Goal: Feedback & Contribution: Submit feedback/report problem

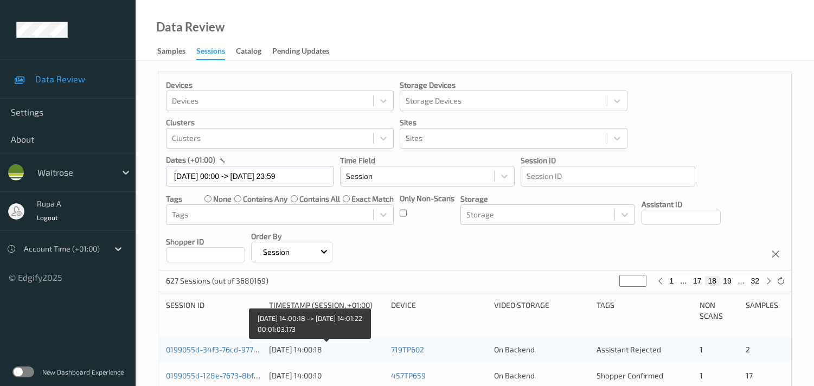
scroll to position [214, 0]
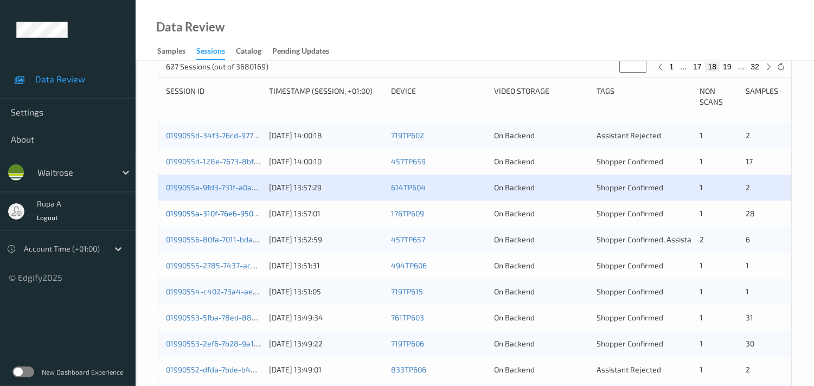
click at [192, 215] on link "0199055a-310f-76e6-9504-835fc481a6e6" at bounding box center [239, 213] width 146 height 9
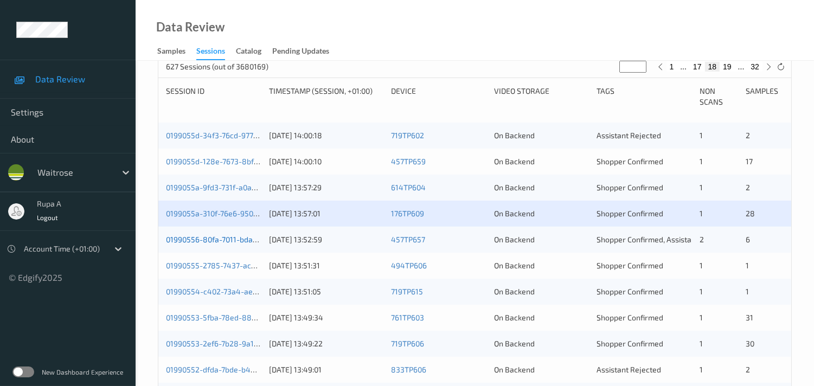
click at [247, 238] on link "01990556-80fa-7011-bda3-3e055bd82124" at bounding box center [239, 239] width 146 height 9
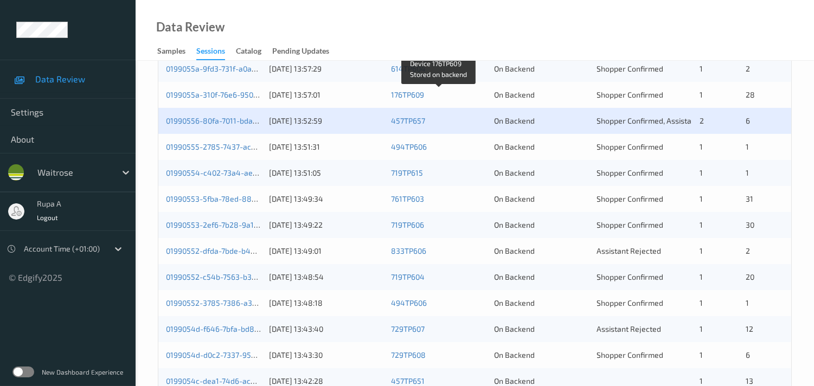
scroll to position [335, 0]
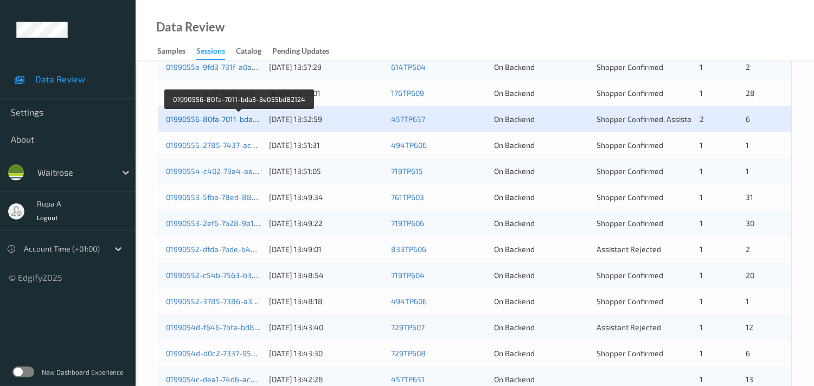
click at [226, 118] on link "01990556-80fa-7011-bda3-3e055bd82124" at bounding box center [239, 118] width 146 height 9
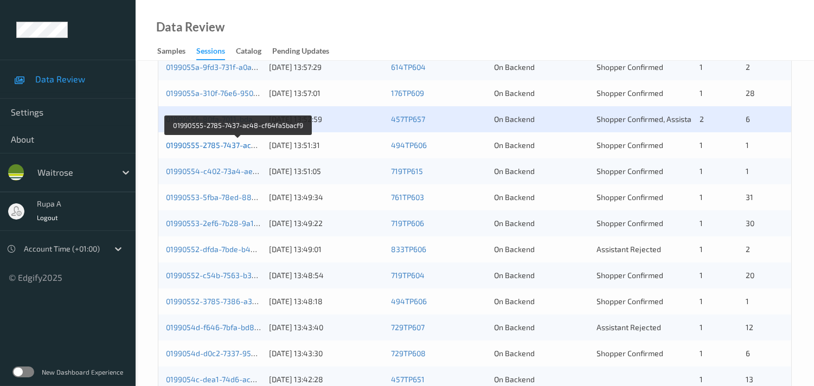
click at [234, 145] on link "01990555-2785-7437-ac48-cf64fa5bacf9" at bounding box center [238, 145] width 145 height 9
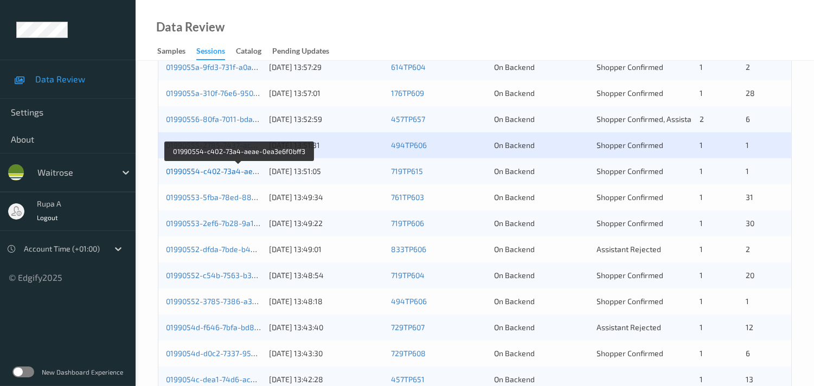
click at [224, 171] on link "01990554-c402-73a4-aeae-0ea3e6f0bff3" at bounding box center [239, 171] width 146 height 9
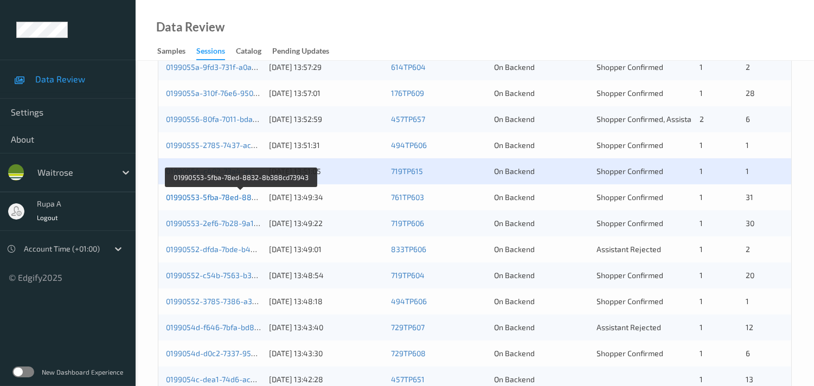
click at [246, 195] on link "01990553-5fba-78ed-8832-8b388cd73943" at bounding box center [241, 197] width 151 height 9
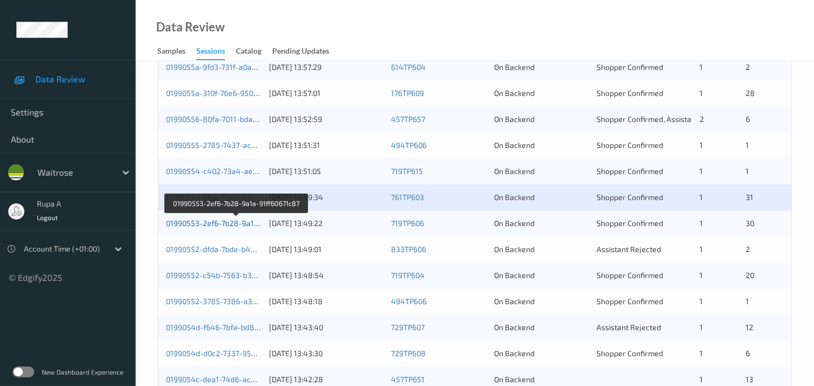
click at [237, 220] on link "01990553-2ef6-7b28-9a1a-91ff60671c87" at bounding box center [236, 223] width 141 height 9
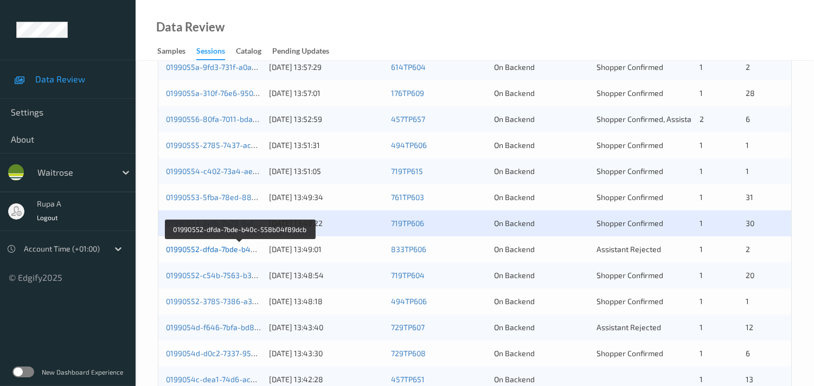
click at [235, 246] on link "01990552-dfda-7bde-b40c-558b04f89dcb" at bounding box center [240, 249] width 148 height 9
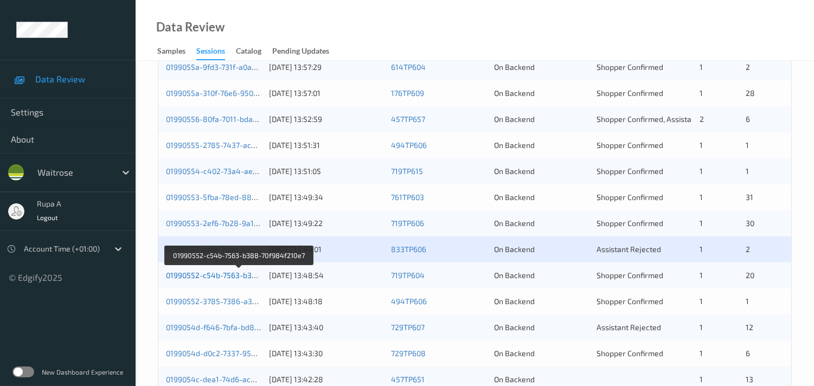
click at [220, 276] on link "01990552-c54b-7563-b388-70f984f210e7" at bounding box center [239, 275] width 146 height 9
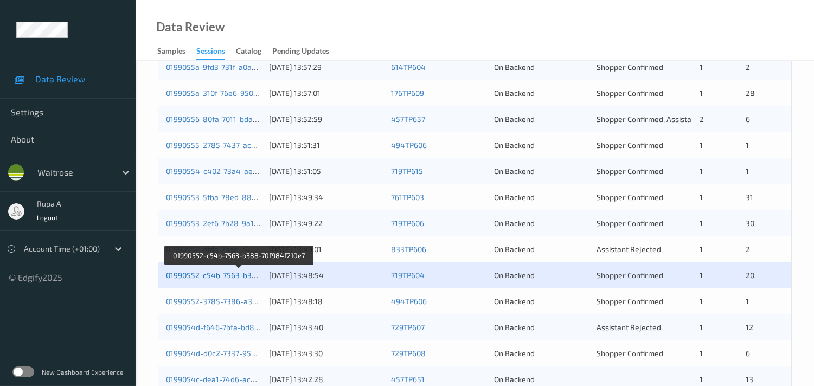
click at [193, 275] on link "01990552-c54b-7563-b388-70f984f210e7" at bounding box center [239, 275] width 146 height 9
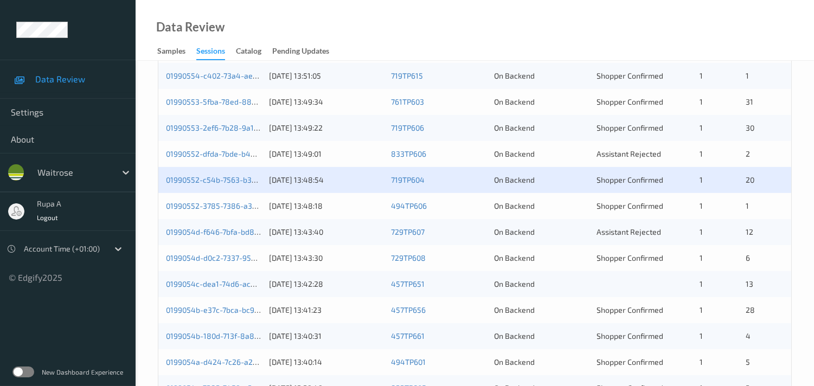
scroll to position [456, 0]
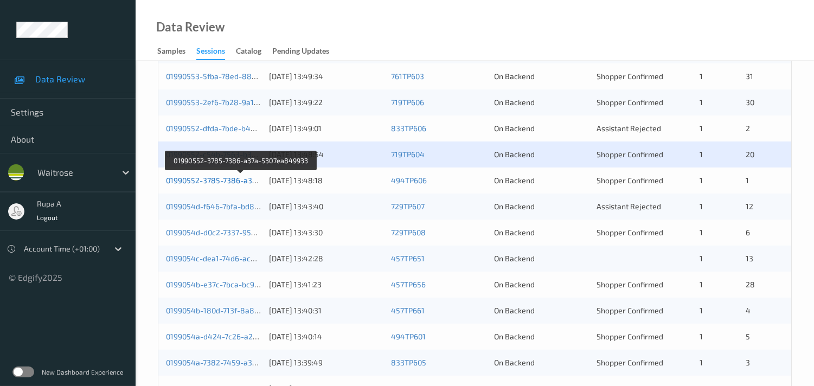
click at [233, 179] on link "01990552-3785-7386-a37a-5307ea849933" at bounding box center [241, 180] width 150 height 9
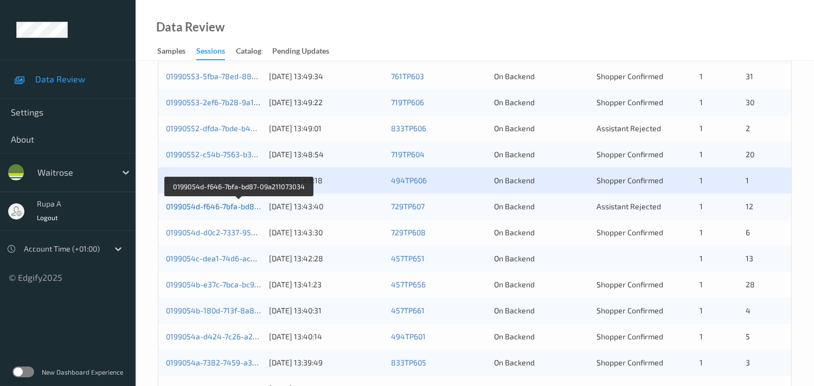
click at [240, 207] on link "0199054d-f646-7bfa-bd87-09a211073034" at bounding box center [238, 206] width 145 height 9
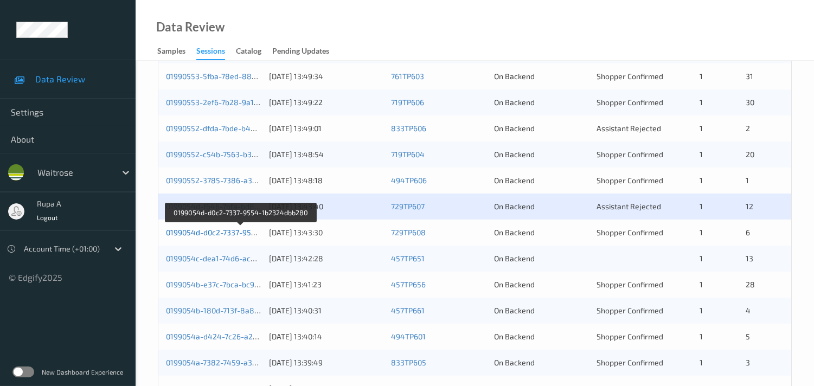
click at [216, 231] on link "0199054d-d0c2-7337-9554-1b2324dbb280" at bounding box center [241, 232] width 150 height 9
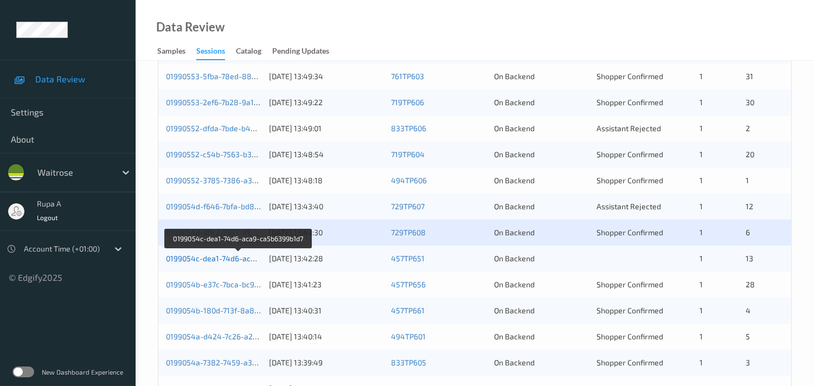
click at [224, 258] on link "0199054c-dea1-74d6-aca9-ca5b6399b1d7" at bounding box center [239, 258] width 146 height 9
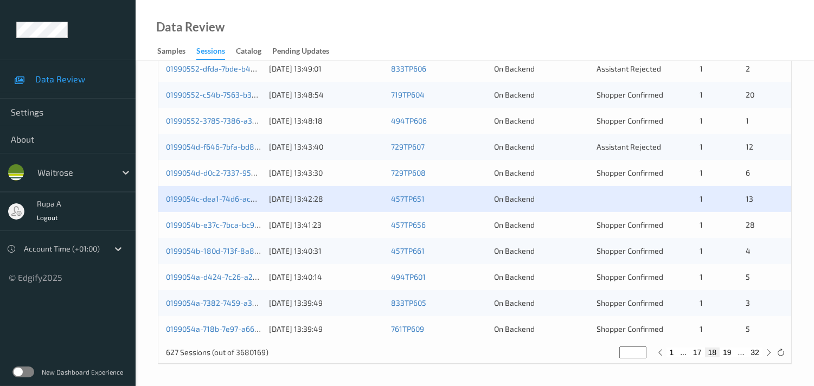
scroll to position [516, 0]
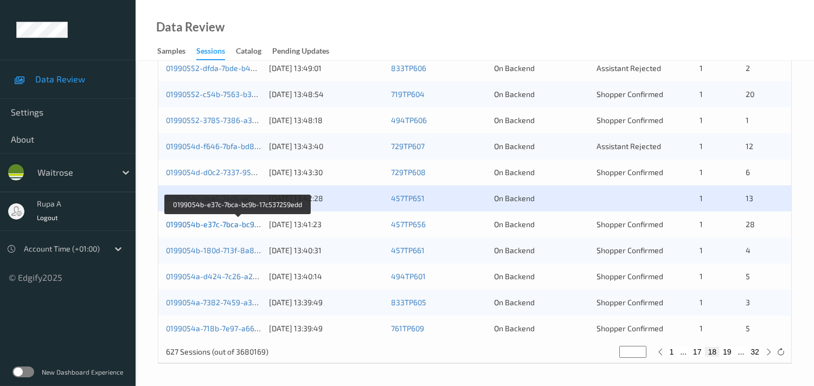
click at [235, 224] on link "0199054b-e37c-7bca-bc9b-17c537259edd" at bounding box center [238, 224] width 145 height 9
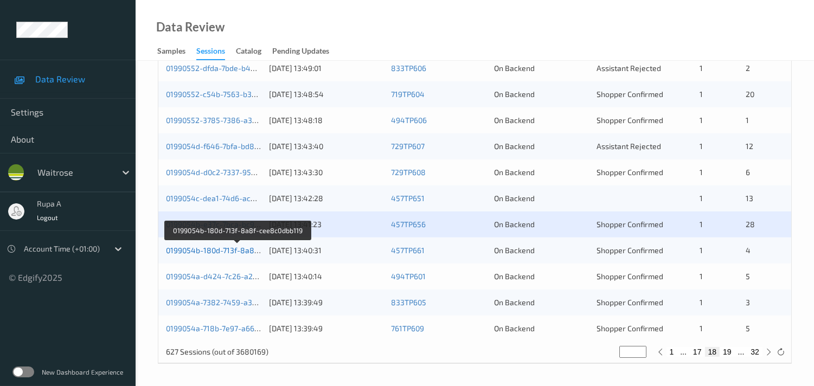
click at [210, 247] on link "0199054b-180d-713f-8a8f-cee8c0dbb119" at bounding box center [238, 250] width 144 height 9
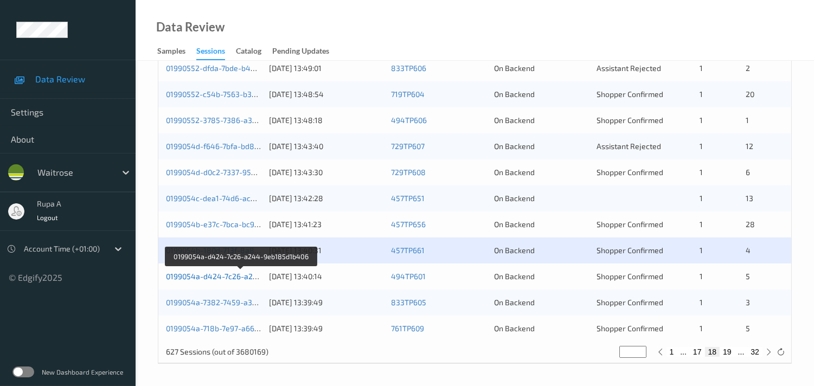
click at [228, 277] on link "0199054a-d424-7c26-a244-9eb185d1b406" at bounding box center [241, 276] width 151 height 9
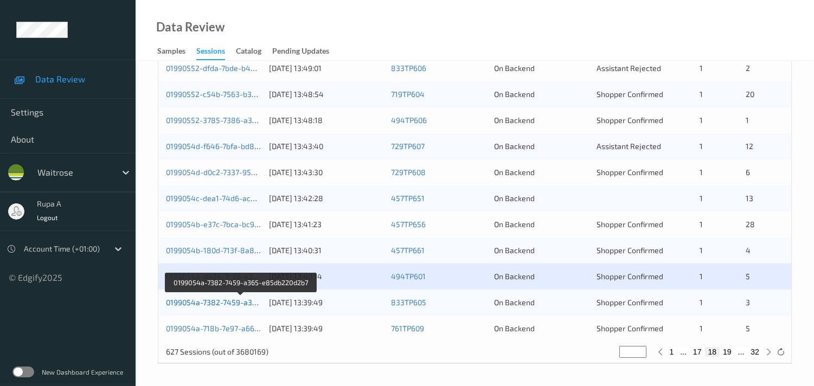
click at [232, 299] on link "0199054a-7382-7459-a365-e85db220d2b7" at bounding box center [241, 302] width 150 height 9
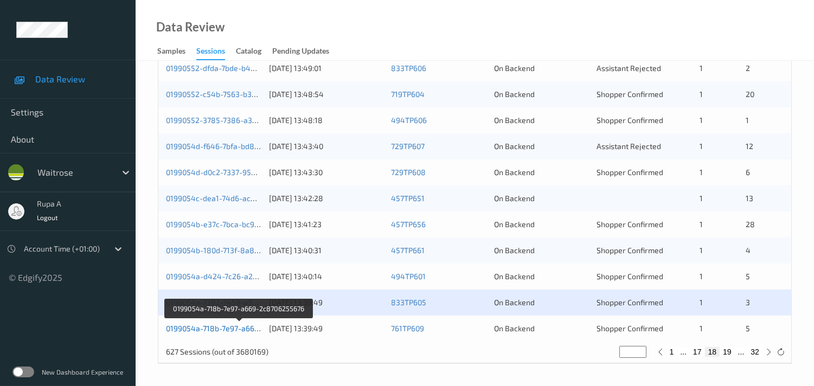
click at [261, 329] on link "0199054a-718b-7e97-a669-2c8706255676" at bounding box center [239, 328] width 147 height 9
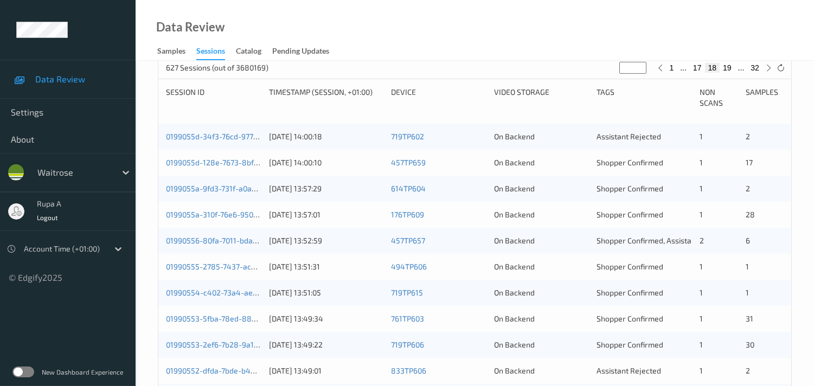
scroll to position [34, 0]
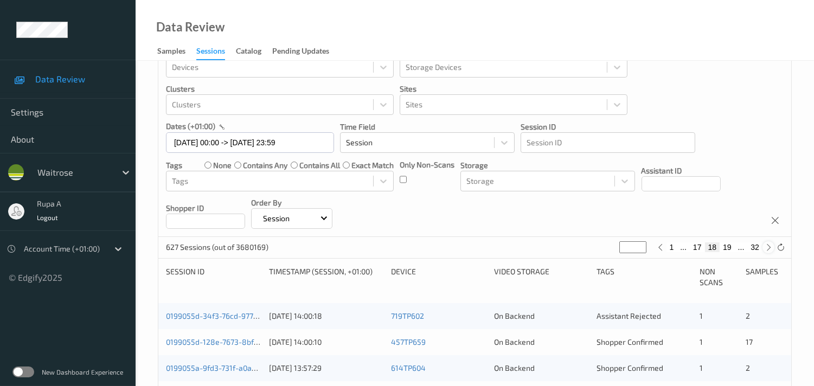
click at [771, 250] on icon at bounding box center [769, 248] width 8 height 8
type input "**"
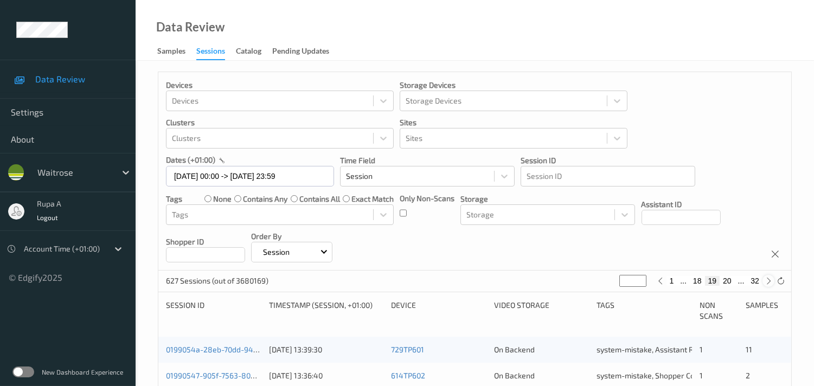
click at [768, 282] on icon at bounding box center [769, 281] width 8 height 8
type input "**"
click at [768, 282] on icon at bounding box center [769, 281] width 8 height 8
type input "**"
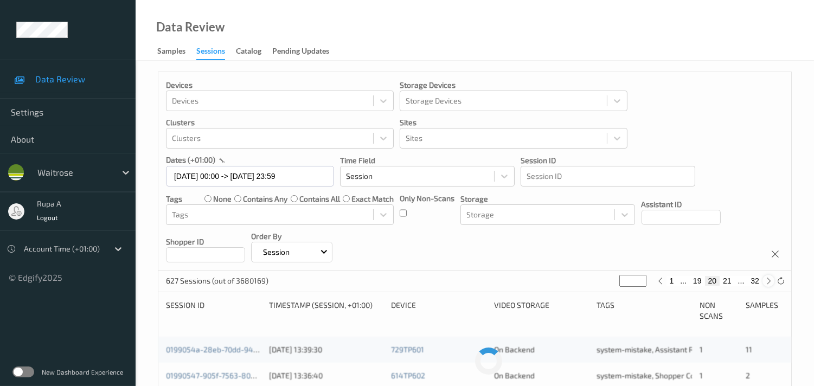
type input "**"
click at [768, 282] on icon at bounding box center [769, 281] width 8 height 8
type input "**"
click at [768, 282] on icon at bounding box center [769, 281] width 8 height 8
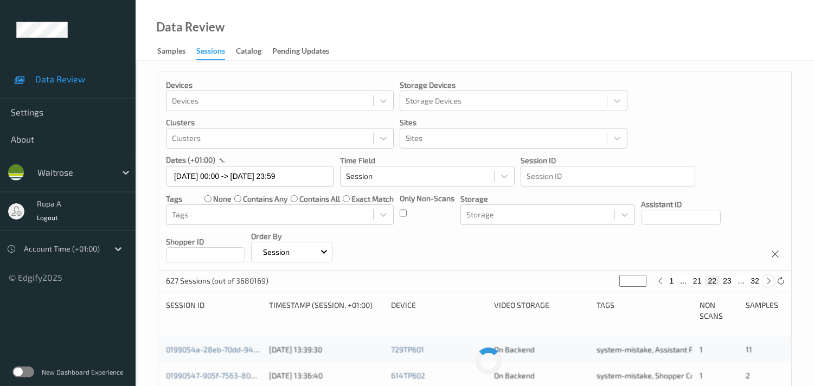
type input "**"
click at [768, 282] on icon at bounding box center [769, 281] width 8 height 8
type input "**"
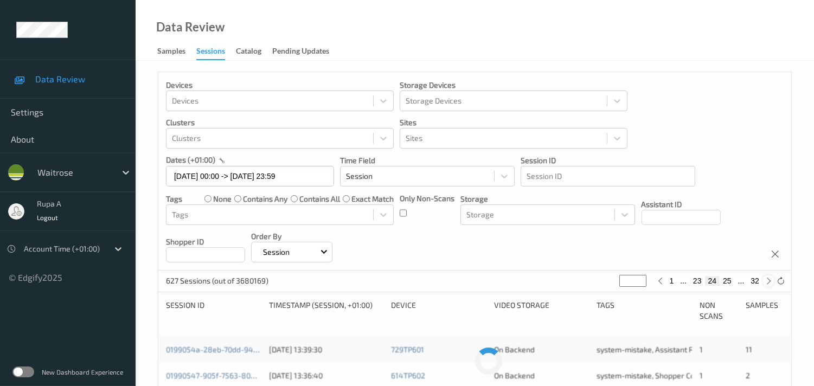
click at [768, 282] on icon at bounding box center [769, 281] width 8 height 8
type input "**"
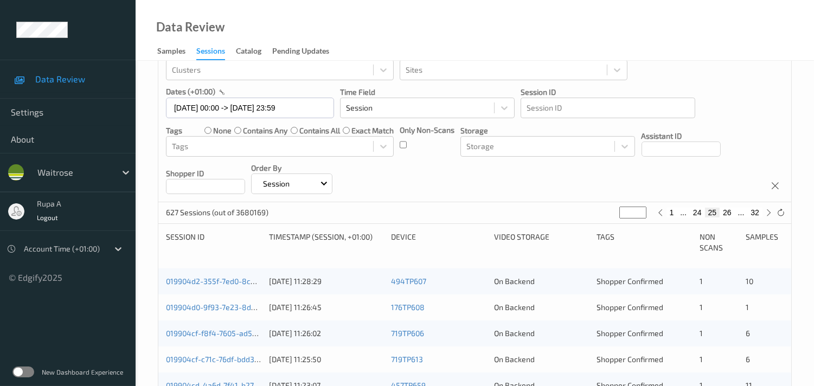
scroll to position [94, 0]
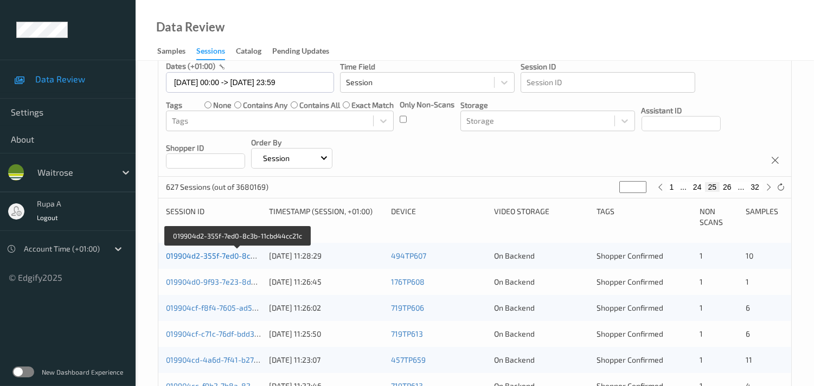
click at [226, 253] on link "019904d2-355f-7ed0-8c3b-11cbd44cc21c" at bounding box center [238, 255] width 144 height 9
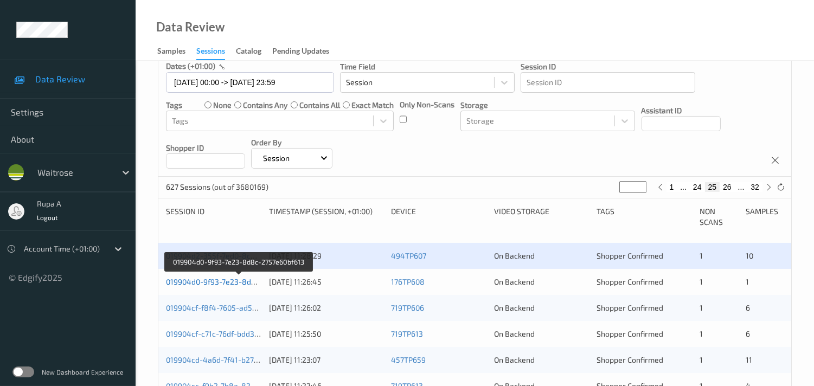
click at [227, 280] on link "019904d0-9f93-7e23-8d8c-2757e60bf613" at bounding box center [238, 281] width 145 height 9
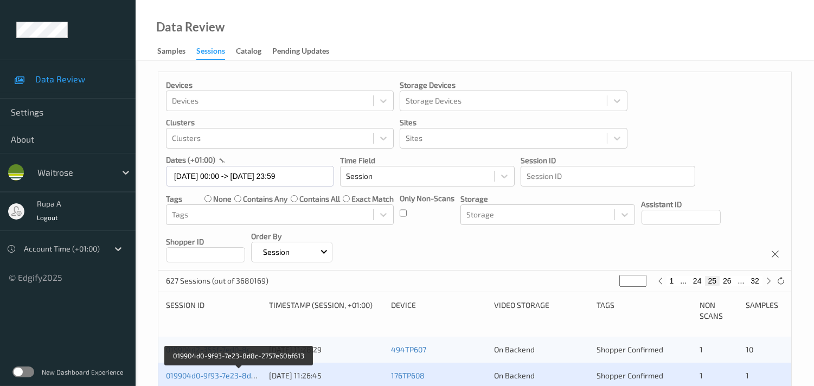
scroll to position [181, 0]
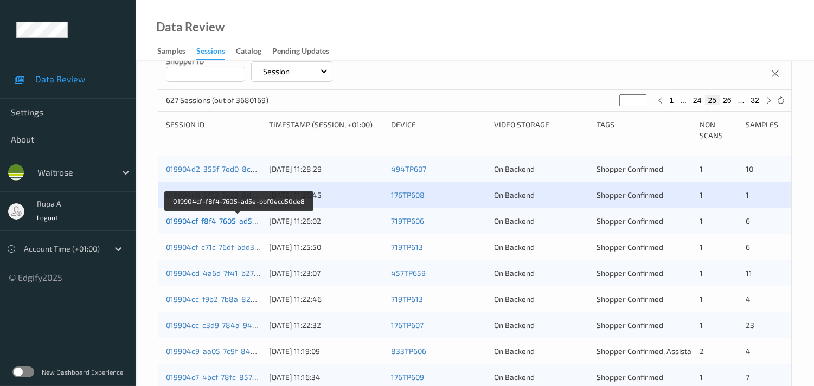
click at [245, 220] on link "019904cf-f8f4-7605-ad5e-bbf0ecd50de8" at bounding box center [238, 220] width 144 height 9
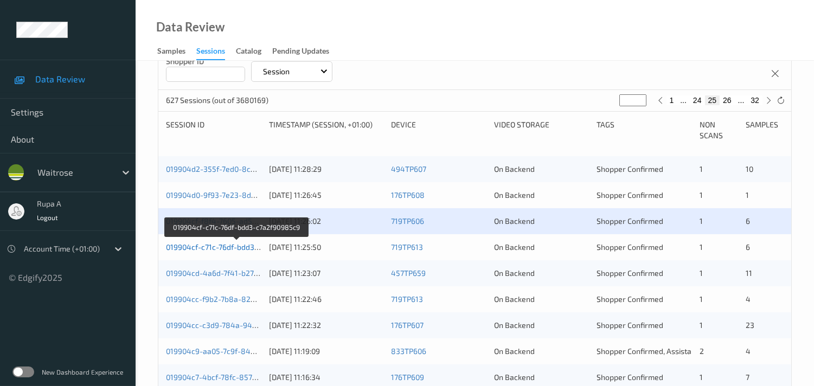
click at [215, 243] on link "019904cf-c71c-76df-bdd3-c7a2f90985c9" at bounding box center [236, 247] width 141 height 9
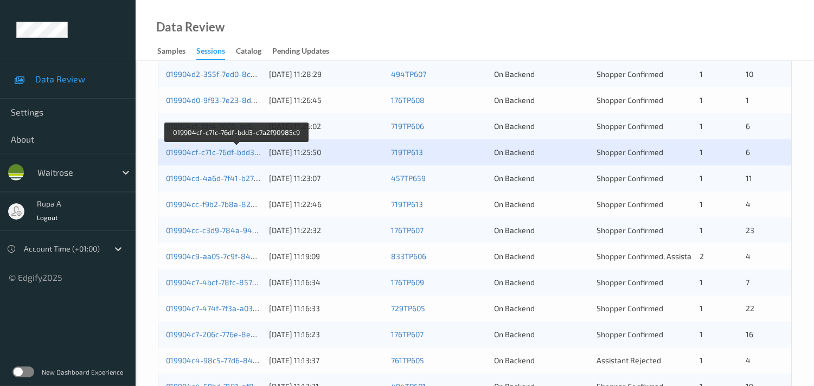
scroll to position [301, 0]
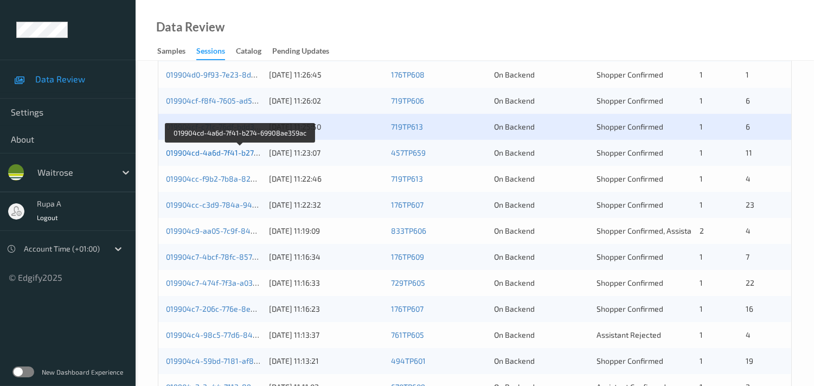
click at [224, 151] on link "019904cd-4a6d-7f41-b274-69908ae359ac" at bounding box center [240, 152] width 148 height 9
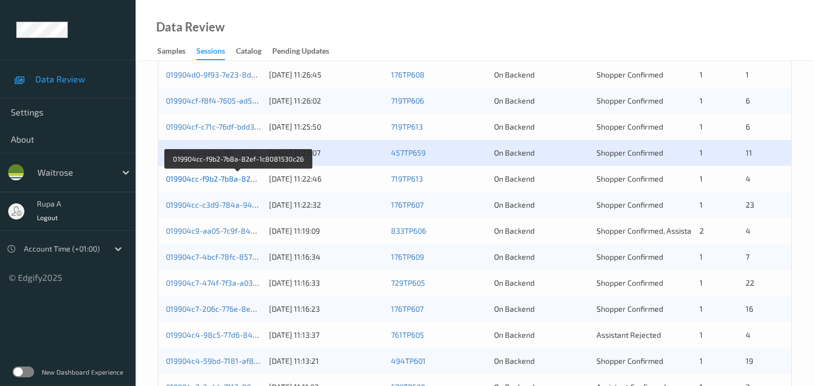
click at [241, 179] on link "019904cc-f9b2-7b8a-82ef-1c8081530c26" at bounding box center [238, 178] width 145 height 9
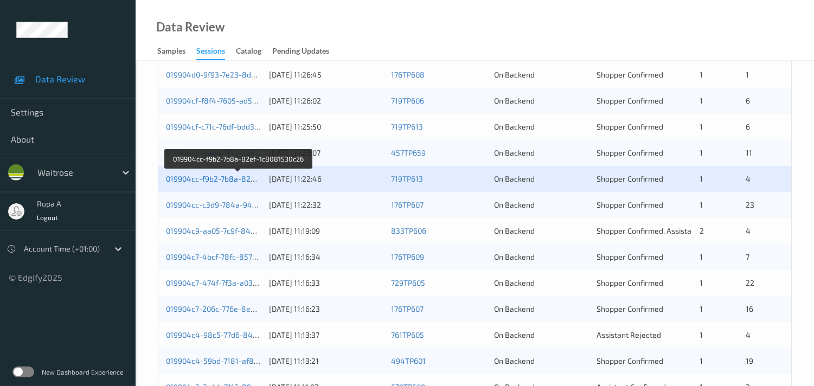
click at [252, 177] on link "019904cc-f9b2-7b8a-82ef-1c8081530c26" at bounding box center [238, 178] width 145 height 9
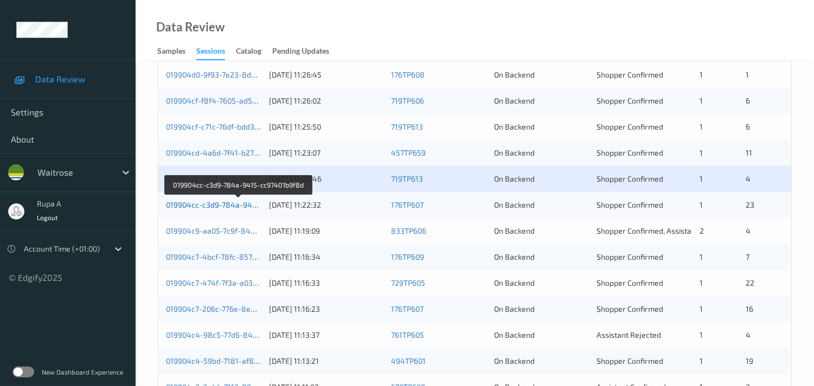
click at [234, 205] on link "019904cc-c3d9-784a-9415-cc97401b9f8d" at bounding box center [239, 204] width 146 height 9
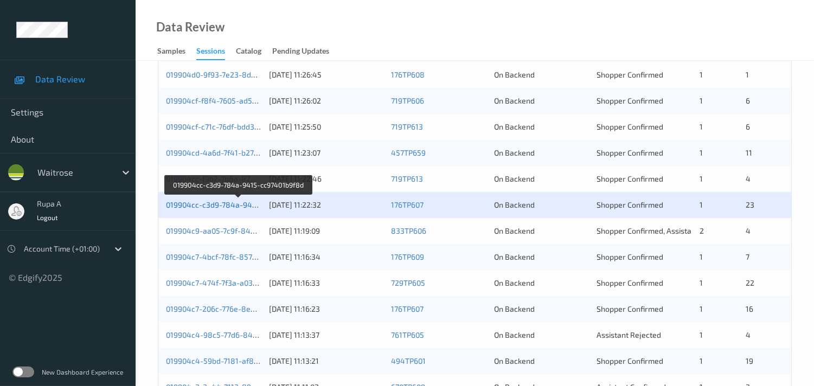
click at [250, 206] on link "019904cc-c3d9-784a-9415-cc97401b9f8d" at bounding box center [239, 204] width 146 height 9
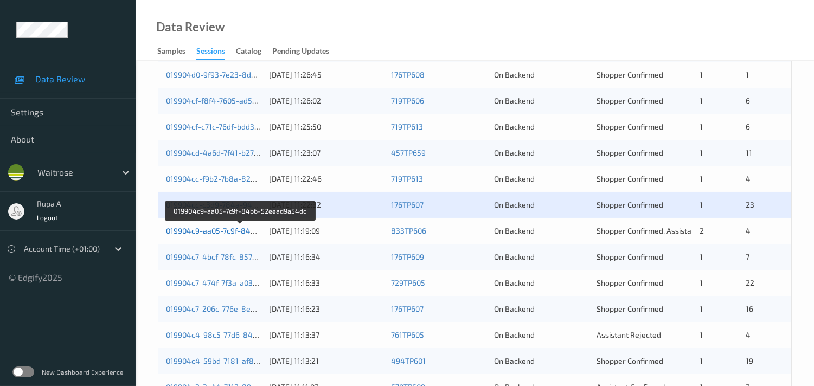
click at [234, 232] on link "019904c9-aa05-7c9f-84b6-52eead9a54dc" at bounding box center [240, 230] width 149 height 9
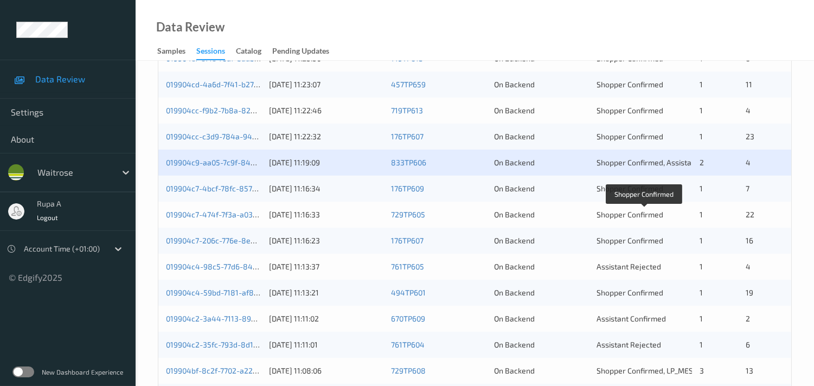
scroll to position [361, 0]
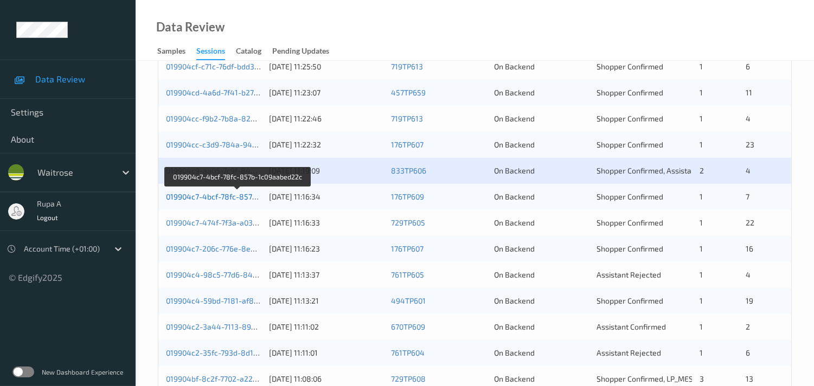
click at [237, 193] on link "019904c7-4bcf-78fc-857b-1c09aabed22c" at bounding box center [238, 196] width 144 height 9
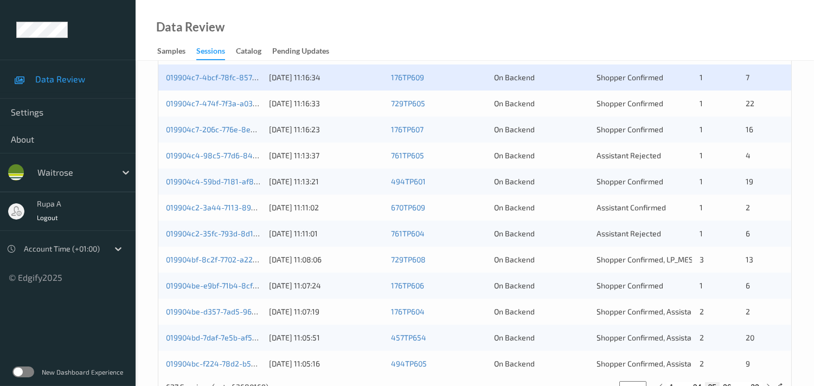
scroll to position [456, 0]
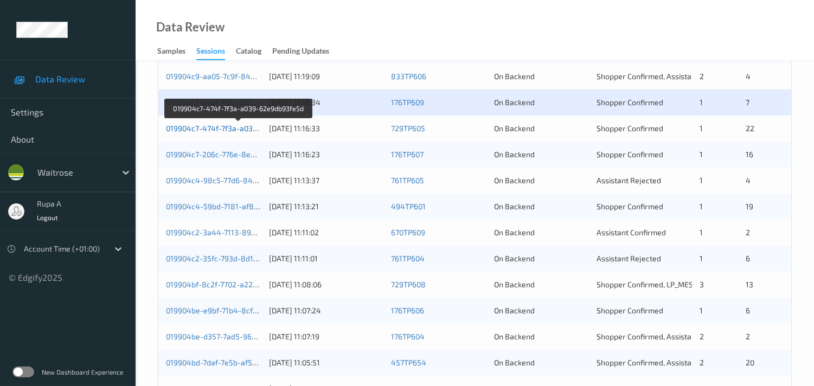
click at [230, 129] on link "019904c7-474f-7f3a-a039-62e9db93fe5d" at bounding box center [238, 128] width 145 height 9
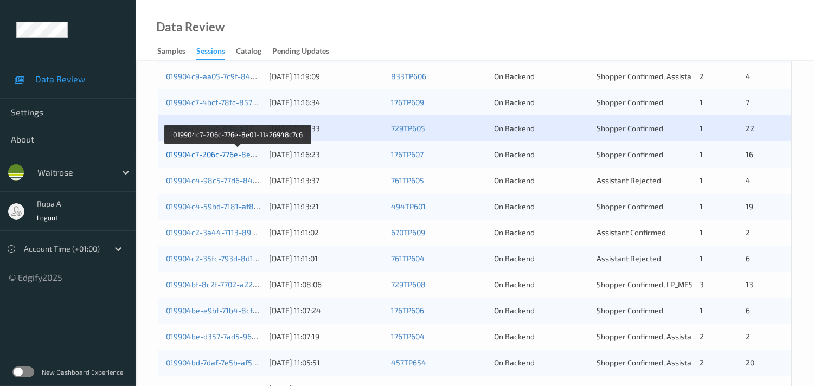
click at [243, 155] on link "019904c7-206c-776e-8e01-11a26948c7c6" at bounding box center [238, 154] width 145 height 9
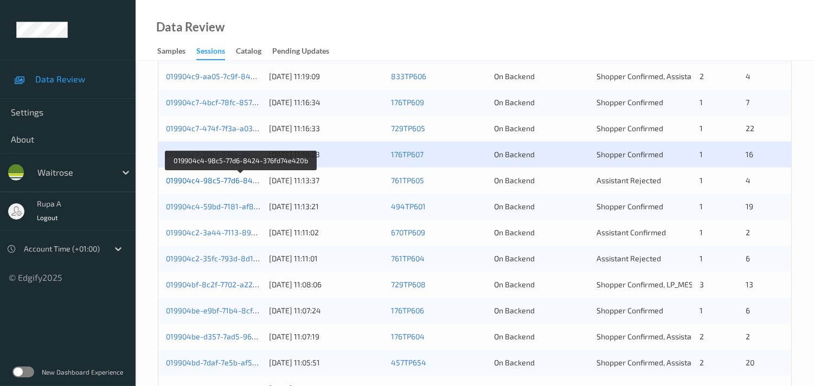
click at [230, 183] on link "019904c4-98c5-77d6-8424-376fd74e420b" at bounding box center [241, 180] width 150 height 9
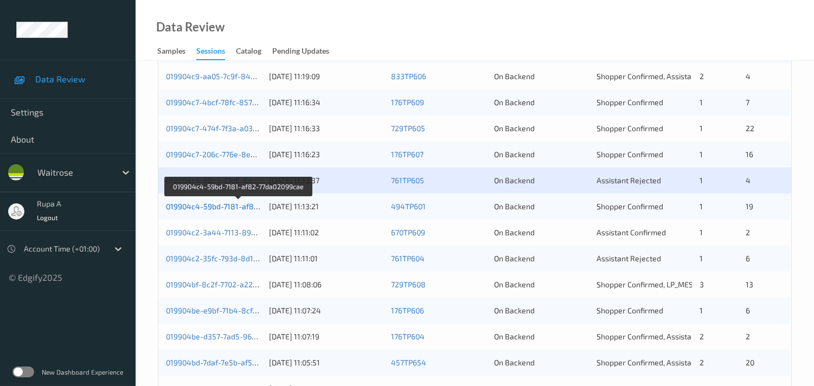
click at [229, 203] on link "019904c4-59bd-7181-af82-77da02099cae" at bounding box center [238, 206] width 145 height 9
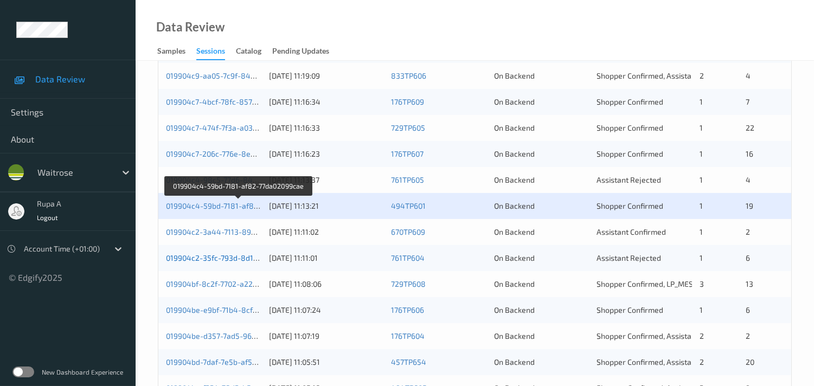
scroll to position [516, 0]
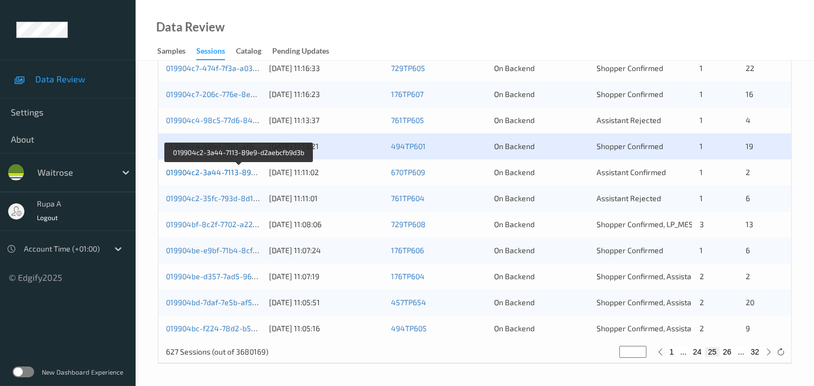
click at [225, 170] on link "019904c2-3a44-7113-89e9-d2aebcfb9d3b" at bounding box center [239, 172] width 147 height 9
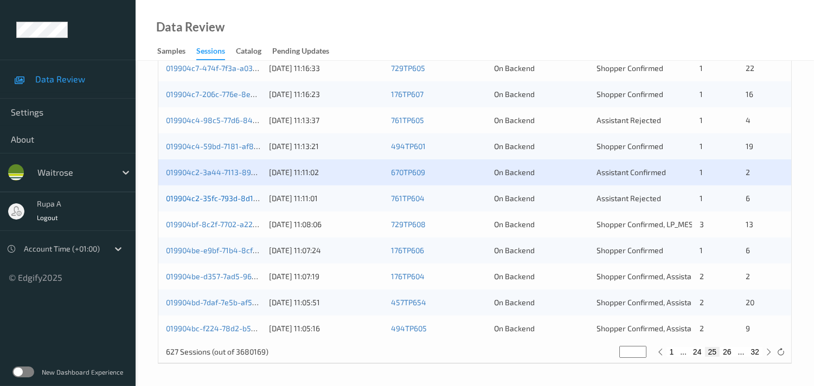
click at [237, 197] on link "019904c2-35fc-793d-8d1d-0e68b72c9260" at bounding box center [239, 198] width 146 height 9
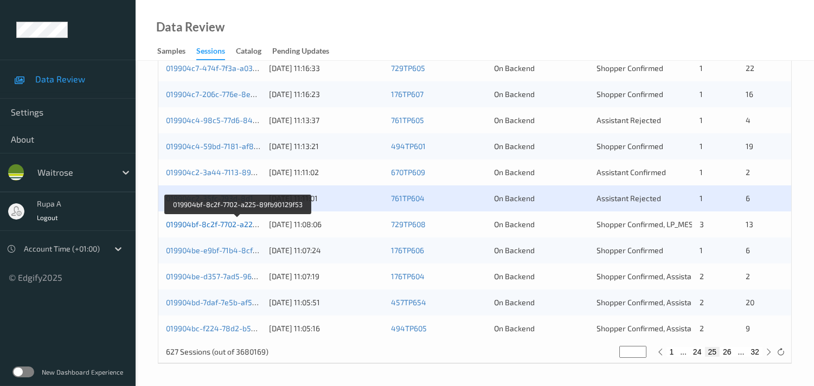
click at [239, 225] on link "019904bf-8c2f-7702-a225-89fb90129f53" at bounding box center [237, 224] width 143 height 9
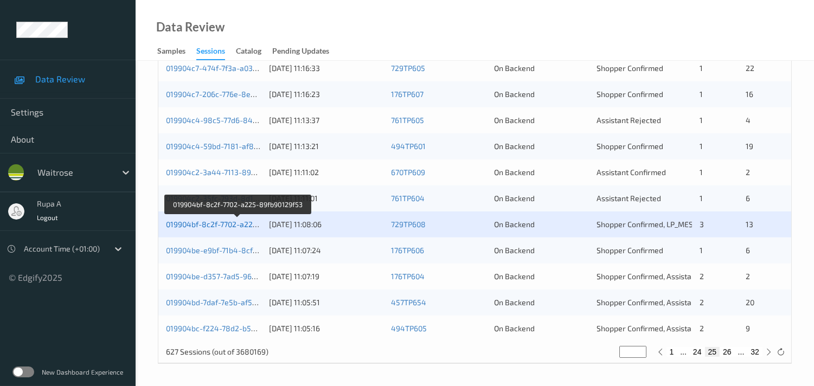
click at [243, 228] on link "019904bf-8c2f-7702-a225-89fb90129f53" at bounding box center [237, 224] width 143 height 9
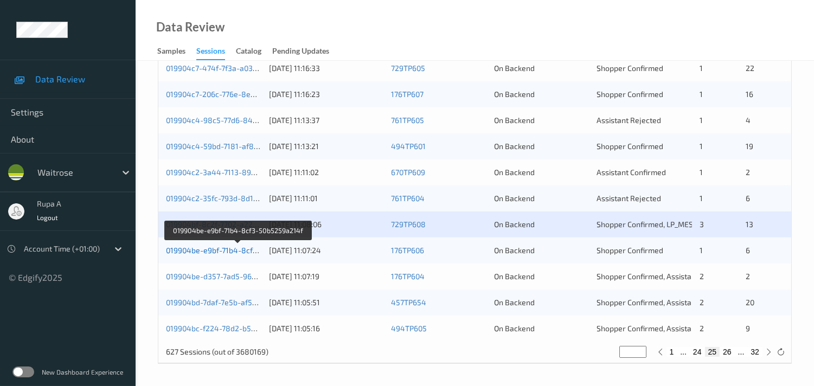
click at [227, 252] on link "019904be-e9bf-71b4-8cf3-50b5259a214f" at bounding box center [238, 250] width 144 height 9
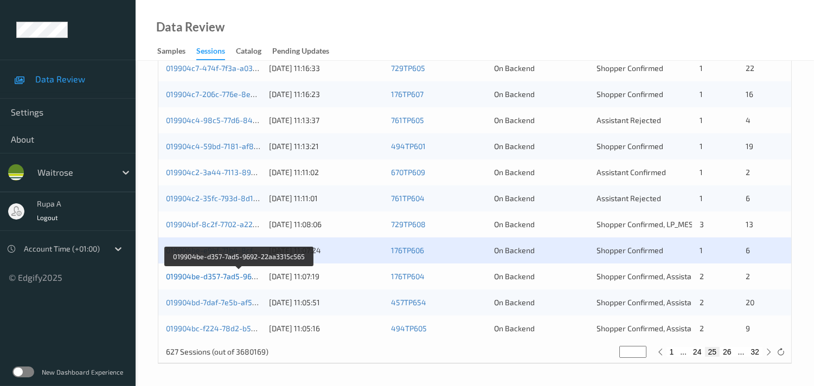
click at [214, 275] on link "019904be-d357-7ad5-9692-22aa3315c565" at bounding box center [240, 276] width 148 height 9
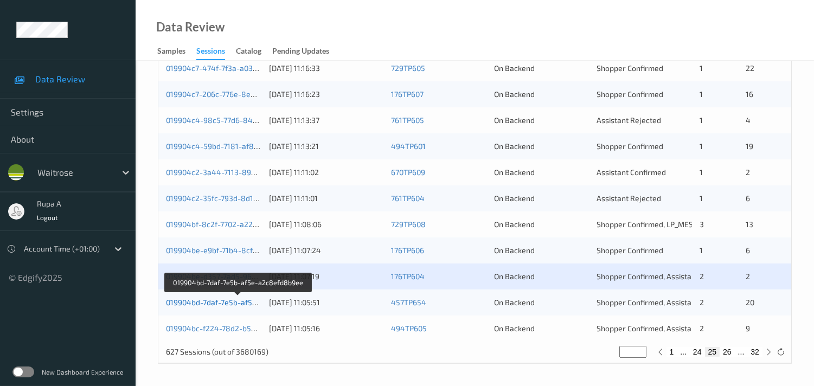
click at [240, 301] on link "019904bd-7daf-7e5b-af5e-a2c8efd8b9ee" at bounding box center [238, 302] width 145 height 9
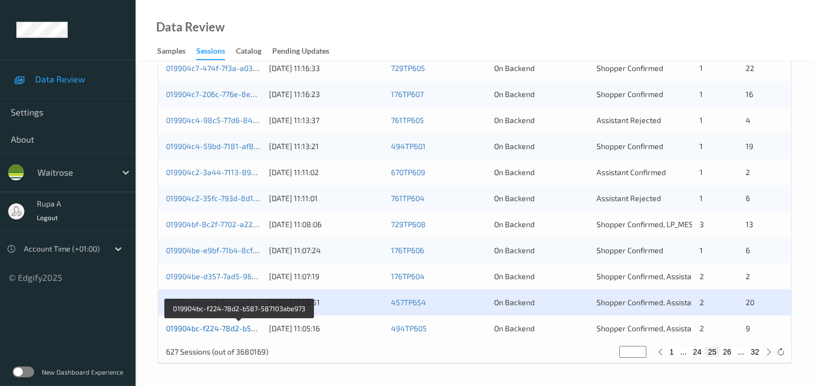
click at [245, 330] on link "019904bc-f224-78d2-b587-587103abe973" at bounding box center [240, 328] width 148 height 9
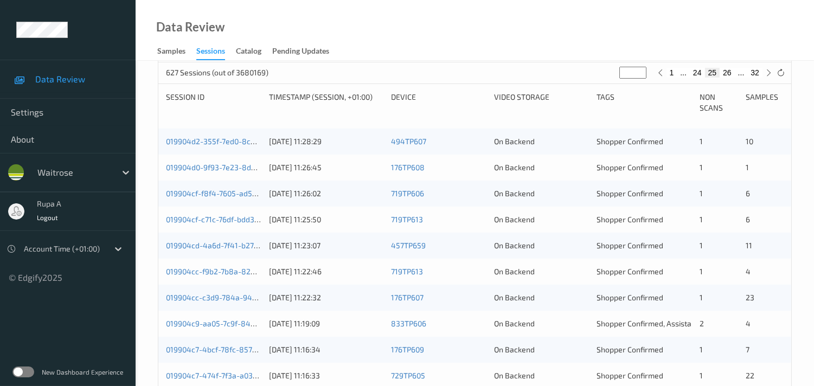
scroll to position [94, 0]
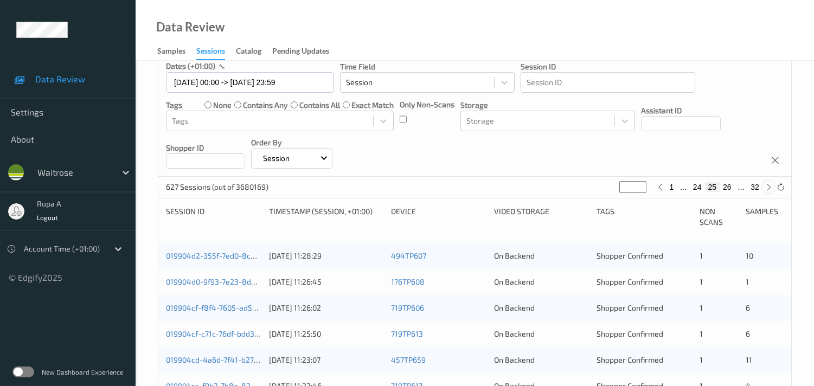
click at [770, 187] on icon at bounding box center [769, 187] width 8 height 8
type input "**"
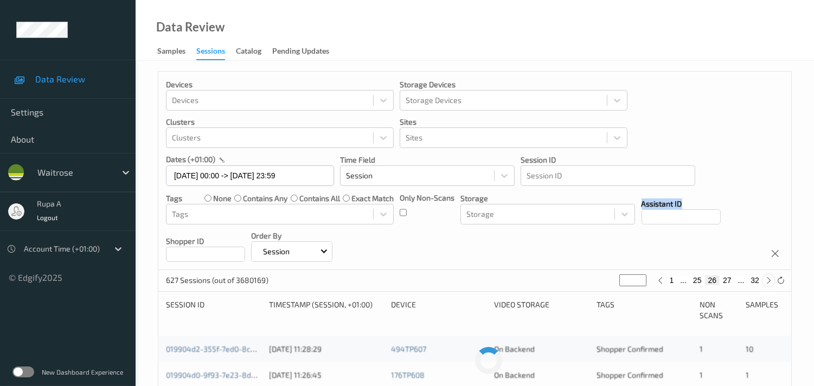
click at [770, 187] on div "Devices Devices Storage Devices Storage Devices Clusters Clusters Sites Sites d…" at bounding box center [474, 171] width 633 height 199
click at [772, 280] on icon at bounding box center [769, 281] width 8 height 8
type input "**"
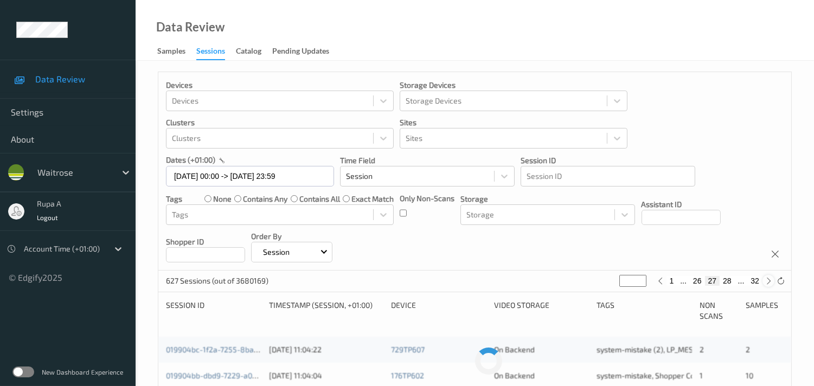
click at [772, 280] on icon at bounding box center [769, 281] width 8 height 8
type input "**"
click at [772, 280] on icon at bounding box center [769, 281] width 8 height 8
type input "**"
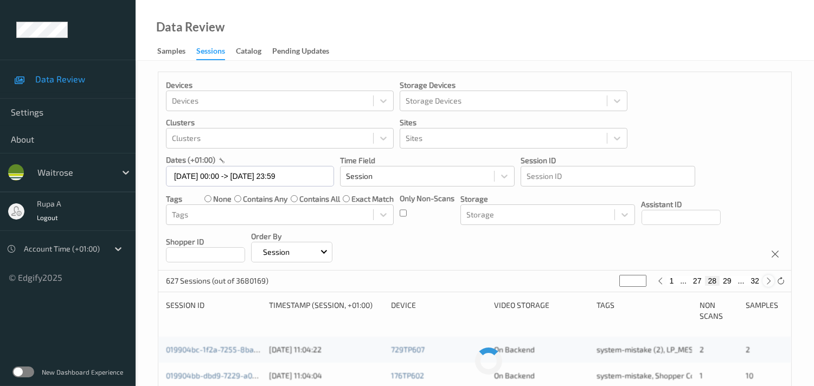
type input "**"
click at [772, 280] on icon at bounding box center [769, 281] width 8 height 8
type input "**"
click at [772, 280] on icon at bounding box center [769, 281] width 8 height 8
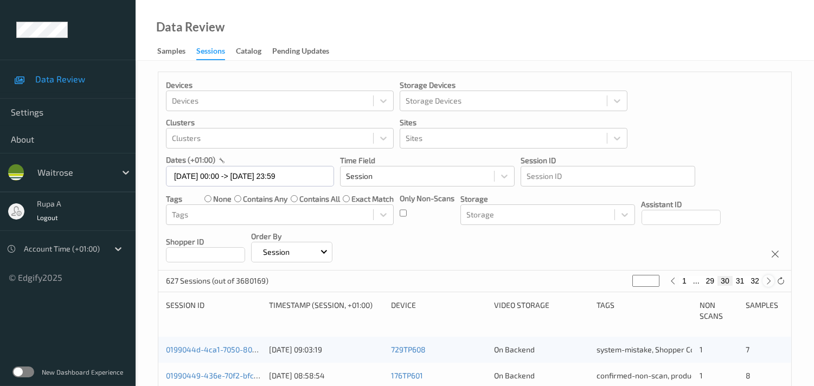
type input "**"
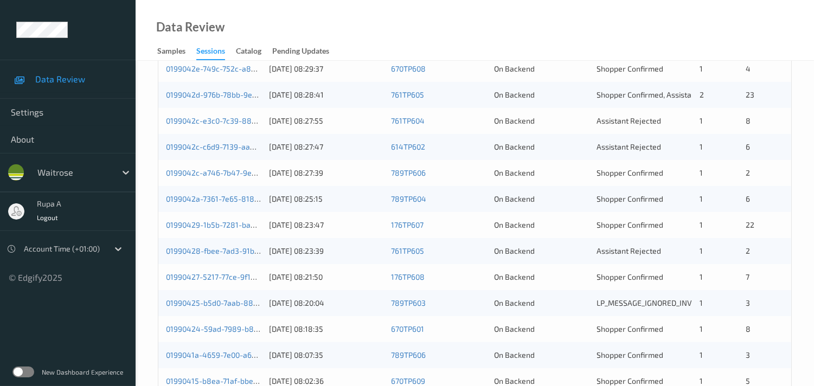
scroll to position [395, 0]
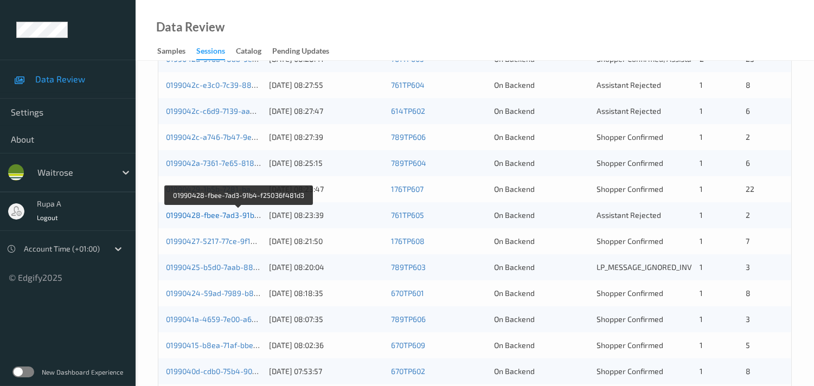
click at [208, 213] on link "01990428-fbee-7ad3-91b4-f25036f481d3" at bounding box center [238, 214] width 145 height 9
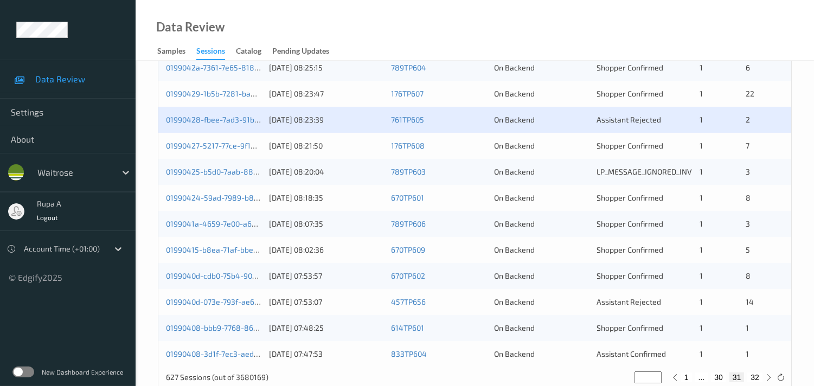
scroll to position [516, 0]
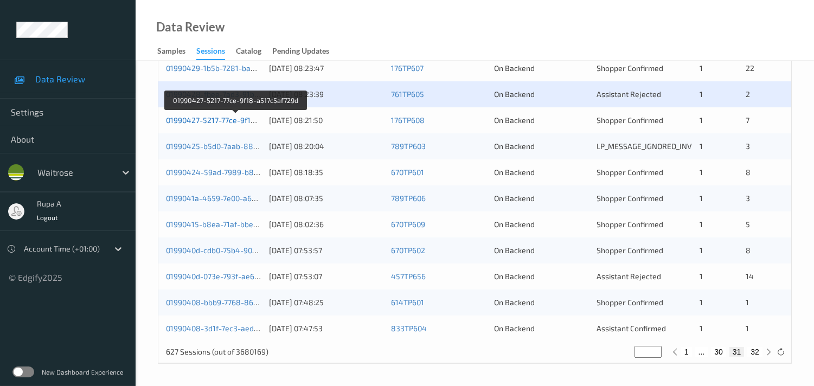
click at [235, 122] on link "01990427-5217-77ce-9f18-a517c5af729d" at bounding box center [236, 120] width 141 height 9
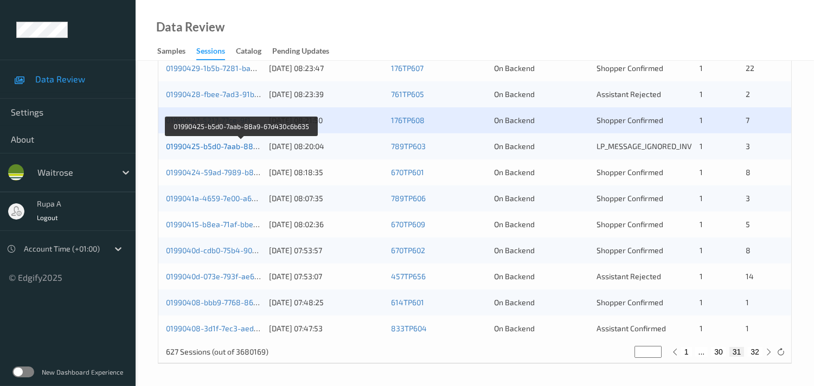
click at [235, 148] on link "01990425-b5d0-7aab-88a9-67d430c6b635" at bounding box center [241, 146] width 151 height 9
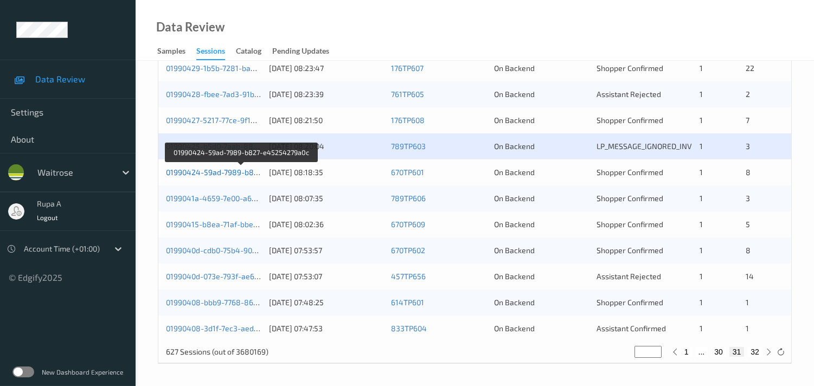
click at [231, 171] on link "01990424-59ad-7989-b827-e45254279a0c" at bounding box center [241, 172] width 151 height 9
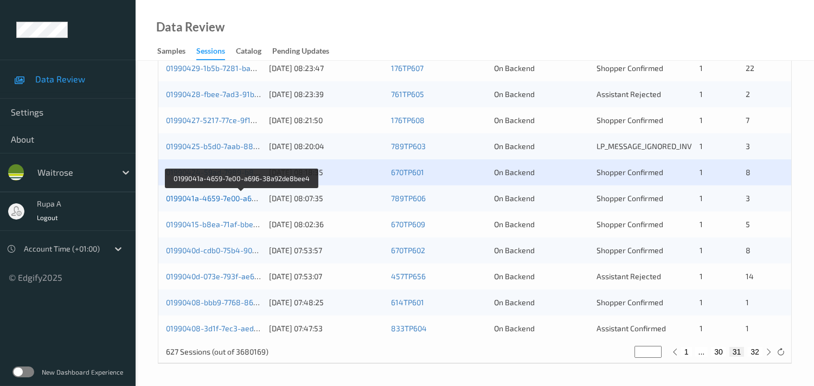
click at [237, 201] on link "0199041a-4659-7e00-a696-38a92de8bee4" at bounding box center [241, 198] width 151 height 9
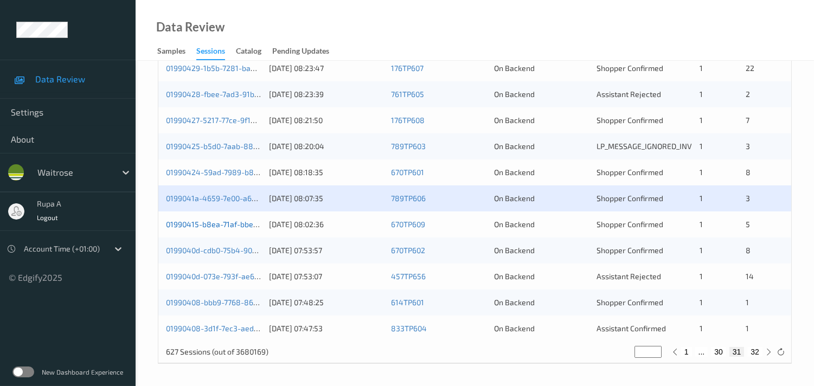
click at [253, 228] on link "01990415-b8ea-71af-bbee-8db514ce2f4b" at bounding box center [238, 224] width 145 height 9
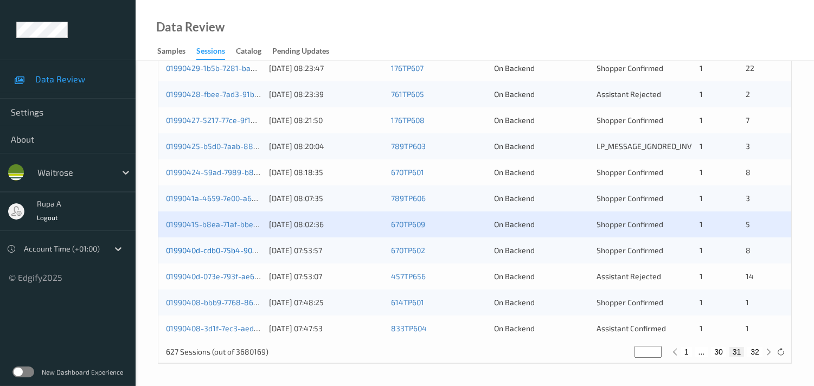
click at [214, 246] on link "0199040d-cdb0-75b4-9034-58fa8530d265" at bounding box center [241, 250] width 150 height 9
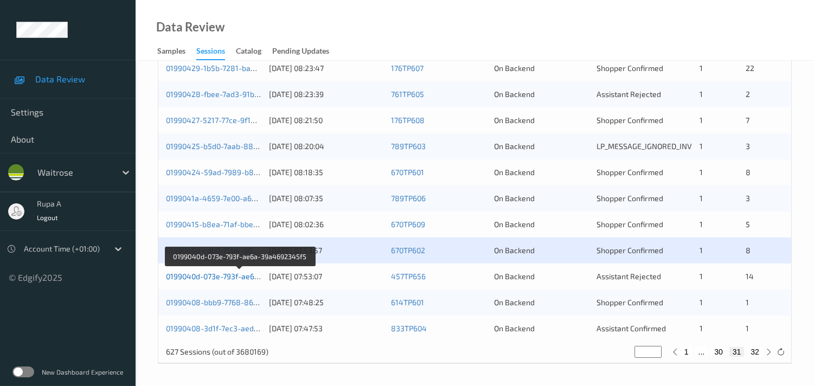
click at [225, 273] on link "0199040d-073e-793f-ae6a-39a4692345f5" at bounding box center [240, 276] width 148 height 9
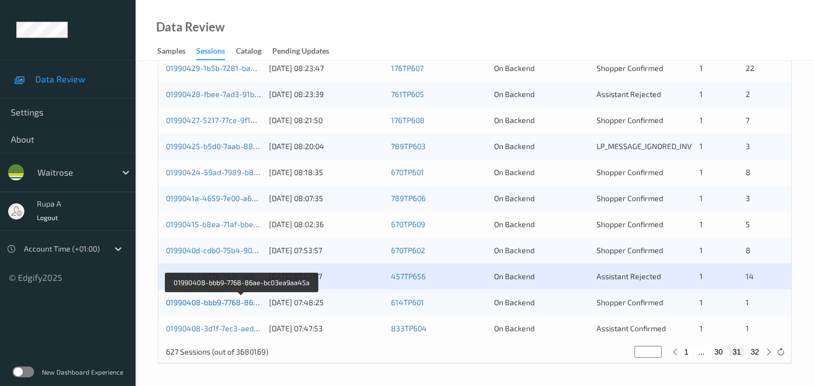
click at [241, 302] on link "01990408-bbb9-7768-86ae-bc03ea9aa45a" at bounding box center [241, 302] width 151 height 9
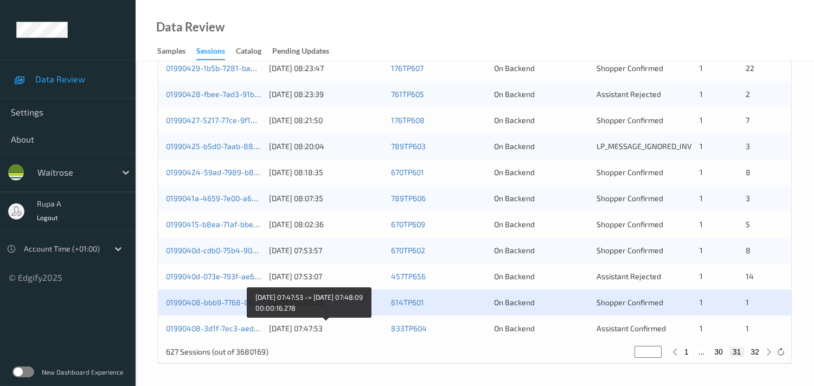
click at [271, 326] on div "01/09/2025 07:47:53" at bounding box center [326, 328] width 114 height 11
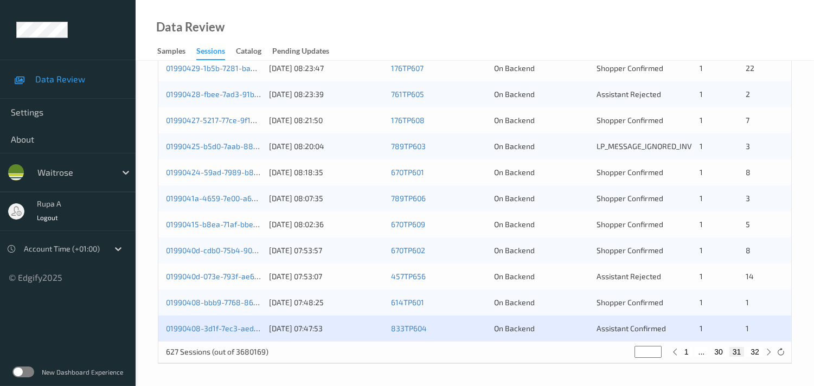
drag, startPoint x: 262, startPoint y: 327, endPoint x: 272, endPoint y: 313, distance: 17.0
click at [263, 326] on div "01990408-3d1f-7ec3-aed4-12646ddeea82 01/09/2025 07:47:53 833TP604 On Backend As…" at bounding box center [474, 329] width 633 height 26
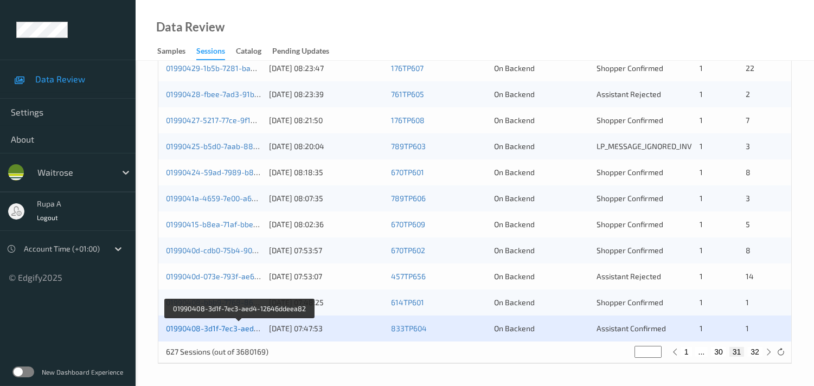
click at [243, 329] on link "01990408-3d1f-7ec3-aed4-12646ddeea82" at bounding box center [240, 328] width 148 height 9
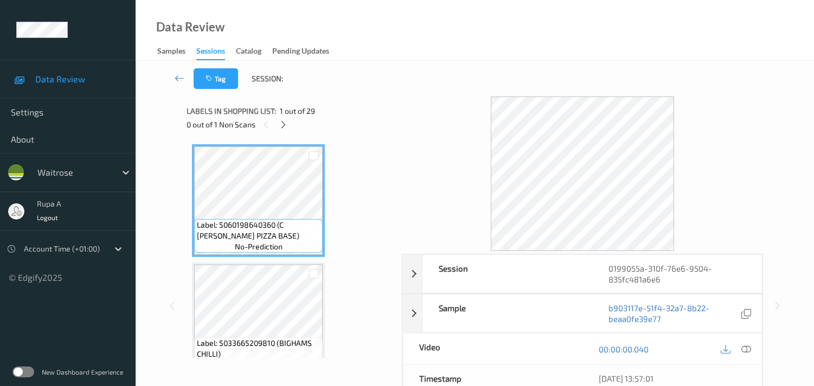
click at [365, 139] on div "Label: 5060198640360 (C MOLLICA PIZZA BASE) no-prediction Label: 5033665209810 …" at bounding box center [291, 249] width 208 height 220
click at [283, 129] on icon at bounding box center [283, 125] width 9 height 10
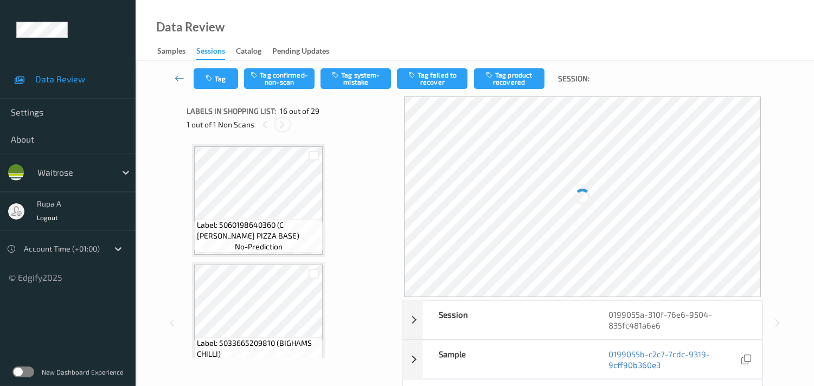
scroll to position [1651, 0]
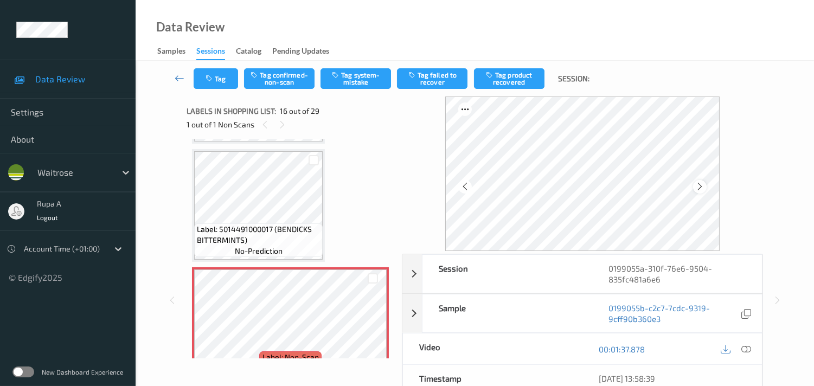
click at [696, 184] on div at bounding box center [582, 174] width 275 height 155
click at [702, 187] on icon at bounding box center [700, 187] width 9 height 10
click at [703, 187] on icon at bounding box center [700, 187] width 9 height 10
click at [751, 349] on div at bounding box center [746, 349] width 15 height 15
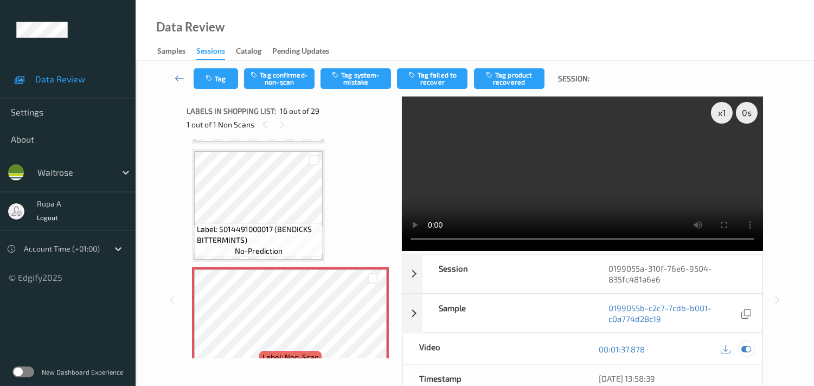
click at [752, 348] on div at bounding box center [746, 349] width 15 height 15
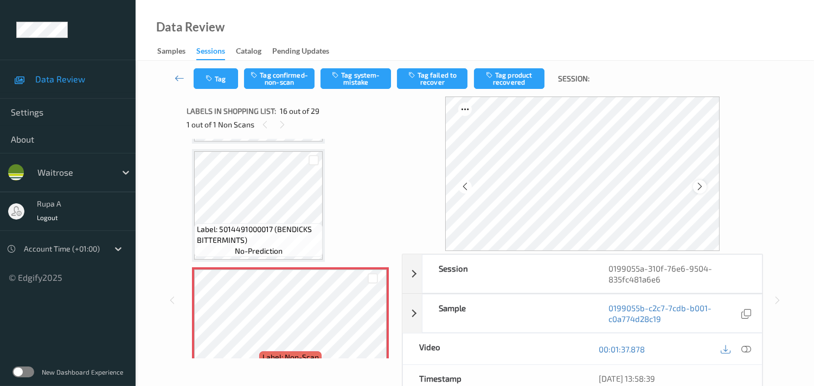
click at [705, 190] on icon at bounding box center [700, 187] width 9 height 10
click at [704, 188] on icon at bounding box center [700, 187] width 9 height 10
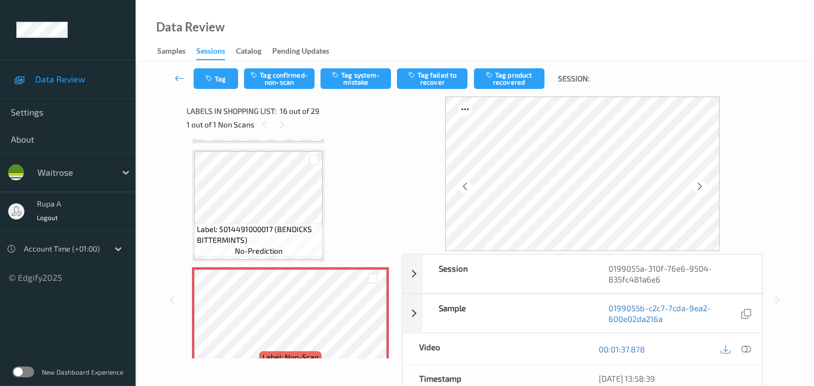
click at [704, 188] on icon at bounding box center [700, 187] width 9 height 10
click at [701, 190] on icon at bounding box center [700, 187] width 9 height 10
click at [700, 186] on icon at bounding box center [700, 187] width 9 height 10
click at [745, 353] on icon at bounding box center [747, 350] width 10 height 10
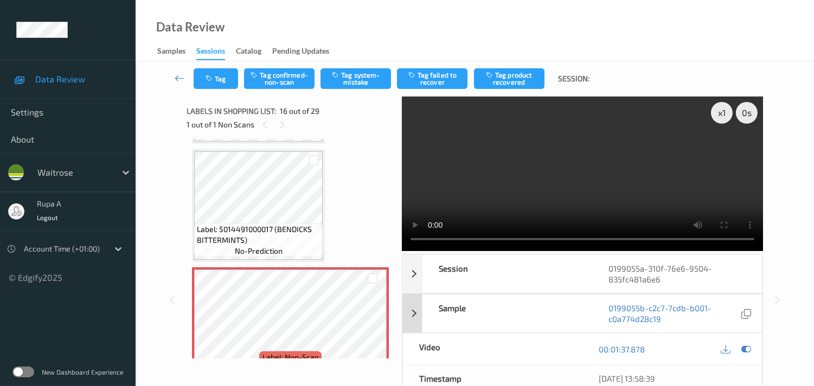
click at [747, 350] on icon at bounding box center [747, 350] width 10 height 10
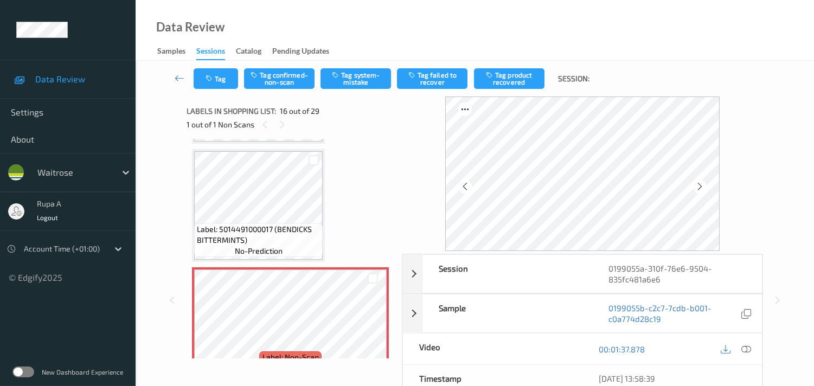
click at [351, 171] on div "Label: 5060198640360 (C MOLLICA PIZZA BASE) no-prediction Label: 5033665209810 …" at bounding box center [290, 205] width 197 height 3424
click at [343, 176] on div "Label: 5060198640360 (C MOLLICA PIZZA BASE) no-prediction Label: 5033665209810 …" at bounding box center [290, 205] width 197 height 3424
click at [700, 188] on icon at bounding box center [700, 187] width 9 height 10
click at [707, 183] on div at bounding box center [700, 187] width 14 height 14
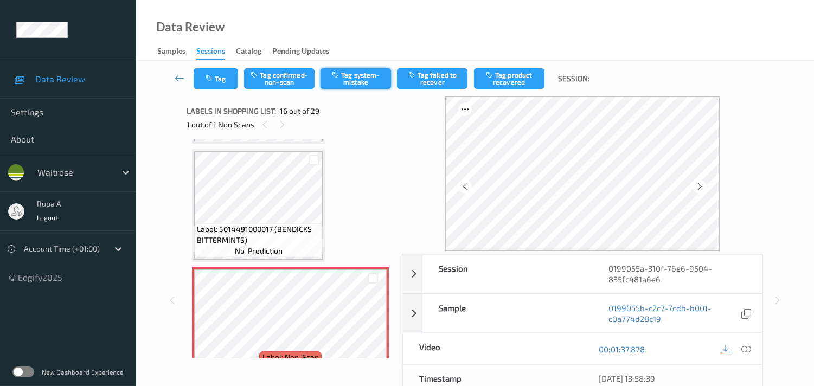
click at [362, 78] on button "Tag system-mistake" at bounding box center [356, 78] width 71 height 21
click at [221, 83] on button "Tag" at bounding box center [216, 78] width 44 height 21
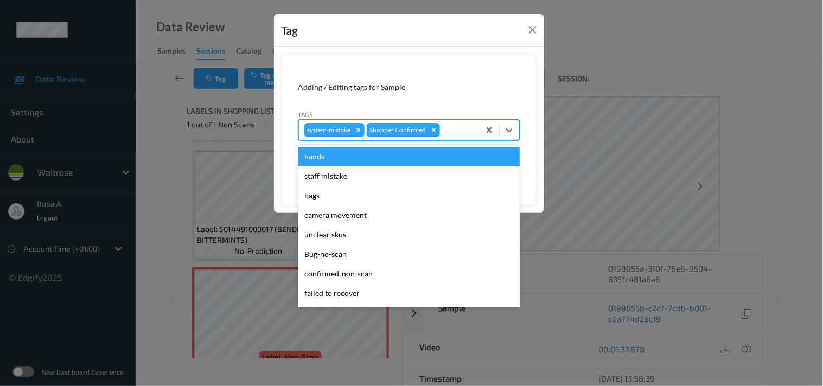
click at [465, 135] on div at bounding box center [458, 130] width 32 height 13
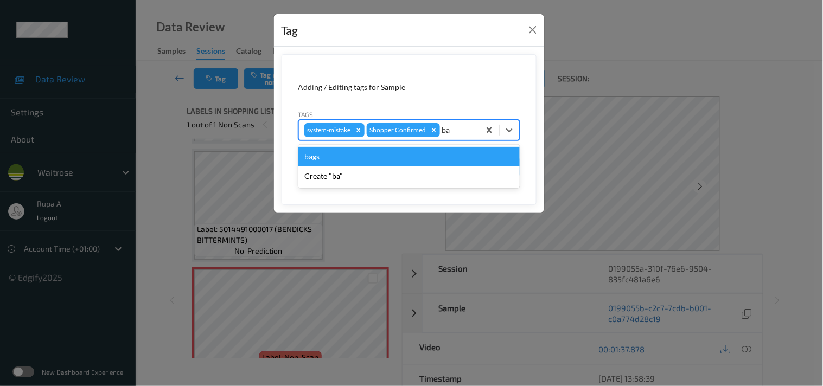
type input "bag"
click at [353, 158] on div "bags" at bounding box center [408, 157] width 221 height 20
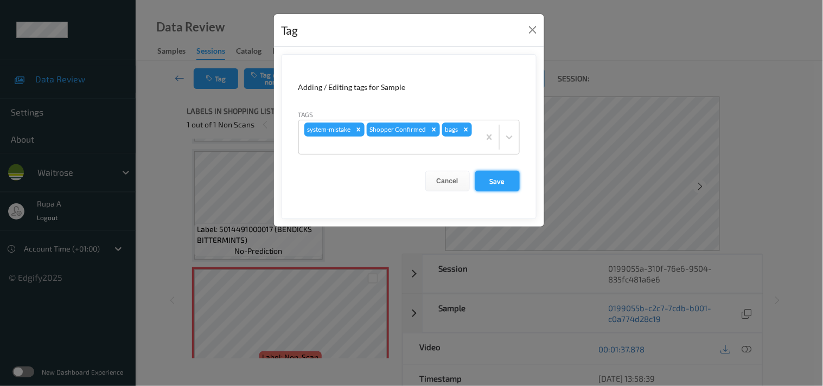
click at [488, 179] on button "Save" at bounding box center [497, 181] width 44 height 21
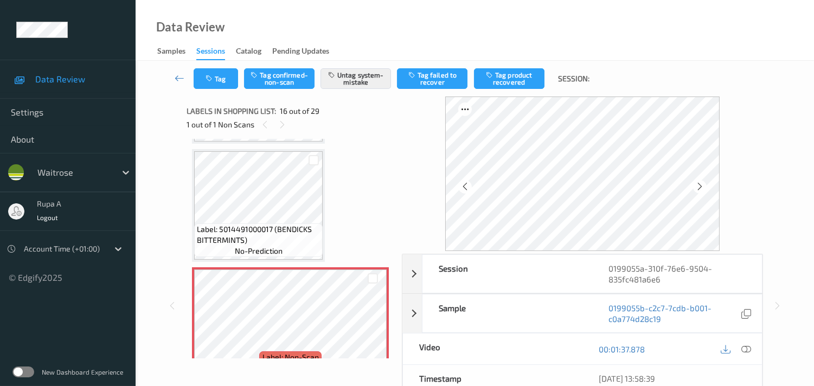
click at [388, 7] on div "Data Review Samples Sessions Catalog Pending Updates" at bounding box center [475, 30] width 679 height 61
click at [217, 83] on button "Tag" at bounding box center [216, 78] width 44 height 21
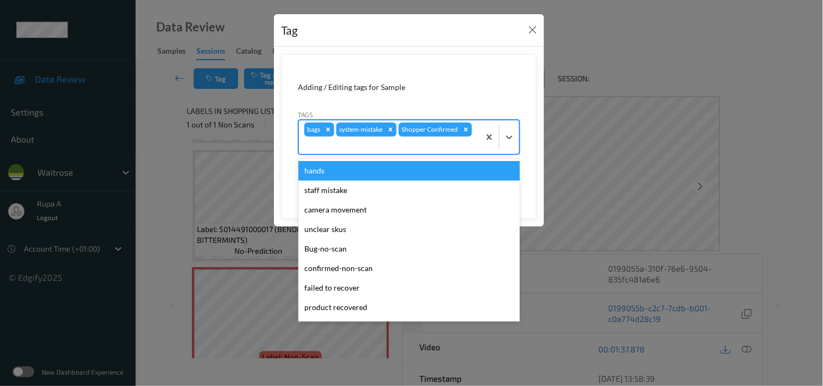
click at [391, 141] on div at bounding box center [389, 145] width 170 height 13
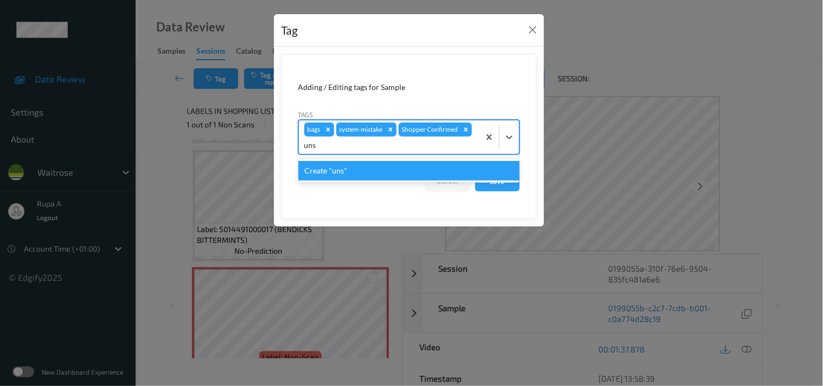
type input "un"
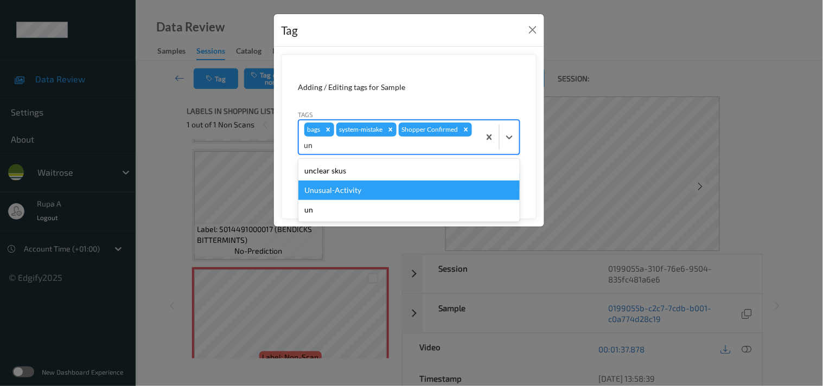
click at [409, 192] on div "Unusual-Activity" at bounding box center [408, 191] width 221 height 20
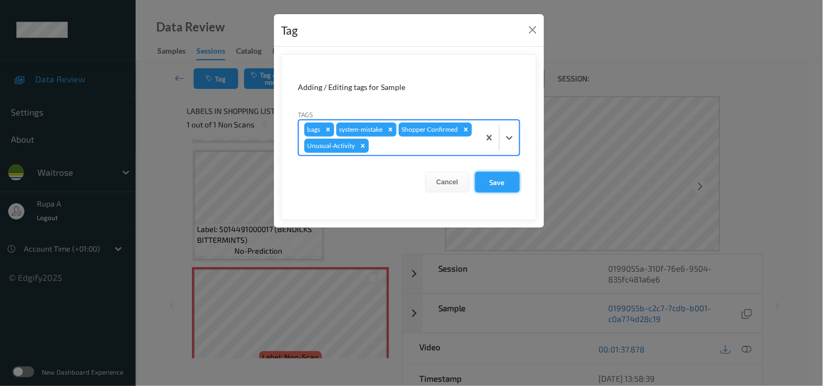
click at [483, 186] on button "Save" at bounding box center [497, 182] width 44 height 21
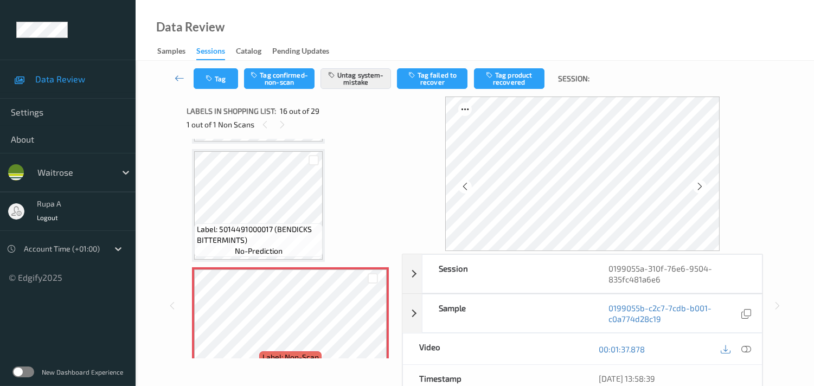
click at [353, 133] on div "Labels in shopping list: 16 out of 29 1 out of 1 Non Scans" at bounding box center [291, 118] width 208 height 42
click at [707, 187] on div at bounding box center [700, 187] width 14 height 14
click at [355, 156] on div "Label: 5060198640360 (C MOLLICA PIZZA BASE) no-prediction Label: 5033665209810 …" at bounding box center [290, 205] width 197 height 3424
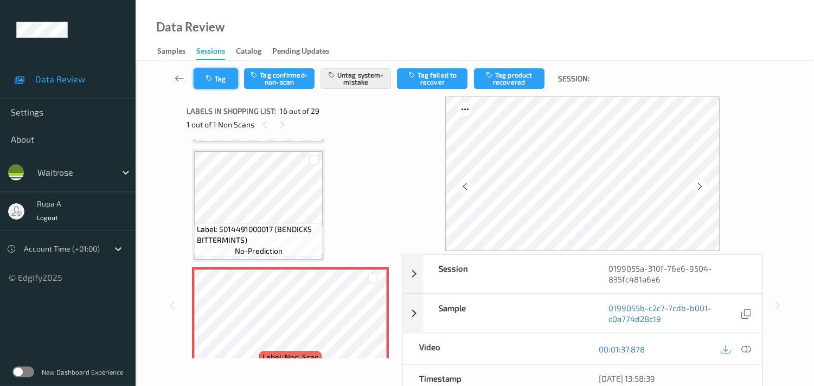
click at [213, 76] on icon "button" at bounding box center [210, 79] width 9 height 8
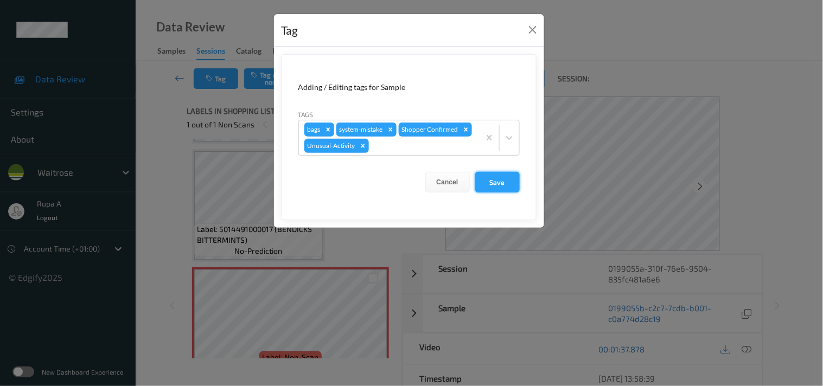
click at [506, 184] on button "Save" at bounding box center [497, 182] width 44 height 21
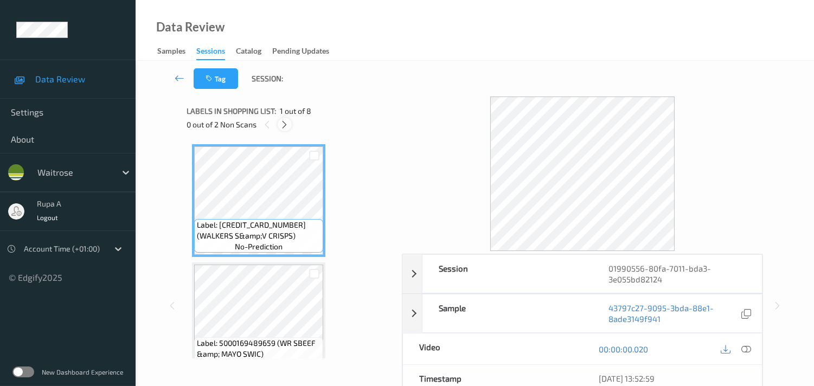
click at [285, 123] on icon at bounding box center [284, 125] width 9 height 10
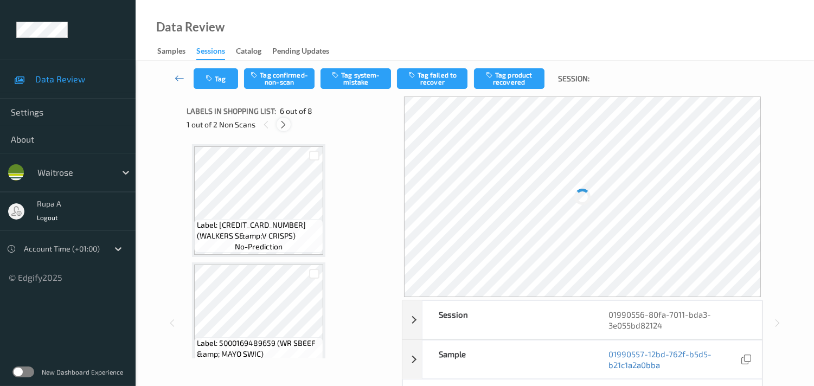
scroll to position [475, 0]
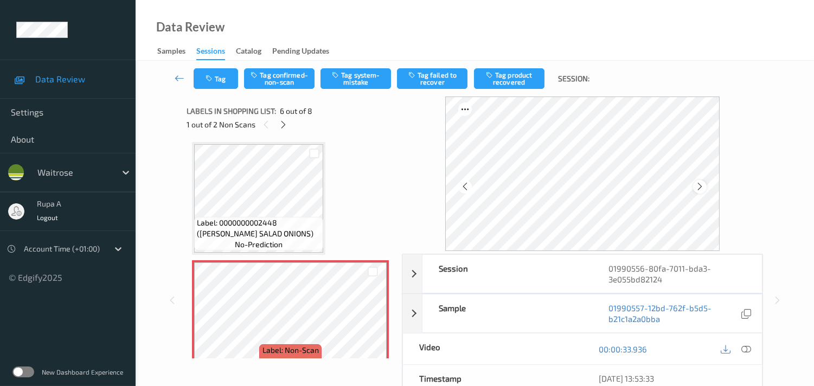
click at [699, 188] on icon at bounding box center [700, 187] width 9 height 10
click at [280, 128] on icon at bounding box center [283, 125] width 9 height 10
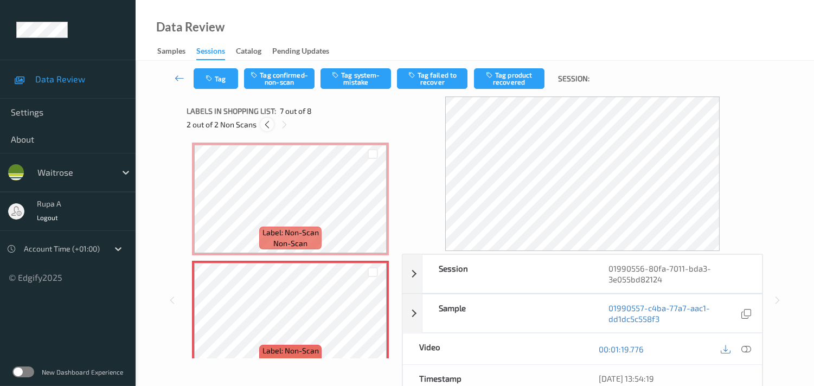
click at [269, 123] on icon at bounding box center [267, 125] width 9 height 10
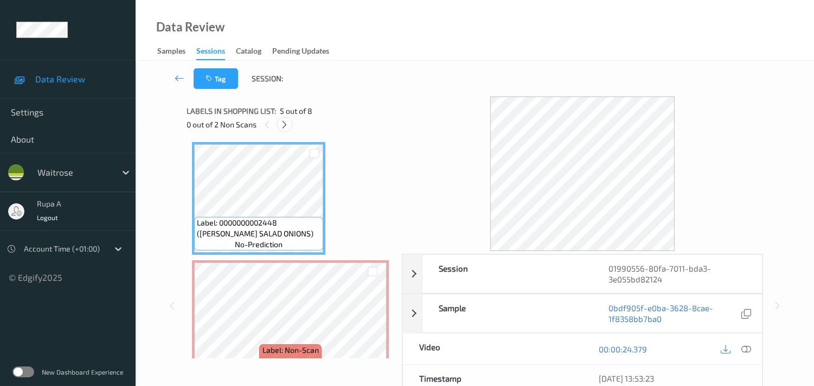
click at [280, 126] on icon at bounding box center [284, 125] width 9 height 10
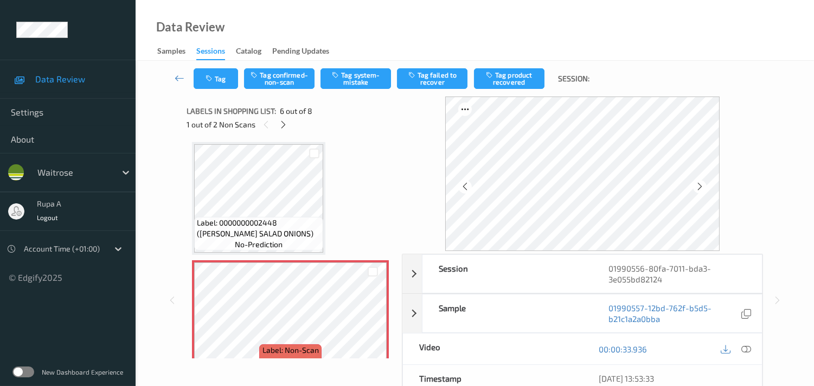
click at [751, 343] on div at bounding box center [736, 349] width 35 height 15
click at [746, 346] on icon at bounding box center [747, 350] width 10 height 10
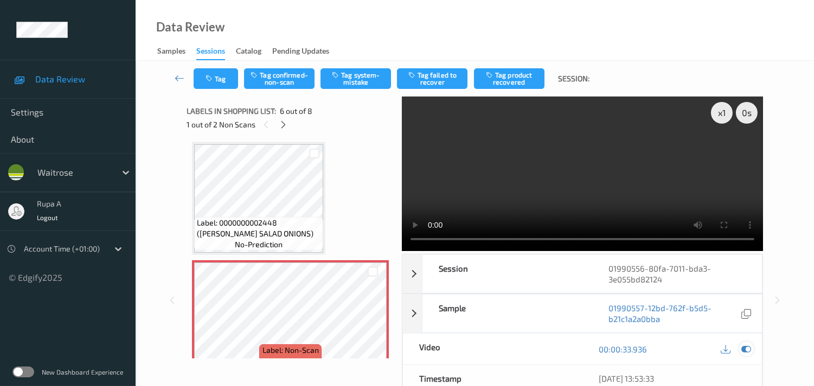
click at [742, 347] on icon at bounding box center [747, 350] width 10 height 10
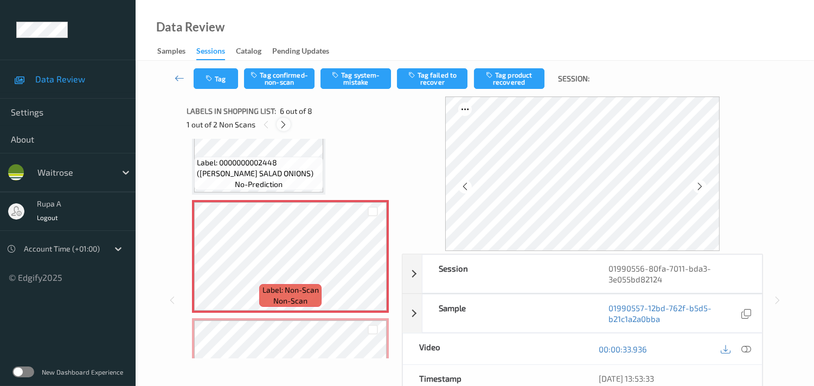
click at [285, 124] on icon at bounding box center [283, 125] width 9 height 10
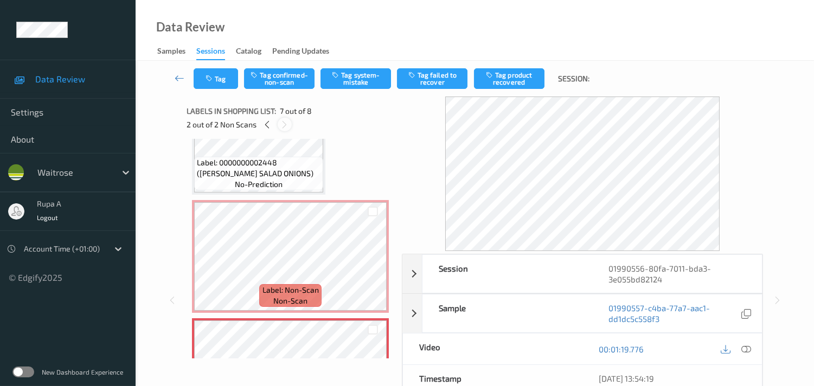
scroll to position [593, 0]
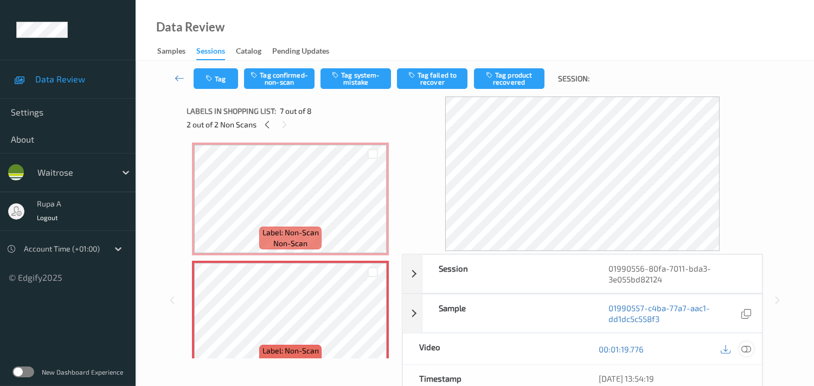
click at [749, 351] on icon at bounding box center [747, 350] width 10 height 10
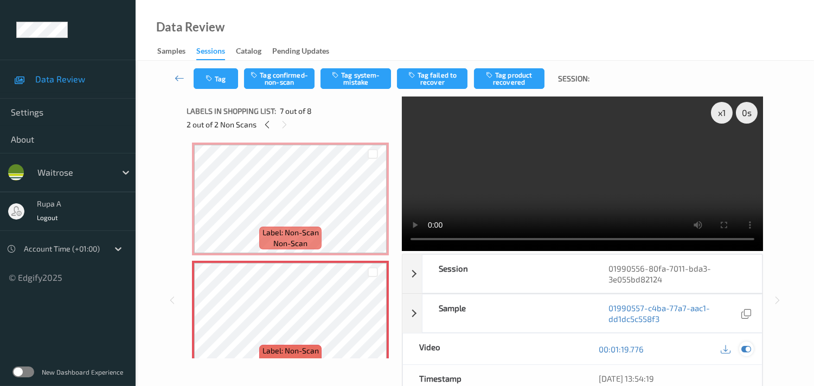
click at [745, 348] on icon at bounding box center [747, 350] width 10 height 10
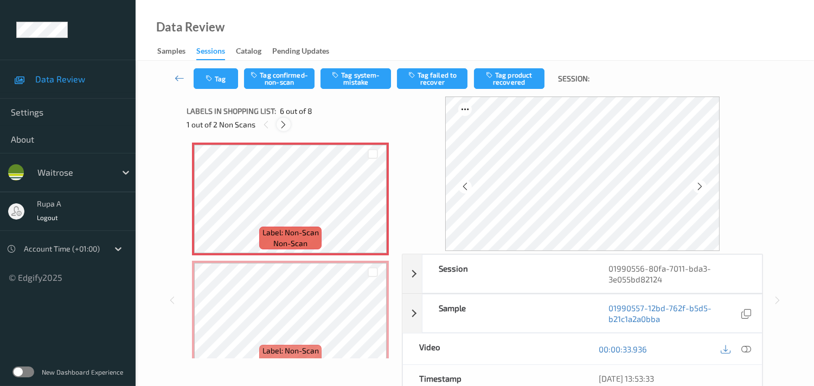
click at [282, 126] on icon at bounding box center [283, 125] width 9 height 10
click at [360, 87] on button "Tag system-mistake" at bounding box center [356, 78] width 71 height 21
click at [216, 76] on button "Tag" at bounding box center [216, 78] width 44 height 21
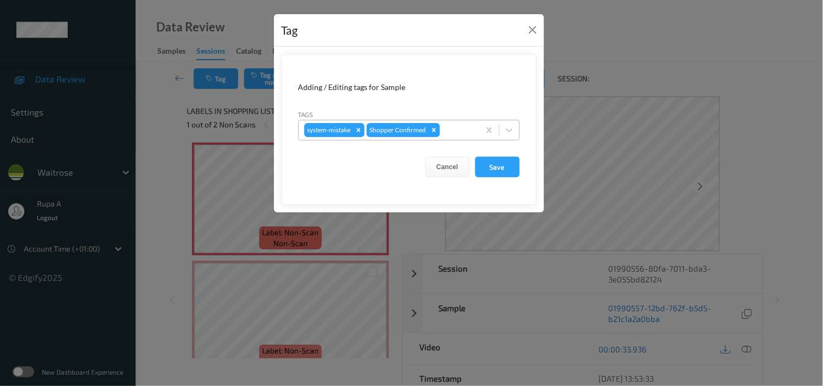
click at [469, 128] on div at bounding box center [458, 130] width 32 height 13
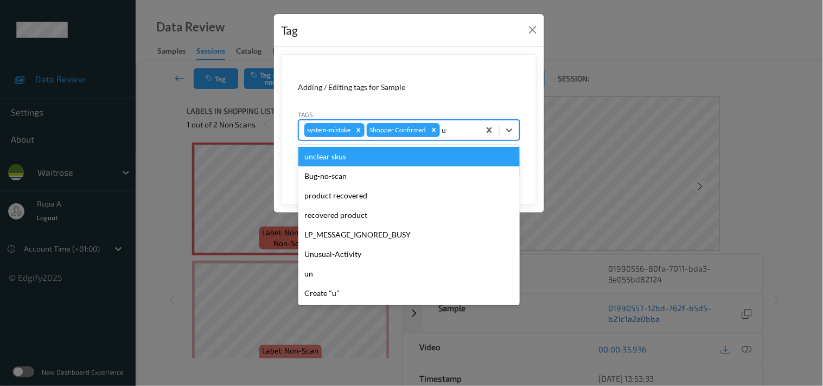
type input "un"
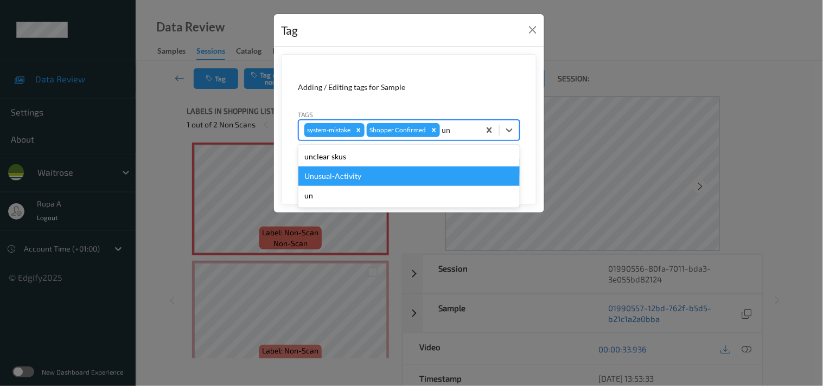
click at [393, 167] on div "Unusual-Activity" at bounding box center [408, 177] width 221 height 20
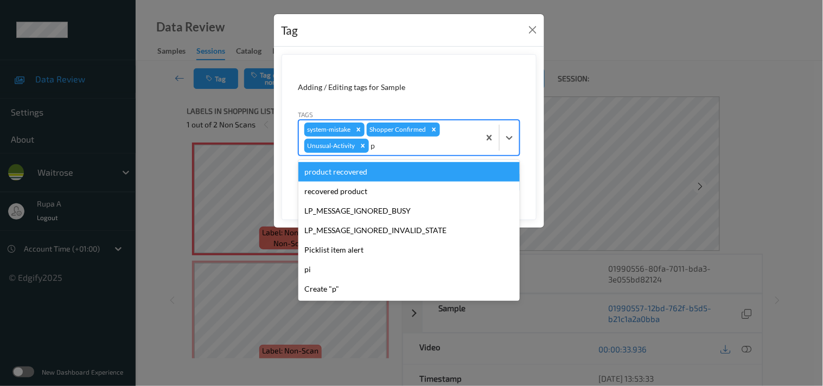
type input "pi"
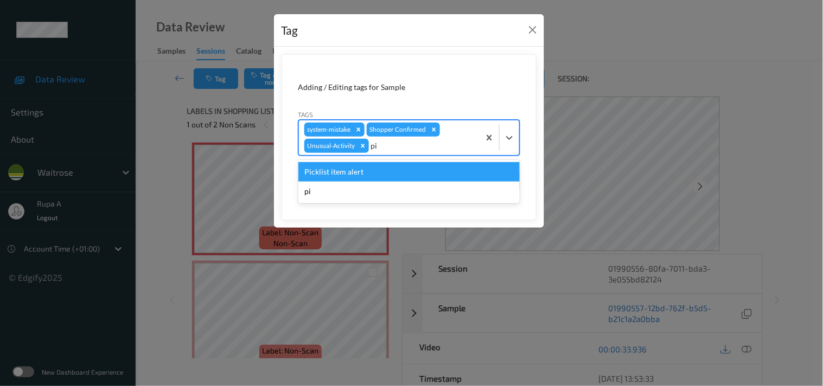
click at [337, 172] on div "Picklist item alert" at bounding box center [408, 172] width 221 height 20
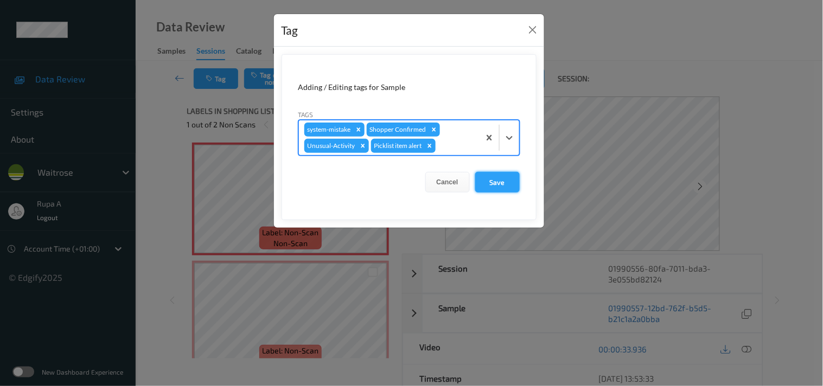
click at [506, 183] on button "Save" at bounding box center [497, 182] width 44 height 21
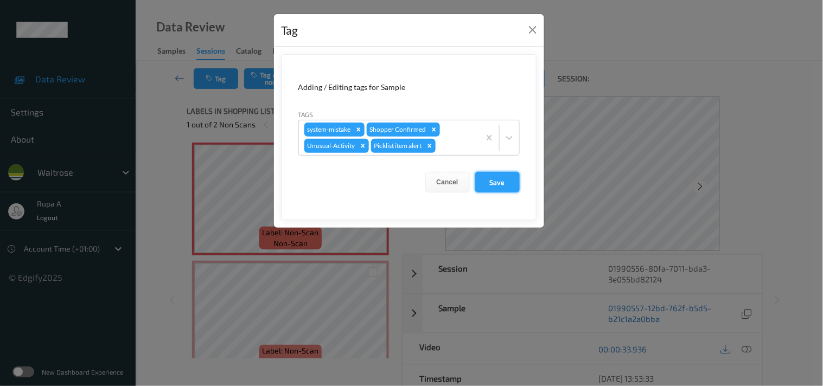
click at [492, 183] on button "Save" at bounding box center [497, 182] width 44 height 21
click at [491, 179] on button "Save" at bounding box center [497, 182] width 44 height 21
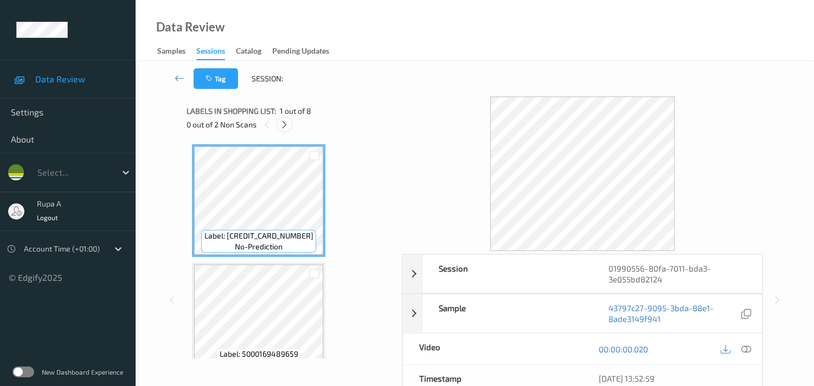
click at [288, 121] on icon at bounding box center [284, 125] width 9 height 10
click at [284, 123] on icon at bounding box center [284, 125] width 9 height 10
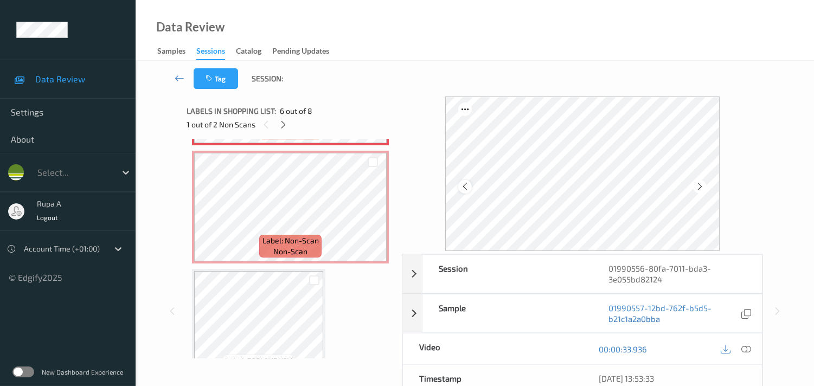
scroll to position [725, 0]
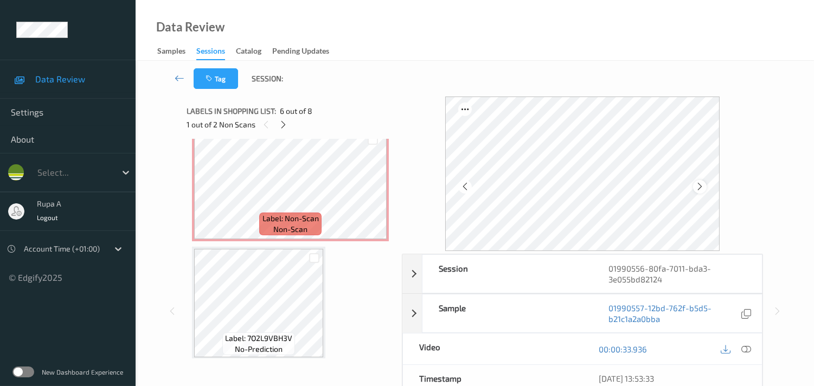
click at [705, 186] on icon at bounding box center [700, 187] width 9 height 10
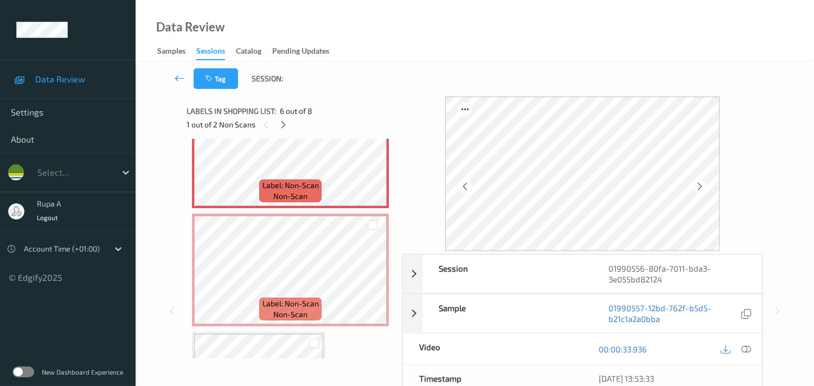
scroll to position [665, 0]
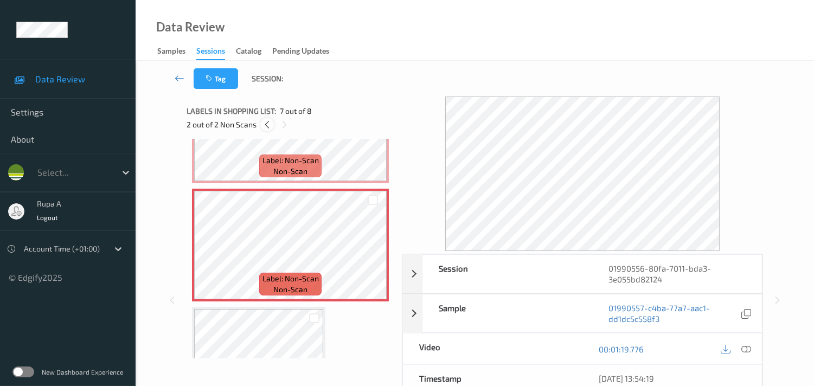
click at [266, 123] on icon at bounding box center [267, 125] width 9 height 10
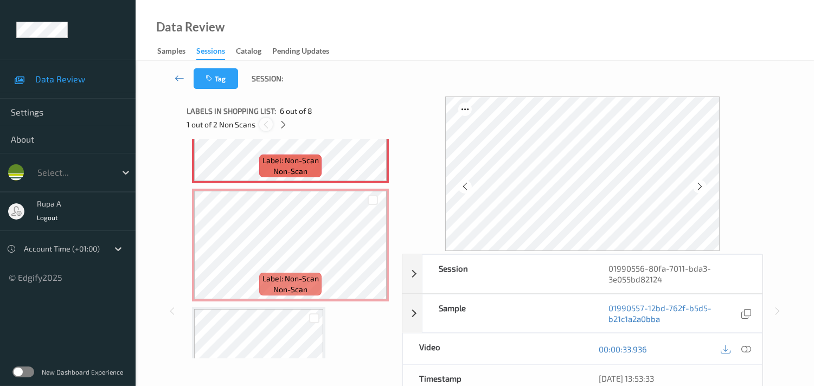
scroll to position [475, 0]
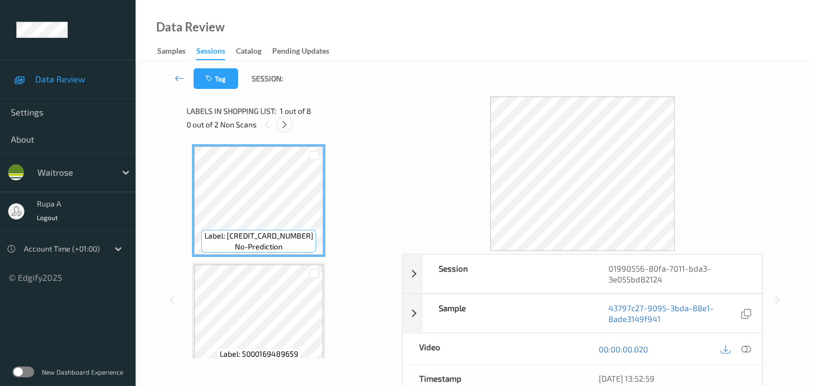
click at [288, 126] on icon at bounding box center [284, 125] width 9 height 10
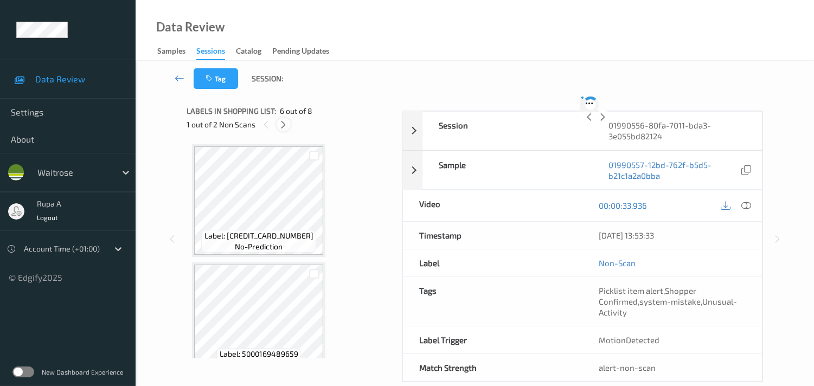
scroll to position [475, 0]
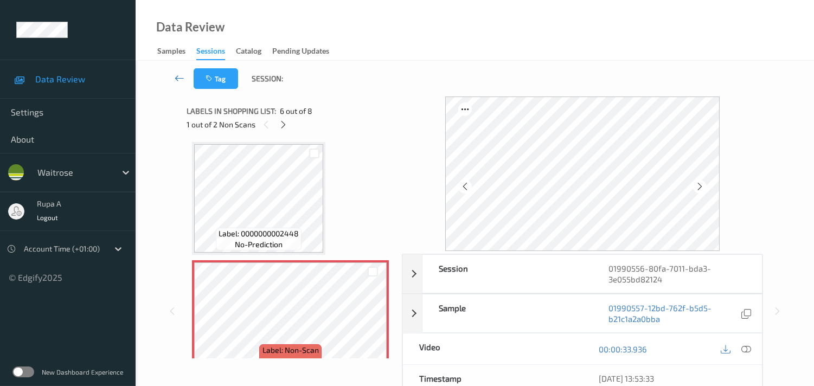
click at [180, 76] on icon at bounding box center [180, 78] width 10 height 11
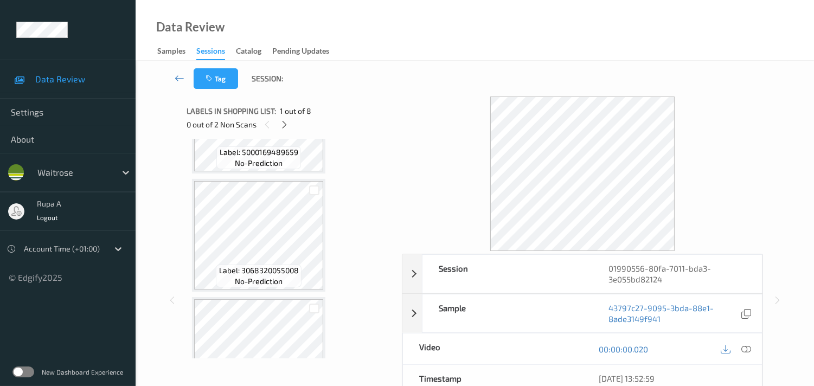
scroll to position [241, 0]
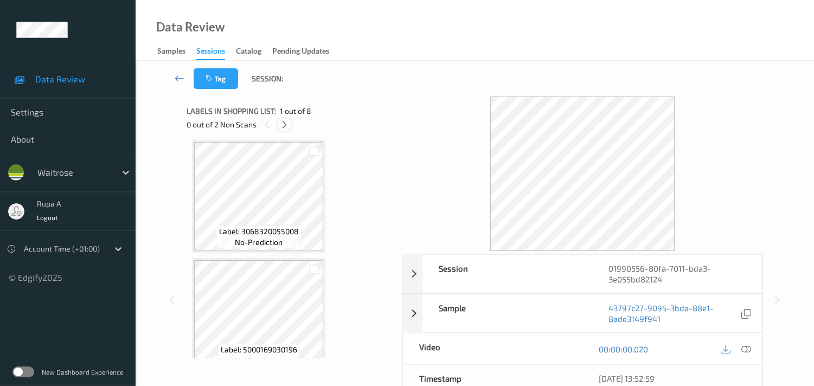
click at [283, 122] on icon at bounding box center [284, 125] width 9 height 10
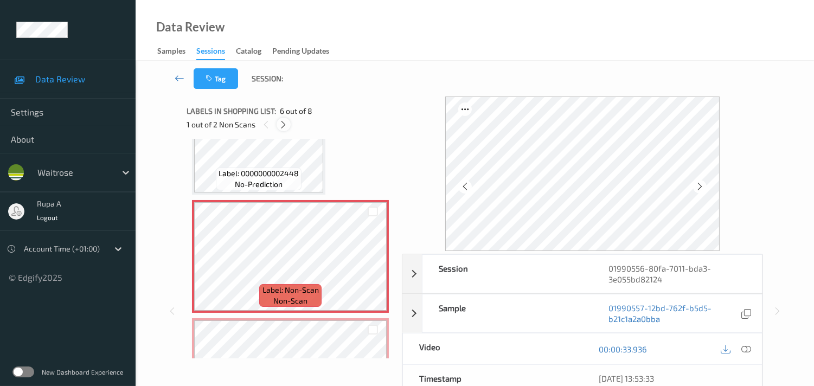
click at [279, 125] on icon at bounding box center [283, 125] width 9 height 10
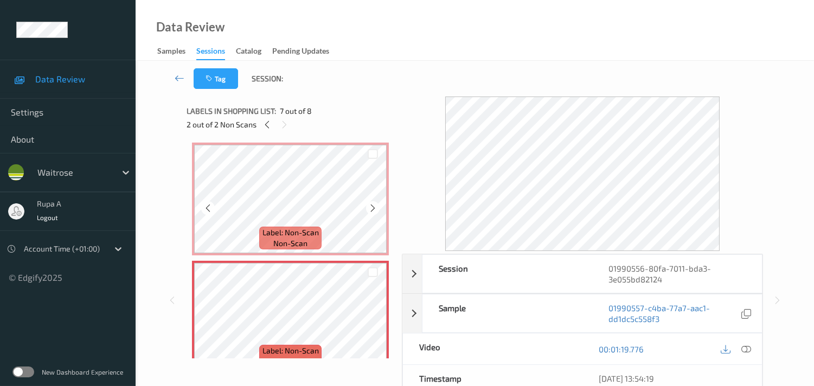
scroll to position [653, 0]
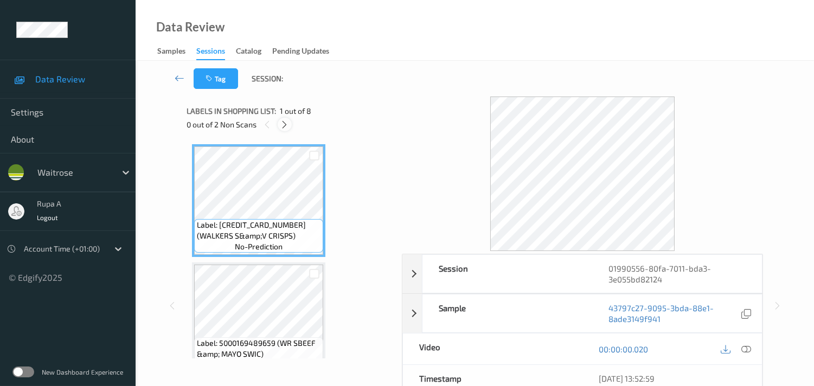
click at [286, 127] on icon at bounding box center [284, 125] width 9 height 10
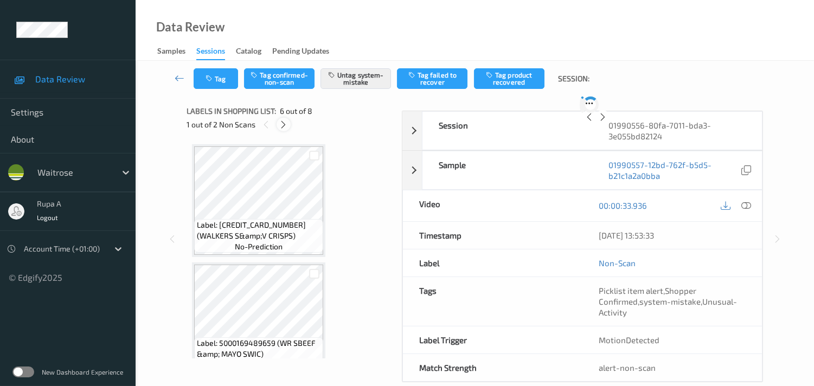
scroll to position [475, 0]
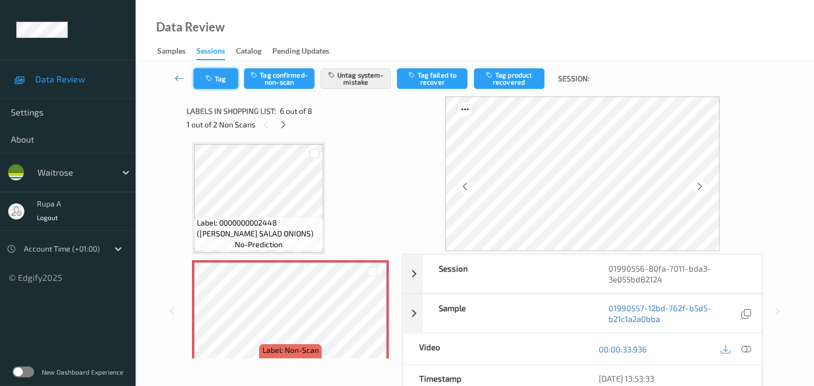
click at [218, 72] on button "Tag" at bounding box center [216, 78] width 44 height 21
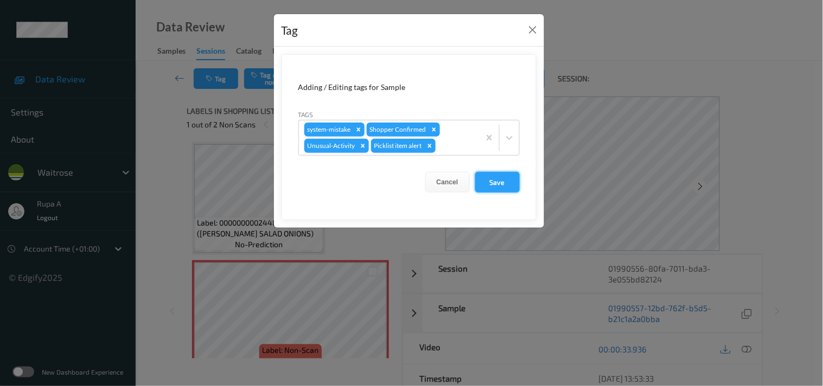
click at [496, 179] on button "Save" at bounding box center [497, 182] width 44 height 21
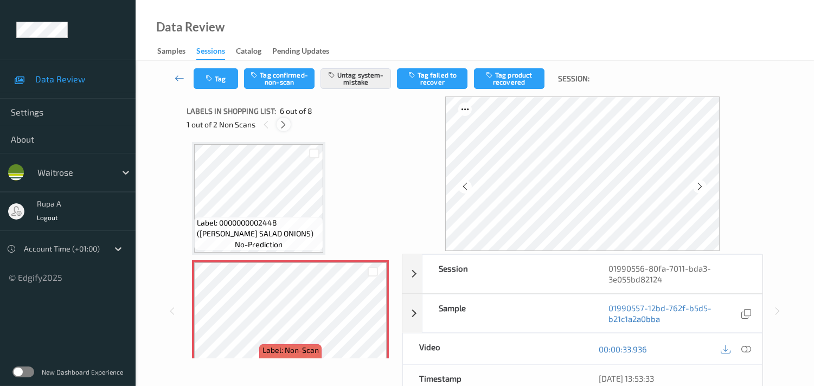
click at [284, 124] on icon at bounding box center [283, 125] width 9 height 10
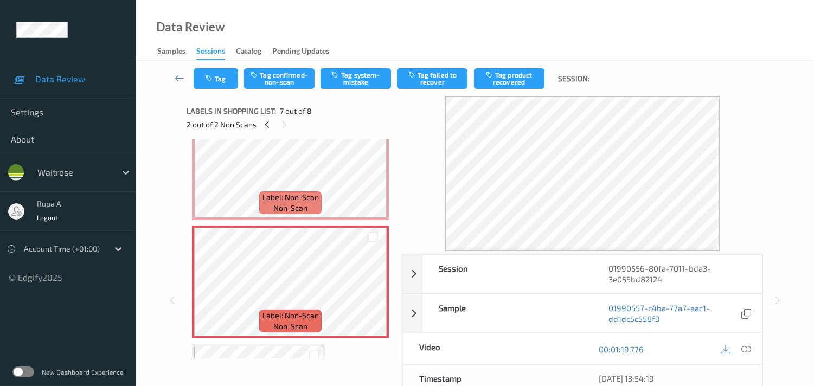
scroll to position [653, 0]
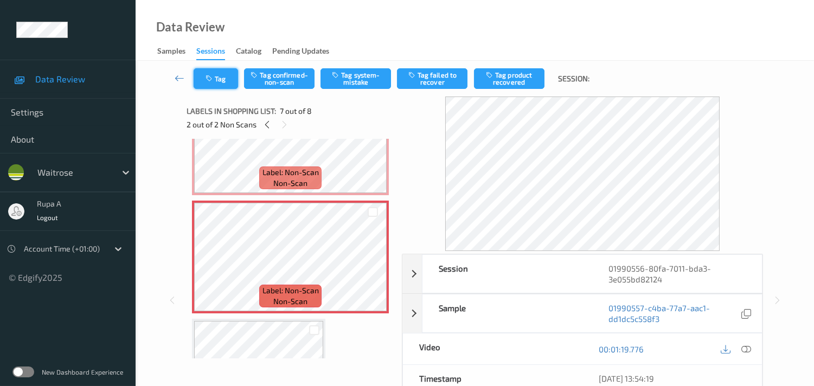
click at [213, 80] on icon "button" at bounding box center [210, 79] width 9 height 8
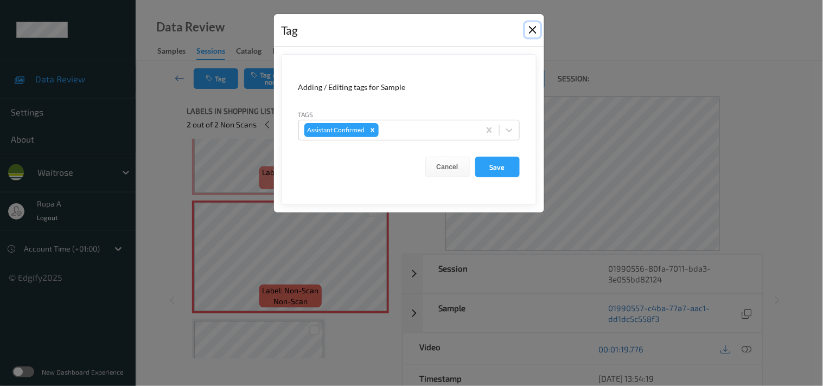
click at [532, 29] on button "Close" at bounding box center [532, 29] width 15 height 15
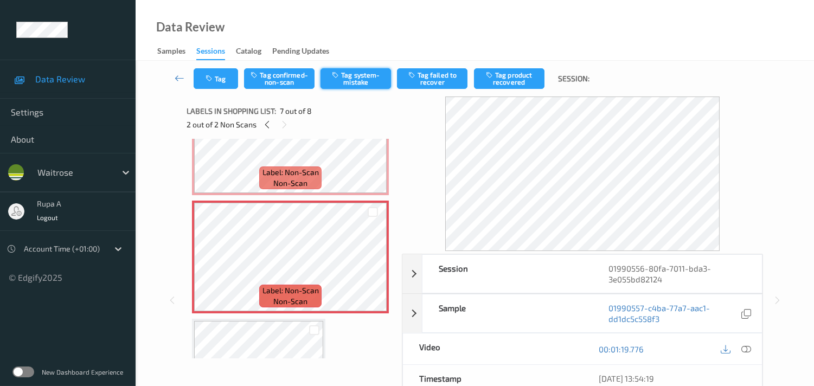
click at [362, 85] on button "Tag system-mistake" at bounding box center [356, 78] width 71 height 21
click at [204, 80] on button "Tag" at bounding box center [216, 78] width 44 height 21
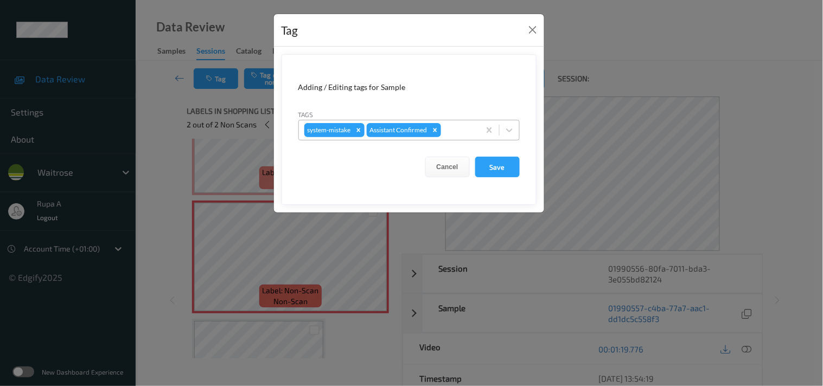
click at [458, 126] on div at bounding box center [458, 130] width 31 height 13
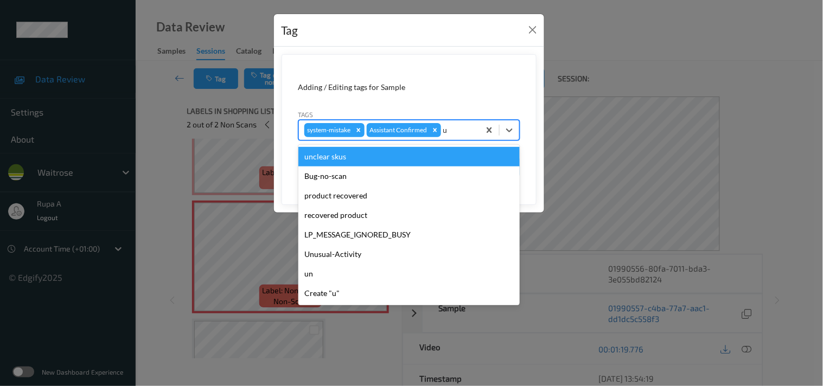
type input "un"
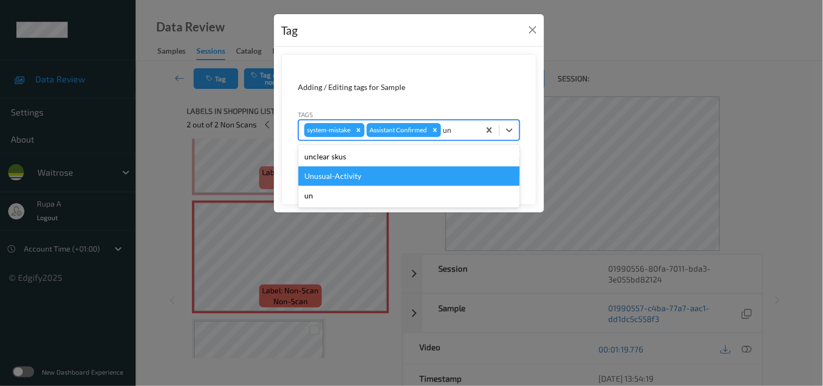
click at [362, 175] on div "Unusual-Activity" at bounding box center [408, 177] width 221 height 20
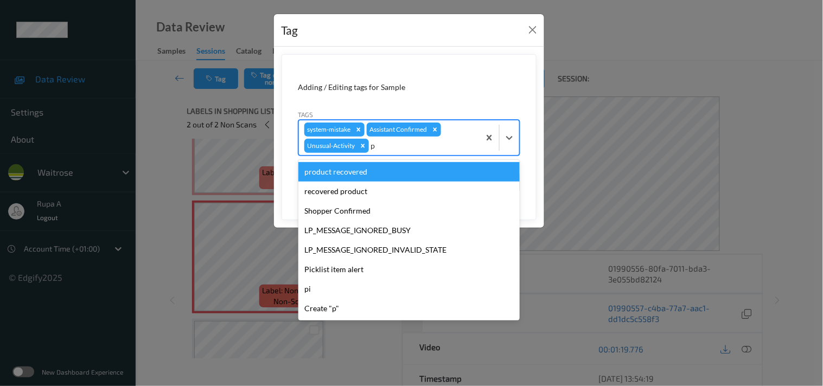
type input "pi"
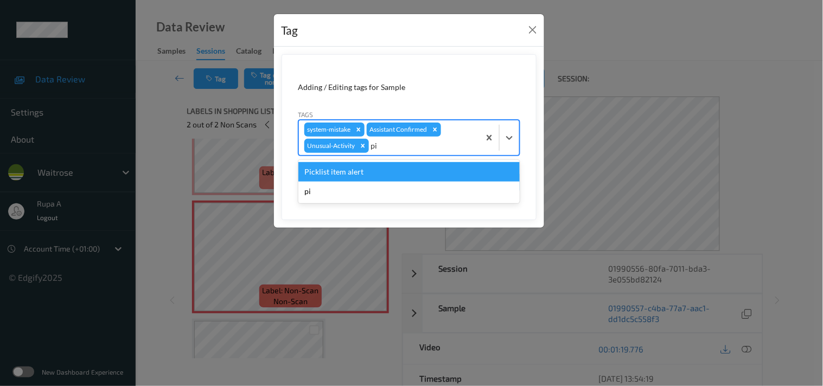
click at [361, 170] on div "Picklist item alert" at bounding box center [408, 172] width 221 height 20
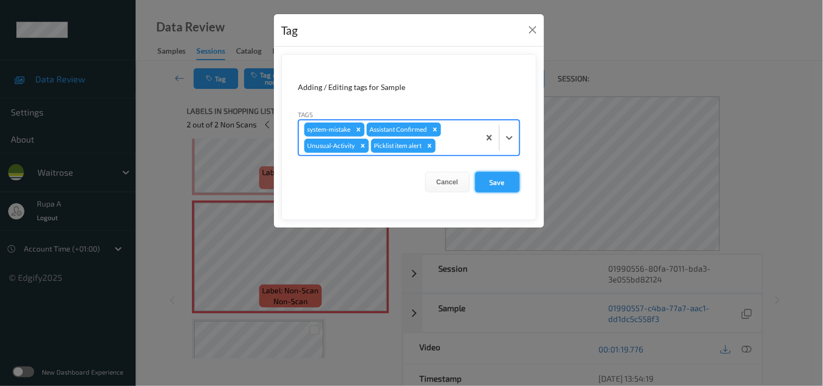
drag, startPoint x: 503, startPoint y: 181, endPoint x: 510, endPoint y: 176, distance: 8.1
click at [505, 179] on button "Save" at bounding box center [497, 182] width 44 height 21
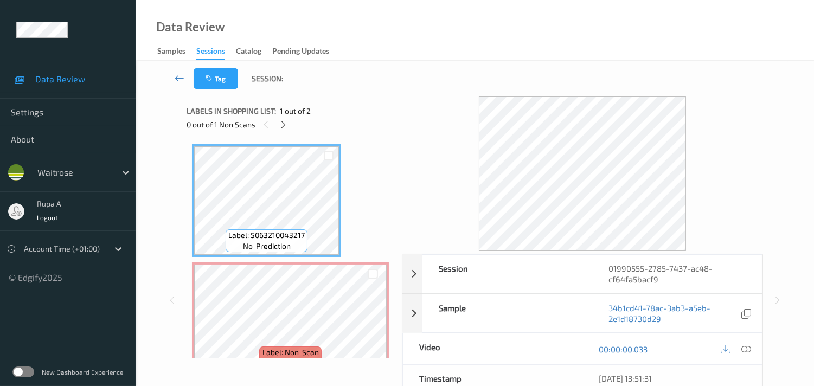
click at [366, 184] on div "Label: 5063210043217 no-prediction Label: Non-Scan non-scan Label: Non-Scan non…" at bounding box center [290, 259] width 197 height 231
click at [280, 123] on icon at bounding box center [283, 125] width 9 height 10
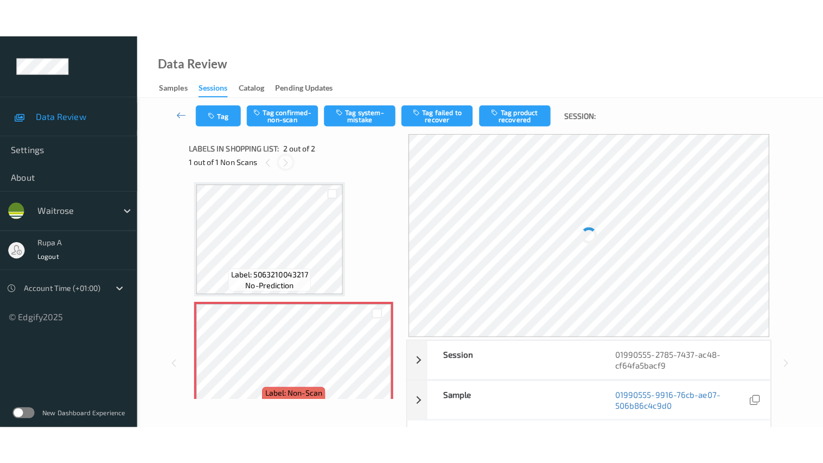
scroll to position [5, 0]
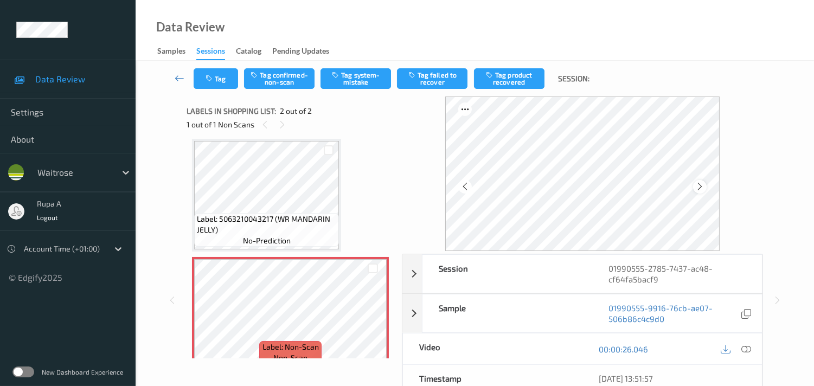
click at [697, 190] on div at bounding box center [700, 187] width 14 height 14
click at [698, 186] on icon at bounding box center [700, 187] width 9 height 10
click at [704, 187] on icon at bounding box center [700, 187] width 9 height 10
click at [705, 187] on icon at bounding box center [700, 187] width 9 height 10
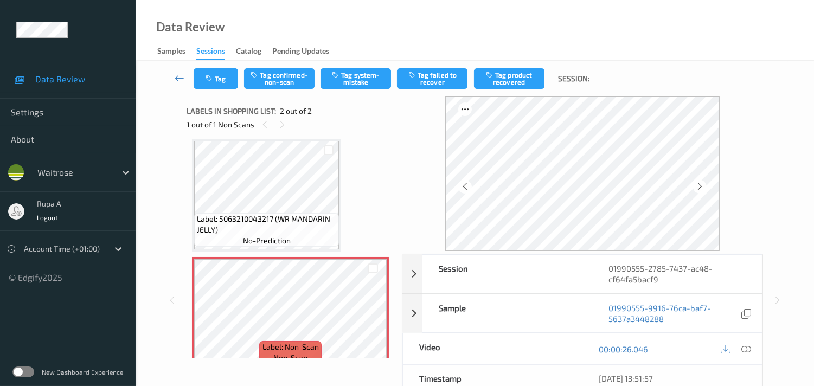
click at [750, 351] on icon at bounding box center [747, 350] width 10 height 10
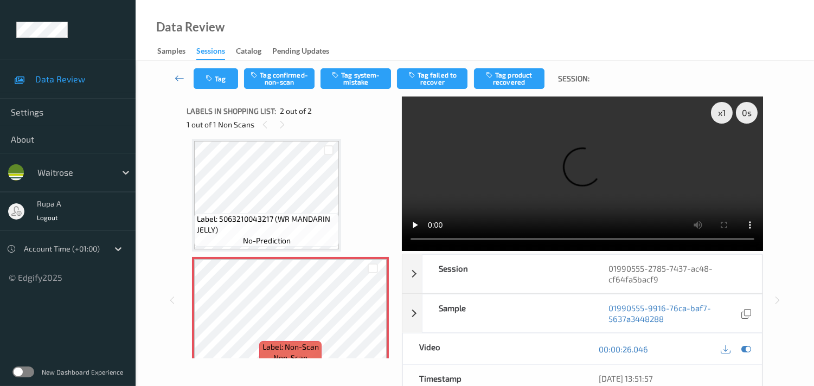
scroll to position [0, 0]
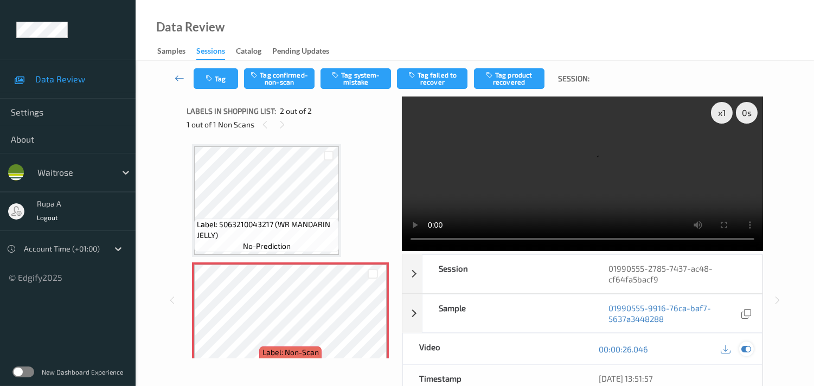
click at [749, 348] on icon at bounding box center [747, 350] width 10 height 10
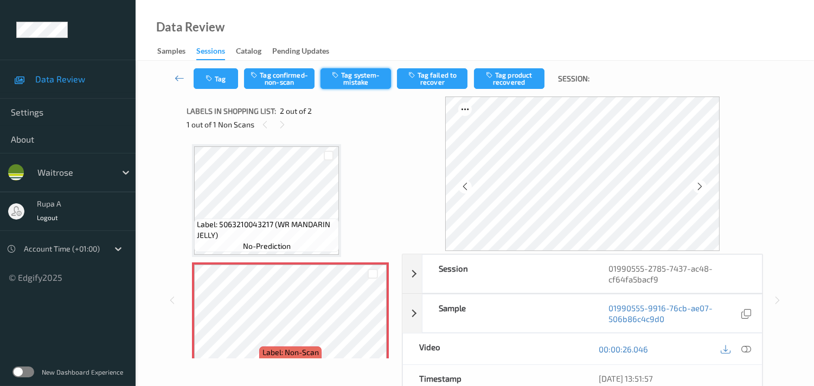
click at [363, 85] on button "Tag system-mistake" at bounding box center [356, 78] width 71 height 21
click at [215, 76] on button "Tag" at bounding box center [216, 78] width 44 height 21
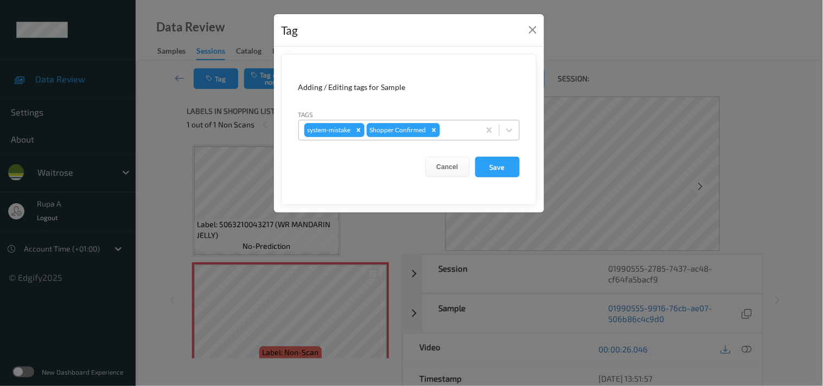
click at [458, 126] on div at bounding box center [458, 130] width 32 height 13
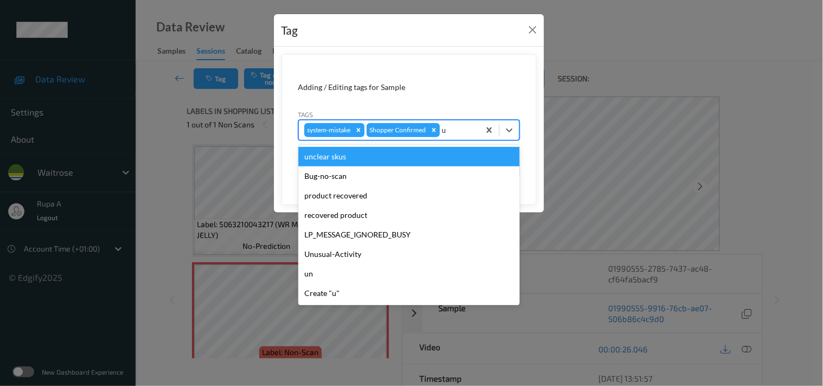
type input "un"
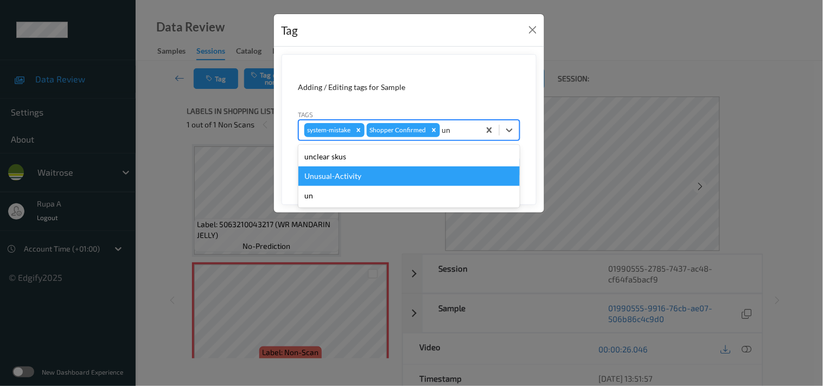
click at [337, 177] on div "Unusual-Activity" at bounding box center [408, 177] width 221 height 20
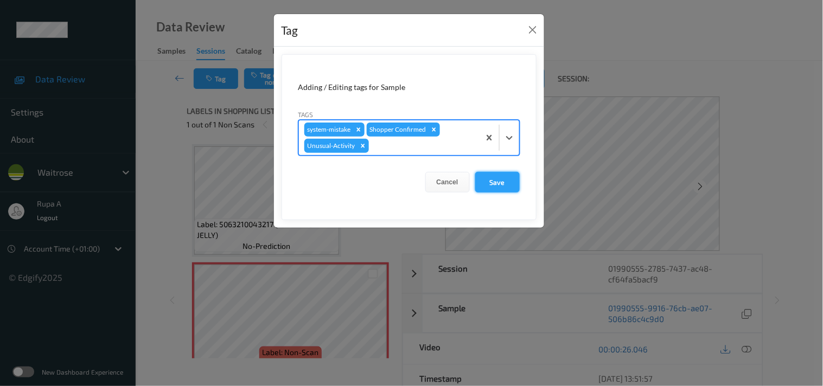
click at [503, 183] on button "Save" at bounding box center [497, 182] width 44 height 21
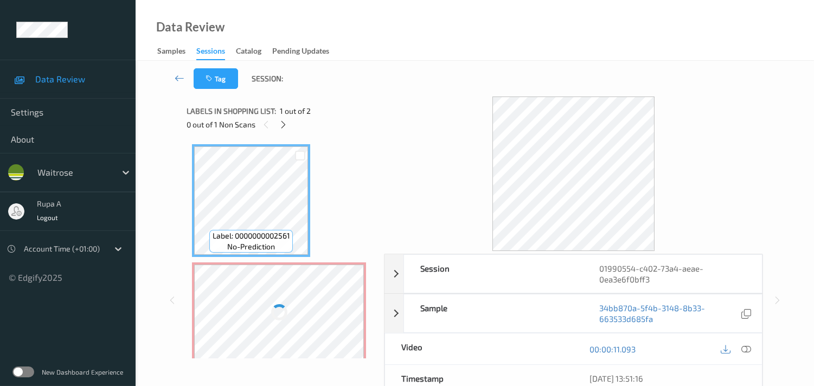
click at [381, 41] on div "Data Review Samples Sessions Catalog Pending Updates" at bounding box center [475, 30] width 679 height 61
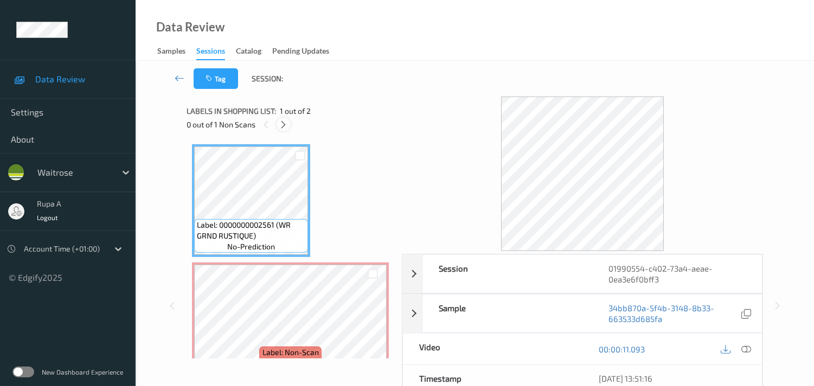
click at [283, 123] on icon at bounding box center [283, 125] width 9 height 10
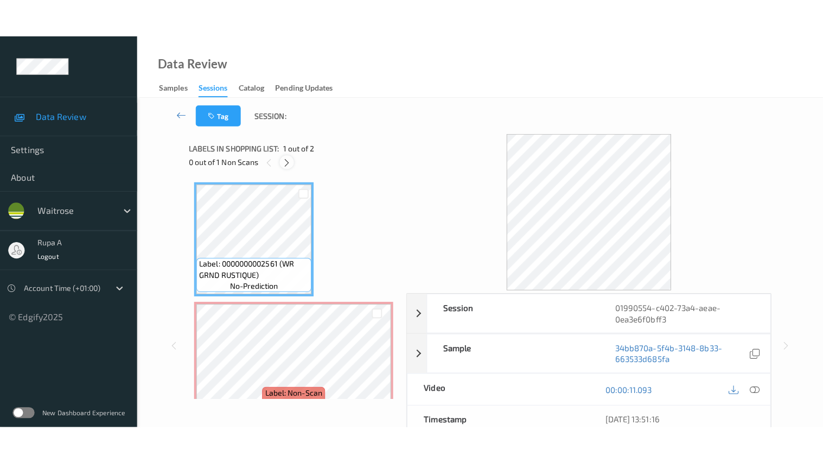
scroll to position [5, 0]
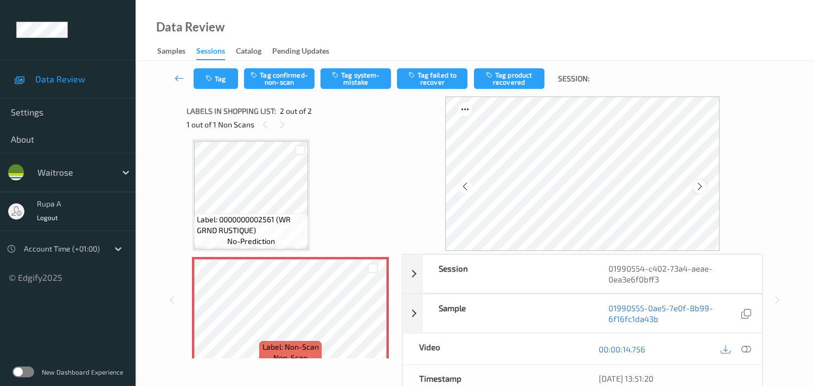
click at [700, 183] on icon at bounding box center [700, 187] width 9 height 10
click at [747, 348] on icon at bounding box center [747, 350] width 10 height 10
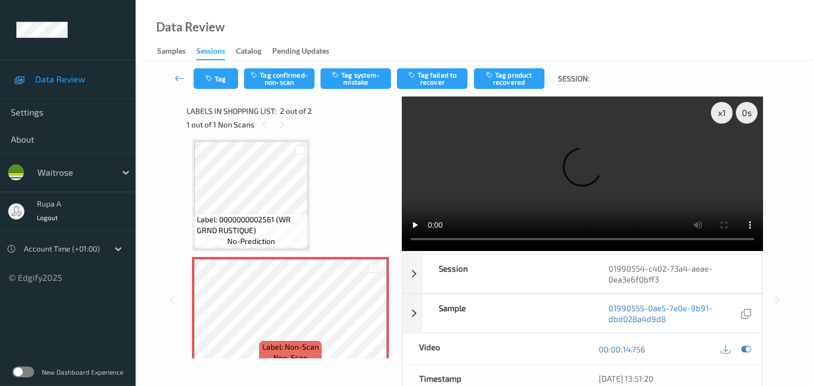
scroll to position [0, 0]
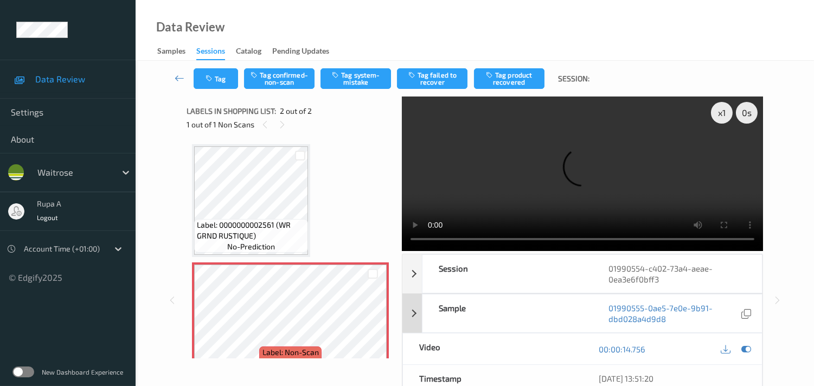
click at [747, 347] on icon at bounding box center [747, 350] width 10 height 10
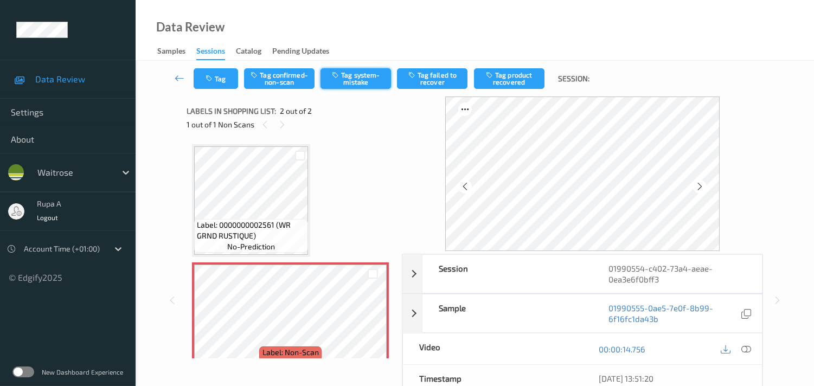
click at [351, 88] on button "Tag system-mistake" at bounding box center [356, 78] width 71 height 21
click at [213, 84] on button "Tag" at bounding box center [216, 78] width 44 height 21
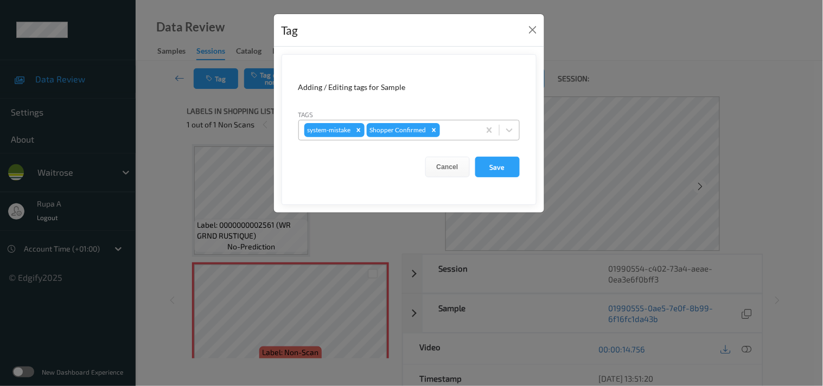
click at [443, 126] on input "text" at bounding box center [443, 130] width 2 height 11
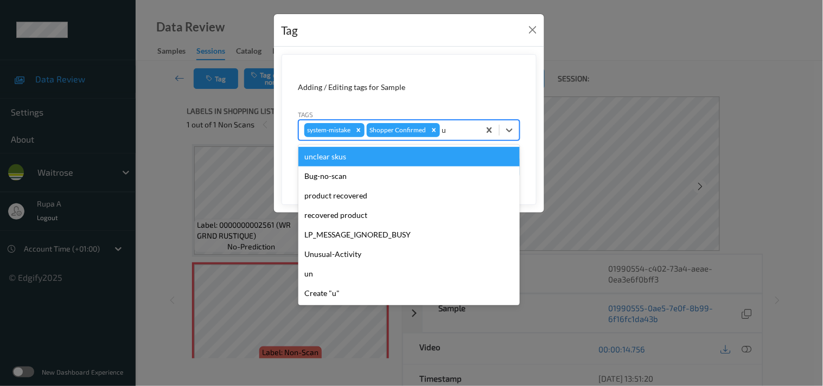
type input "un"
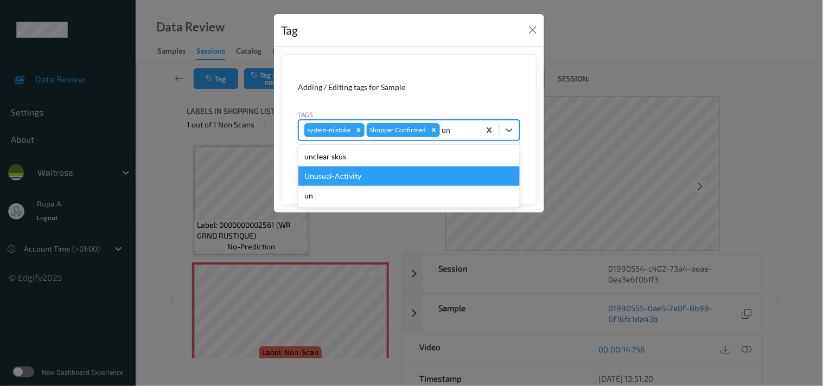
click at [382, 172] on div "Unusual-Activity" at bounding box center [408, 177] width 221 height 20
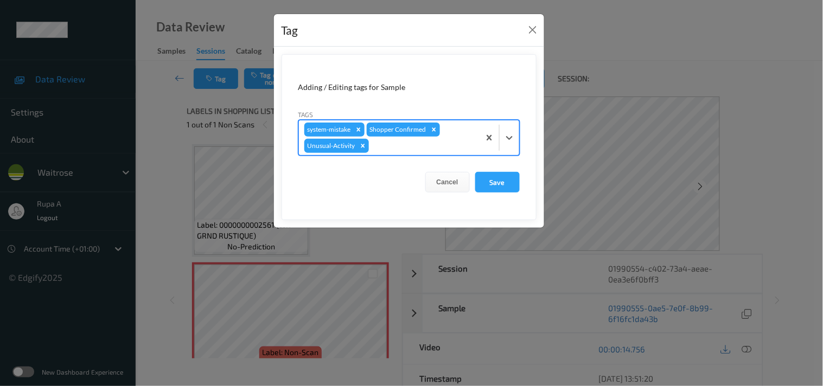
click at [408, 150] on div at bounding box center [422, 145] width 103 height 13
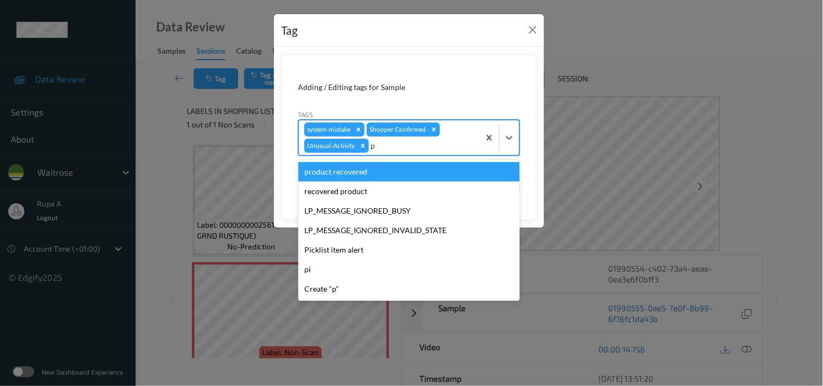
type input "pi"
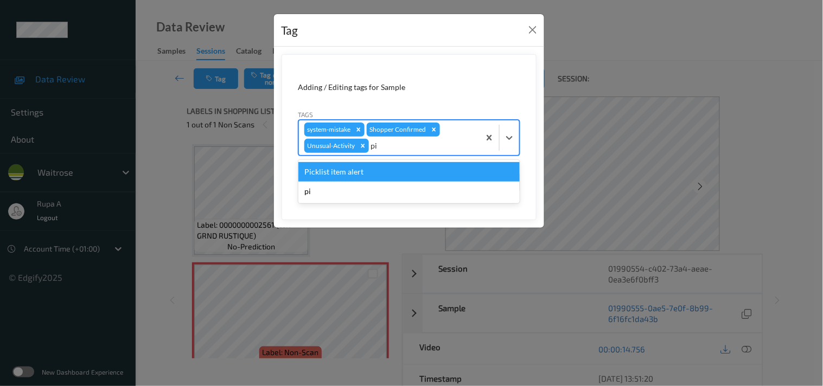
click at [381, 169] on div "Picklist item alert" at bounding box center [408, 172] width 221 height 20
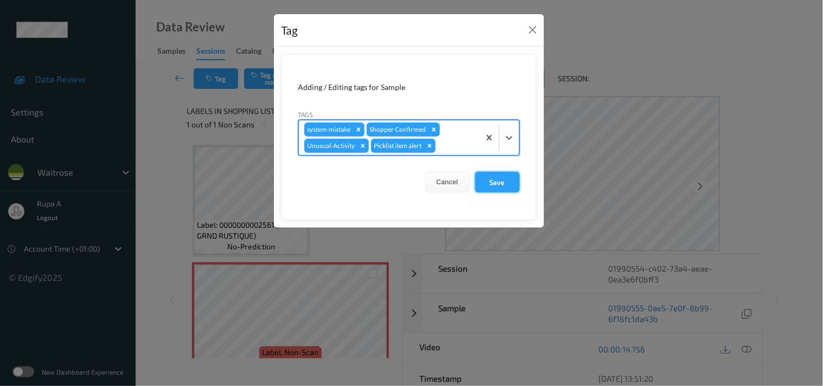
click at [495, 176] on button "Save" at bounding box center [497, 182] width 44 height 21
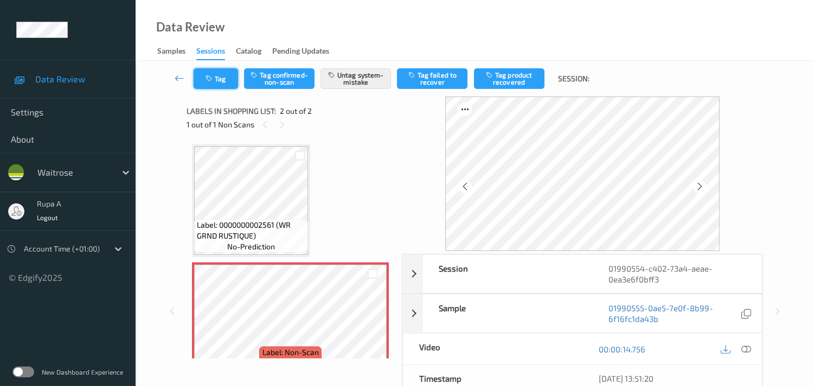
click at [226, 83] on button "Tag" at bounding box center [216, 78] width 44 height 21
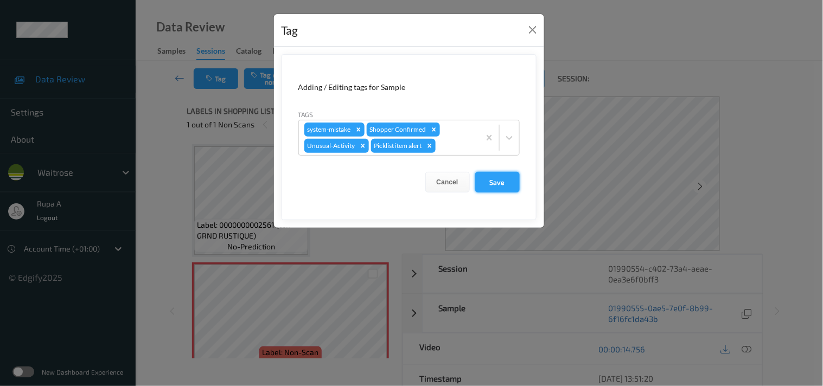
click at [490, 187] on button "Save" at bounding box center [497, 182] width 44 height 21
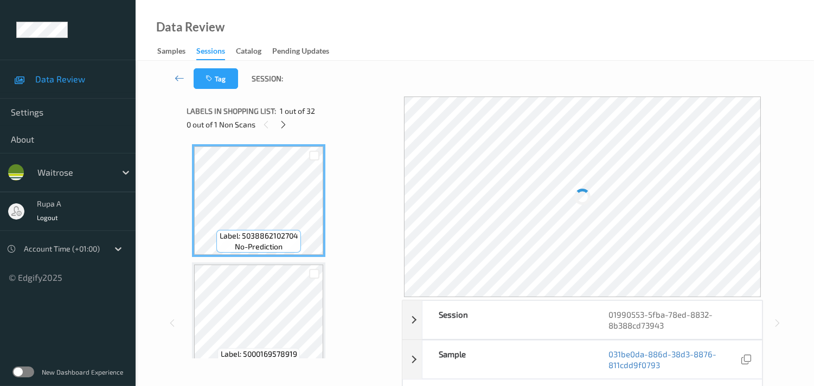
click at [311, 113] on span "1 out of 32" at bounding box center [297, 111] width 35 height 11
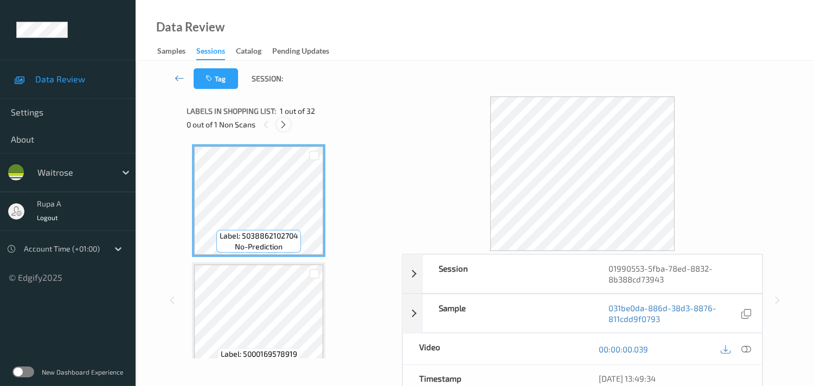
click at [283, 123] on icon at bounding box center [283, 125] width 9 height 10
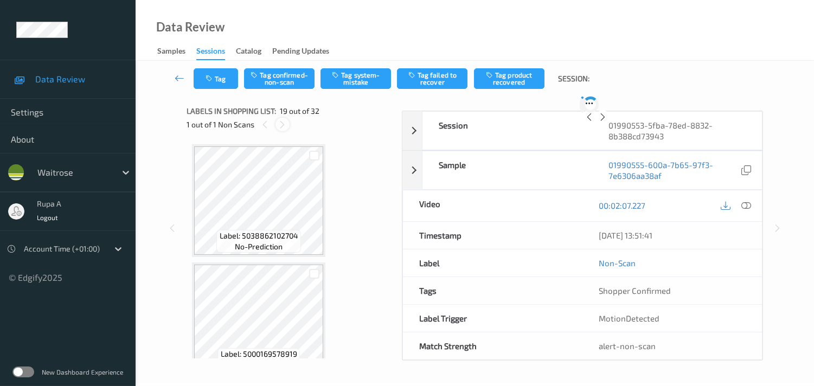
scroll to position [2004, 0]
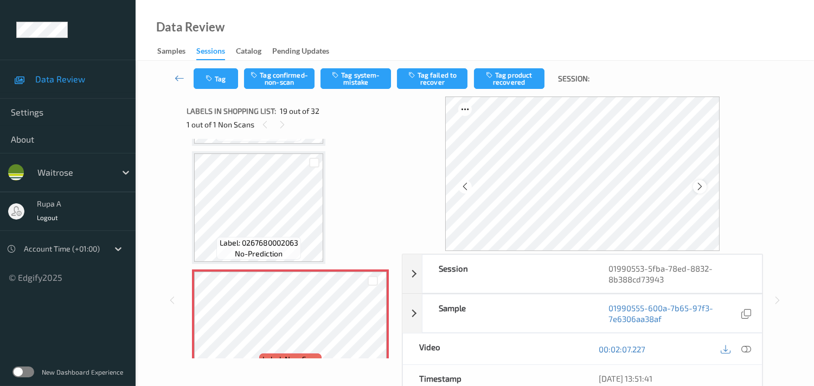
click at [698, 186] on icon at bounding box center [700, 187] width 9 height 10
click at [700, 187] on icon at bounding box center [700, 187] width 9 height 10
click at [749, 352] on icon at bounding box center [747, 350] width 10 height 10
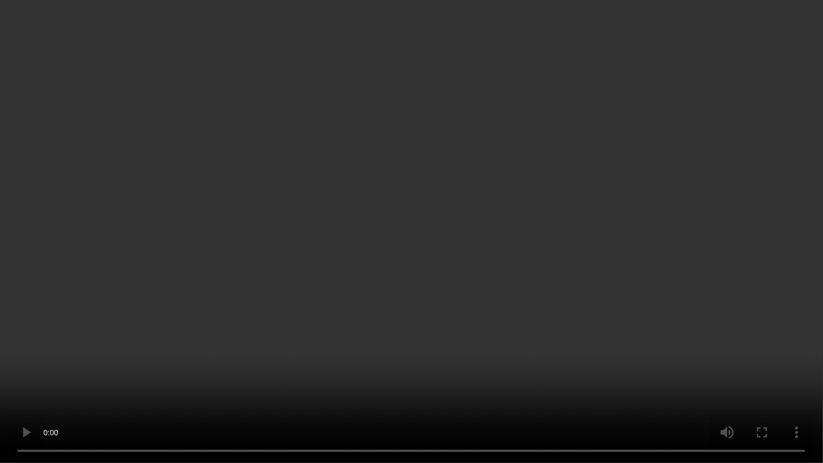
click at [822, 247] on video at bounding box center [411, 231] width 823 height 463
click at [649, 275] on video at bounding box center [411, 231] width 823 height 463
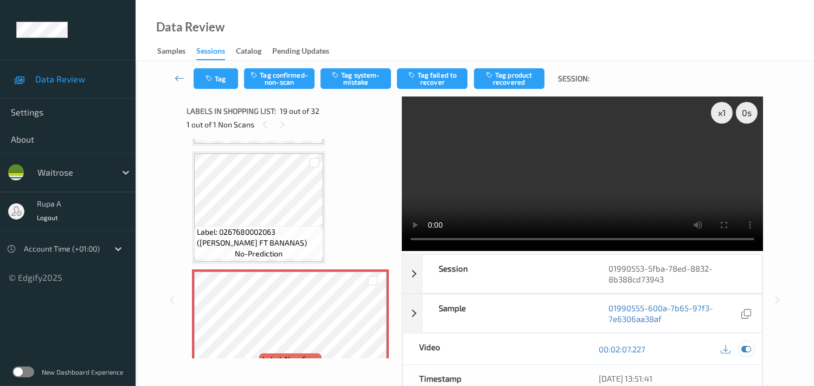
click at [745, 351] on icon at bounding box center [747, 350] width 10 height 10
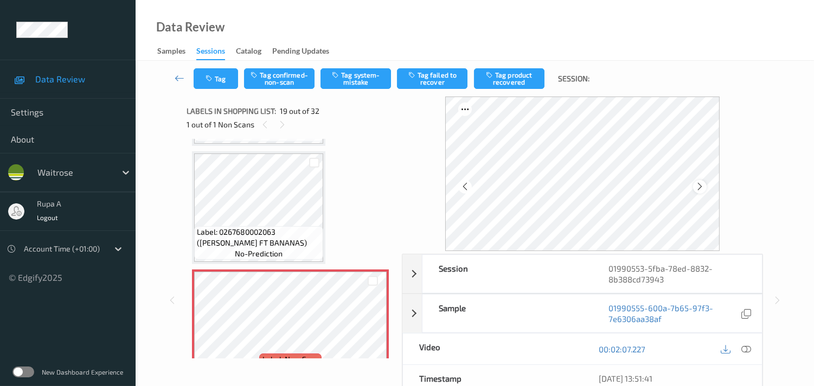
click at [697, 183] on div at bounding box center [700, 187] width 14 height 14
click at [344, 84] on button "Tag system-mistake" at bounding box center [356, 78] width 71 height 21
click at [208, 81] on icon "button" at bounding box center [210, 79] width 9 height 8
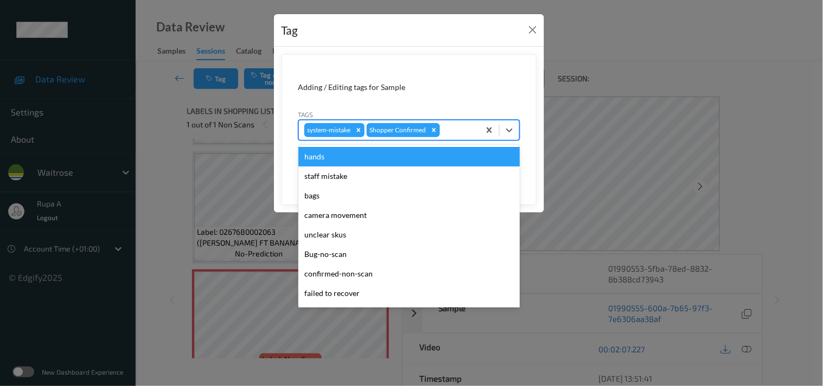
click at [449, 131] on div at bounding box center [458, 130] width 32 height 13
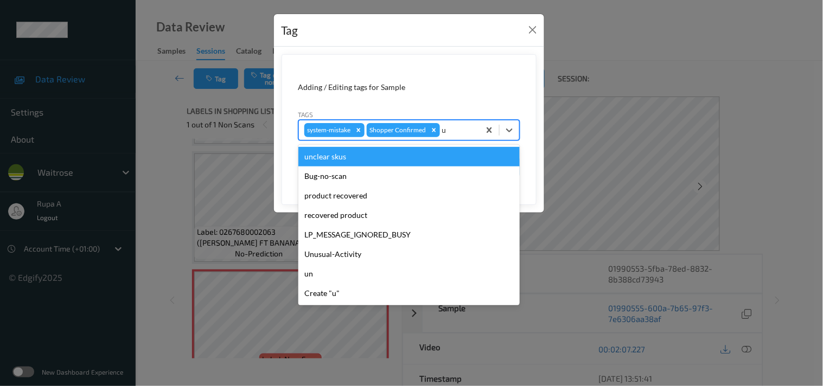
type input "un"
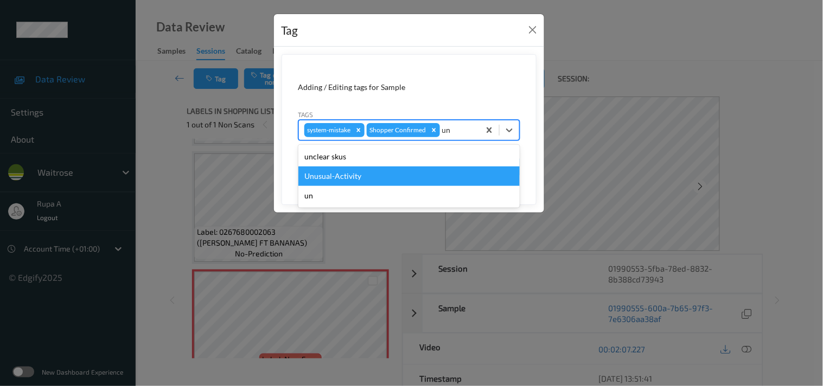
click at [388, 175] on div "Unusual-Activity" at bounding box center [408, 177] width 221 height 20
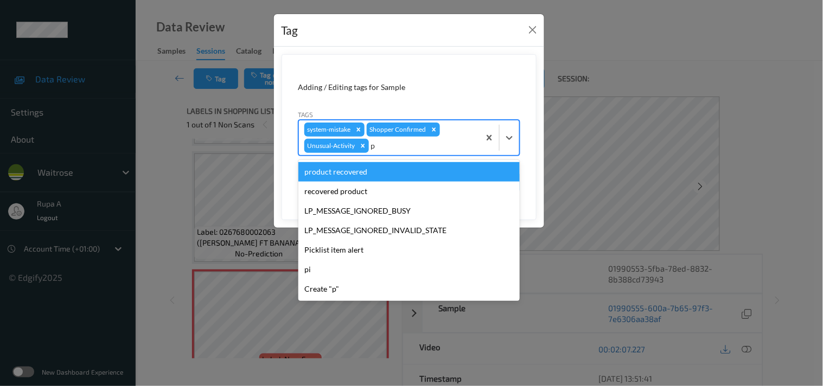
type input "pi"
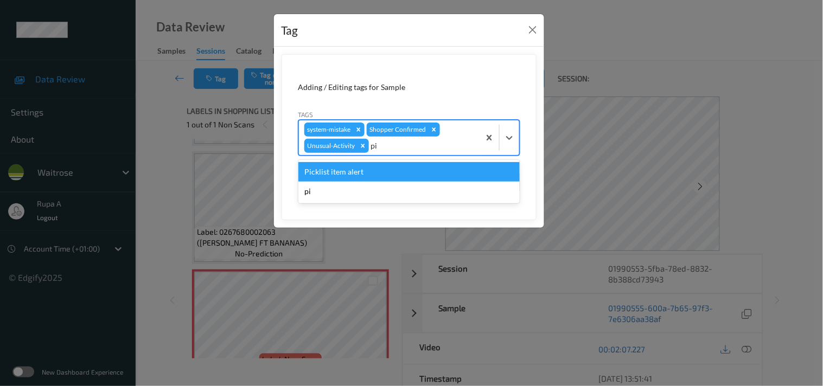
click at [384, 170] on div "Picklist item alert" at bounding box center [408, 172] width 221 height 20
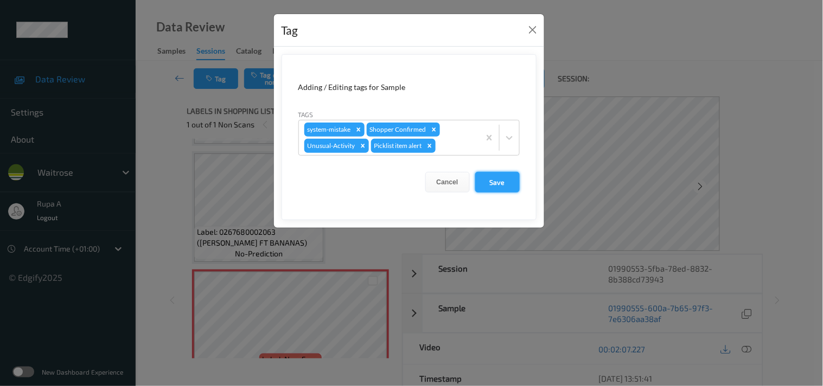
click at [492, 176] on button "Save" at bounding box center [497, 182] width 44 height 21
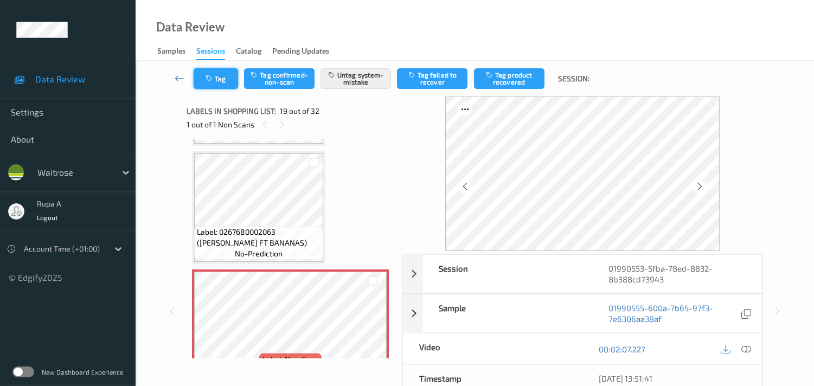
click at [196, 82] on button "Tag" at bounding box center [216, 78] width 44 height 21
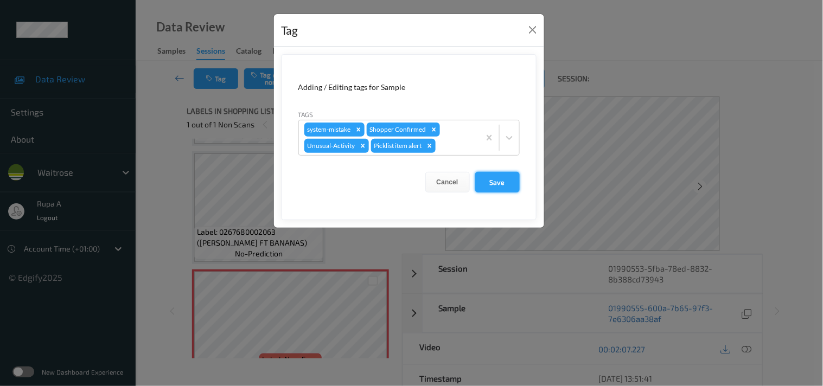
click at [505, 190] on button "Save" at bounding box center [497, 182] width 44 height 21
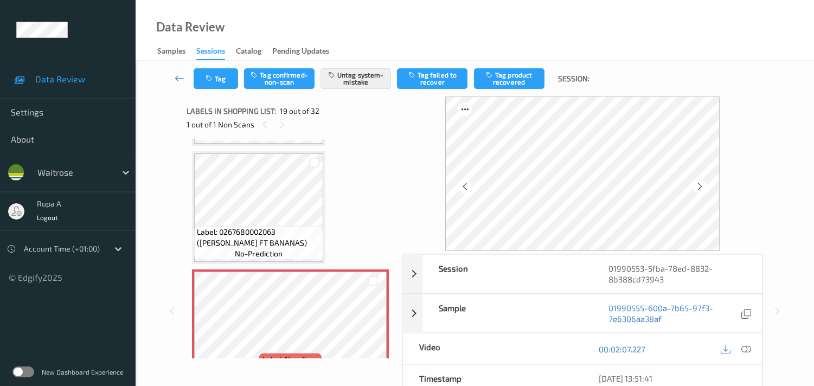
click at [350, 165] on div "Label: 5038862102704 (INNOCENT JUICE) no-prediction Label: 5000169578919 (WR ES…" at bounding box center [290, 30] width 197 height 3779
click at [216, 72] on button "Tag" at bounding box center [216, 78] width 44 height 21
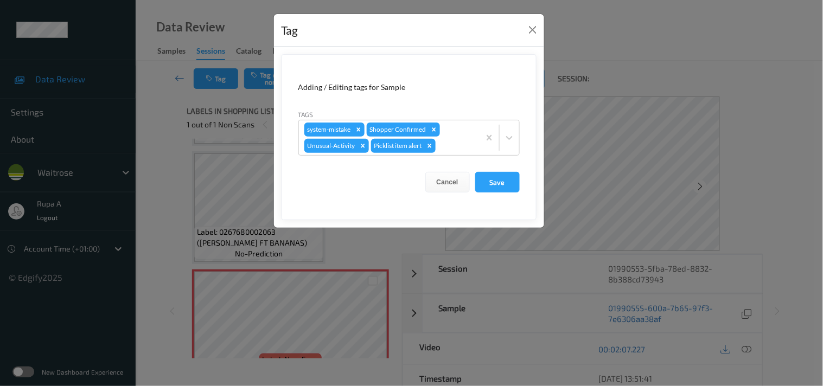
click at [506, 182] on button "Save" at bounding box center [497, 182] width 44 height 21
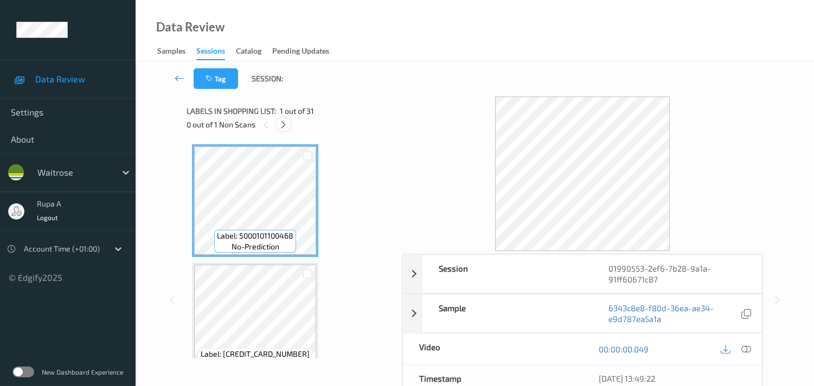
click at [288, 127] on icon at bounding box center [283, 125] width 9 height 10
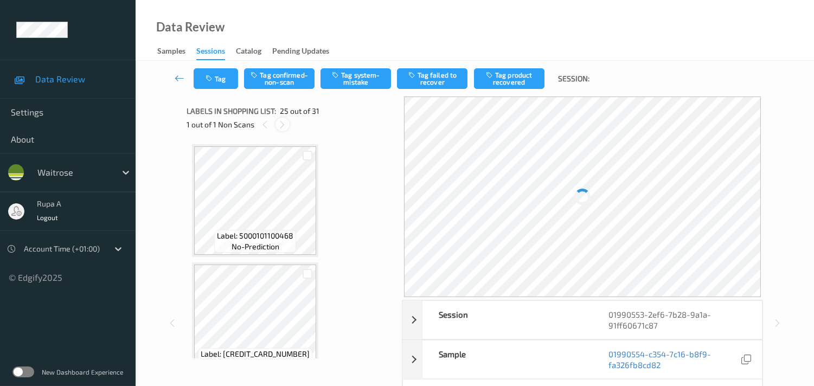
scroll to position [2709, 0]
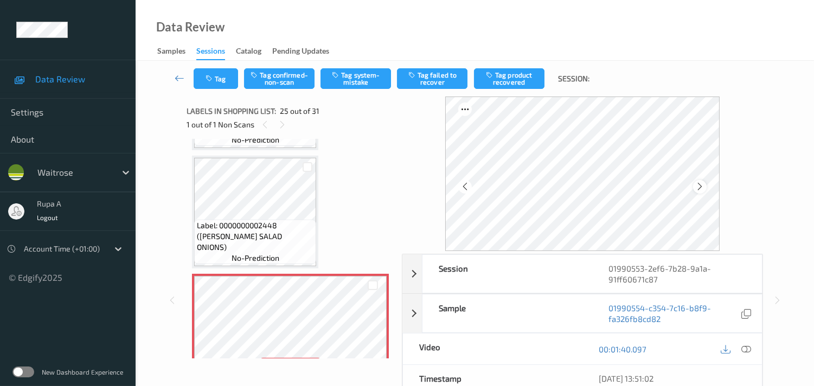
click at [704, 187] on icon at bounding box center [700, 187] width 9 height 10
click at [703, 187] on icon at bounding box center [700, 187] width 9 height 10
click at [699, 186] on icon at bounding box center [700, 187] width 9 height 10
click at [371, 83] on button "Tag system-mistake" at bounding box center [356, 78] width 71 height 21
click at [213, 78] on icon "button" at bounding box center [210, 79] width 9 height 8
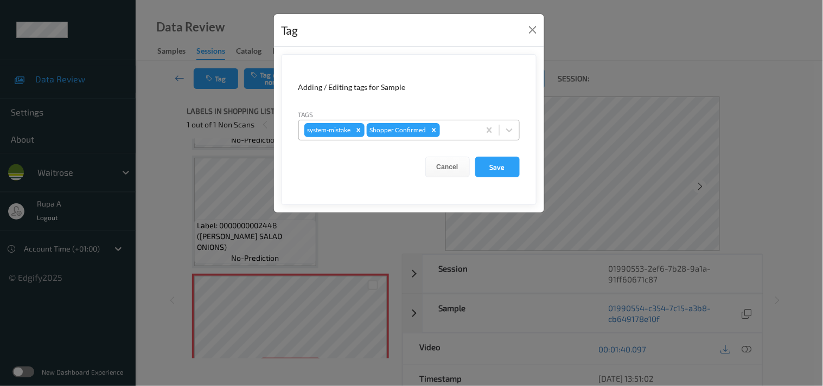
click at [461, 136] on div at bounding box center [458, 130] width 32 height 13
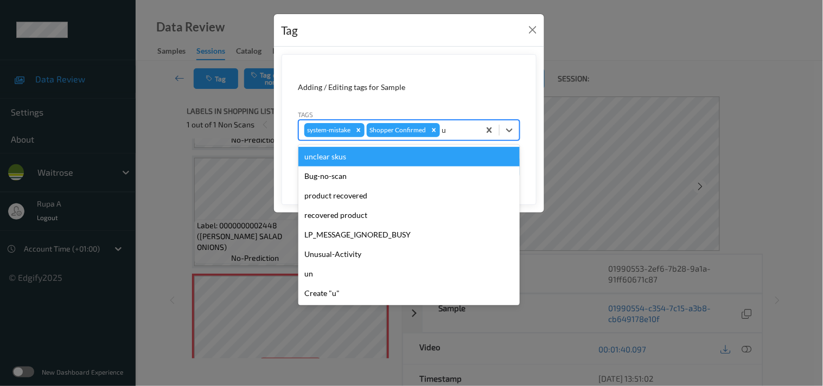
type input "un"
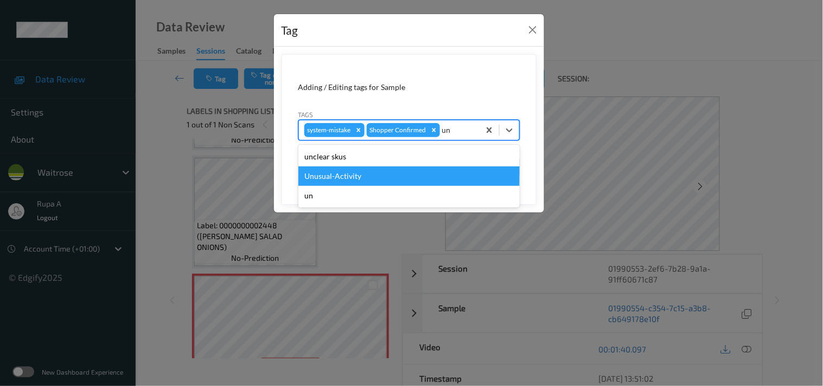
click at [341, 176] on div "Unusual-Activity" at bounding box center [408, 177] width 221 height 20
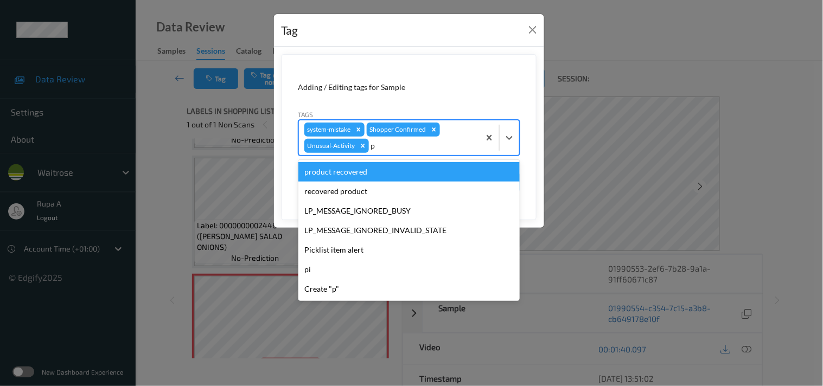
type input "pi"
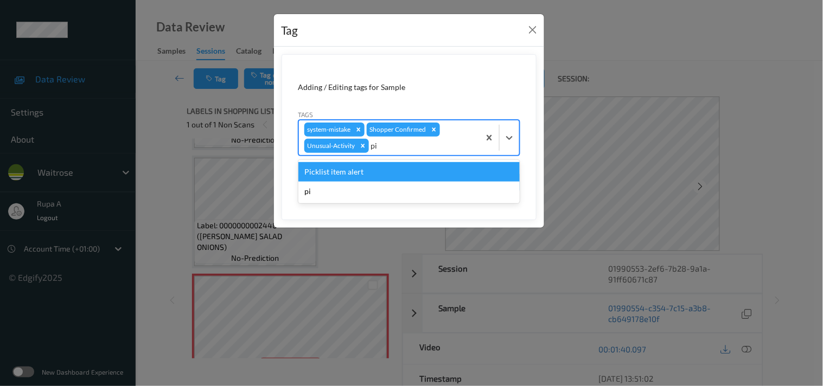
click at [371, 175] on div "Picklist item alert" at bounding box center [408, 172] width 221 height 20
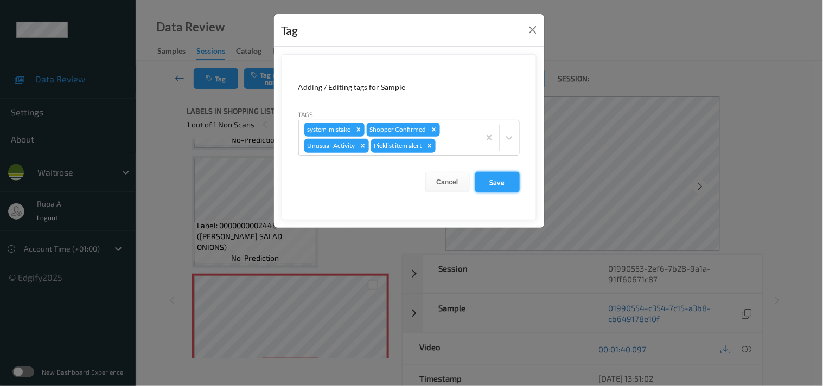
click at [508, 188] on button "Save" at bounding box center [497, 182] width 44 height 21
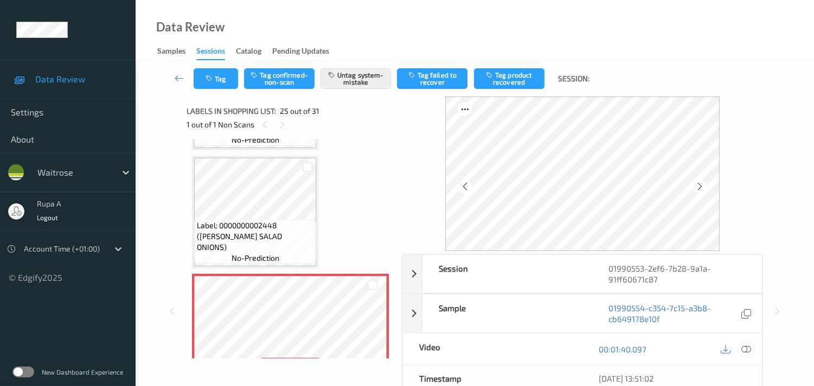
click at [740, 349] on div at bounding box center [746, 349] width 15 height 15
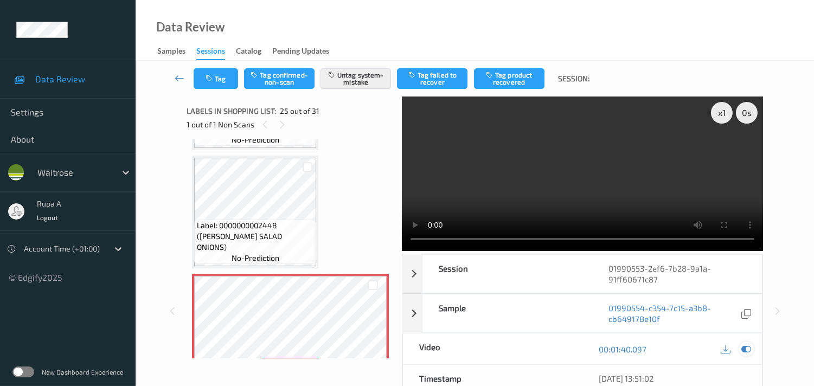
click at [745, 354] on icon at bounding box center [747, 350] width 10 height 10
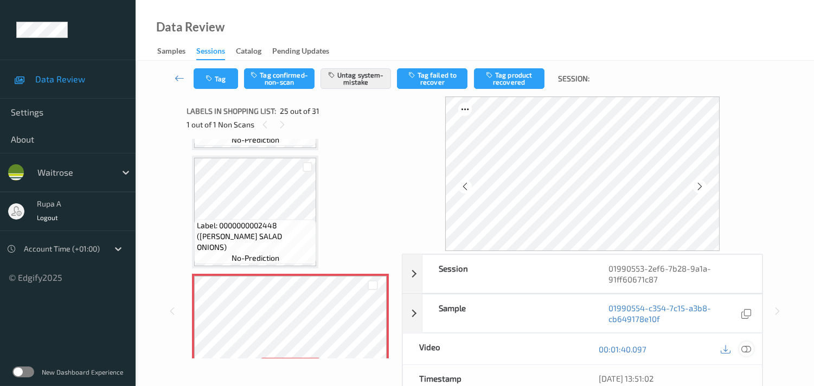
click at [746, 352] on icon at bounding box center [747, 350] width 10 height 10
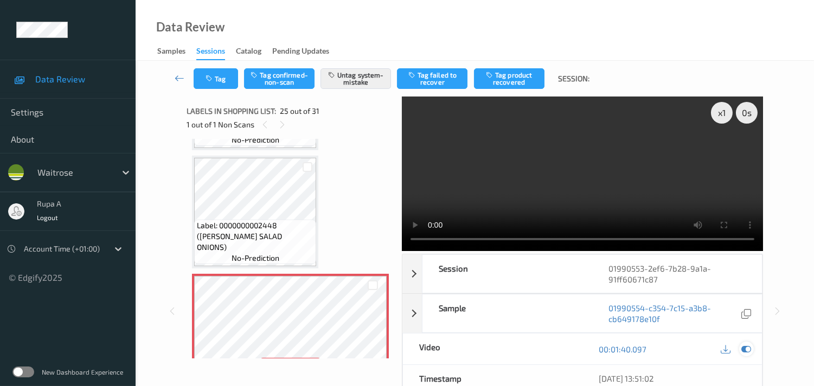
click at [750, 349] on icon at bounding box center [747, 350] width 10 height 10
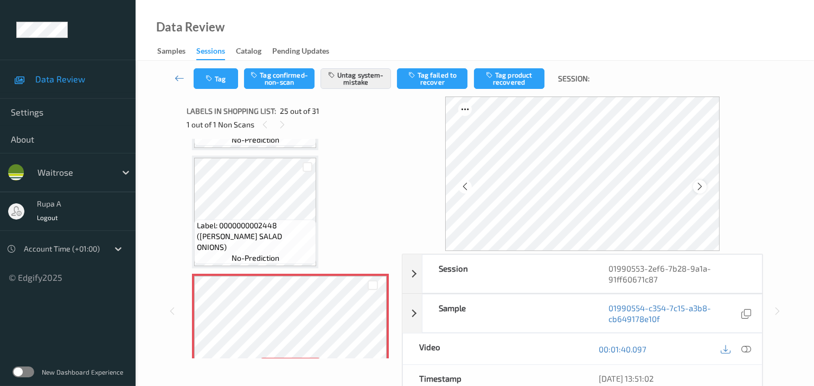
click at [706, 181] on div at bounding box center [700, 187] width 14 height 14
click at [703, 185] on icon at bounding box center [700, 187] width 9 height 10
click at [748, 346] on icon at bounding box center [747, 350] width 10 height 10
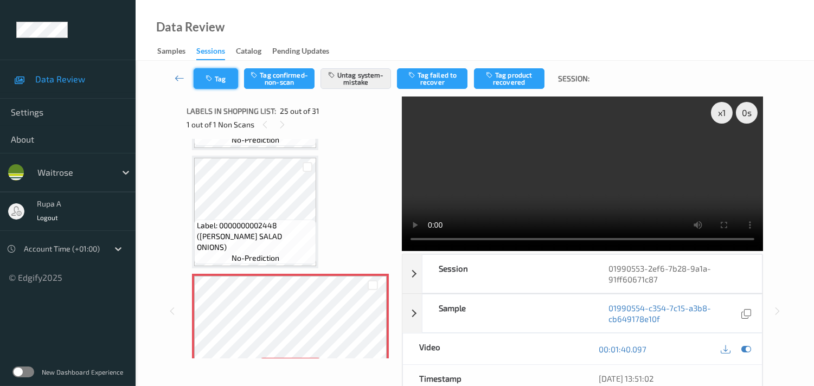
click at [223, 83] on button "Tag" at bounding box center [216, 78] width 44 height 21
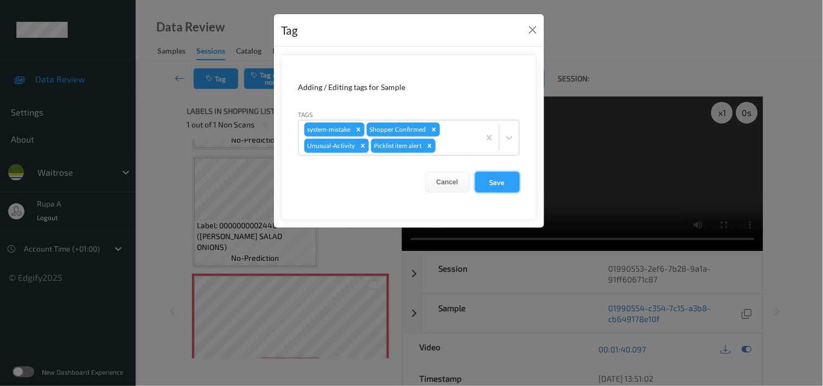
click at [497, 182] on button "Save" at bounding box center [497, 182] width 44 height 21
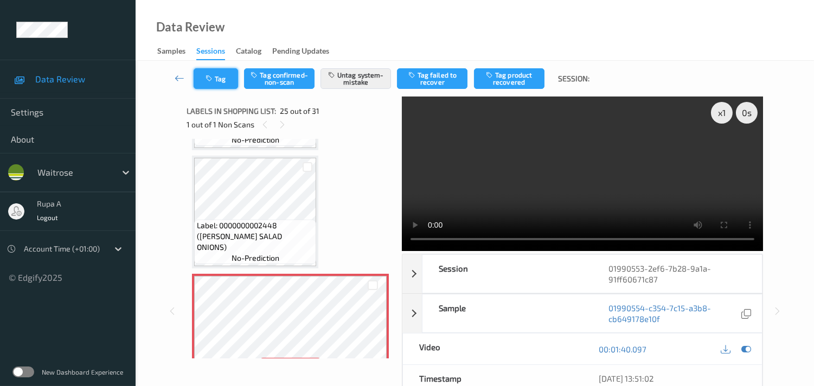
click at [214, 76] on icon "button" at bounding box center [210, 79] width 9 height 8
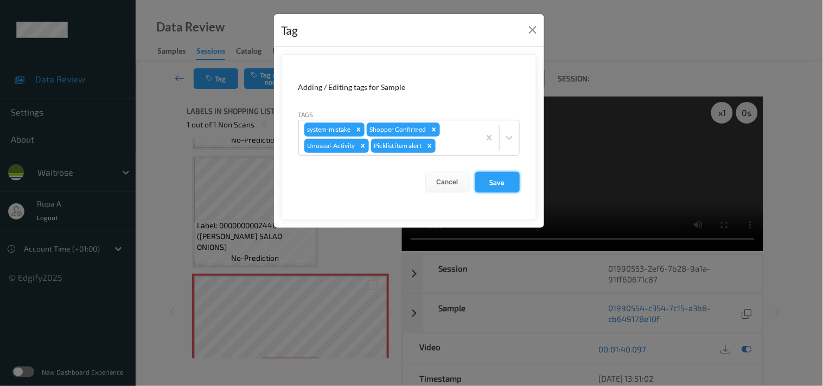
click at [492, 191] on button "Save" at bounding box center [497, 182] width 44 height 21
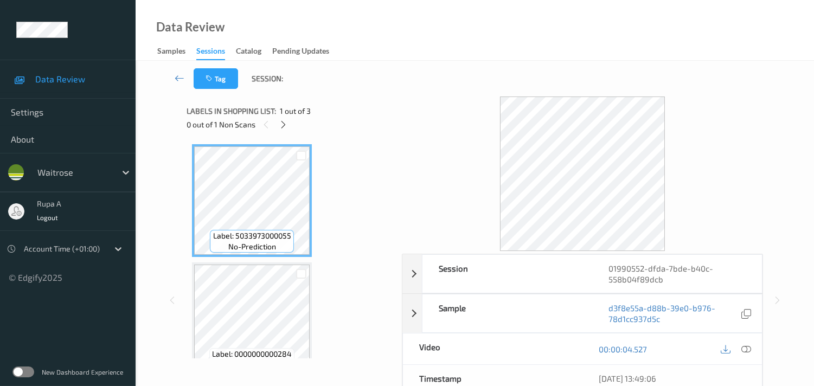
click at [350, 96] on div "Tag Session:" at bounding box center [475, 79] width 634 height 36
click at [288, 125] on icon at bounding box center [283, 125] width 9 height 10
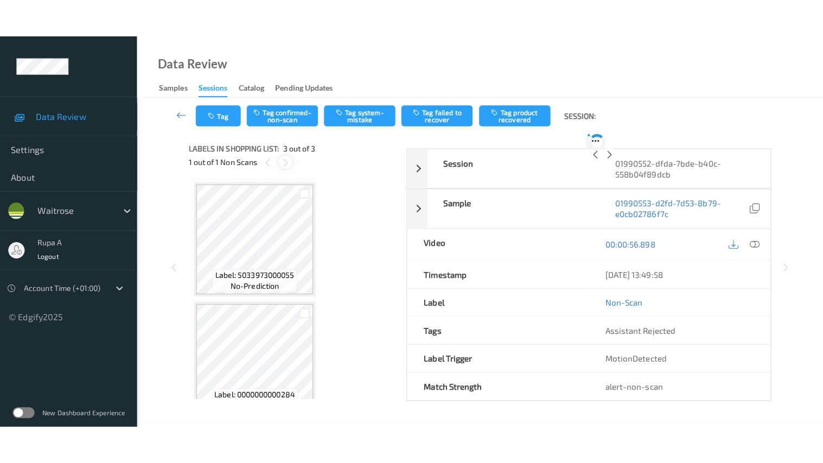
scroll to position [123, 0]
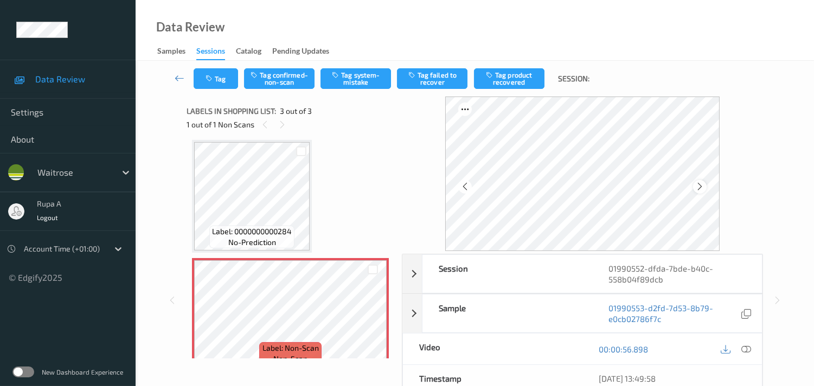
click at [699, 187] on icon at bounding box center [700, 187] width 9 height 10
click at [744, 347] on icon at bounding box center [747, 350] width 10 height 10
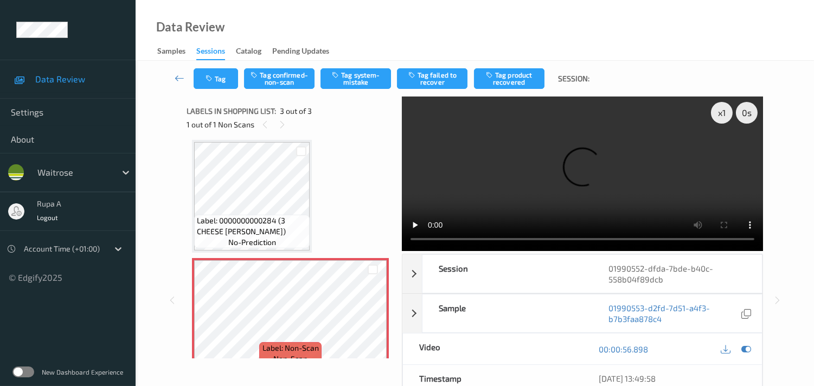
scroll to position [61, 0]
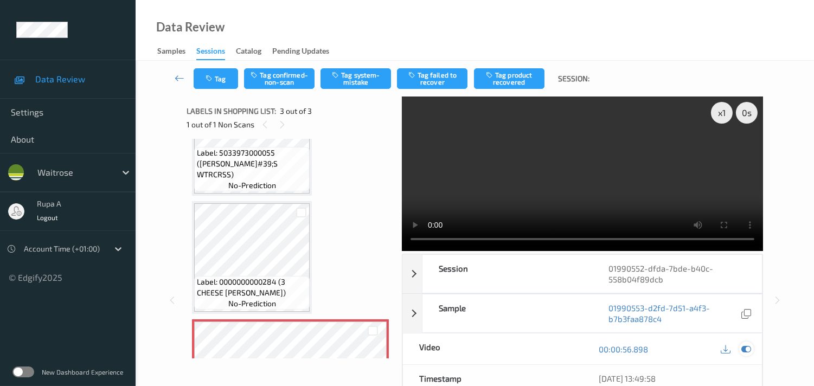
drag, startPoint x: 742, startPoint y: 348, endPoint x: 443, endPoint y: 295, distance: 304.3
click at [744, 348] on icon at bounding box center [747, 350] width 10 height 10
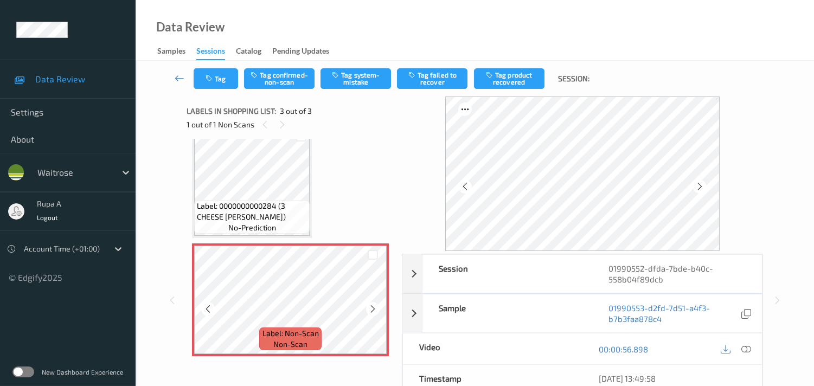
scroll to position [138, 0]
click at [349, 84] on button "Tag system-mistake" at bounding box center [356, 78] width 71 height 21
click at [230, 80] on button "Tag" at bounding box center [216, 78] width 44 height 21
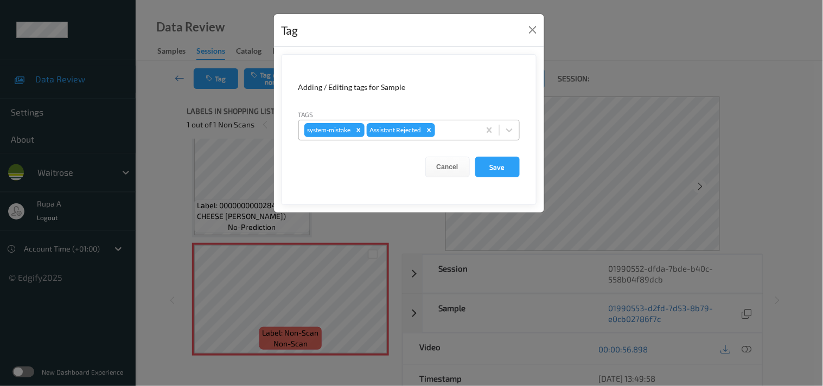
click at [443, 135] on div at bounding box center [455, 130] width 37 height 13
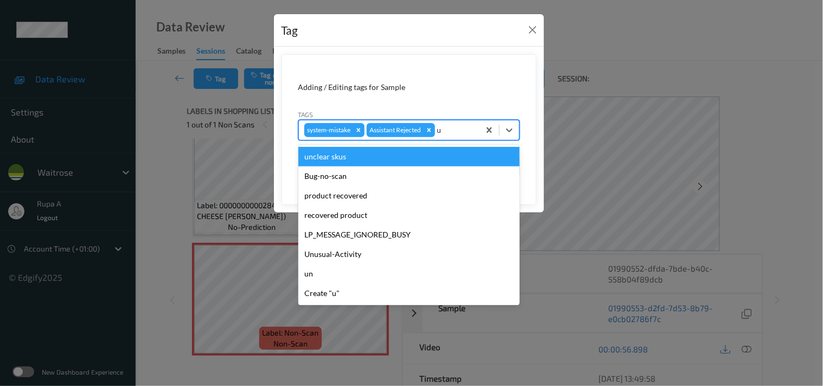
type input "un"
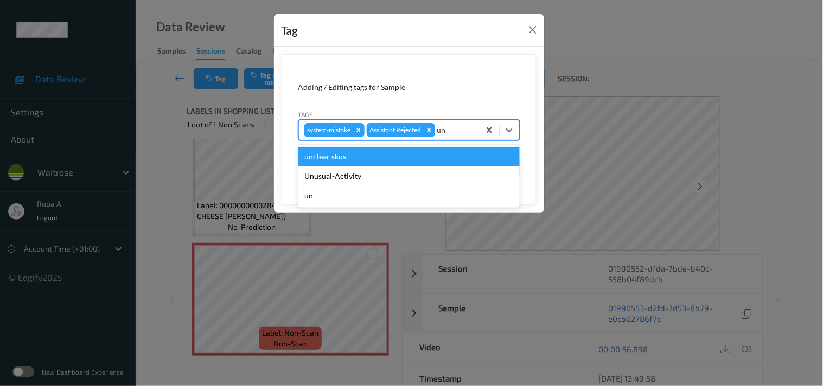
click at [391, 169] on div "Unusual-Activity" at bounding box center [408, 177] width 221 height 20
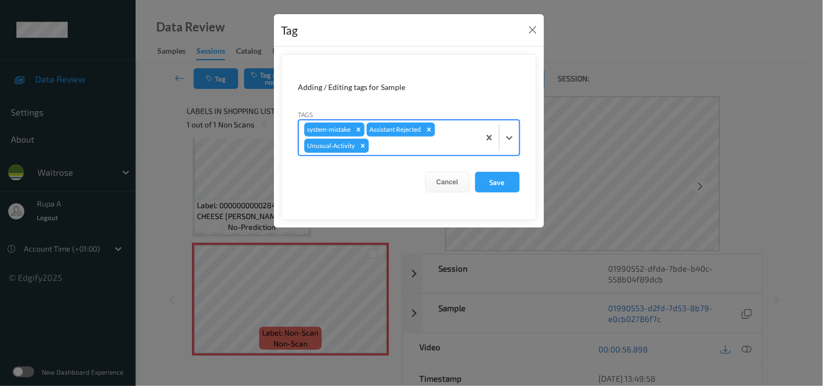
click at [412, 149] on div at bounding box center [422, 145] width 103 height 13
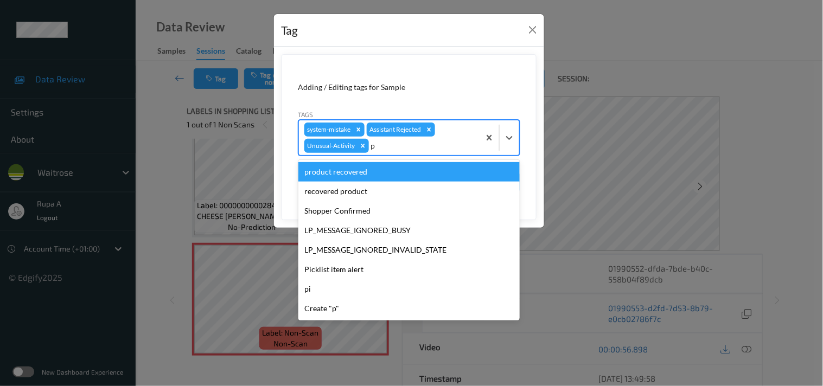
type input "pi"
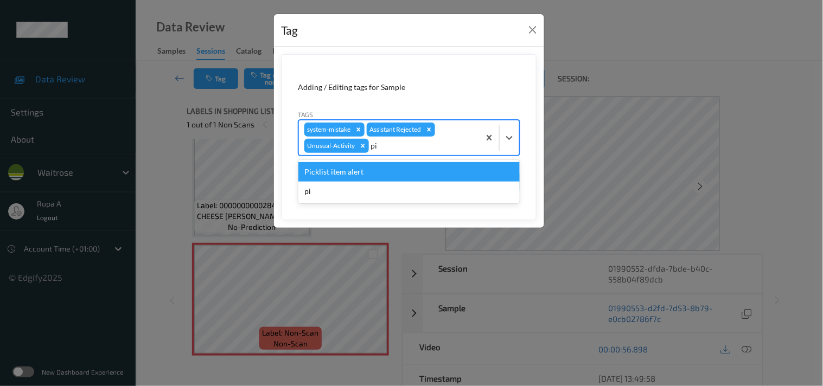
click at [382, 165] on div "Picklist item alert" at bounding box center [408, 172] width 221 height 20
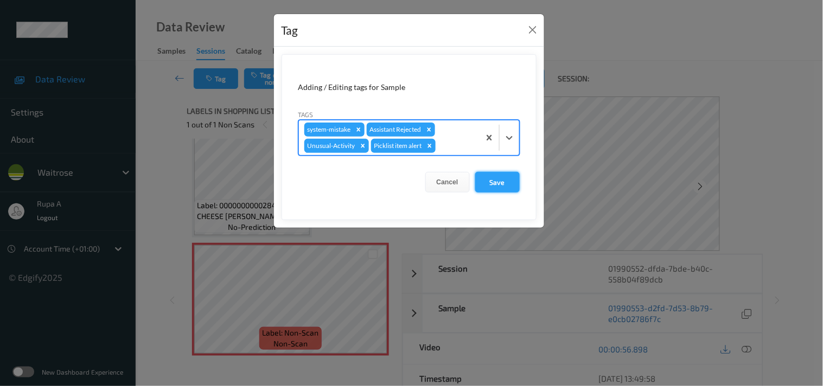
click at [503, 187] on button "Save" at bounding box center [497, 182] width 44 height 21
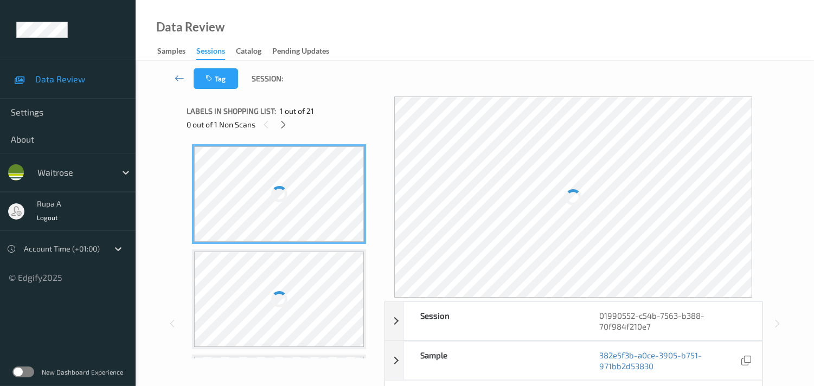
click at [282, 22] on div "Data Review Samples Sessions Catalog Pending Updates" at bounding box center [475, 30] width 679 height 61
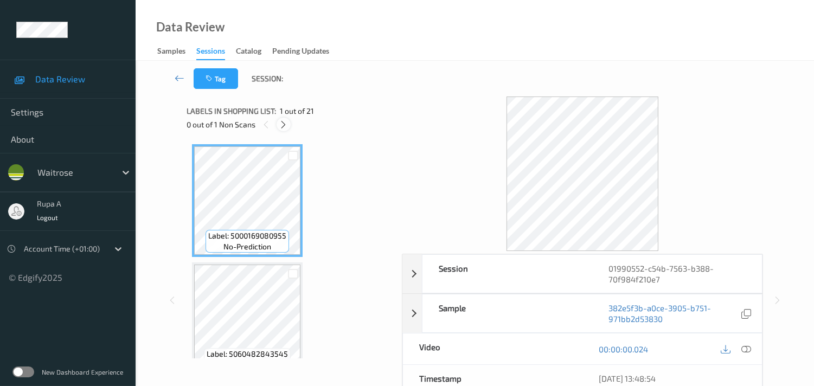
click at [283, 126] on icon at bounding box center [283, 125] width 9 height 10
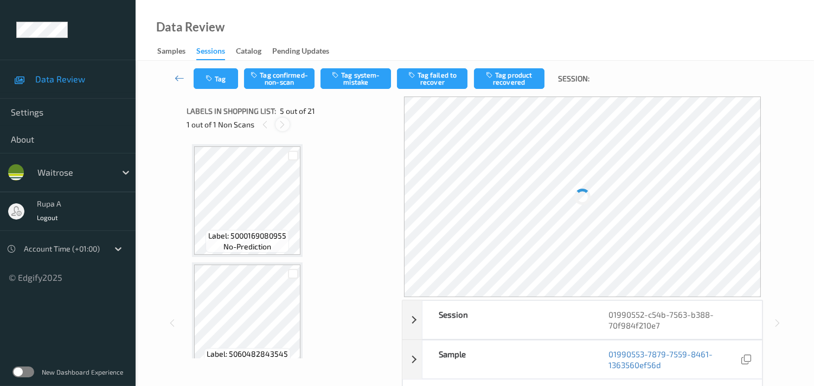
scroll to position [358, 0]
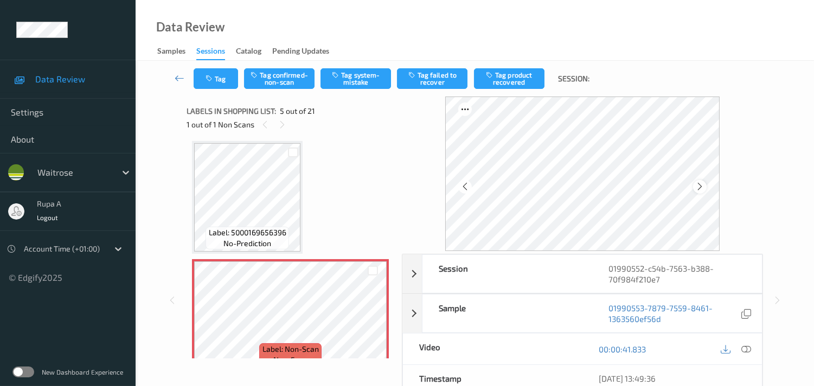
click at [702, 189] on icon at bounding box center [700, 187] width 9 height 10
click at [747, 346] on icon at bounding box center [747, 350] width 10 height 10
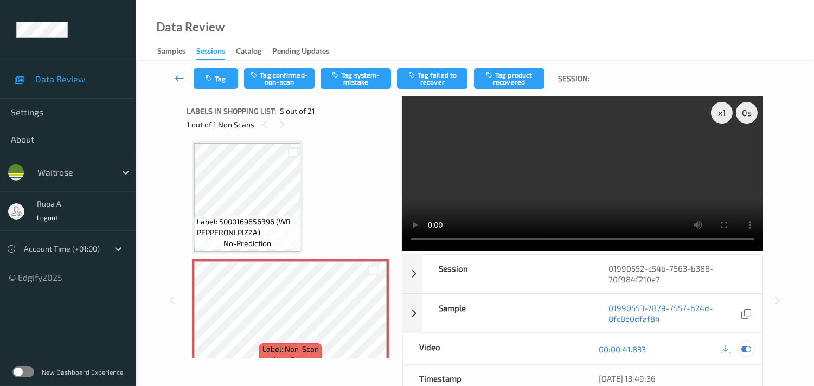
click at [747, 351] on icon at bounding box center [747, 350] width 10 height 10
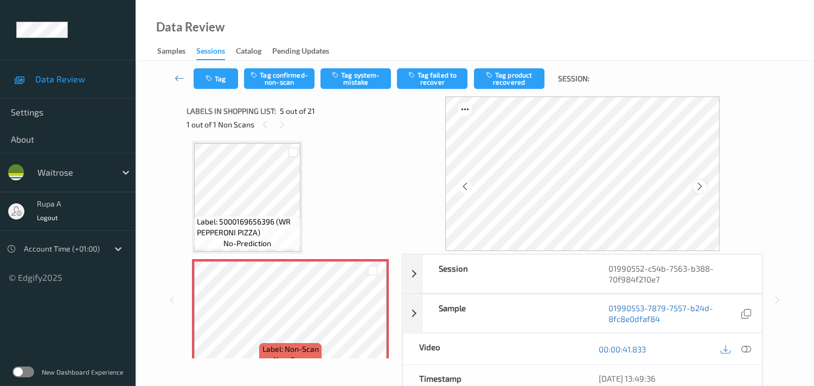
click at [700, 190] on icon at bounding box center [700, 187] width 9 height 10
click at [745, 351] on icon at bounding box center [747, 350] width 10 height 10
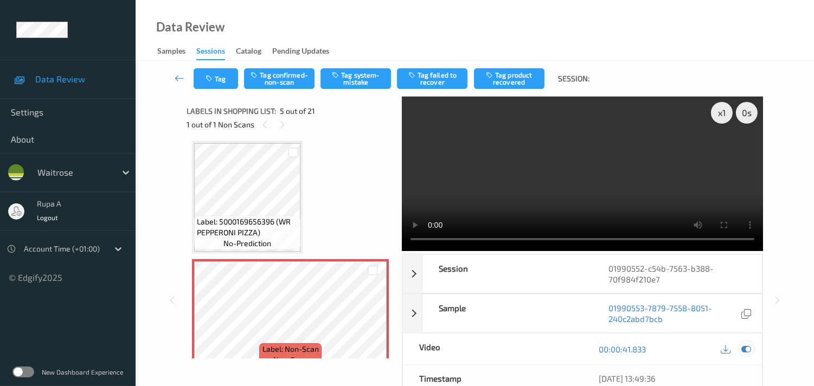
click at [751, 349] on icon at bounding box center [747, 350] width 10 height 10
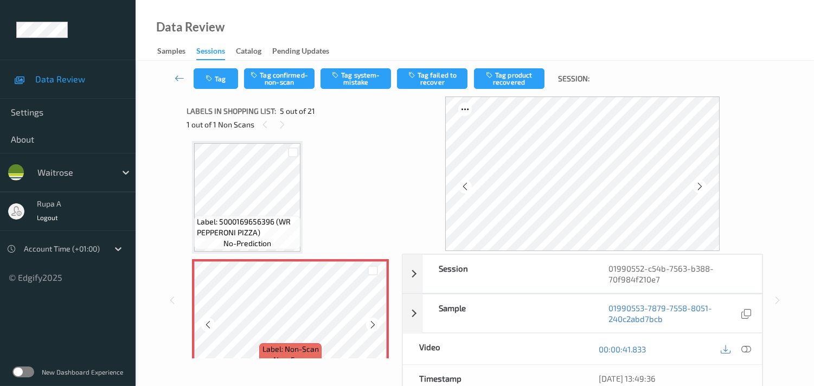
scroll to position [479, 0]
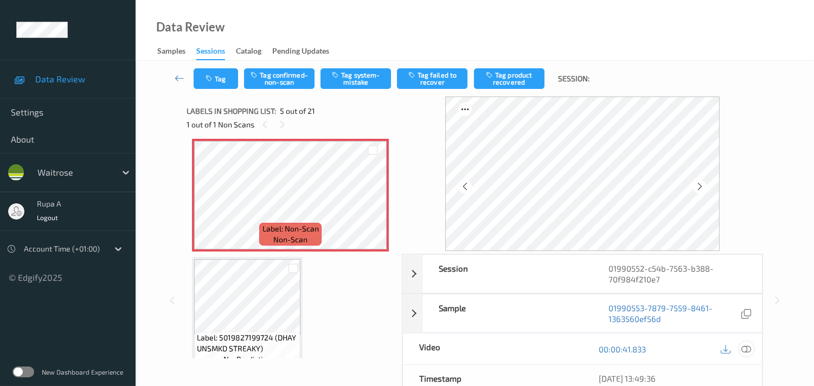
click at [747, 352] on icon at bounding box center [747, 350] width 10 height 10
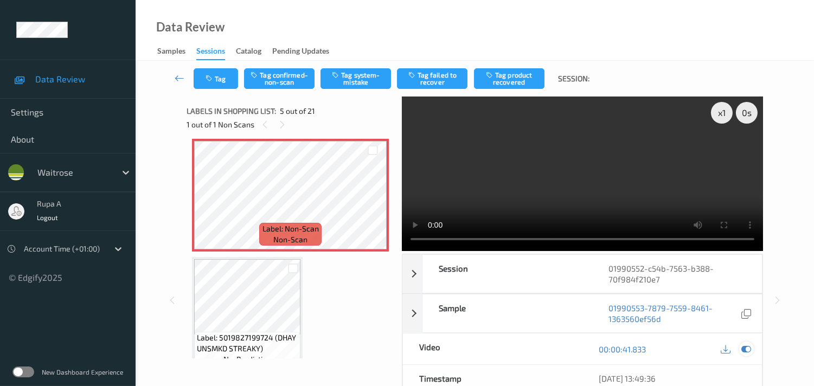
click at [749, 348] on icon at bounding box center [747, 350] width 10 height 10
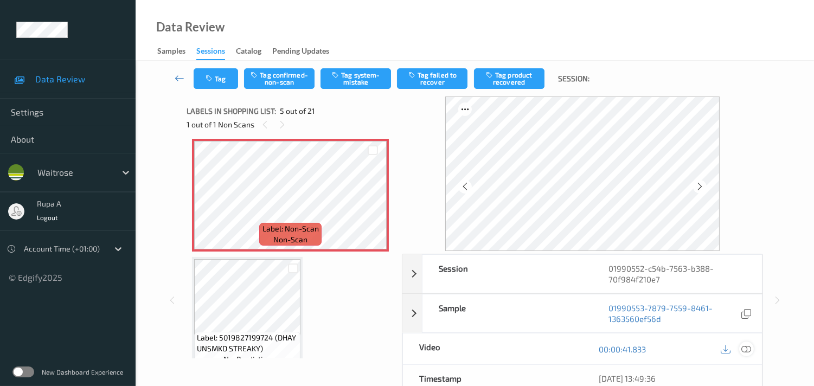
click at [750, 349] on icon at bounding box center [747, 350] width 10 height 10
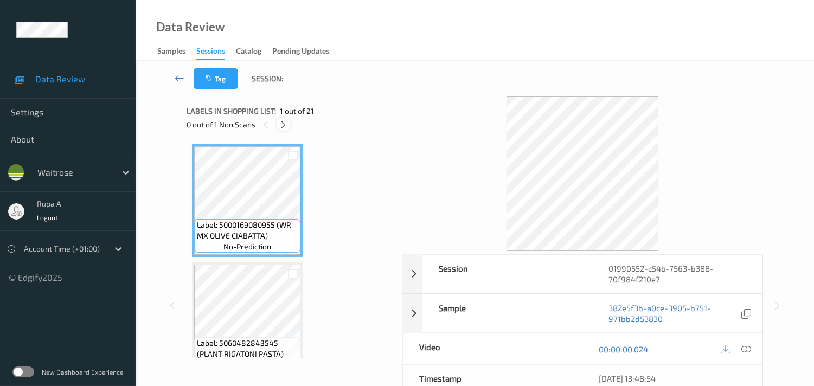
click at [280, 128] on icon at bounding box center [283, 125] width 9 height 10
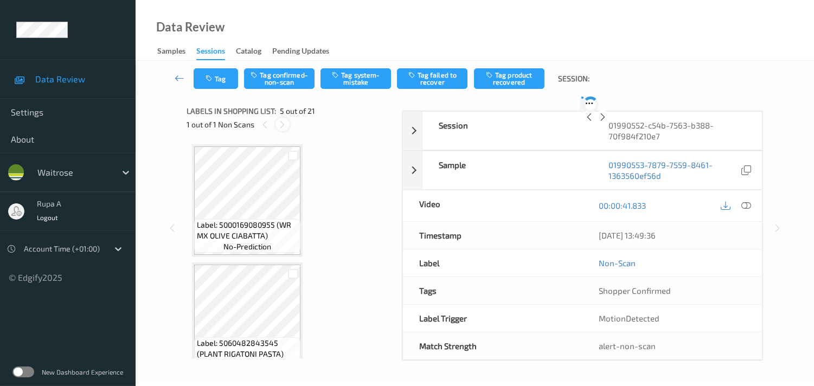
scroll to position [358, 0]
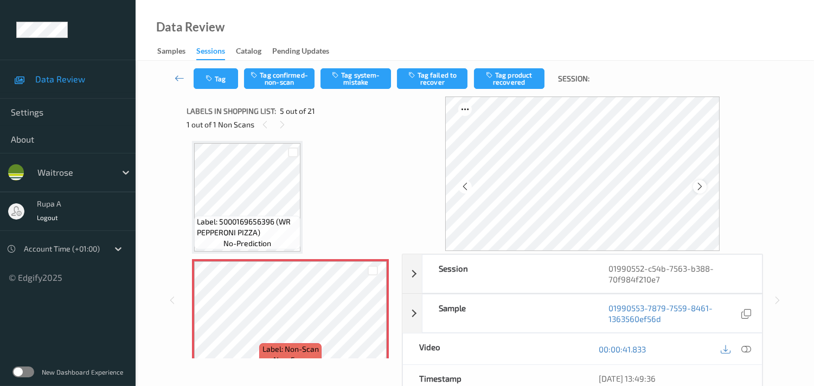
click at [701, 181] on div at bounding box center [700, 187] width 14 height 14
click at [742, 348] on icon at bounding box center [747, 350] width 10 height 10
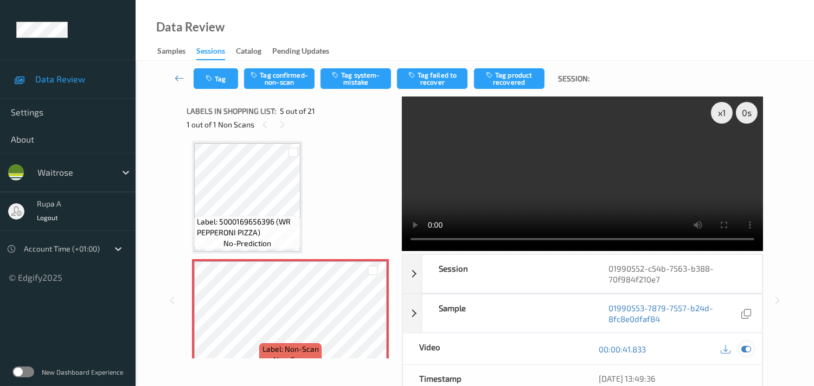
click at [750, 350] on icon at bounding box center [747, 350] width 10 height 10
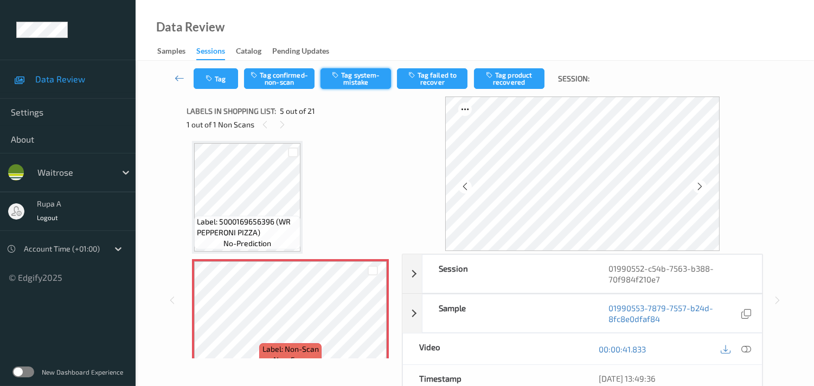
click at [342, 78] on button "Tag system-mistake" at bounding box center [356, 78] width 71 height 21
click at [204, 85] on button "Tag" at bounding box center [216, 78] width 44 height 21
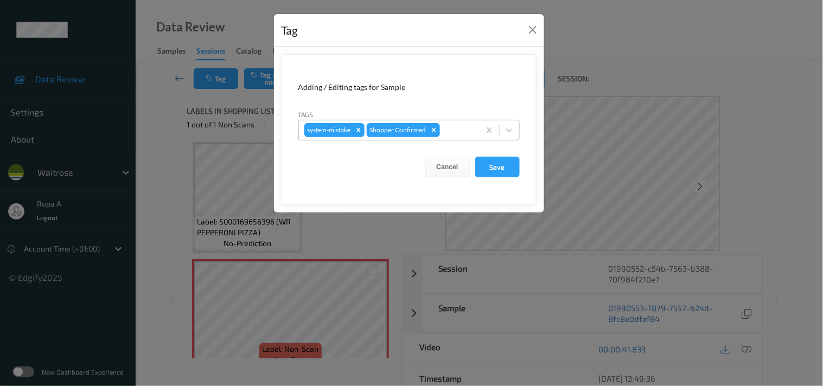
click at [451, 138] on div "system-mistake Shopper Confirmed" at bounding box center [389, 130] width 181 height 18
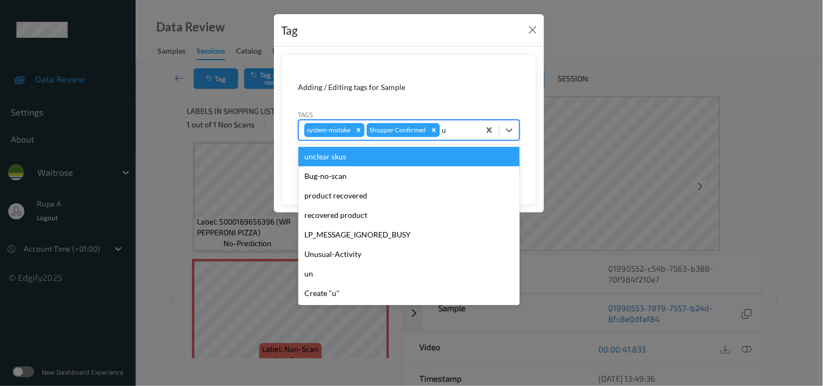
type input "un"
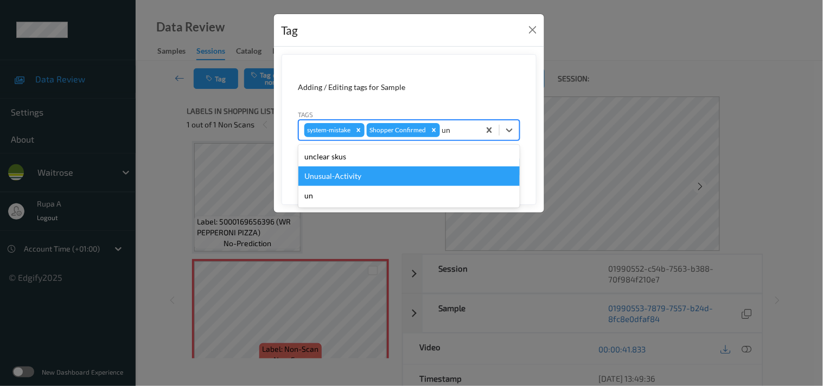
click at [342, 179] on div "Unusual-Activity" at bounding box center [408, 177] width 221 height 20
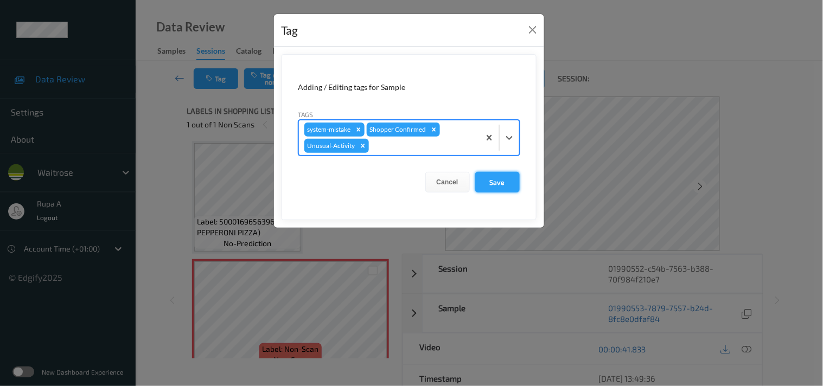
click at [509, 184] on button "Save" at bounding box center [497, 182] width 44 height 21
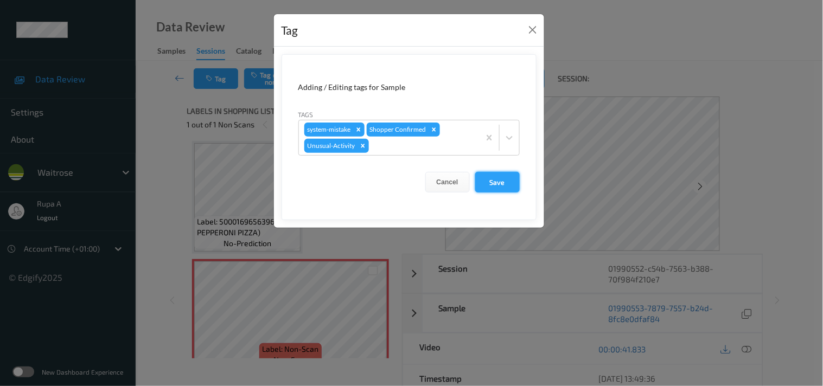
click at [496, 184] on button "Save" at bounding box center [497, 182] width 44 height 21
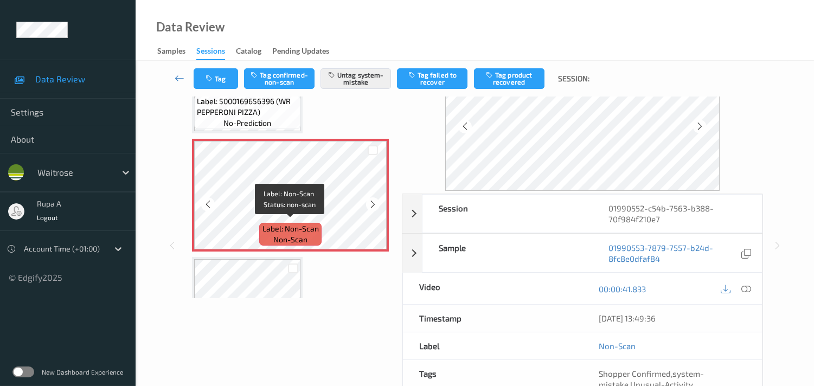
scroll to position [479, 0]
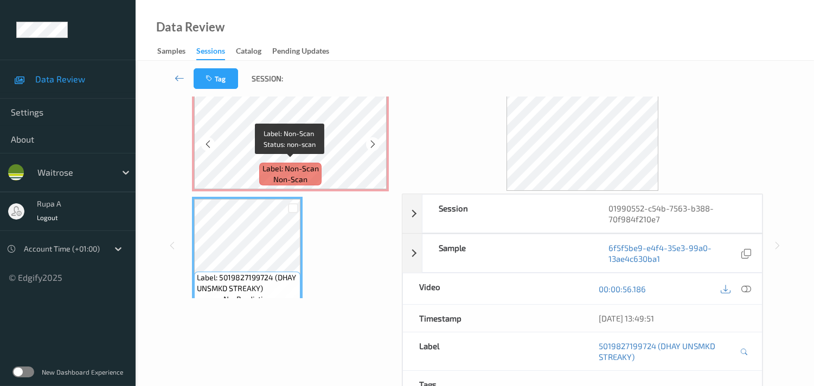
click at [268, 179] on div "Label: Non-Scan non-scan" at bounding box center [290, 174] width 62 height 23
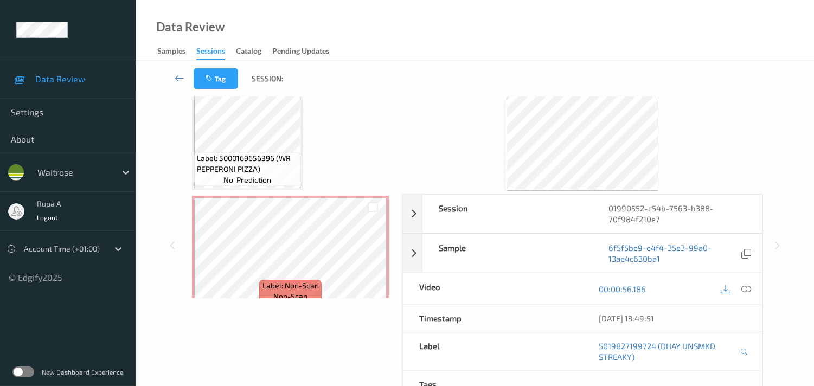
scroll to position [358, 0]
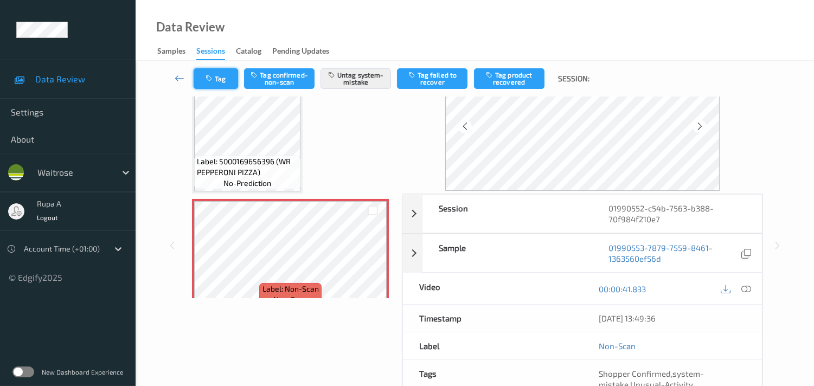
click at [210, 81] on icon "button" at bounding box center [210, 79] width 9 height 8
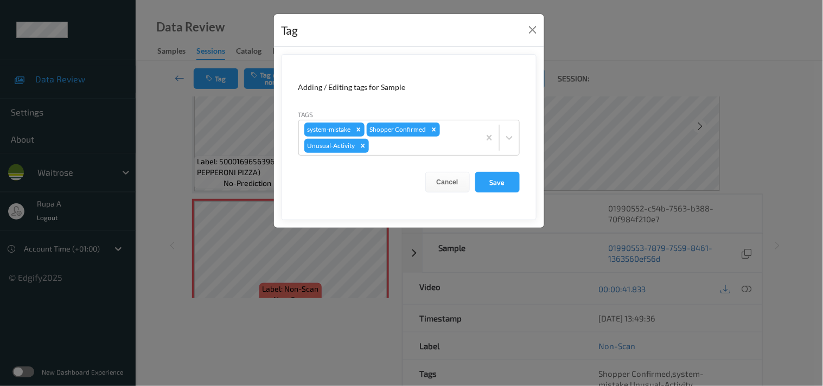
drag, startPoint x: 484, startPoint y: 182, endPoint x: 306, endPoint y: 0, distance: 254.7
click at [485, 182] on button "Save" at bounding box center [497, 182] width 44 height 21
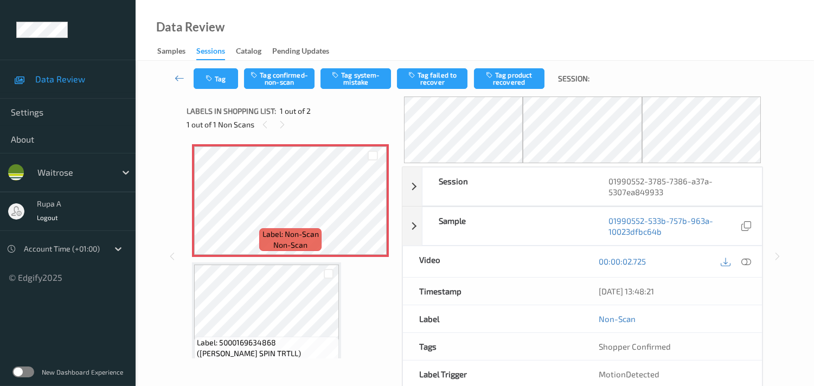
click at [367, 110] on div "Labels in shopping list: 1 out of 2" at bounding box center [291, 111] width 208 height 14
click at [284, 126] on icon at bounding box center [282, 125] width 9 height 10
click at [374, 210] on icon at bounding box center [372, 210] width 9 height 10
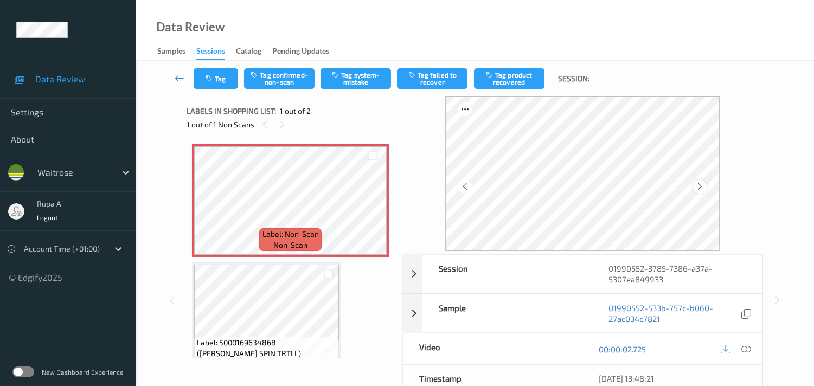
click at [701, 185] on icon at bounding box center [700, 187] width 9 height 10
click at [701, 186] on icon at bounding box center [700, 187] width 9 height 10
click at [750, 351] on icon at bounding box center [747, 350] width 10 height 10
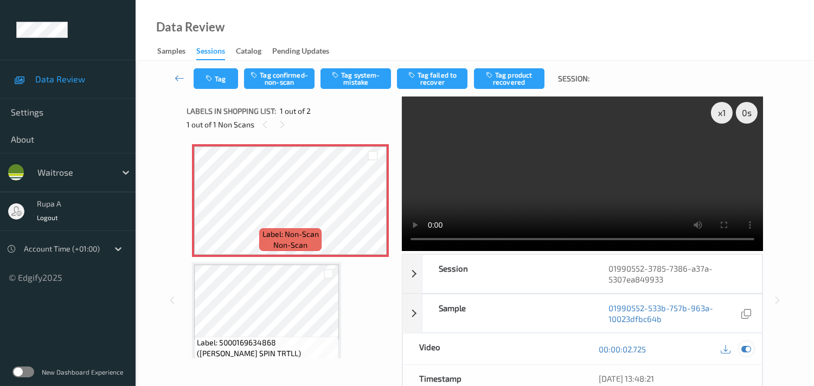
click at [749, 353] on icon at bounding box center [747, 350] width 10 height 10
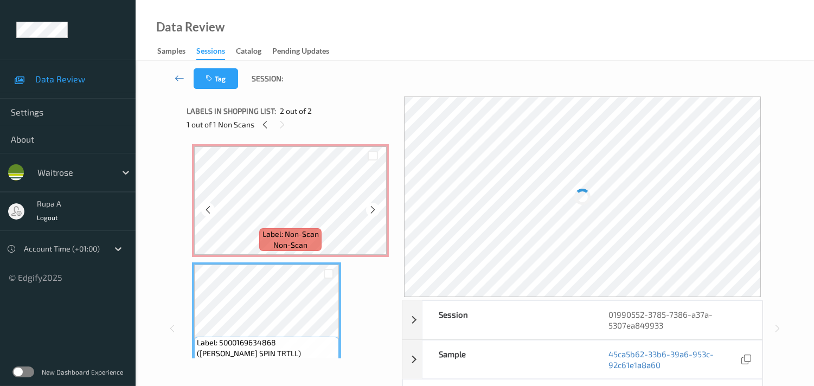
scroll to position [20, 0]
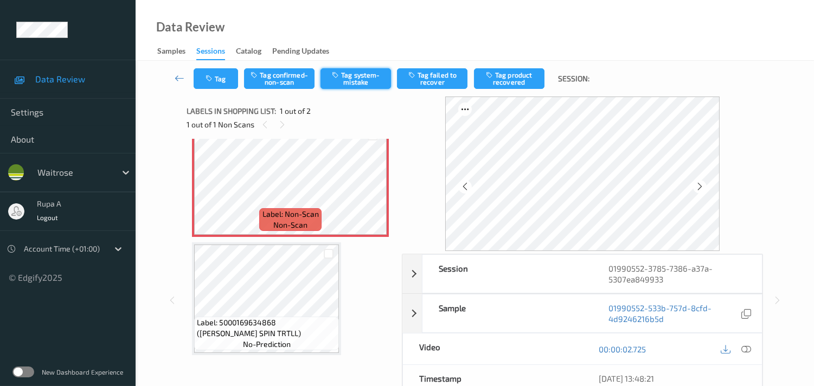
click at [356, 79] on button "Tag system-mistake" at bounding box center [356, 78] width 71 height 21
click at [391, 133] on div "Labels in shopping list: 1 out of 2 1 out of 1 Non Scans" at bounding box center [291, 118] width 208 height 42
click at [222, 84] on button "Tag" at bounding box center [216, 78] width 44 height 21
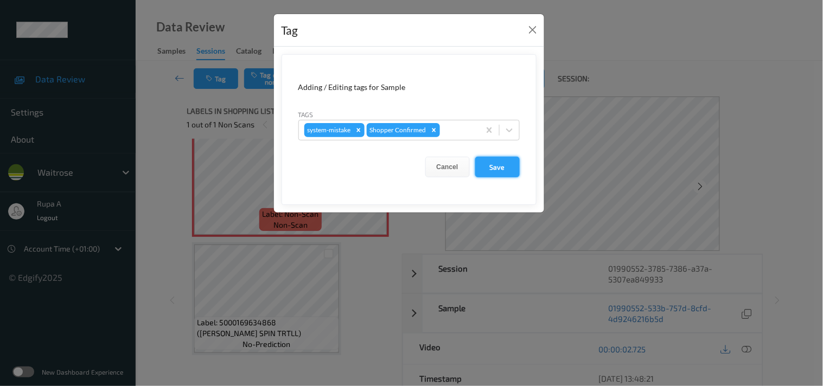
click at [511, 176] on button "Save" at bounding box center [497, 167] width 44 height 21
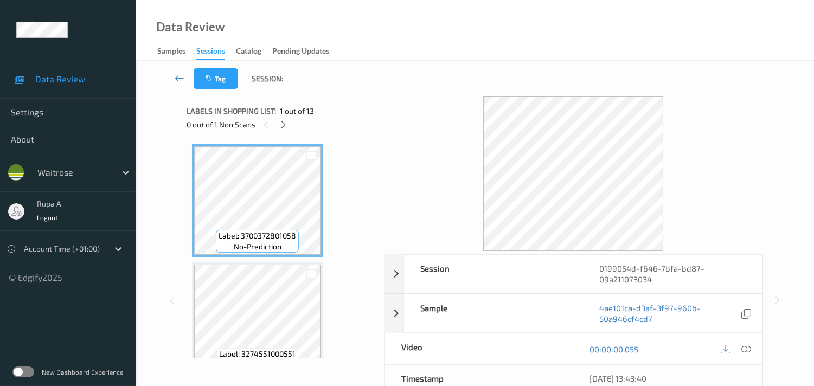
click at [343, 136] on div "Labels in shopping list: 1 out of 13 0 out of 1 Non Scans" at bounding box center [282, 118] width 190 height 42
click at [284, 125] on icon at bounding box center [283, 125] width 9 height 10
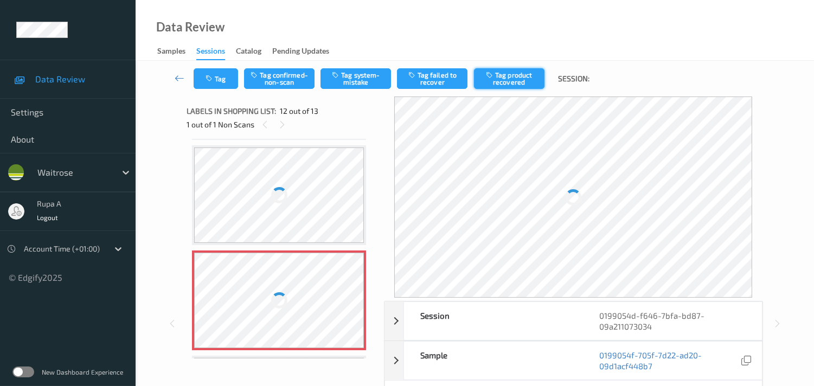
scroll to position [1181, 0]
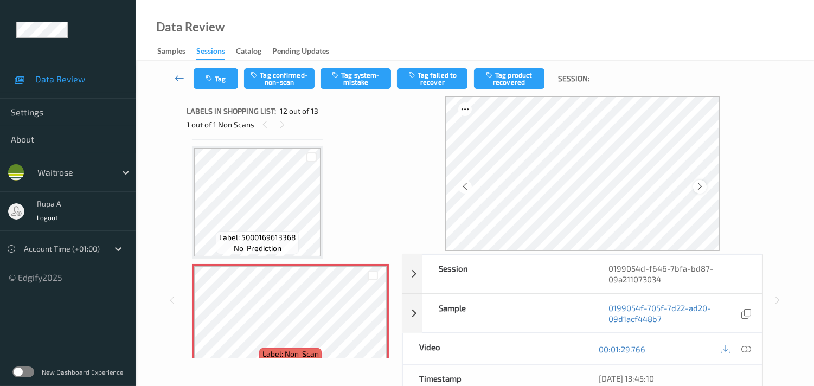
click at [703, 187] on icon at bounding box center [700, 187] width 9 height 10
click at [704, 187] on icon at bounding box center [700, 187] width 9 height 10
click at [743, 351] on icon at bounding box center [747, 350] width 10 height 10
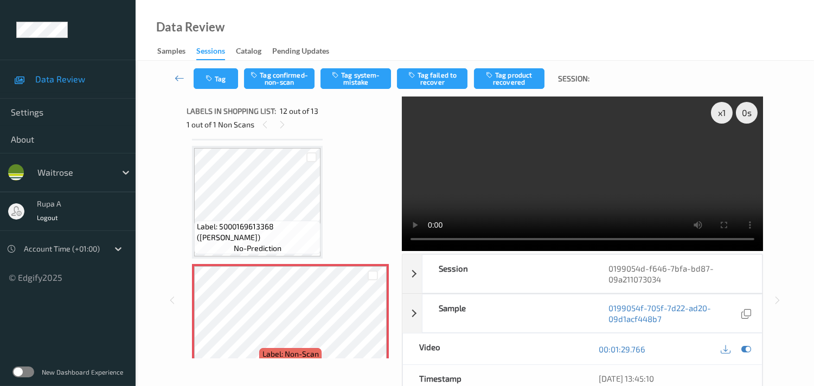
click at [551, 173] on video at bounding box center [582, 174] width 361 height 155
click at [749, 348] on icon at bounding box center [747, 350] width 10 height 10
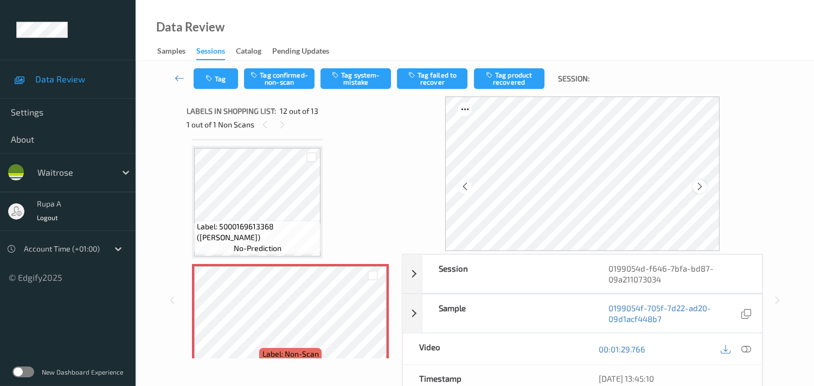
click at [700, 182] on icon at bounding box center [700, 187] width 9 height 10
click at [340, 84] on button "Tag system-mistake" at bounding box center [356, 78] width 71 height 21
click at [220, 79] on button "Tag" at bounding box center [216, 78] width 44 height 21
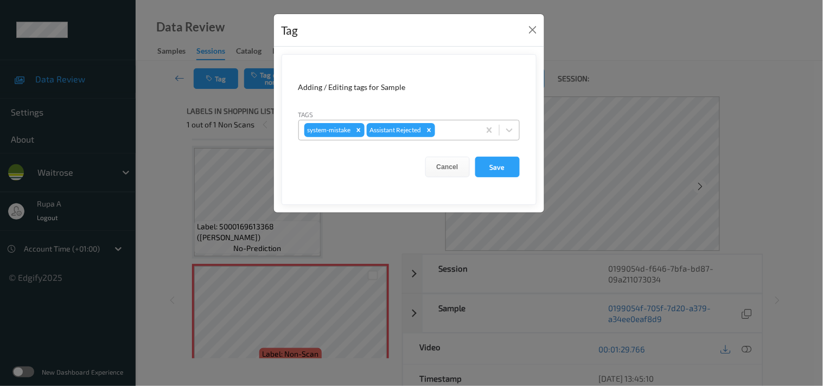
click at [455, 137] on div "system-mistake Assistant Rejected" at bounding box center [389, 130] width 181 height 18
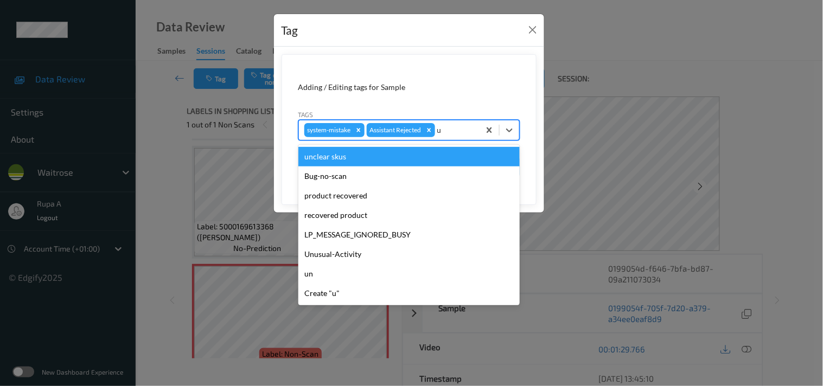
type input "un"
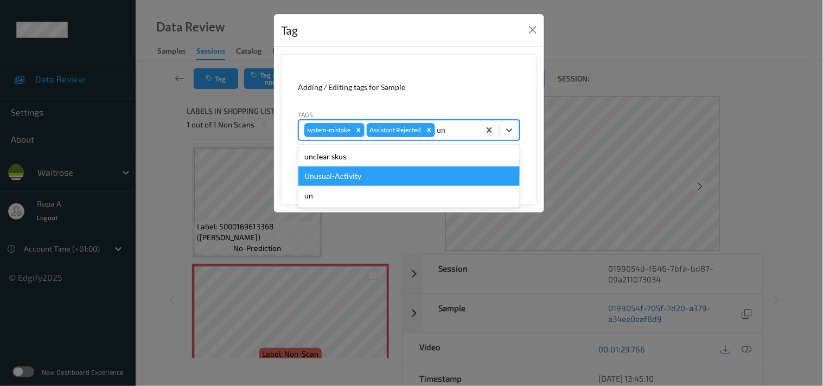
click at [372, 174] on div "Unusual-Activity" at bounding box center [408, 177] width 221 height 20
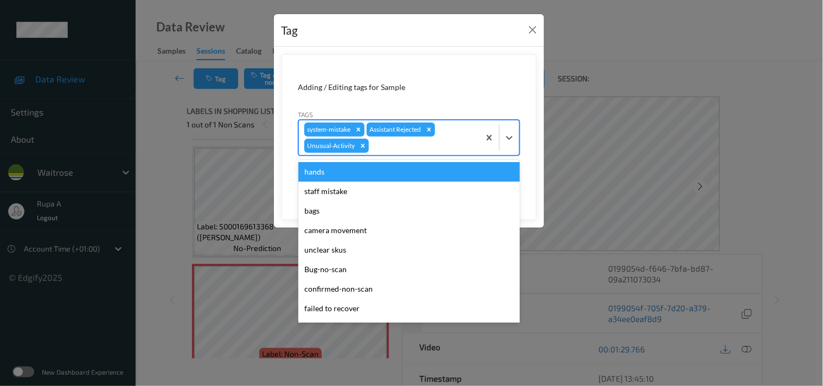
click at [392, 148] on div at bounding box center [422, 145] width 103 height 13
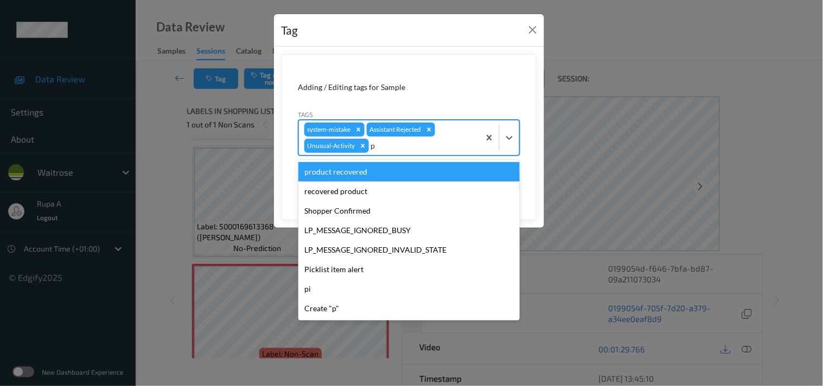
type input "pi"
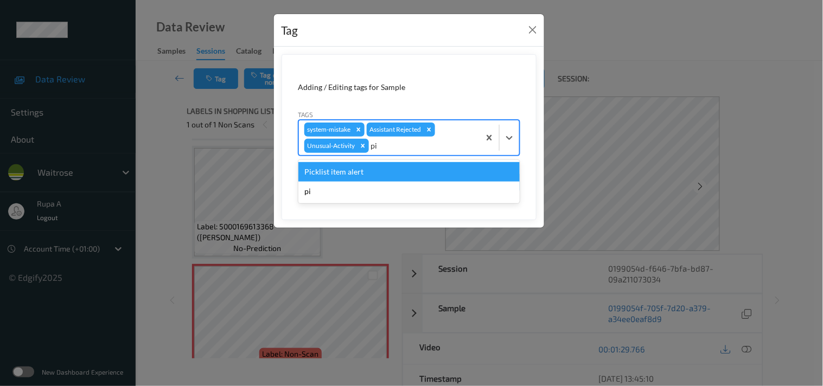
click at [353, 176] on div "Picklist item alert" at bounding box center [408, 172] width 221 height 20
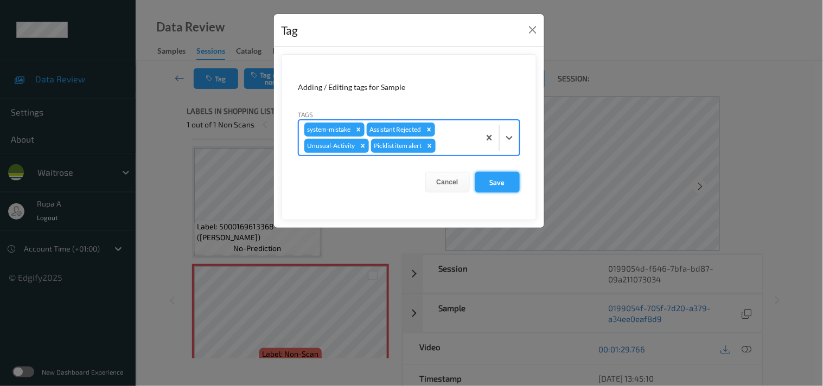
click at [509, 182] on button "Save" at bounding box center [497, 182] width 44 height 21
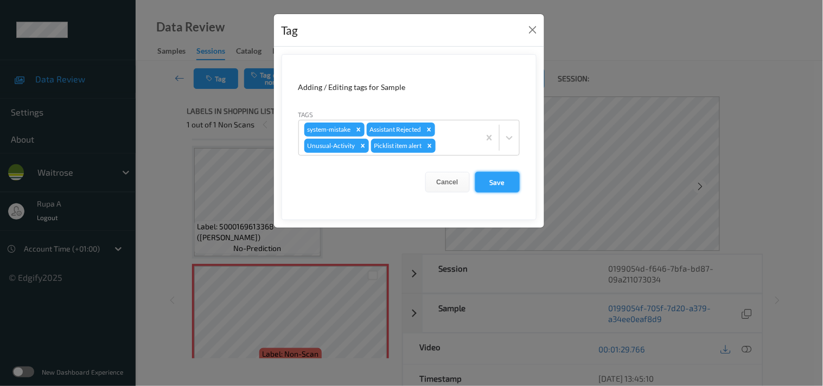
click at [498, 180] on button "Save" at bounding box center [497, 182] width 44 height 21
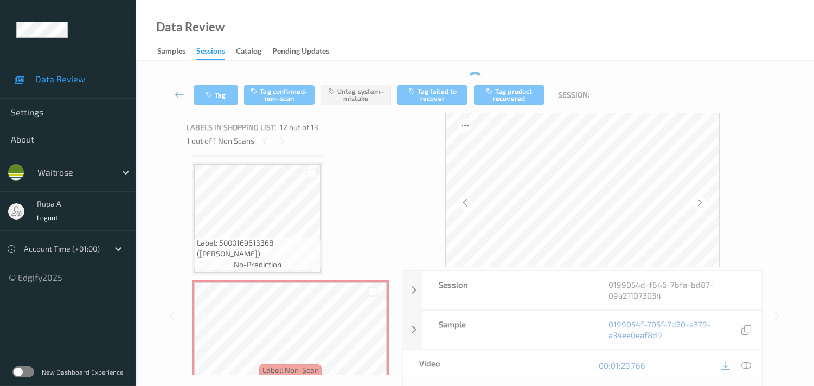
click at [360, 150] on div "Labels in shopping list: 12 out of 13 1 out of 1 Non Scans" at bounding box center [291, 134] width 208 height 42
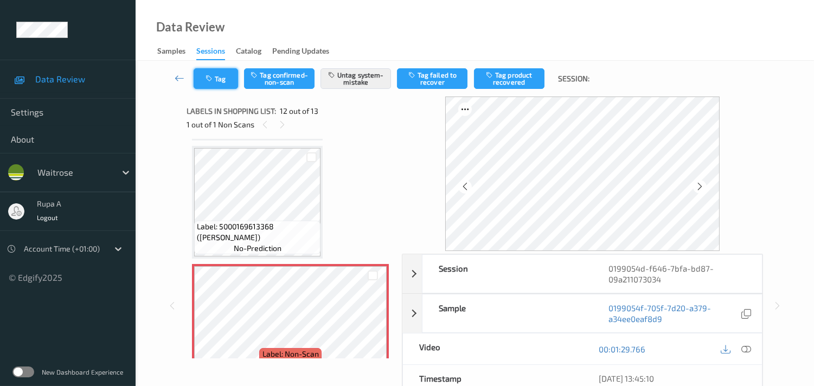
click at [230, 76] on button "Tag" at bounding box center [216, 78] width 44 height 21
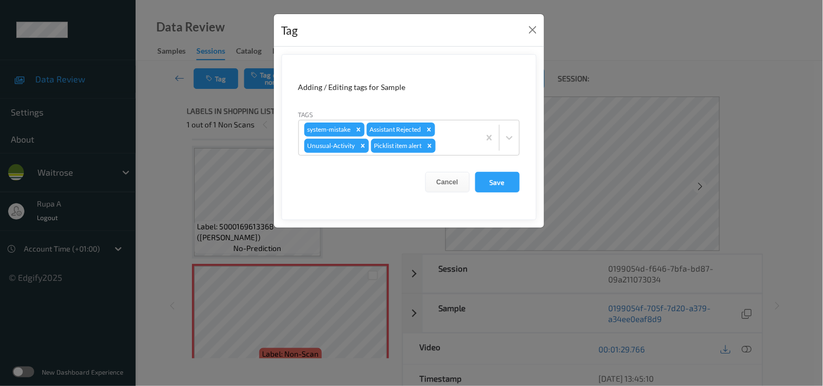
click at [490, 176] on button "Save" at bounding box center [497, 182] width 44 height 21
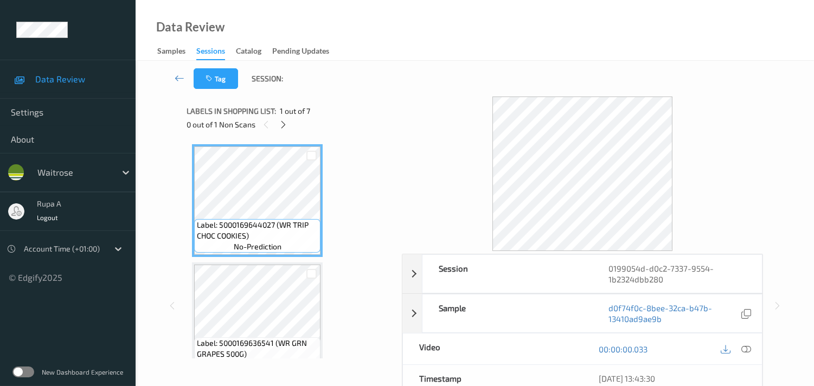
click at [292, 121] on div "0 out of 1 Non Scans" at bounding box center [291, 125] width 208 height 14
click at [286, 125] on icon at bounding box center [283, 125] width 9 height 10
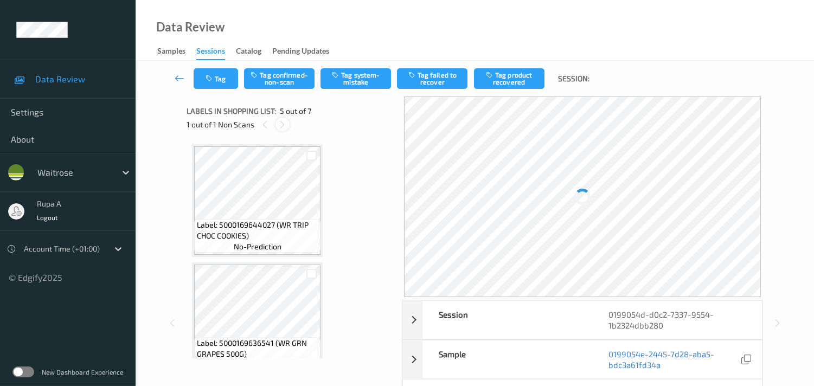
scroll to position [358, 0]
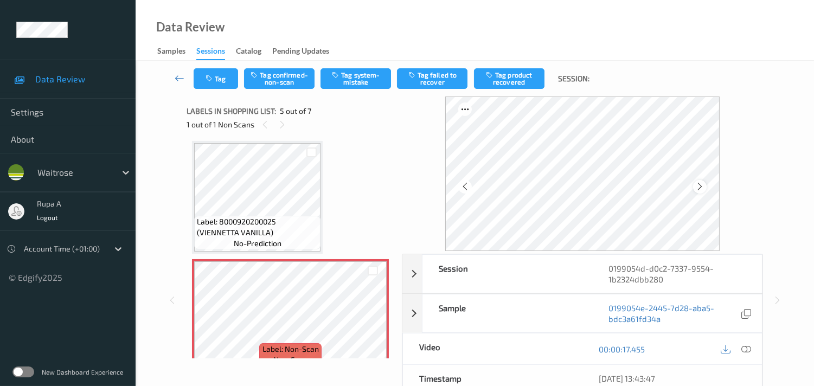
click at [701, 188] on icon at bounding box center [700, 187] width 9 height 10
click at [738, 341] on div "00:00:17.455" at bounding box center [673, 349] width 180 height 31
click at [744, 353] on icon at bounding box center [747, 350] width 10 height 10
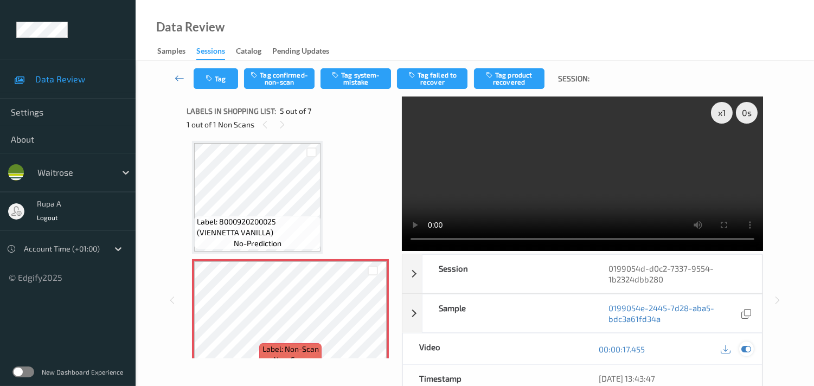
click at [744, 349] on icon at bounding box center [747, 350] width 10 height 10
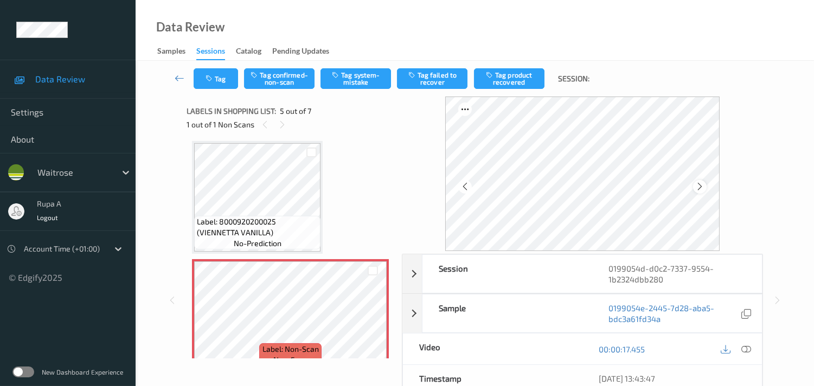
click at [703, 188] on icon at bounding box center [700, 187] width 9 height 10
click at [701, 188] on icon at bounding box center [700, 187] width 9 height 10
click at [751, 354] on icon at bounding box center [747, 350] width 10 height 10
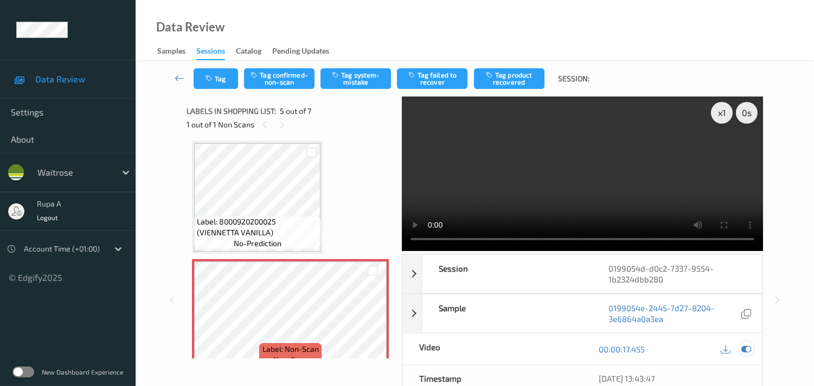
click at [744, 349] on icon at bounding box center [747, 350] width 10 height 10
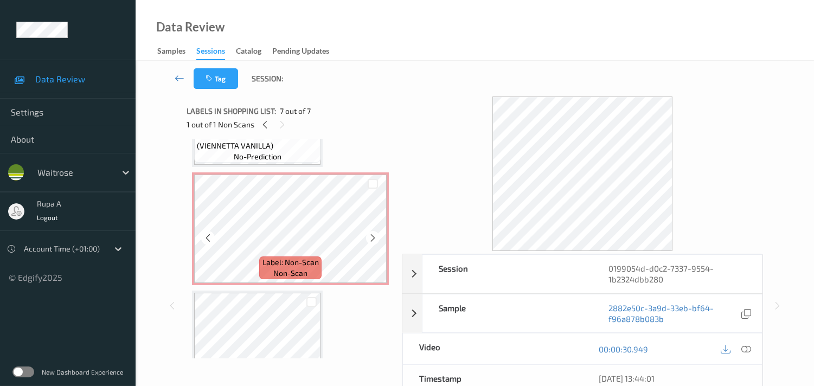
scroll to position [427, 0]
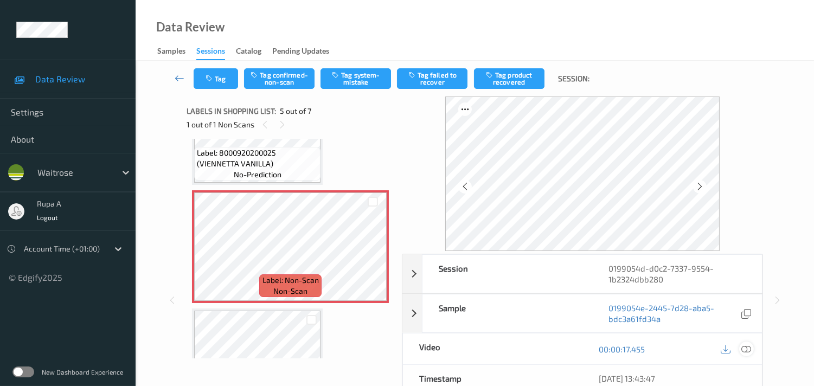
click at [742, 348] on icon at bounding box center [747, 350] width 10 height 10
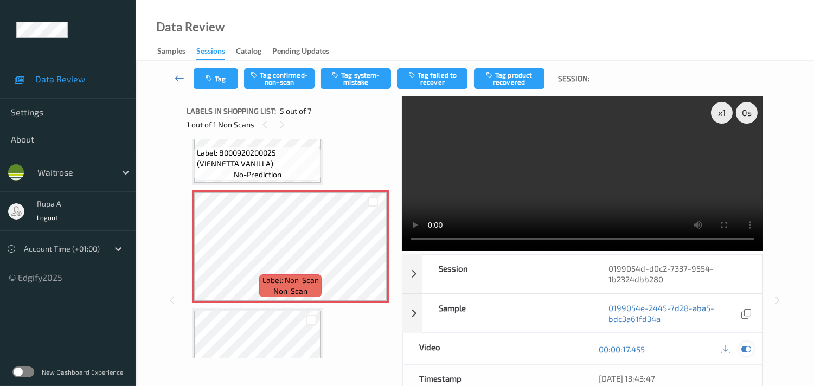
click at [750, 345] on icon at bounding box center [747, 350] width 10 height 10
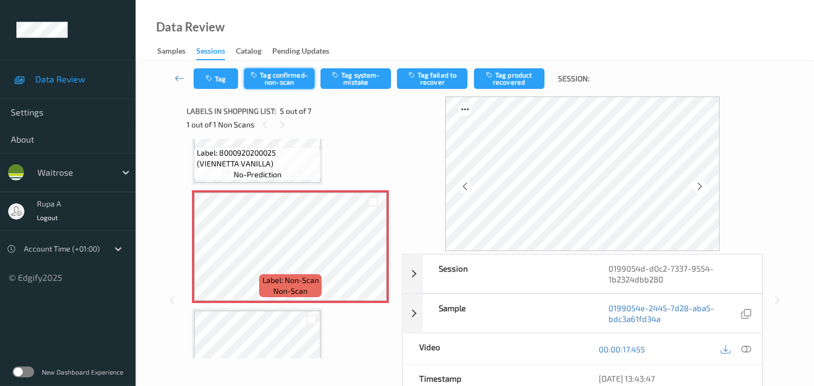
click at [290, 72] on button "Tag confirmed-non-scan" at bounding box center [279, 78] width 71 height 21
click at [438, 78] on button "Tag failed to recover" at bounding box center [432, 78] width 71 height 21
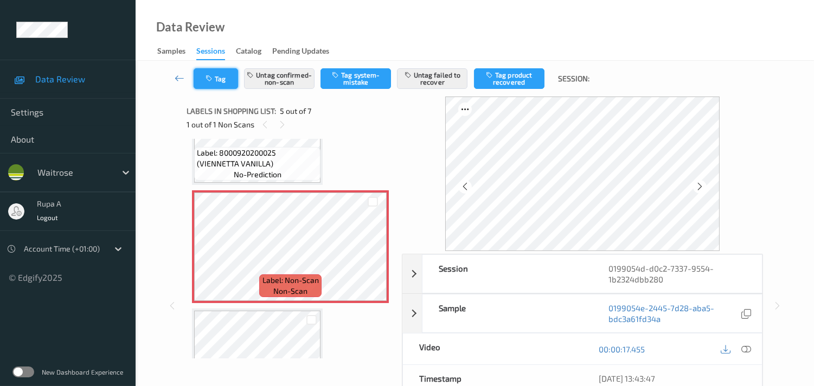
click at [223, 84] on button "Tag" at bounding box center [216, 78] width 44 height 21
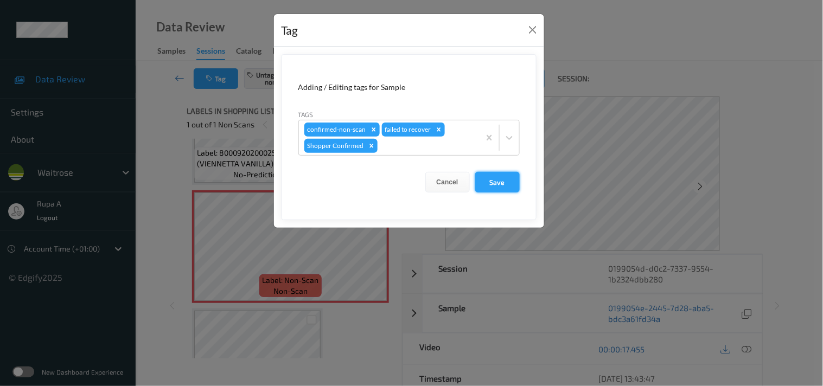
click at [503, 182] on button "Save" at bounding box center [497, 182] width 44 height 21
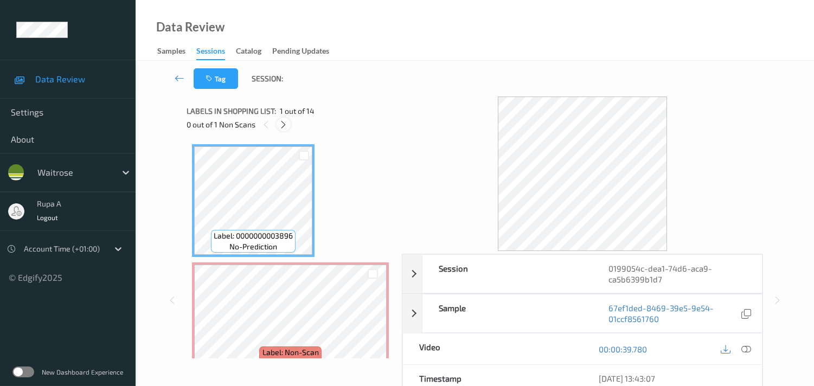
click at [283, 124] on icon at bounding box center [283, 125] width 9 height 10
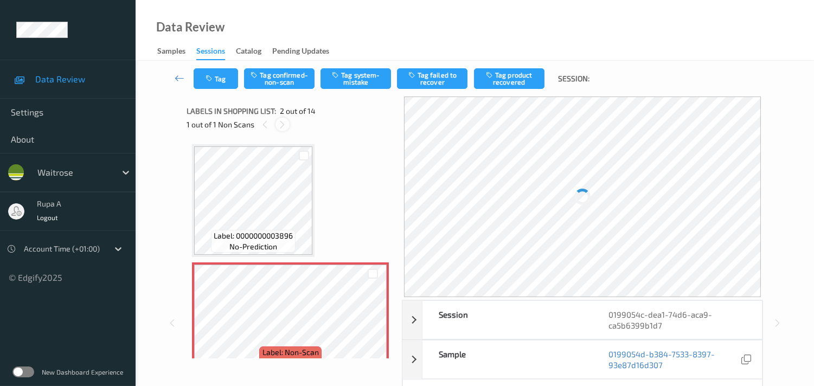
scroll to position [5, 0]
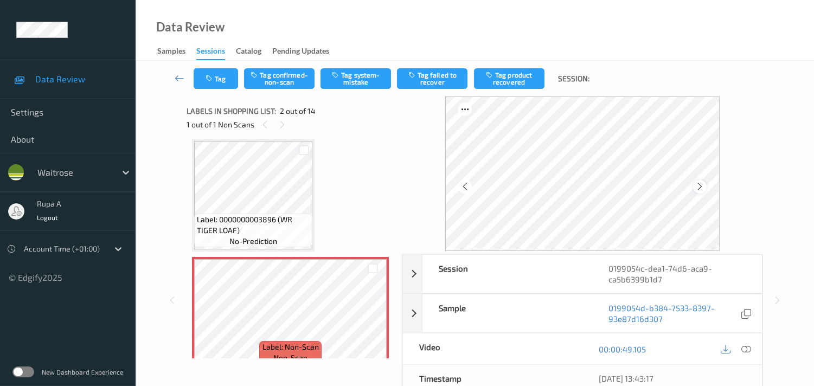
click at [701, 188] on icon at bounding box center [700, 187] width 9 height 10
click at [743, 353] on icon at bounding box center [747, 350] width 10 height 10
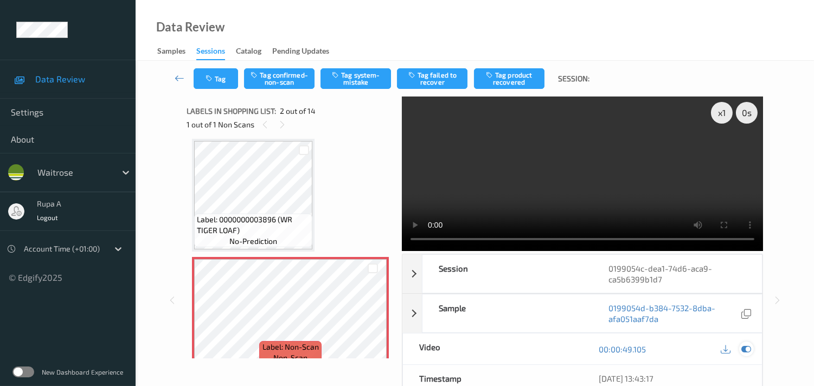
click at [746, 349] on icon at bounding box center [747, 350] width 10 height 10
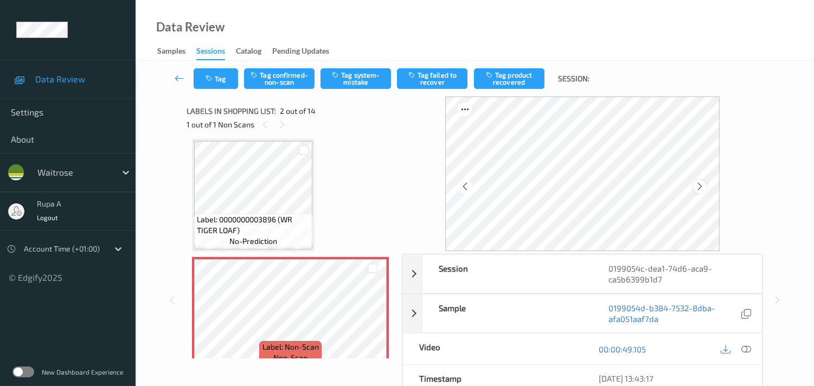
click at [701, 186] on icon at bounding box center [700, 187] width 9 height 10
click at [367, 80] on button "Tag system-mistake" at bounding box center [356, 78] width 71 height 21
click at [215, 79] on button "Tag" at bounding box center [216, 78] width 44 height 21
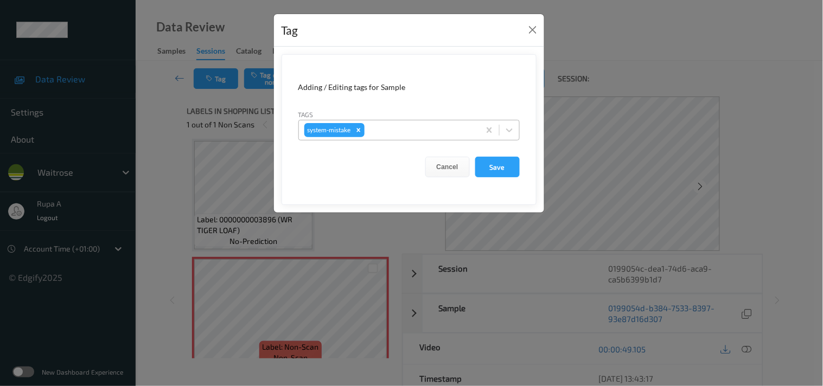
click at [387, 131] on div at bounding box center [420, 130] width 107 height 13
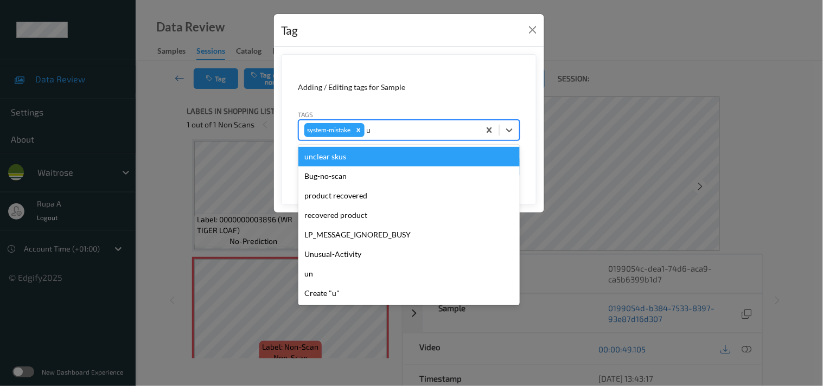
type input "un"
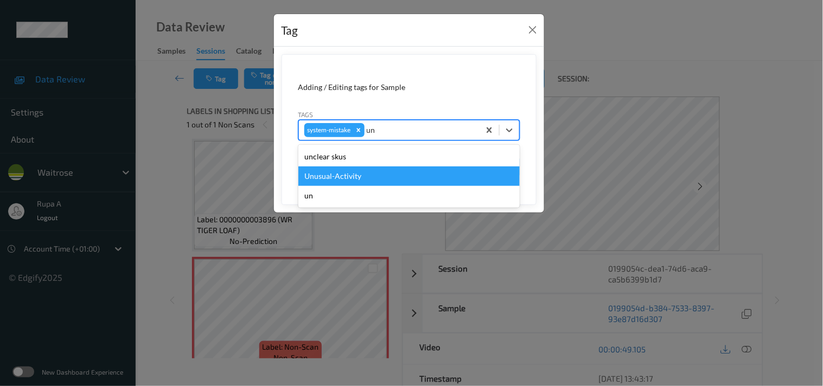
click at [346, 171] on div "Unusual-Activity" at bounding box center [408, 177] width 221 height 20
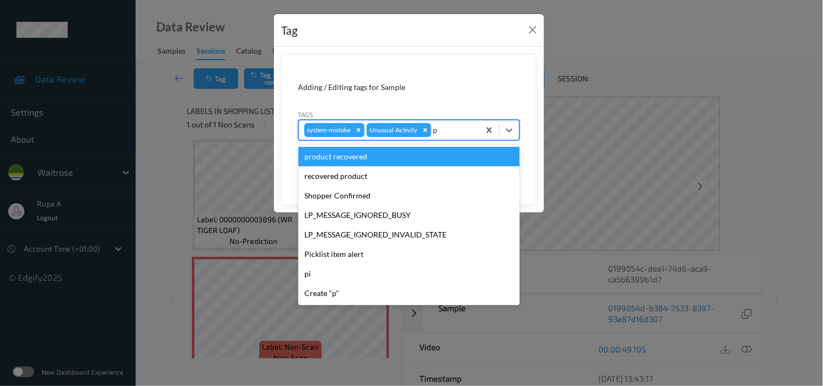
type input "pi"
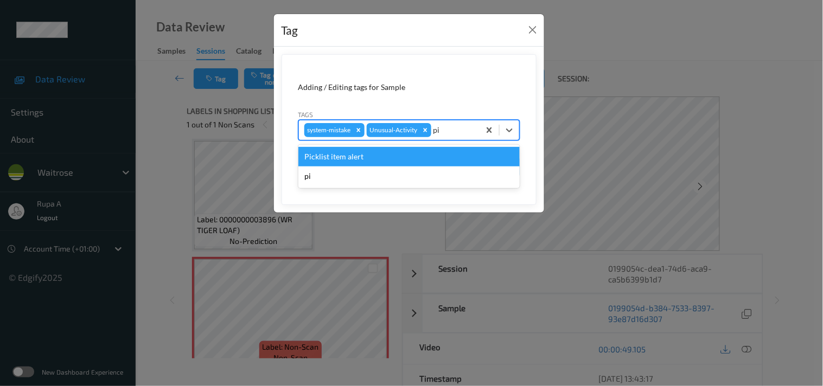
click at [367, 158] on div "Picklist item alert" at bounding box center [408, 157] width 221 height 20
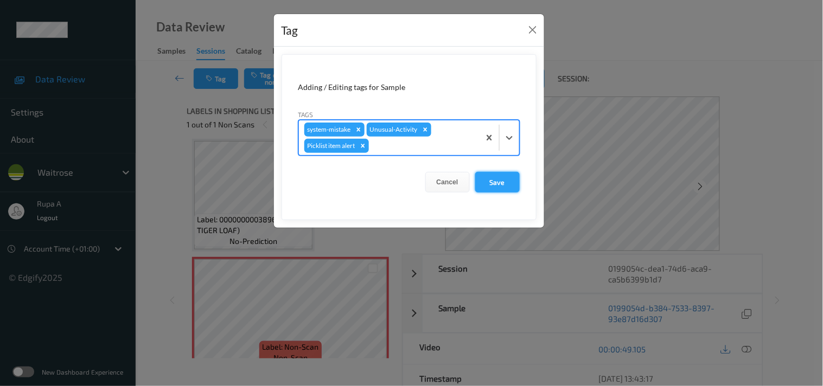
click at [492, 186] on button "Save" at bounding box center [497, 182] width 44 height 21
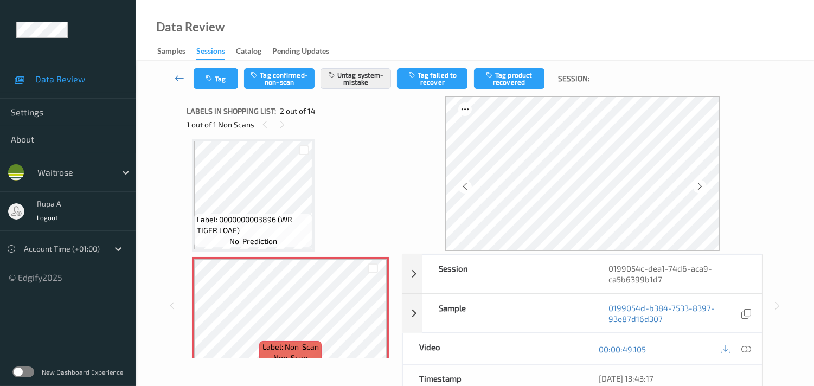
click at [205, 79] on button "Tag" at bounding box center [216, 78] width 44 height 21
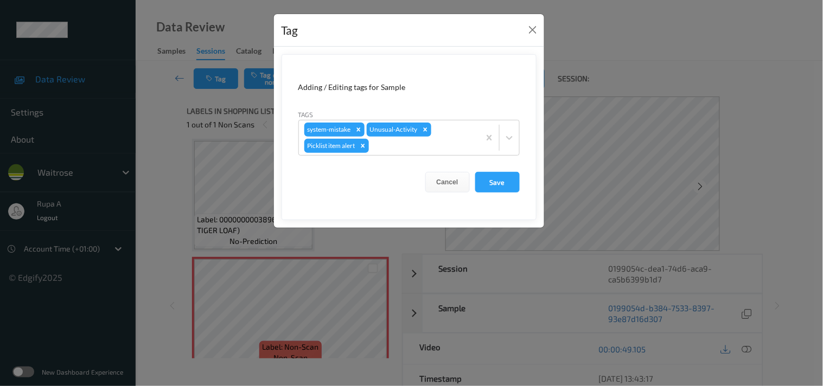
click at [503, 177] on button "Save" at bounding box center [497, 182] width 44 height 21
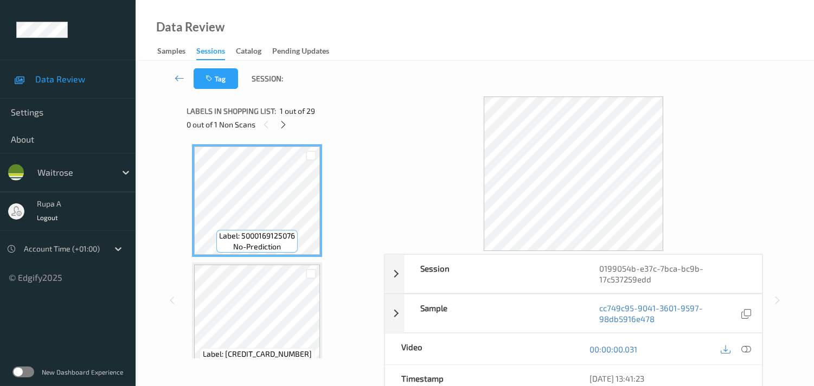
click at [328, 104] on div "Labels in shopping list: 1 out of 29" at bounding box center [282, 111] width 190 height 14
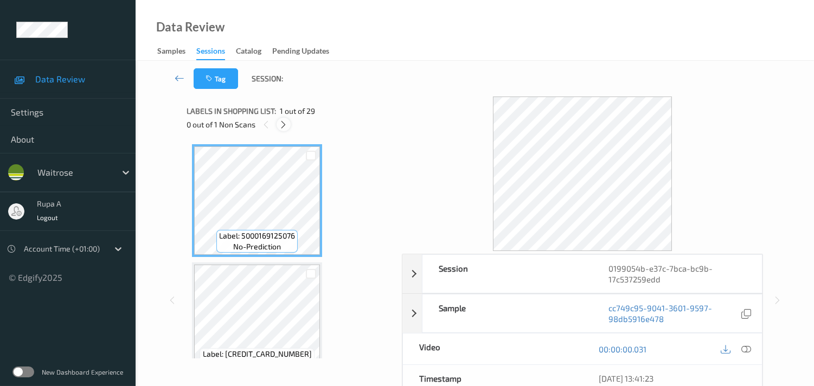
click at [283, 120] on icon at bounding box center [283, 125] width 9 height 10
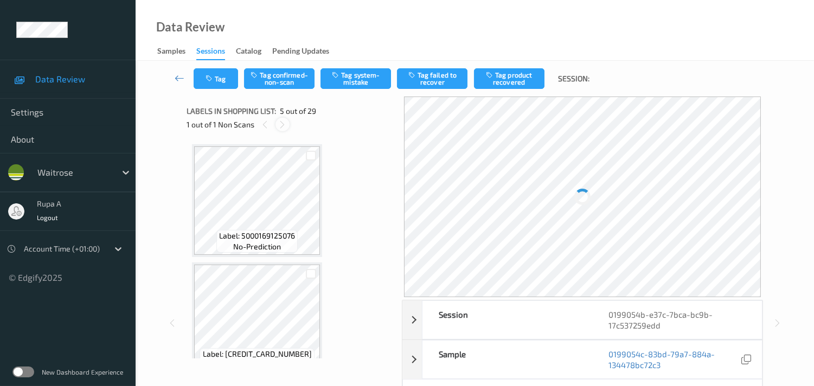
scroll to position [358, 0]
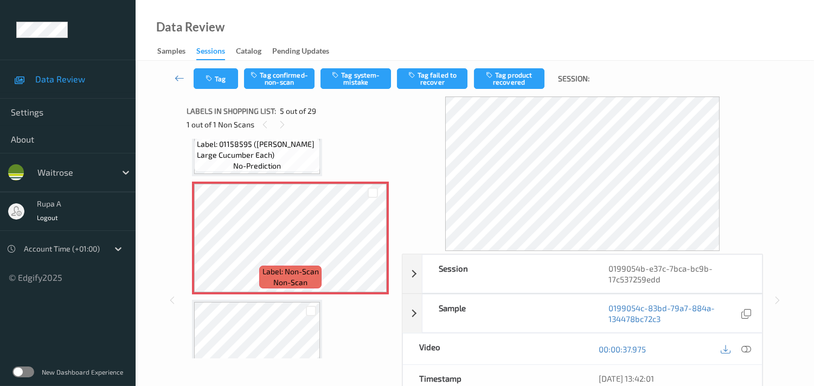
scroll to position [418, 0]
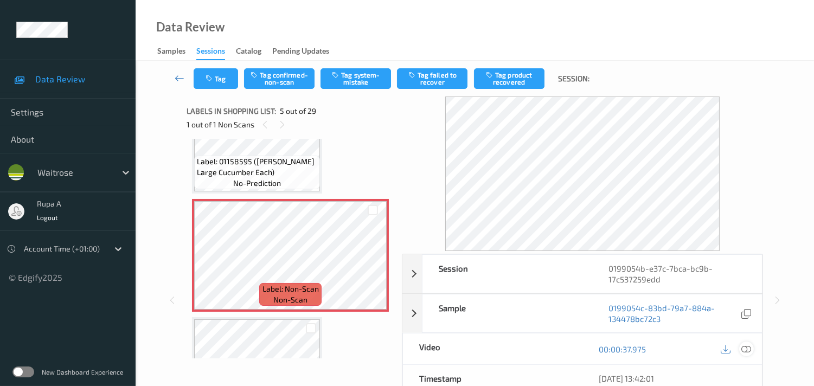
click at [745, 349] on icon at bounding box center [747, 350] width 10 height 10
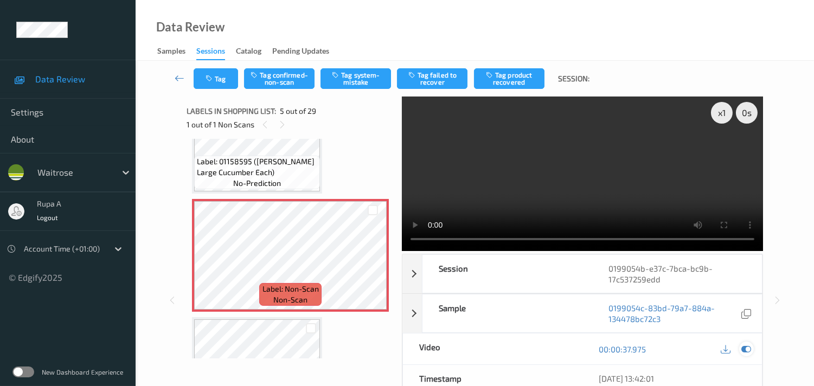
click at [747, 349] on icon at bounding box center [747, 350] width 10 height 10
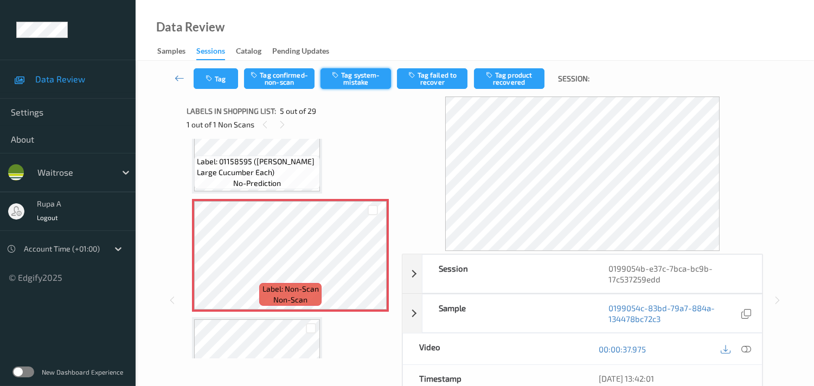
click at [352, 79] on button "Tag system-mistake" at bounding box center [356, 78] width 71 height 21
click at [208, 82] on button "Tag" at bounding box center [216, 78] width 44 height 21
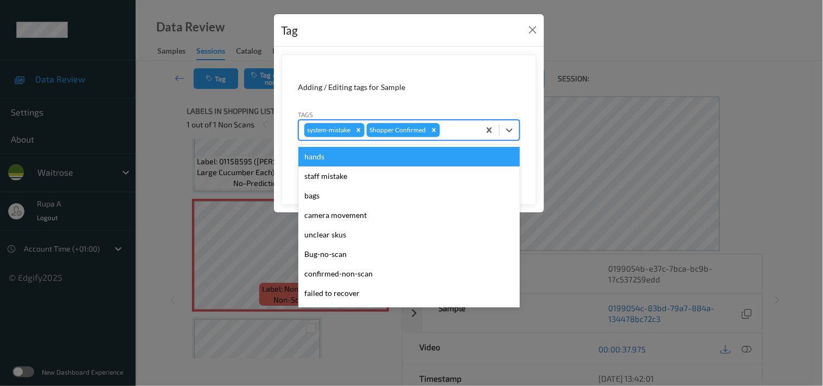
click at [449, 133] on div at bounding box center [458, 130] width 32 height 13
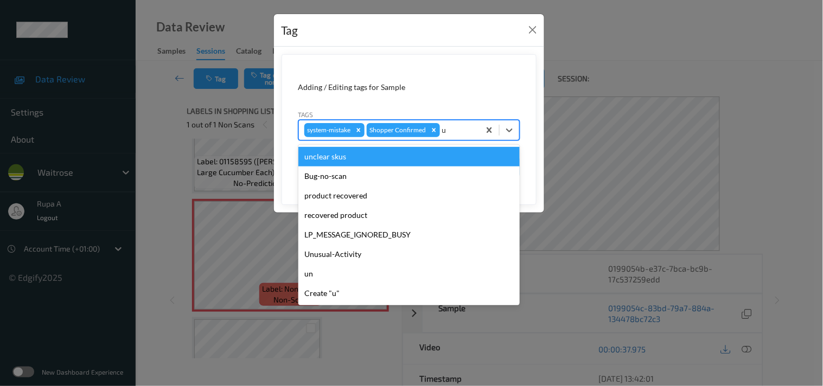
type input "un"
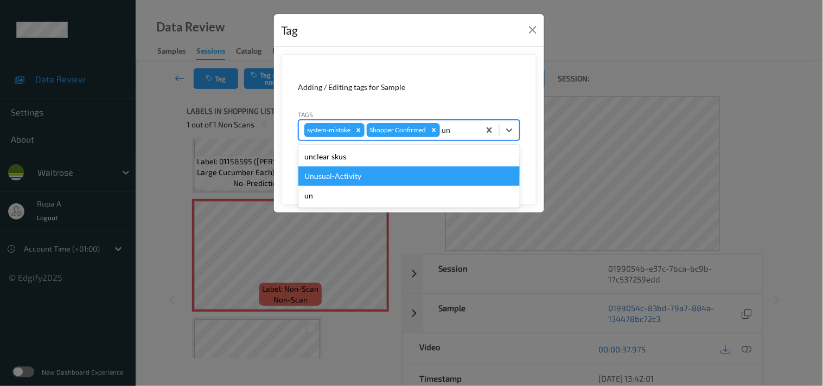
click at [340, 171] on div "Unusual-Activity" at bounding box center [408, 177] width 221 height 20
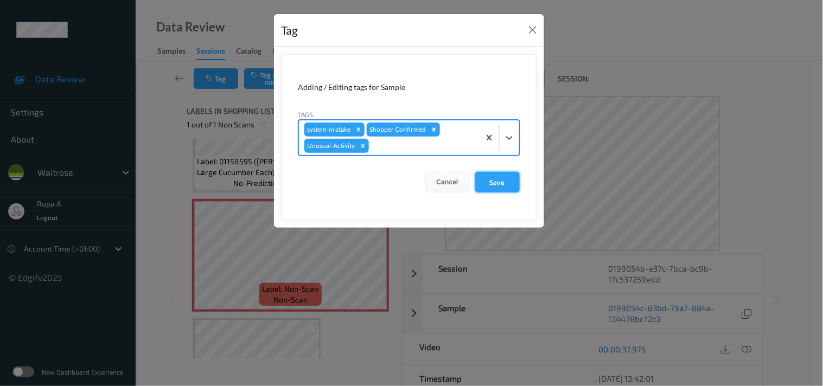
click at [495, 183] on button "Save" at bounding box center [497, 182] width 44 height 21
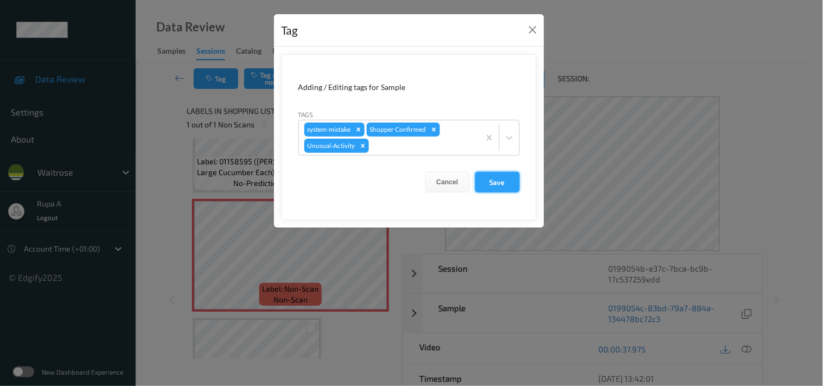
click at [497, 181] on button "Save" at bounding box center [497, 182] width 44 height 21
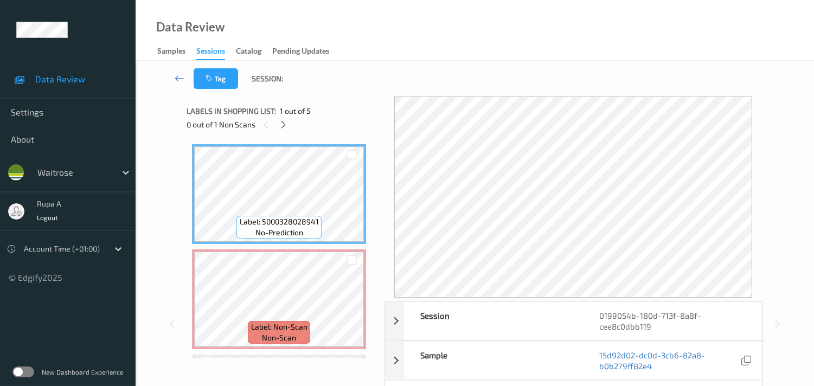
click at [315, 89] on div "Tag Session:" at bounding box center [475, 79] width 634 height 36
click at [284, 123] on icon at bounding box center [283, 125] width 9 height 10
click at [314, 109] on div "Labels in shopping list: 1 out of 5" at bounding box center [282, 111] width 190 height 14
click at [277, 126] on div "0 out of 1 Non Scans" at bounding box center [282, 125] width 190 height 14
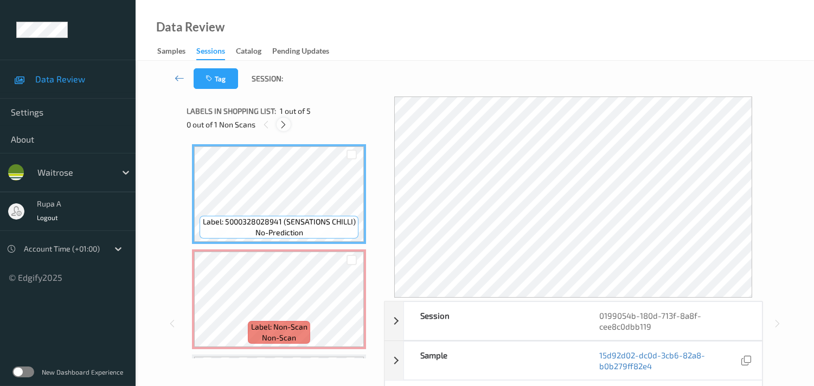
click at [278, 126] on div at bounding box center [284, 125] width 14 height 14
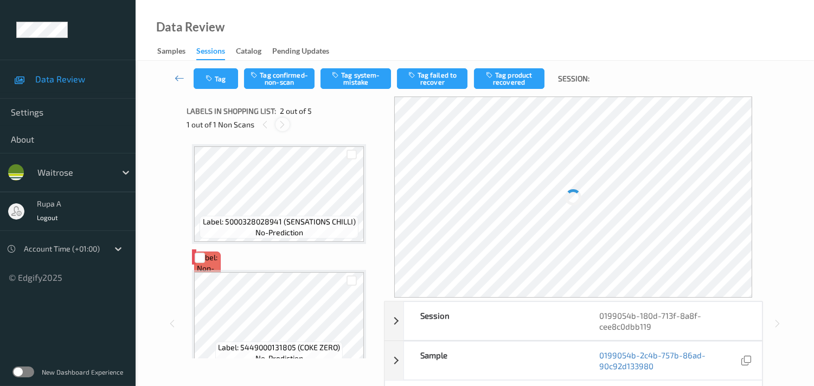
scroll to position [5, 0]
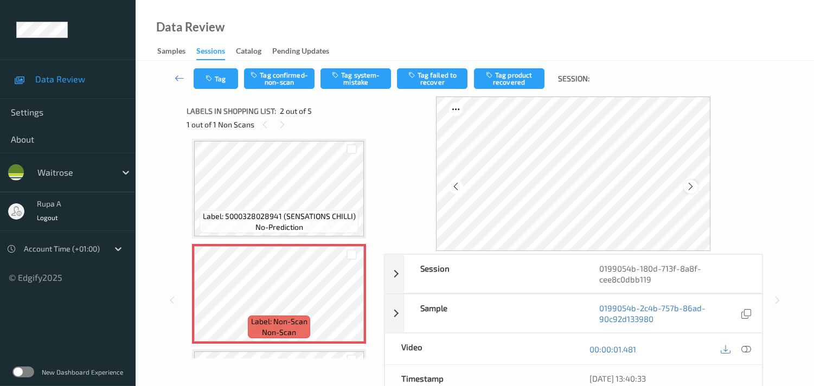
click at [691, 186] on icon at bounding box center [690, 187] width 9 height 10
click at [691, 188] on icon at bounding box center [690, 187] width 9 height 10
click at [749, 346] on icon at bounding box center [747, 350] width 10 height 10
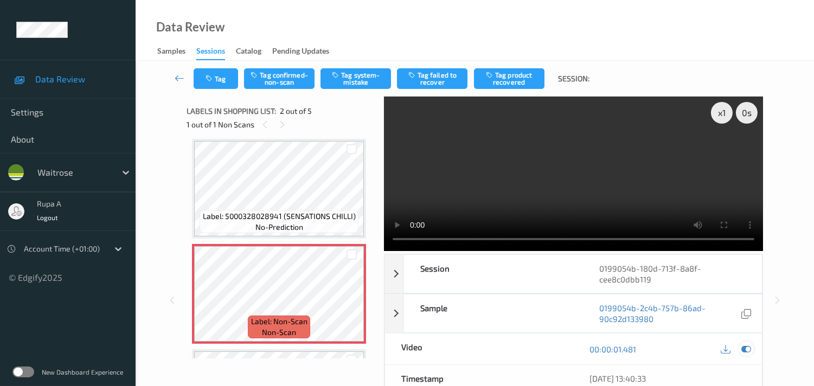
click at [744, 351] on icon at bounding box center [747, 350] width 10 height 10
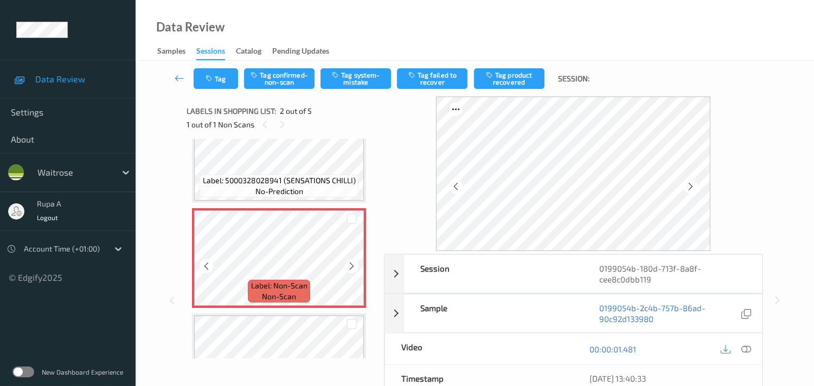
scroll to position [66, 0]
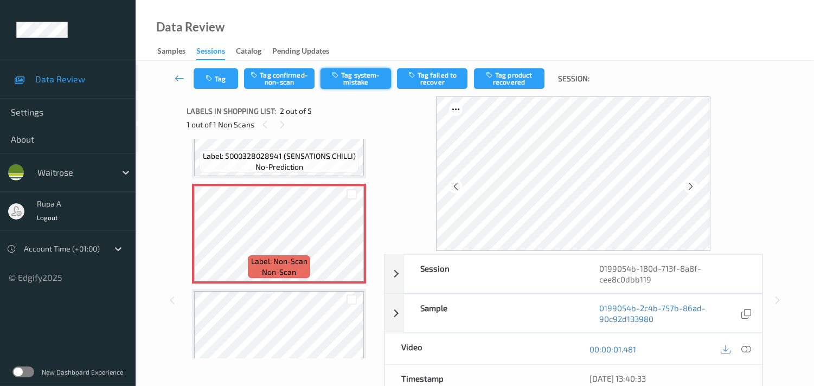
click at [354, 80] on button "Tag system-mistake" at bounding box center [356, 78] width 71 height 21
click at [226, 81] on button "Tag" at bounding box center [216, 78] width 44 height 21
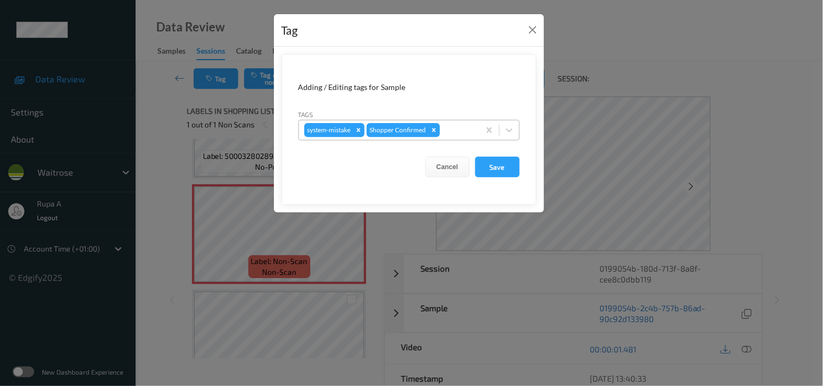
click at [451, 131] on div at bounding box center [458, 130] width 32 height 13
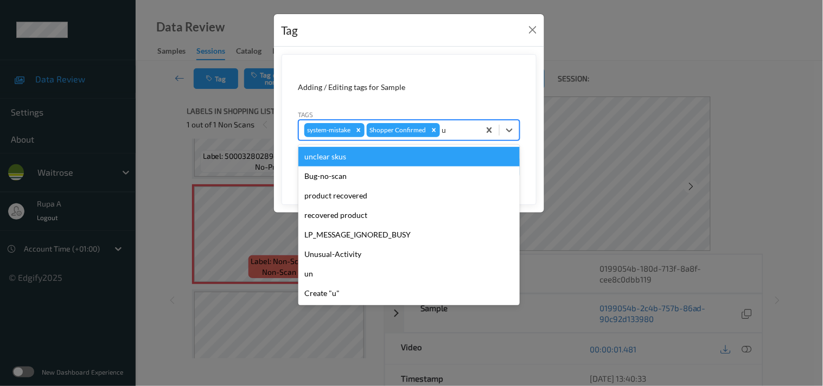
type input "un"
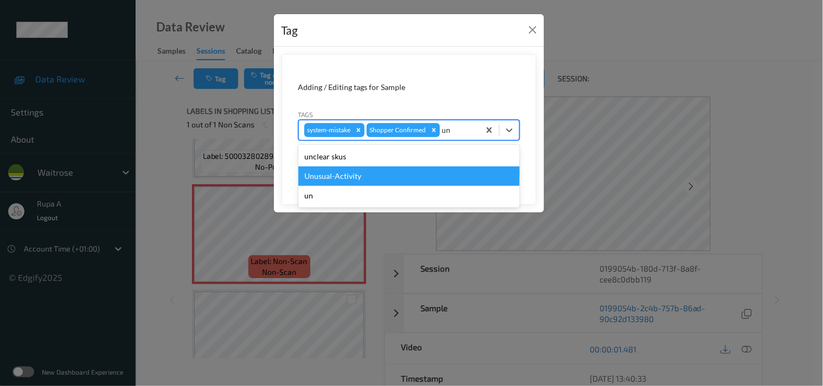
click at [393, 171] on div "Unusual-Activity" at bounding box center [408, 177] width 221 height 20
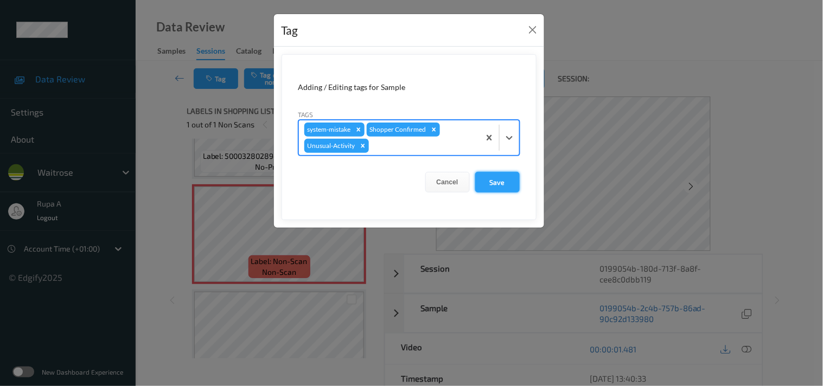
click at [491, 182] on button "Save" at bounding box center [497, 182] width 44 height 21
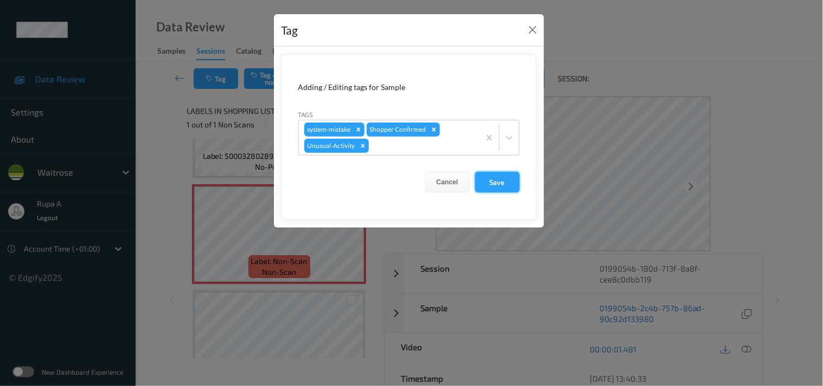
click at [494, 186] on button "Save" at bounding box center [497, 182] width 44 height 21
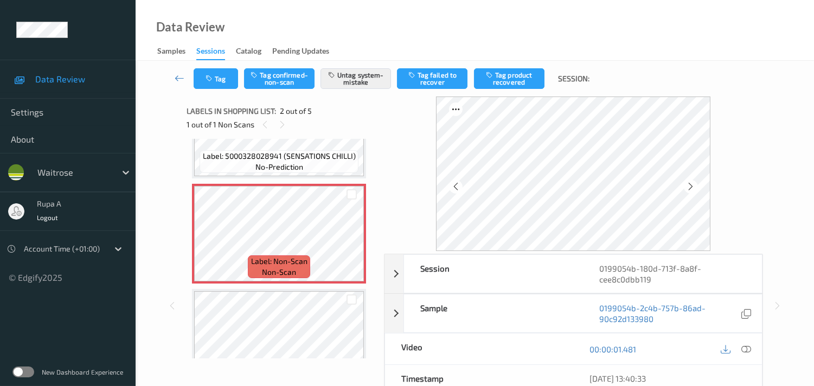
click at [375, 139] on div "Label: 5000328028941 (SENSATIONS CHILLI) no-prediction Label: Non-Scan non-scan…" at bounding box center [282, 249] width 190 height 220
click at [203, 78] on button "Tag" at bounding box center [216, 78] width 44 height 21
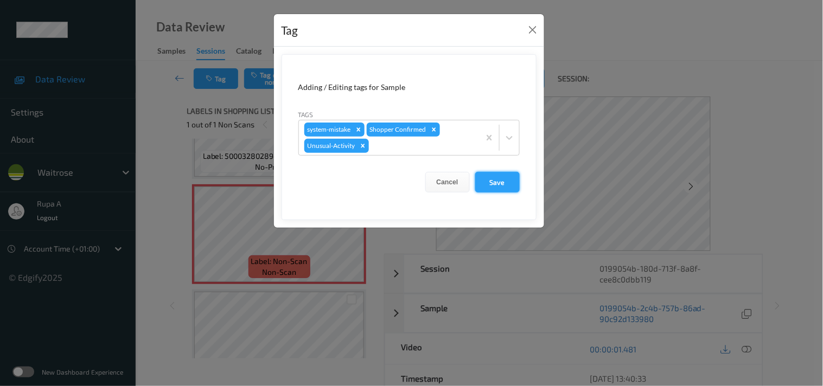
click at [490, 177] on button "Save" at bounding box center [497, 182] width 44 height 21
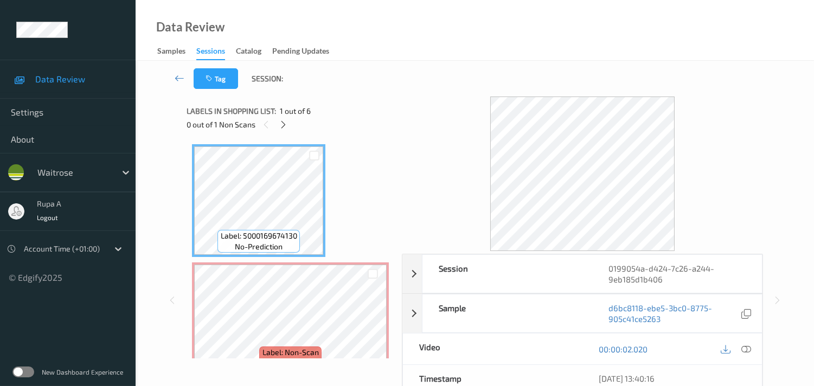
drag, startPoint x: 335, startPoint y: 67, endPoint x: 299, endPoint y: 125, distance: 68.2
click at [335, 68] on div "Tag Session:" at bounding box center [475, 79] width 634 height 36
click at [278, 123] on div at bounding box center [284, 125] width 14 height 14
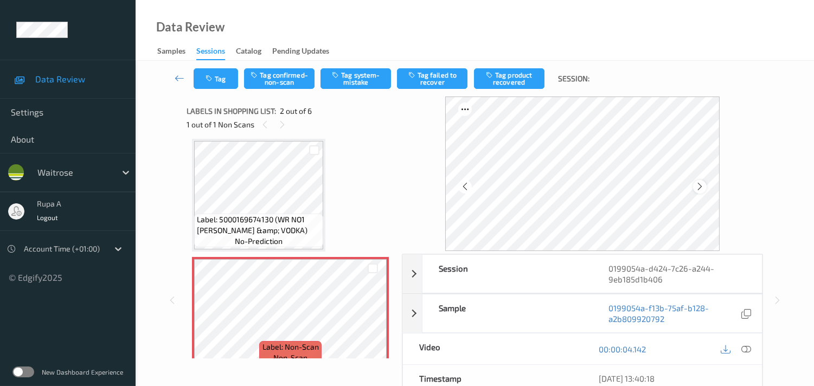
click at [703, 186] on icon at bounding box center [700, 187] width 9 height 10
click at [747, 346] on icon at bounding box center [747, 350] width 10 height 10
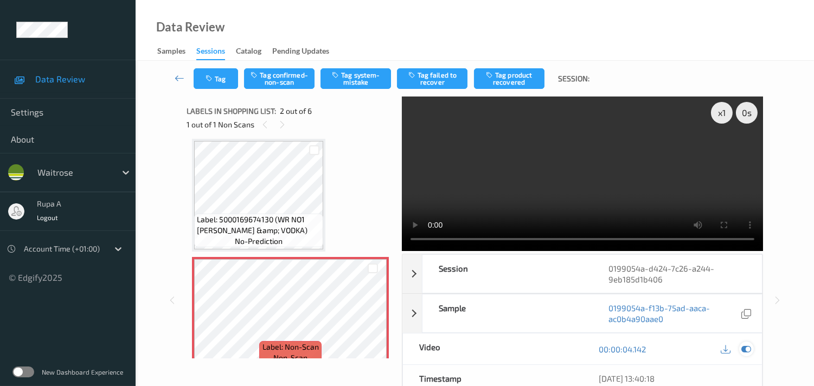
click at [747, 344] on div at bounding box center [746, 349] width 15 height 15
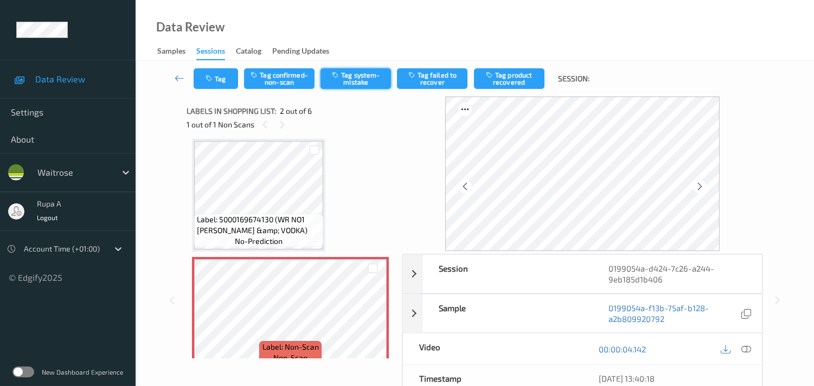
click at [361, 78] on button "Tag system-mistake" at bounding box center [356, 78] width 71 height 21
click at [217, 84] on button "Tag" at bounding box center [216, 78] width 44 height 21
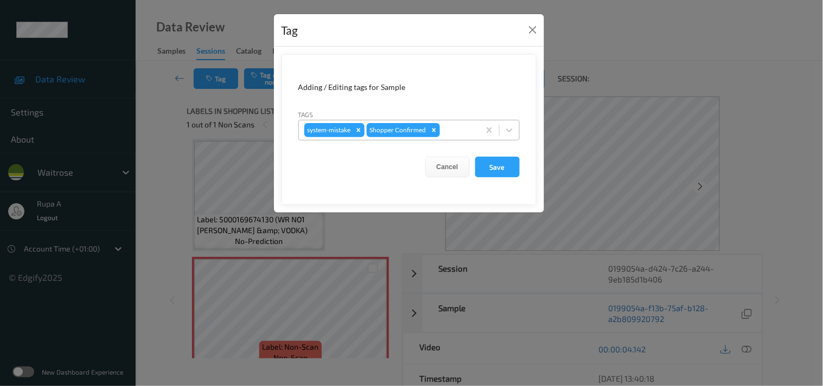
click at [454, 133] on div at bounding box center [458, 130] width 32 height 13
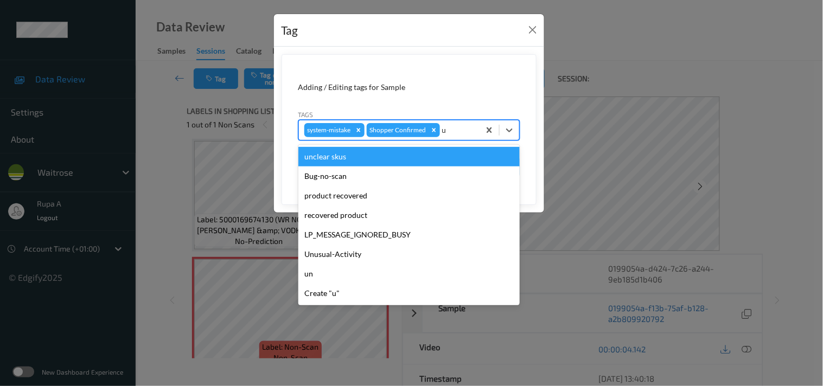
type input "un"
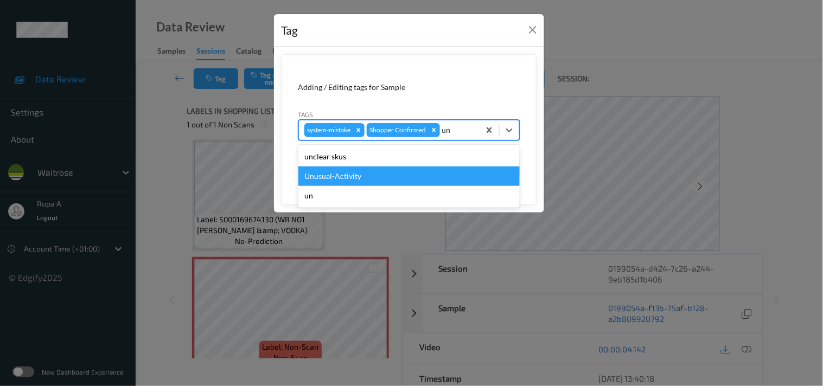
click at [372, 176] on div "Unusual-Activity" at bounding box center [408, 177] width 221 height 20
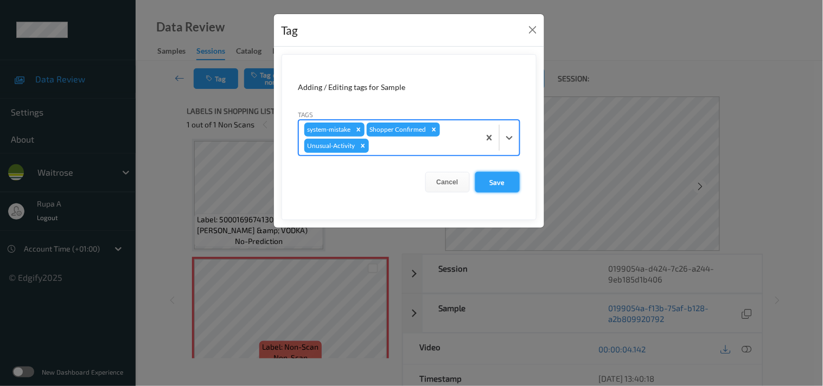
click at [496, 190] on button "Save" at bounding box center [497, 182] width 44 height 21
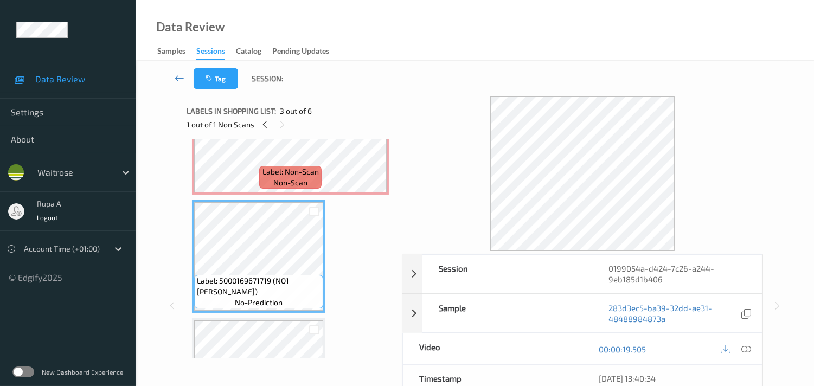
scroll to position [126, 0]
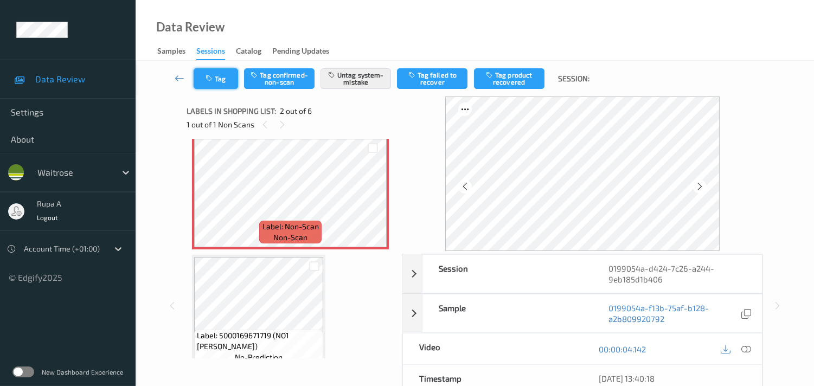
click at [230, 86] on button "Tag" at bounding box center [216, 78] width 44 height 21
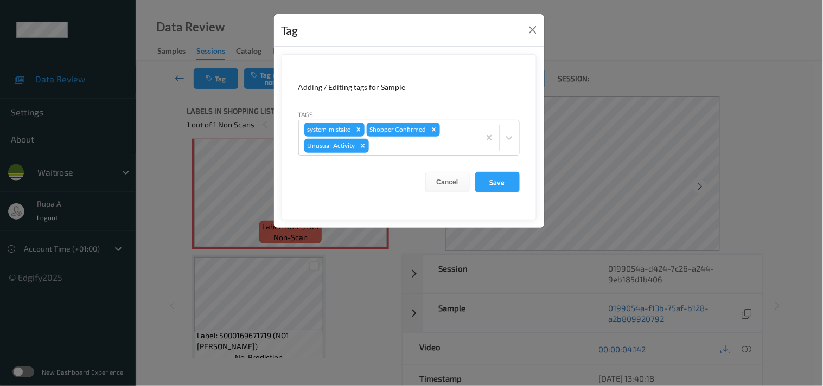
drag, startPoint x: 509, startPoint y: 186, endPoint x: 481, endPoint y: 151, distance: 44.4
click at [508, 186] on button "Save" at bounding box center [497, 182] width 44 height 21
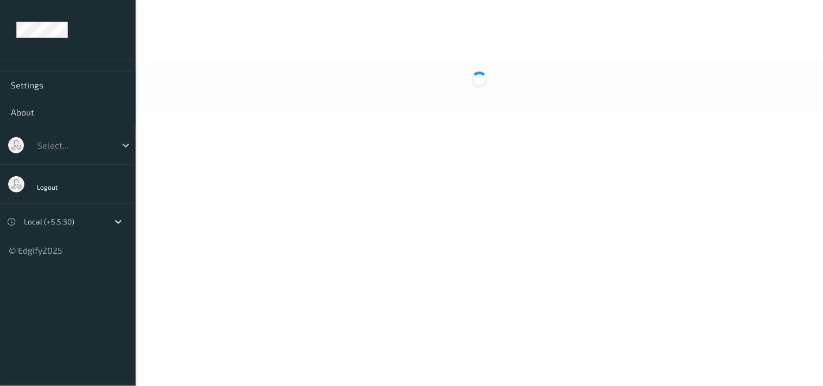
click at [284, 48] on div at bounding box center [479, 24] width 687 height 49
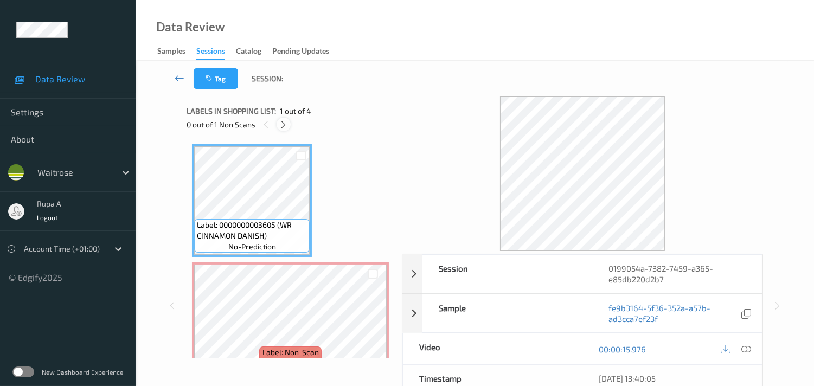
click at [284, 122] on icon at bounding box center [283, 125] width 9 height 10
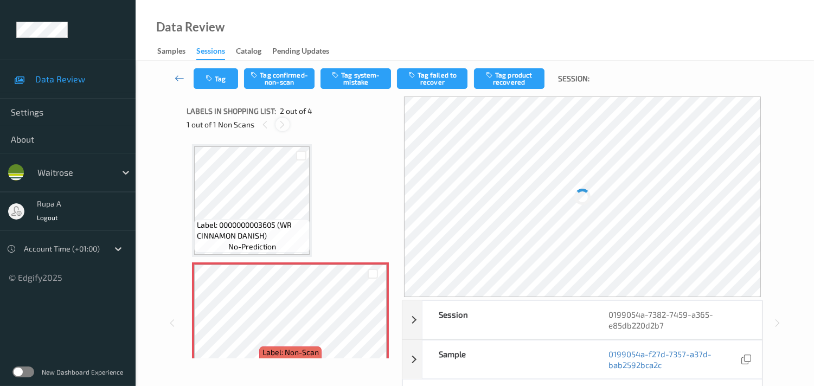
scroll to position [5, 0]
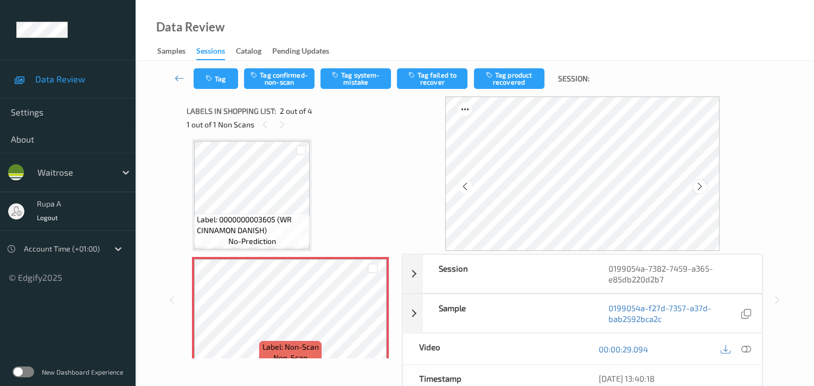
click at [701, 187] on icon at bounding box center [700, 187] width 9 height 10
click at [751, 352] on icon at bounding box center [747, 350] width 10 height 10
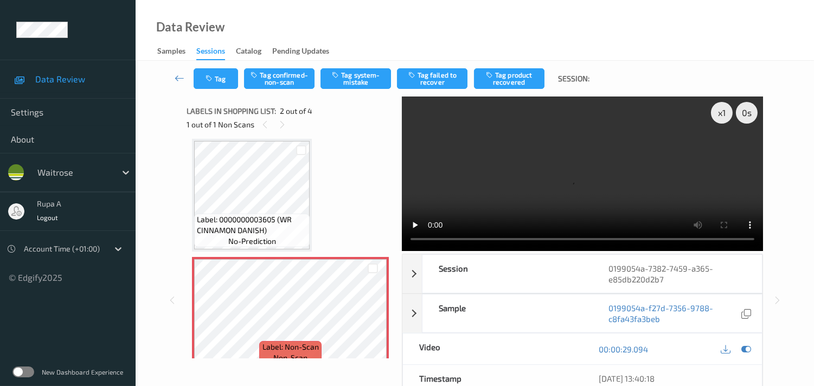
click at [349, 185] on div "Label: 0000000003605 (WR CINNAMON DANISH) no-prediction Label: Non-Scan non-sca…" at bounding box center [290, 373] width 197 height 468
click at [747, 348] on icon at bounding box center [747, 350] width 10 height 10
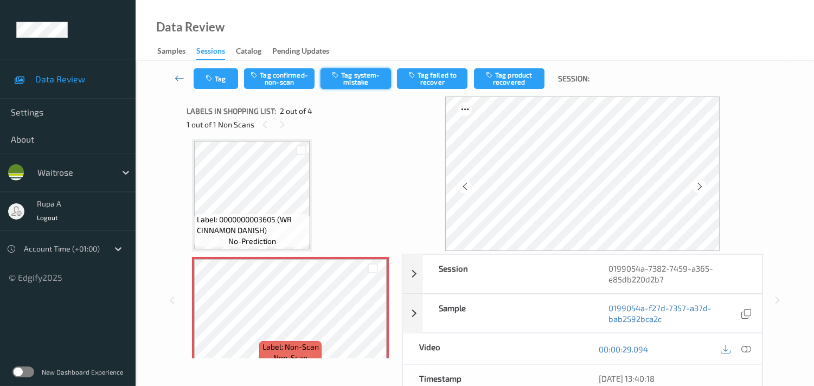
click at [340, 82] on button "Tag system-mistake" at bounding box center [356, 78] width 71 height 21
click at [209, 82] on button "Tag" at bounding box center [216, 78] width 44 height 21
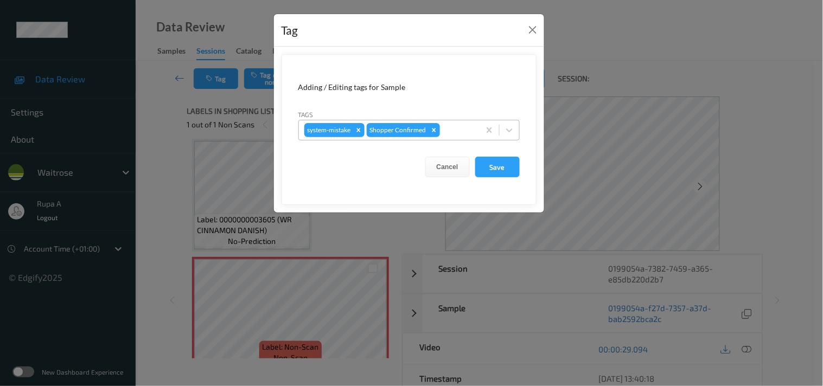
click at [445, 131] on div at bounding box center [458, 130] width 32 height 13
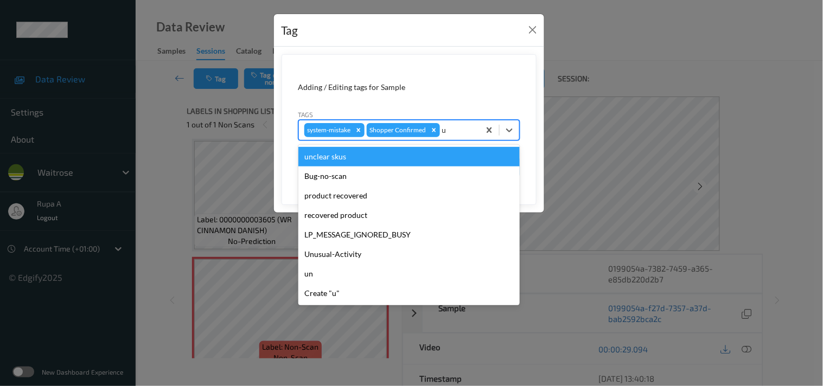
type input "un"
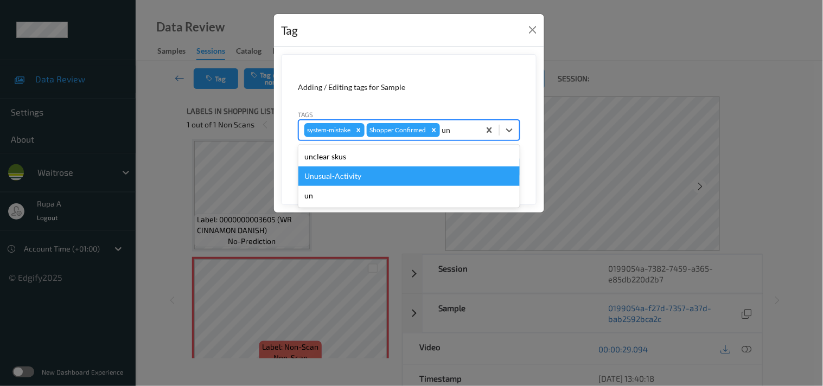
click at [352, 173] on div "Unusual-Activity" at bounding box center [408, 177] width 221 height 20
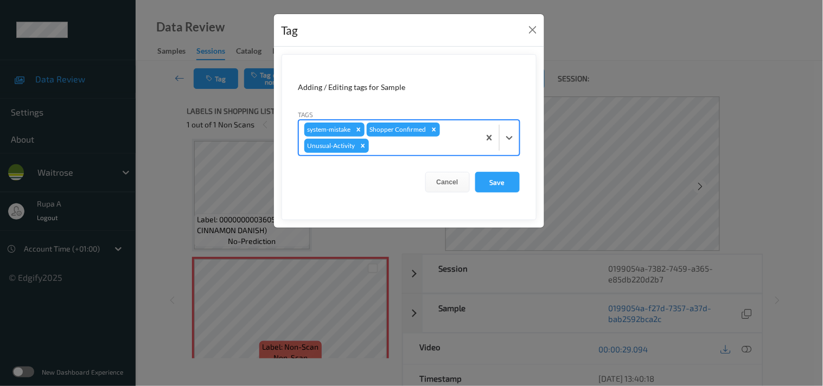
click at [409, 145] on div at bounding box center [422, 145] width 103 height 13
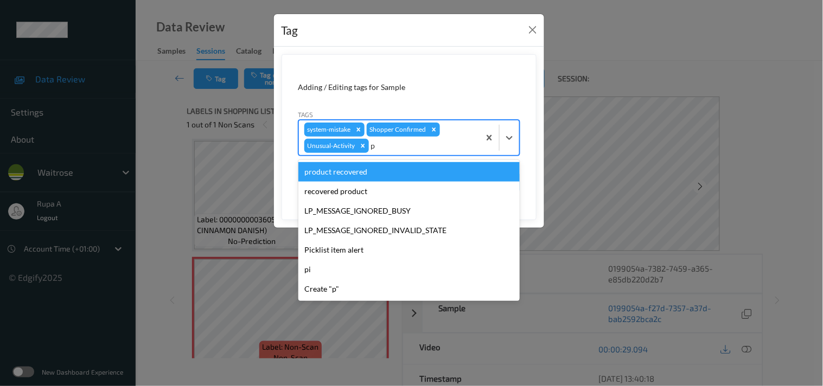
type input "pi"
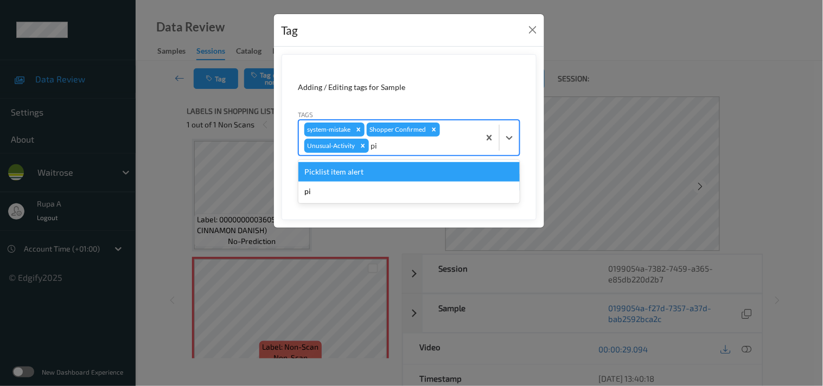
click at [381, 171] on div "Picklist item alert" at bounding box center [408, 172] width 221 height 20
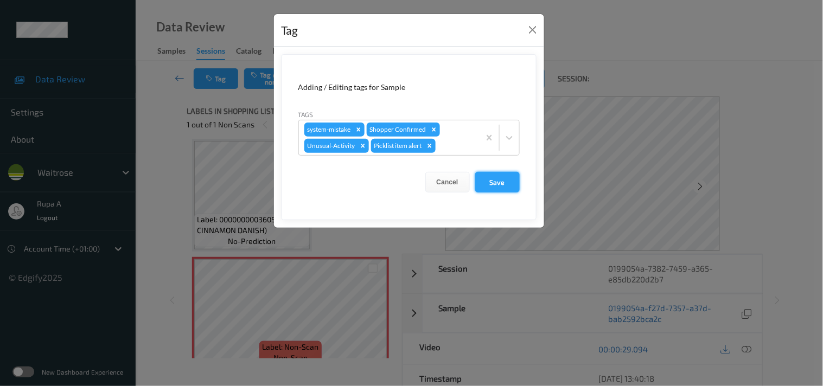
click at [505, 184] on button "Save" at bounding box center [497, 182] width 44 height 21
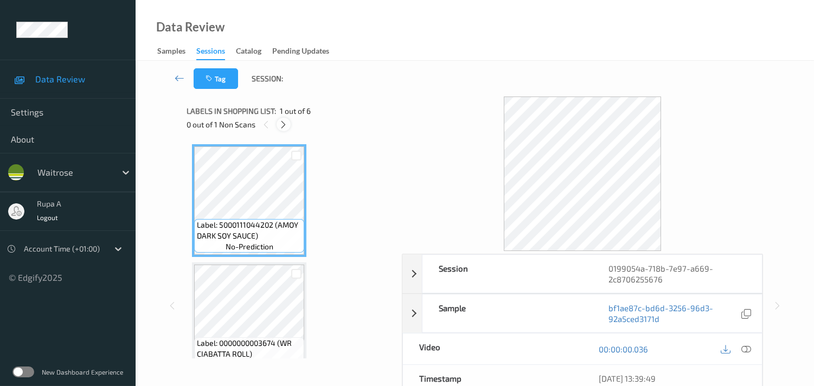
click at [283, 128] on icon at bounding box center [283, 125] width 9 height 10
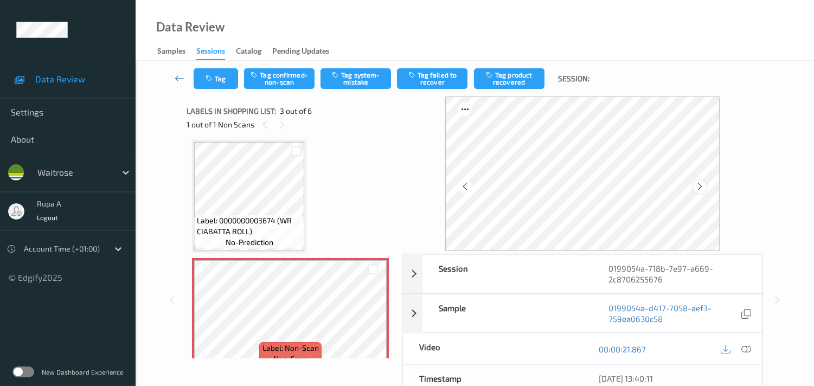
click at [704, 187] on icon at bounding box center [700, 187] width 9 height 10
click at [749, 349] on icon at bounding box center [747, 350] width 10 height 10
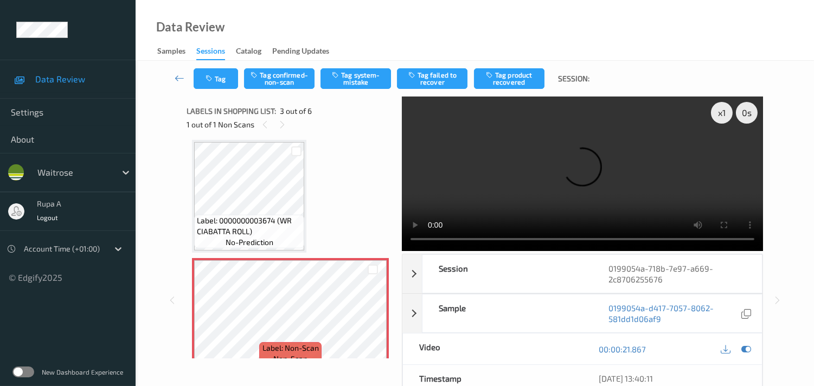
drag, startPoint x: 750, startPoint y: 353, endPoint x: 655, endPoint y: 353, distance: 94.4
click at [748, 353] on icon at bounding box center [747, 350] width 10 height 10
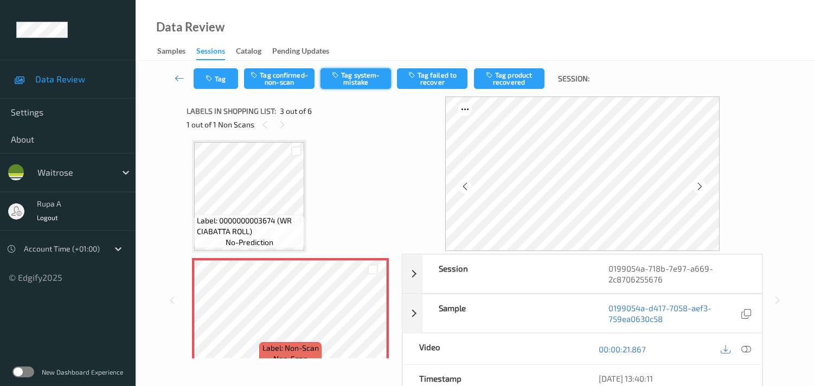
click at [366, 78] on button "Tag system-mistake" at bounding box center [356, 78] width 71 height 21
drag, startPoint x: 354, startPoint y: 83, endPoint x: 334, endPoint y: 74, distance: 21.9
click at [352, 83] on button "Tag system-mistake" at bounding box center [356, 78] width 71 height 21
click at [327, 190] on div "Label: 5000111044202 (AMOY DARK SOY SAUCE) no-prediction Label: 0000000003674 (…" at bounding box center [290, 374] width 197 height 704
click at [213, 79] on icon "button" at bounding box center [210, 79] width 9 height 8
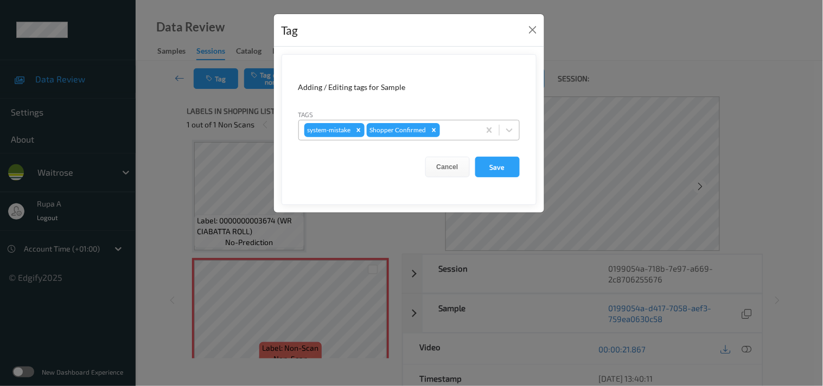
click at [454, 132] on div at bounding box center [458, 130] width 32 height 13
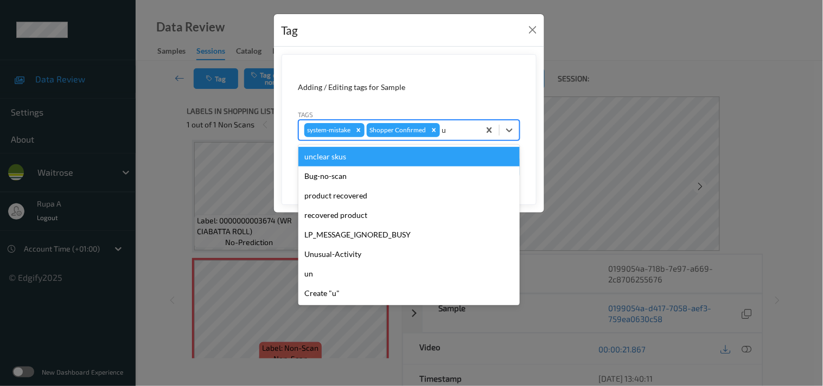
type input "un"
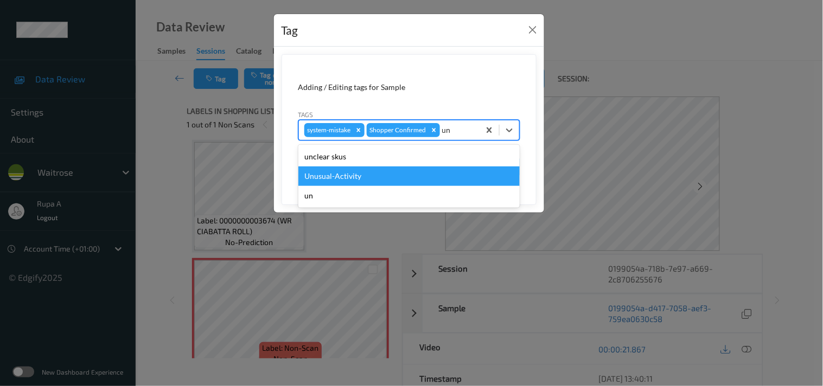
click at [360, 175] on div "Unusual-Activity" at bounding box center [408, 177] width 221 height 20
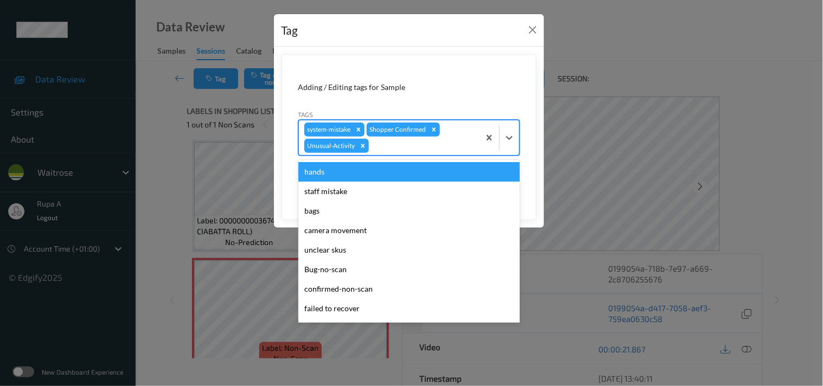
click at [401, 141] on div at bounding box center [422, 145] width 103 height 13
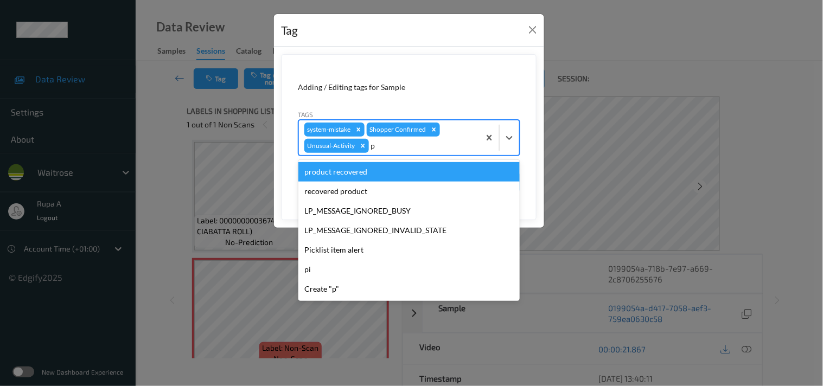
type input "pi"
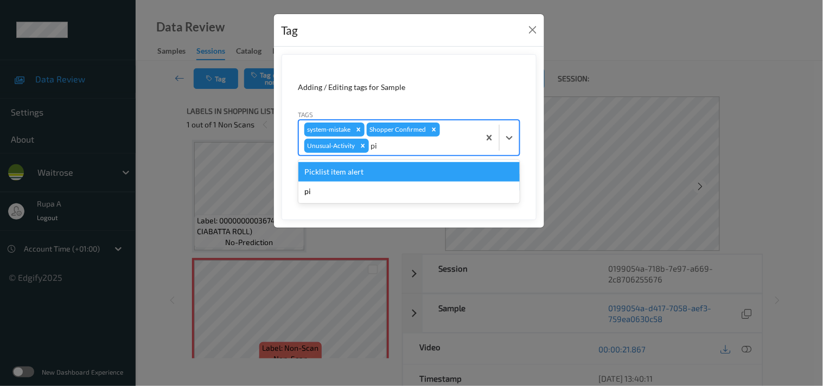
click at [362, 171] on div "Picklist item alert" at bounding box center [408, 172] width 221 height 20
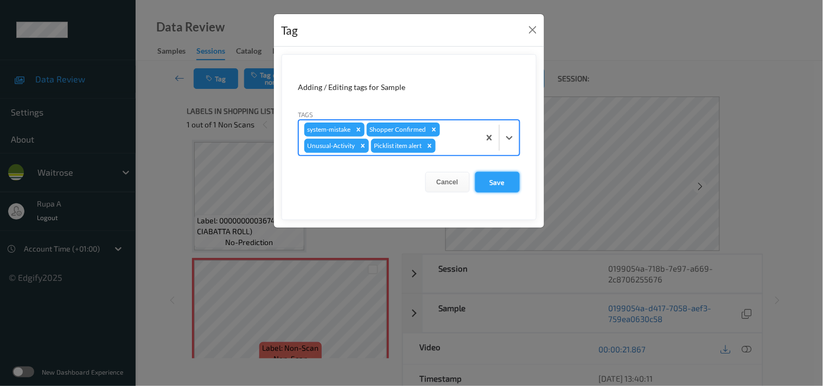
click at [488, 188] on button "Save" at bounding box center [497, 182] width 44 height 21
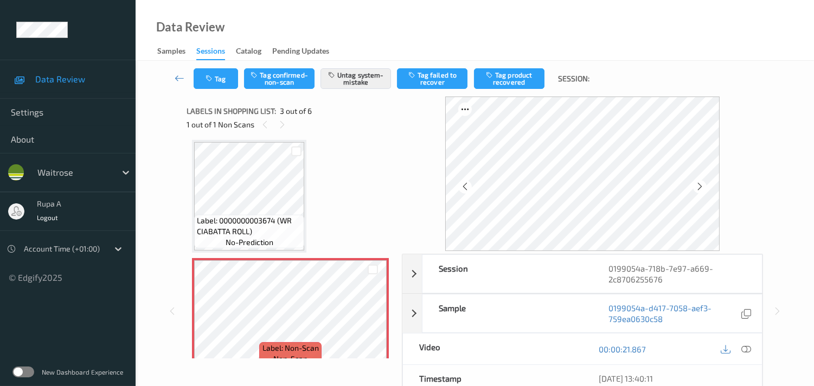
click at [335, 115] on div "Labels in shopping list: 3 out of 6" at bounding box center [291, 111] width 208 height 14
click at [220, 80] on button "Tag" at bounding box center [216, 78] width 44 height 21
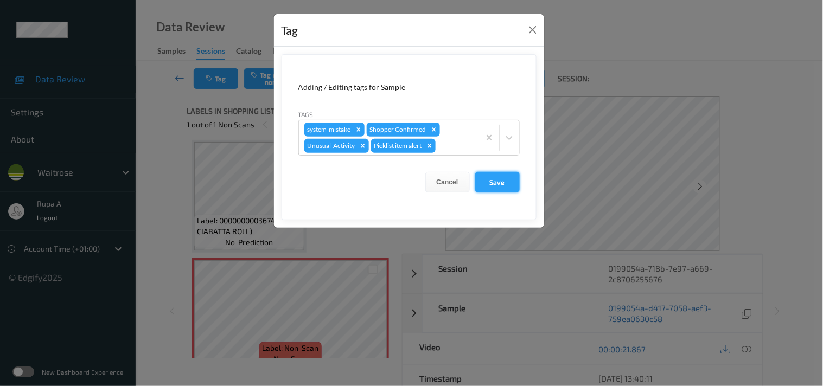
click at [479, 180] on button "Save" at bounding box center [497, 182] width 44 height 21
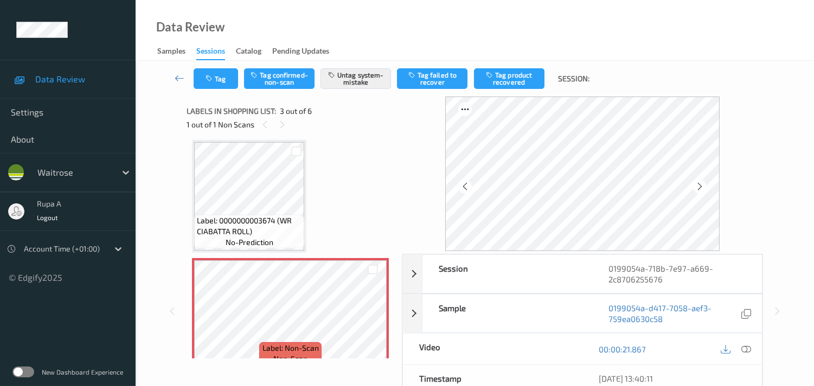
click at [326, 167] on div "Label: 5000111044202 (AMOY DARK SOY SAUCE) no-prediction Label: 0000000003674 (…" at bounding box center [290, 374] width 197 height 704
click at [198, 76] on button "Tag" at bounding box center [216, 78] width 44 height 21
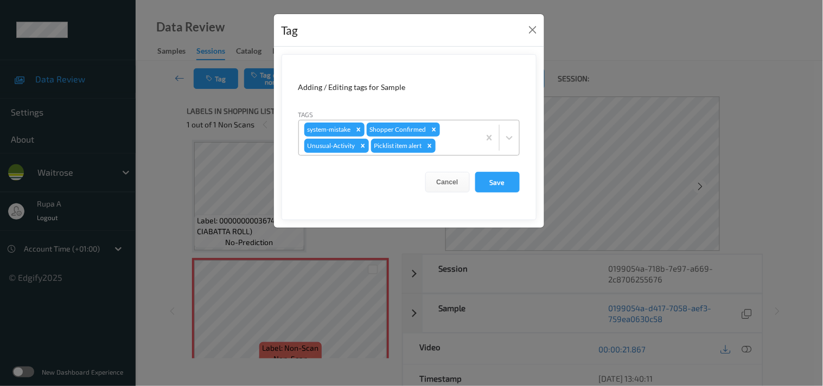
click at [495, 178] on button "Save" at bounding box center [497, 182] width 44 height 21
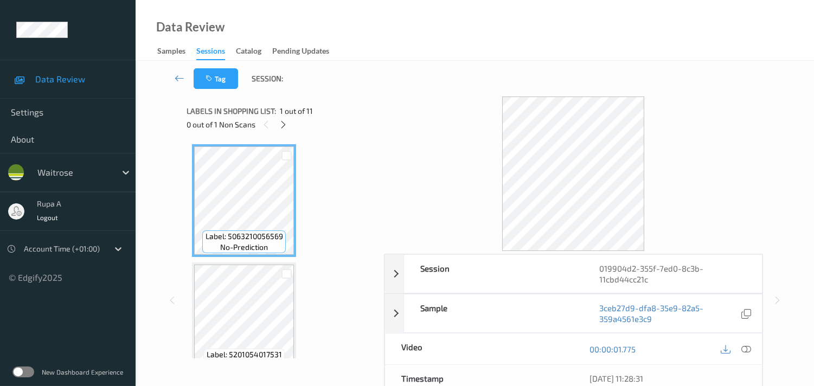
drag, startPoint x: 316, startPoint y: 123, endPoint x: 295, endPoint y: 124, distance: 21.7
click at [317, 123] on div "0 out of 1 Non Scans" at bounding box center [282, 125] width 190 height 14
click at [279, 125] on icon at bounding box center [283, 125] width 9 height 10
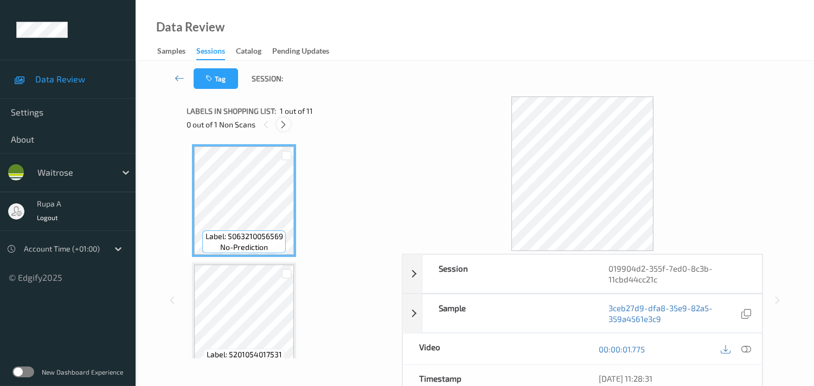
scroll to position [358, 0]
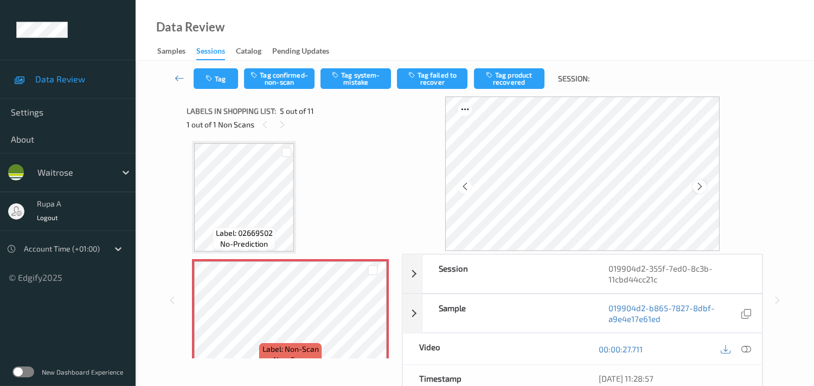
click at [698, 184] on div at bounding box center [700, 187] width 14 height 14
click at [704, 184] on icon at bounding box center [700, 187] width 9 height 10
click at [745, 350] on icon at bounding box center [747, 350] width 10 height 10
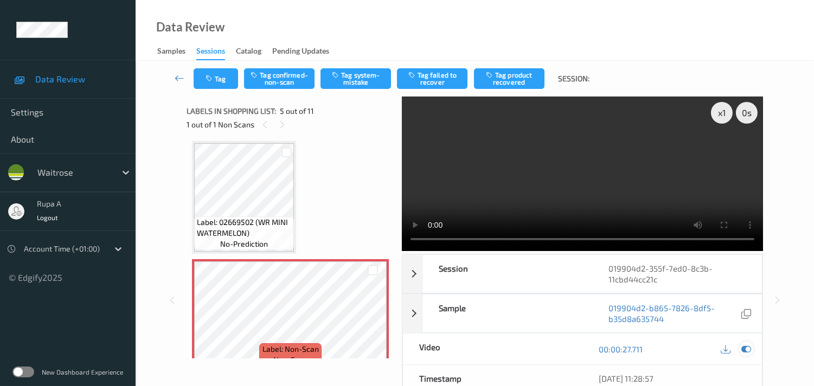
click at [746, 350] on icon at bounding box center [747, 350] width 10 height 10
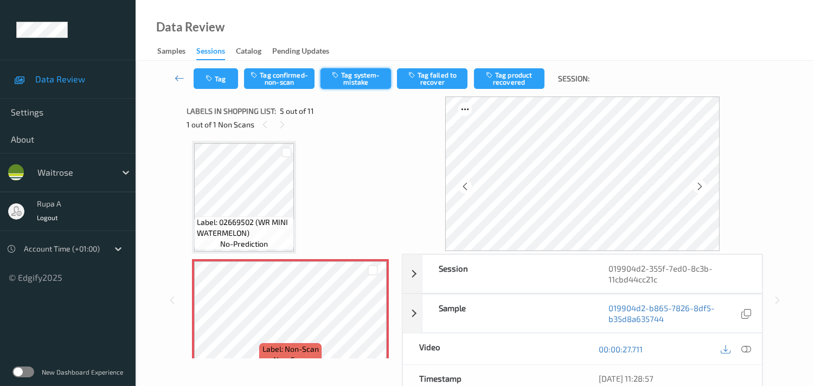
click at [358, 79] on button "Tag system-mistake" at bounding box center [356, 78] width 71 height 21
click at [215, 74] on button "Tag" at bounding box center [216, 78] width 44 height 21
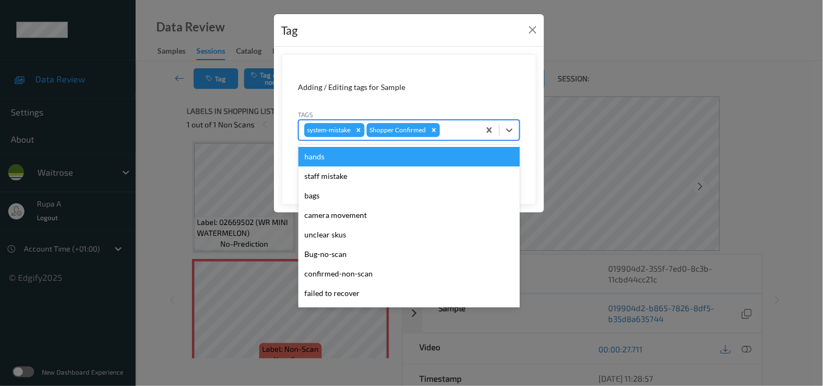
click at [468, 133] on div at bounding box center [458, 130] width 32 height 13
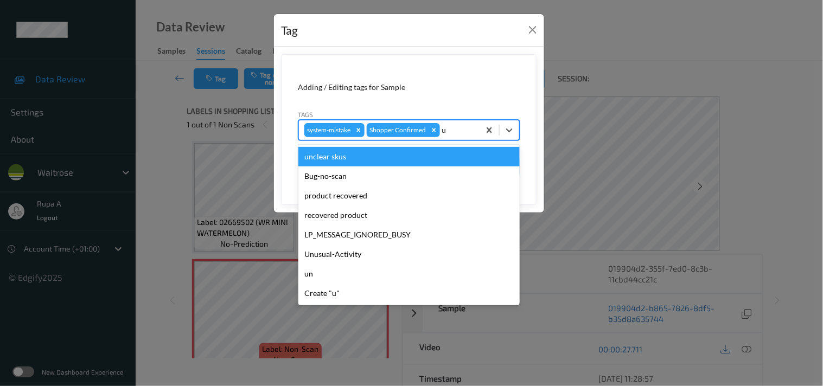
type input "un"
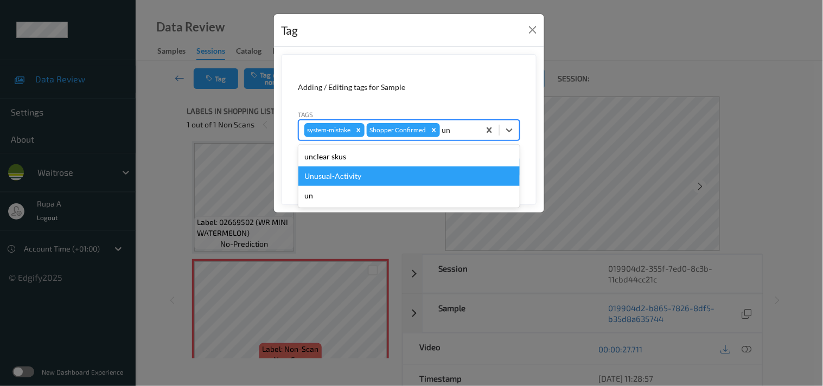
drag, startPoint x: 384, startPoint y: 171, endPoint x: 403, endPoint y: 161, distance: 22.1
click at [384, 171] on div "Unusual-Activity" at bounding box center [408, 177] width 221 height 20
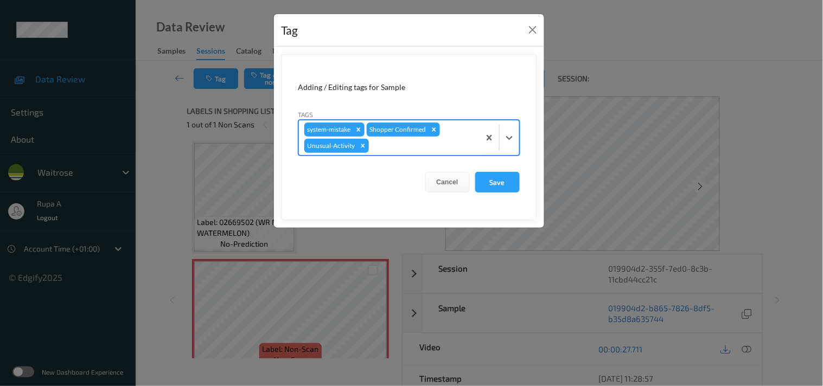
click at [413, 148] on div at bounding box center [422, 145] width 103 height 13
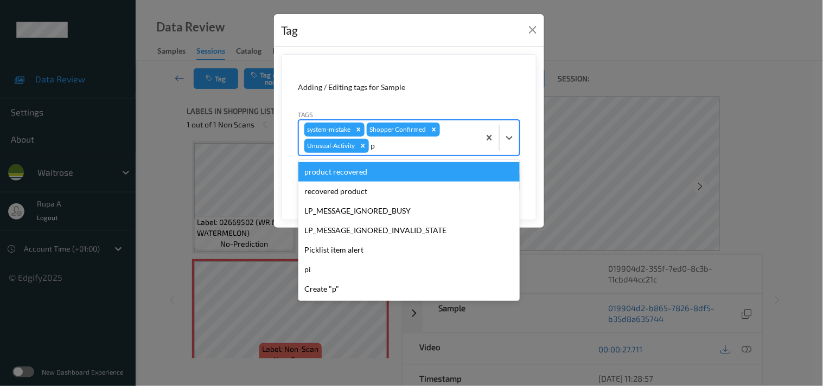
type input "pi"
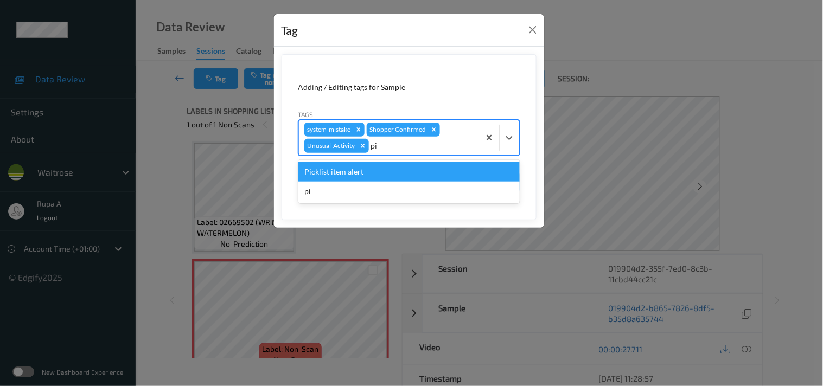
click at [346, 171] on div "Picklist item alert" at bounding box center [408, 172] width 221 height 20
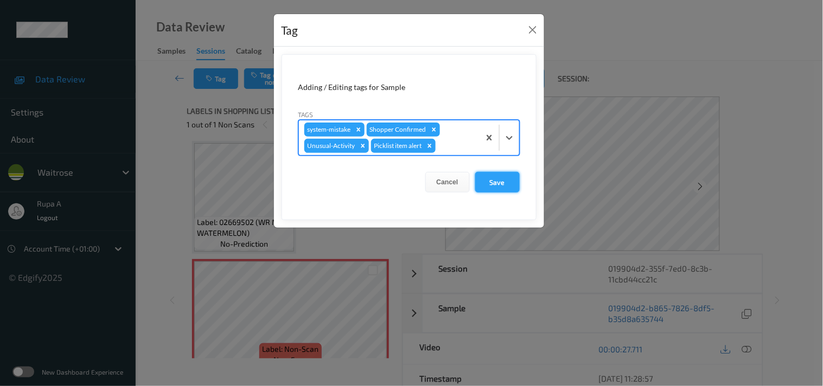
click at [511, 183] on button "Save" at bounding box center [497, 182] width 44 height 21
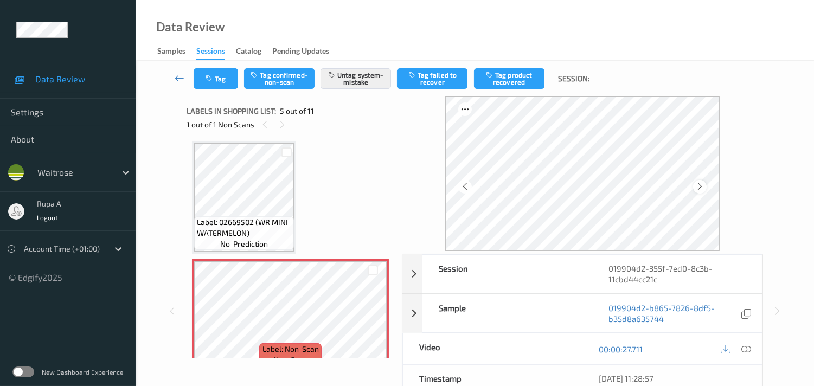
click at [701, 186] on icon at bounding box center [700, 187] width 9 height 10
click at [226, 76] on button "Tag" at bounding box center [216, 78] width 44 height 21
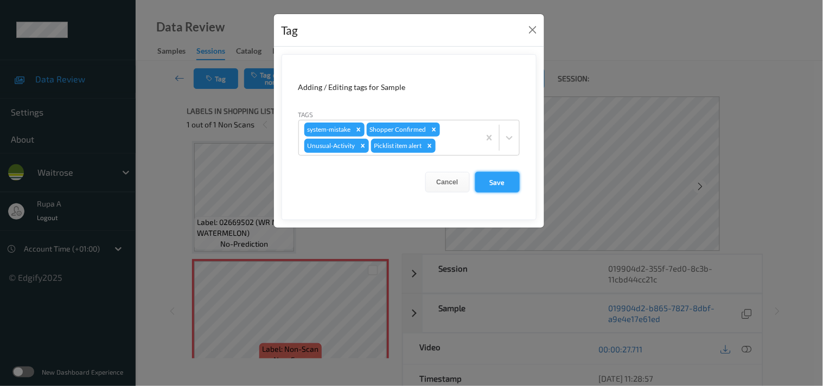
click at [501, 183] on button "Save" at bounding box center [497, 182] width 44 height 21
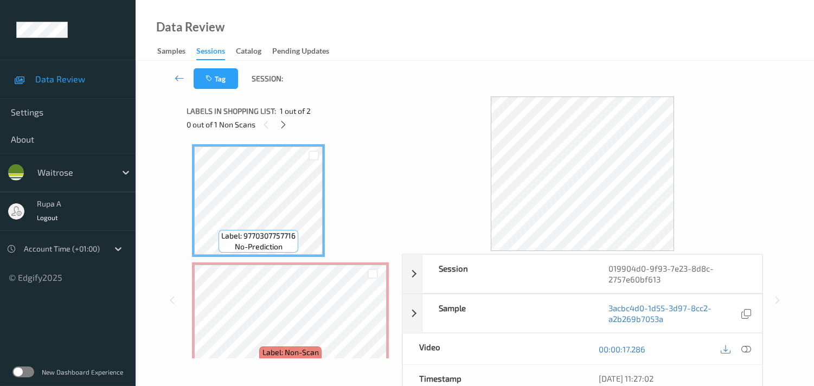
click at [354, 112] on div "Labels in shopping list: 1 out of 2" at bounding box center [291, 111] width 208 height 14
click at [279, 126] on icon at bounding box center [283, 125] width 9 height 10
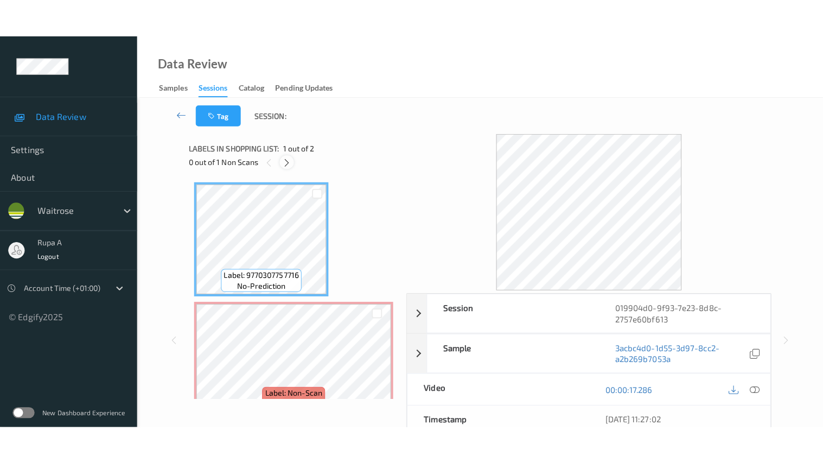
scroll to position [5, 0]
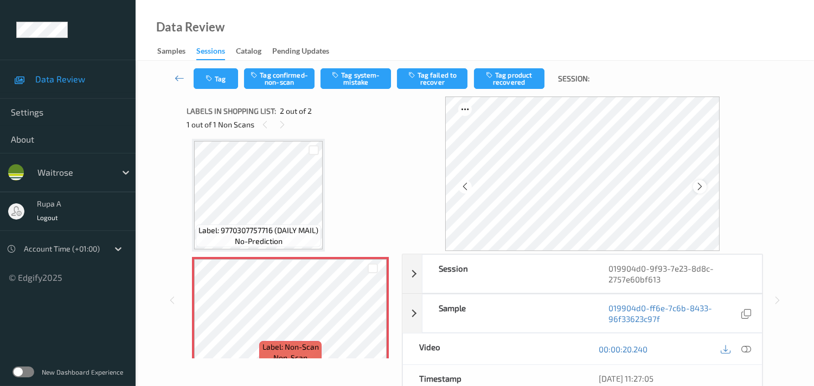
click at [701, 186] on icon at bounding box center [700, 187] width 9 height 10
click at [745, 349] on icon at bounding box center [747, 350] width 10 height 10
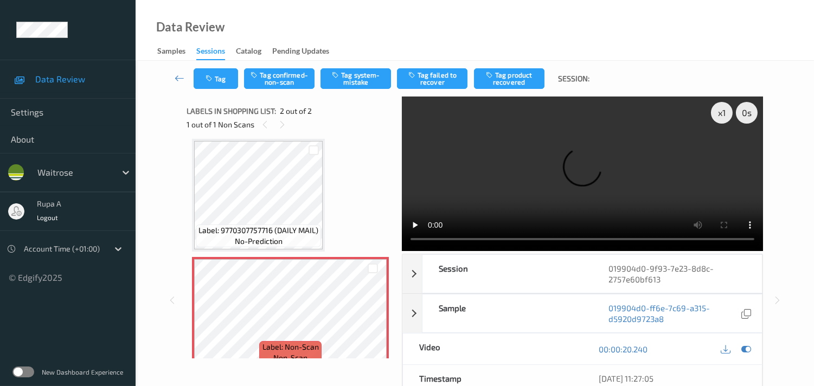
scroll to position [0, 0]
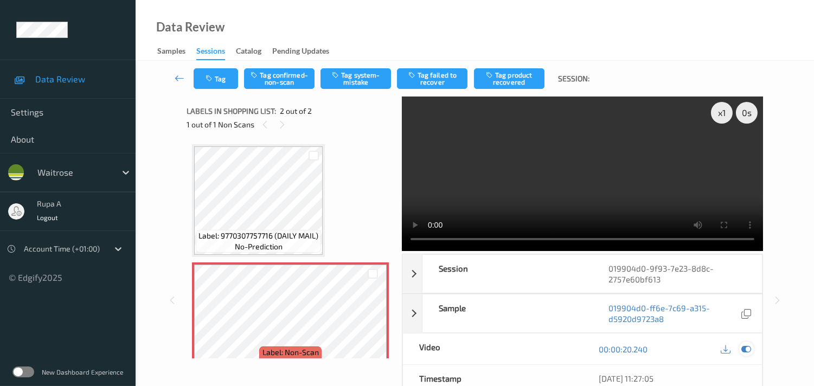
click at [745, 350] on icon at bounding box center [747, 350] width 10 height 10
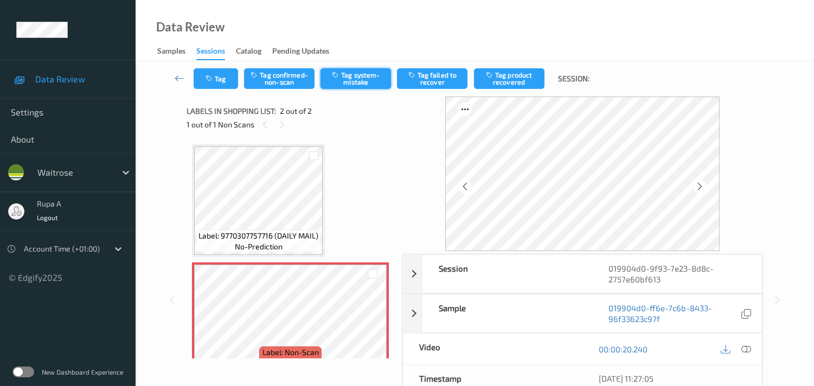
click at [362, 76] on button "Tag system-mistake" at bounding box center [356, 78] width 71 height 21
click at [213, 73] on button "Tag" at bounding box center [216, 78] width 44 height 21
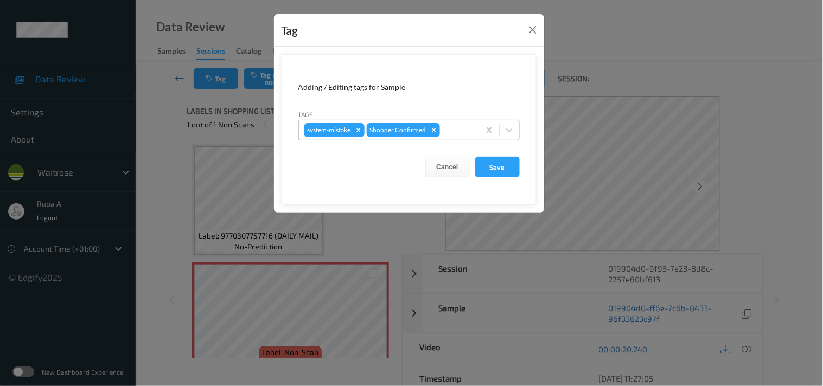
click at [452, 133] on div at bounding box center [458, 130] width 32 height 13
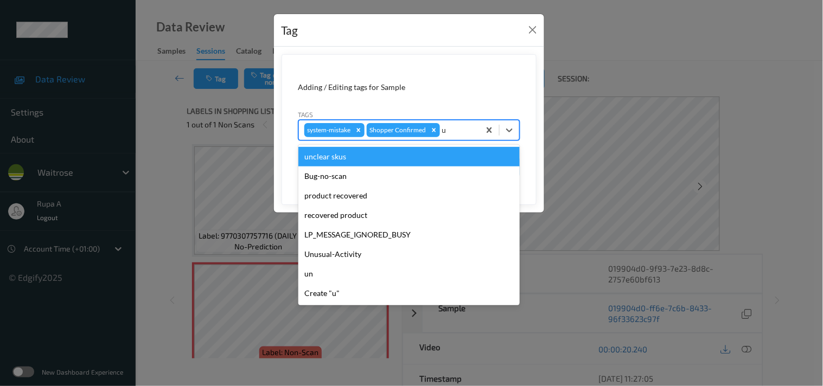
type input "un"
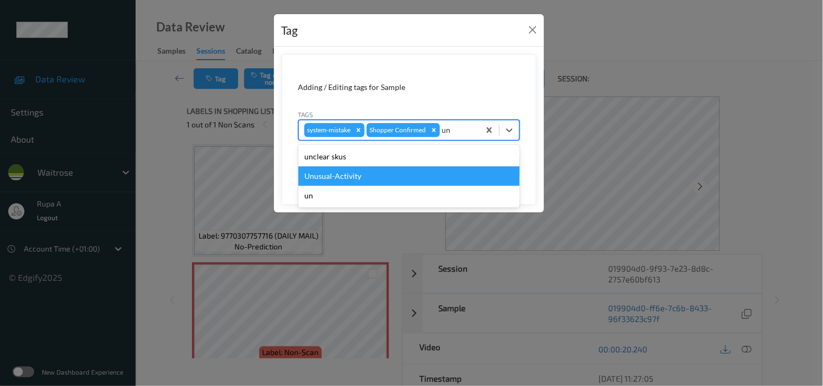
click at [320, 176] on div "Unusual-Activity" at bounding box center [408, 177] width 221 height 20
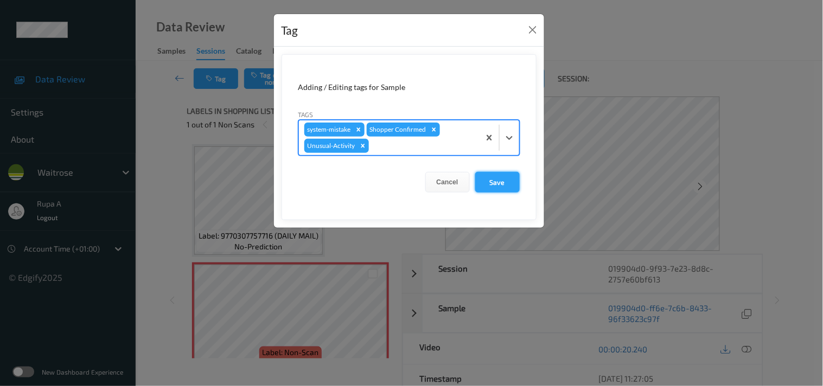
click at [503, 184] on button "Save" at bounding box center [497, 182] width 44 height 21
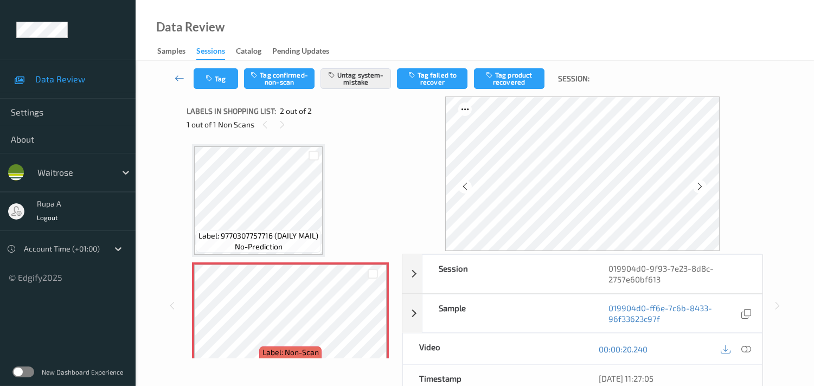
click at [371, 177] on div "Label: 9770307757716 (DAILY MAIL) no-prediction Label: Non-Scan non-scan Label:…" at bounding box center [290, 259] width 197 height 231
click at [214, 73] on button "Tag" at bounding box center [216, 78] width 44 height 21
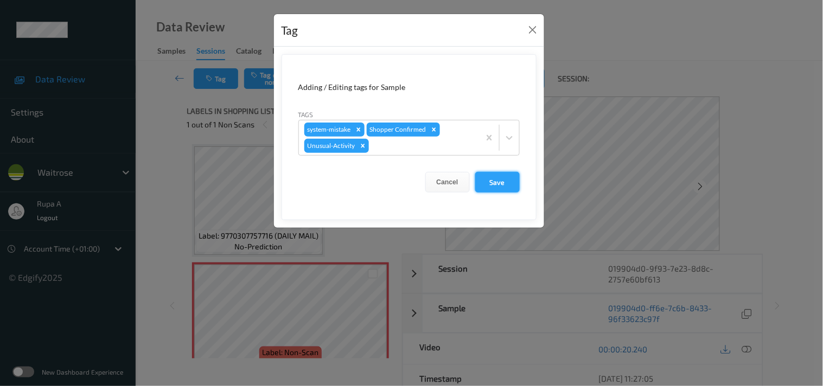
click at [497, 187] on button "Save" at bounding box center [497, 182] width 44 height 21
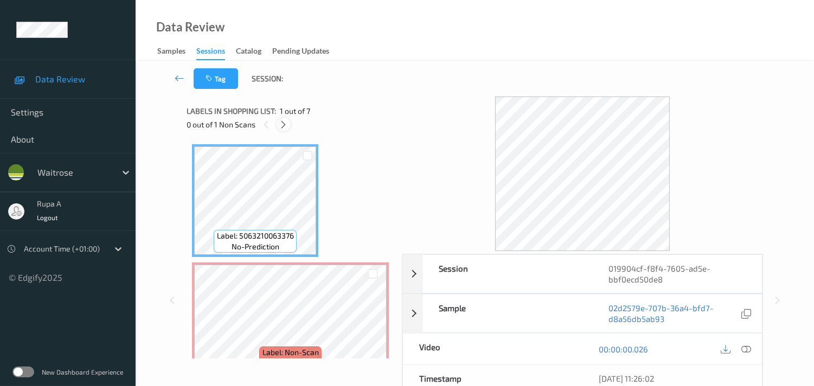
click at [286, 122] on icon at bounding box center [283, 125] width 9 height 10
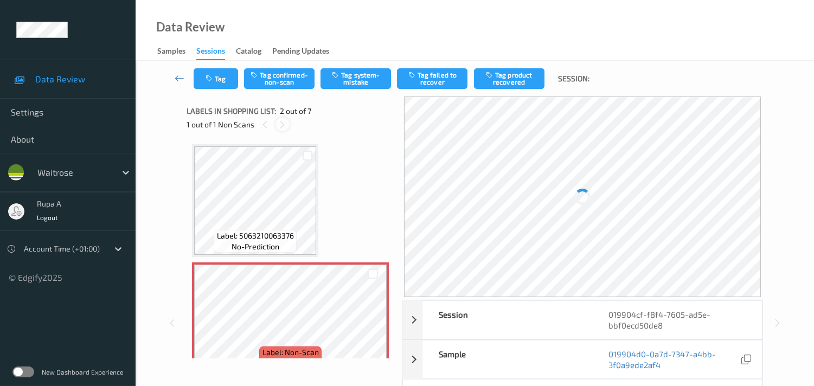
scroll to position [5, 0]
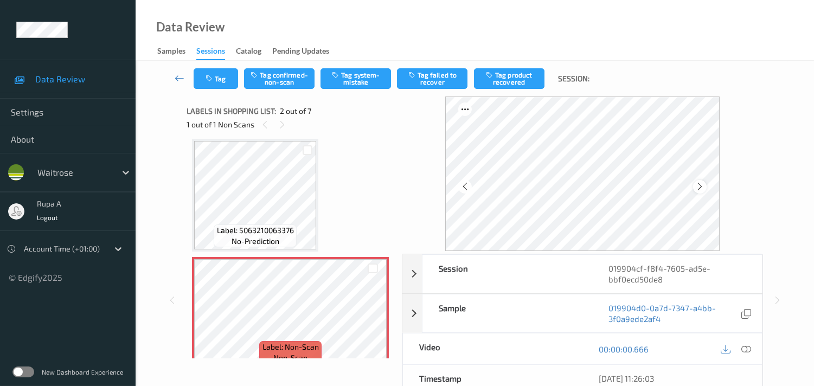
click at [703, 185] on icon at bounding box center [700, 187] width 9 height 10
click at [701, 182] on icon at bounding box center [700, 187] width 9 height 10
click at [749, 349] on icon at bounding box center [747, 350] width 10 height 10
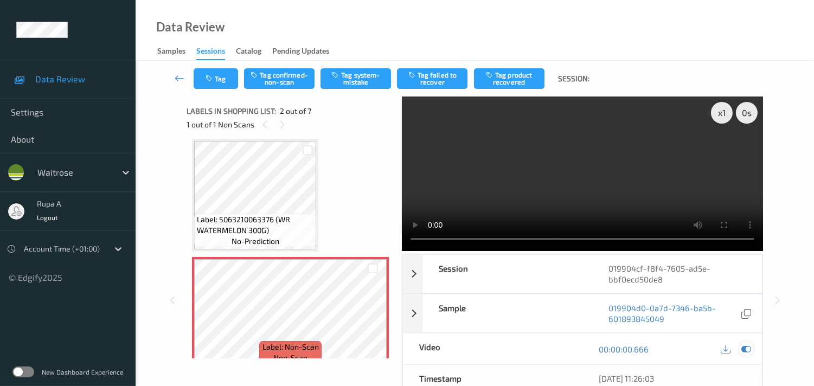
click at [742, 348] on icon at bounding box center [747, 350] width 10 height 10
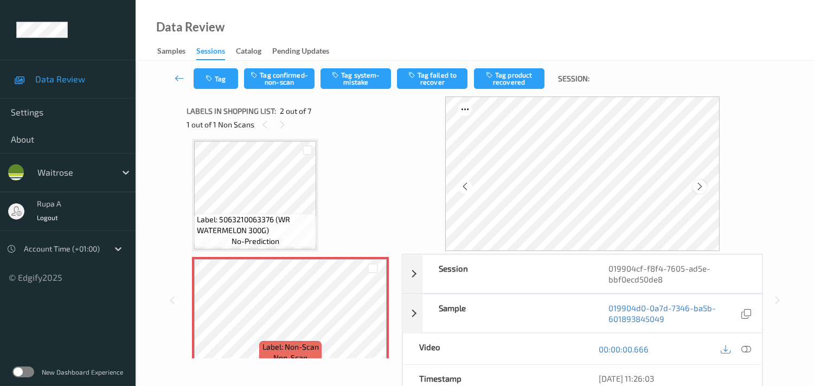
click at [705, 188] on icon at bounding box center [700, 187] width 9 height 10
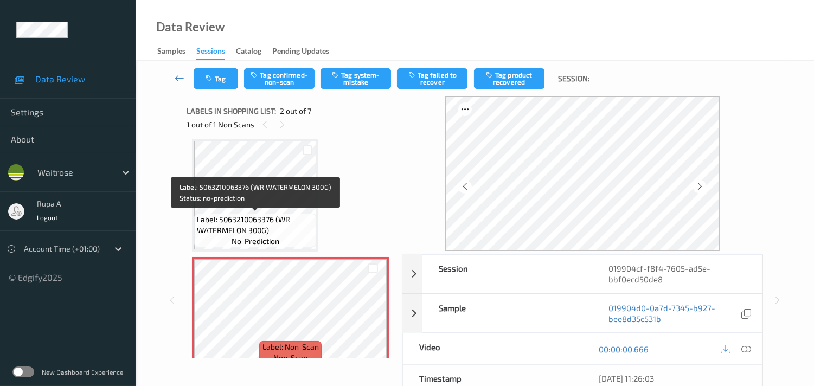
click at [215, 231] on span "Label: 5063210063376 (WR WATERMELON 300G)" at bounding box center [255, 225] width 117 height 22
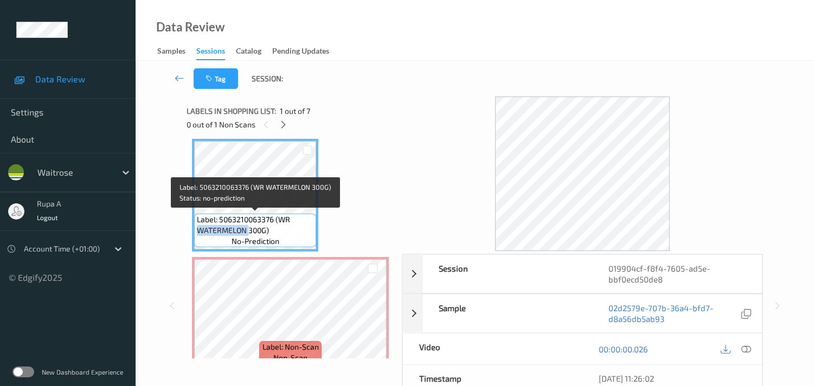
click at [215, 231] on span "Label: 5063210063376 (WR WATERMELON 300G)" at bounding box center [255, 225] width 117 height 22
copy span "Label: 5063210063376 (WR WATERMELON 300G)"
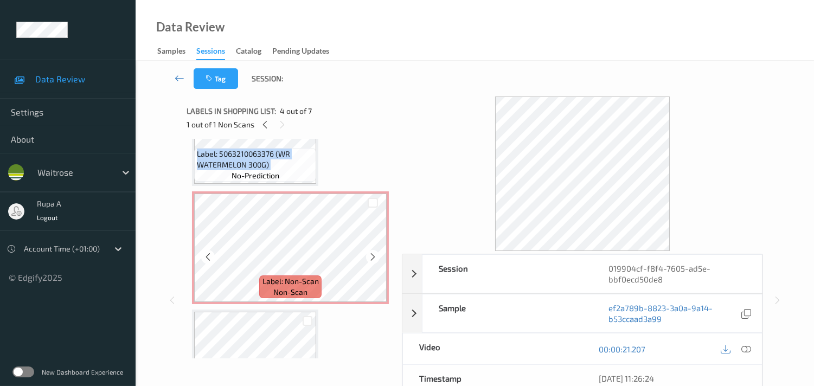
scroll to position [0, 0]
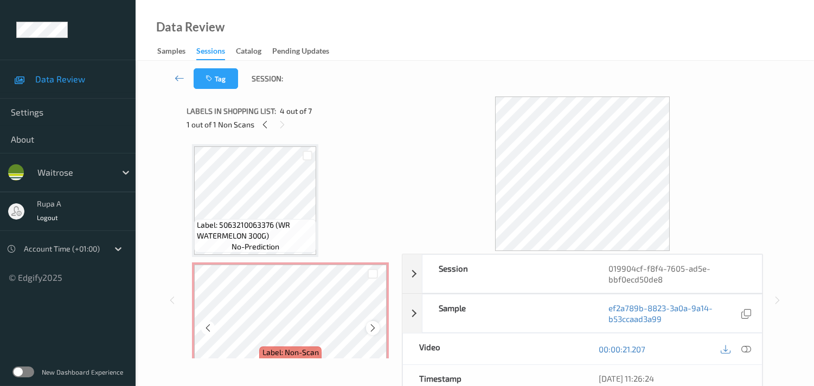
click at [372, 326] on icon at bounding box center [372, 328] width 9 height 10
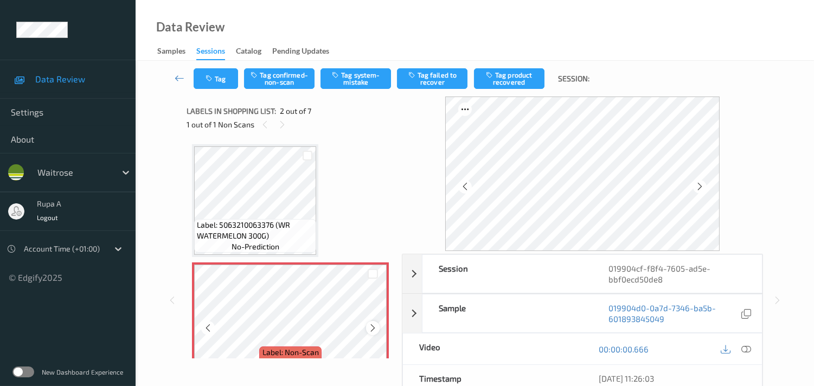
click at [372, 326] on icon at bounding box center [372, 328] width 9 height 10
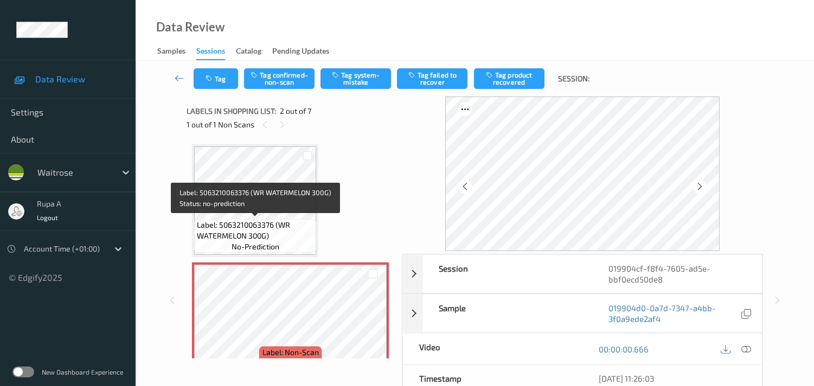
click at [279, 220] on span "Label: 5063210063376 (WR WATERMELON 300G)" at bounding box center [255, 231] width 117 height 22
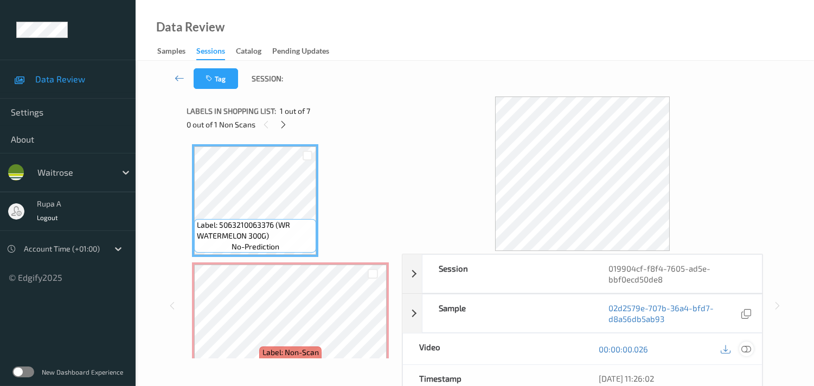
click at [747, 347] on icon at bounding box center [747, 350] width 10 height 10
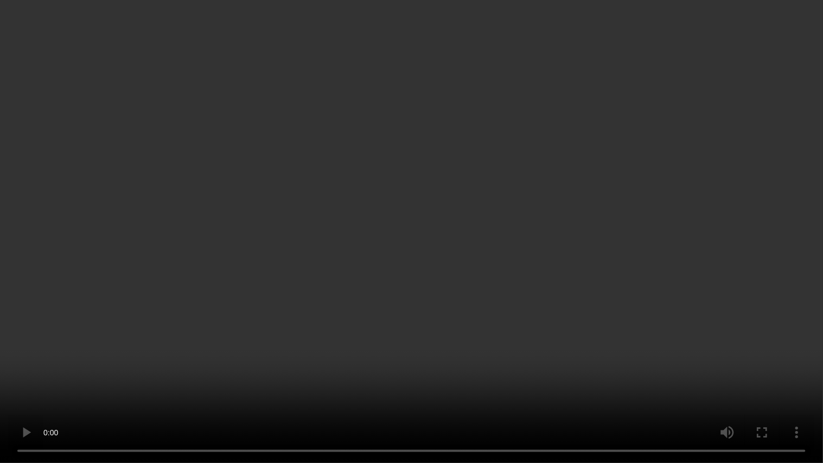
click at [502, 288] on video at bounding box center [411, 231] width 823 height 463
drag, startPoint x: 354, startPoint y: 317, endPoint x: 367, endPoint y: 303, distance: 19.6
click at [354, 317] on video at bounding box center [411, 231] width 823 height 463
click at [472, 303] on video at bounding box center [411, 231] width 823 height 463
click at [491, 301] on video at bounding box center [411, 231] width 823 height 463
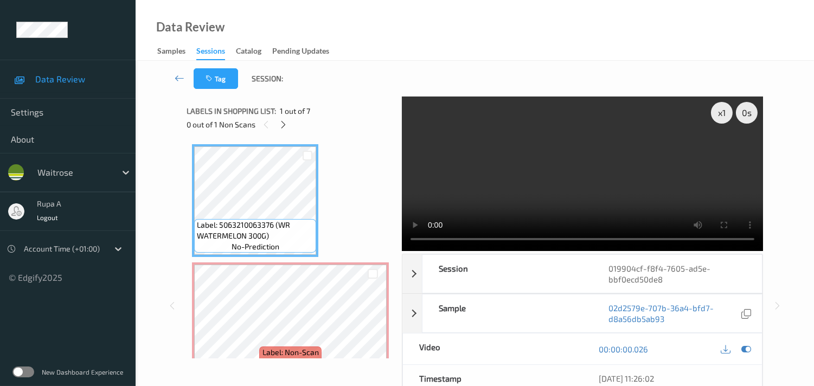
click at [313, 118] on div "0 out of 1 Non Scans" at bounding box center [291, 125] width 208 height 14
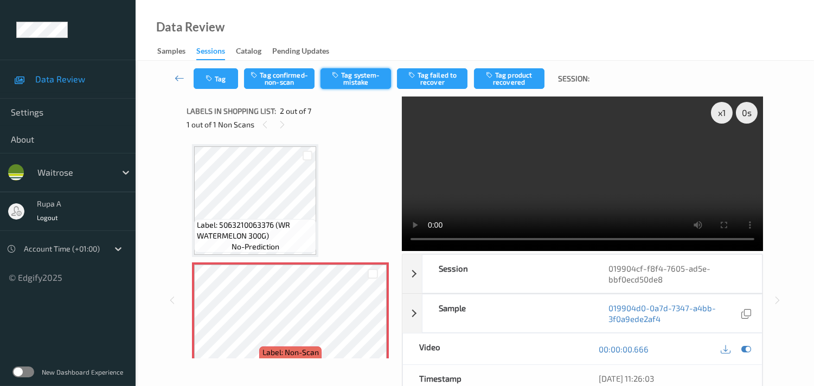
click at [361, 84] on button "Tag system-mistake" at bounding box center [356, 78] width 71 height 21
click at [217, 86] on button "Tag" at bounding box center [216, 78] width 44 height 21
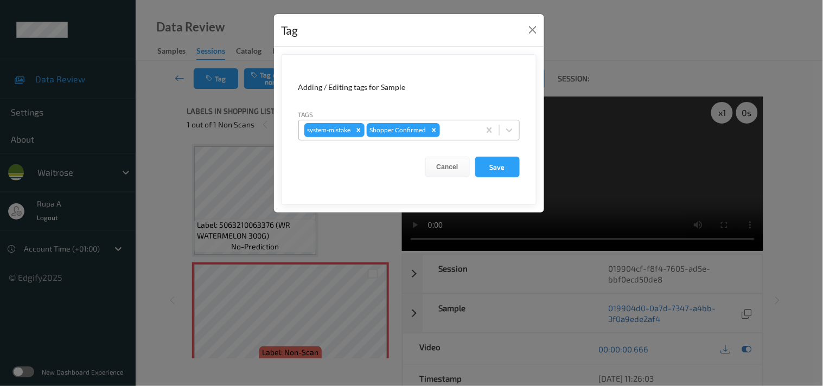
click at [453, 132] on div at bounding box center [458, 130] width 32 height 13
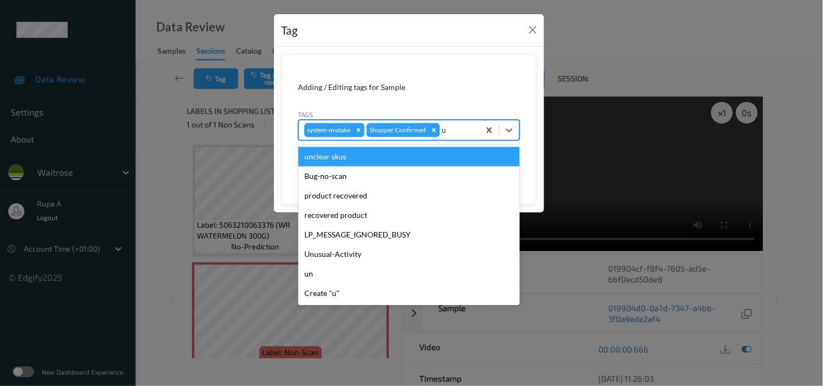
type input "un"
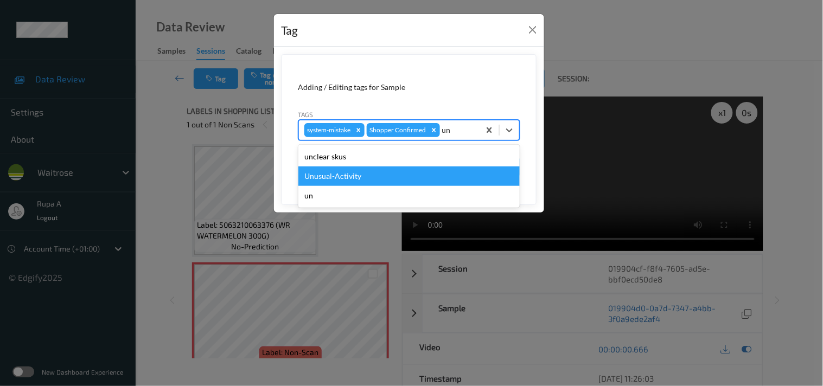
click at [387, 175] on div "Unusual-Activity" at bounding box center [408, 177] width 221 height 20
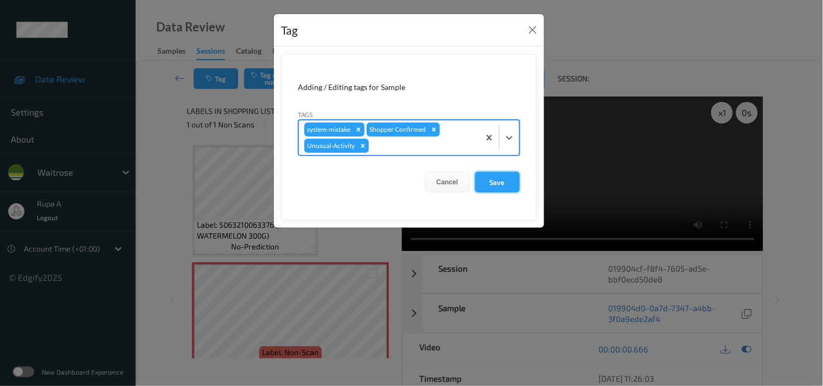
click at [492, 184] on button "Save" at bounding box center [497, 182] width 44 height 21
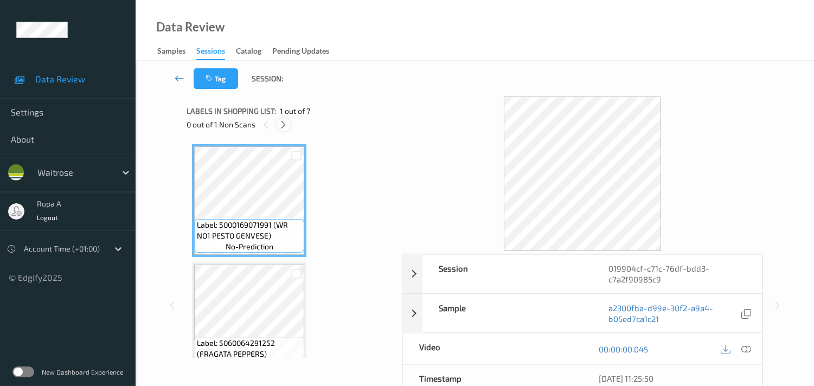
click at [283, 128] on icon at bounding box center [283, 125] width 9 height 10
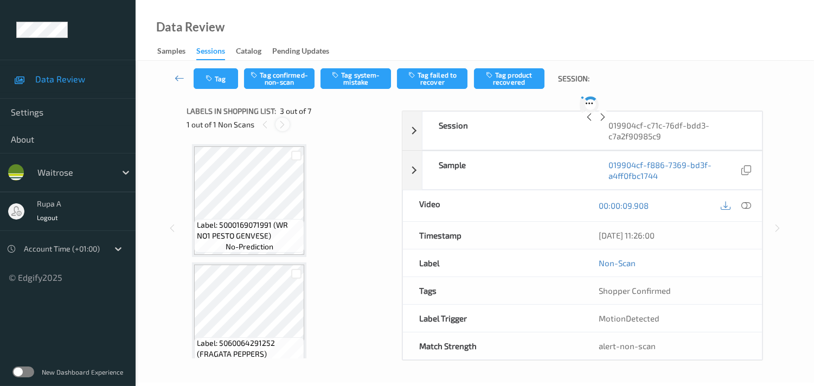
scroll to position [123, 0]
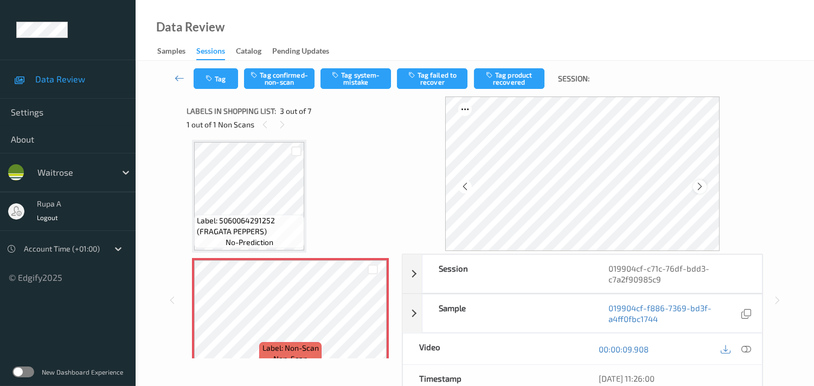
click at [697, 183] on div at bounding box center [700, 187] width 14 height 14
click at [744, 352] on icon at bounding box center [747, 350] width 10 height 10
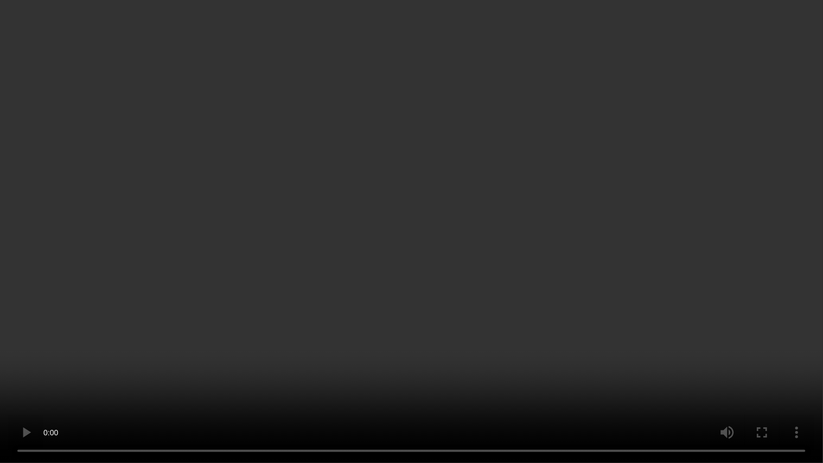
click at [707, 136] on video at bounding box center [411, 231] width 823 height 463
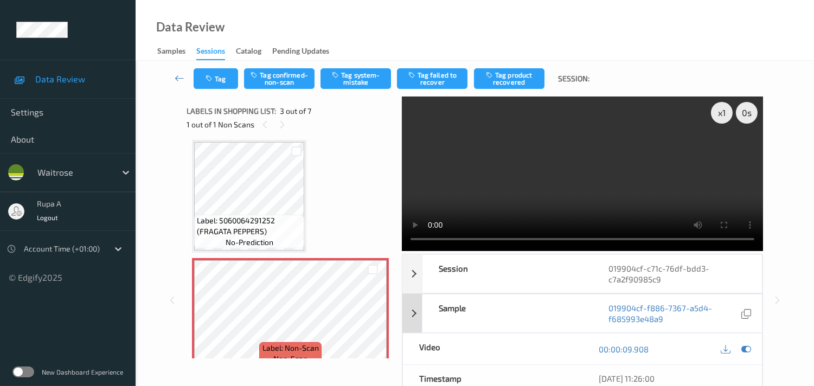
click at [750, 348] on icon at bounding box center [747, 350] width 10 height 10
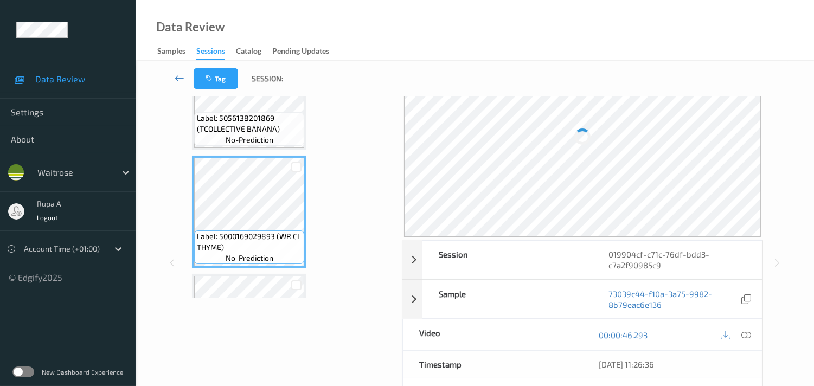
scroll to position [545, 0]
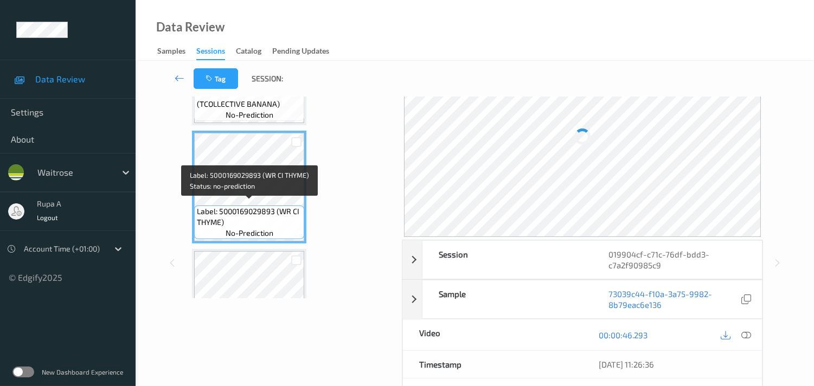
click at [209, 214] on span "Label: 5000169029893 (WR CI THYME)" at bounding box center [249, 217] width 105 height 22
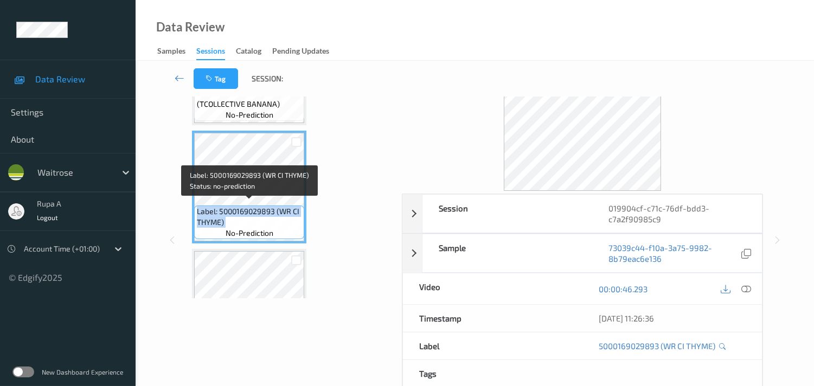
copy span "Label: 5000169029893 (WR CI THYME)"
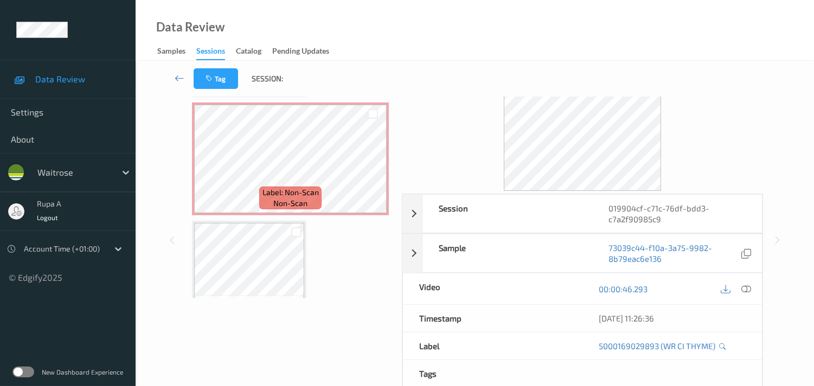
scroll to position [186, 0]
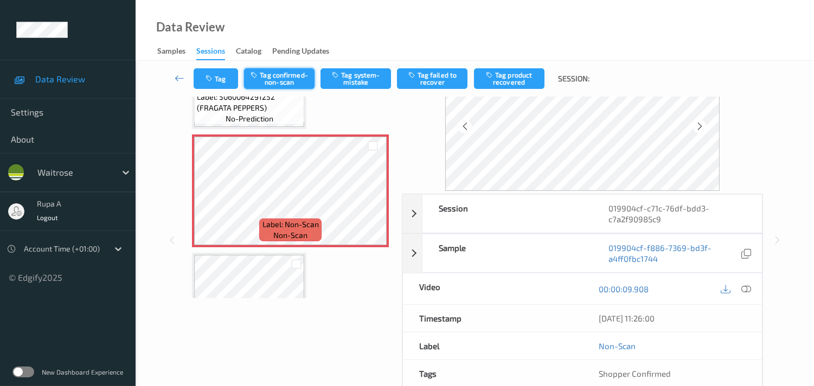
click at [278, 76] on button "Tag confirmed-non-scan" at bounding box center [279, 78] width 71 height 21
click at [505, 80] on button "Tag product recovered" at bounding box center [509, 78] width 71 height 21
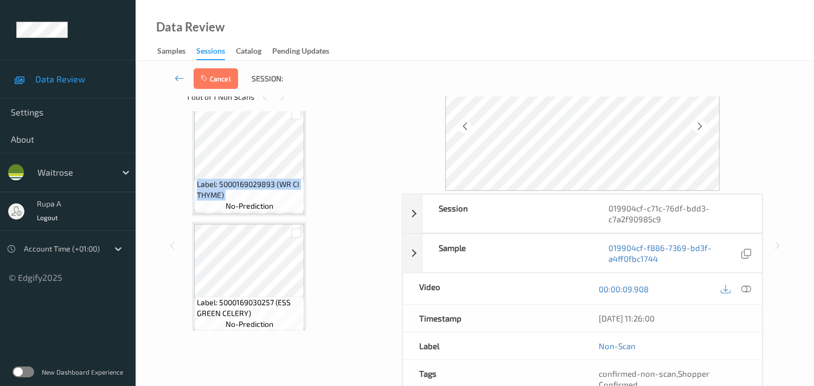
scroll to position [608, 0]
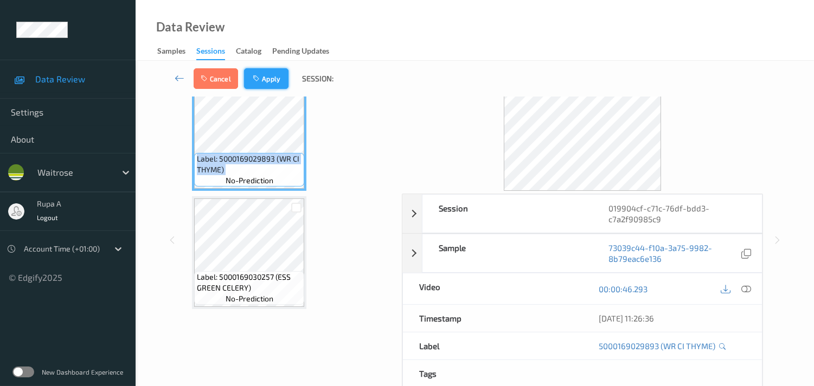
click at [257, 80] on icon "button" at bounding box center [257, 79] width 9 height 8
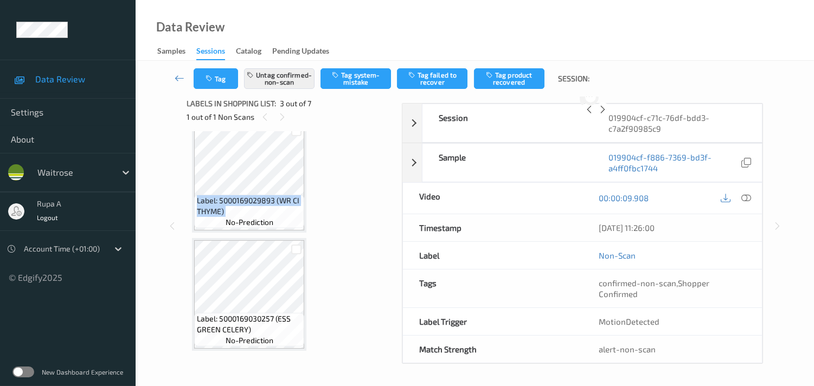
scroll to position [123, 0]
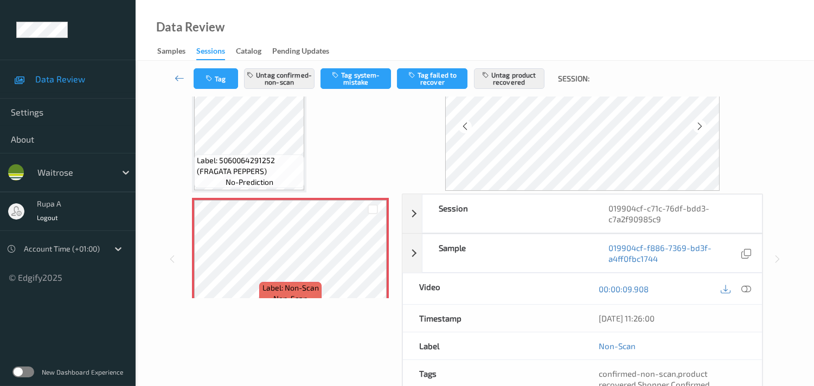
click at [366, 137] on div "Label: 5000169071991 (WR NO1 PESTO GENVESE) no-prediction Label: 5060064291252 …" at bounding box center [290, 372] width 197 height 822
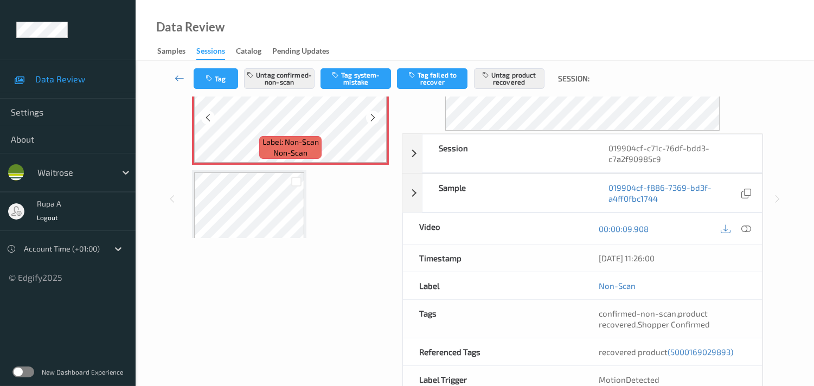
scroll to position [183, 0]
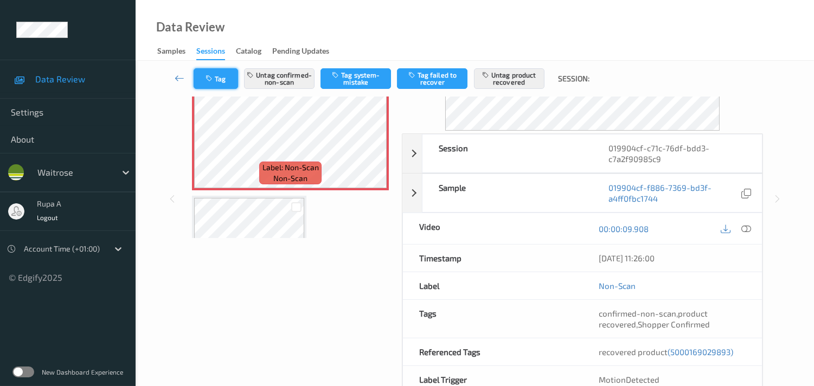
click at [228, 80] on button "Tag" at bounding box center [216, 78] width 44 height 21
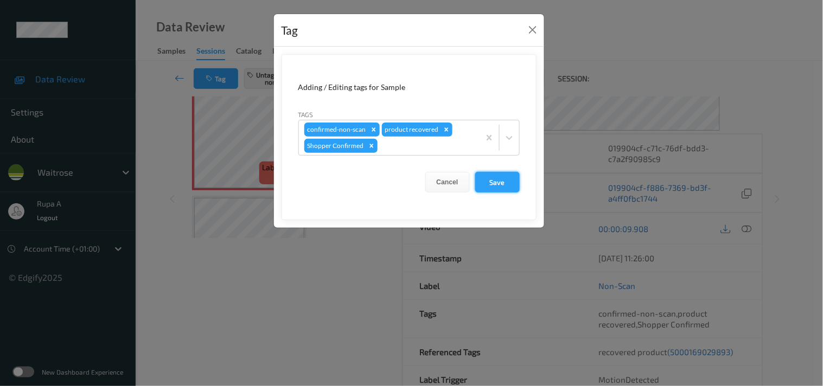
click at [496, 186] on button "Save" at bounding box center [497, 182] width 44 height 21
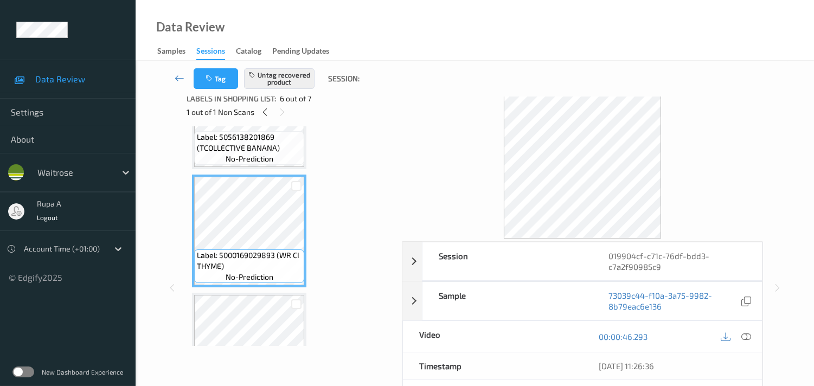
scroll to position [0, 0]
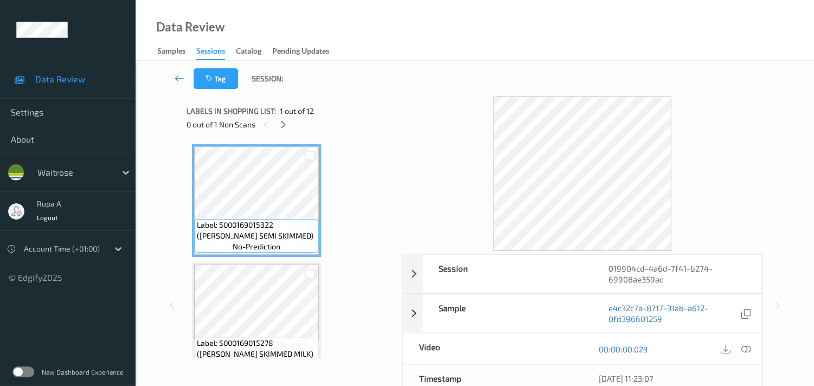
click at [333, 120] on div "0 out of 1 Non Scans" at bounding box center [291, 125] width 208 height 14
click at [277, 125] on div at bounding box center [284, 125] width 14 height 14
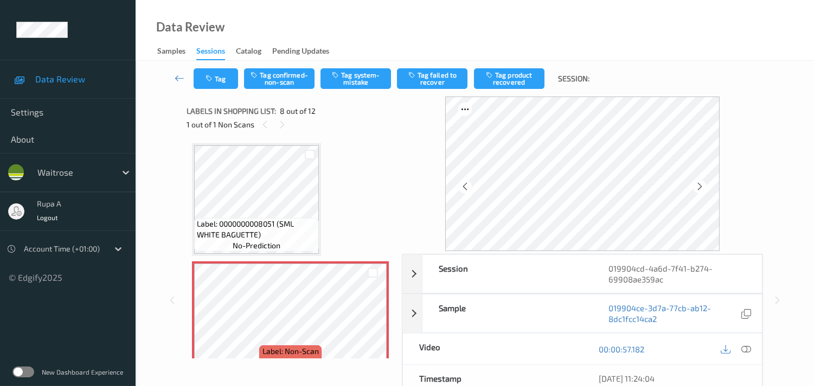
click at [334, 154] on div "Label: 5000169015322 ([PERSON_NAME] SEMI SKIMMED) no-prediction Label: 50001690…" at bounding box center [290, 141] width 197 height 1414
click at [698, 186] on icon at bounding box center [700, 187] width 9 height 10
click at [360, 85] on button "Tag system-mistake" at bounding box center [356, 78] width 71 height 21
click at [216, 87] on button "Tag" at bounding box center [216, 78] width 44 height 21
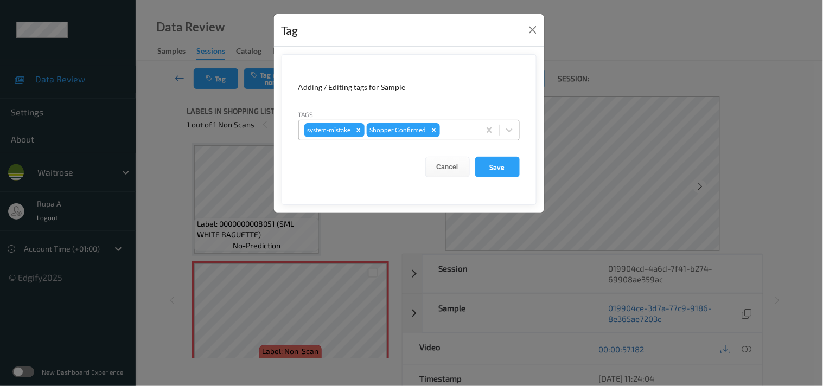
click at [451, 127] on div at bounding box center [458, 130] width 32 height 13
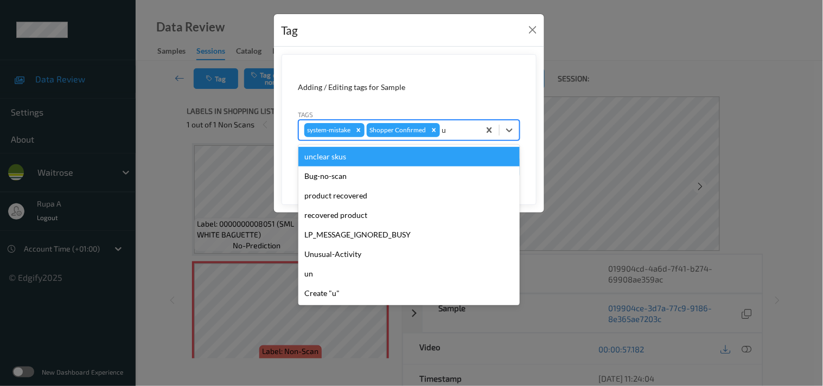
type input "un"
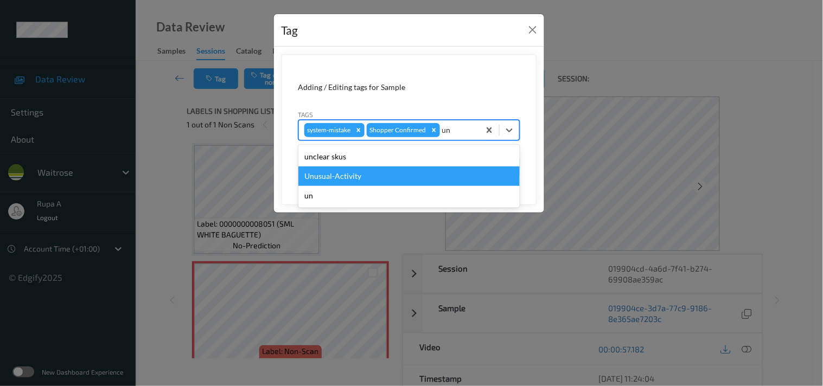
click at [380, 179] on div "Unusual-Activity" at bounding box center [408, 177] width 221 height 20
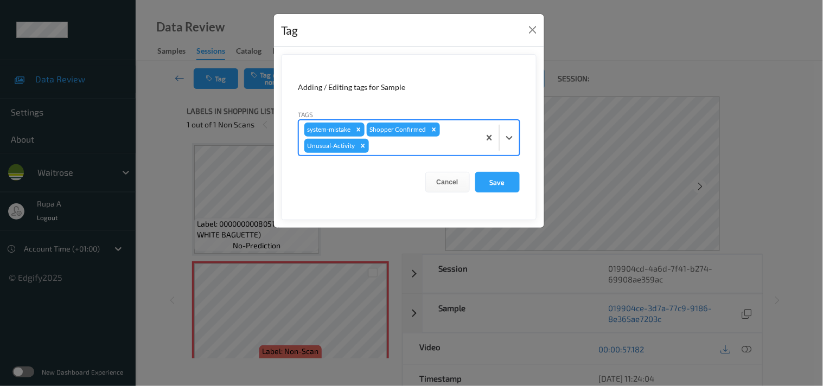
click at [445, 151] on div at bounding box center [422, 145] width 103 height 13
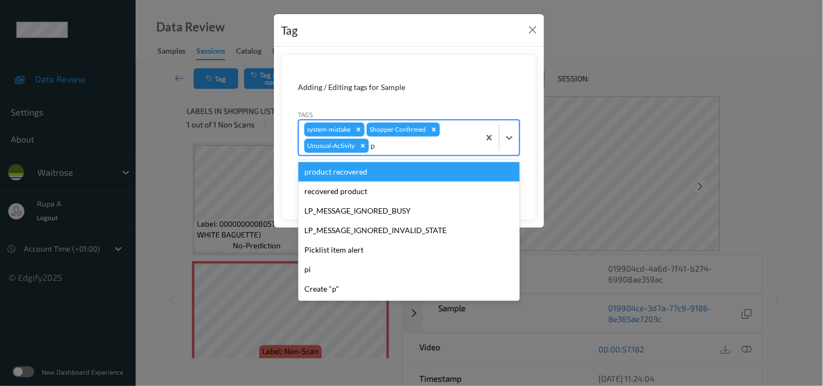
type input "pi"
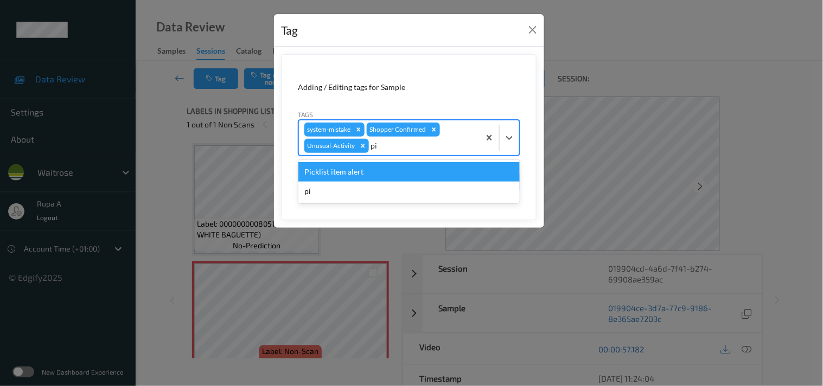
click at [398, 177] on div "Picklist item alert" at bounding box center [408, 172] width 221 height 20
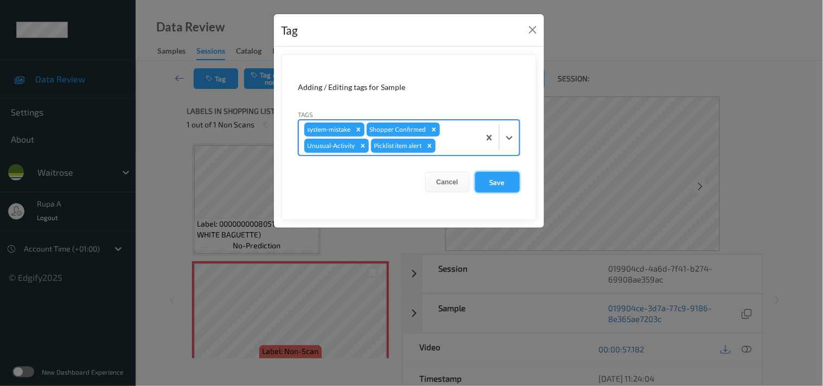
click at [505, 182] on button "Save" at bounding box center [497, 182] width 44 height 21
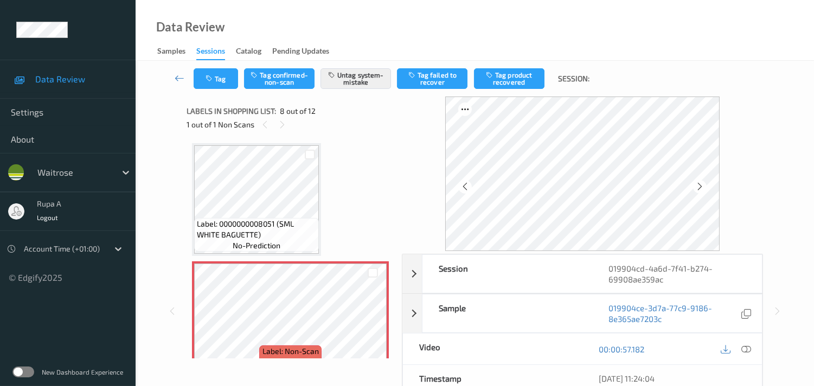
click at [745, 349] on icon at bounding box center [747, 350] width 10 height 10
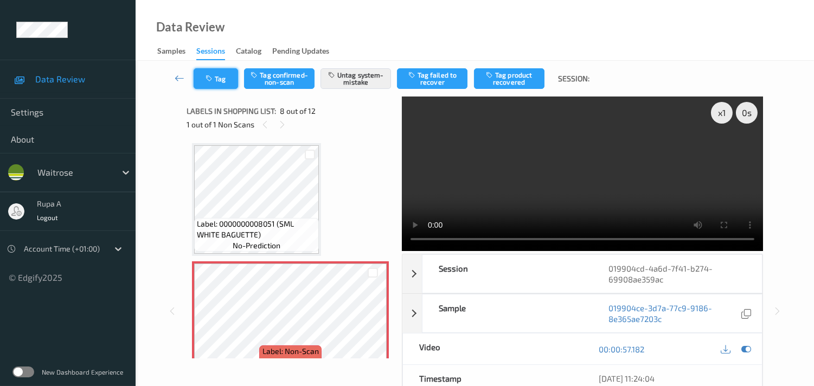
click at [209, 82] on icon "button" at bounding box center [210, 79] width 9 height 8
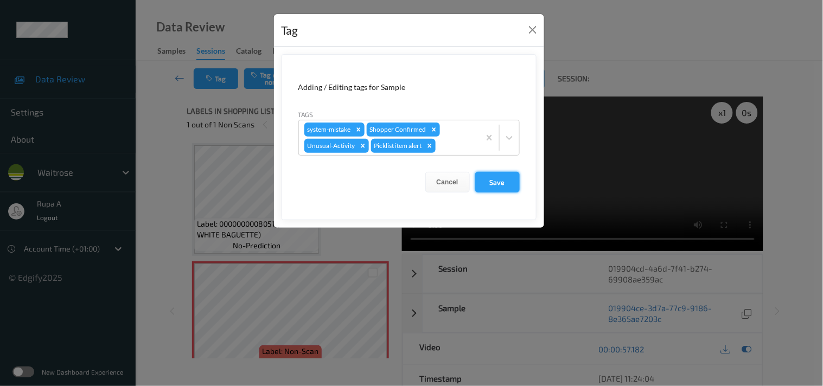
click at [481, 181] on button "Save" at bounding box center [497, 182] width 44 height 21
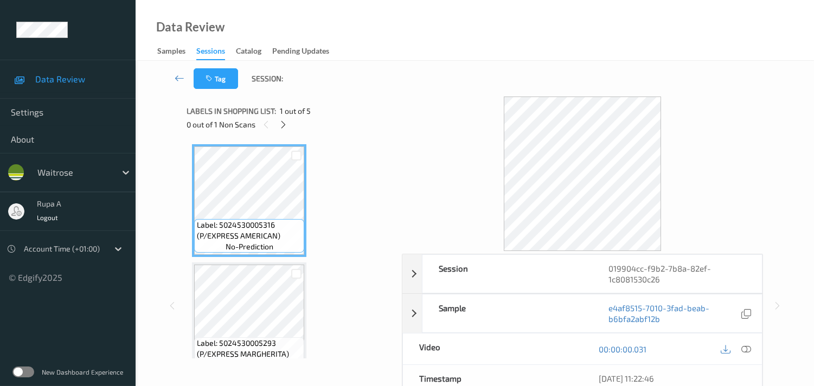
drag, startPoint x: 357, startPoint y: 155, endPoint x: 346, endPoint y: 150, distance: 11.7
click at [281, 123] on icon at bounding box center [283, 125] width 9 height 10
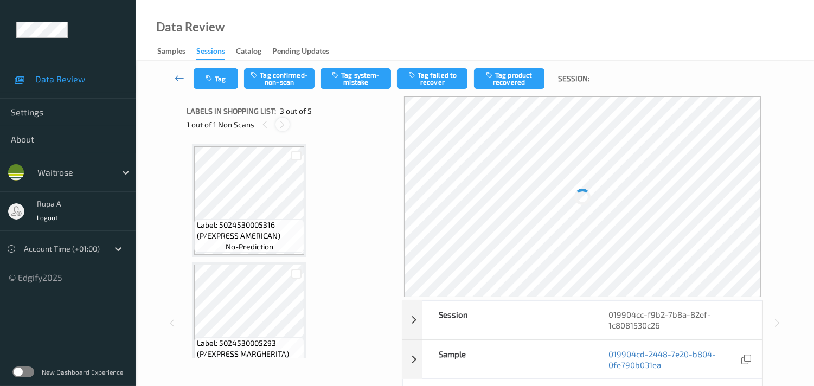
scroll to position [123, 0]
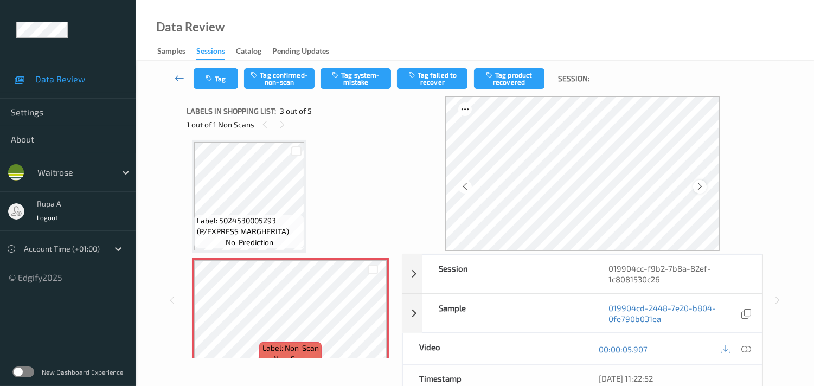
click at [707, 183] on div at bounding box center [700, 187] width 14 height 14
click at [749, 350] on icon at bounding box center [747, 350] width 10 height 10
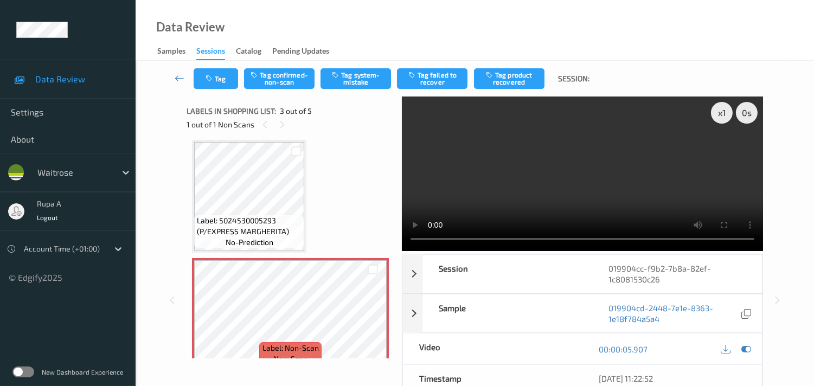
click at [742, 342] on div at bounding box center [736, 349] width 35 height 15
click at [745, 348] on icon at bounding box center [747, 350] width 10 height 10
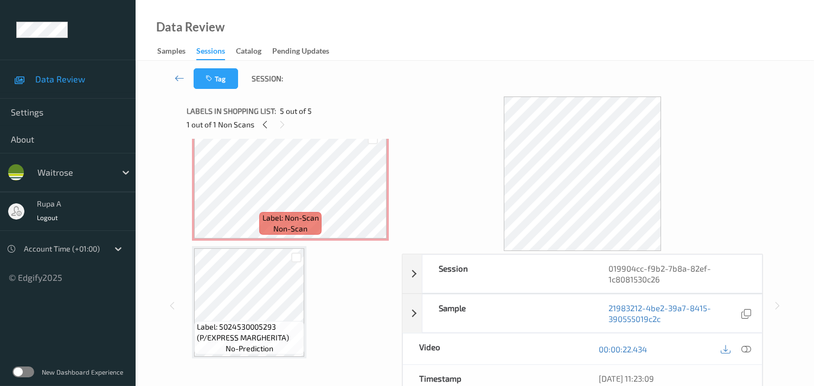
scroll to position [252, 0]
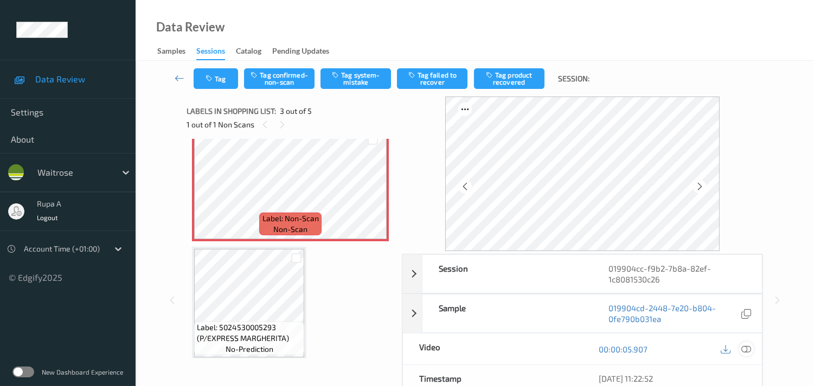
click at [748, 349] on icon at bounding box center [747, 350] width 10 height 10
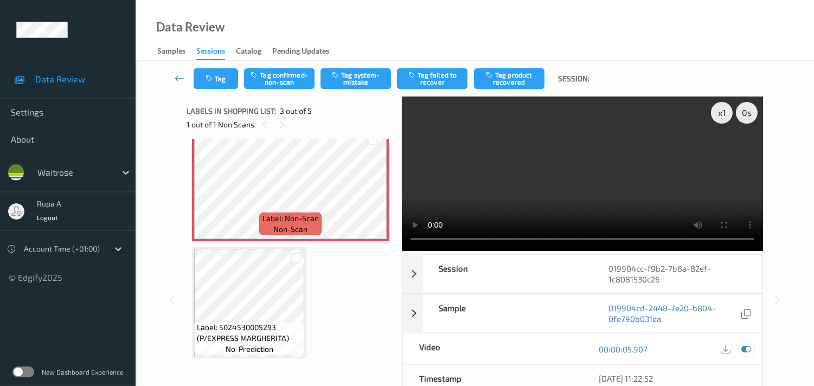
click at [741, 351] on div at bounding box center [746, 349] width 15 height 15
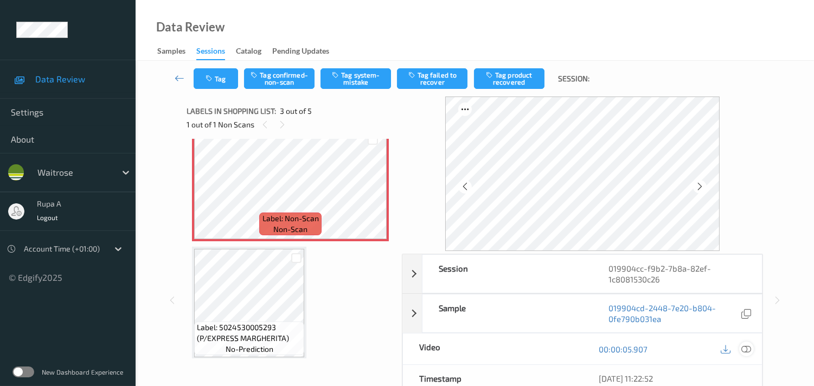
click at [750, 346] on icon at bounding box center [747, 350] width 10 height 10
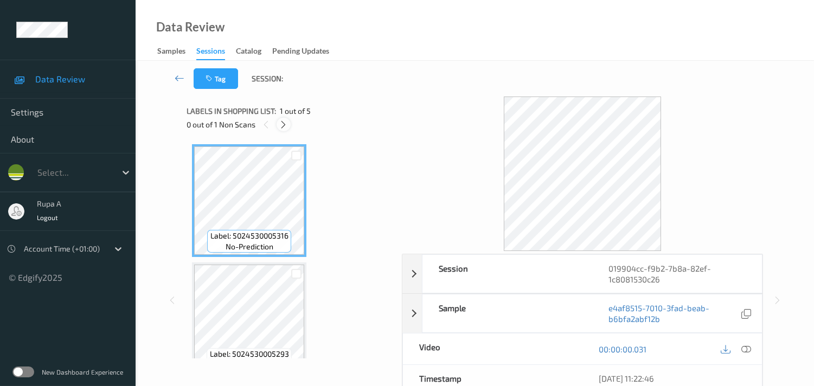
click at [285, 126] on icon at bounding box center [283, 125] width 9 height 10
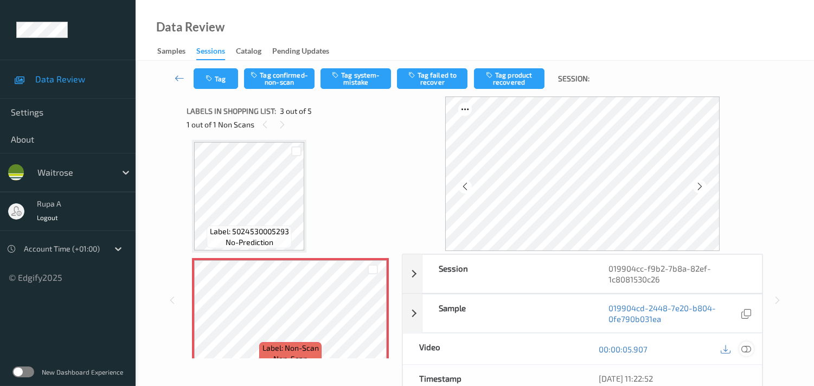
click at [749, 349] on icon at bounding box center [747, 350] width 10 height 10
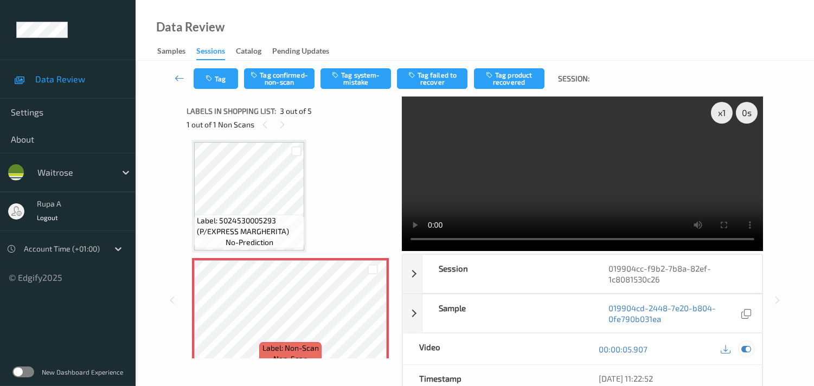
click at [744, 348] on icon at bounding box center [747, 350] width 10 height 10
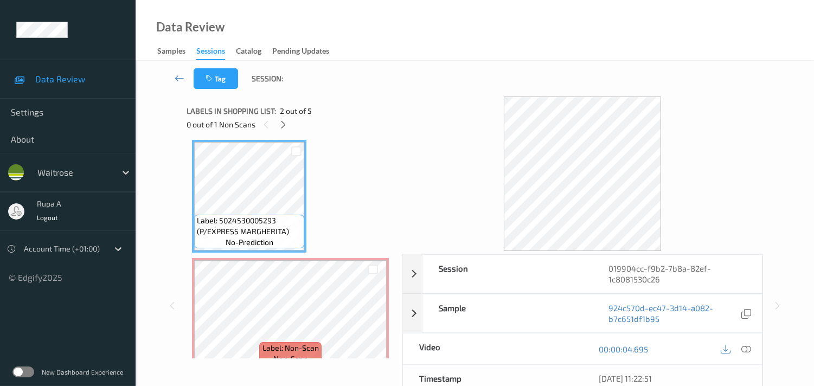
scroll to position [62, 0]
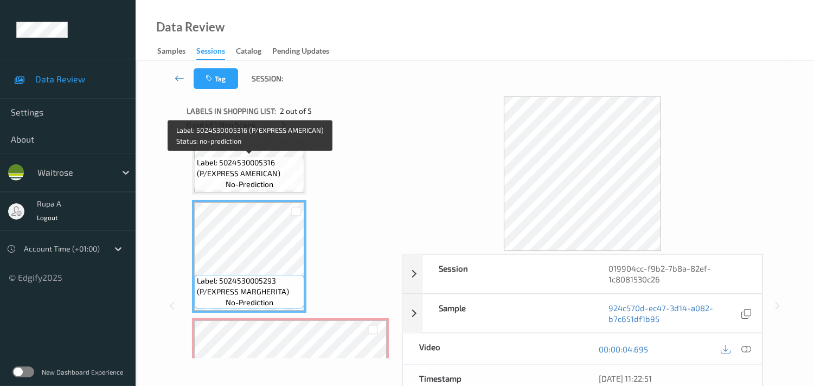
click at [256, 171] on span "Label: 5024530005316 (P/EXPRESS AMERICAN)" at bounding box center [249, 168] width 105 height 22
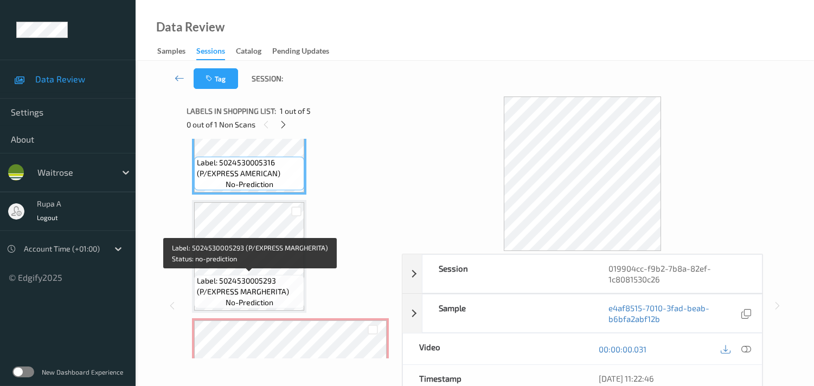
click at [256, 275] on div "Label: 5024530005293 (P/EXPRESS MARGHERITA) no-prediction" at bounding box center [249, 292] width 110 height 34
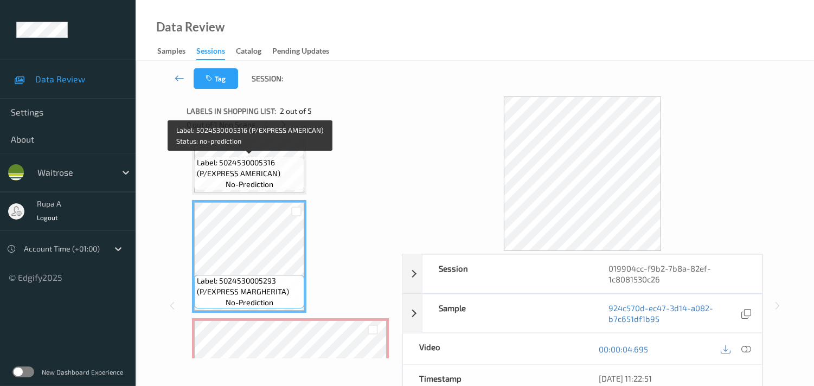
click at [253, 165] on span "Label: 5024530005316 (P/EXPRESS AMERICAN)" at bounding box center [249, 168] width 105 height 22
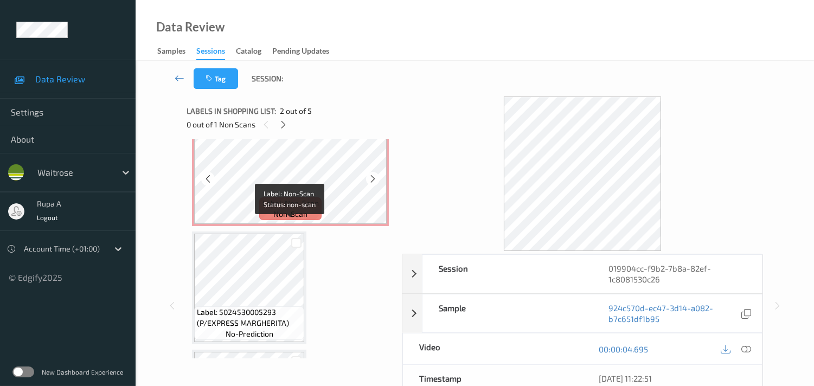
scroll to position [243, 0]
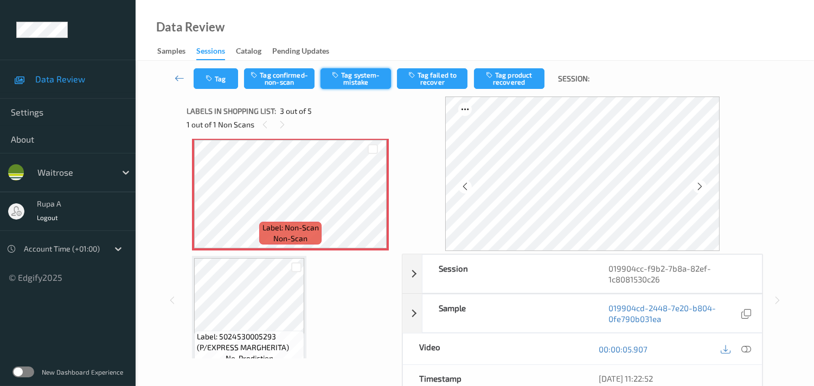
click at [375, 78] on button "Tag system-mistake" at bounding box center [356, 78] width 71 height 21
click at [231, 78] on button "Tag" at bounding box center [216, 78] width 44 height 21
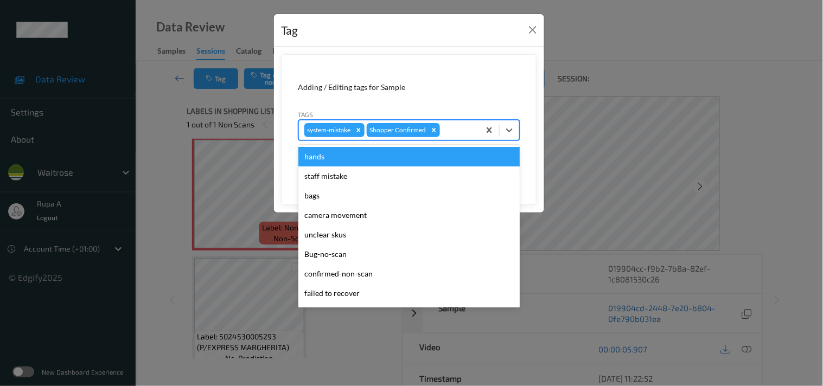
click at [460, 129] on div at bounding box center [458, 130] width 32 height 13
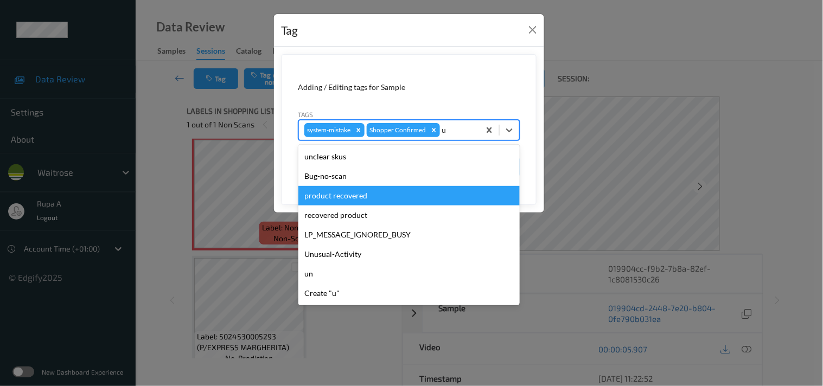
type input "un"
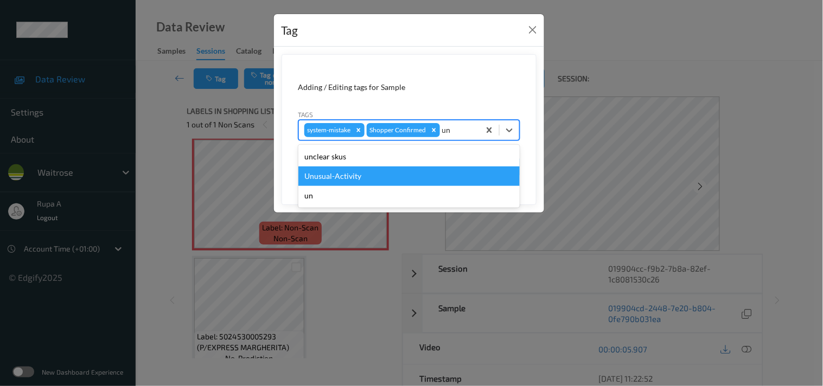
click at [352, 175] on div "Unusual-Activity" at bounding box center [408, 177] width 221 height 20
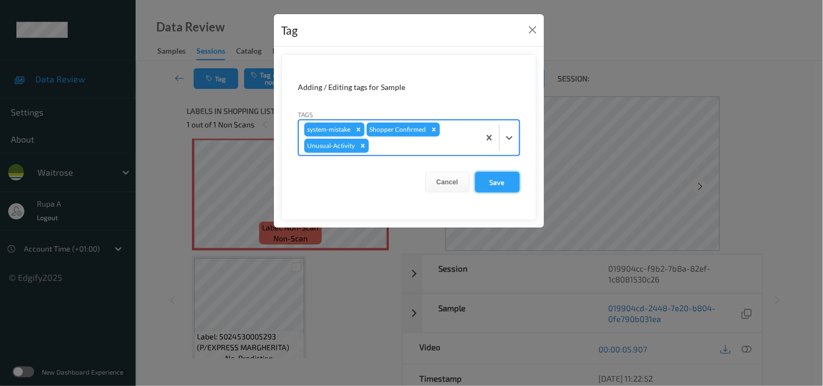
click at [494, 186] on button "Save" at bounding box center [497, 182] width 44 height 21
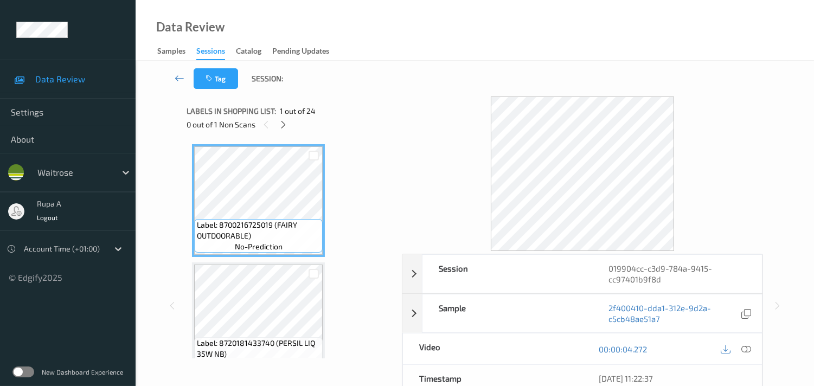
click at [279, 123] on icon at bounding box center [283, 125] width 9 height 10
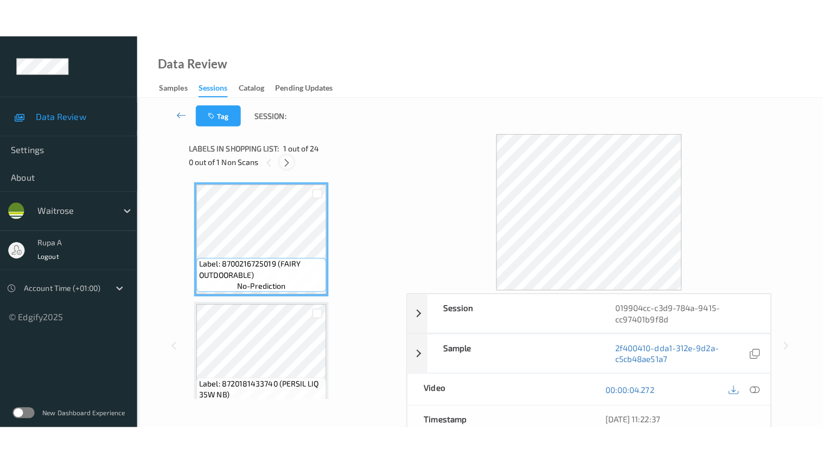
scroll to position [2591, 0]
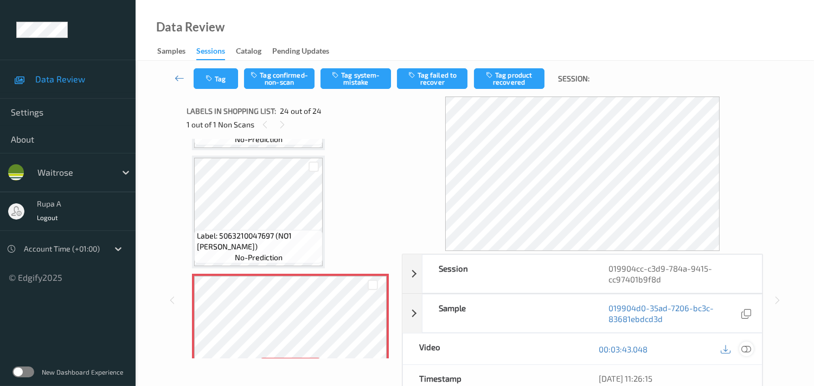
click at [745, 347] on icon at bounding box center [747, 350] width 10 height 10
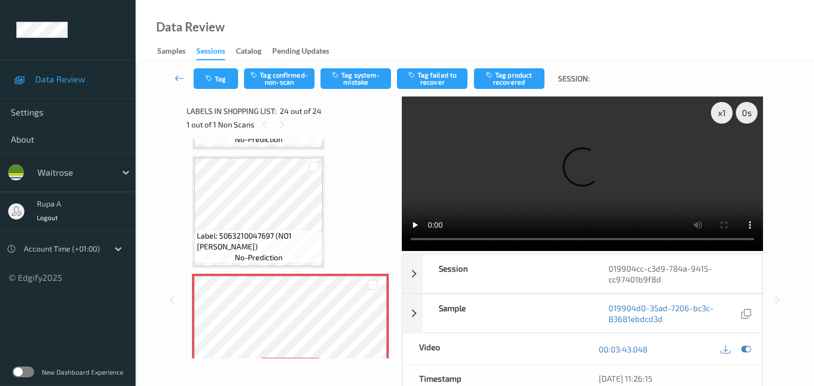
scroll to position [2530, 0]
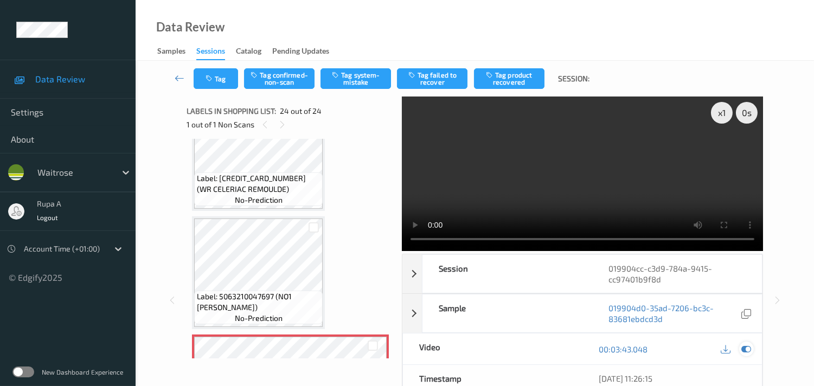
click at [747, 348] on icon at bounding box center [747, 350] width 10 height 10
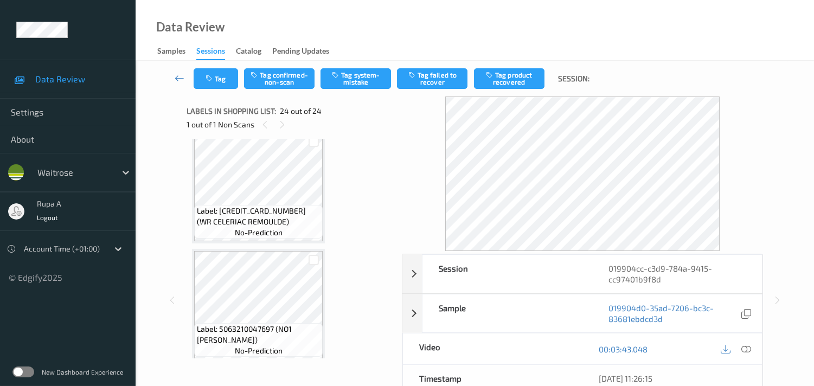
scroll to position [2486, 0]
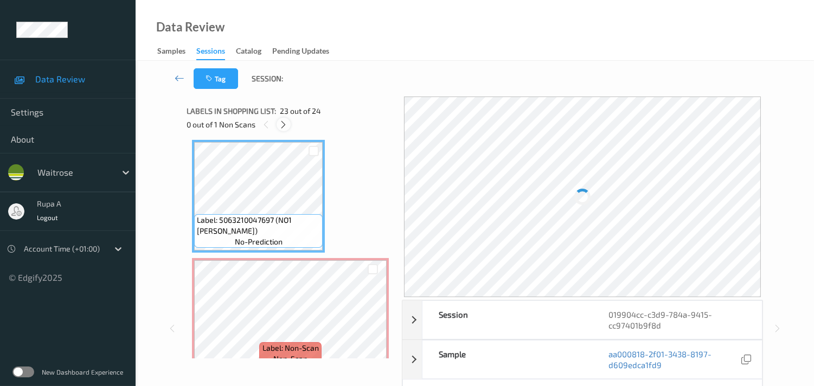
click at [283, 127] on icon at bounding box center [283, 125] width 9 height 10
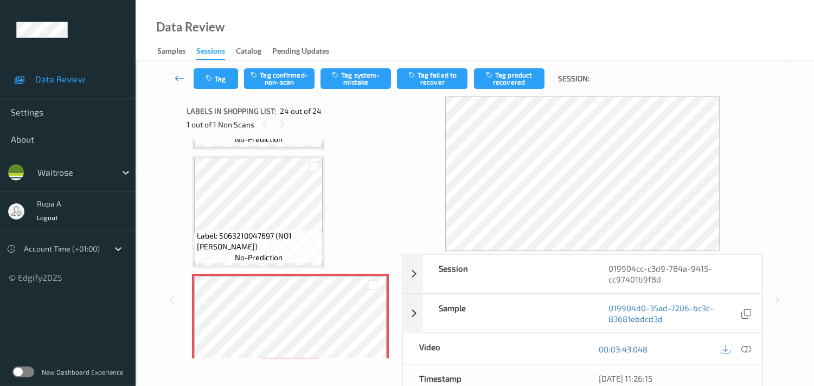
scroll to position [2606, 0]
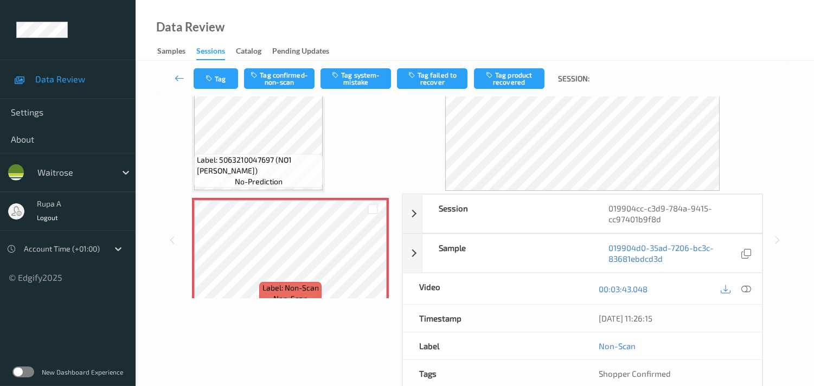
click at [280, 294] on span "non-scan" at bounding box center [290, 299] width 34 height 11
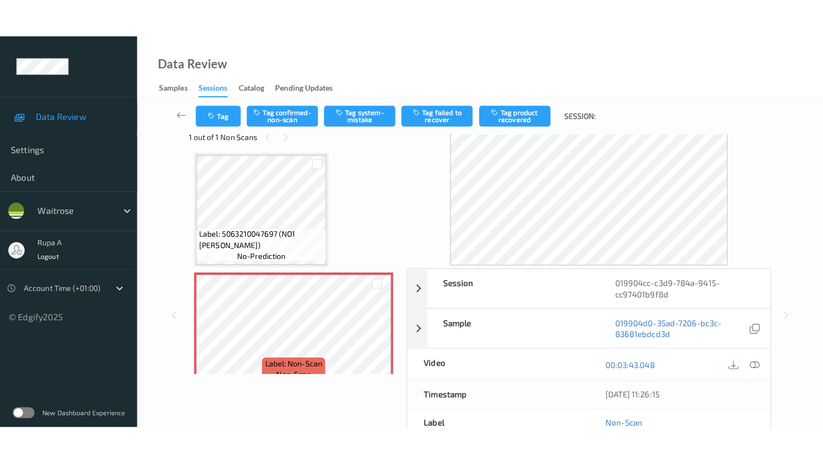
scroll to position [0, 0]
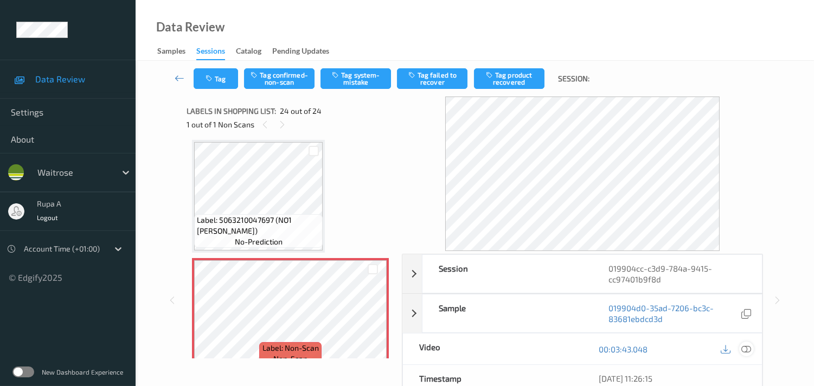
click at [746, 348] on icon at bounding box center [747, 350] width 10 height 10
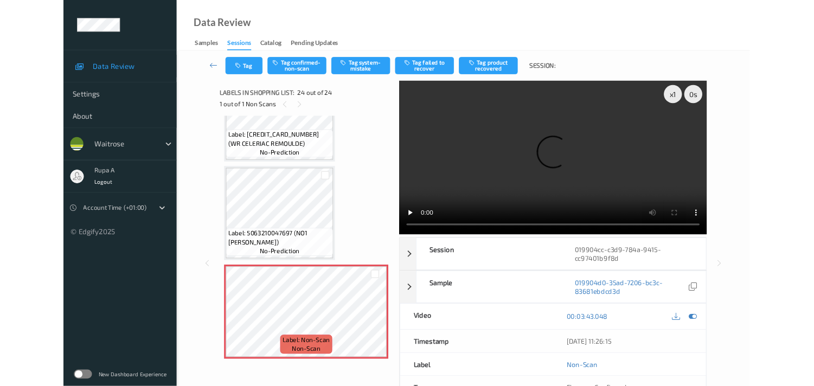
scroll to position [2530, 0]
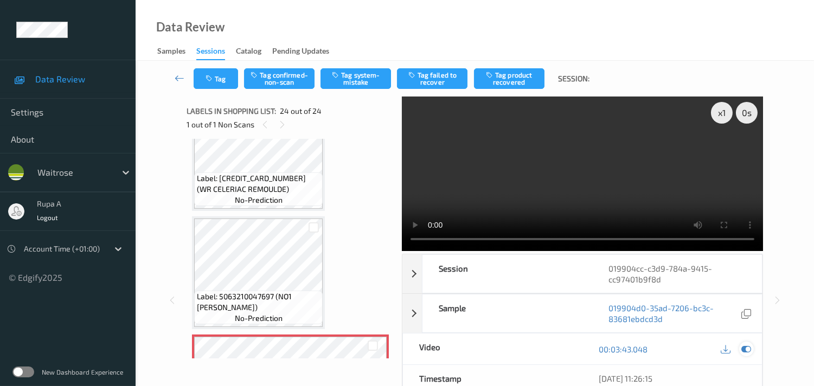
click at [746, 350] on icon at bounding box center [747, 350] width 10 height 10
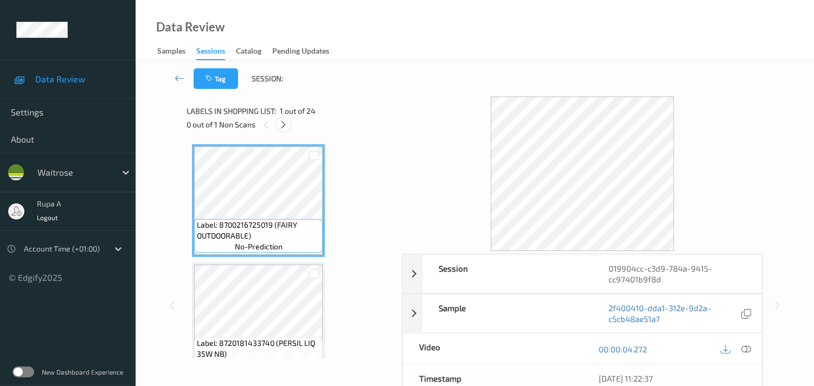
click at [289, 124] on div at bounding box center [284, 125] width 14 height 14
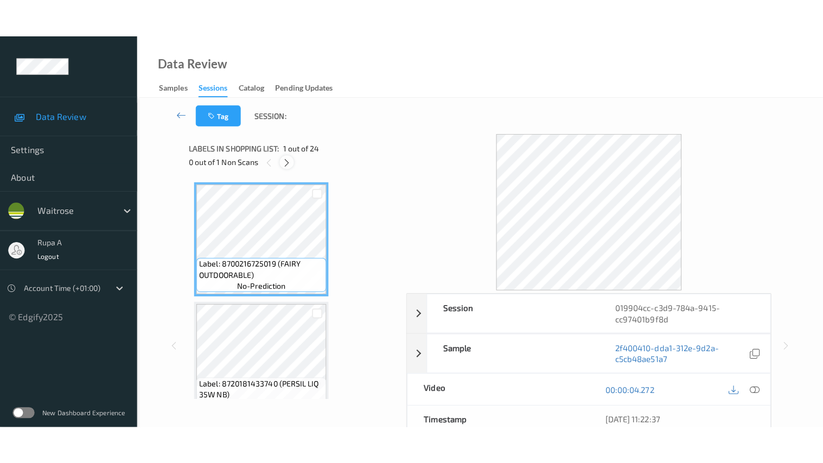
scroll to position [2591, 0]
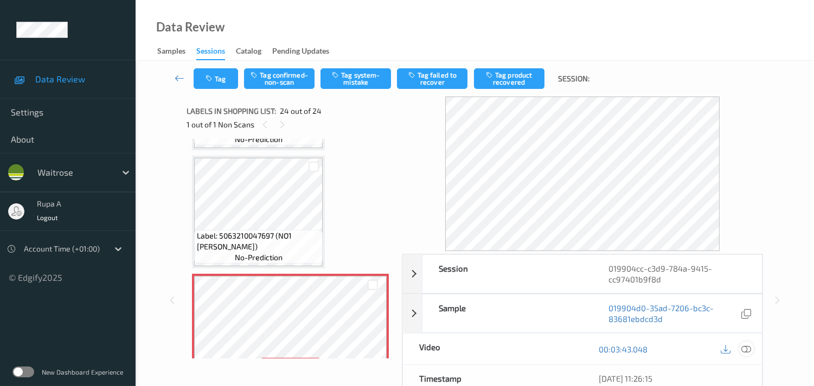
click at [745, 347] on icon at bounding box center [747, 350] width 10 height 10
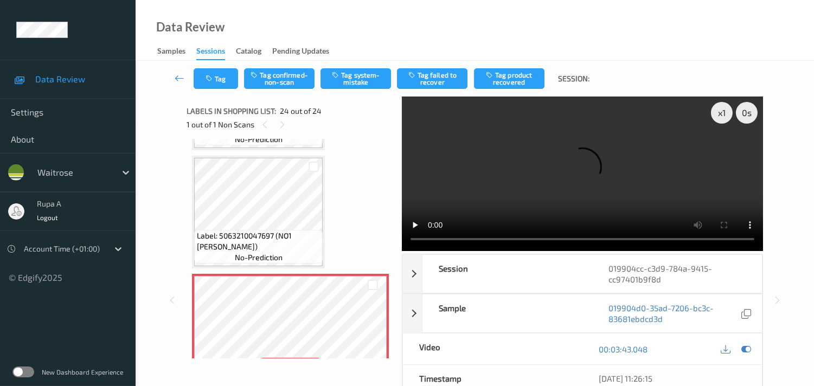
scroll to position [2530, 0]
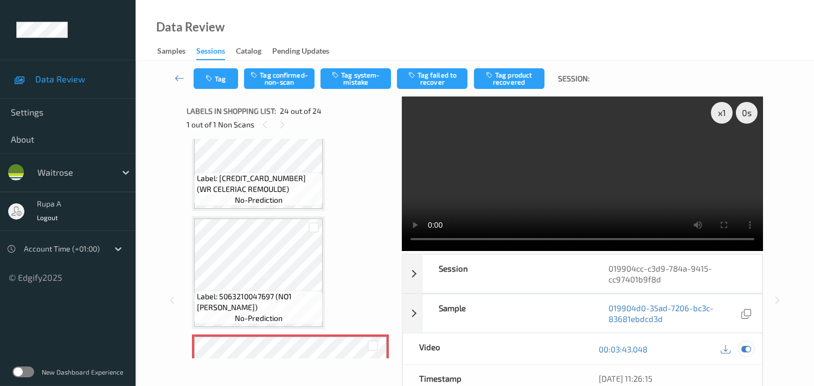
click at [742, 350] on icon at bounding box center [747, 350] width 10 height 10
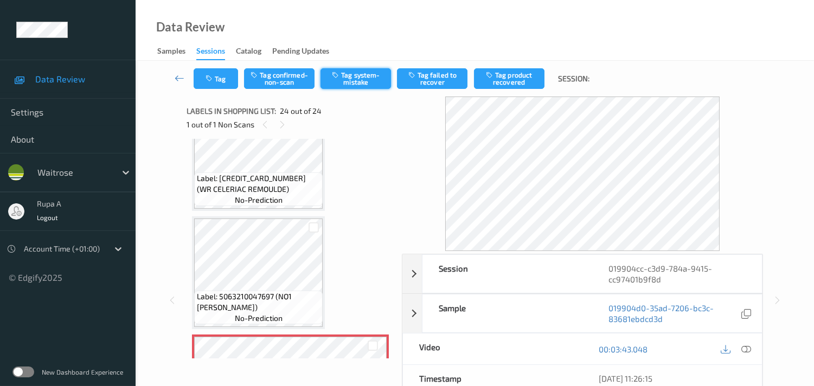
click at [351, 79] on button "Tag system-mistake" at bounding box center [356, 78] width 71 height 21
click at [213, 78] on icon "button" at bounding box center [210, 79] width 9 height 8
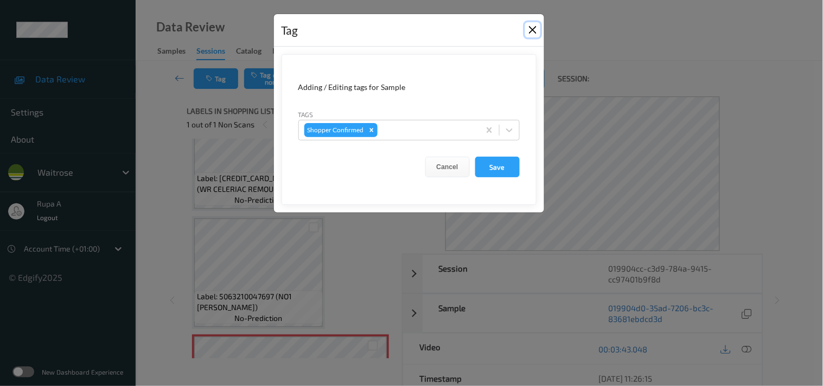
click at [538, 31] on button "Close" at bounding box center [532, 29] width 15 height 15
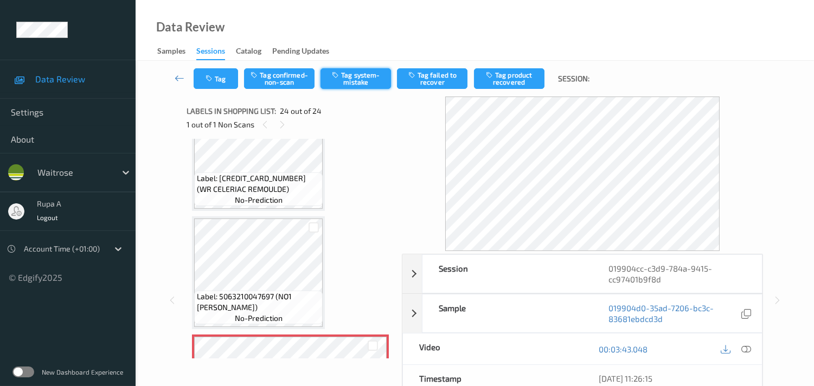
click at [363, 78] on button "Tag system-mistake" at bounding box center [356, 78] width 71 height 21
click at [320, 118] on div "1 out of 1 Non Scans" at bounding box center [291, 125] width 208 height 14
click at [272, 79] on button "Tag confirmed-non-scan" at bounding box center [279, 78] width 71 height 21
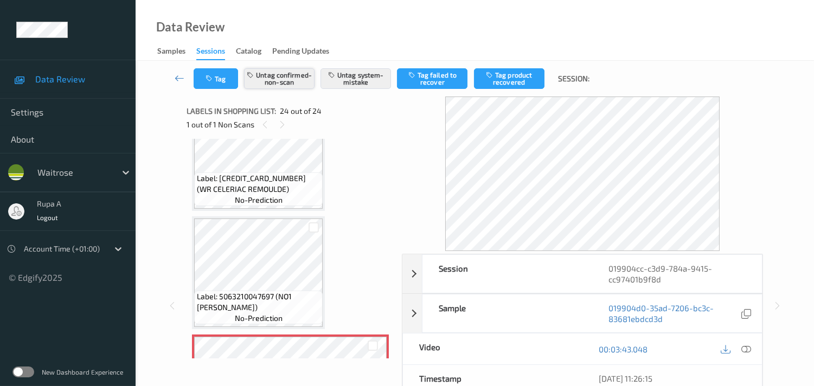
click at [291, 82] on button "Untag confirmed-non-scan" at bounding box center [279, 78] width 71 height 21
click at [224, 85] on button "Tag" at bounding box center [216, 78] width 44 height 21
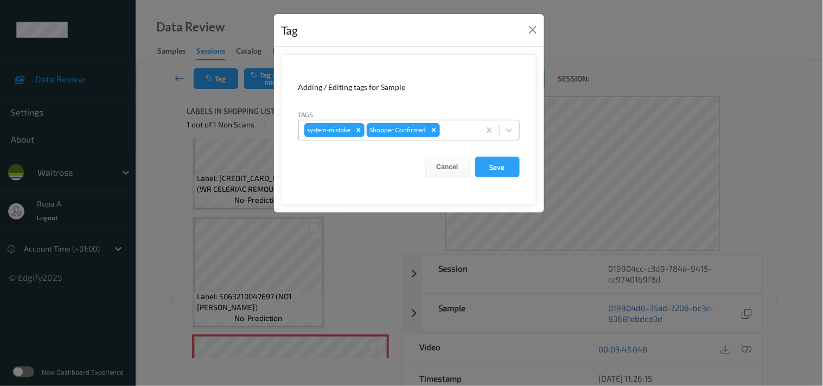
click at [451, 132] on div at bounding box center [458, 130] width 32 height 13
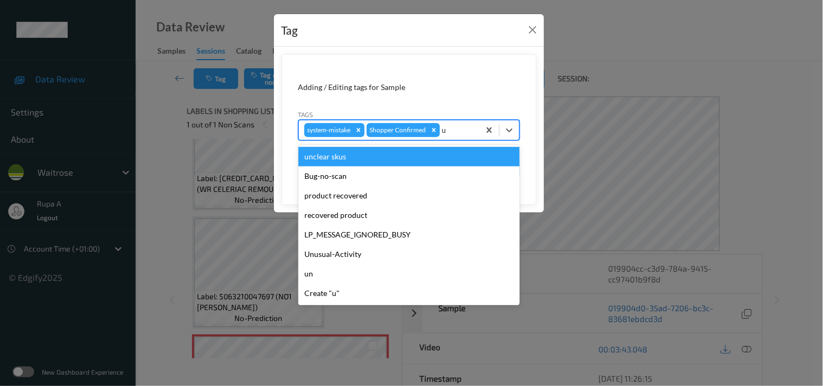
type input "un"
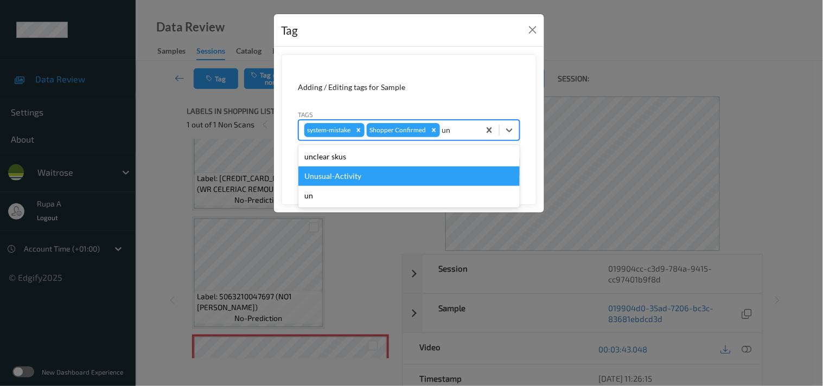
click at [373, 175] on div "Unusual-Activity" at bounding box center [408, 177] width 221 height 20
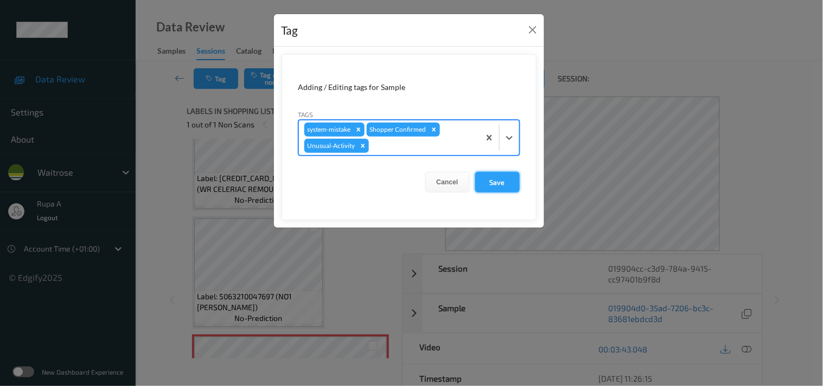
click at [500, 183] on button "Save" at bounding box center [497, 182] width 44 height 21
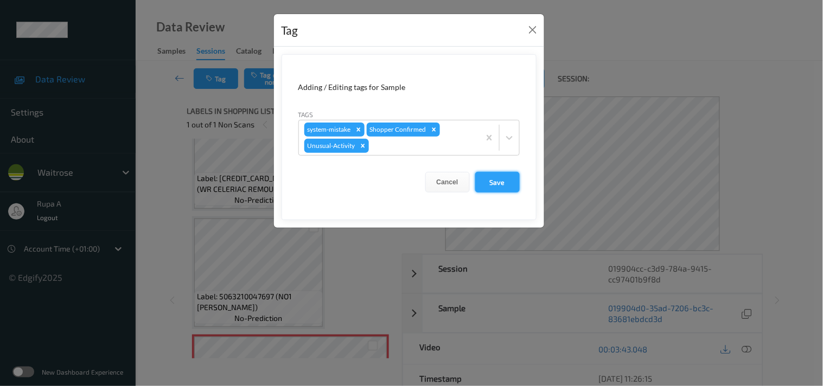
click at [500, 181] on button "Save" at bounding box center [497, 182] width 44 height 21
click at [503, 184] on button "Save" at bounding box center [497, 182] width 44 height 21
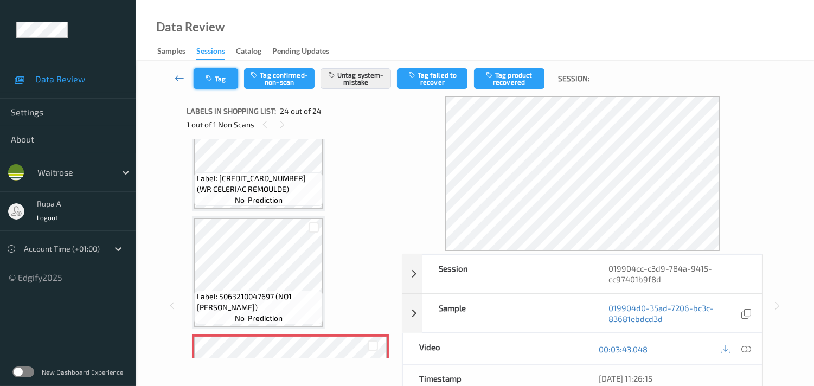
click at [221, 88] on button "Tag" at bounding box center [216, 78] width 44 height 21
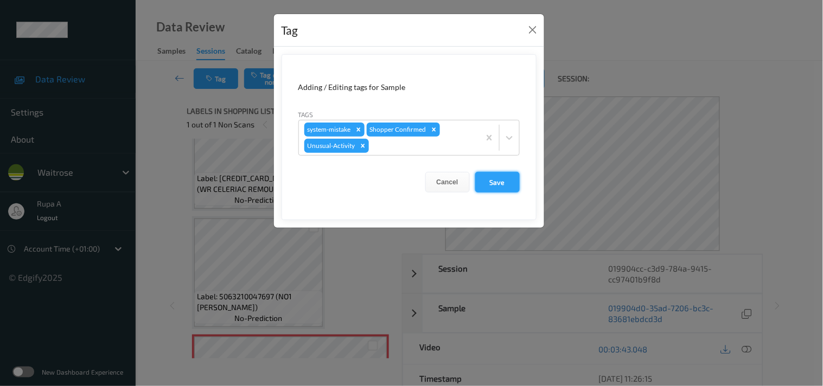
click at [490, 180] on button "Save" at bounding box center [497, 182] width 44 height 21
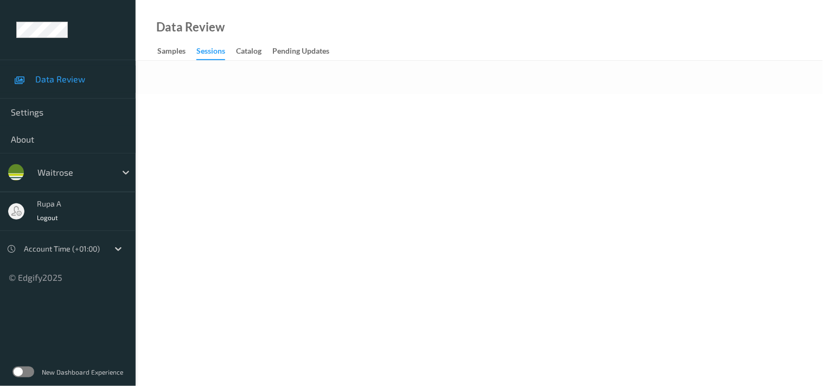
drag, startPoint x: 340, startPoint y: 80, endPoint x: 380, endPoint y: 1, distance: 88.8
click at [340, 81] on div at bounding box center [479, 77] width 687 height 33
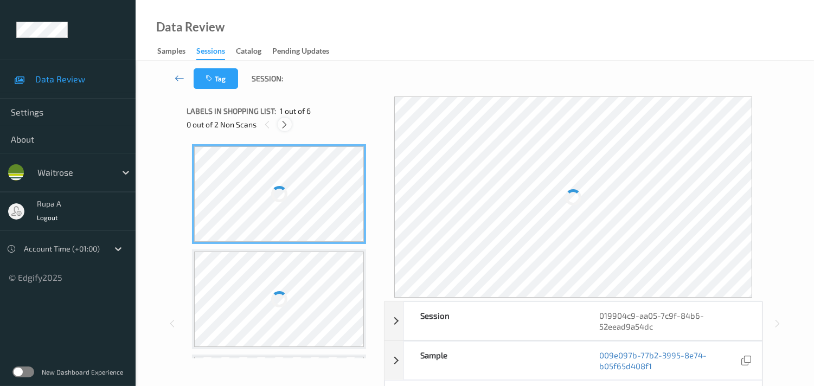
click at [280, 128] on icon at bounding box center [284, 125] width 9 height 10
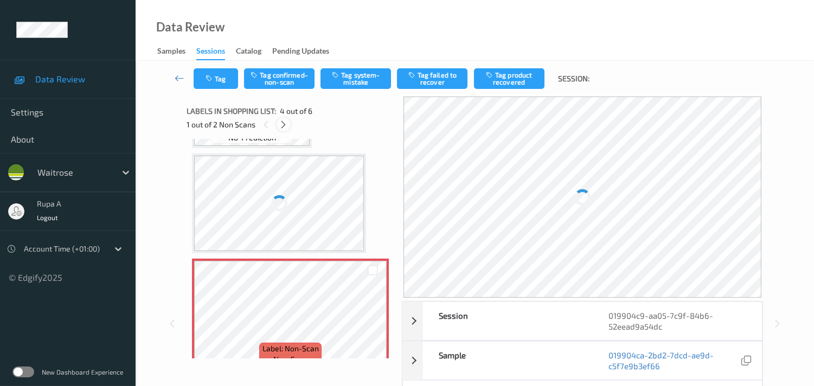
scroll to position [240, 0]
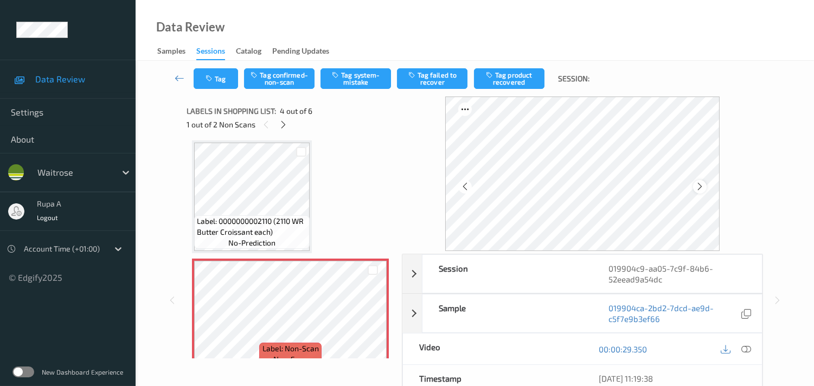
click at [698, 183] on div at bounding box center [700, 187] width 14 height 14
click at [698, 183] on icon at bounding box center [700, 187] width 9 height 10
click at [362, 85] on button "Tag system-mistake" at bounding box center [356, 78] width 71 height 21
click at [359, 137] on div "Labels in shopping list: 4 out of 6 1 out of 2 Non Scans" at bounding box center [291, 118] width 208 height 42
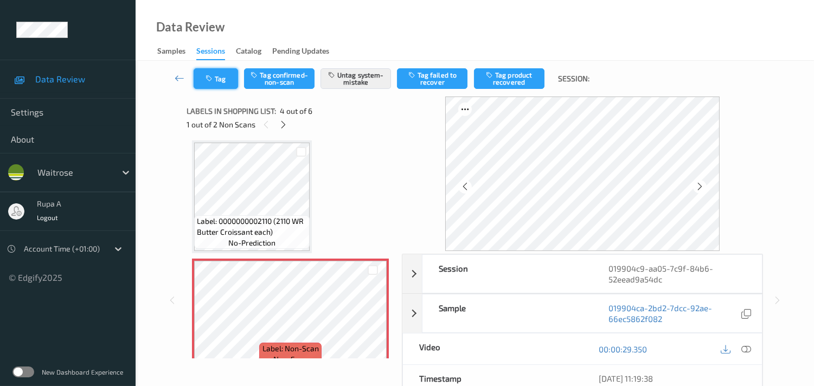
click at [228, 80] on button "Tag" at bounding box center [216, 78] width 44 height 21
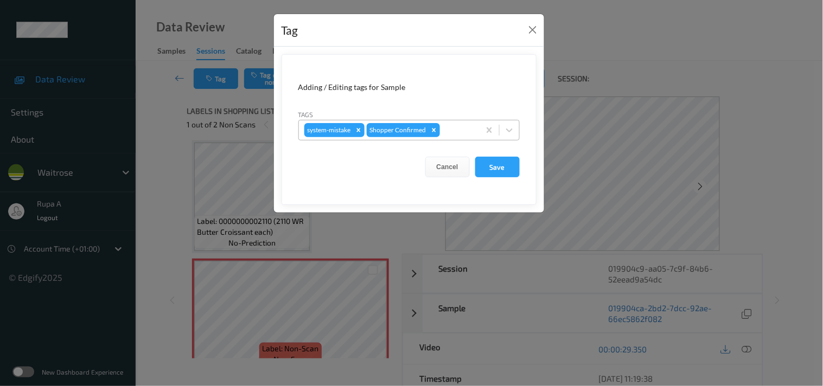
click at [460, 132] on div at bounding box center [458, 130] width 32 height 13
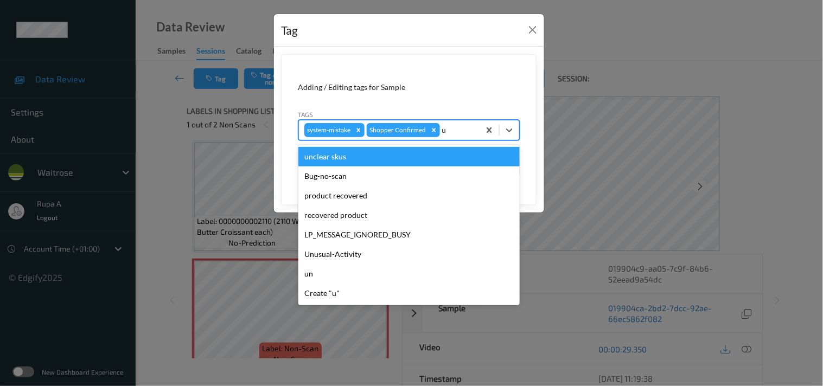
type input "un"
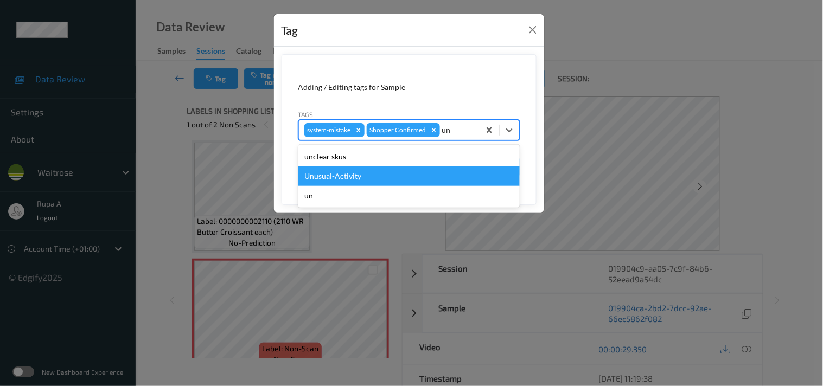
click at [362, 169] on div "Unusual-Activity" at bounding box center [408, 177] width 221 height 20
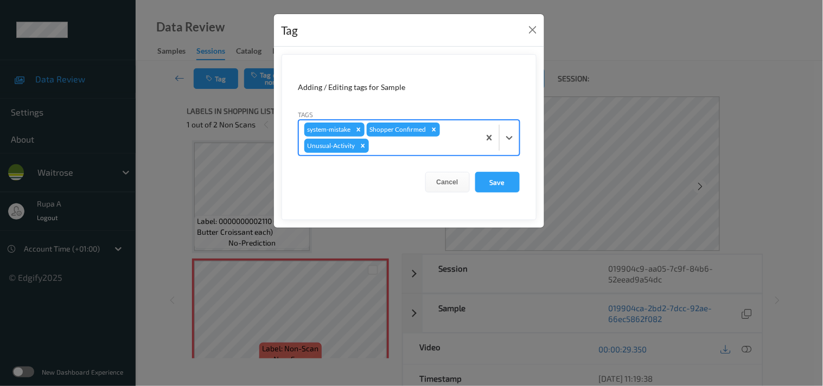
click at [383, 149] on div at bounding box center [422, 145] width 103 height 13
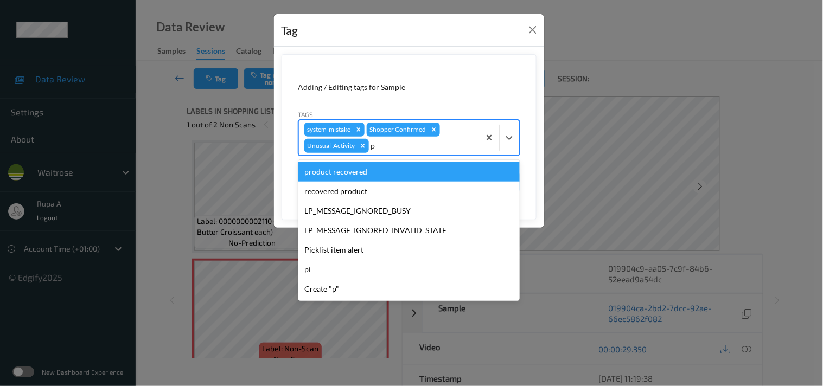
type input "pi"
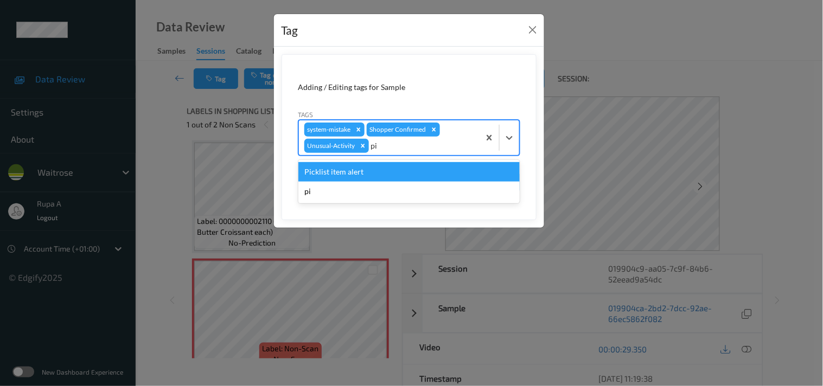
click at [366, 170] on div "Picklist item alert" at bounding box center [408, 172] width 221 height 20
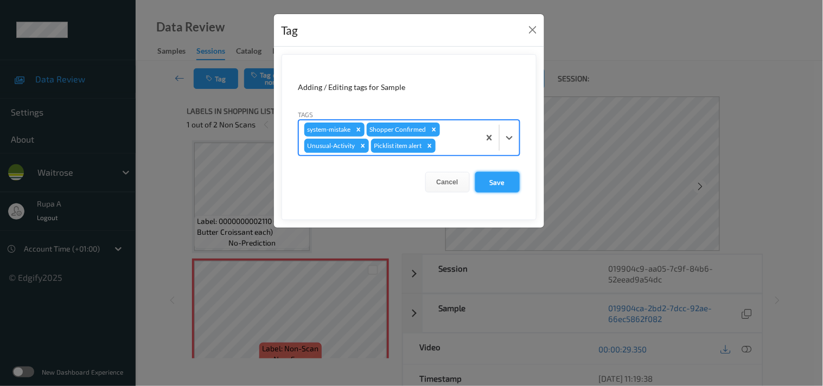
click at [507, 183] on button "Save" at bounding box center [497, 182] width 44 height 21
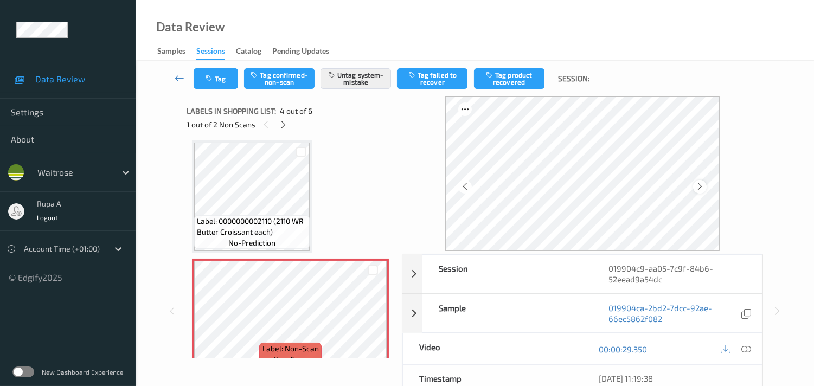
click at [700, 180] on div at bounding box center [700, 187] width 14 height 14
click at [280, 126] on icon at bounding box center [283, 125] width 9 height 10
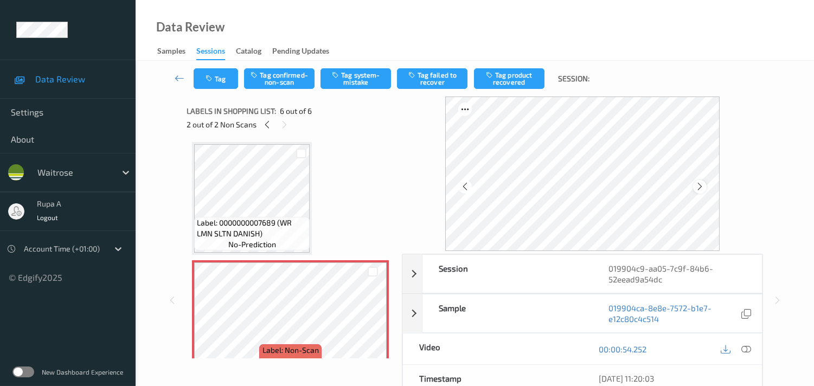
click at [703, 184] on icon at bounding box center [700, 187] width 9 height 10
click at [270, 124] on icon at bounding box center [267, 125] width 9 height 10
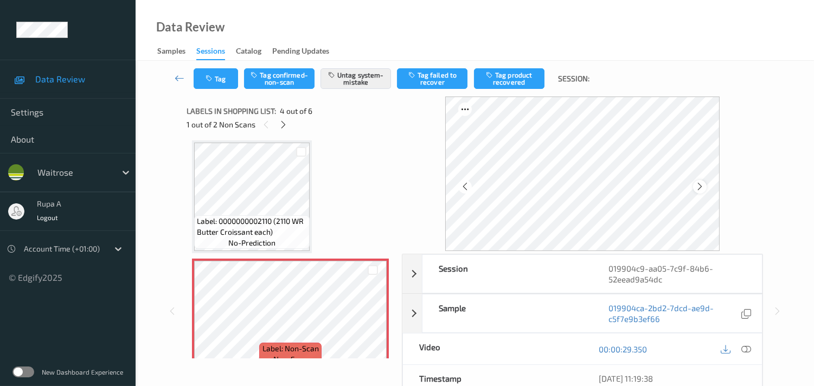
click at [700, 182] on icon at bounding box center [700, 187] width 9 height 10
click at [282, 121] on icon at bounding box center [283, 125] width 9 height 10
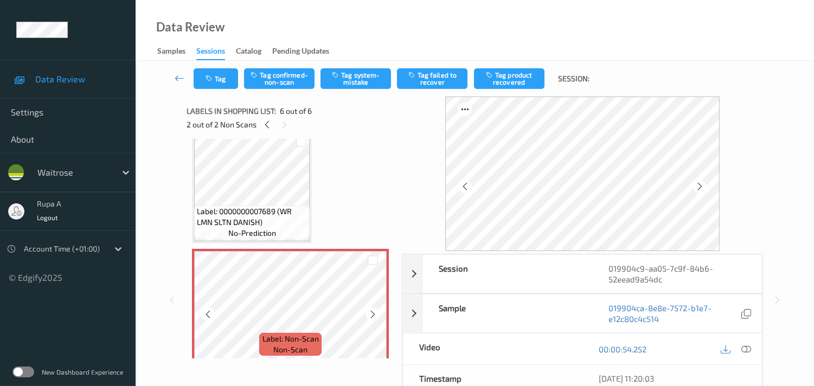
scroll to position [490, 0]
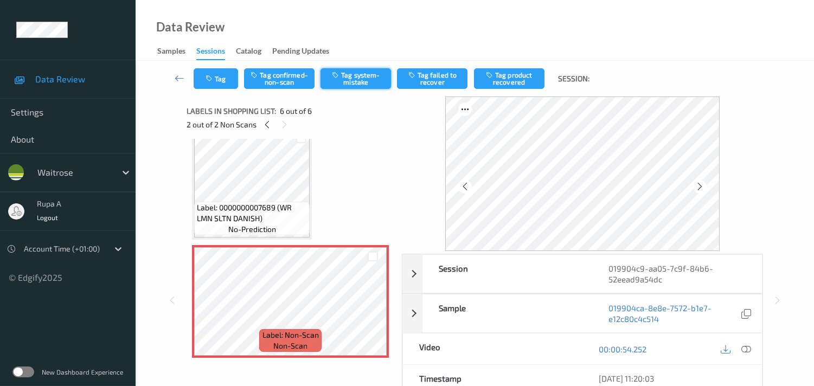
click at [356, 83] on button "Tag system-mistake" at bounding box center [356, 78] width 71 height 21
click at [212, 80] on icon "button" at bounding box center [210, 79] width 9 height 8
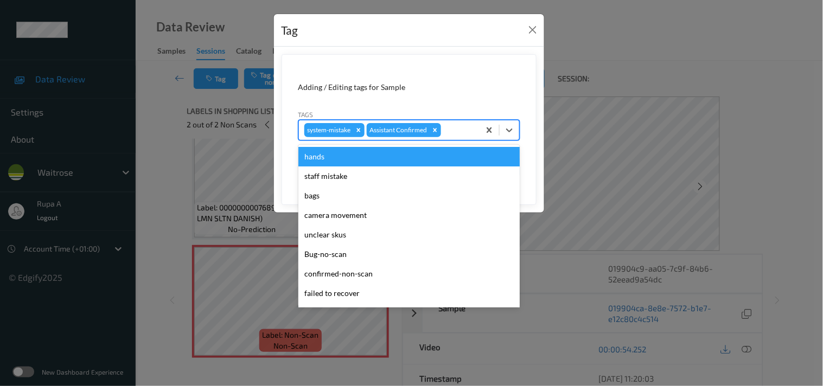
click at [451, 127] on div at bounding box center [458, 130] width 31 height 13
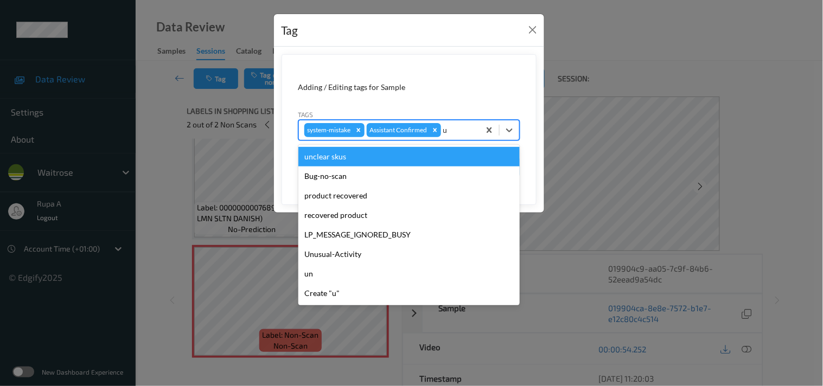
type input "un"
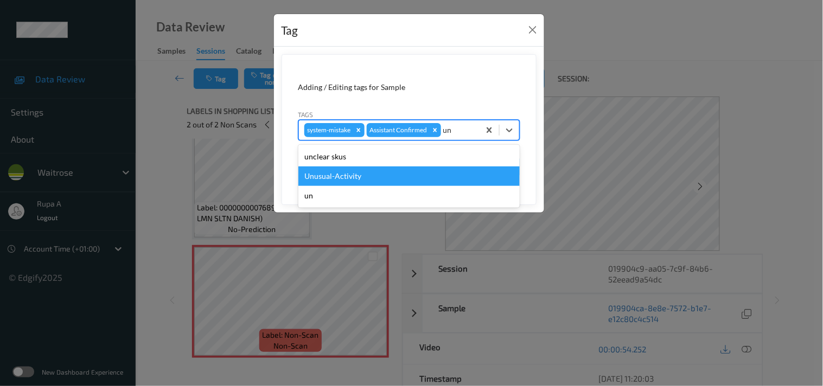
click at [371, 175] on div "Unusual-Activity" at bounding box center [408, 177] width 221 height 20
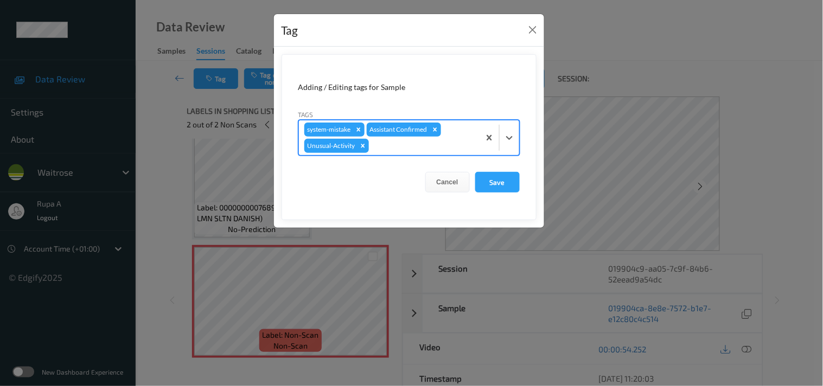
click at [404, 149] on div at bounding box center [422, 145] width 103 height 13
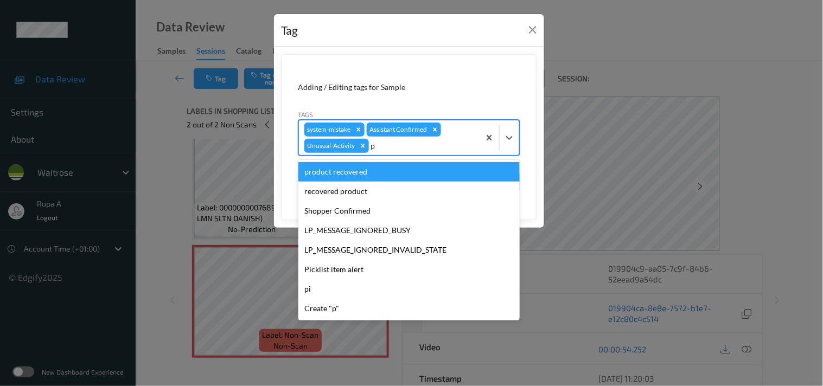
type input "pi"
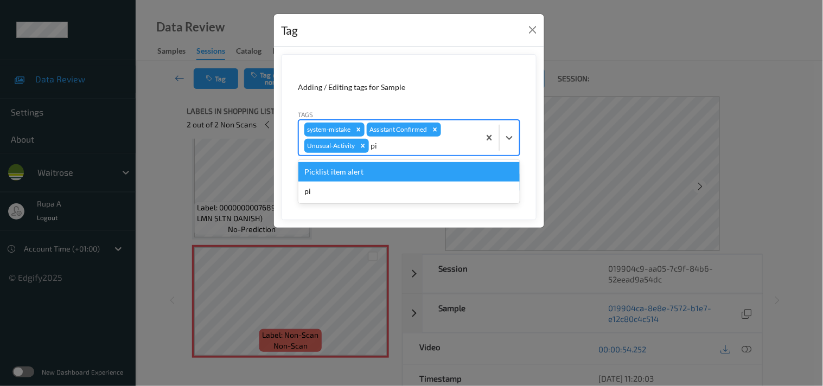
click at [348, 171] on div "Picklist item alert" at bounding box center [408, 172] width 221 height 20
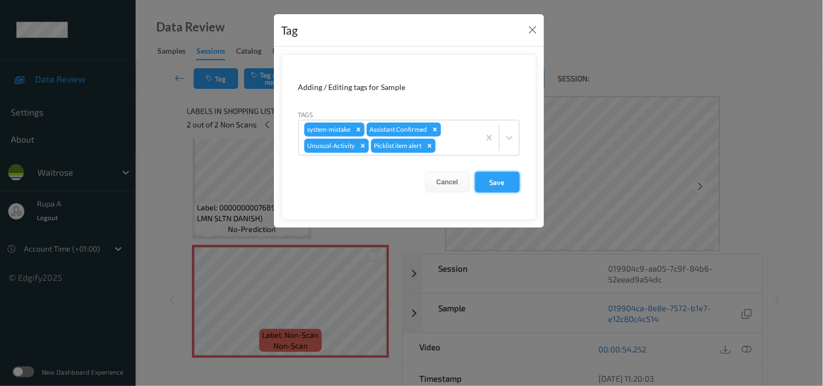
click at [498, 180] on button "Save" at bounding box center [497, 182] width 44 height 21
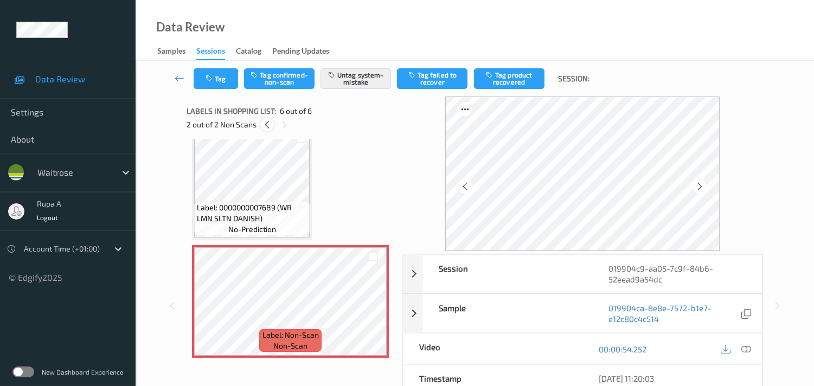
click at [267, 127] on icon at bounding box center [267, 125] width 9 height 10
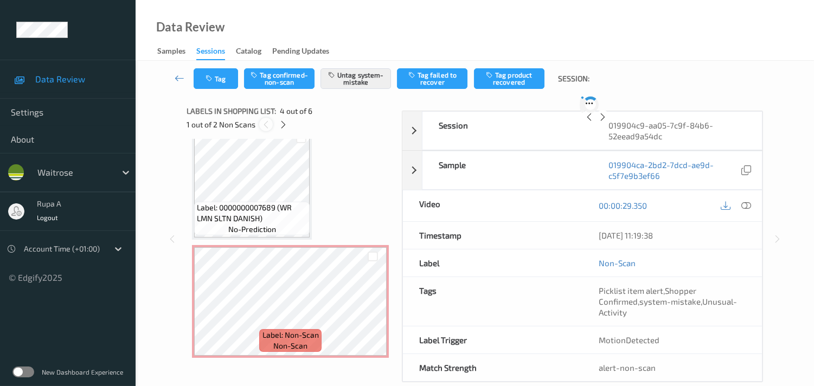
scroll to position [240, 0]
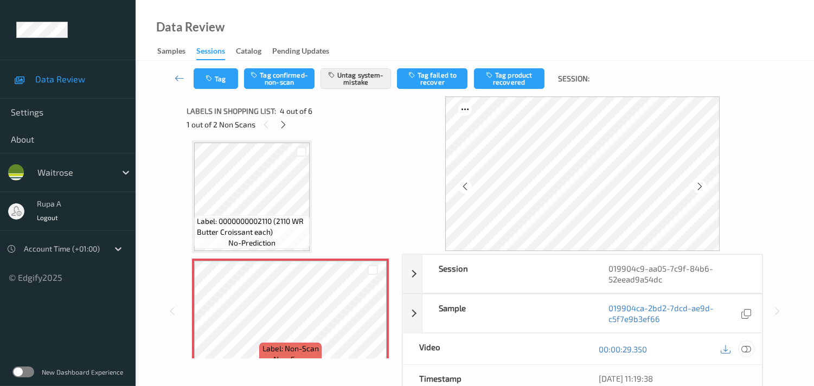
click at [742, 346] on icon at bounding box center [747, 350] width 10 height 10
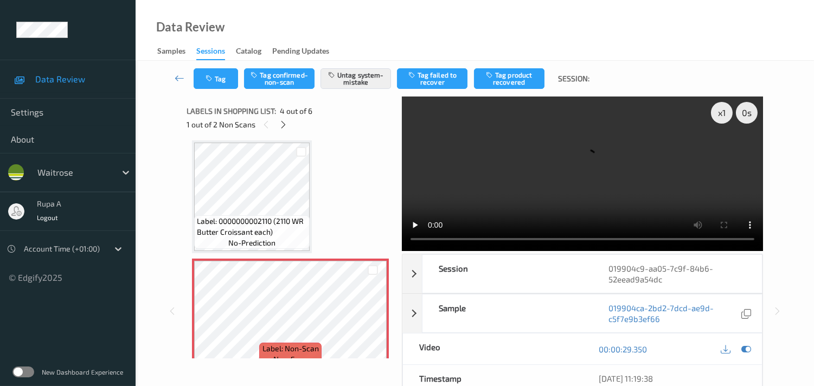
click at [346, 156] on div "Label: 5000169155653 (WR CHEES &amp; ONN SWICH) no-prediction Label: 5000169155…" at bounding box center [290, 256] width 197 height 704
click at [747, 348] on icon at bounding box center [747, 350] width 10 height 10
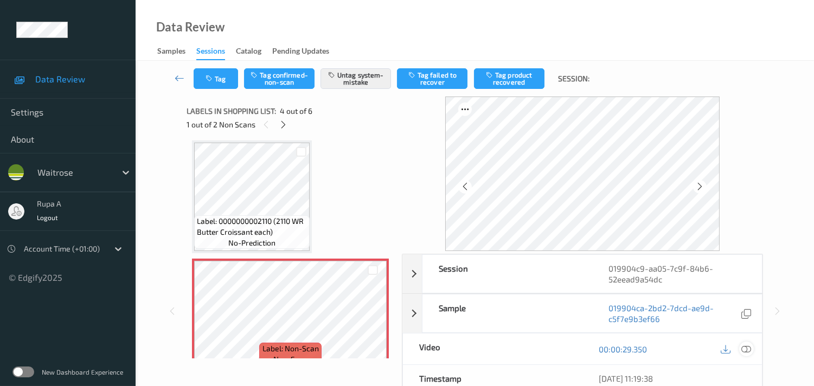
click at [742, 348] on icon at bounding box center [747, 350] width 10 height 10
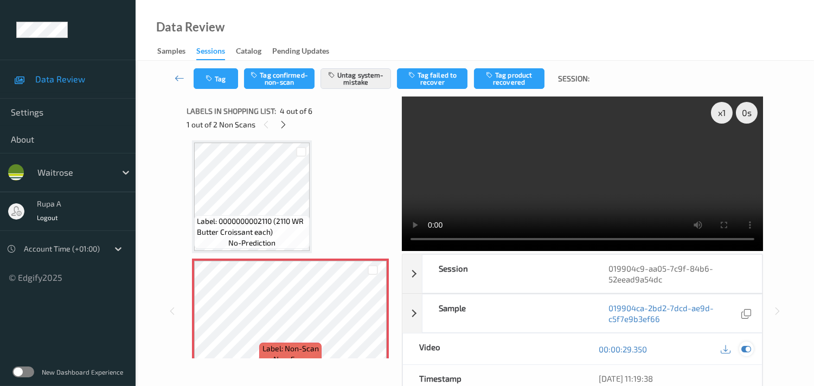
click at [745, 348] on icon at bounding box center [747, 350] width 10 height 10
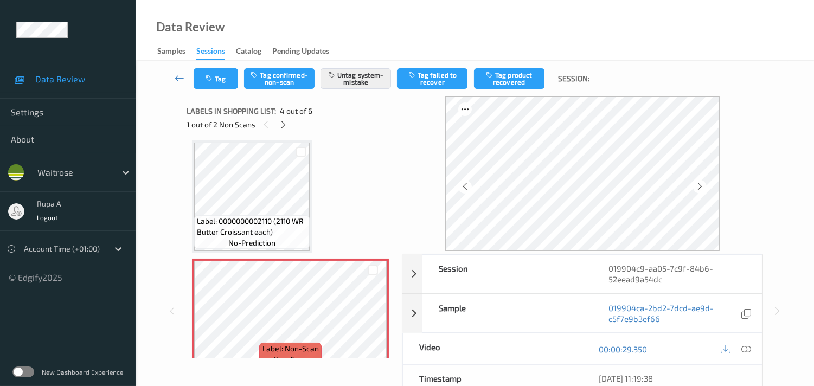
click at [273, 120] on div "1 out of 2 Non Scans" at bounding box center [291, 125] width 208 height 14
click at [279, 123] on icon at bounding box center [283, 125] width 9 height 10
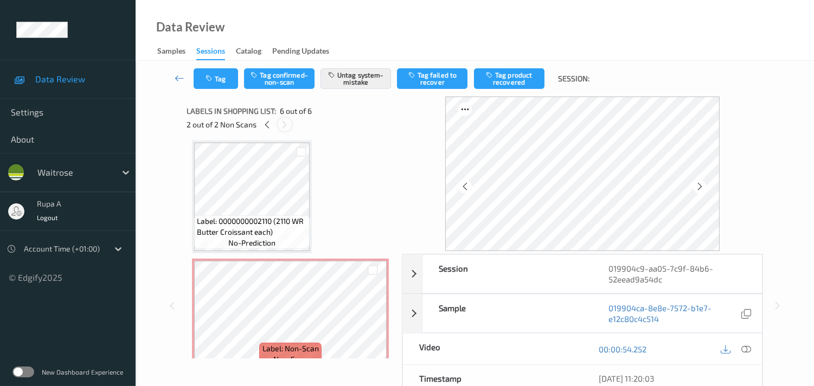
scroll to position [475, 0]
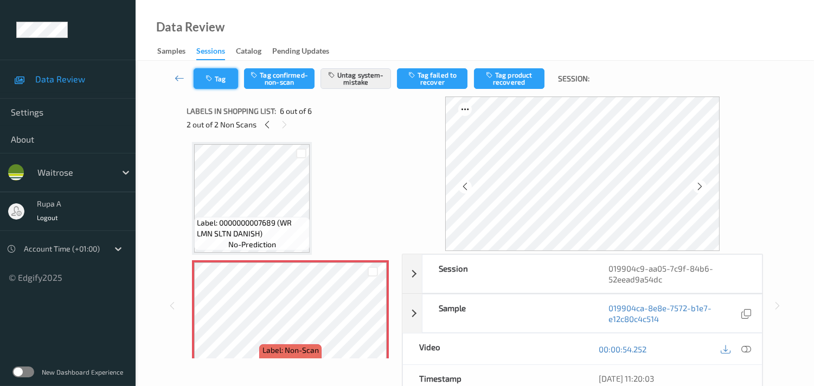
click at [213, 82] on button "Tag" at bounding box center [216, 78] width 44 height 21
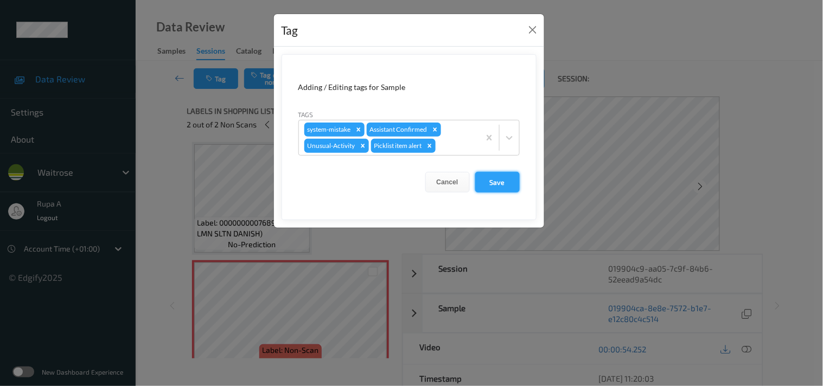
click at [497, 173] on button "Save" at bounding box center [497, 182] width 44 height 21
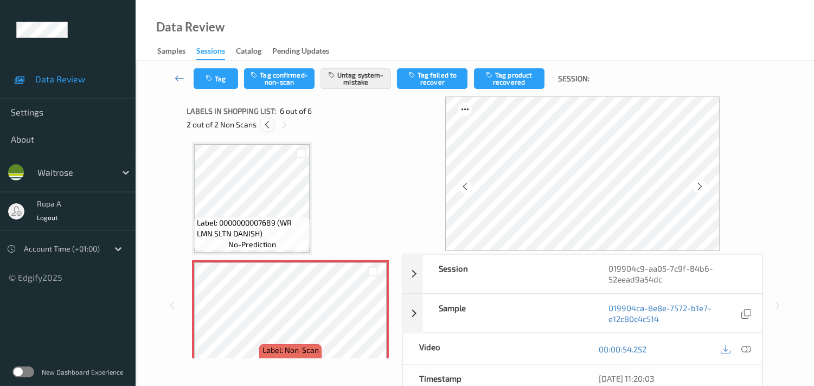
click at [264, 126] on icon at bounding box center [267, 125] width 9 height 10
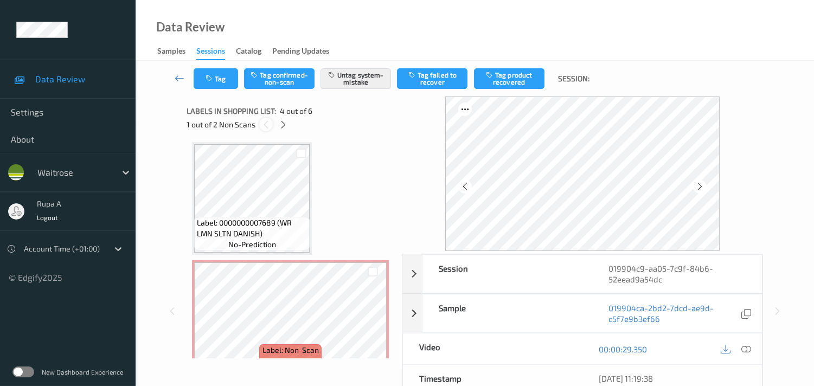
scroll to position [240, 0]
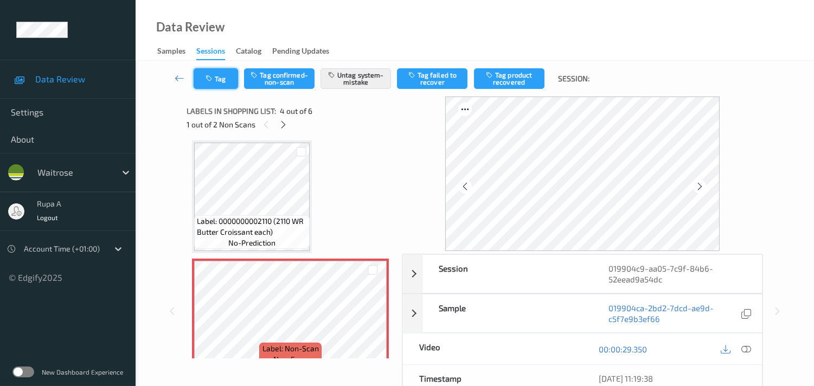
click at [220, 80] on button "Tag" at bounding box center [216, 78] width 44 height 21
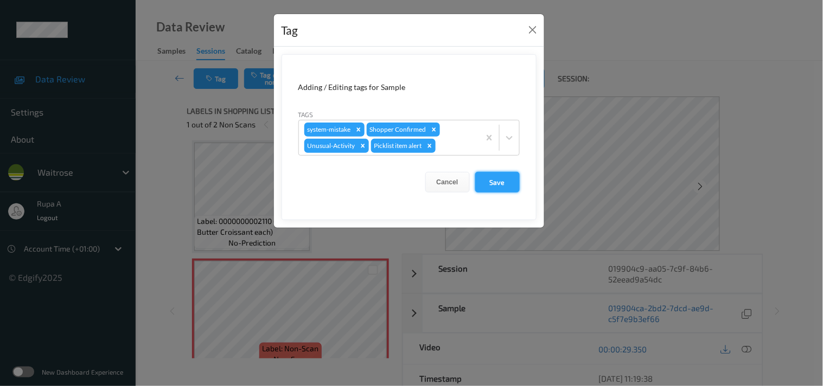
click at [492, 177] on button "Save" at bounding box center [497, 182] width 44 height 21
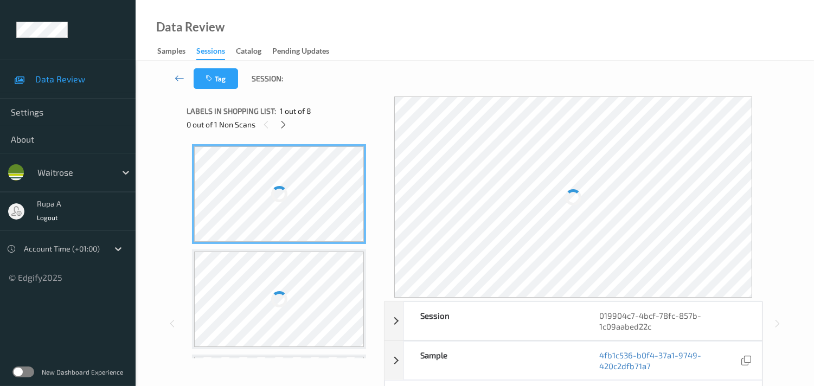
click at [311, 127] on div "0 out of 1 Non Scans" at bounding box center [282, 125] width 190 height 14
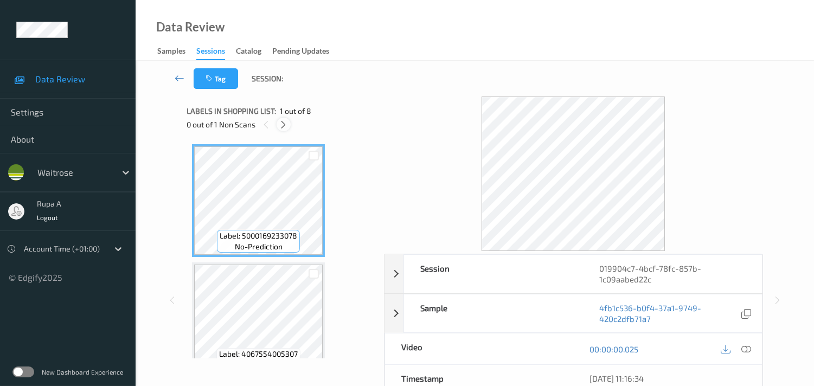
click at [283, 124] on icon at bounding box center [283, 125] width 9 height 10
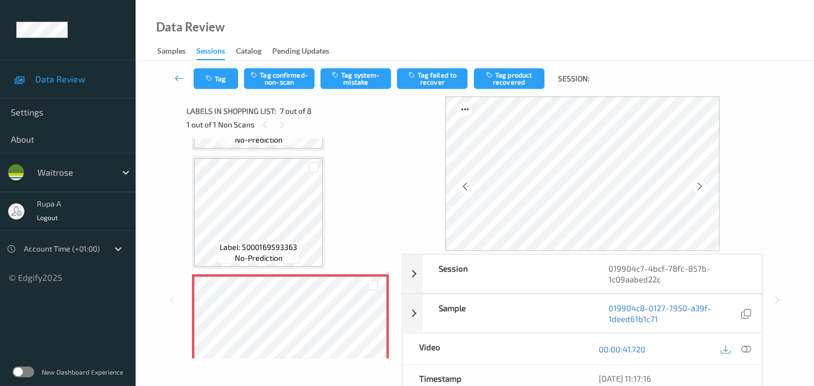
scroll to position [581, 0]
click at [704, 183] on icon at bounding box center [700, 187] width 9 height 10
click at [703, 184] on icon at bounding box center [700, 187] width 9 height 10
click at [335, 80] on button "Tag system-mistake" at bounding box center [356, 78] width 71 height 21
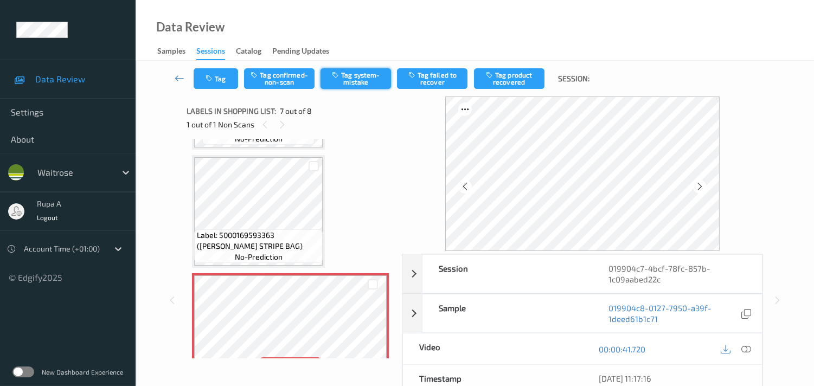
click at [345, 80] on button "Tag system-mistake" at bounding box center [356, 78] width 71 height 21
click at [218, 81] on button "Tag" at bounding box center [216, 78] width 44 height 21
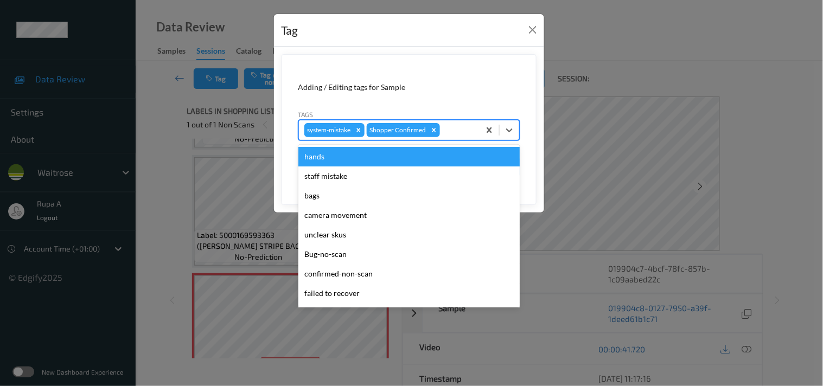
click at [452, 133] on div at bounding box center [458, 130] width 32 height 13
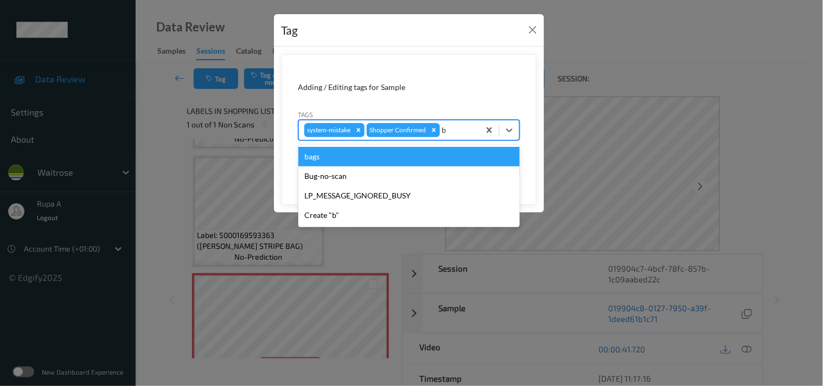
type input "ba"
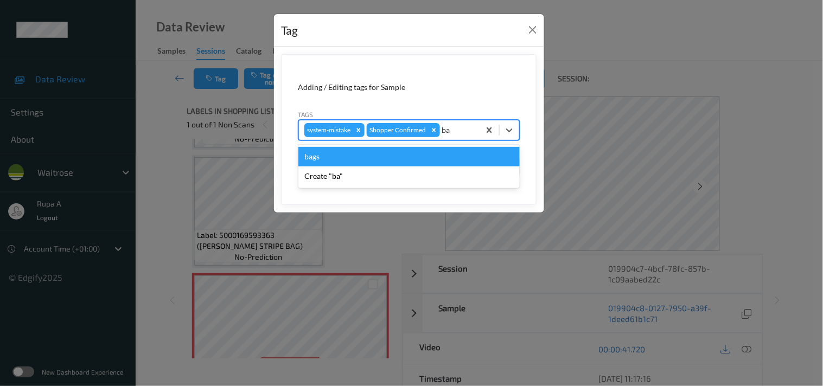
click at [408, 161] on div "bags" at bounding box center [408, 157] width 221 height 20
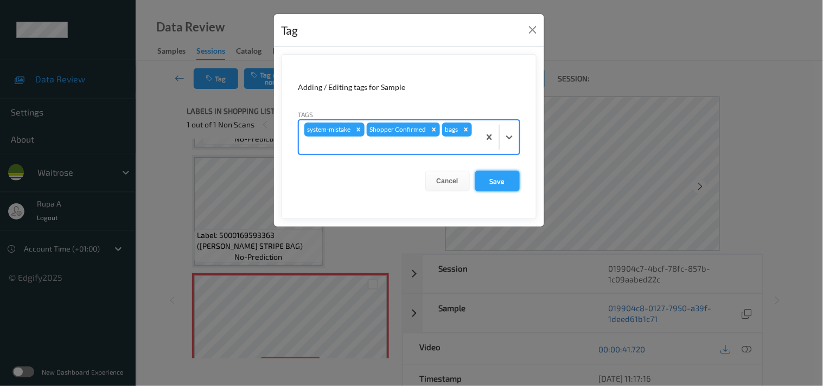
click at [513, 182] on button "Save" at bounding box center [497, 181] width 44 height 21
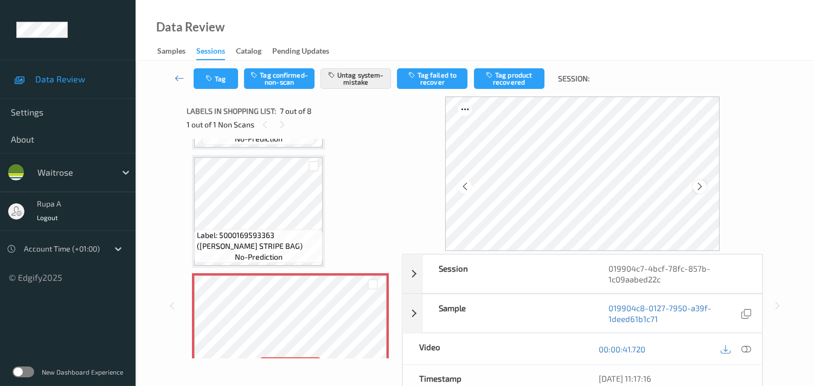
click at [701, 192] on div at bounding box center [700, 187] width 14 height 14
click at [701, 190] on icon at bounding box center [700, 187] width 9 height 10
click at [227, 80] on button "Tag" at bounding box center [216, 78] width 44 height 21
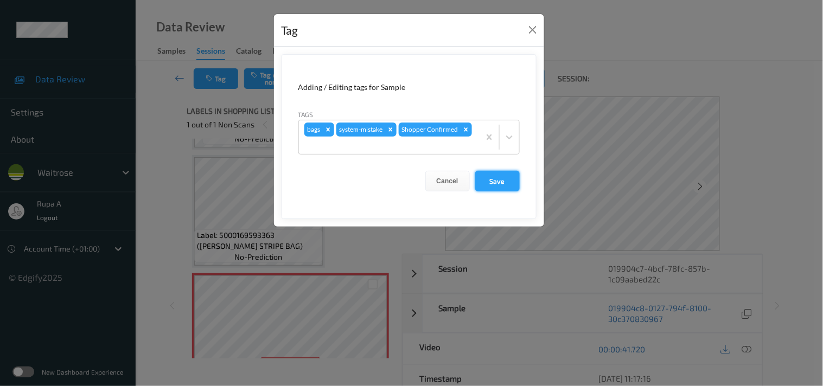
drag, startPoint x: 488, startPoint y: 183, endPoint x: 296, endPoint y: 0, distance: 265.6
click at [489, 183] on button "Save" at bounding box center [497, 181] width 44 height 21
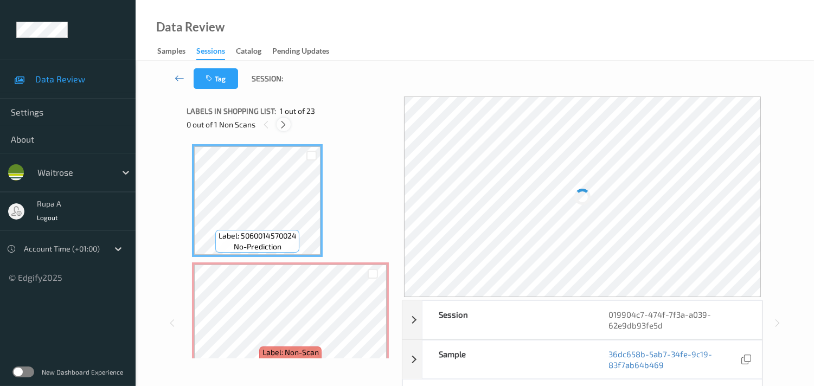
click at [284, 123] on icon at bounding box center [283, 125] width 9 height 10
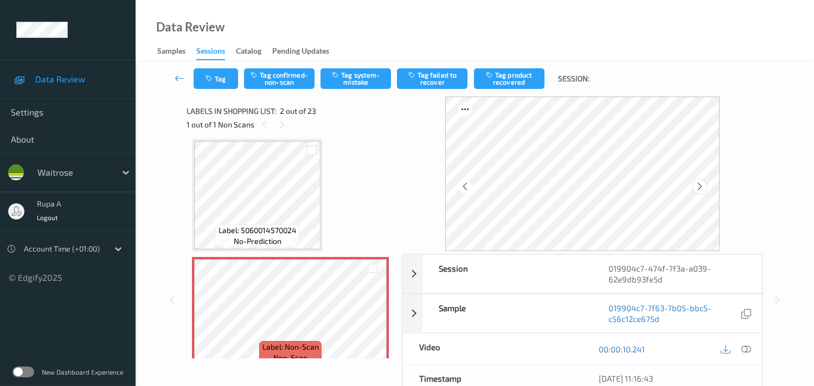
click at [705, 188] on icon at bounding box center [700, 187] width 9 height 10
click at [751, 345] on div at bounding box center [746, 349] width 15 height 15
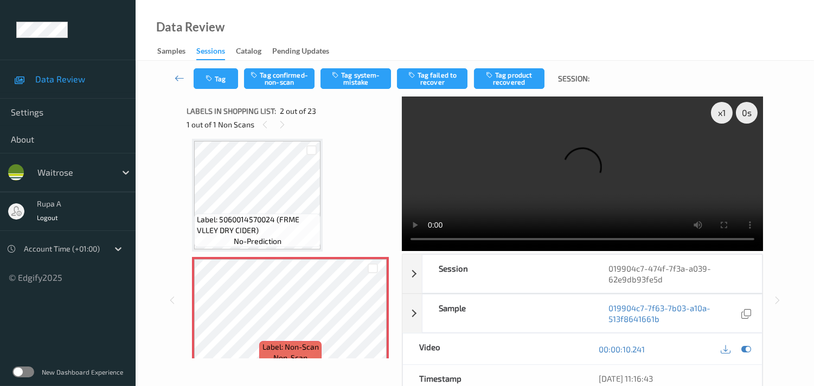
click at [365, 137] on div "Labels in shopping list: 2 out of 23 1 out of 1 Non Scans" at bounding box center [291, 118] width 208 height 42
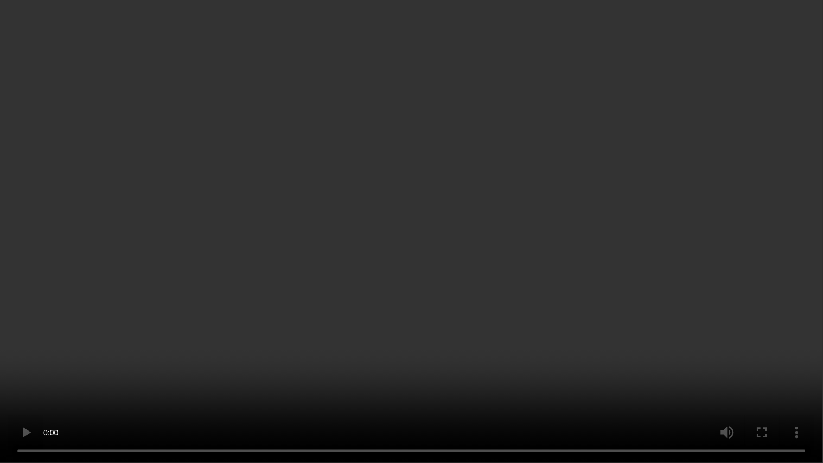
click at [751, 95] on video at bounding box center [411, 231] width 823 height 463
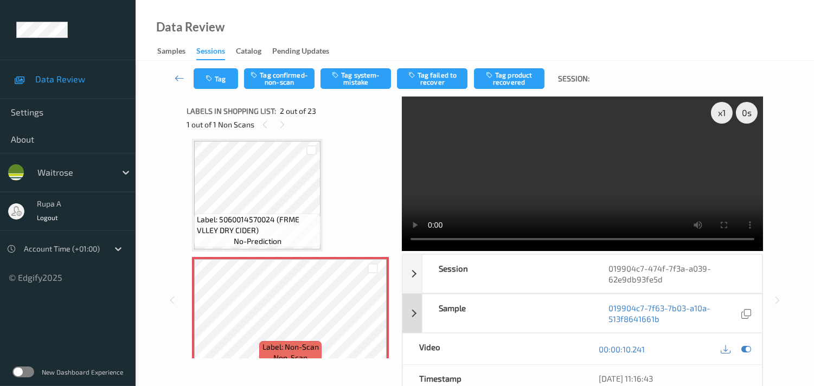
drag, startPoint x: 744, startPoint y: 346, endPoint x: 511, endPoint y: 310, distance: 236.6
click at [745, 346] on icon at bounding box center [747, 350] width 10 height 10
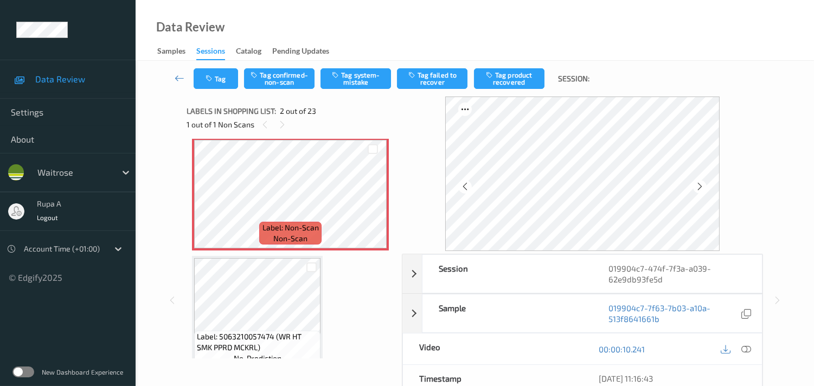
scroll to position [126, 0]
click at [372, 79] on button "Tag system-mistake" at bounding box center [356, 78] width 71 height 21
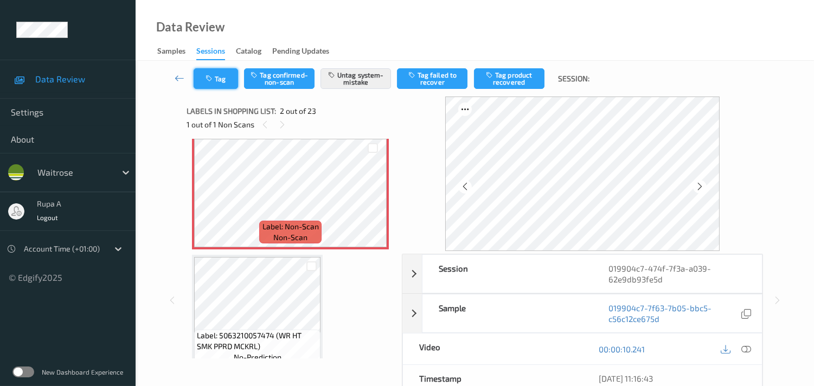
click at [224, 82] on button "Tag" at bounding box center [216, 78] width 44 height 21
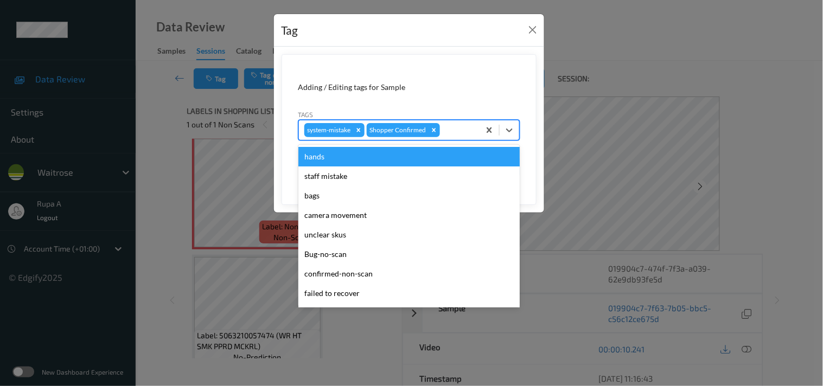
click at [456, 133] on div at bounding box center [458, 130] width 32 height 13
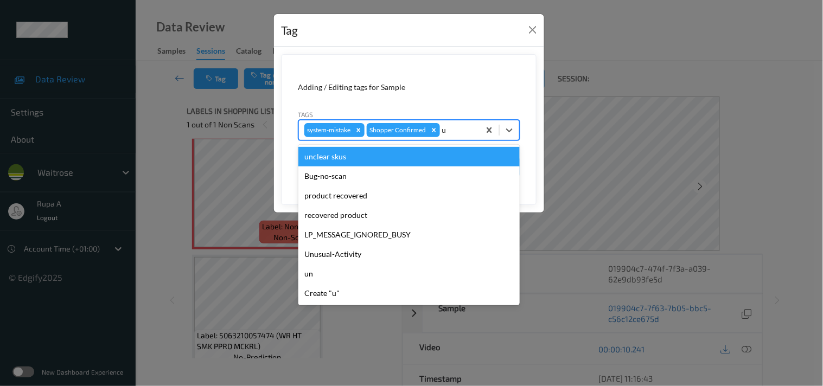
type input "un"
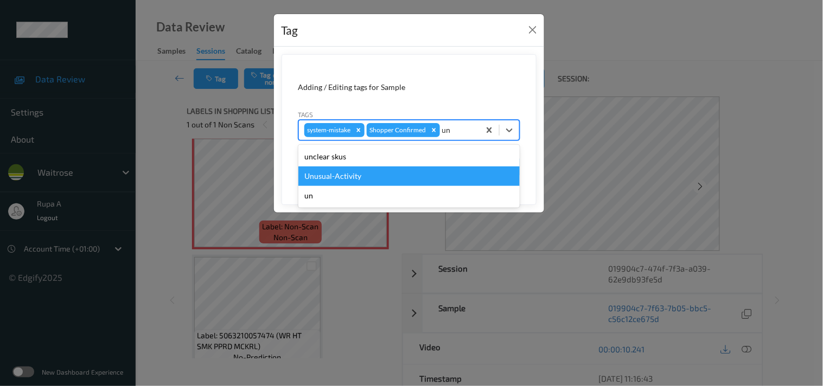
click at [368, 172] on div "Unusual-Activity" at bounding box center [408, 177] width 221 height 20
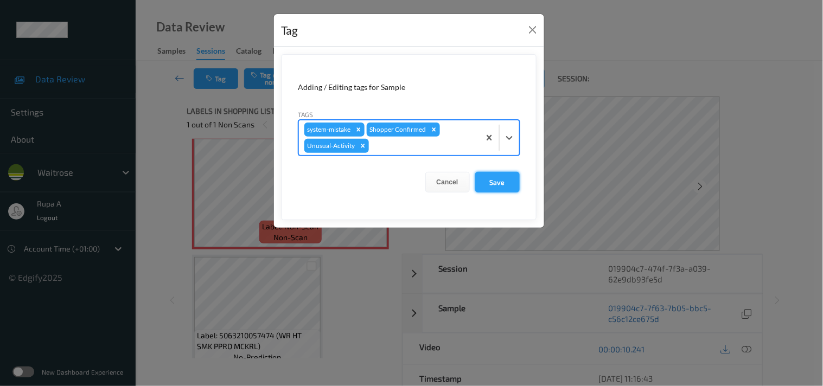
click at [500, 183] on button "Save" at bounding box center [497, 182] width 44 height 21
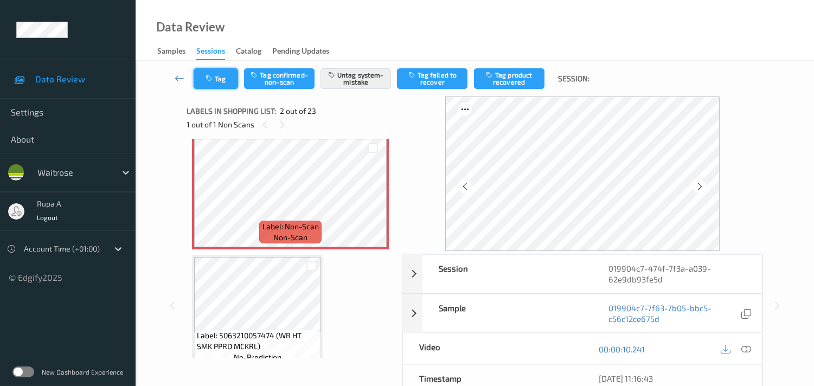
click at [215, 76] on button "Tag" at bounding box center [216, 78] width 44 height 21
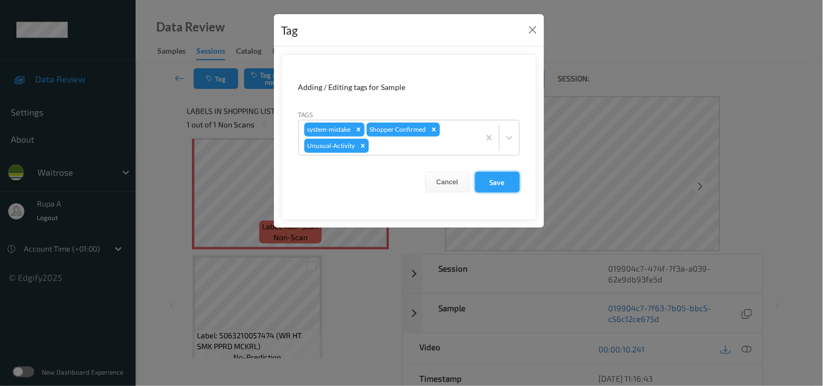
click at [494, 182] on button "Save" at bounding box center [497, 182] width 44 height 21
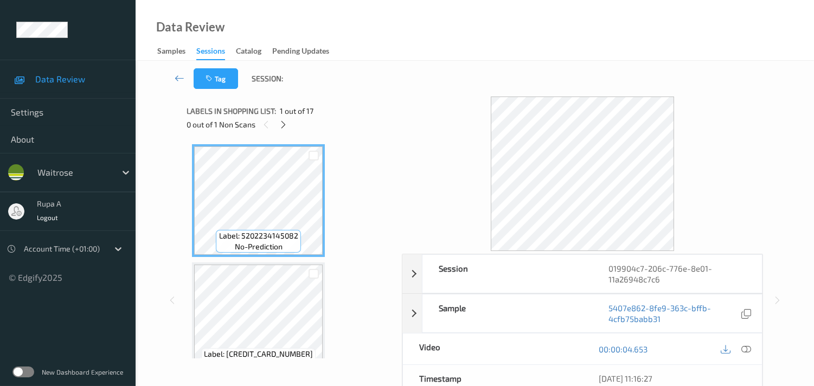
click at [350, 130] on div "0 out of 1 Non Scans" at bounding box center [291, 125] width 208 height 14
click at [283, 124] on icon at bounding box center [283, 125] width 9 height 10
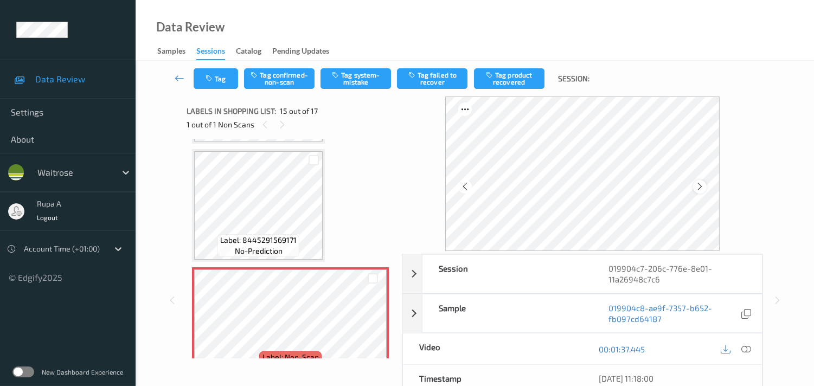
click at [701, 186] on icon at bounding box center [700, 187] width 9 height 10
click at [749, 346] on icon at bounding box center [747, 350] width 10 height 10
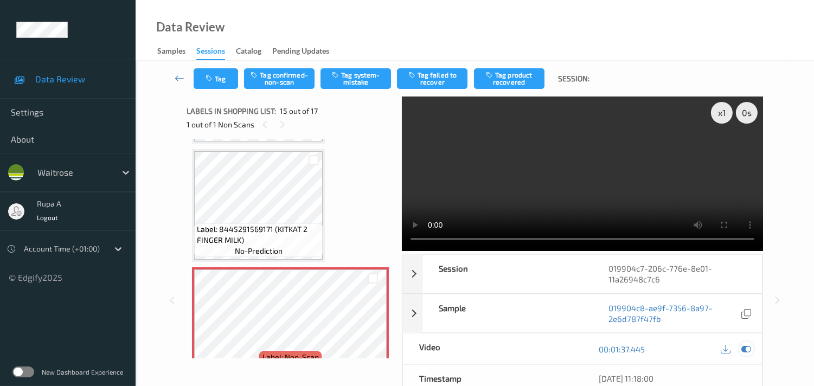
click at [747, 346] on icon at bounding box center [747, 350] width 10 height 10
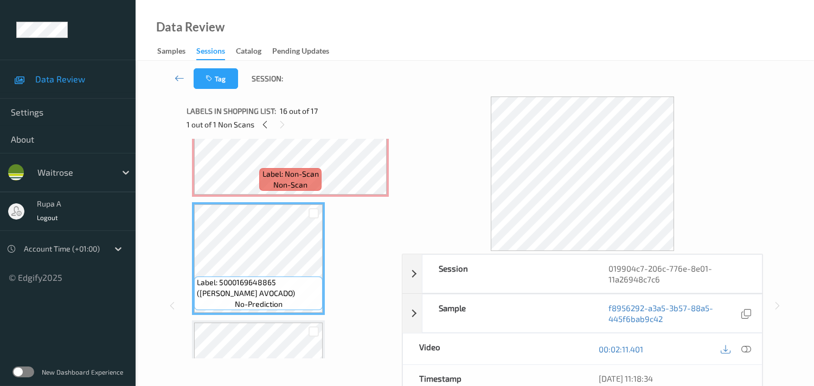
scroll to position [1603, 0]
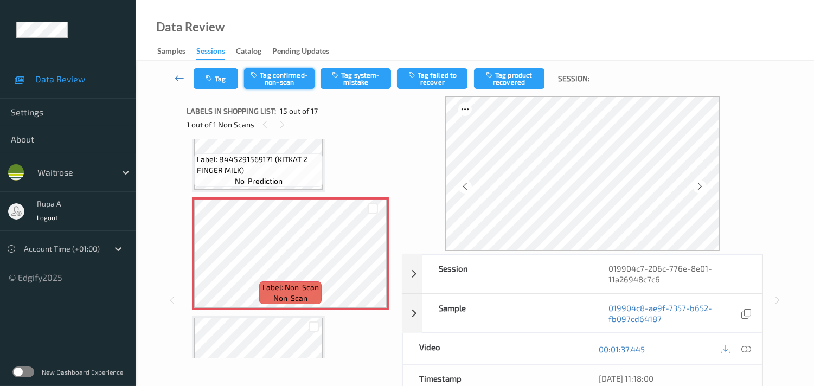
click at [284, 84] on button "Tag confirmed-non-scan" at bounding box center [279, 78] width 71 height 21
click at [429, 79] on button "Tag failed to recover" at bounding box center [432, 78] width 71 height 21
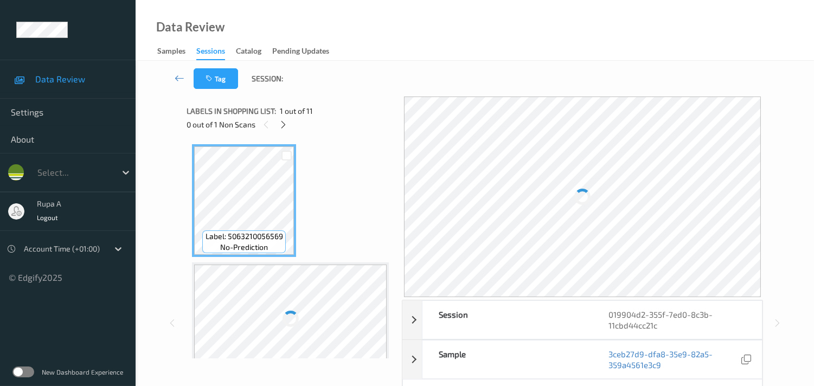
click at [274, 292] on div at bounding box center [290, 319] width 193 height 109
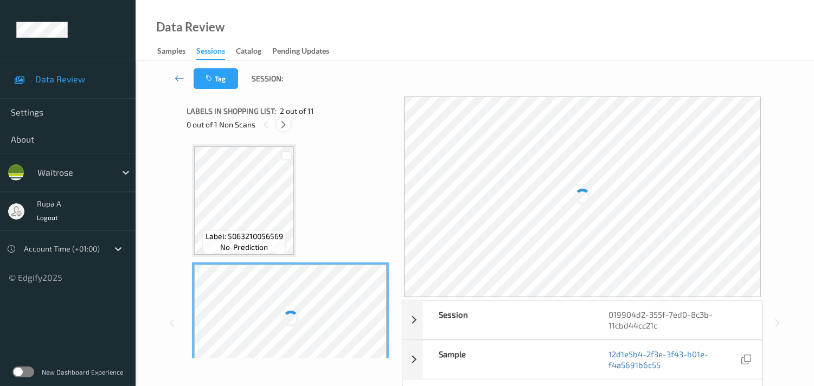
click at [280, 123] on icon at bounding box center [283, 125] width 9 height 10
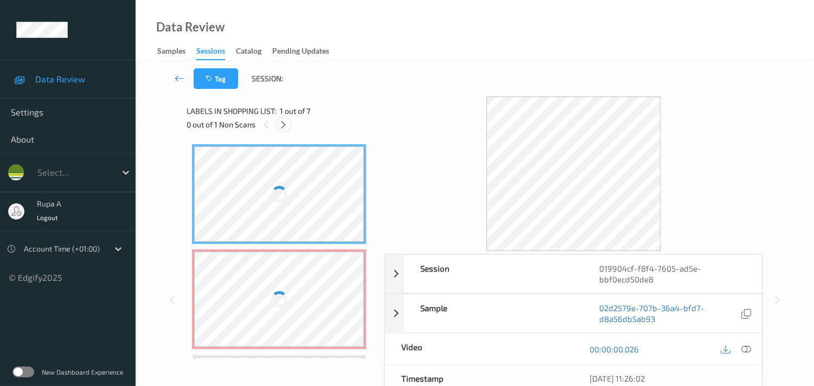
click at [280, 128] on icon at bounding box center [283, 125] width 9 height 10
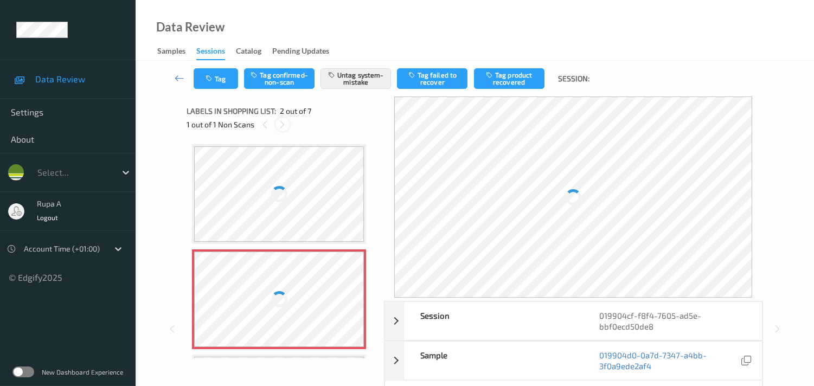
scroll to position [5, 0]
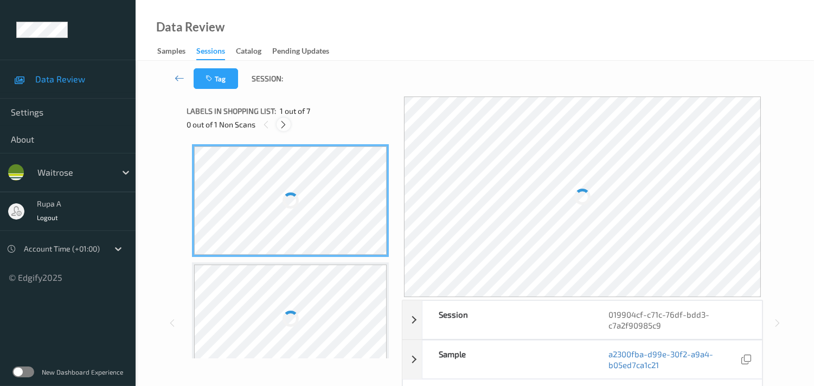
click at [282, 122] on icon at bounding box center [283, 125] width 9 height 10
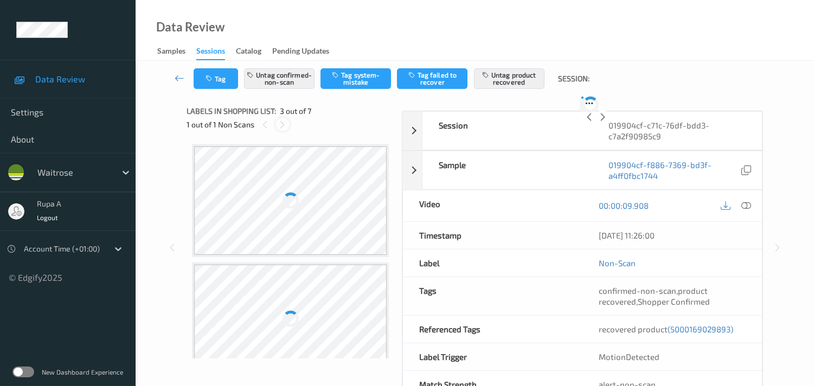
scroll to position [122, 0]
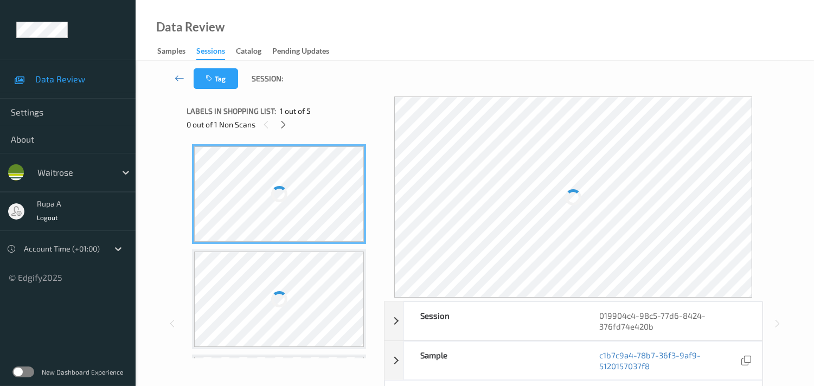
click at [318, 124] on div "0 out of 1 Non Scans" at bounding box center [282, 125] width 190 height 14
click at [278, 128] on div at bounding box center [284, 125] width 14 height 14
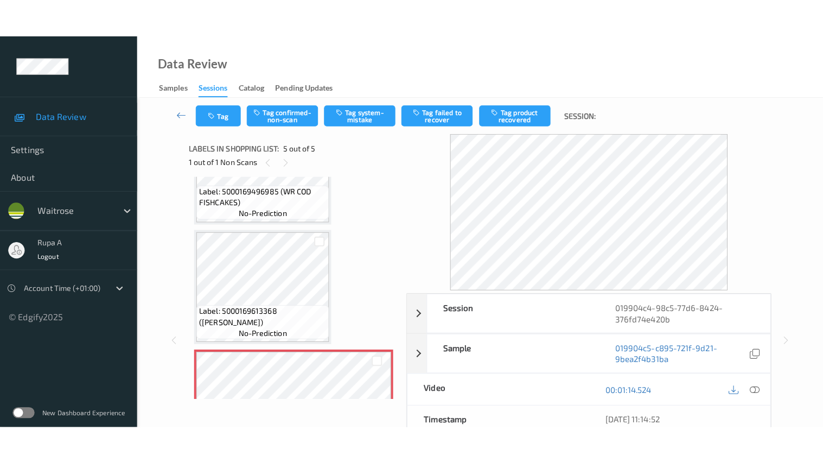
scroll to position [337, 0]
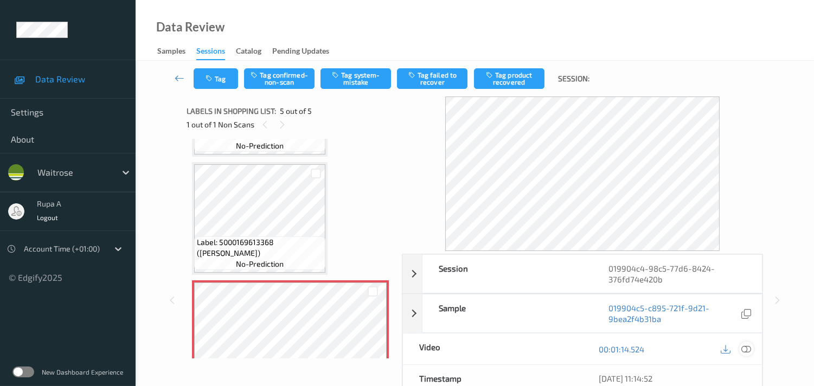
click at [745, 350] on icon at bounding box center [747, 350] width 10 height 10
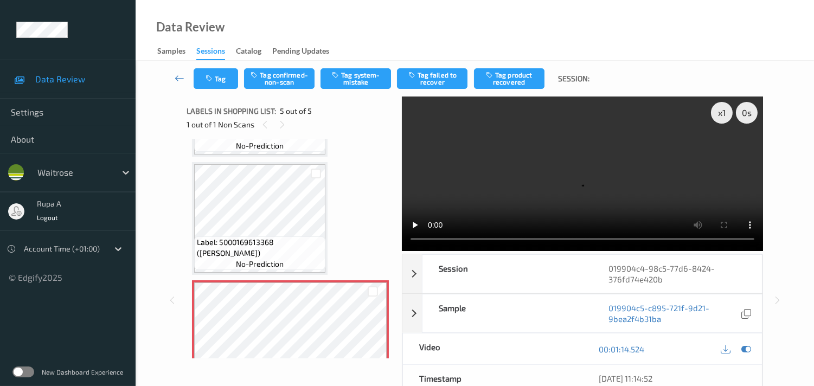
scroll to position [296, 0]
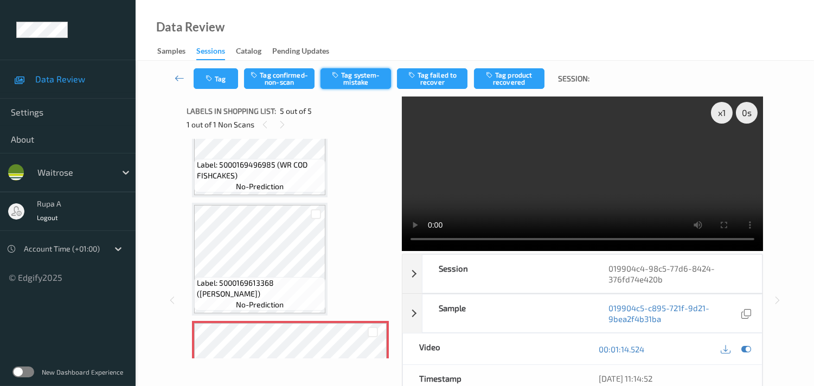
click at [350, 83] on button "Tag system-mistake" at bounding box center [356, 78] width 71 height 21
click at [219, 78] on button "Tag" at bounding box center [216, 78] width 44 height 21
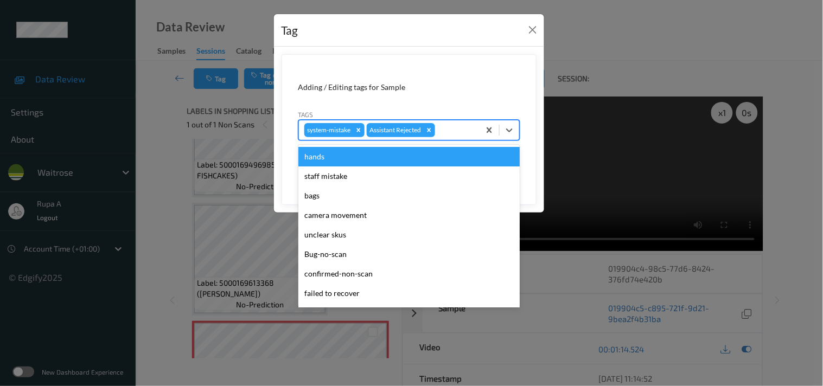
click at [439, 136] on input "text" at bounding box center [438, 130] width 2 height 11
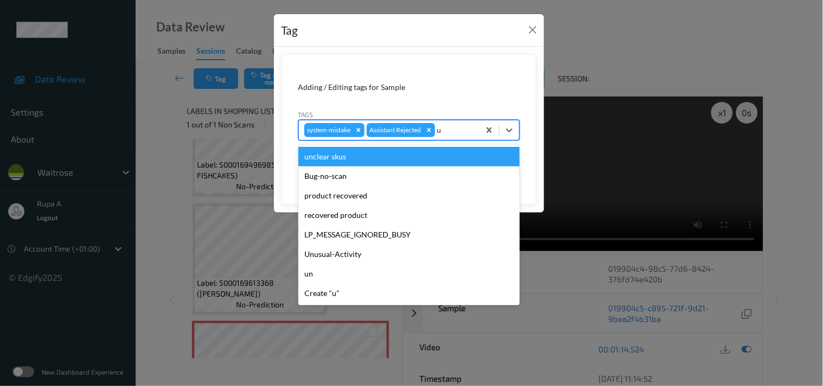
type input "un"
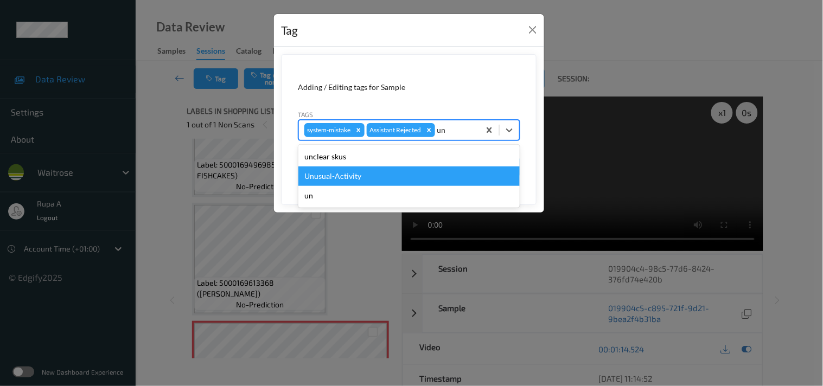
click at [369, 172] on div "Unusual-Activity" at bounding box center [408, 177] width 221 height 20
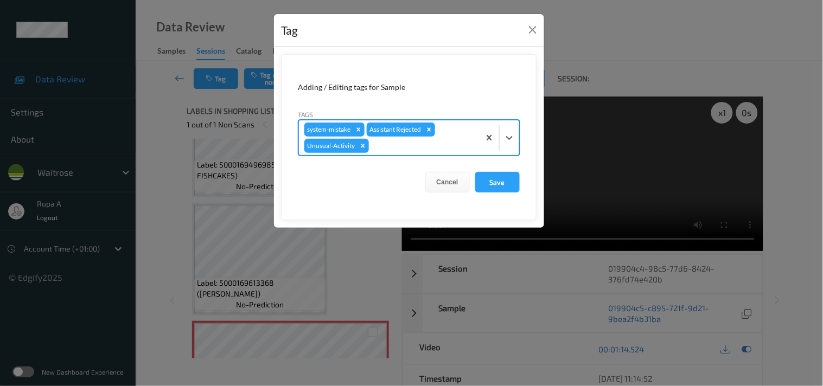
click at [389, 150] on div at bounding box center [422, 145] width 103 height 13
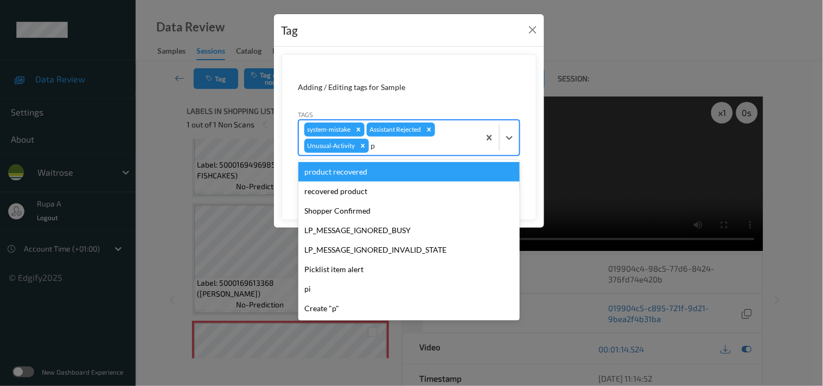
type input "pi"
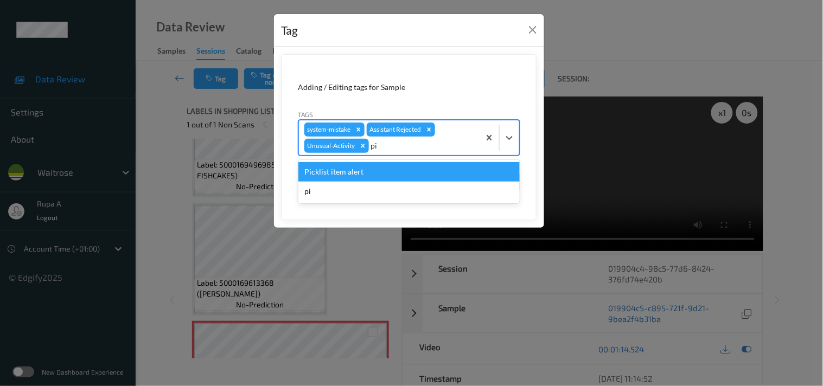
click at [374, 171] on div "Picklist item alert" at bounding box center [408, 172] width 221 height 20
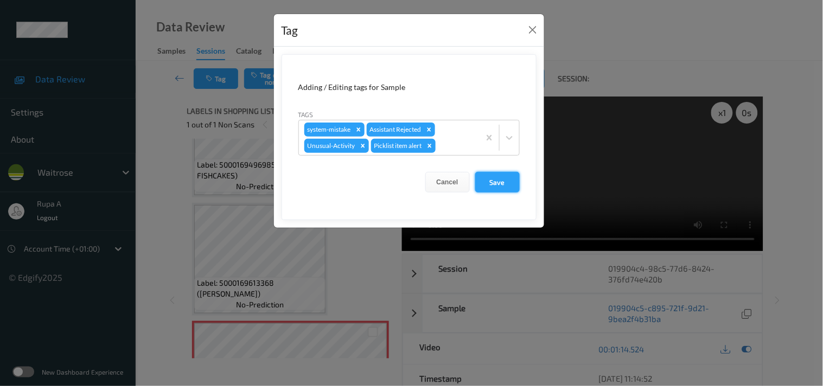
click at [516, 187] on button "Save" at bounding box center [497, 182] width 44 height 21
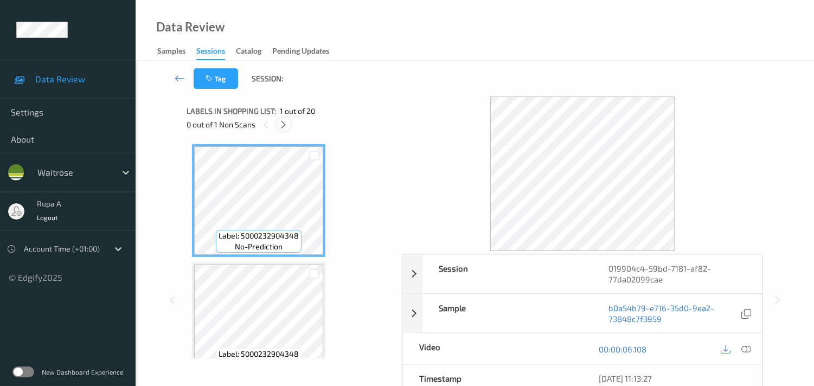
click at [280, 125] on icon at bounding box center [283, 125] width 9 height 10
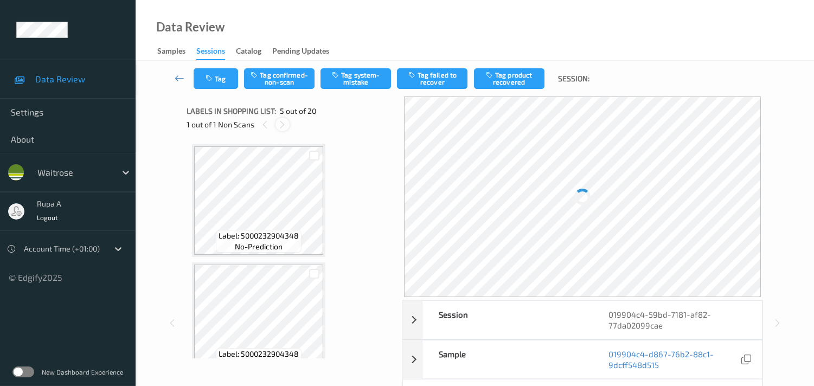
scroll to position [358, 0]
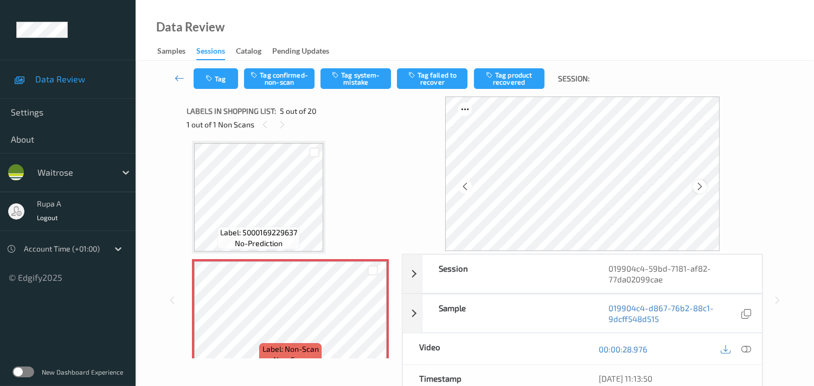
click at [702, 187] on icon at bounding box center [700, 187] width 9 height 10
click at [701, 184] on icon at bounding box center [700, 187] width 9 height 10
click at [750, 352] on icon at bounding box center [747, 350] width 10 height 10
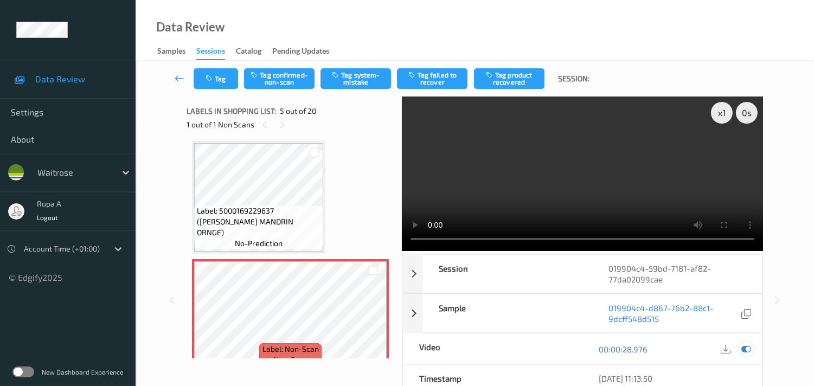
click at [747, 348] on icon at bounding box center [747, 350] width 10 height 10
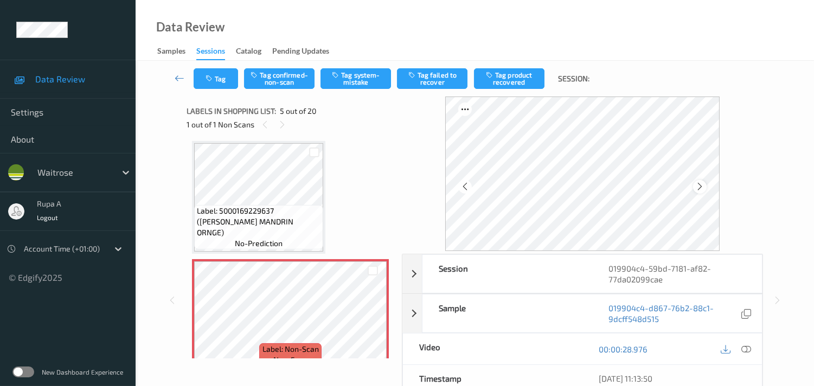
click at [698, 188] on icon at bounding box center [700, 187] width 9 height 10
click at [366, 79] on button "Tag system-mistake" at bounding box center [356, 78] width 71 height 21
click at [218, 80] on button "Tag" at bounding box center [216, 78] width 44 height 21
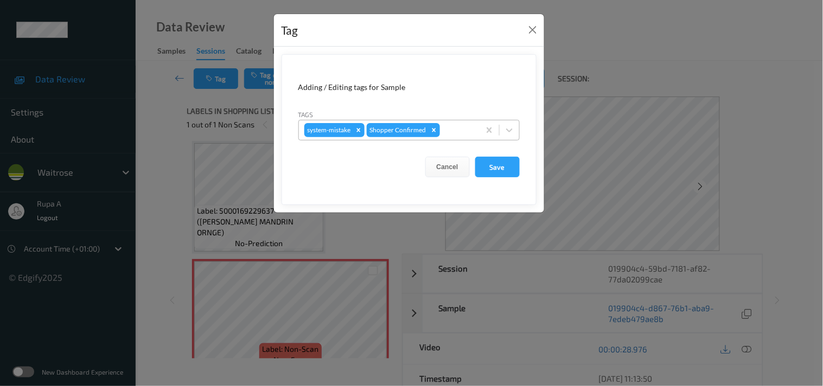
click at [478, 128] on div "system-mistake Shopper Confirmed" at bounding box center [389, 130] width 181 height 18
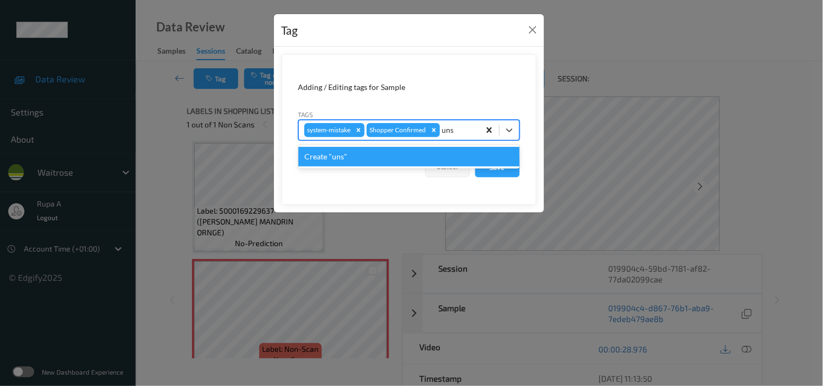
type input "un"
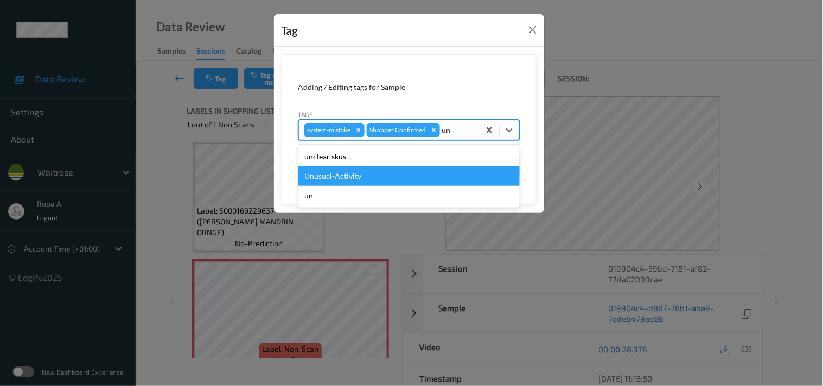
click at [352, 174] on div "Unusual-Activity" at bounding box center [408, 177] width 221 height 20
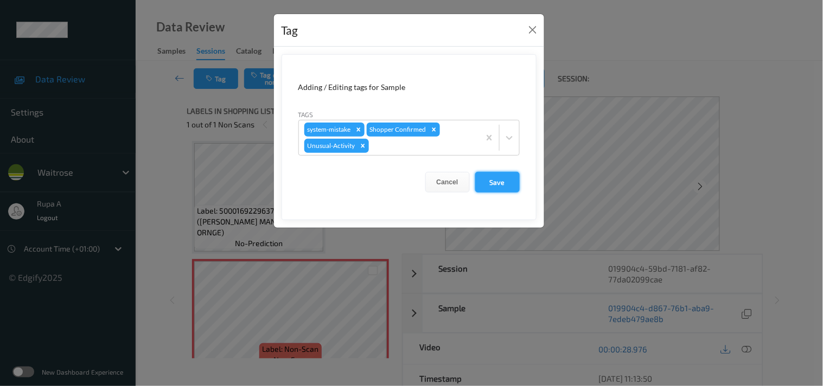
click at [495, 188] on button "Save" at bounding box center [497, 182] width 44 height 21
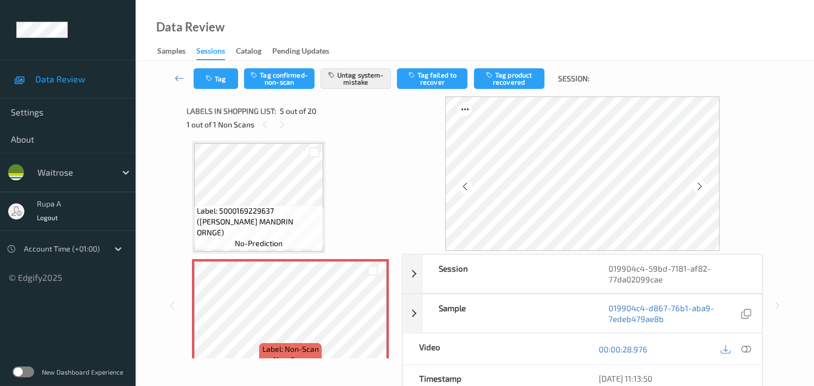
drag, startPoint x: 378, startPoint y: 1, endPoint x: 373, endPoint y: -8, distance: 10.2
click at [373, 0] on html "Data Review Settings About waitrose rupa a Logout Account Time (+01:00) © Edgif…" at bounding box center [407, 193] width 814 height 386
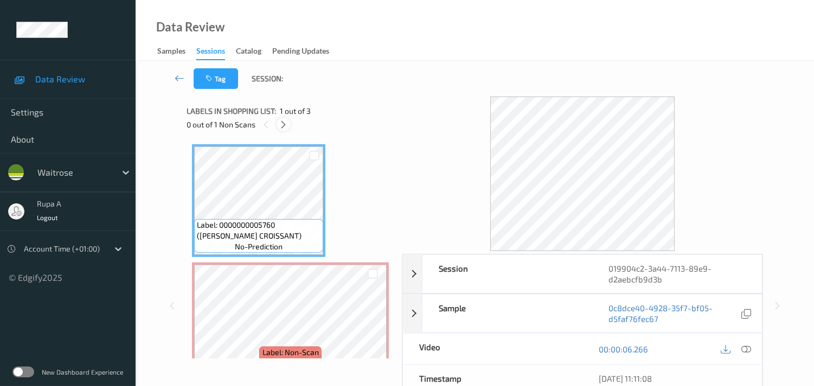
click at [289, 125] on div at bounding box center [284, 125] width 14 height 14
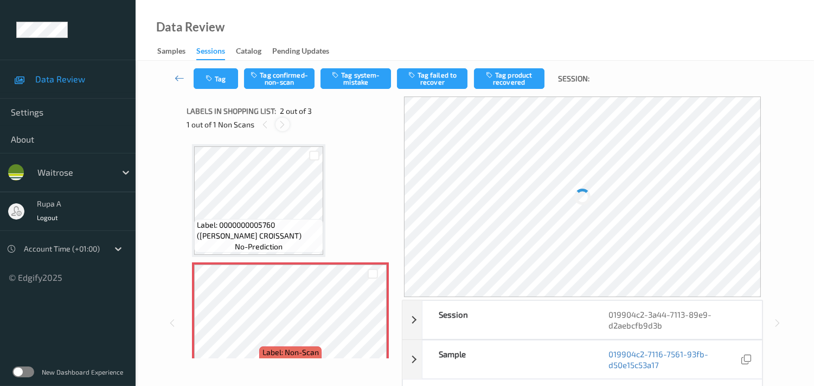
scroll to position [5, 0]
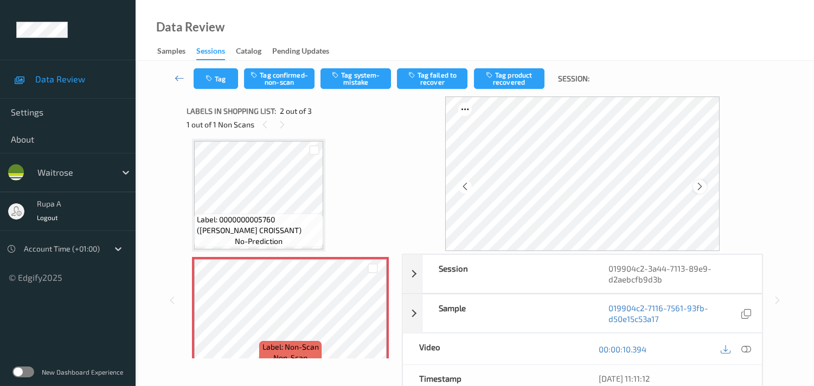
click at [697, 185] on div at bounding box center [700, 187] width 14 height 14
click at [705, 188] on icon at bounding box center [700, 187] width 9 height 10
click at [748, 348] on icon at bounding box center [747, 350] width 10 height 10
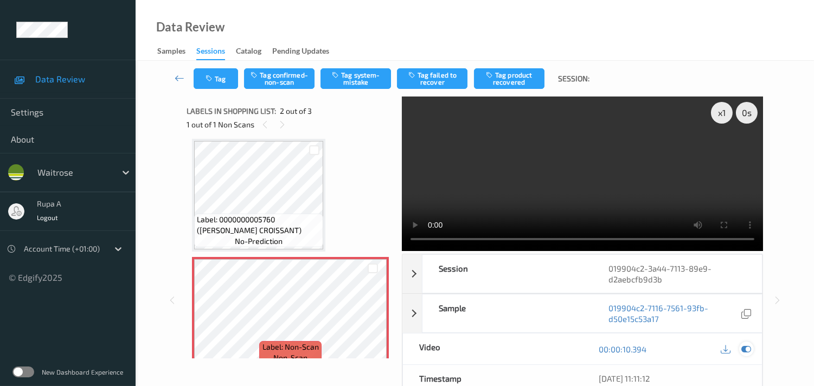
click at [745, 349] on icon at bounding box center [747, 350] width 10 height 10
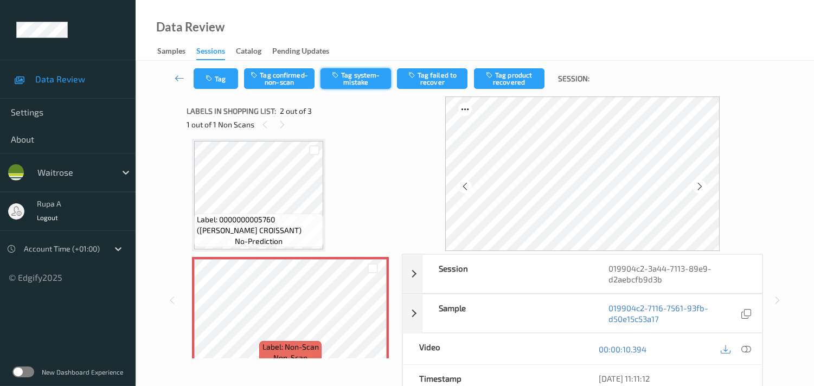
click at [357, 75] on button "Tag system-mistake" at bounding box center [356, 78] width 71 height 21
click at [226, 85] on button "Tag" at bounding box center [216, 78] width 44 height 21
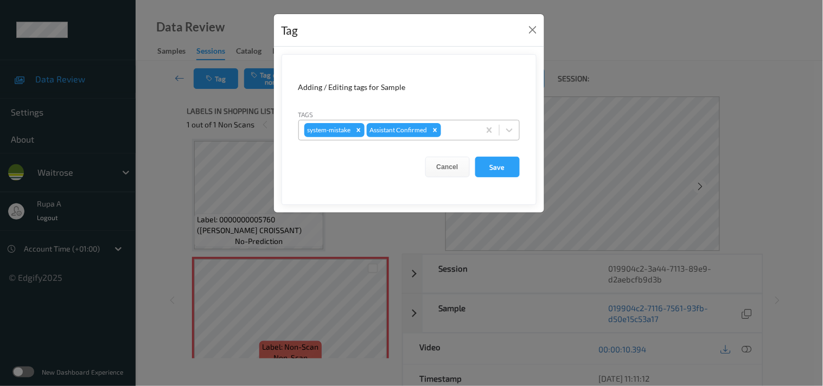
click at [447, 128] on div at bounding box center [458, 130] width 31 height 13
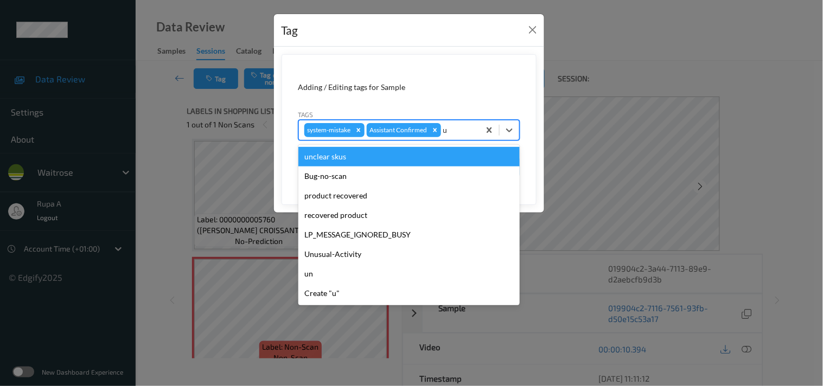
type input "un"
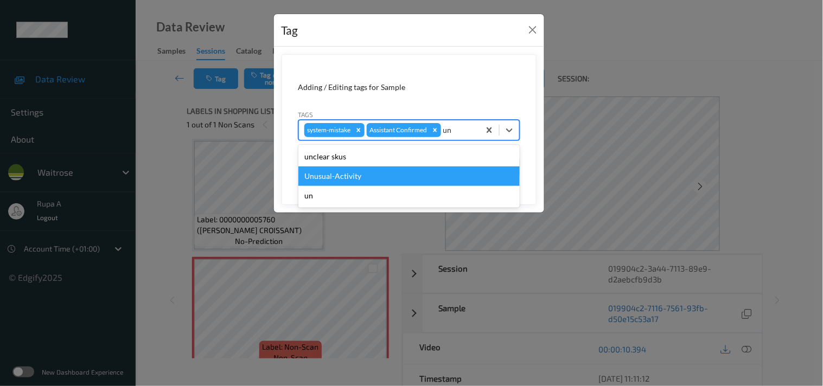
click at [373, 177] on div "Unusual-Activity" at bounding box center [408, 177] width 221 height 20
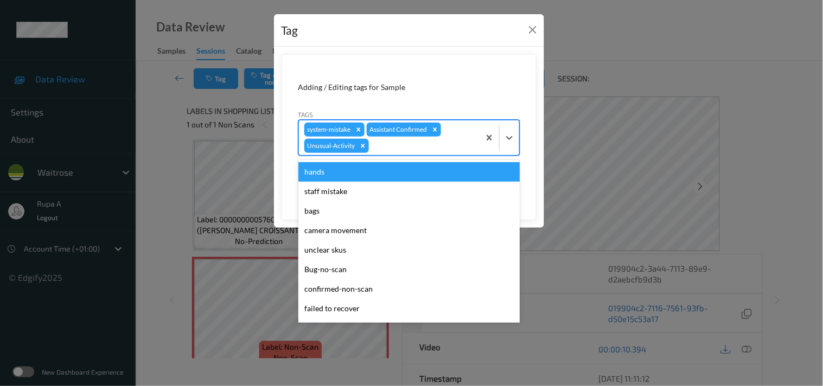
click at [398, 150] on div at bounding box center [422, 145] width 103 height 13
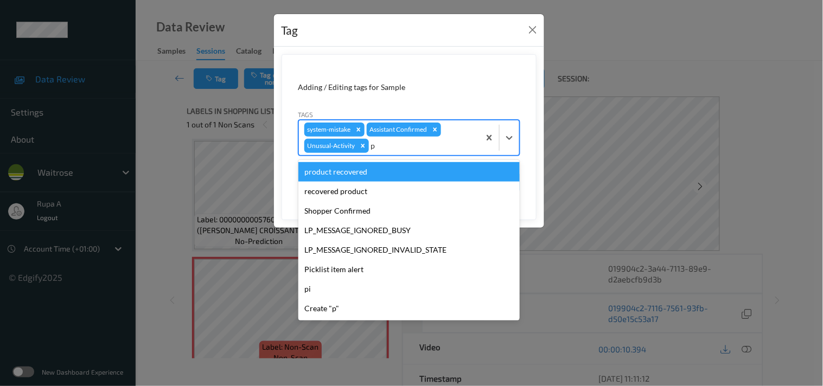
type input "pi"
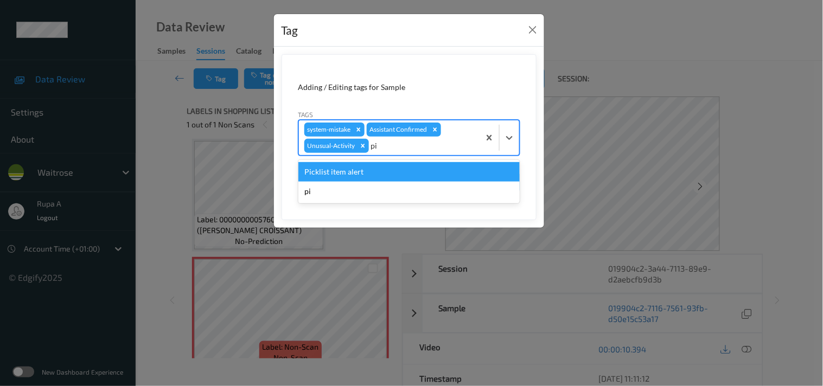
click at [376, 170] on div "Picklist item alert" at bounding box center [408, 172] width 221 height 20
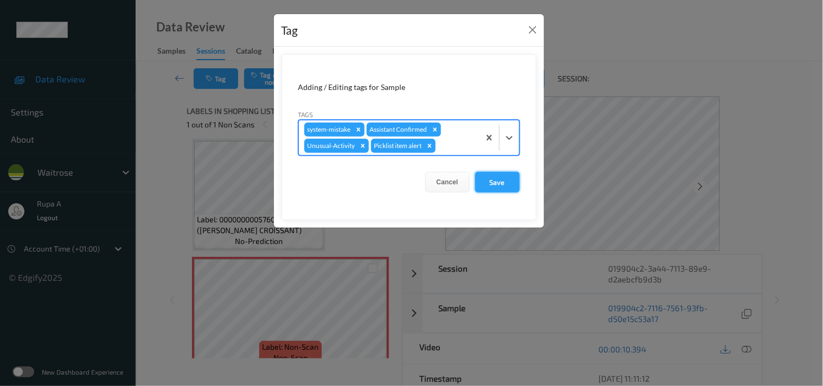
click at [500, 182] on button "Save" at bounding box center [497, 182] width 44 height 21
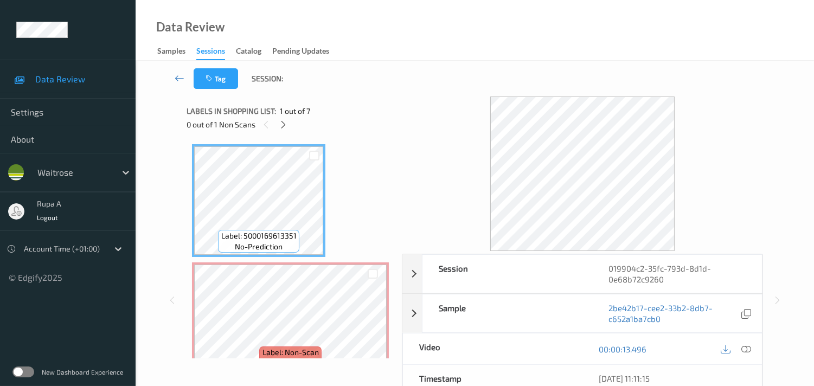
click at [342, 111] on div "Labels in shopping list: 1 out of 7" at bounding box center [291, 111] width 208 height 14
click at [283, 122] on icon at bounding box center [283, 125] width 9 height 10
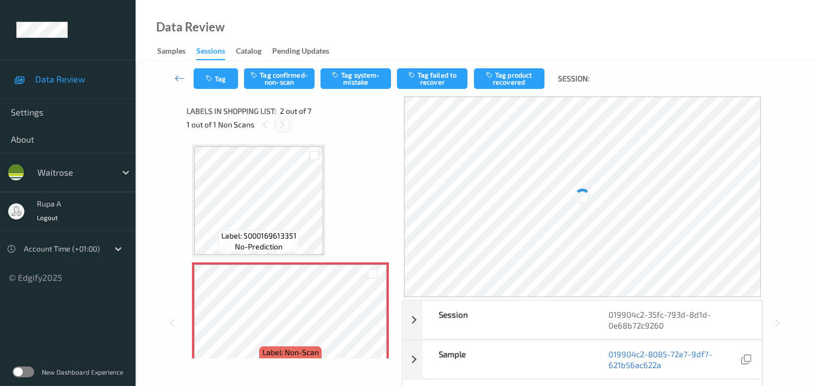
scroll to position [5, 0]
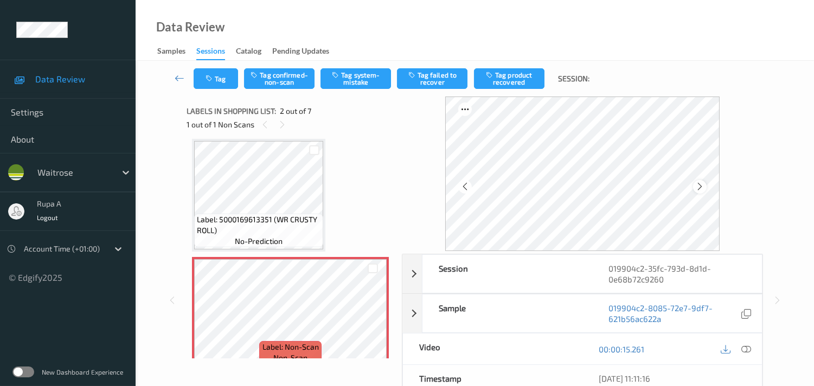
click at [703, 183] on icon at bounding box center [700, 187] width 9 height 10
click at [341, 78] on icon "button" at bounding box center [336, 75] width 9 height 8
click at [219, 78] on button "Tag" at bounding box center [216, 78] width 44 height 21
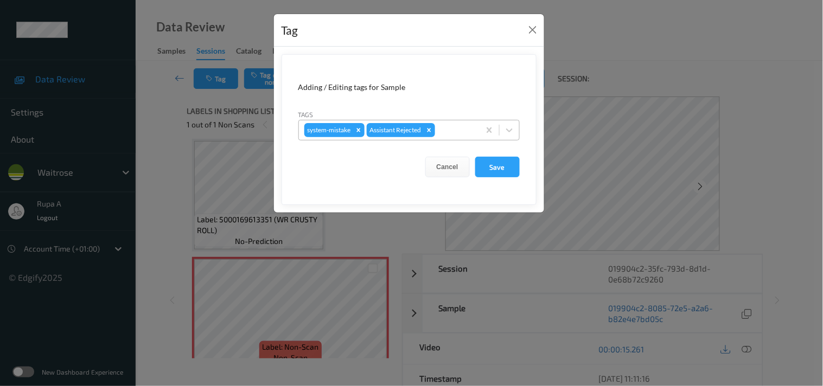
click at [463, 129] on div at bounding box center [455, 130] width 37 height 13
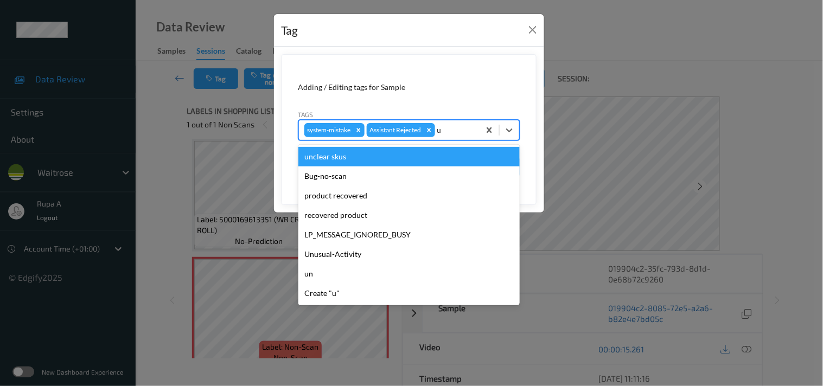
type input "un"
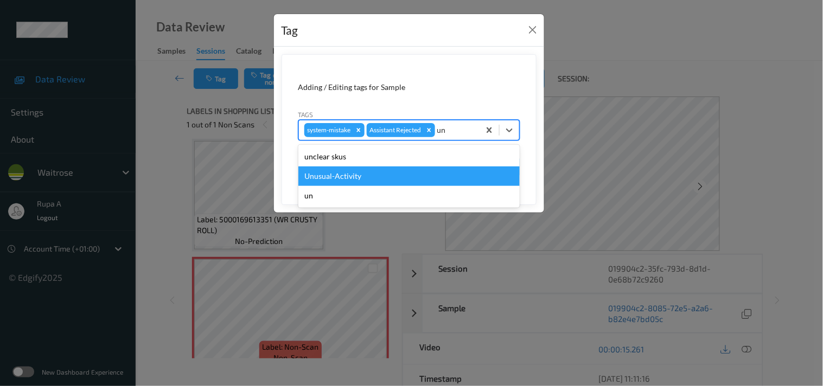
click at [380, 167] on div "Unusual-Activity" at bounding box center [408, 177] width 221 height 20
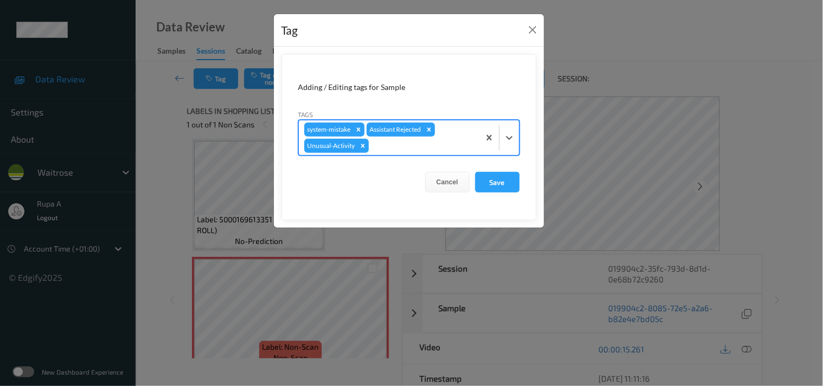
click at [394, 145] on div at bounding box center [422, 145] width 103 height 13
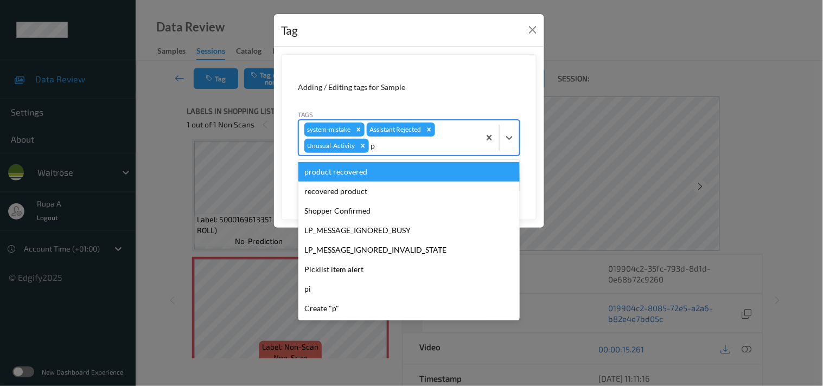
type input "pi"
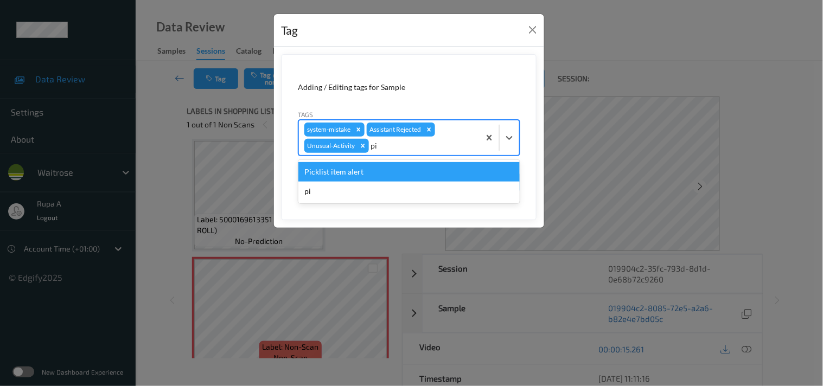
click at [371, 176] on div "Picklist item alert" at bounding box center [408, 172] width 221 height 20
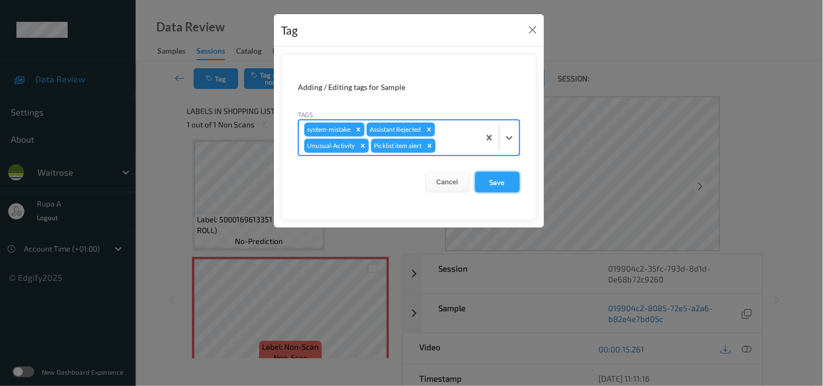
click at [505, 176] on button "Save" at bounding box center [497, 182] width 44 height 21
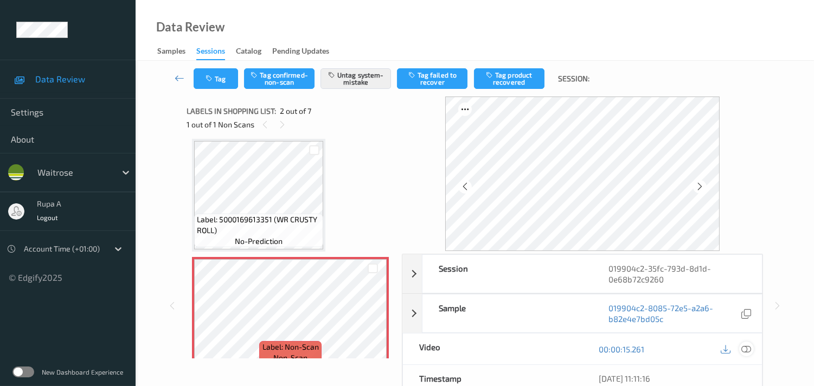
click at [745, 351] on icon at bounding box center [747, 350] width 10 height 10
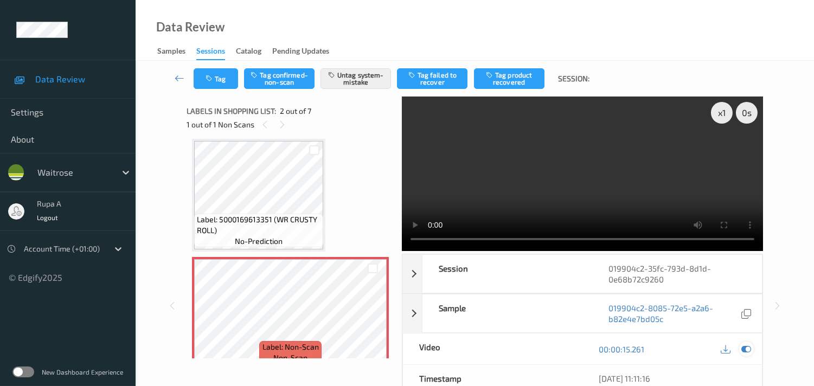
click at [749, 350] on icon at bounding box center [747, 350] width 10 height 10
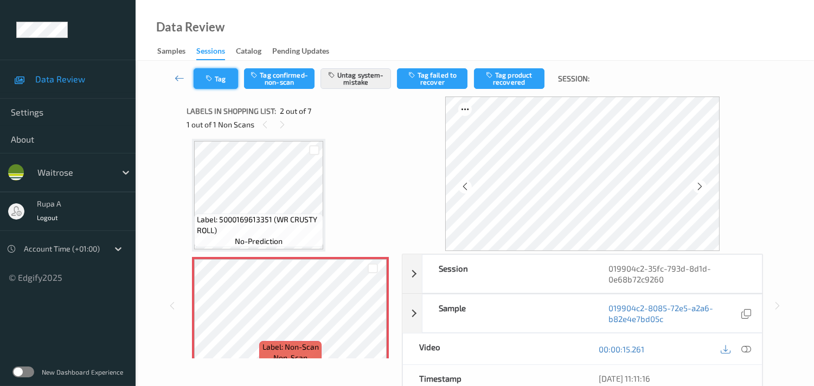
click at [210, 69] on button "Tag" at bounding box center [216, 78] width 44 height 21
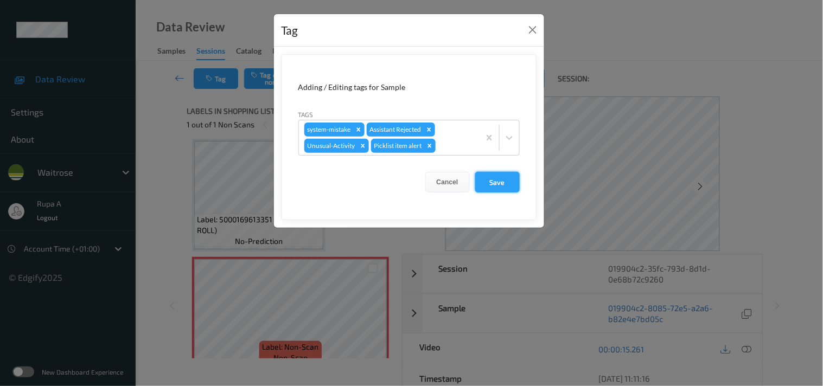
click at [496, 174] on button "Save" at bounding box center [497, 182] width 44 height 21
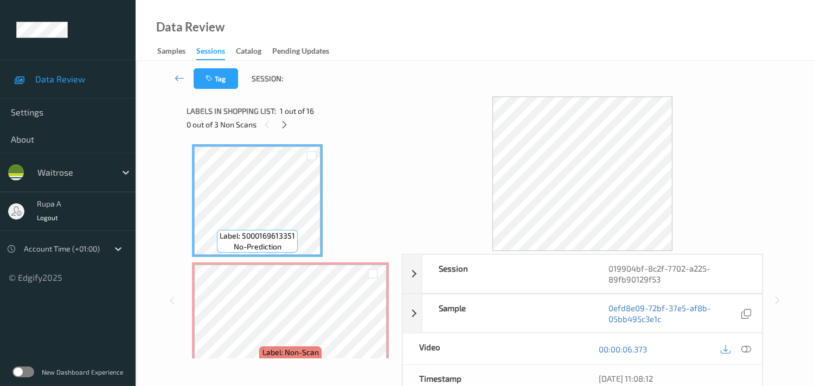
click at [369, 123] on div "0 out of 3 Non Scans" at bounding box center [291, 125] width 208 height 14
click at [288, 127] on icon at bounding box center [284, 125] width 9 height 10
click at [284, 125] on icon at bounding box center [284, 125] width 9 height 10
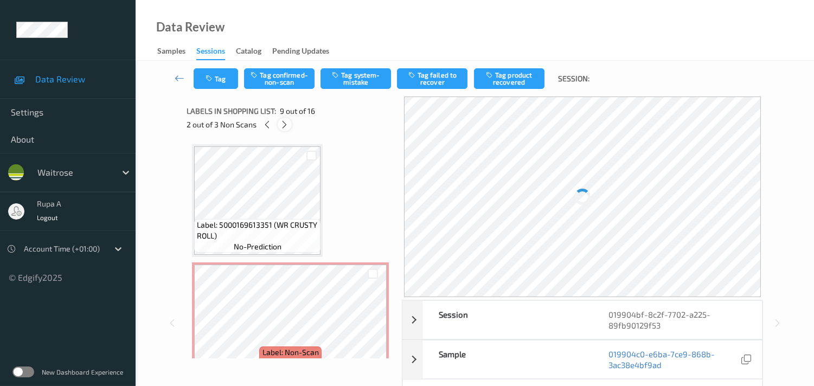
scroll to position [828, 0]
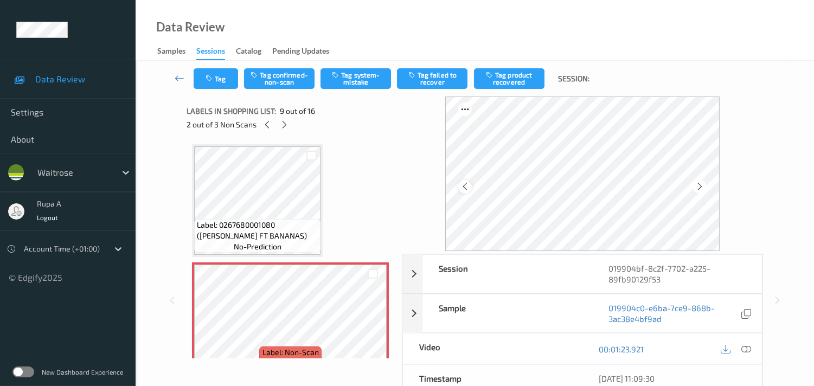
click at [467, 188] on icon at bounding box center [465, 187] width 9 height 10
click at [264, 127] on icon at bounding box center [267, 125] width 9 height 10
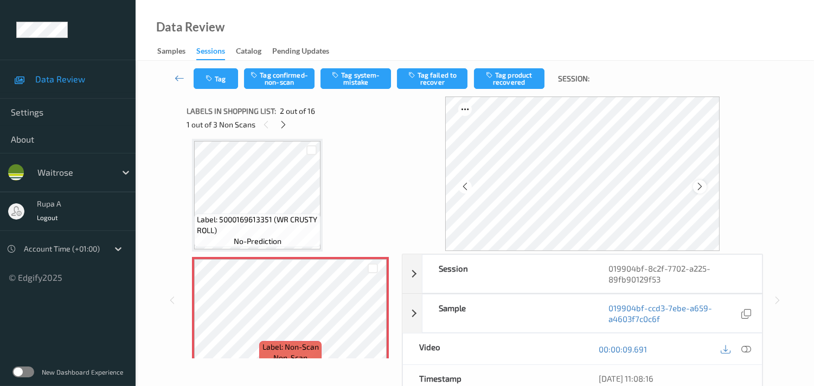
click at [704, 188] on icon at bounding box center [700, 187] width 9 height 10
click at [705, 188] on icon at bounding box center [700, 187] width 9 height 10
click at [283, 123] on icon at bounding box center [283, 125] width 9 height 10
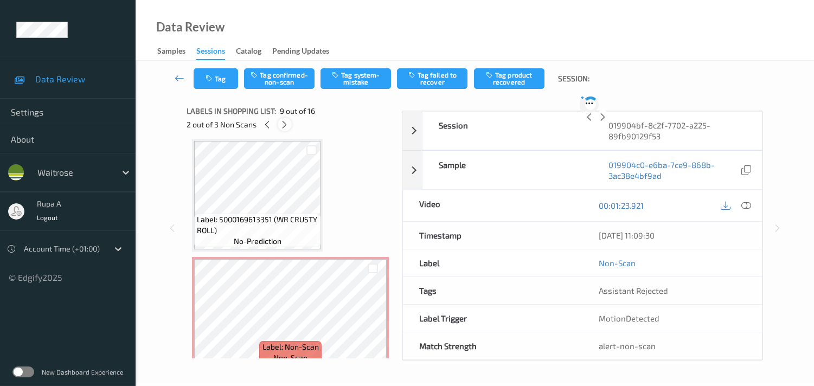
scroll to position [828, 0]
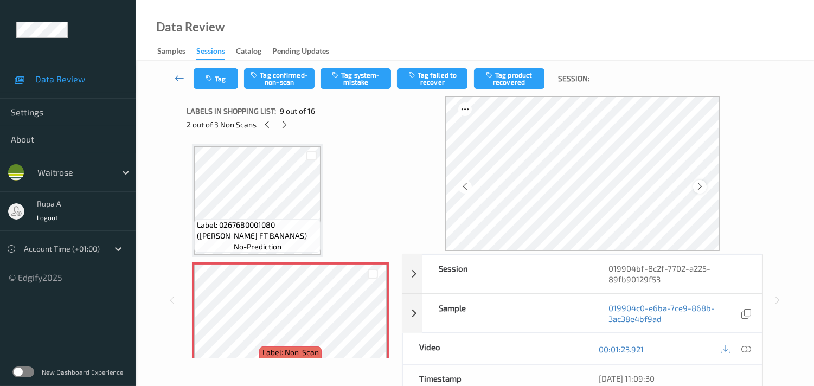
click at [702, 189] on icon at bounding box center [700, 187] width 9 height 10
click at [288, 126] on icon at bounding box center [284, 125] width 9 height 10
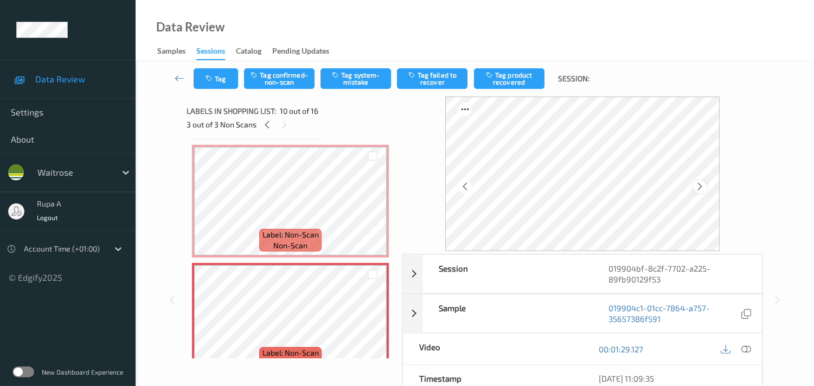
click at [702, 186] on icon at bounding box center [700, 187] width 9 height 10
click at [272, 124] on div at bounding box center [267, 125] width 14 height 14
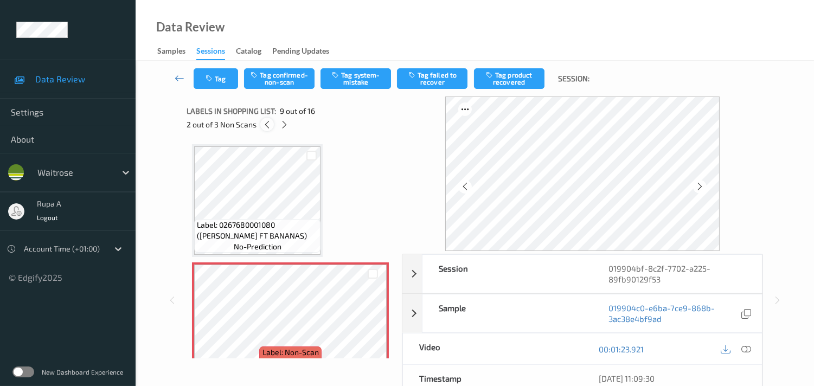
click at [272, 124] on div at bounding box center [267, 125] width 14 height 14
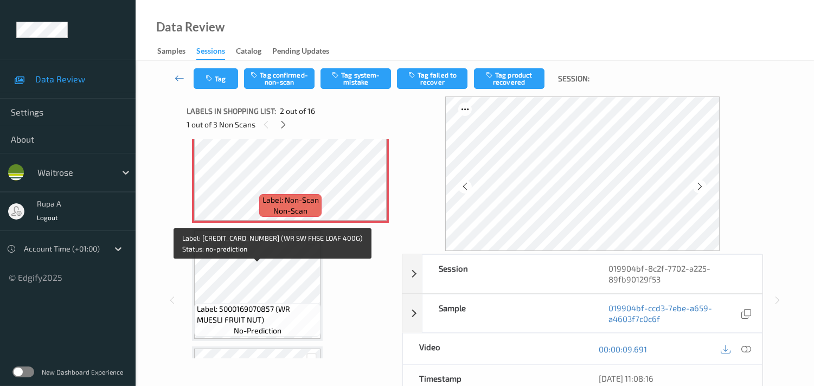
scroll to position [126, 0]
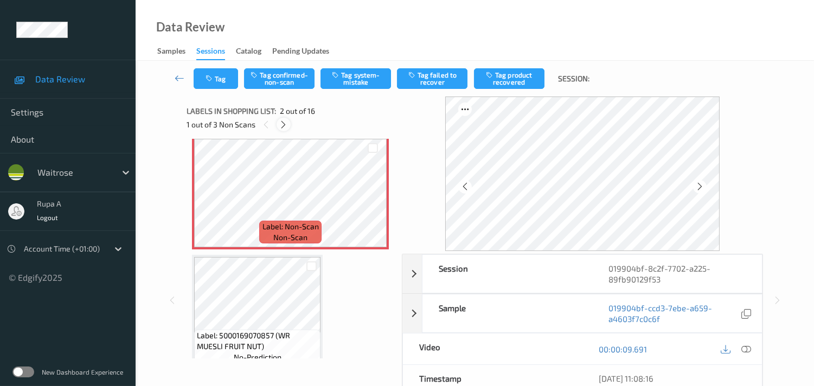
click at [282, 126] on icon at bounding box center [283, 125] width 9 height 10
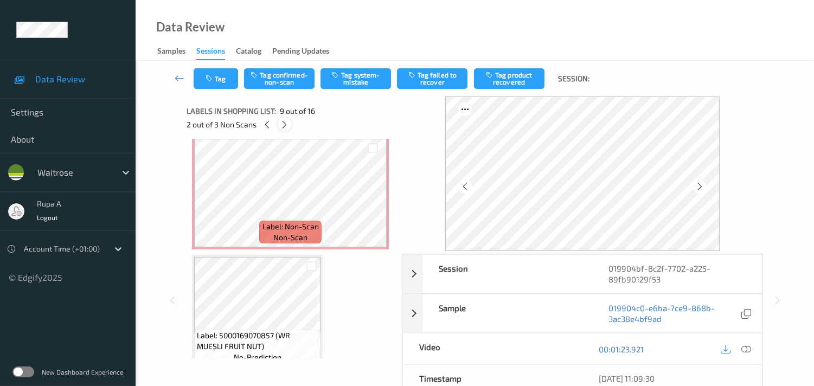
scroll to position [828, 0]
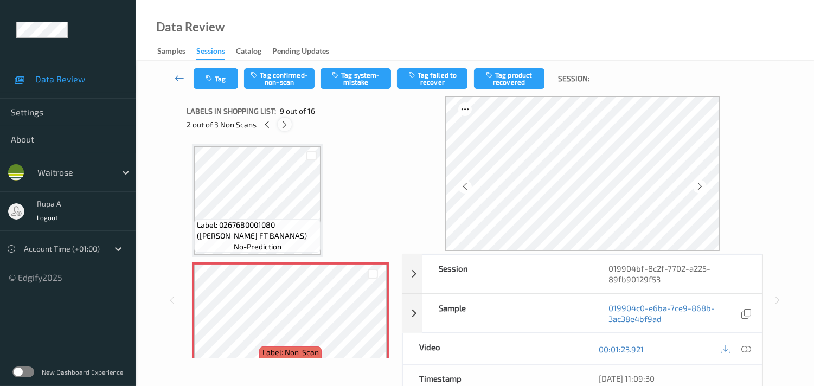
click at [282, 126] on icon at bounding box center [284, 125] width 9 height 10
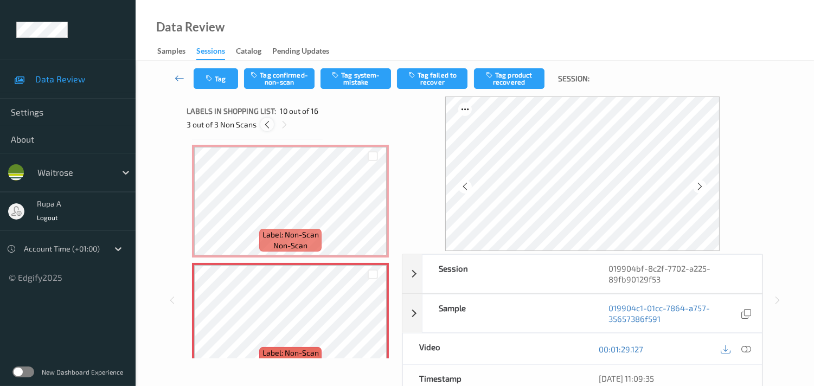
click at [266, 126] on icon at bounding box center [267, 125] width 9 height 10
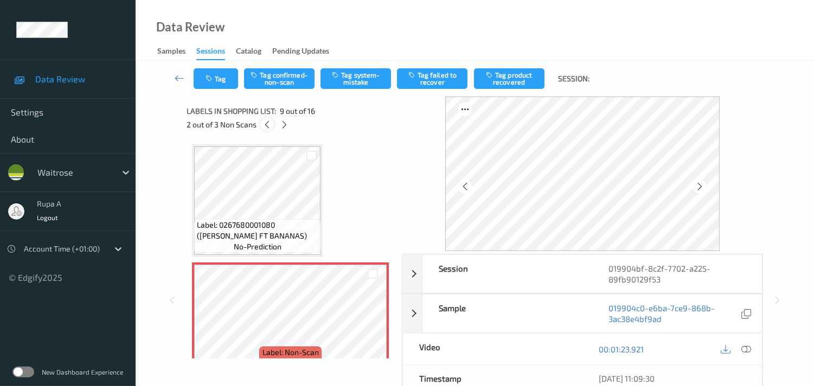
click at [266, 126] on icon at bounding box center [267, 125] width 9 height 10
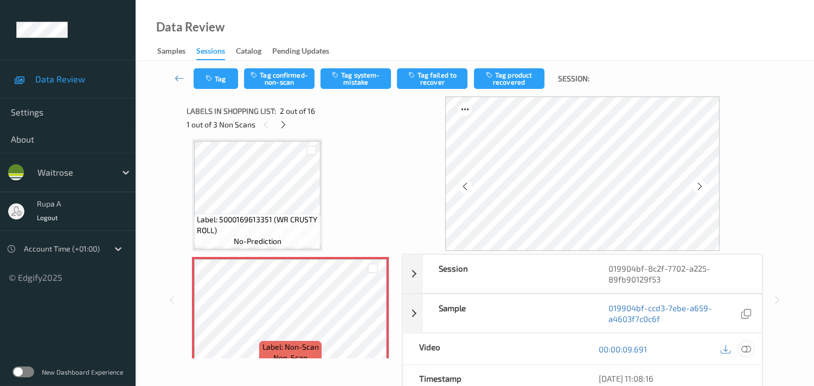
click at [751, 350] on div at bounding box center [746, 349] width 15 height 15
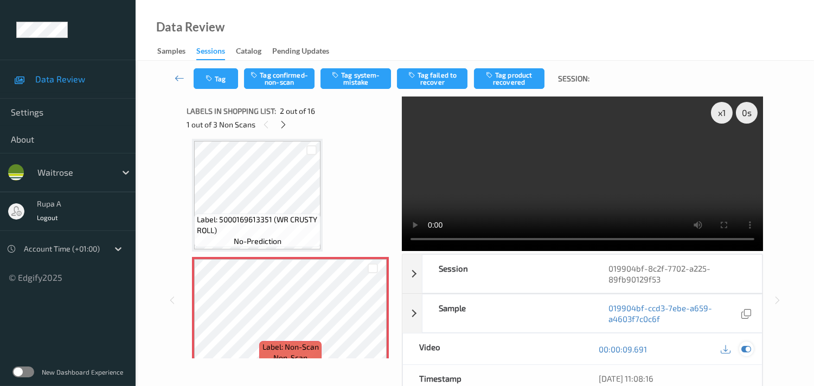
click at [752, 349] on div at bounding box center [746, 349] width 15 height 15
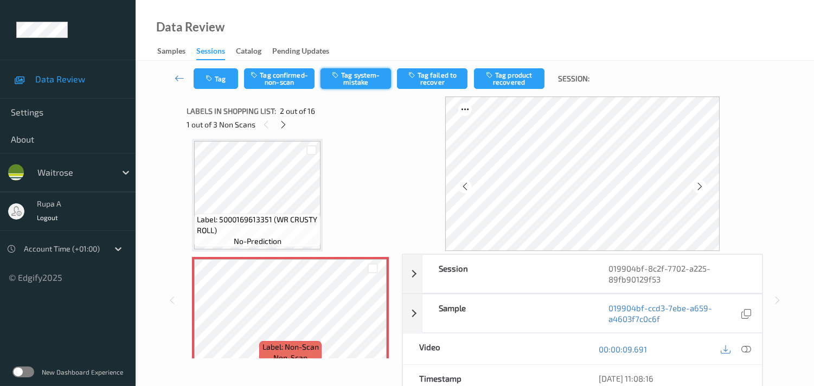
click at [367, 82] on button "Tag system-mistake" at bounding box center [356, 78] width 71 height 21
click at [209, 76] on icon "button" at bounding box center [210, 79] width 9 height 8
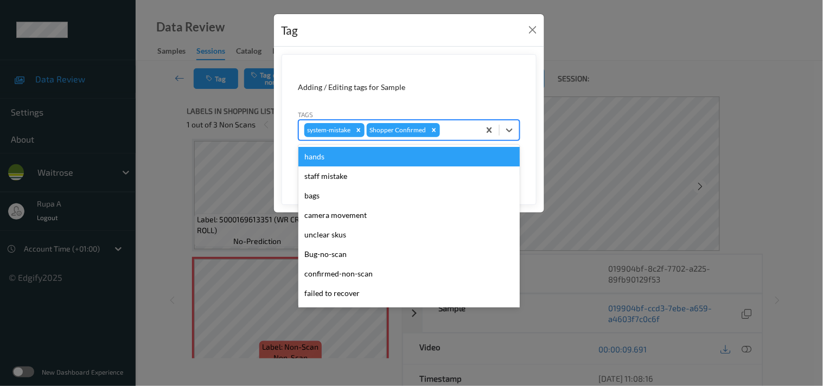
click at [446, 132] on div at bounding box center [458, 130] width 32 height 13
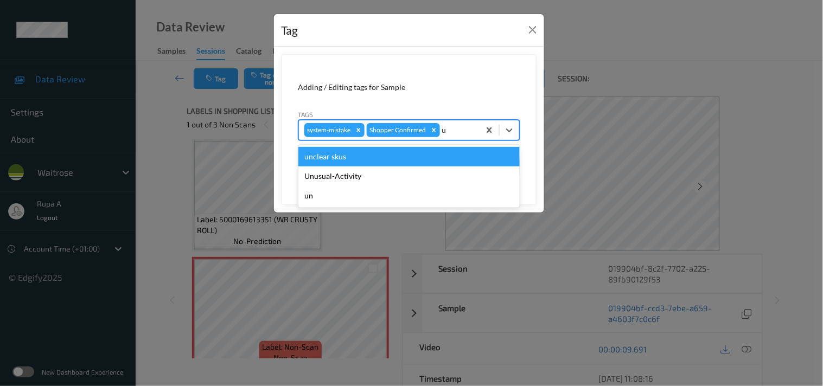
type input "un"
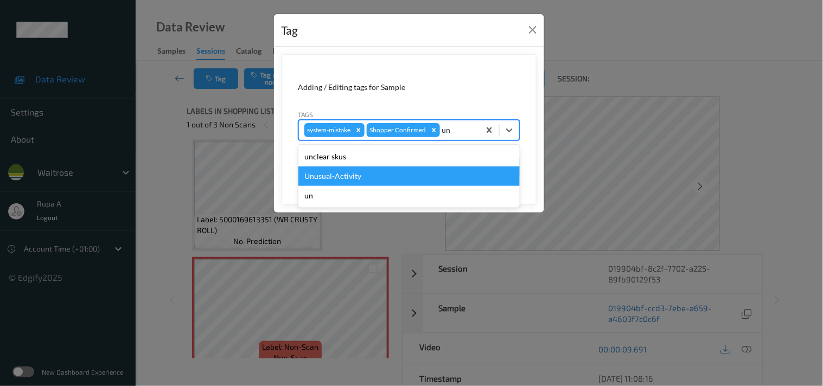
click at [364, 175] on div "Unusual-Activity" at bounding box center [408, 177] width 221 height 20
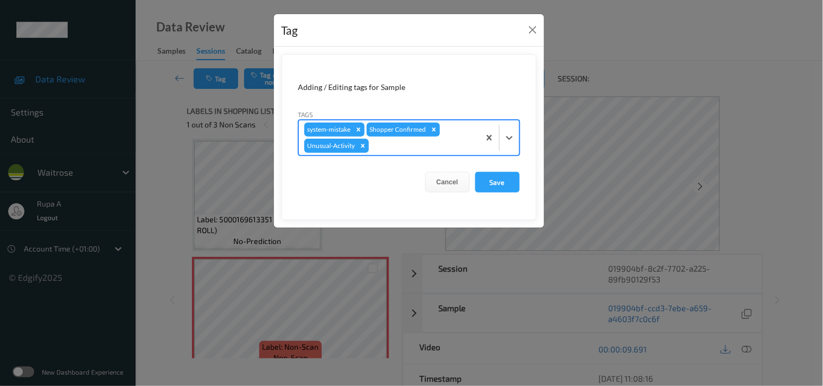
click at [387, 151] on div at bounding box center [422, 145] width 103 height 13
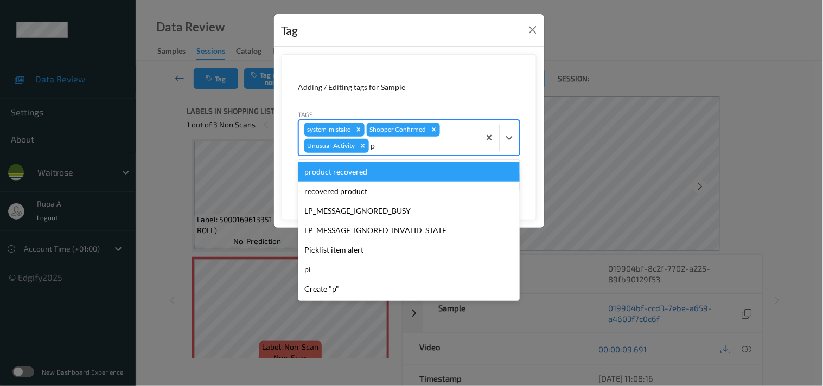
type input "pi"
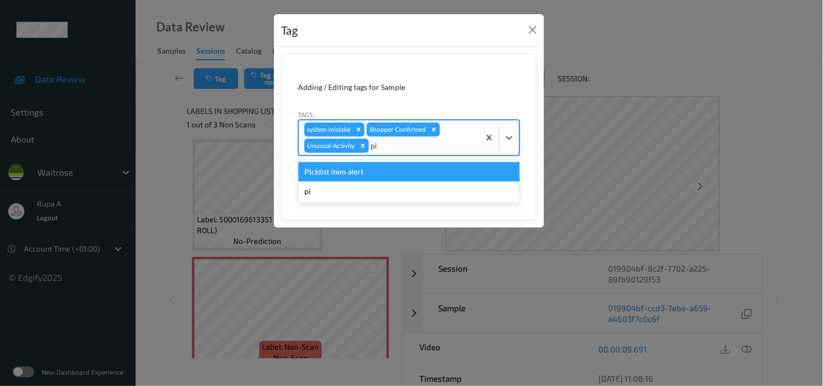
click at [348, 171] on div "Picklist item alert" at bounding box center [408, 172] width 221 height 20
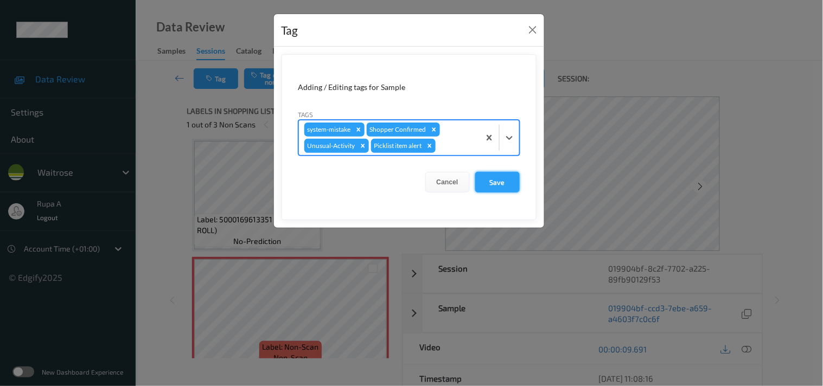
click at [500, 184] on button "Save" at bounding box center [497, 182] width 44 height 21
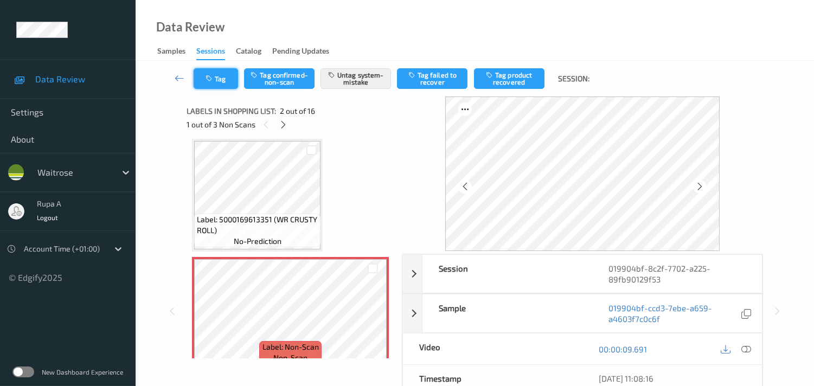
click at [209, 76] on icon "button" at bounding box center [210, 79] width 9 height 8
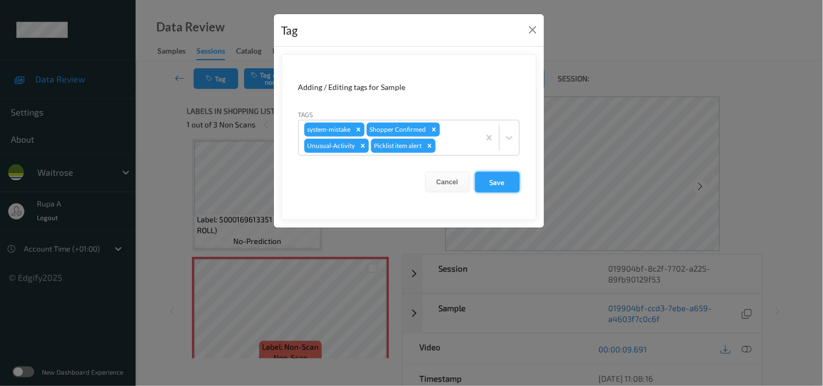
click at [502, 174] on button "Save" at bounding box center [497, 182] width 44 height 21
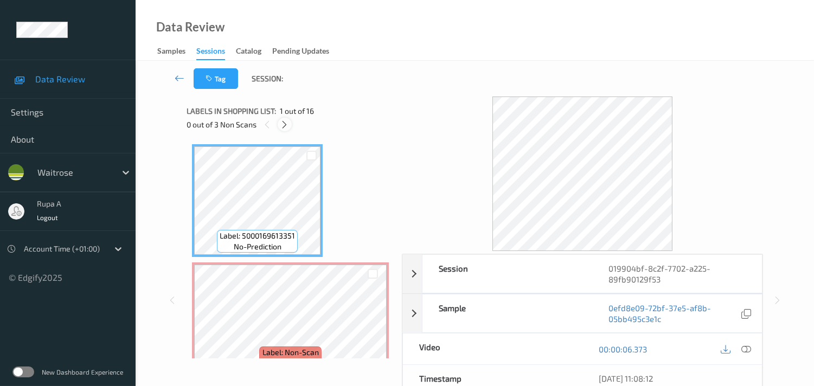
click at [282, 125] on icon at bounding box center [284, 125] width 9 height 10
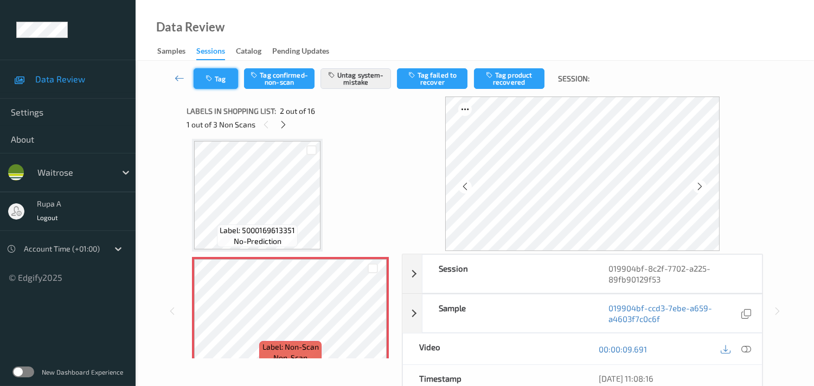
click at [214, 79] on icon "button" at bounding box center [210, 79] width 9 height 8
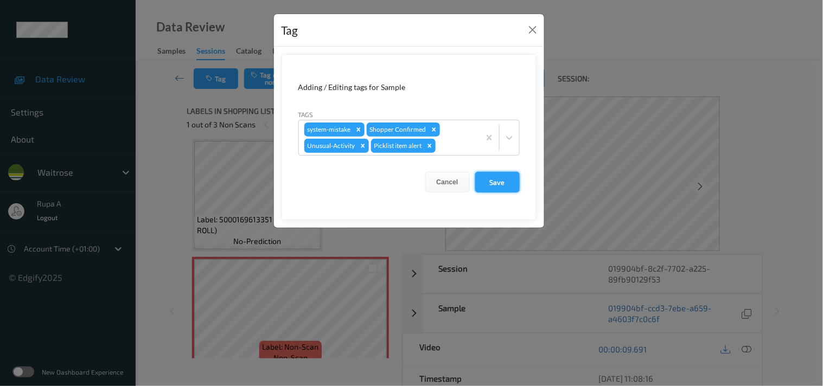
click at [506, 181] on button "Save" at bounding box center [497, 182] width 44 height 21
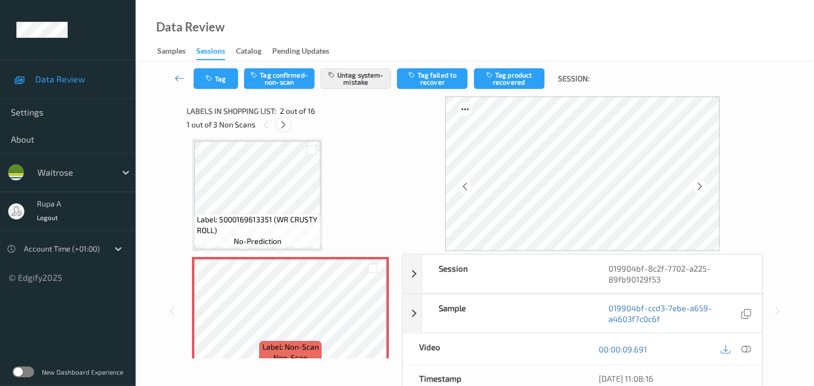
click at [285, 121] on icon at bounding box center [283, 125] width 9 height 10
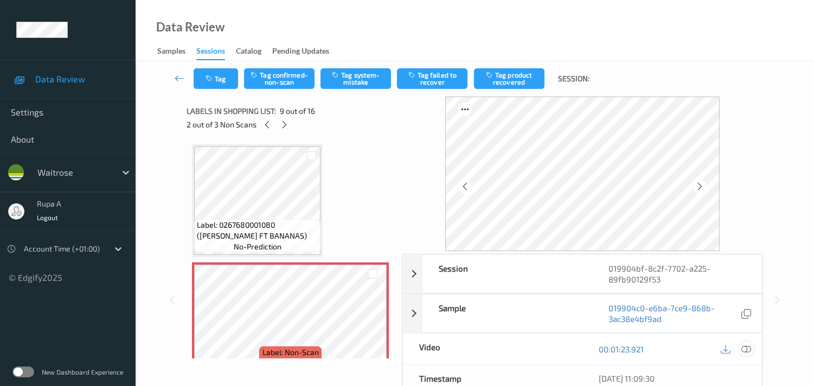
click at [745, 350] on icon at bounding box center [747, 350] width 10 height 10
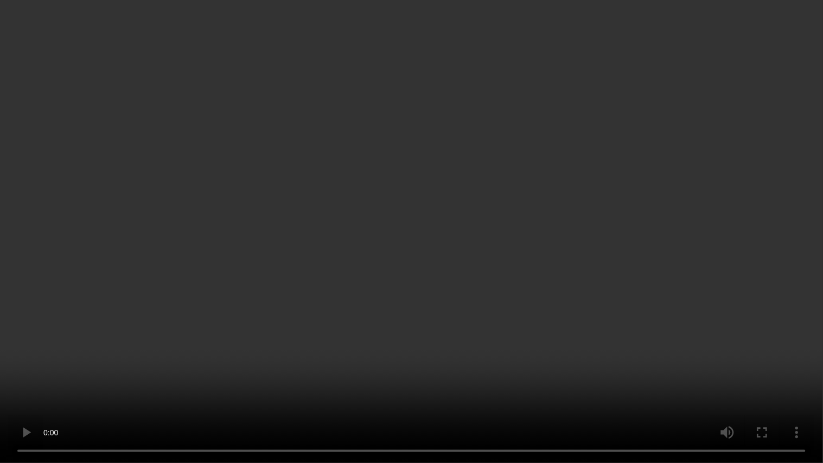
click at [656, 293] on video at bounding box center [411, 231] width 823 height 463
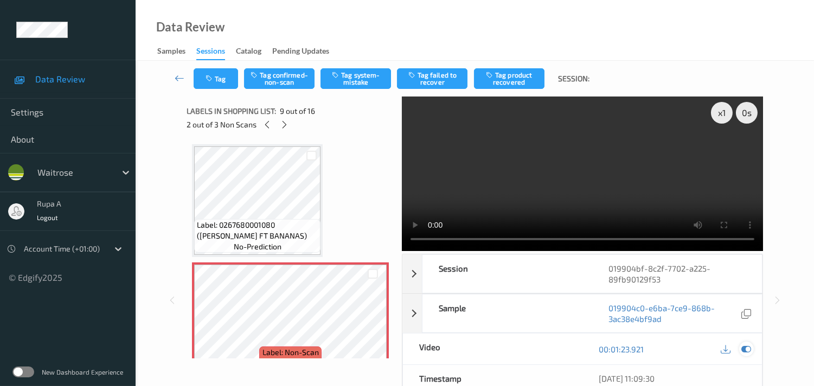
click at [745, 348] on icon at bounding box center [747, 350] width 10 height 10
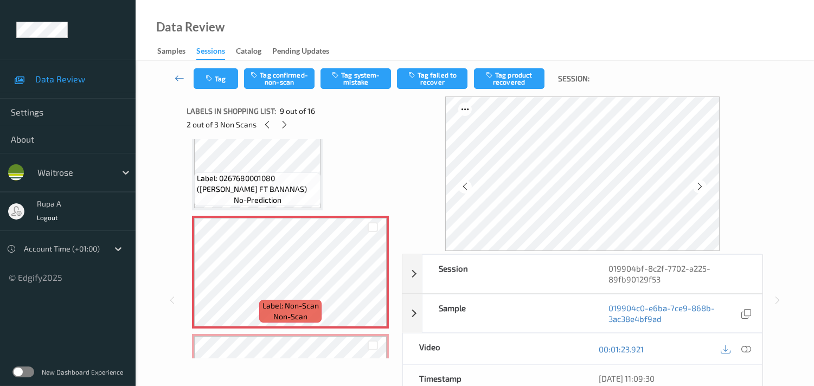
scroll to position [948, 0]
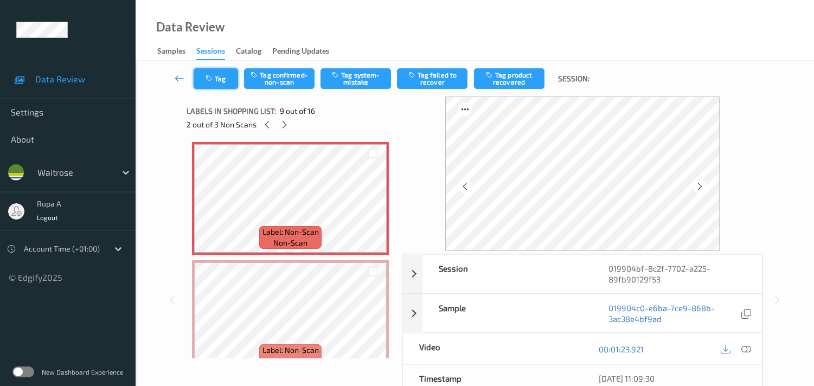
click at [214, 87] on button "Tag" at bounding box center [216, 78] width 44 height 21
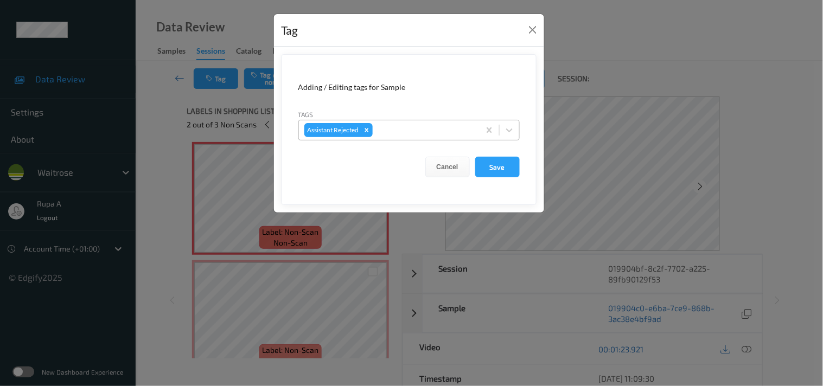
click at [422, 136] on div at bounding box center [424, 130] width 99 height 13
click at [538, 33] on button "Close" at bounding box center [532, 29] width 15 height 15
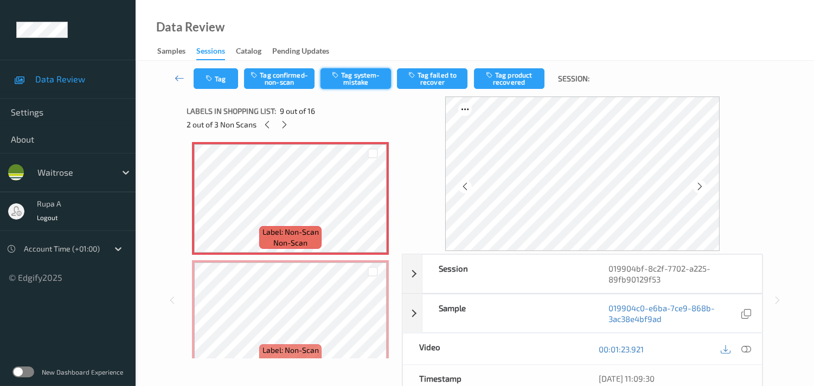
click at [342, 80] on button "Tag system-mistake" at bounding box center [356, 78] width 71 height 21
click at [221, 80] on button "Tag" at bounding box center [216, 78] width 44 height 21
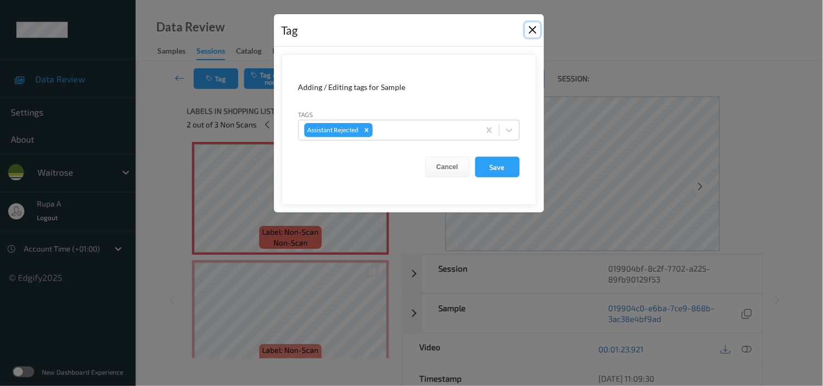
click at [527, 26] on button "Close" at bounding box center [532, 29] width 15 height 15
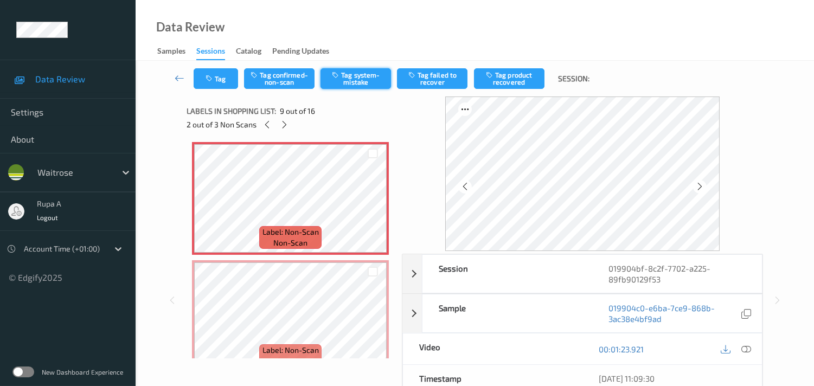
click at [359, 82] on button "Tag system-mistake" at bounding box center [356, 78] width 71 height 21
click at [359, 84] on button "Tag system-mistake" at bounding box center [356, 78] width 71 height 21
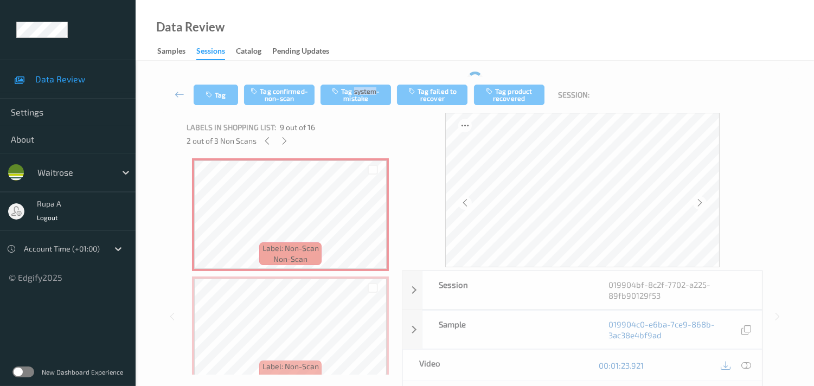
click at [359, 83] on div "Tag Tag confirmed-non-scan Tag system-mistake Tag failed to recover Tag product…" at bounding box center [475, 95] width 634 height 36
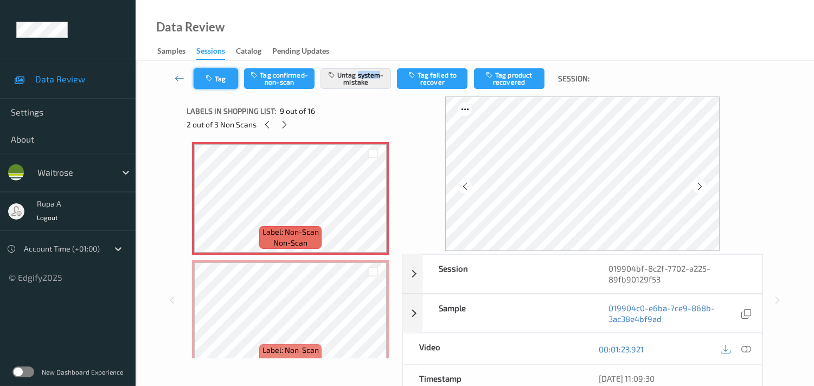
click at [215, 86] on button "Tag" at bounding box center [216, 78] width 44 height 21
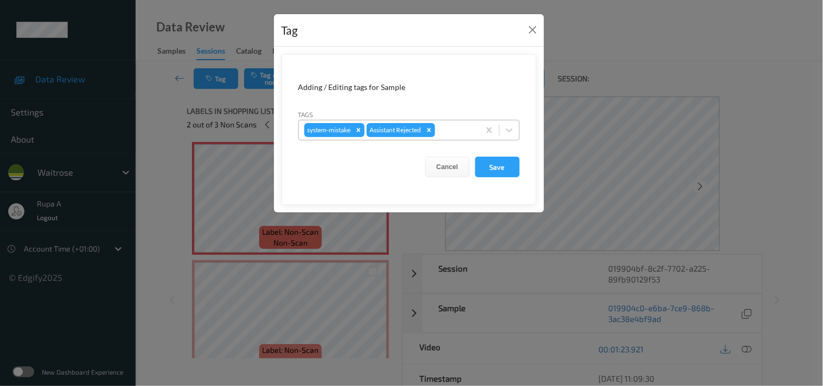
click at [454, 129] on div at bounding box center [455, 130] width 37 height 13
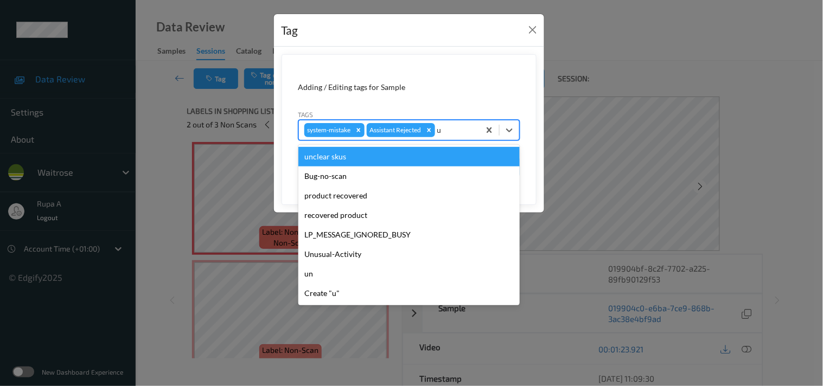
type input "un"
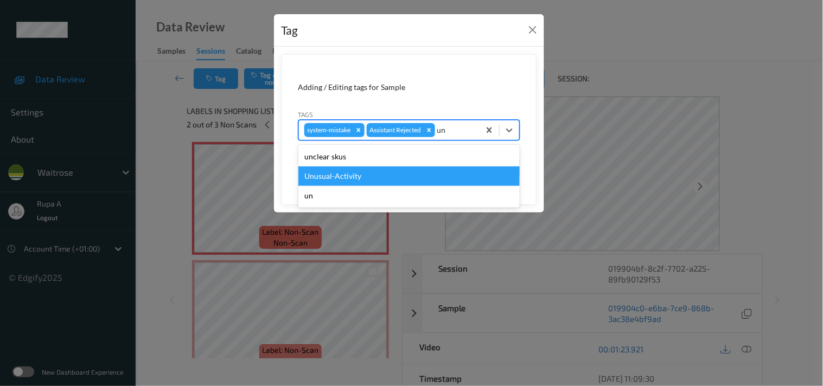
click at [358, 174] on div "Unusual-Activity" at bounding box center [408, 177] width 221 height 20
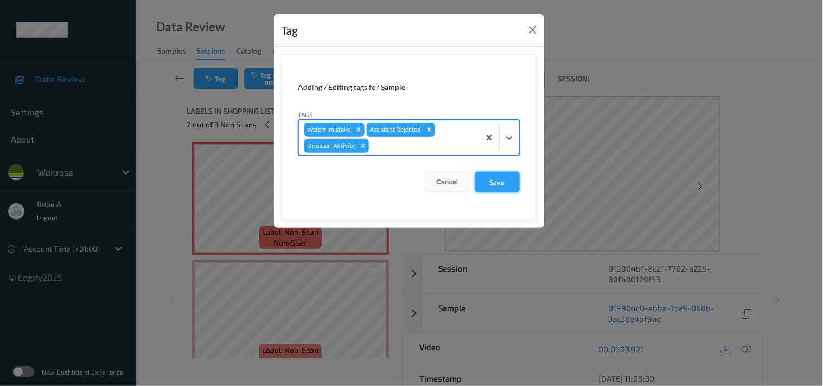
click at [496, 183] on button "Save" at bounding box center [497, 182] width 44 height 21
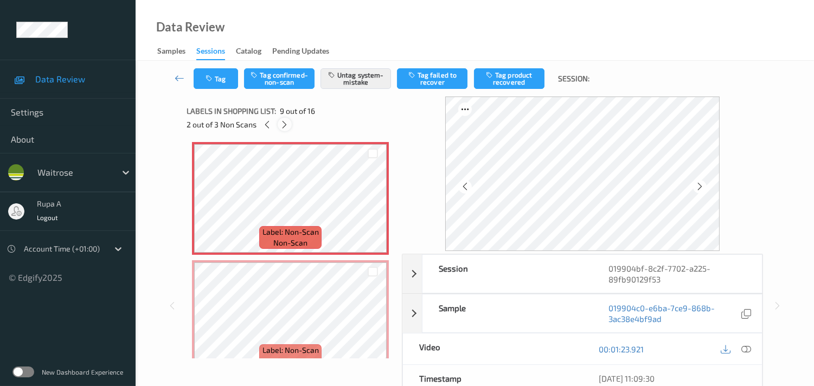
click at [286, 125] on icon at bounding box center [284, 125] width 9 height 10
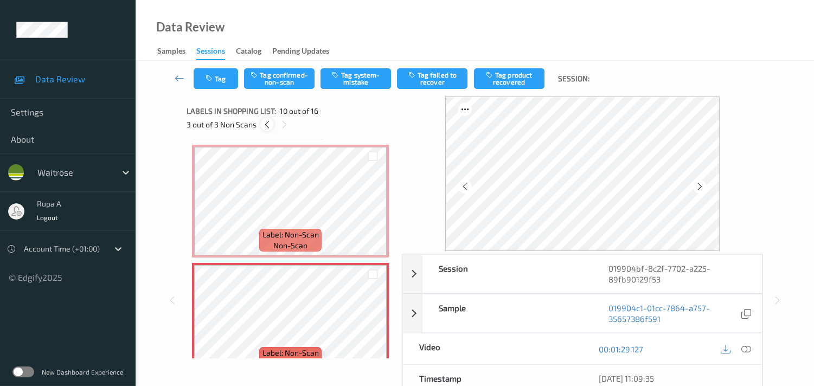
click at [266, 124] on icon at bounding box center [267, 125] width 9 height 10
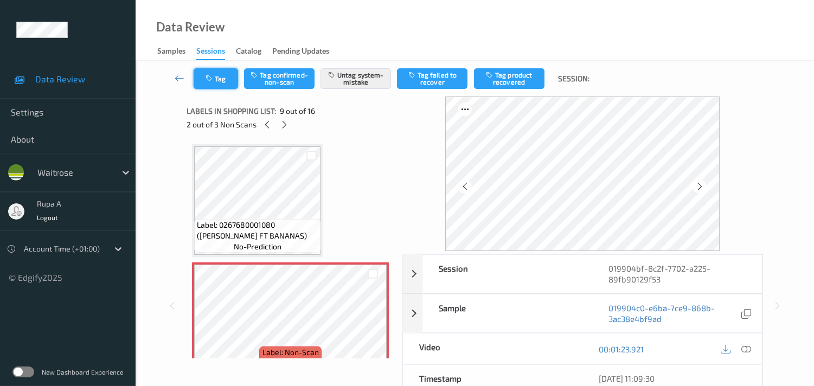
click at [213, 84] on button "Tag" at bounding box center [216, 78] width 44 height 21
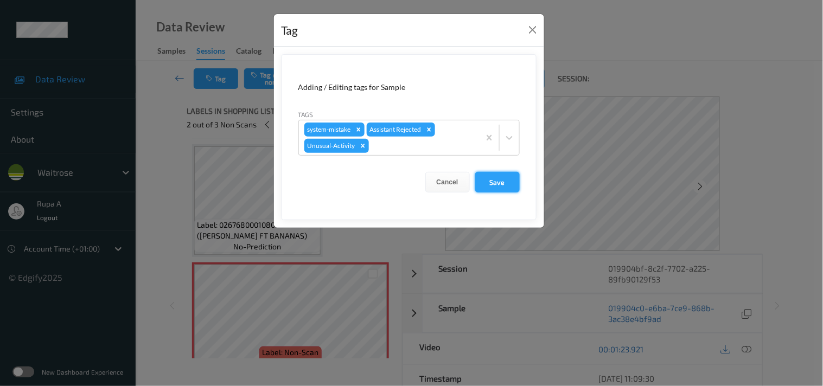
click at [496, 181] on button "Save" at bounding box center [497, 182] width 44 height 21
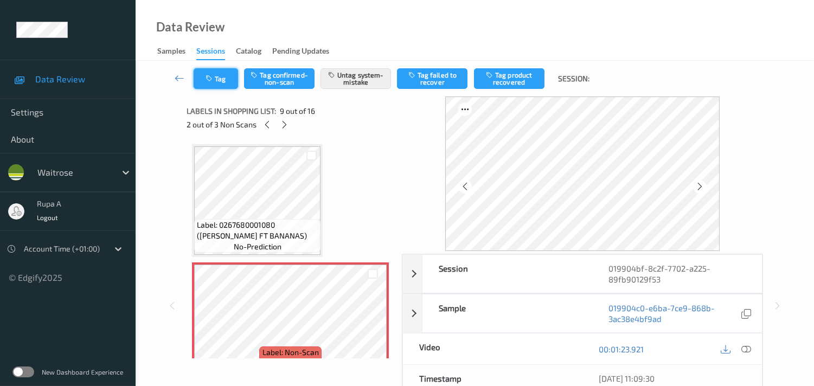
click at [201, 82] on button "Tag" at bounding box center [216, 78] width 44 height 21
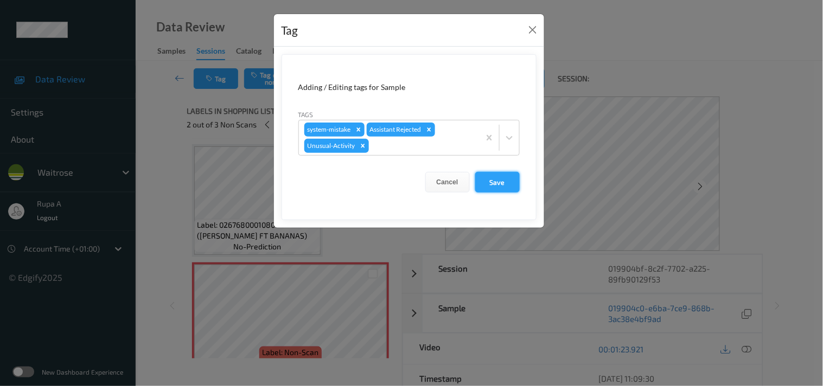
click at [495, 184] on button "Save" at bounding box center [497, 182] width 44 height 21
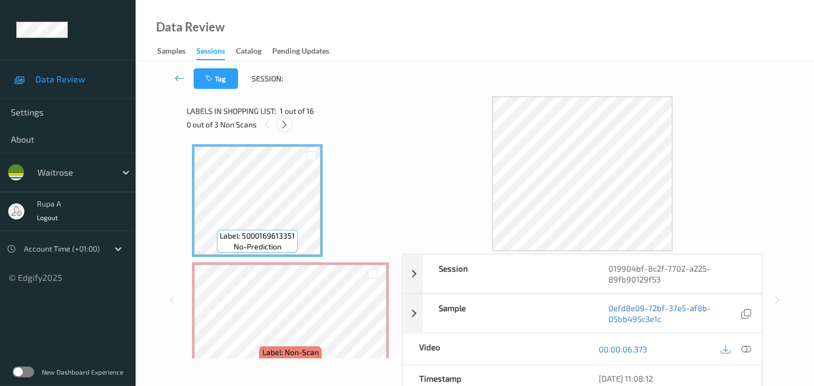
click at [285, 122] on icon at bounding box center [284, 125] width 9 height 10
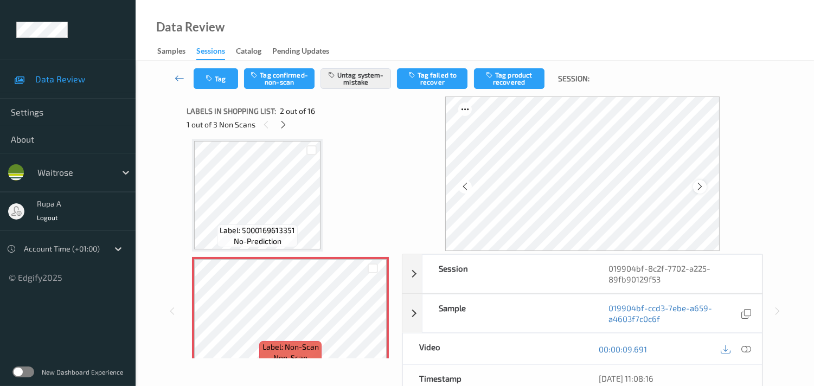
click at [701, 182] on icon at bounding box center [700, 187] width 9 height 10
click at [284, 122] on icon at bounding box center [283, 125] width 9 height 10
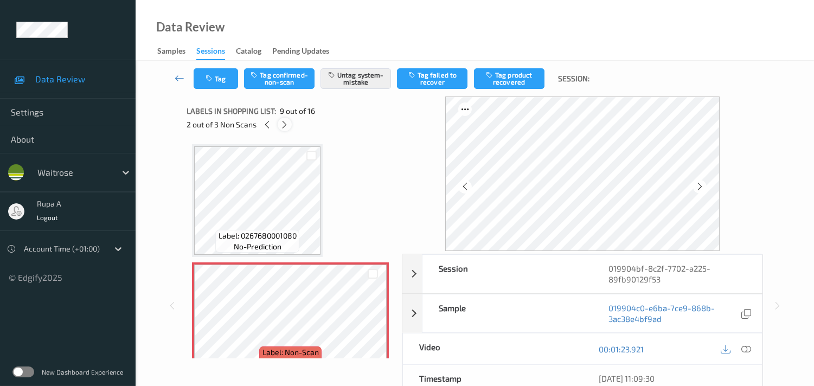
click at [284, 122] on icon at bounding box center [284, 125] width 9 height 10
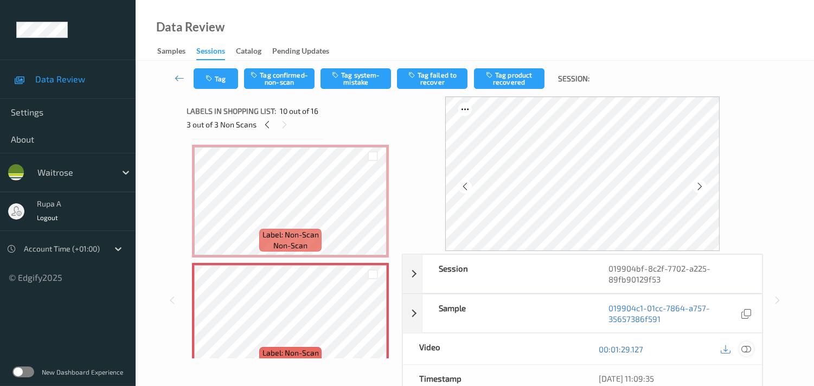
click at [749, 350] on icon at bounding box center [747, 350] width 10 height 10
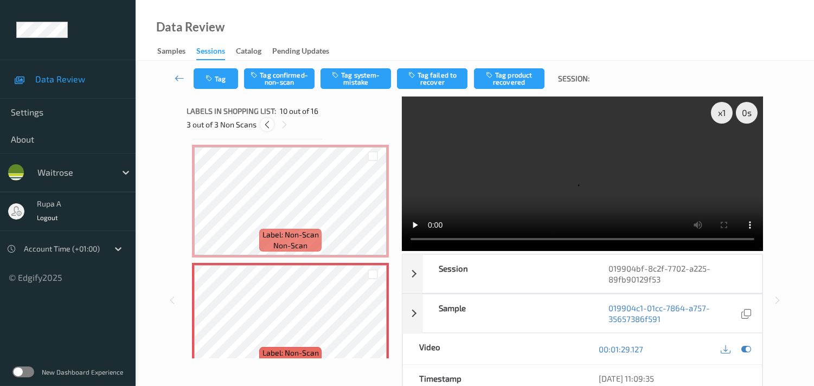
click at [266, 122] on icon at bounding box center [267, 125] width 9 height 10
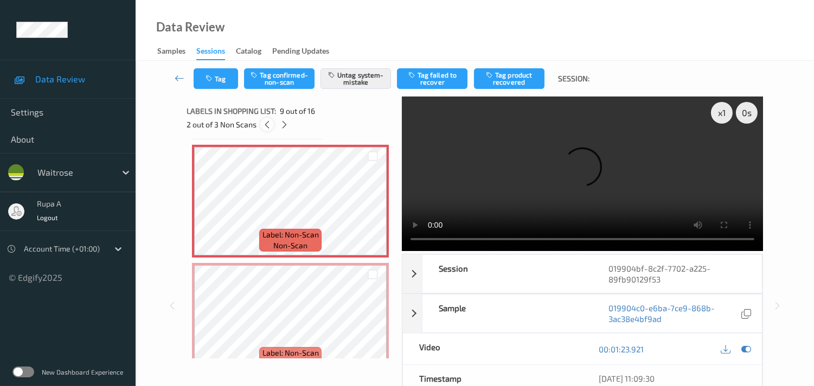
scroll to position [828, 0]
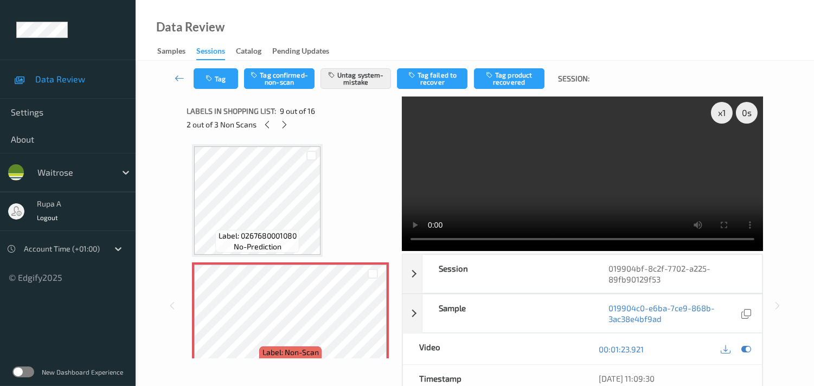
click at [224, 89] on div "Tag Tag confirmed-non-scan Untag system-mistake Tag failed to recover Tag produ…" at bounding box center [475, 79] width 634 height 36
click at [223, 83] on button "Tag" at bounding box center [216, 78] width 44 height 21
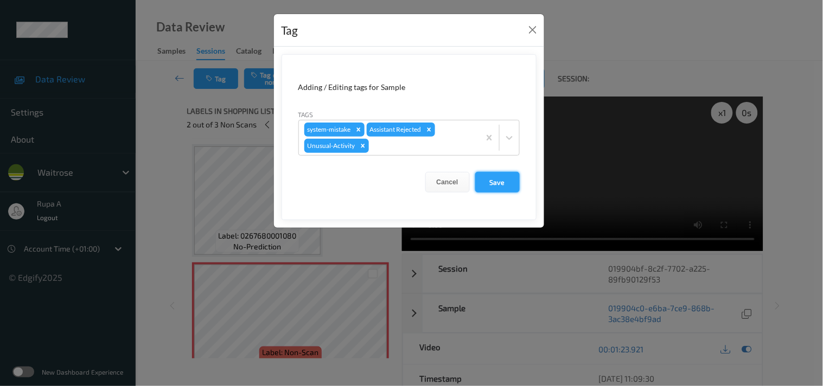
click at [509, 181] on button "Save" at bounding box center [497, 182] width 44 height 21
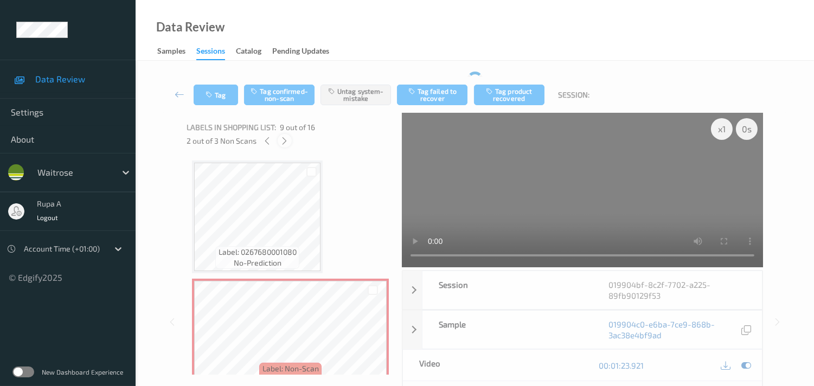
click at [285, 143] on icon at bounding box center [284, 141] width 9 height 10
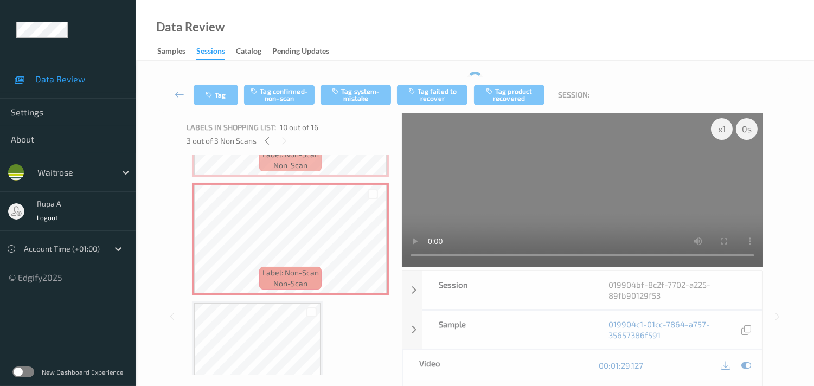
scroll to position [1066, 0]
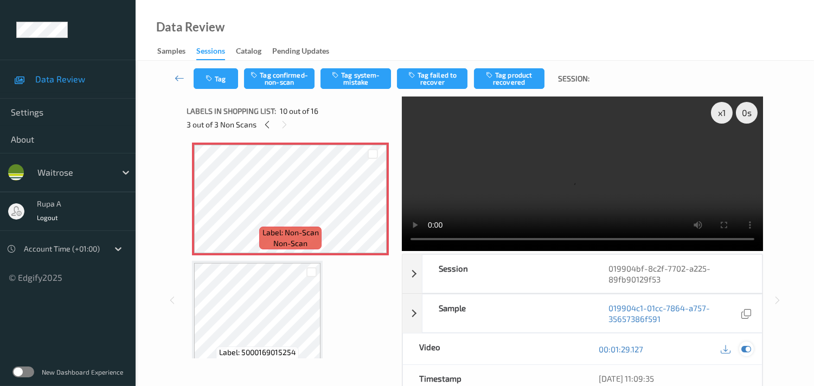
click at [750, 345] on icon at bounding box center [747, 350] width 10 height 10
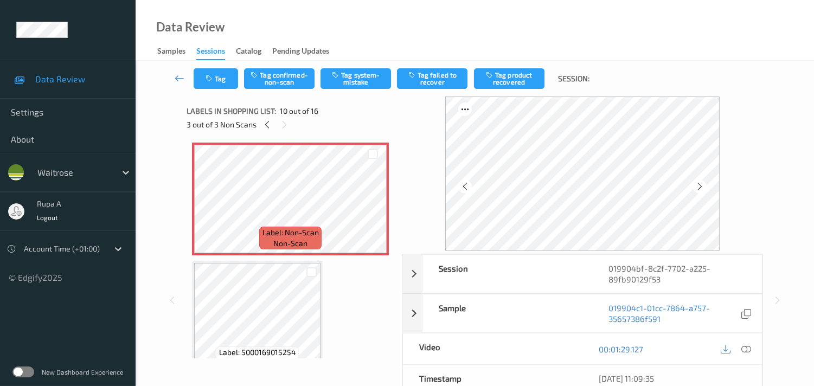
click at [745, 346] on icon at bounding box center [747, 350] width 10 height 10
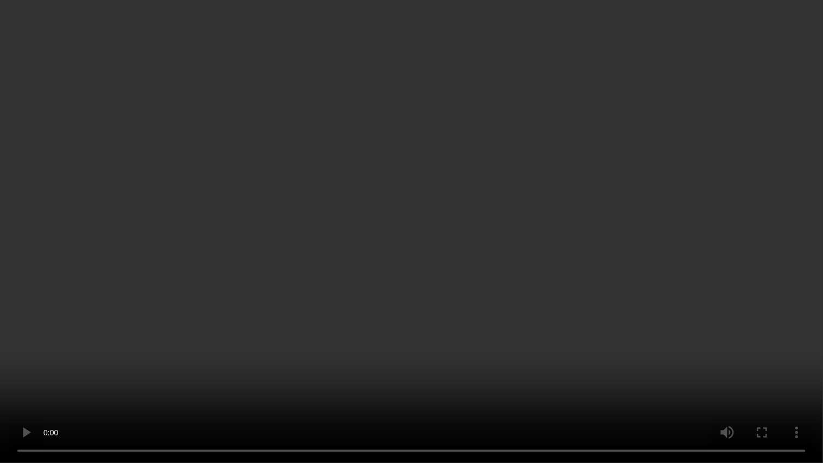
click at [812, 328] on video at bounding box center [411, 231] width 823 height 463
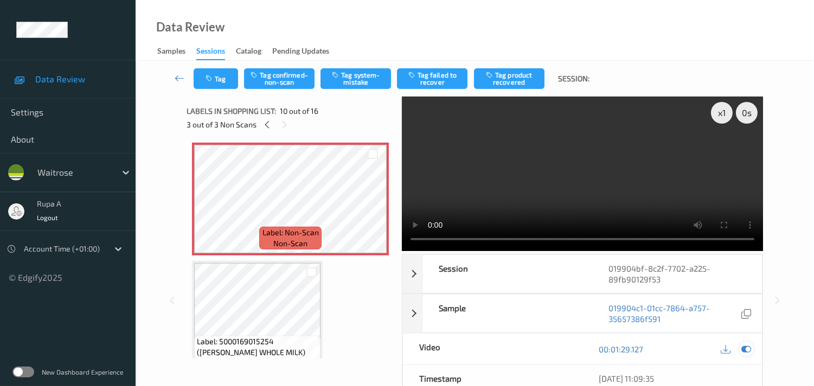
click at [747, 346] on icon at bounding box center [747, 350] width 10 height 10
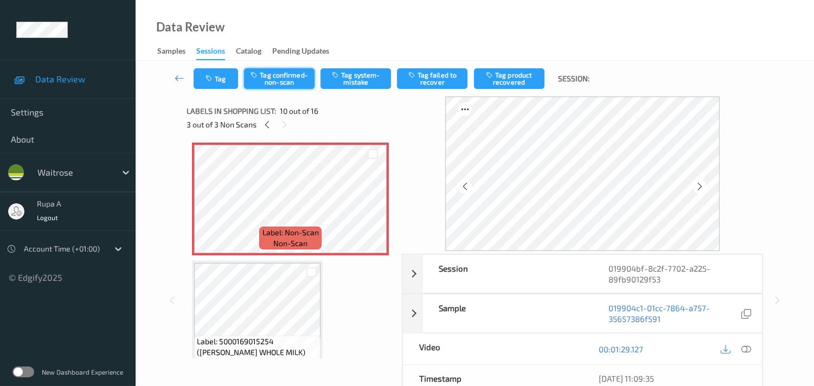
click at [284, 81] on button "Tag confirmed-non-scan" at bounding box center [279, 78] width 71 height 21
click at [746, 350] on icon at bounding box center [747, 350] width 10 height 10
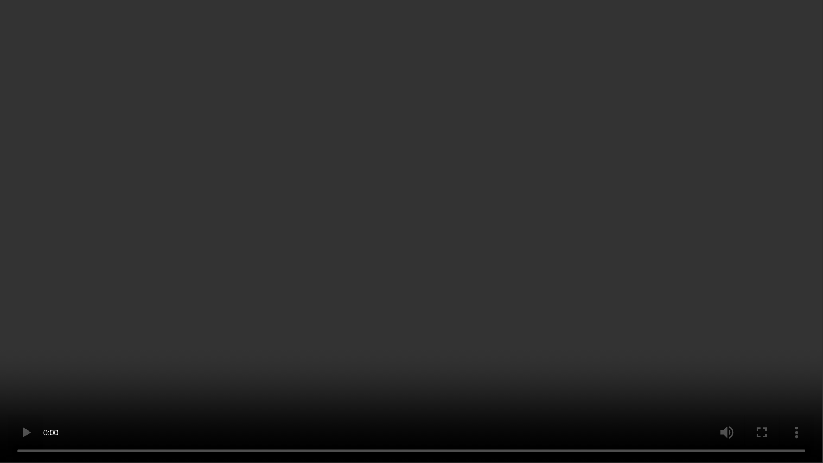
click at [452, 326] on video at bounding box center [411, 231] width 823 height 463
click at [624, 253] on video at bounding box center [411, 231] width 823 height 463
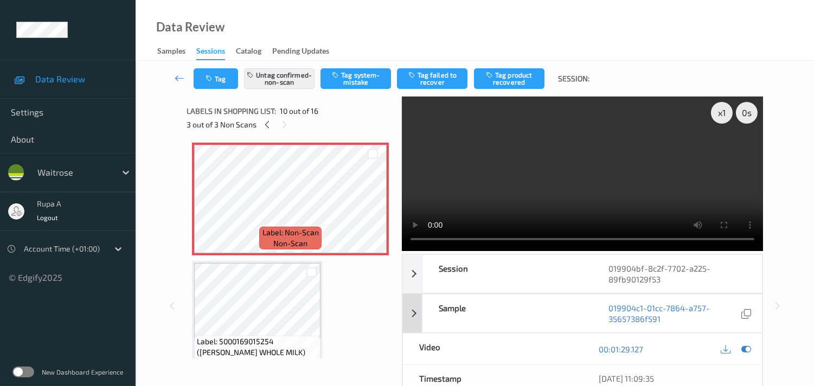
click at [746, 347] on icon at bounding box center [747, 350] width 10 height 10
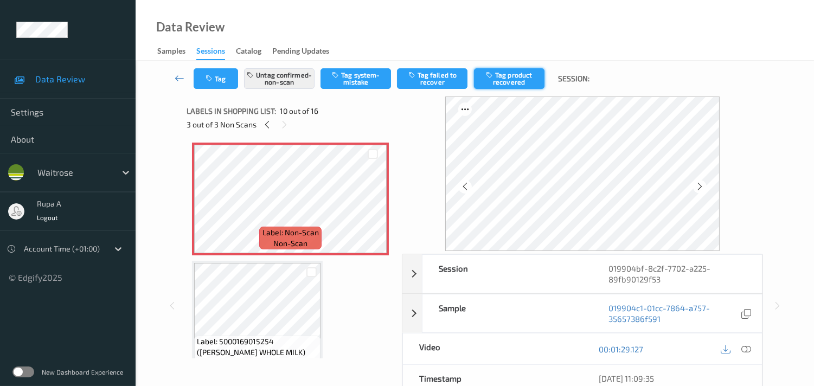
click at [512, 81] on button "Tag product recovered" at bounding box center [509, 78] width 71 height 21
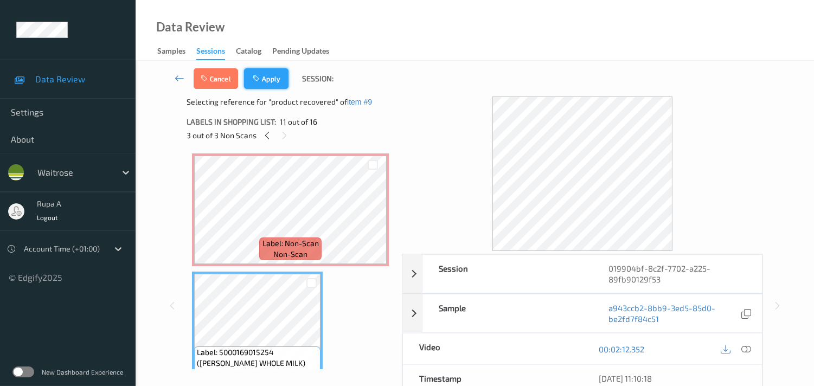
click at [278, 80] on button "Apply" at bounding box center [266, 78] width 44 height 21
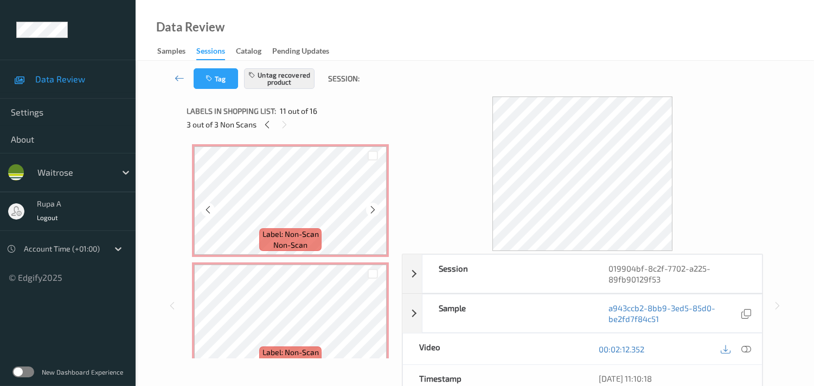
scroll to position [946, 0]
click at [264, 126] on icon at bounding box center [267, 125] width 9 height 10
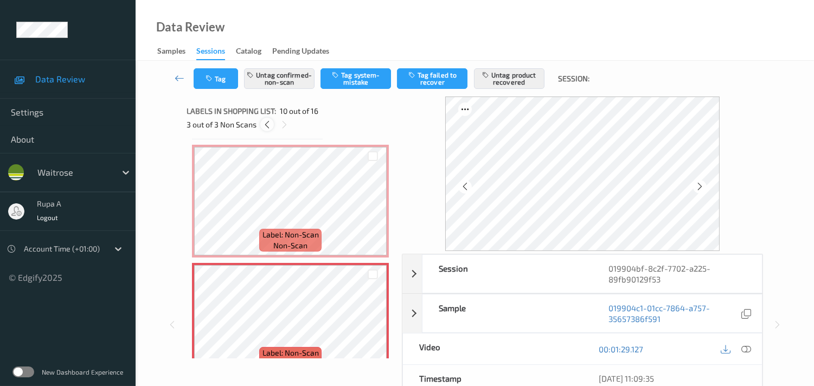
click at [264, 126] on icon at bounding box center [267, 125] width 9 height 10
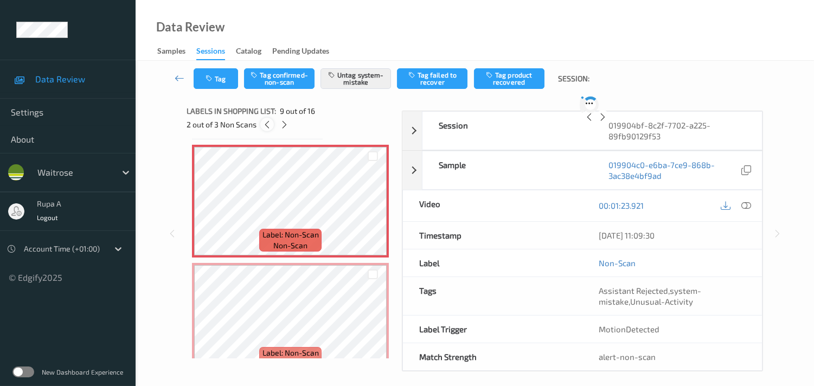
scroll to position [828, 0]
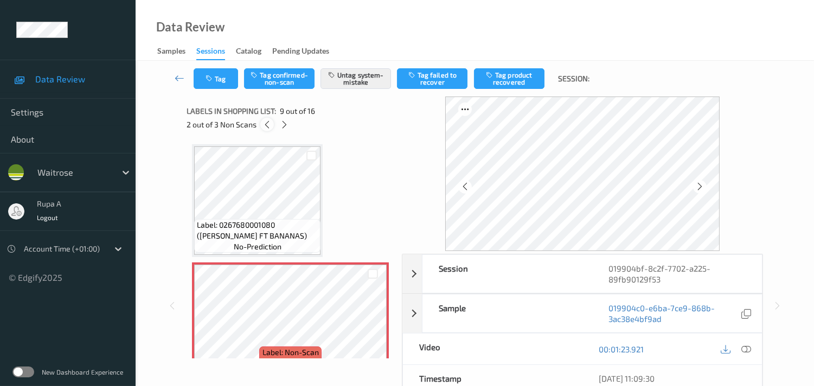
click at [266, 125] on icon at bounding box center [267, 125] width 9 height 10
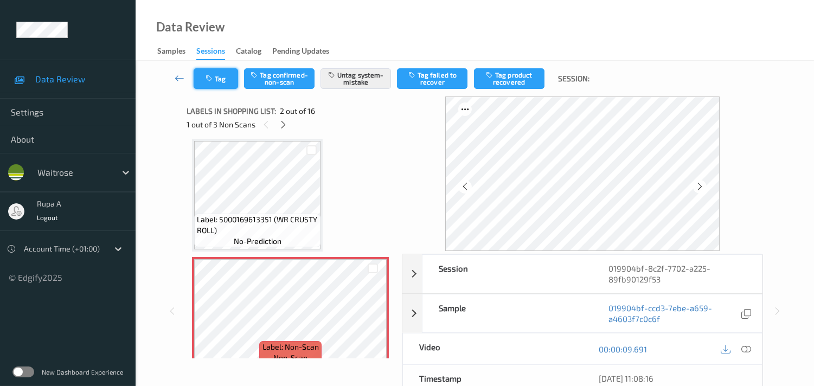
click at [207, 78] on icon "button" at bounding box center [210, 79] width 9 height 8
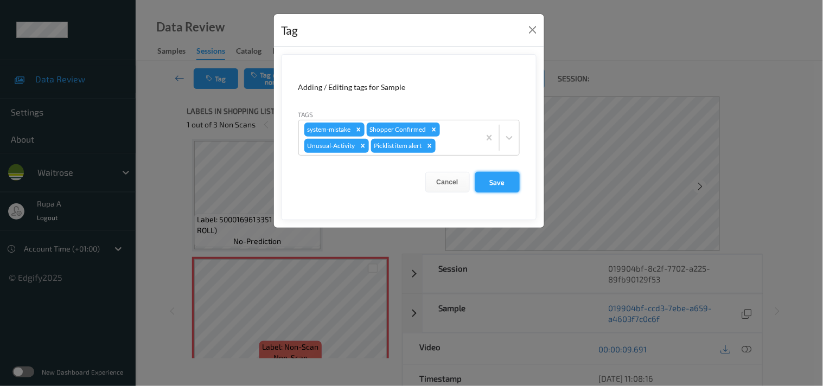
click at [490, 181] on button "Save" at bounding box center [497, 182] width 44 height 21
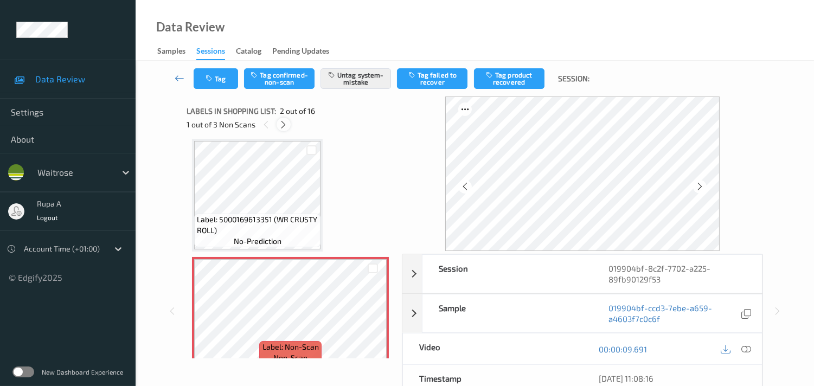
click at [279, 126] on icon at bounding box center [283, 125] width 9 height 10
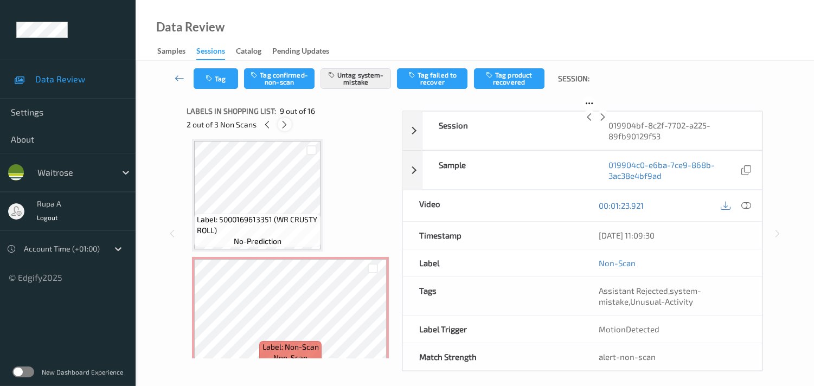
scroll to position [828, 0]
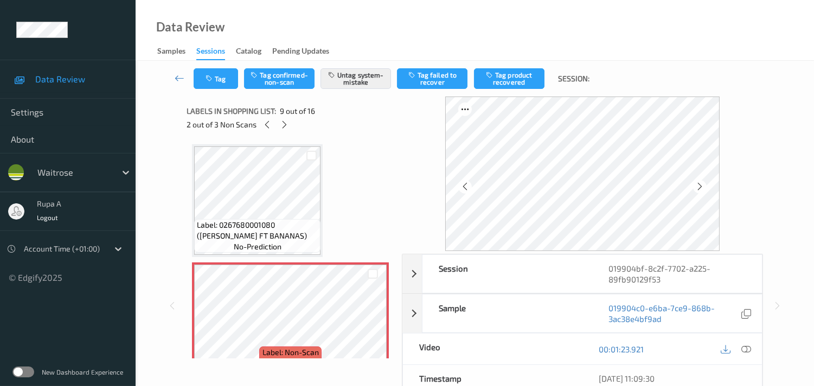
click at [359, 147] on div "Label: 5000169613351 (WR CRUSTY ROLL) no-prediction Label: Non-Scan non-scan La…" at bounding box center [290, 259] width 197 height 1887
click at [269, 120] on icon at bounding box center [267, 125] width 9 height 10
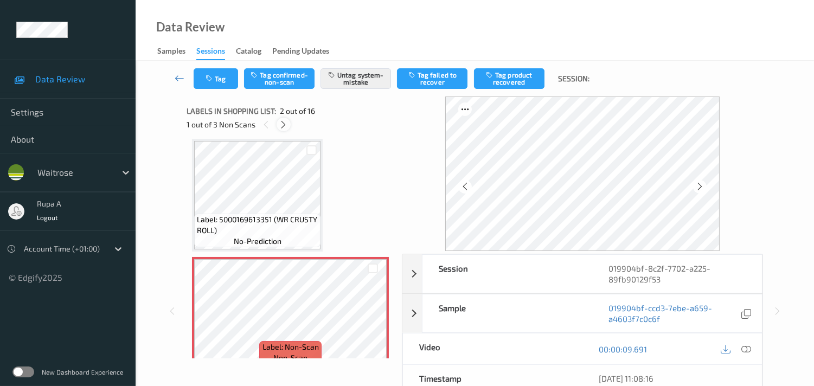
click at [283, 127] on icon at bounding box center [283, 125] width 9 height 10
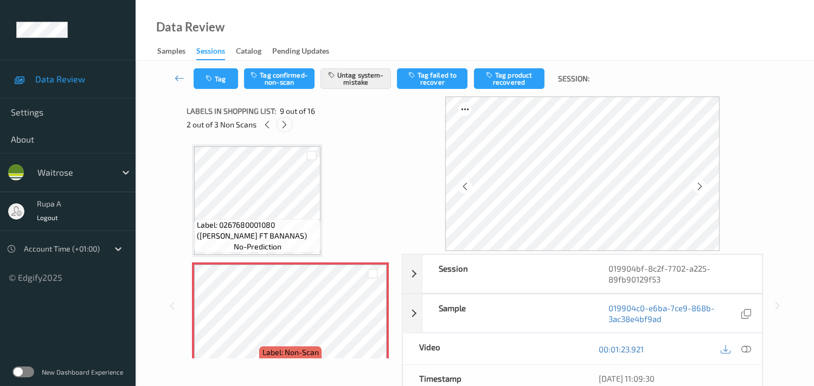
click at [286, 126] on icon at bounding box center [284, 125] width 9 height 10
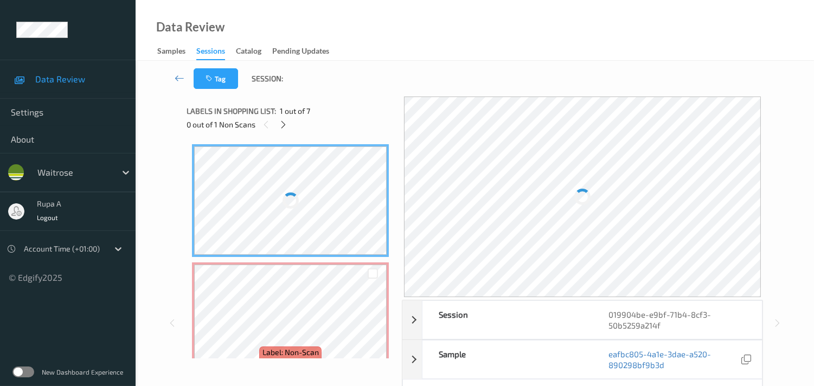
click at [319, 116] on div "Labels in shopping list: 1 out of 7" at bounding box center [291, 111] width 208 height 14
click at [282, 125] on icon at bounding box center [283, 125] width 9 height 10
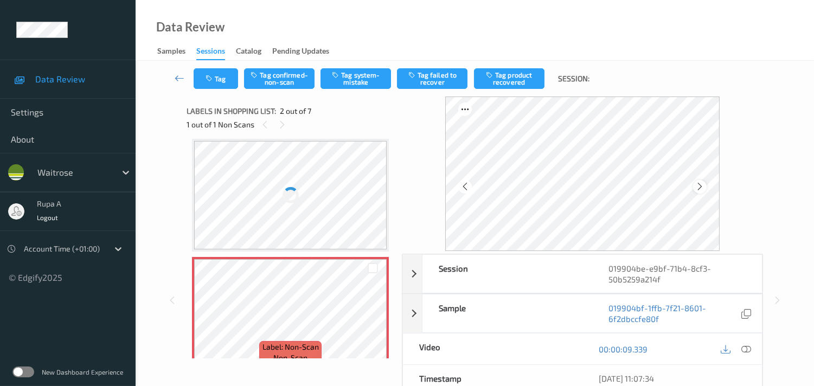
click at [707, 189] on div at bounding box center [700, 187] width 14 height 14
click at [704, 183] on icon at bounding box center [700, 187] width 9 height 10
click at [751, 347] on icon at bounding box center [747, 350] width 10 height 10
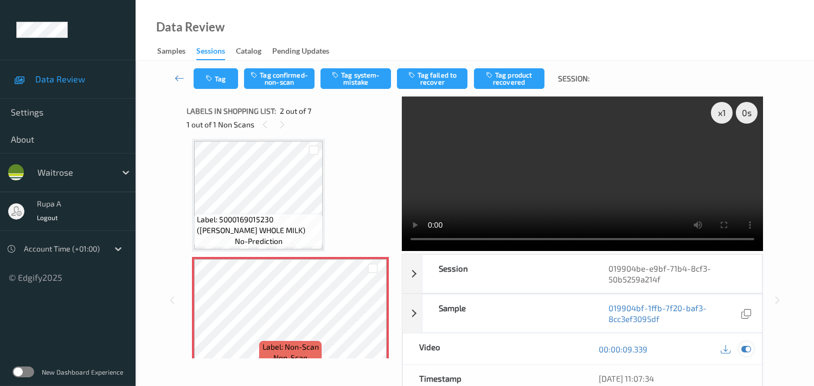
click at [745, 350] on icon at bounding box center [747, 350] width 10 height 10
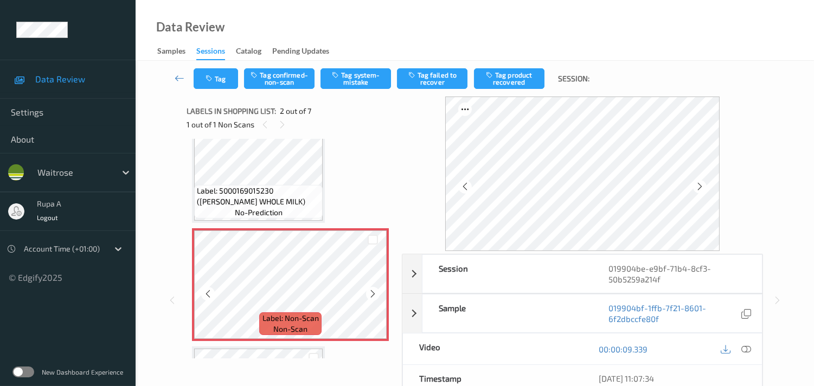
scroll to position [66, 0]
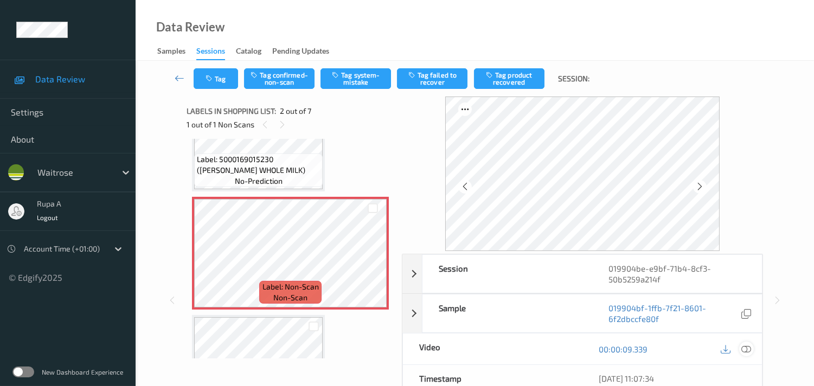
click at [748, 350] on icon at bounding box center [747, 350] width 10 height 10
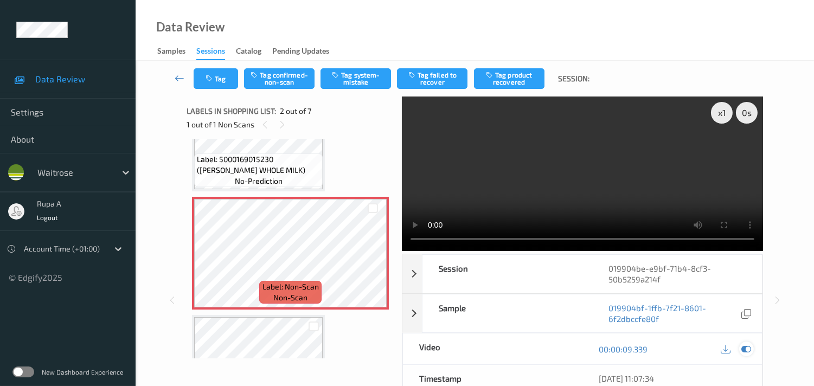
drag, startPoint x: 749, startPoint y: 349, endPoint x: 730, endPoint y: 346, distance: 19.7
click at [749, 349] on icon at bounding box center [747, 350] width 10 height 10
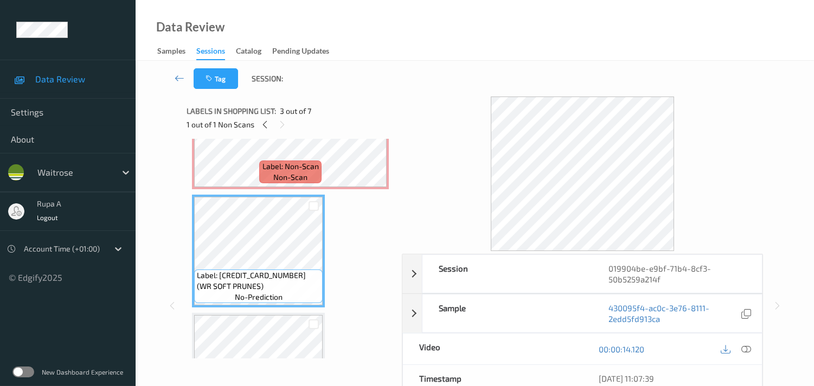
scroll to position [246, 0]
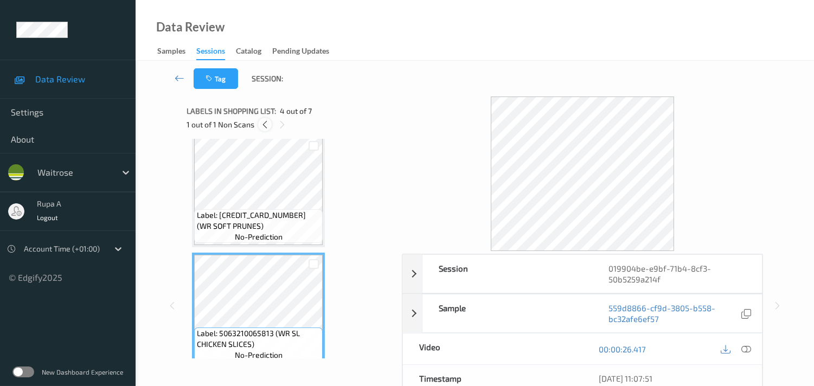
click at [266, 126] on icon at bounding box center [264, 125] width 9 height 10
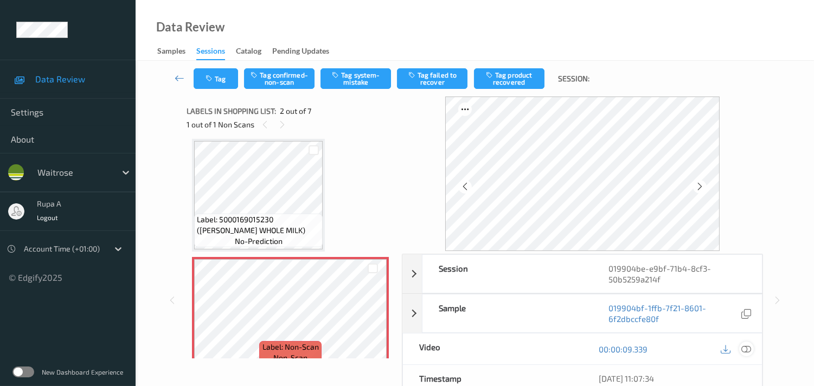
click at [750, 351] on icon at bounding box center [747, 350] width 10 height 10
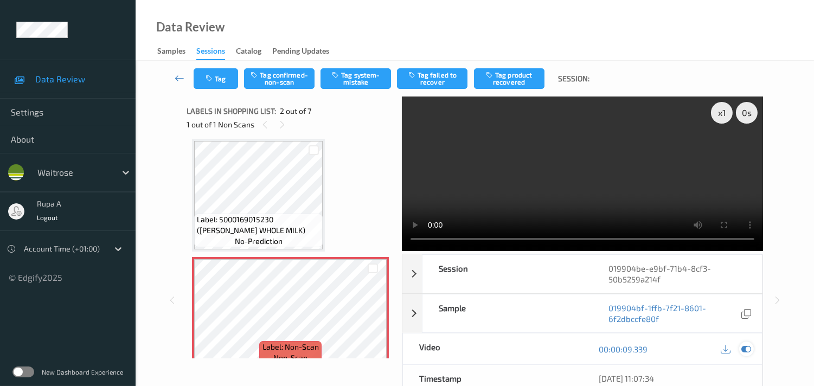
click at [749, 353] on icon at bounding box center [747, 350] width 10 height 10
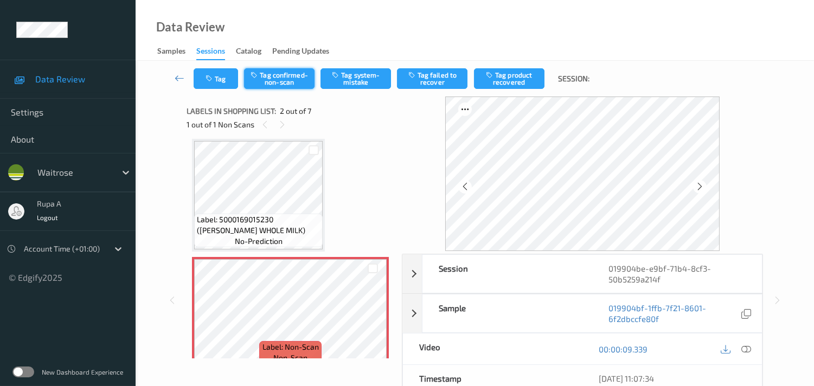
click at [285, 79] on button "Tag confirmed-non-scan" at bounding box center [279, 78] width 71 height 21
click at [451, 82] on button "Tag failed to recover" at bounding box center [432, 78] width 71 height 21
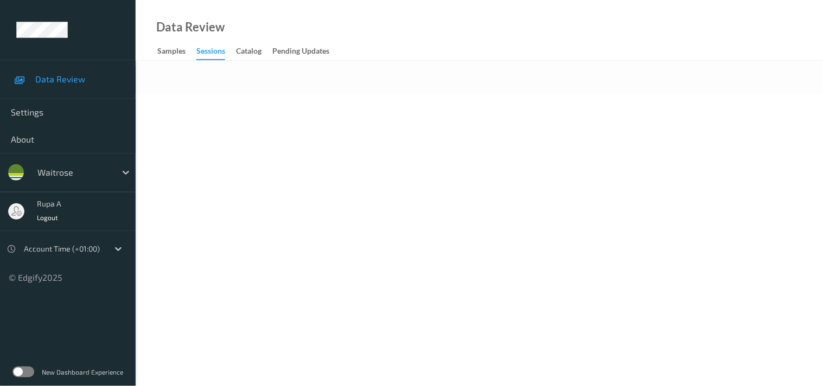
click at [305, 143] on body "Data Review Settings About waitrose rupa a Logout Account Time (+01:00) © Edgif…" at bounding box center [411, 193] width 823 height 386
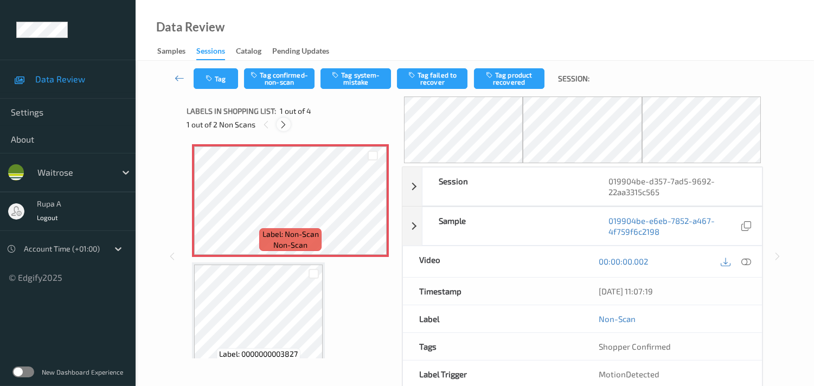
click at [284, 126] on icon at bounding box center [283, 125] width 9 height 10
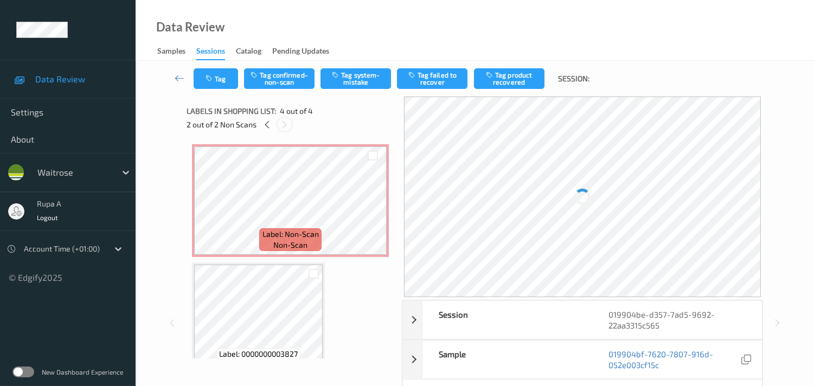
scroll to position [240, 0]
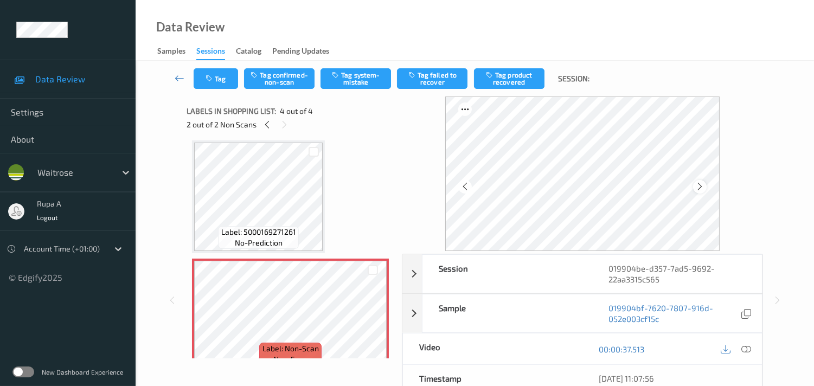
click at [700, 183] on icon at bounding box center [700, 187] width 9 height 10
click at [264, 125] on icon at bounding box center [267, 125] width 9 height 10
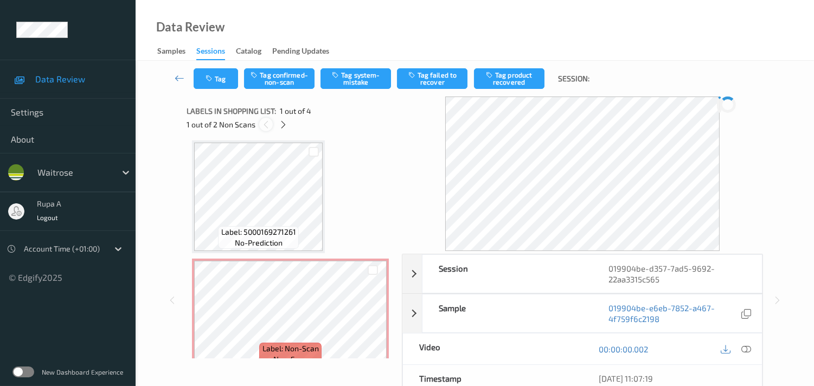
scroll to position [5, 0]
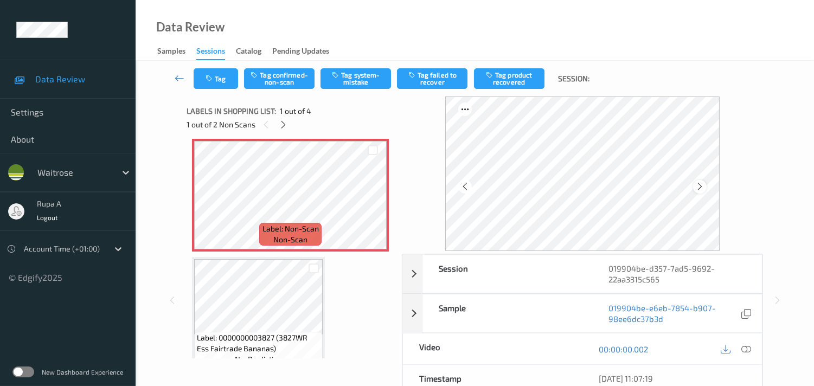
click at [700, 182] on icon at bounding box center [700, 187] width 9 height 10
click at [745, 348] on icon at bounding box center [747, 350] width 10 height 10
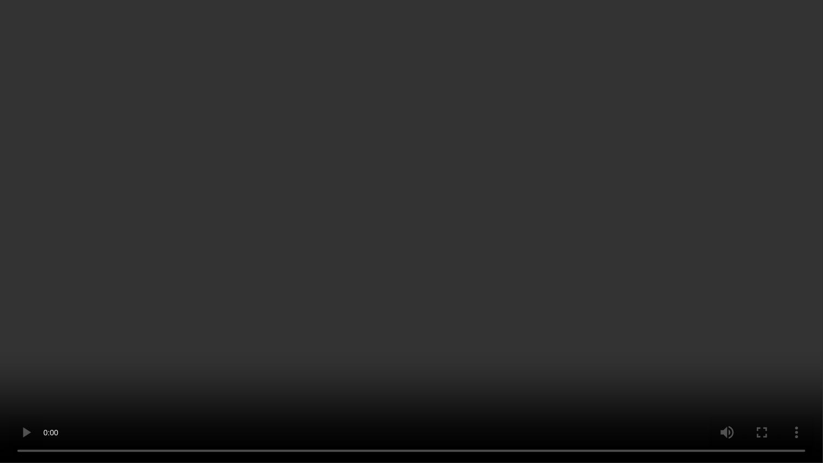
click at [217, 223] on video at bounding box center [411, 231] width 823 height 463
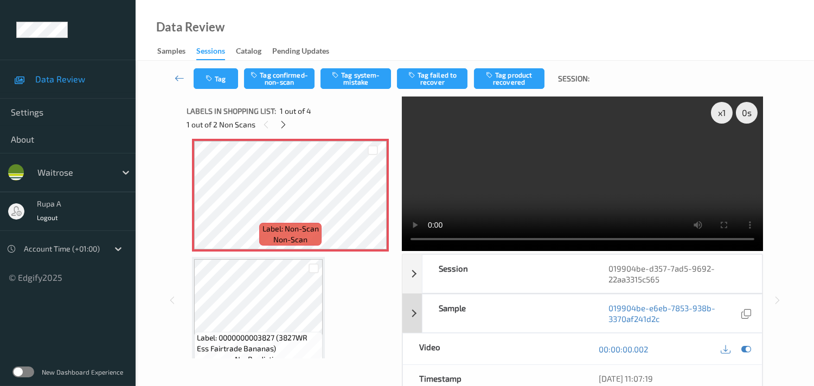
click at [747, 348] on icon at bounding box center [747, 350] width 10 height 10
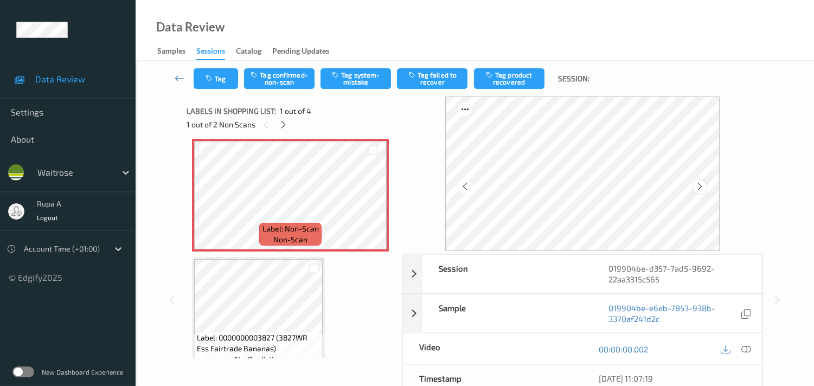
click at [701, 191] on icon at bounding box center [700, 187] width 9 height 10
click at [744, 355] on div at bounding box center [746, 349] width 15 height 15
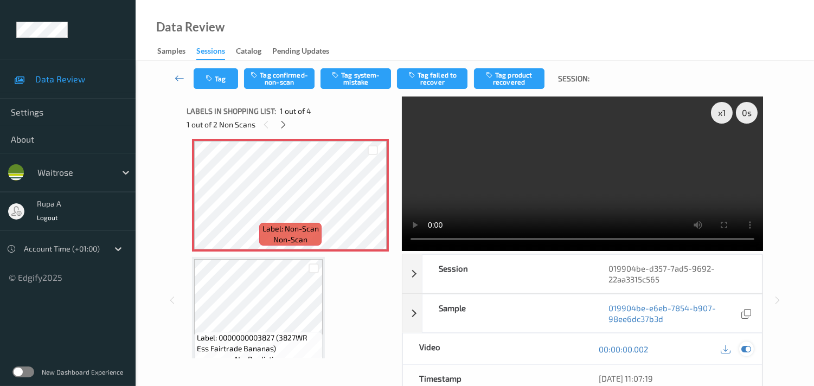
click at [742, 353] on icon at bounding box center [747, 350] width 10 height 10
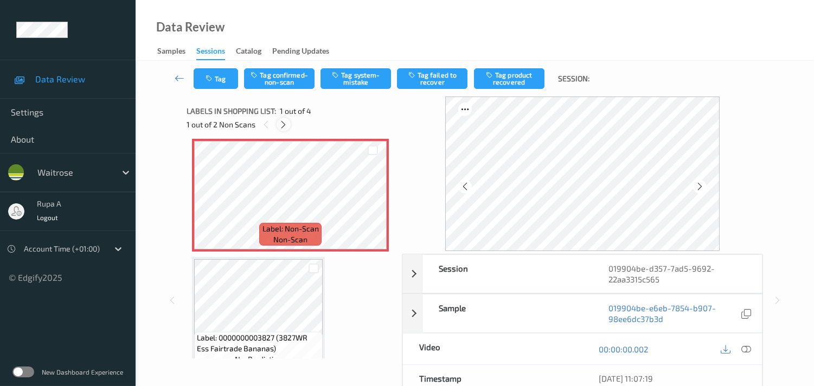
click at [285, 123] on icon at bounding box center [283, 125] width 9 height 10
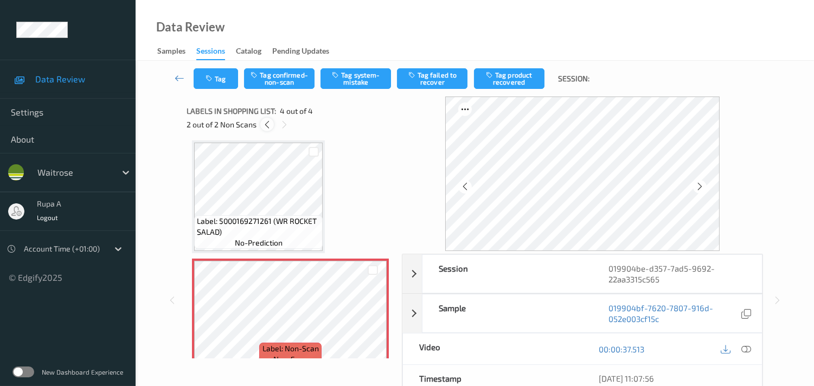
click at [268, 125] on icon at bounding box center [267, 125] width 9 height 10
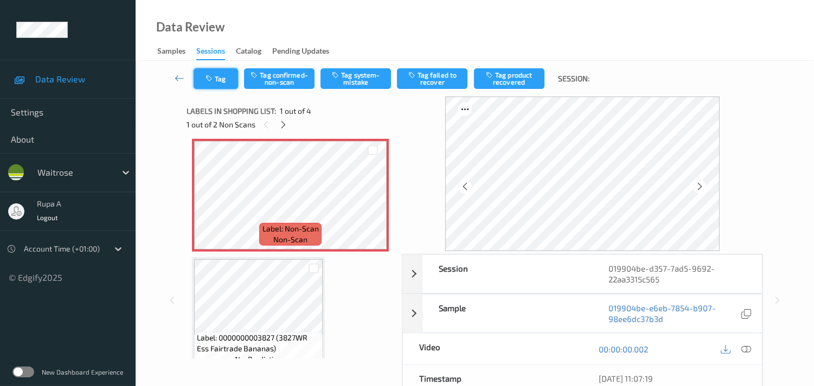
click at [226, 81] on button "Tag" at bounding box center [216, 78] width 44 height 21
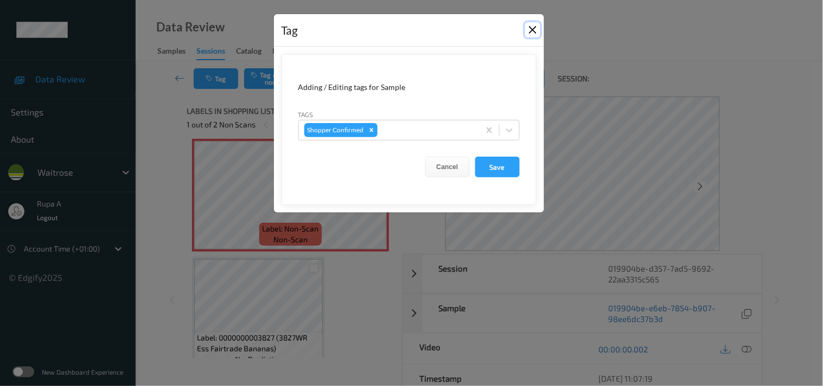
click at [536, 25] on button "Close" at bounding box center [532, 29] width 15 height 15
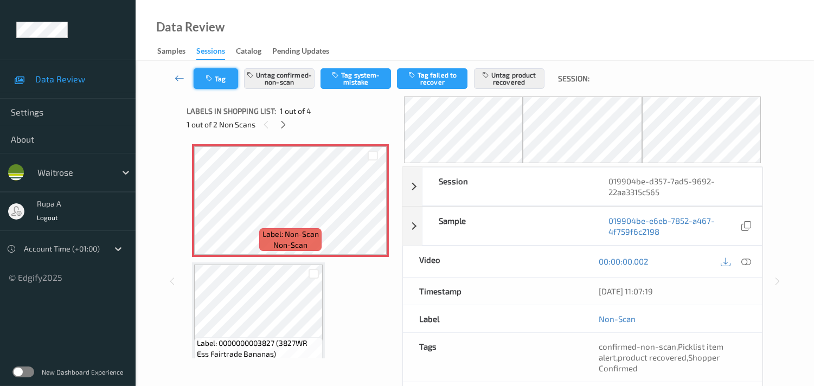
click at [210, 76] on icon "button" at bounding box center [210, 79] width 9 height 8
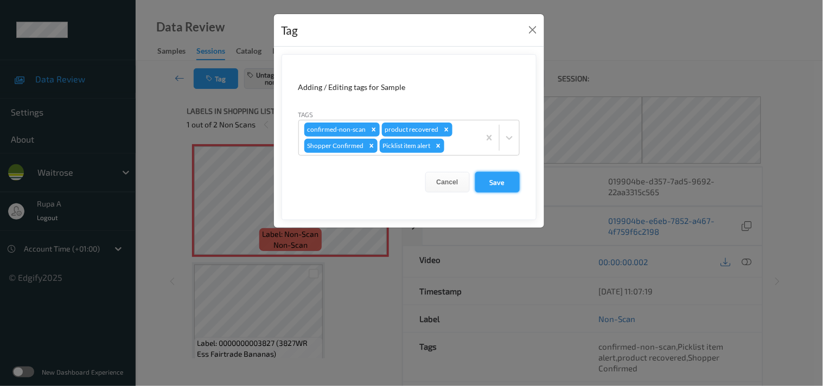
click at [513, 187] on button "Save" at bounding box center [497, 182] width 44 height 21
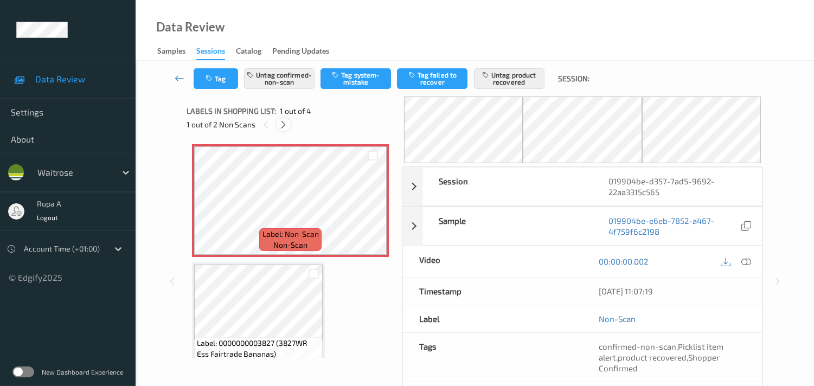
click at [286, 122] on icon at bounding box center [283, 125] width 9 height 10
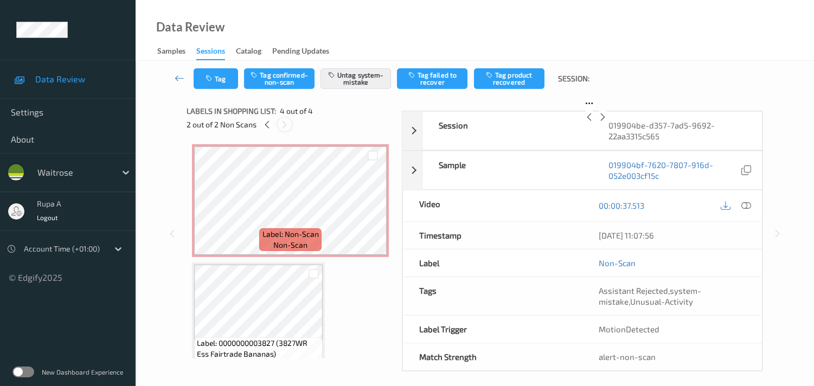
scroll to position [240, 0]
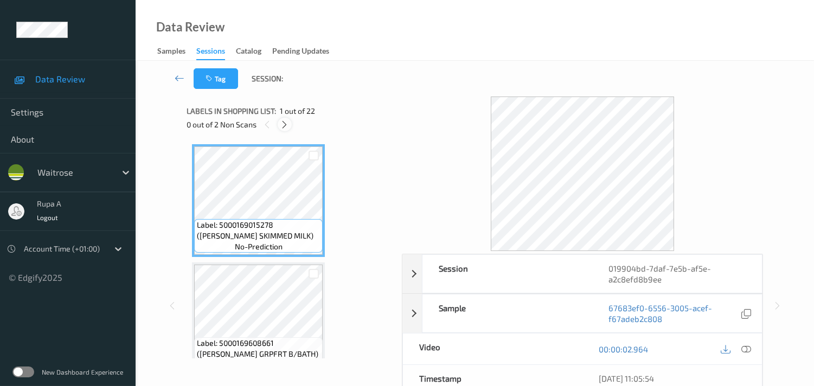
drag, startPoint x: 283, startPoint y: 123, endPoint x: 280, endPoint y: 117, distance: 6.6
click at [283, 123] on icon at bounding box center [284, 125] width 9 height 10
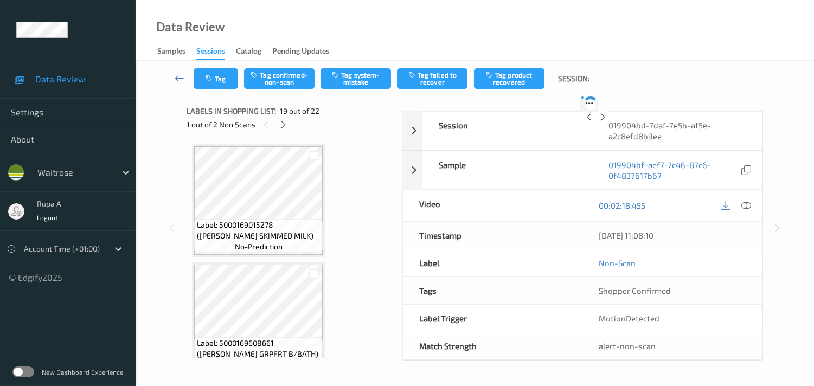
scroll to position [2004, 0]
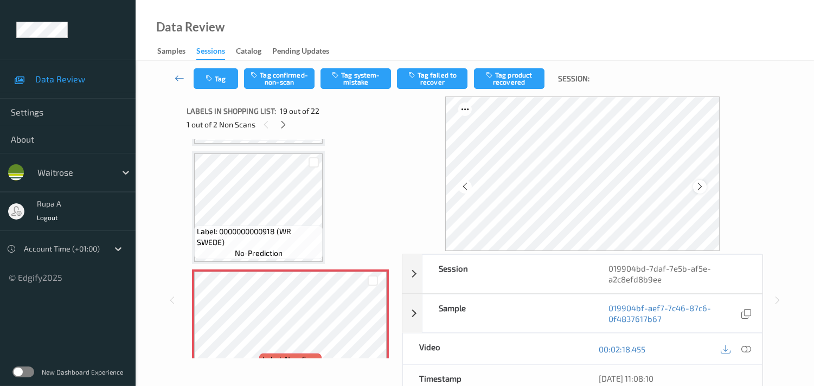
click at [705, 188] on icon at bounding box center [700, 187] width 9 height 10
click at [701, 187] on icon at bounding box center [700, 187] width 9 height 10
click at [280, 116] on span "19 out of 22" at bounding box center [300, 111] width 40 height 11
click at [283, 127] on icon at bounding box center [283, 125] width 9 height 10
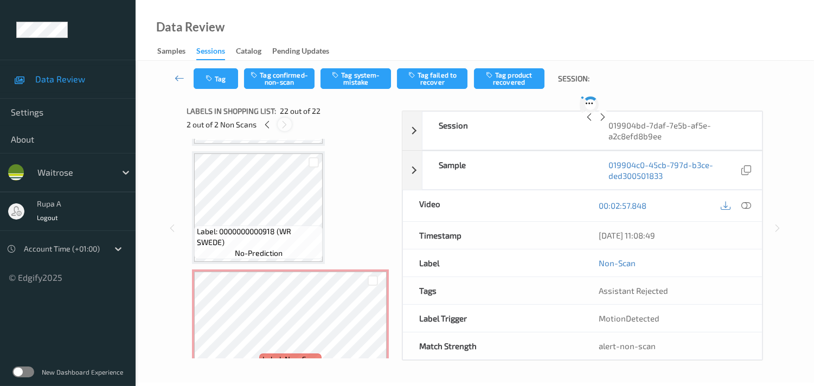
scroll to position [2356, 0]
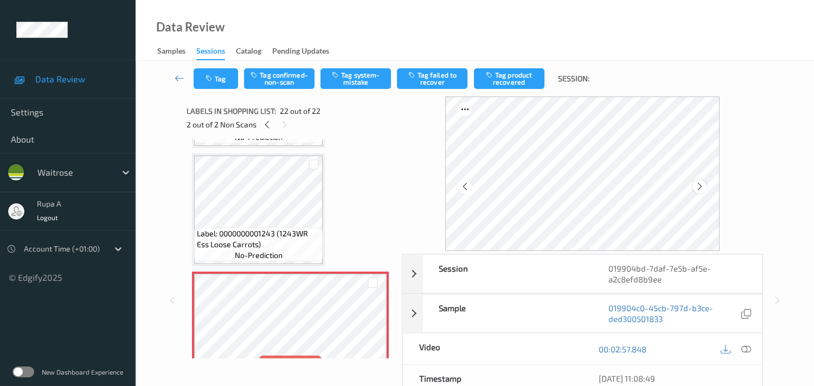
click at [701, 188] on icon at bounding box center [700, 187] width 9 height 10
click at [703, 188] on icon at bounding box center [700, 187] width 9 height 10
click at [269, 128] on icon at bounding box center [267, 125] width 9 height 10
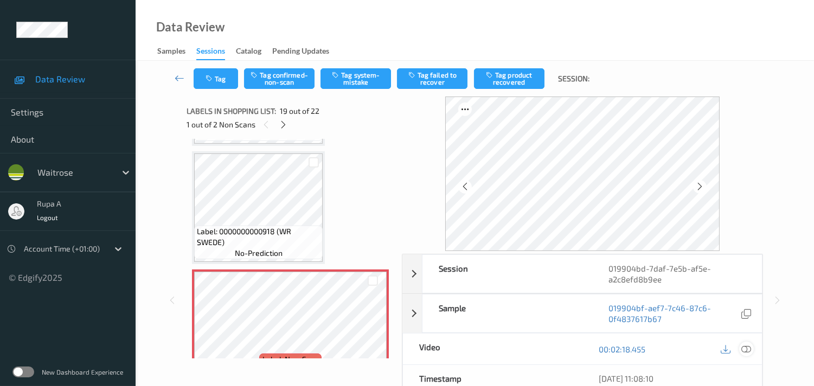
click at [749, 348] on icon at bounding box center [747, 350] width 10 height 10
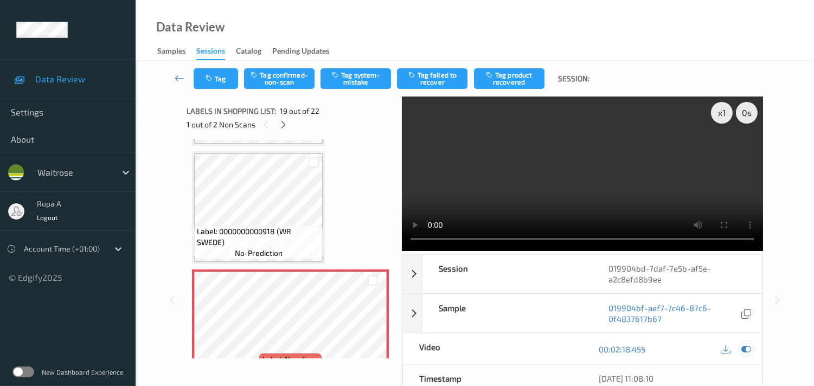
click at [750, 348] on icon at bounding box center [747, 350] width 10 height 10
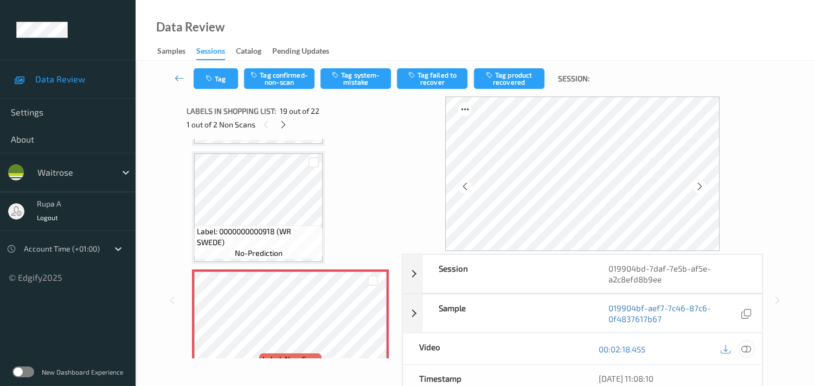
click at [745, 348] on icon at bounding box center [747, 350] width 10 height 10
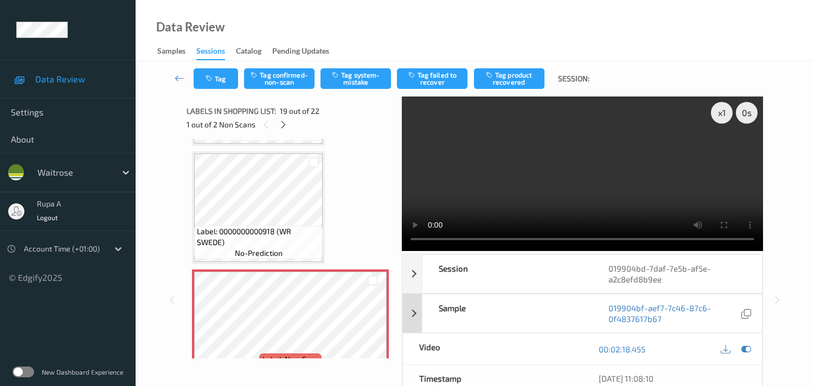
drag, startPoint x: 749, startPoint y: 345, endPoint x: 711, endPoint y: 331, distance: 40.5
click at [749, 346] on icon at bounding box center [747, 350] width 10 height 10
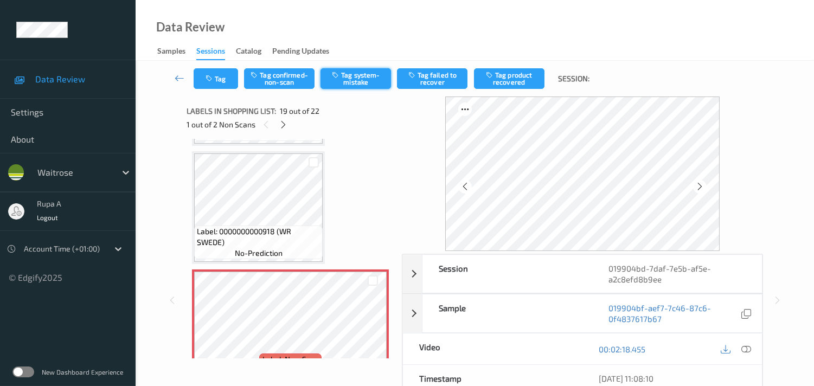
click at [363, 80] on button "Tag system-mistake" at bounding box center [356, 78] width 71 height 21
click at [205, 75] on button "Tag" at bounding box center [216, 78] width 44 height 21
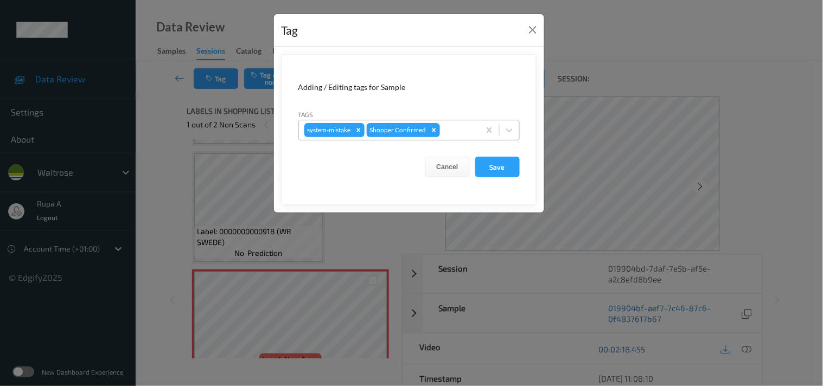
click at [454, 127] on div at bounding box center [458, 130] width 32 height 13
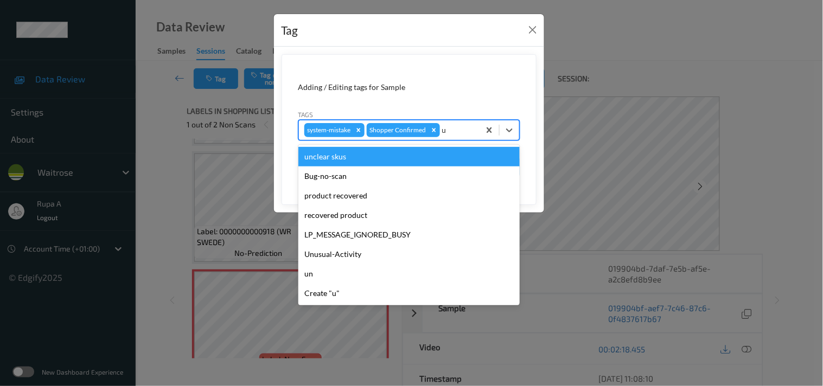
type input "un"
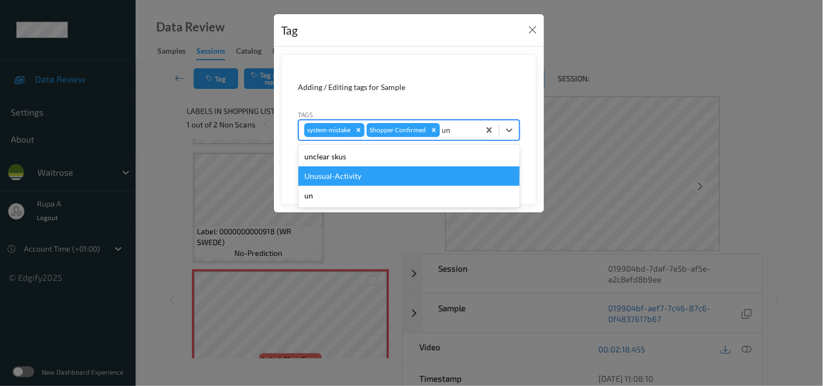
click at [370, 176] on div "Unusual-Activity" at bounding box center [408, 177] width 221 height 20
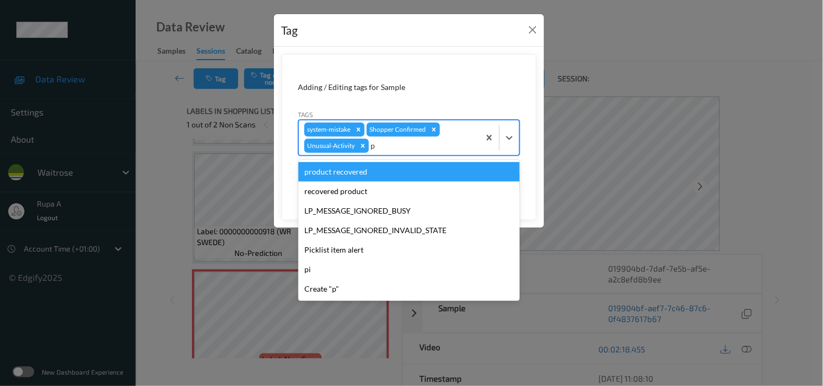
type input "pi"
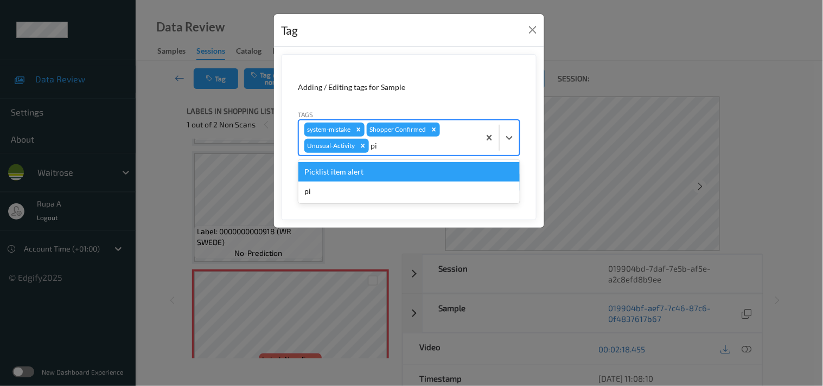
click at [384, 170] on div "Picklist item alert" at bounding box center [408, 172] width 221 height 20
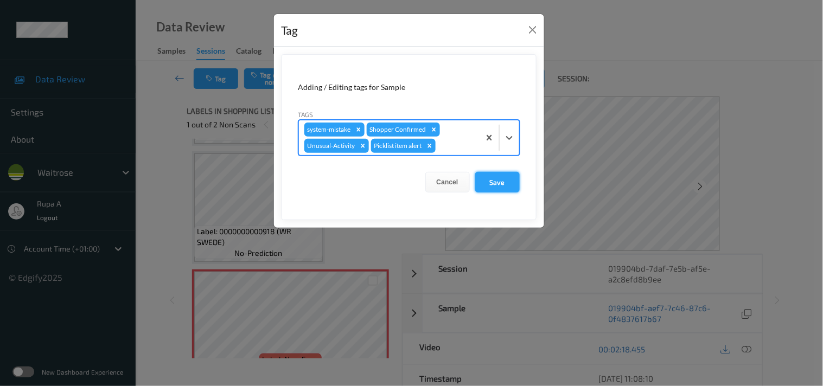
click at [516, 181] on button "Save" at bounding box center [497, 182] width 44 height 21
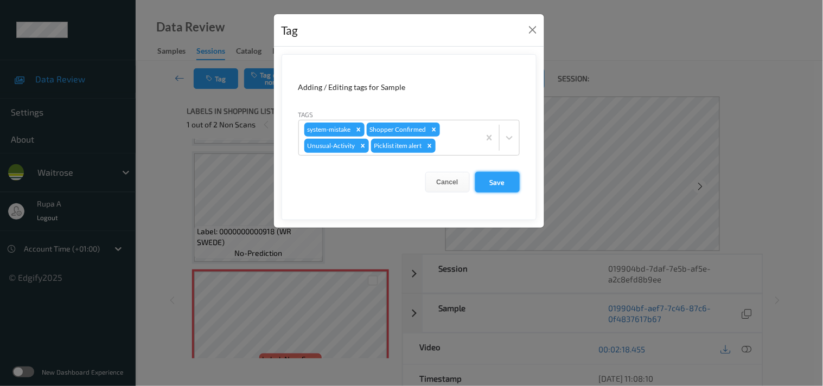
click at [497, 180] on button "Save" at bounding box center [497, 182] width 44 height 21
click at [497, 184] on button "Save" at bounding box center [497, 182] width 44 height 21
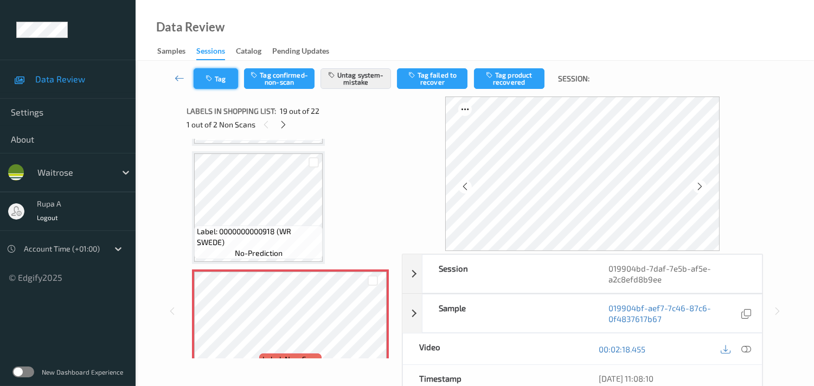
click at [206, 78] on icon "button" at bounding box center [210, 79] width 9 height 8
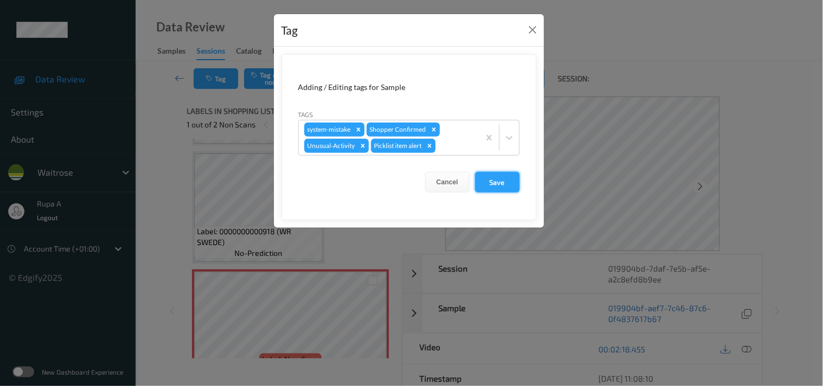
click at [489, 182] on button "Save" at bounding box center [497, 182] width 44 height 21
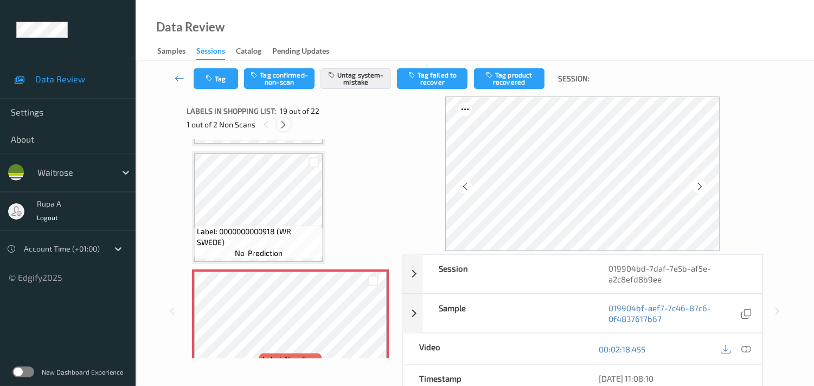
click at [288, 126] on icon at bounding box center [283, 125] width 9 height 10
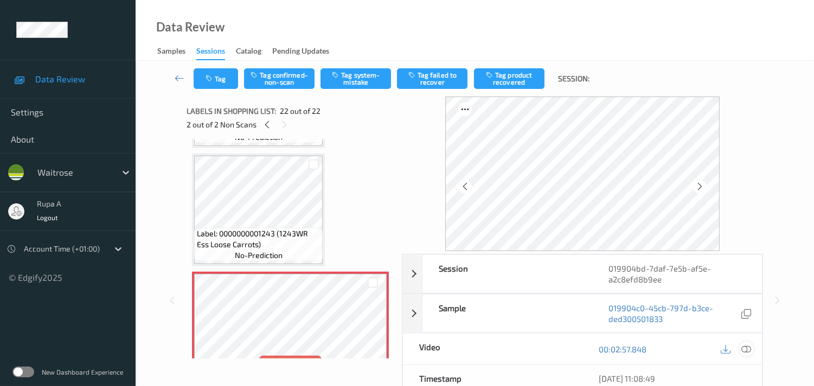
click at [745, 351] on icon at bounding box center [747, 350] width 10 height 10
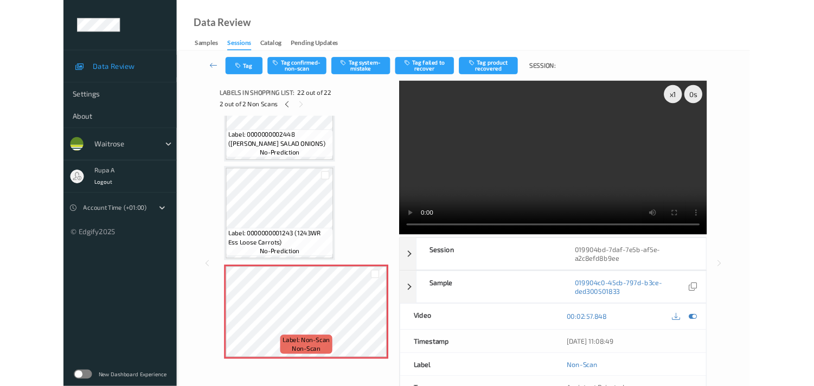
scroll to position [2295, 0]
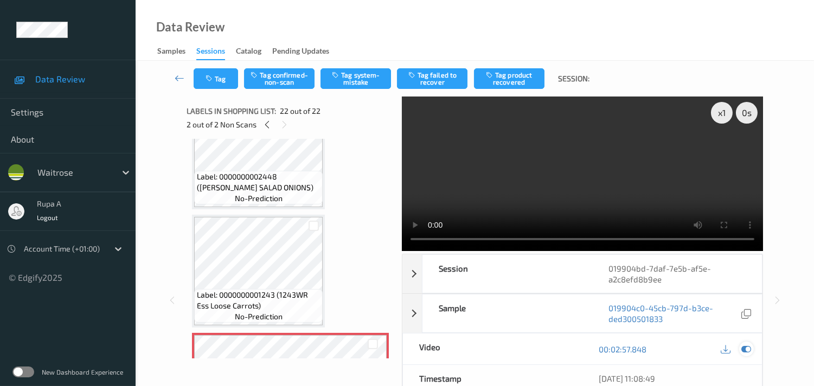
click at [747, 351] on icon at bounding box center [747, 350] width 10 height 10
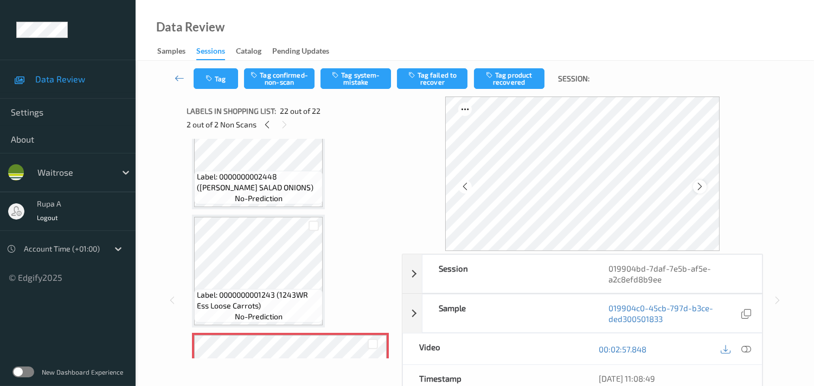
click at [700, 188] on icon at bounding box center [700, 187] width 9 height 10
click at [702, 187] on icon at bounding box center [700, 187] width 9 height 10
click at [745, 353] on icon at bounding box center [747, 350] width 10 height 10
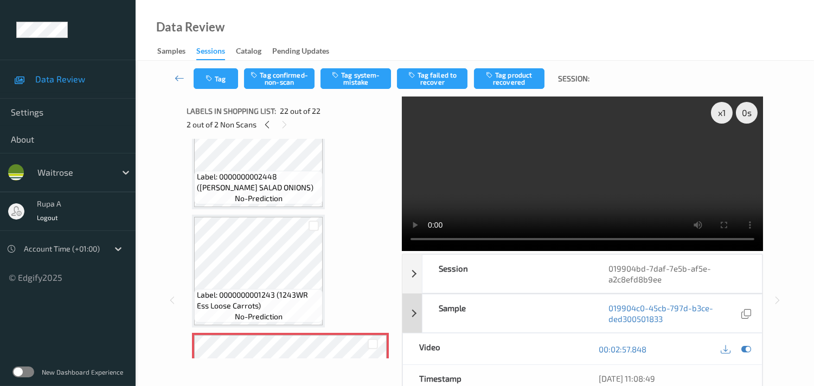
click at [745, 351] on icon at bounding box center [747, 350] width 10 height 10
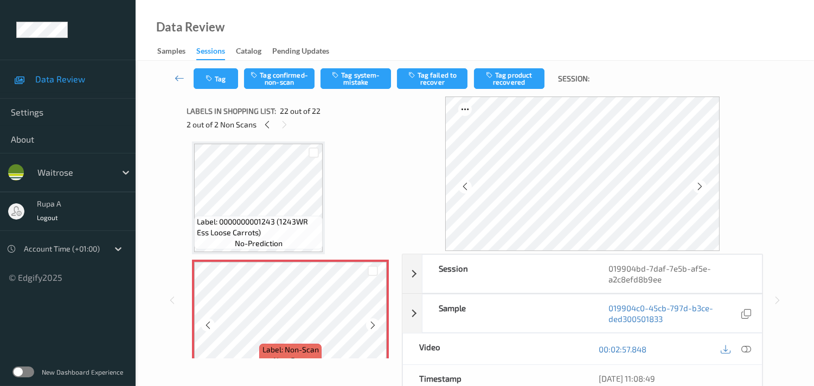
scroll to position [2371, 0]
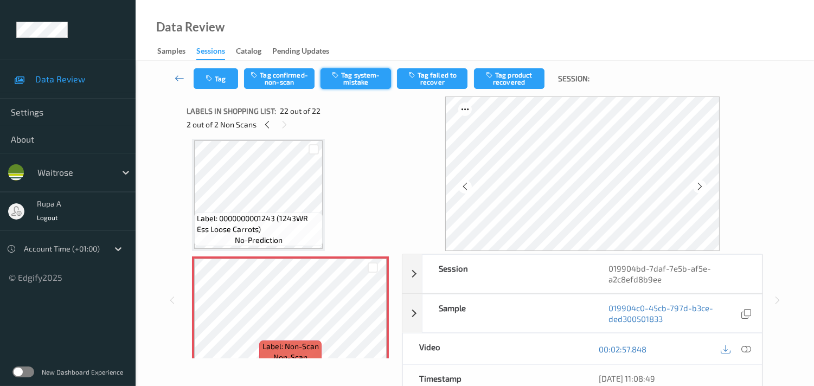
click at [360, 82] on button "Tag system-mistake" at bounding box center [356, 78] width 71 height 21
click at [214, 75] on icon "button" at bounding box center [210, 79] width 9 height 8
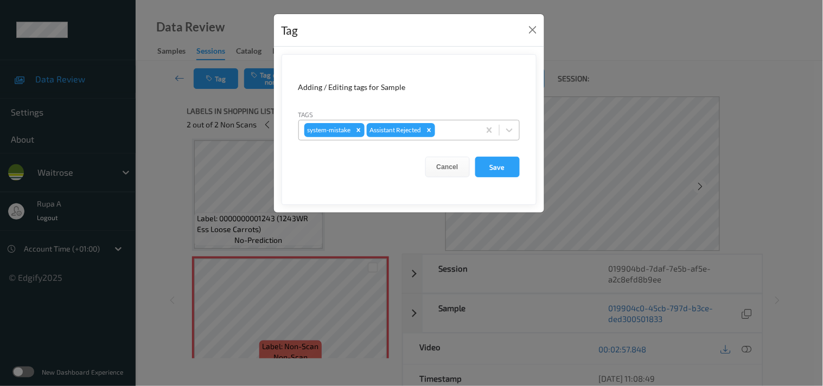
click at [451, 131] on div at bounding box center [455, 130] width 37 height 13
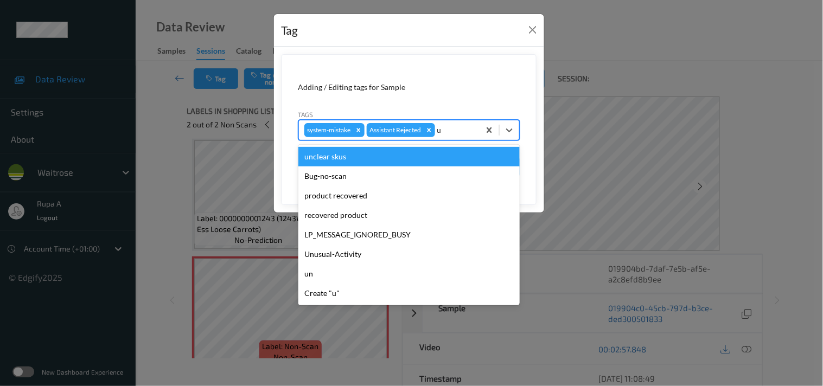
type input "un"
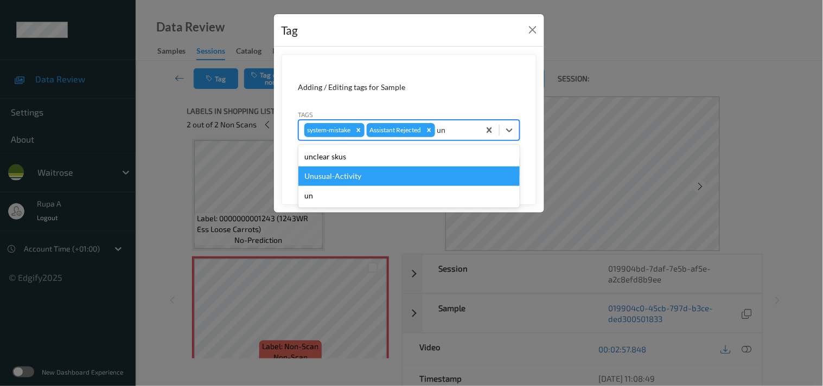
click at [338, 180] on div "Unusual-Activity" at bounding box center [408, 177] width 221 height 20
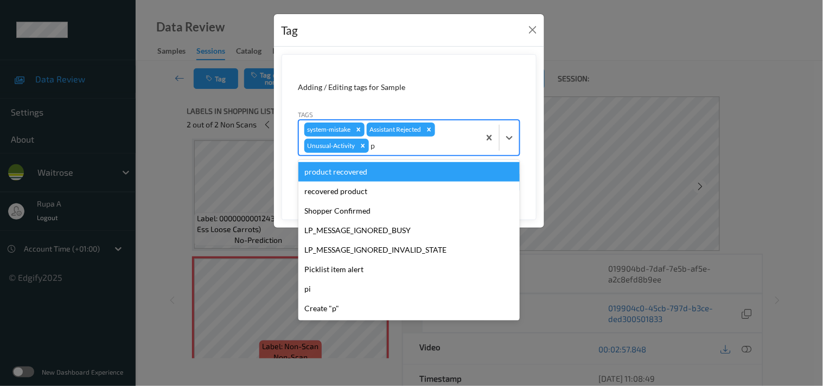
type input "pi"
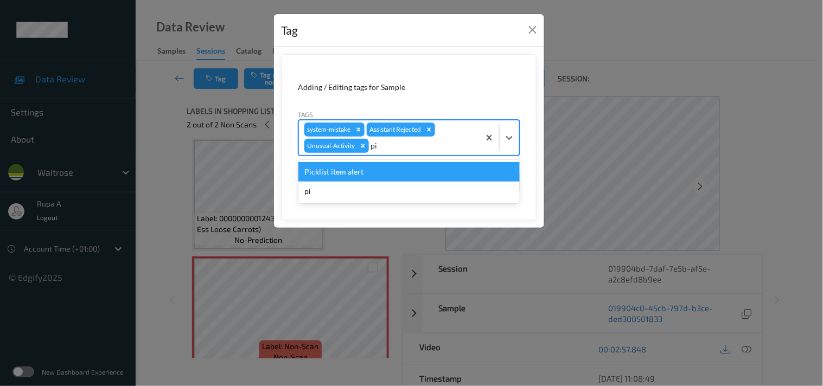
click at [381, 168] on div "Picklist item alert" at bounding box center [408, 172] width 221 height 20
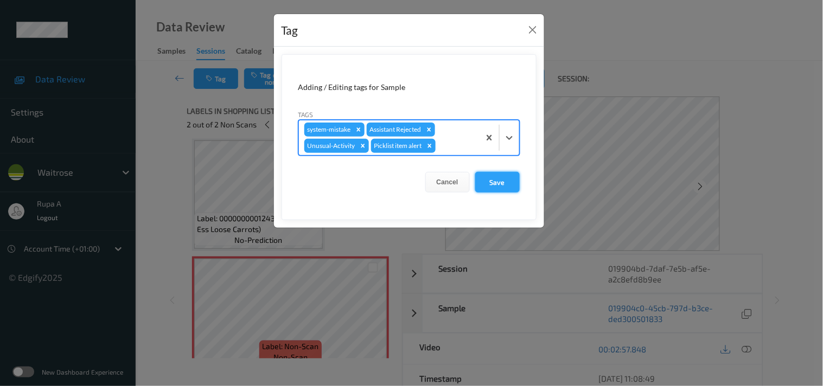
click at [489, 175] on button "Save" at bounding box center [497, 182] width 44 height 21
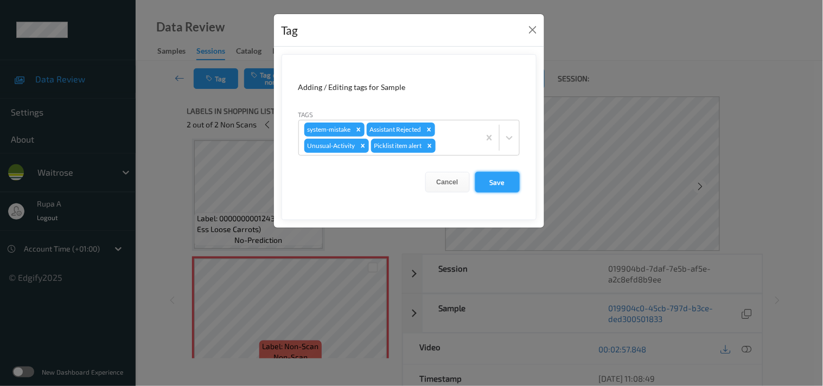
click at [498, 183] on button "Save" at bounding box center [497, 182] width 44 height 21
click at [494, 184] on button "Save" at bounding box center [497, 182] width 44 height 21
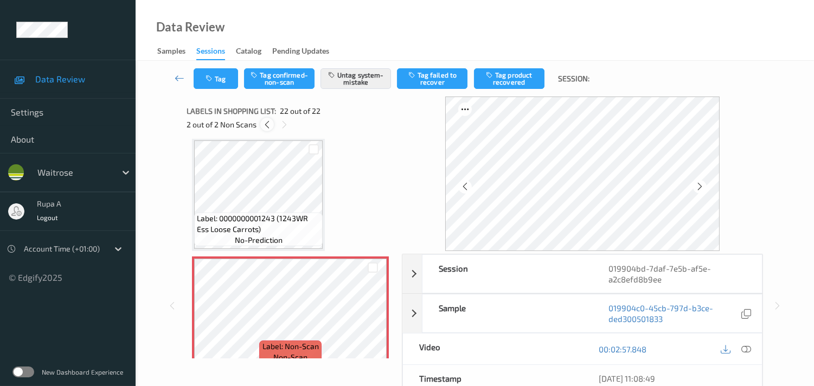
click at [270, 124] on icon at bounding box center [267, 125] width 9 height 10
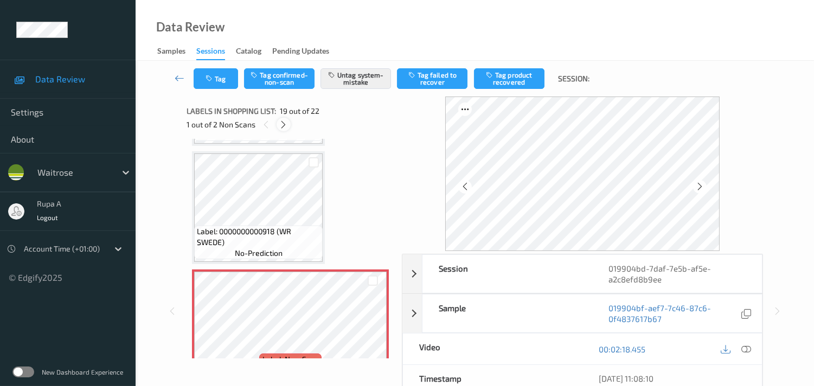
click at [285, 125] on icon at bounding box center [283, 125] width 9 height 10
click at [267, 125] on icon at bounding box center [267, 125] width 9 height 10
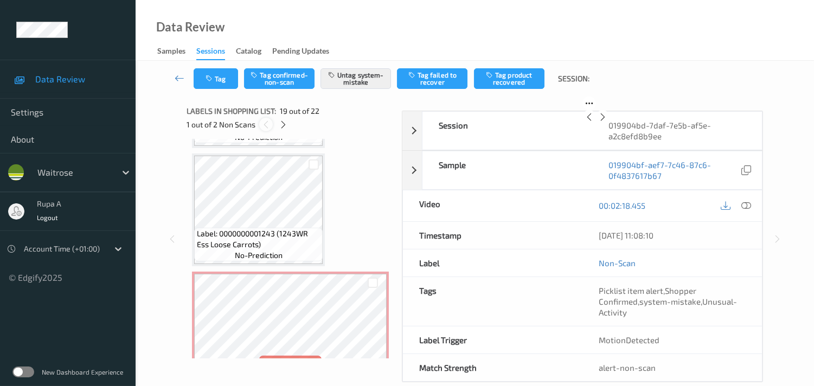
scroll to position [2004, 0]
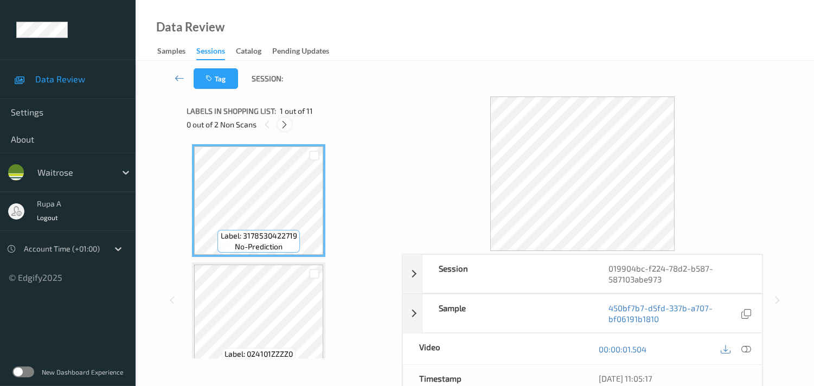
click at [283, 127] on icon at bounding box center [284, 125] width 9 height 10
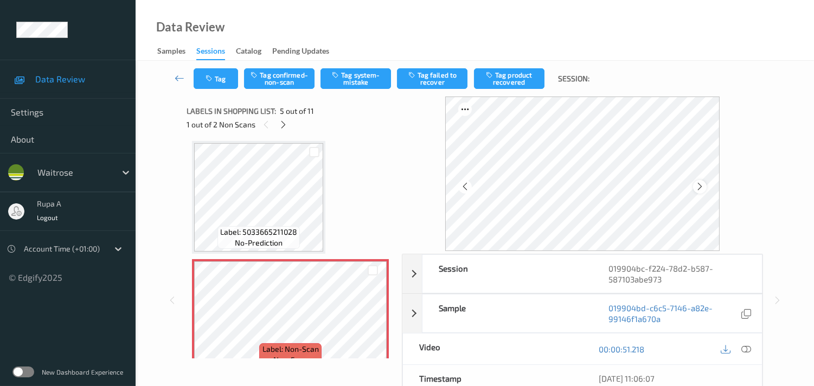
click at [705, 187] on icon at bounding box center [700, 187] width 9 height 10
click at [285, 126] on icon at bounding box center [283, 125] width 9 height 10
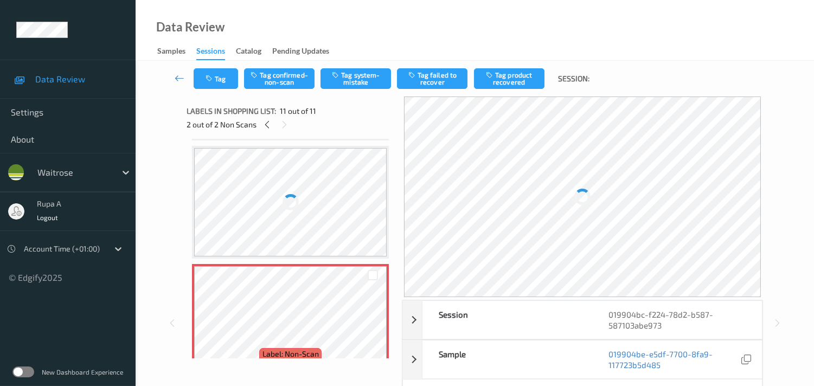
scroll to position [1063, 0]
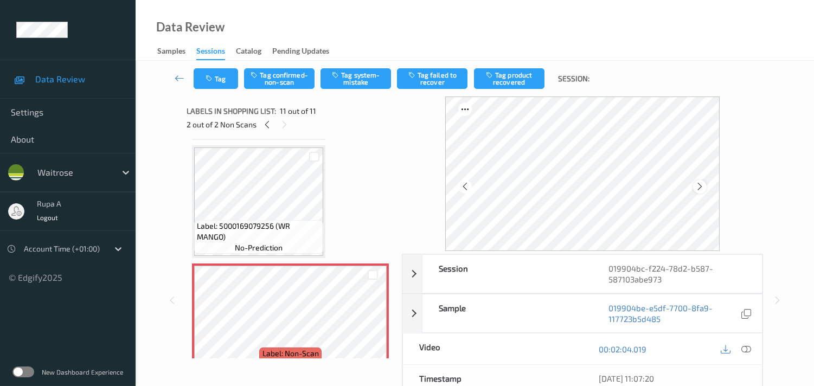
click at [703, 188] on icon at bounding box center [700, 187] width 9 height 10
click at [263, 126] on icon at bounding box center [267, 125] width 9 height 10
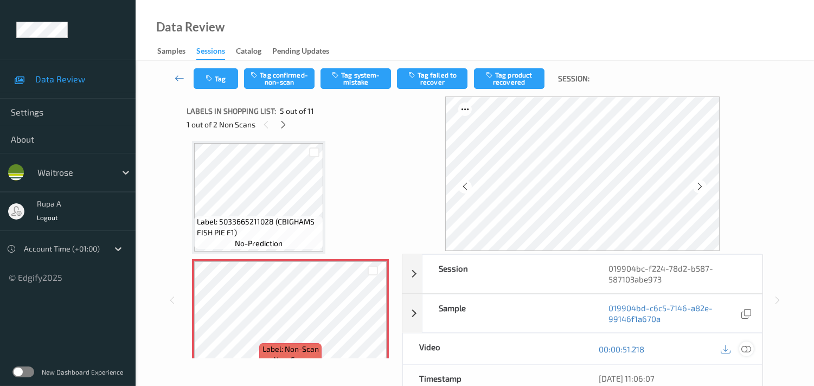
click at [747, 346] on icon at bounding box center [747, 350] width 10 height 10
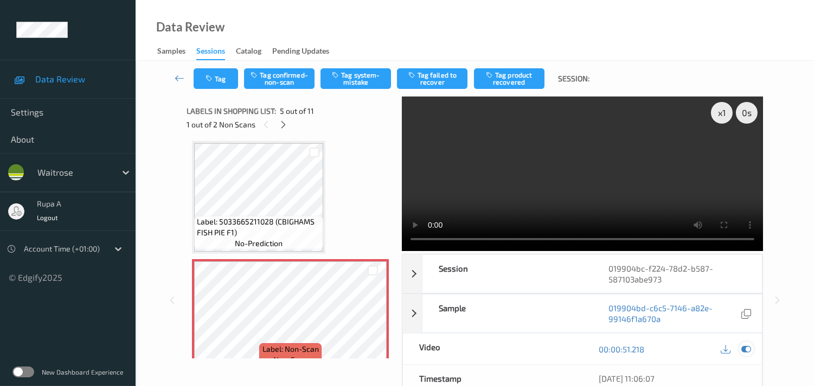
click at [744, 352] on icon at bounding box center [747, 350] width 10 height 10
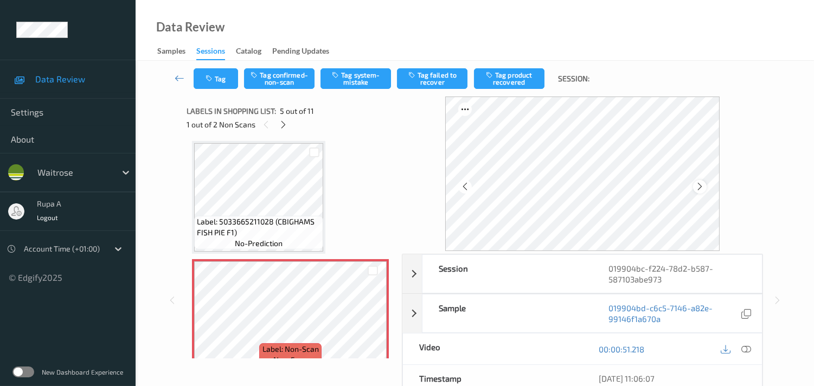
click at [704, 189] on icon at bounding box center [700, 187] width 9 height 10
click at [704, 188] on icon at bounding box center [700, 187] width 9 height 10
click at [332, 79] on button "Tag system-mistake" at bounding box center [356, 78] width 71 height 21
click at [224, 85] on button "Tag" at bounding box center [216, 78] width 44 height 21
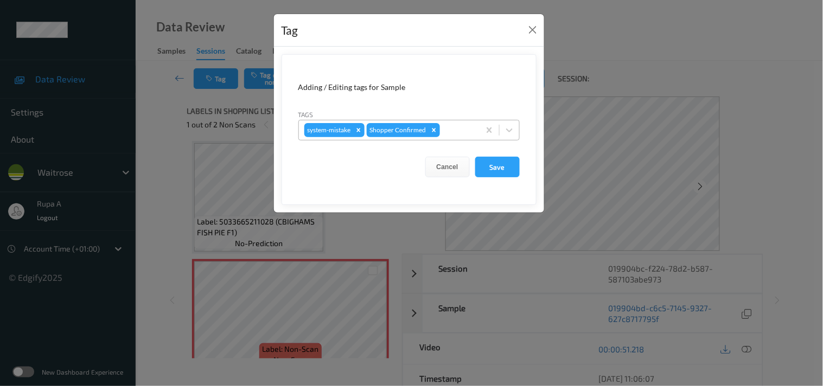
click at [462, 137] on div at bounding box center [458, 130] width 32 height 13
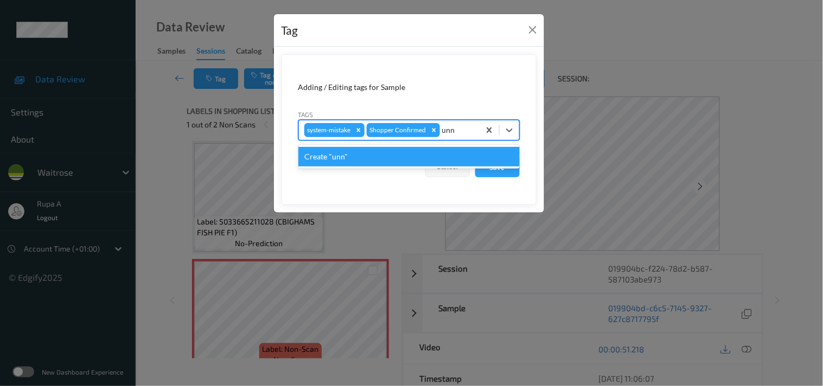
type input "un"
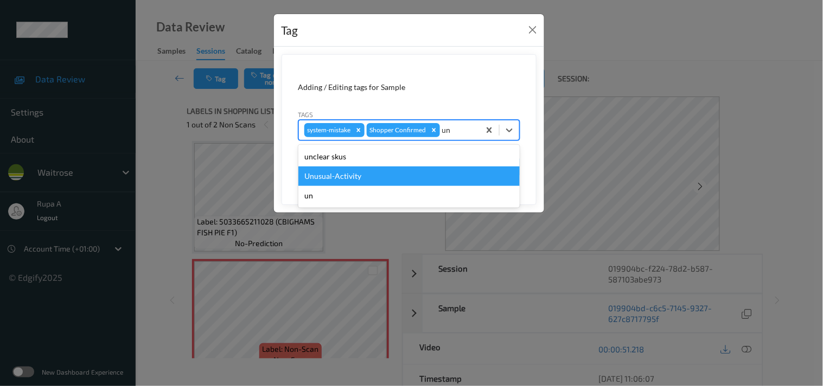
click at [397, 174] on div "Unusual-Activity" at bounding box center [408, 177] width 221 height 20
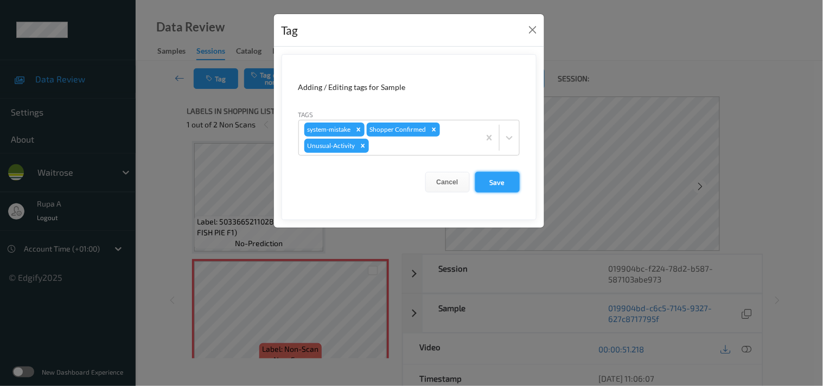
click at [489, 182] on button "Save" at bounding box center [497, 182] width 44 height 21
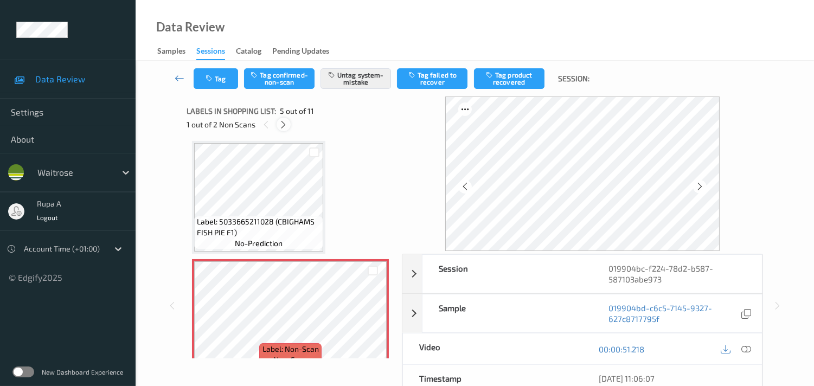
click at [286, 126] on icon at bounding box center [283, 125] width 9 height 10
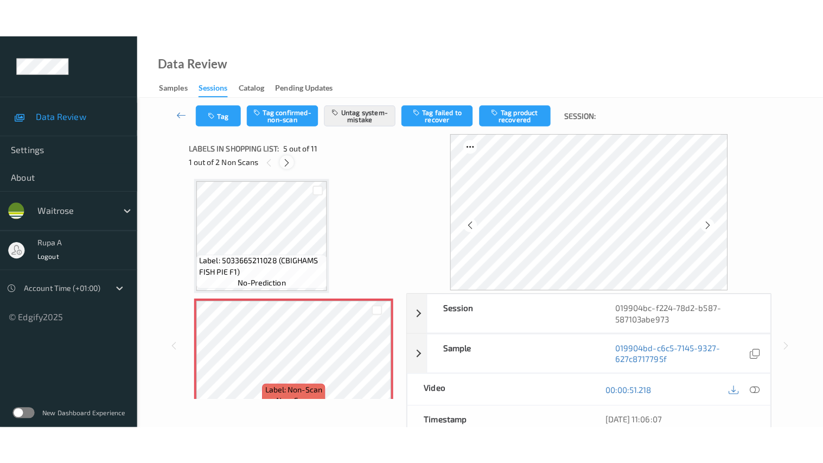
scroll to position [1063, 0]
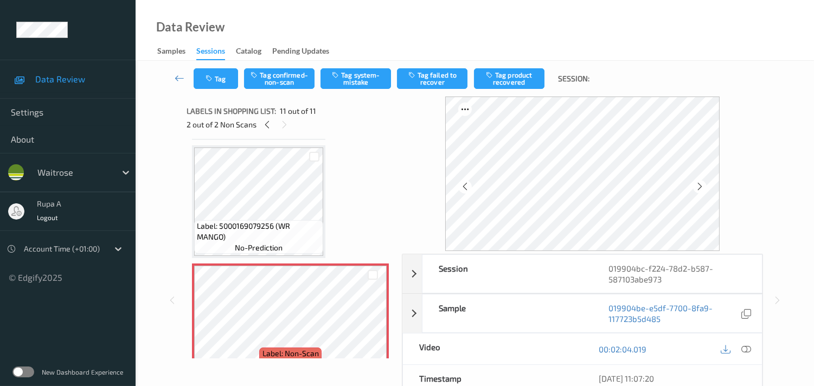
click at [747, 348] on icon at bounding box center [747, 350] width 10 height 10
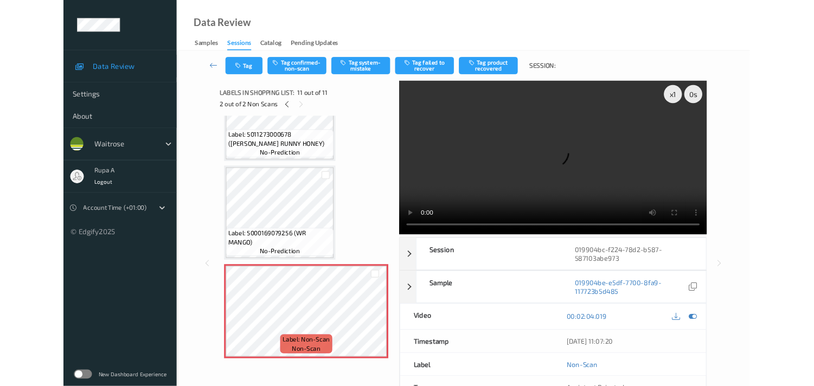
scroll to position [1001, 0]
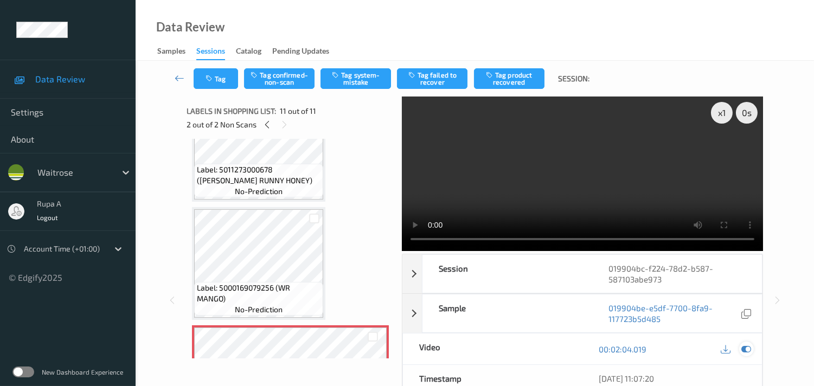
click at [745, 350] on icon at bounding box center [747, 350] width 10 height 10
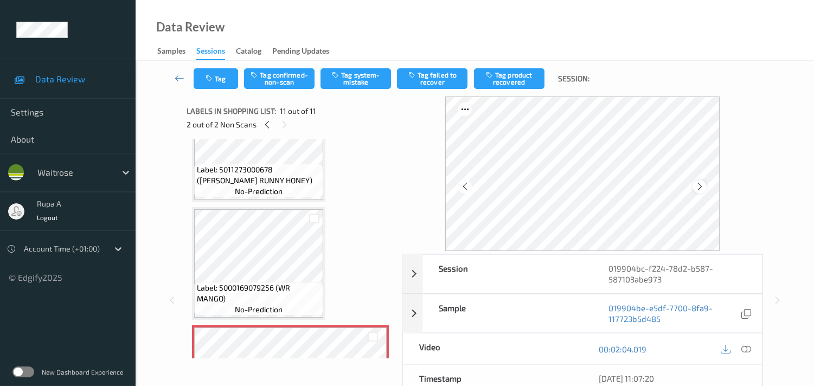
click at [701, 188] on icon at bounding box center [700, 187] width 9 height 10
click at [746, 349] on icon at bounding box center [747, 350] width 10 height 10
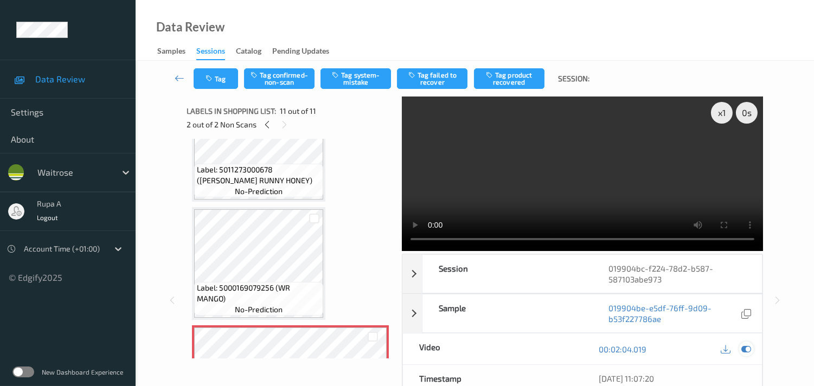
click at [750, 351] on icon at bounding box center [747, 350] width 10 height 10
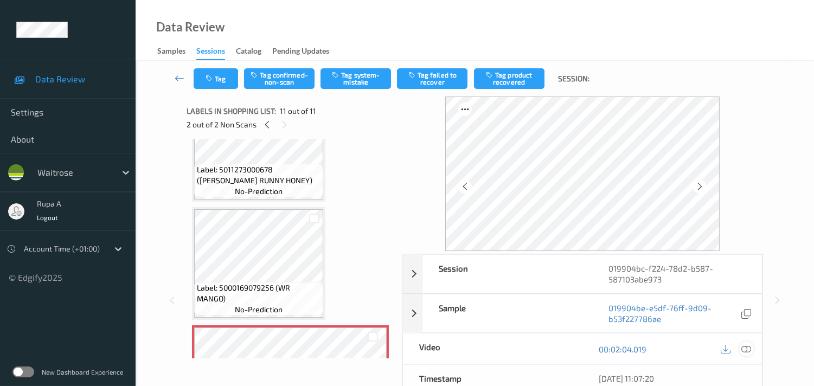
click at [748, 354] on icon at bounding box center [747, 350] width 10 height 10
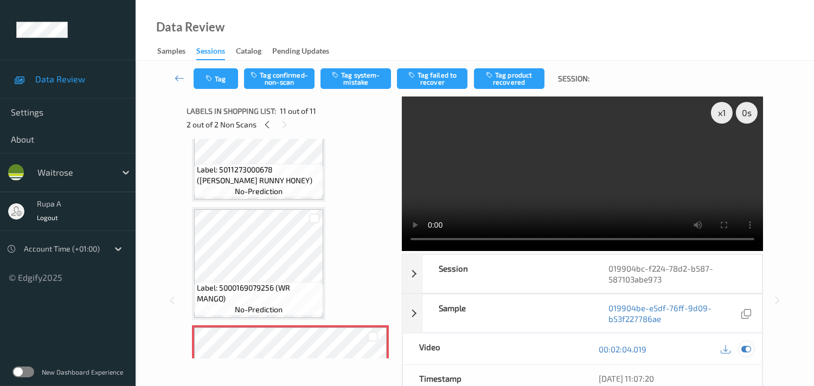
click at [747, 348] on icon at bounding box center [747, 350] width 10 height 10
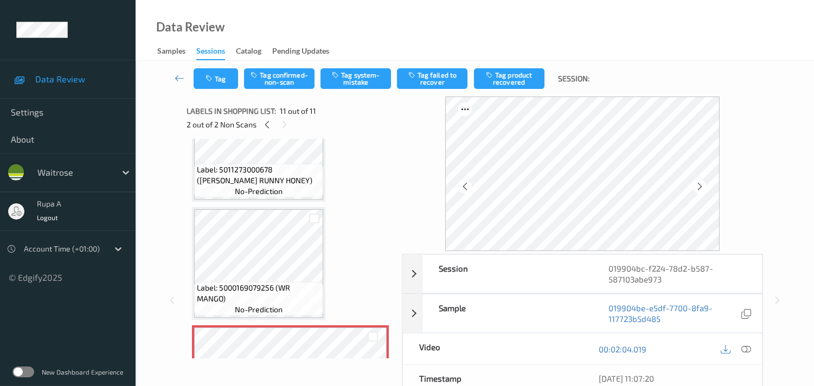
click at [346, 94] on div "Tag Tag confirmed-non-scan Tag system-mistake Tag failed to recover Tag product…" at bounding box center [475, 79] width 634 height 36
click at [349, 82] on button "Tag system-mistake" at bounding box center [356, 78] width 71 height 21
click at [215, 80] on button "Tag" at bounding box center [216, 78] width 44 height 21
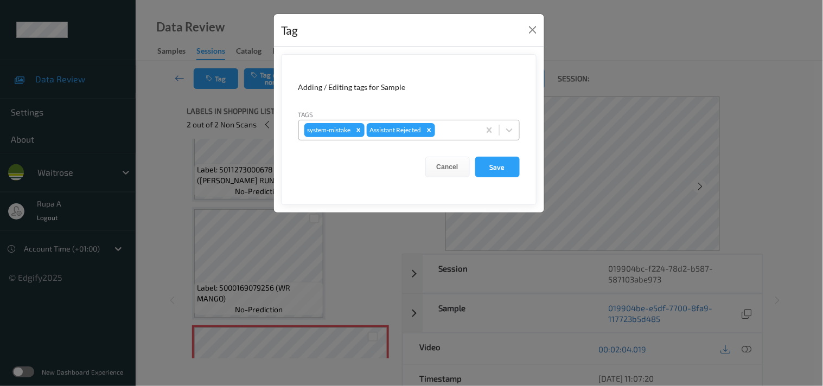
click at [469, 131] on div at bounding box center [455, 130] width 37 height 13
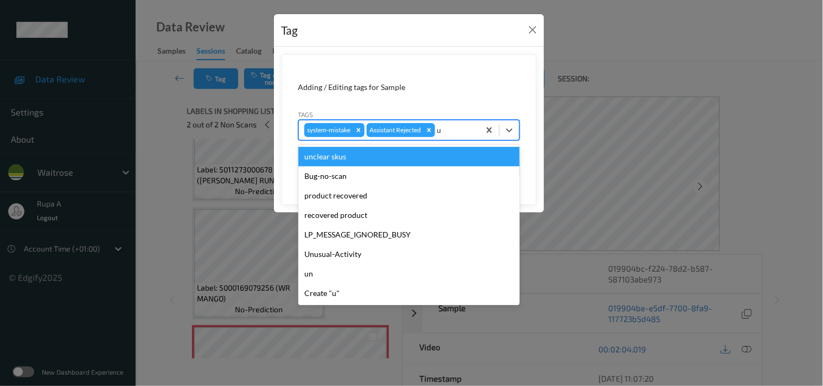
type input "un"
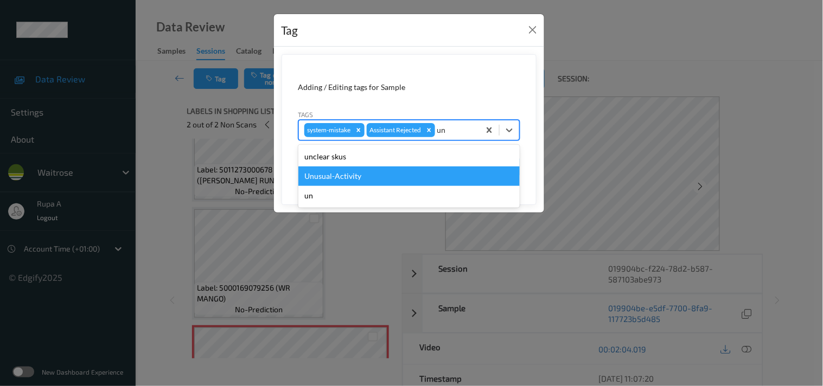
click at [340, 170] on div "Unusual-Activity" at bounding box center [408, 177] width 221 height 20
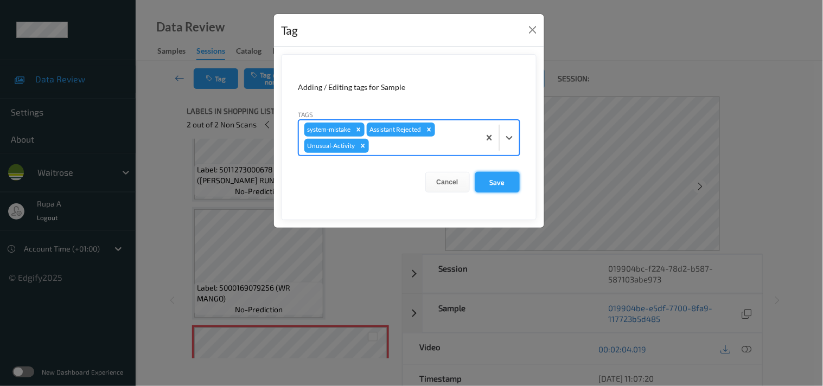
click at [499, 181] on button "Save" at bounding box center [497, 182] width 44 height 21
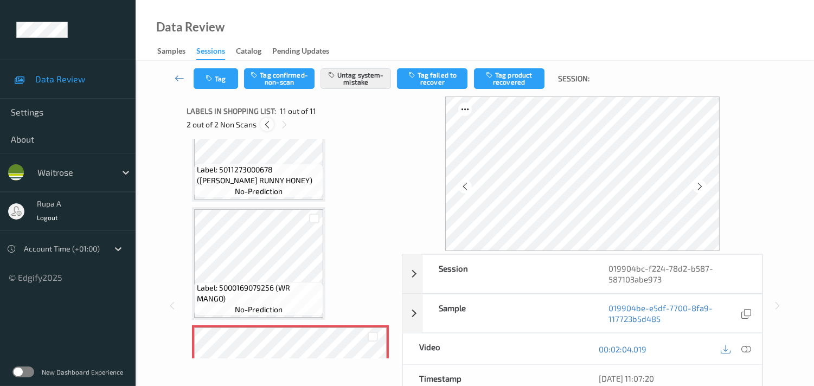
click at [269, 125] on icon at bounding box center [267, 125] width 9 height 10
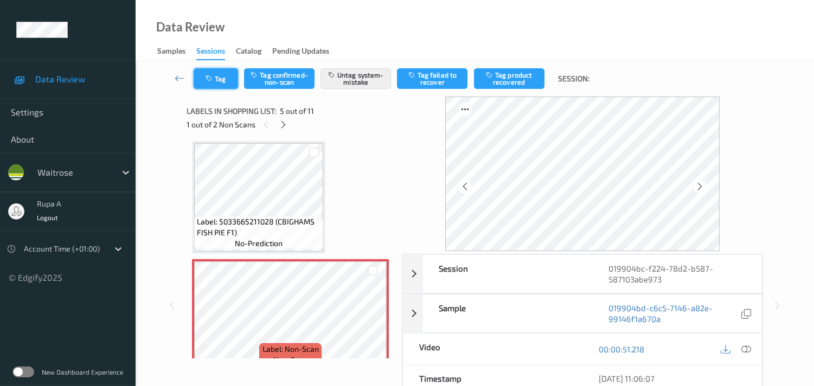
click at [224, 82] on button "Tag" at bounding box center [216, 78] width 44 height 21
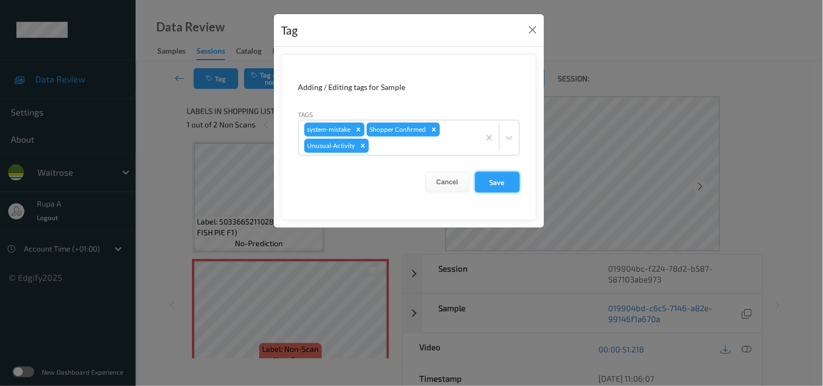
click at [505, 181] on button "Save" at bounding box center [497, 182] width 44 height 21
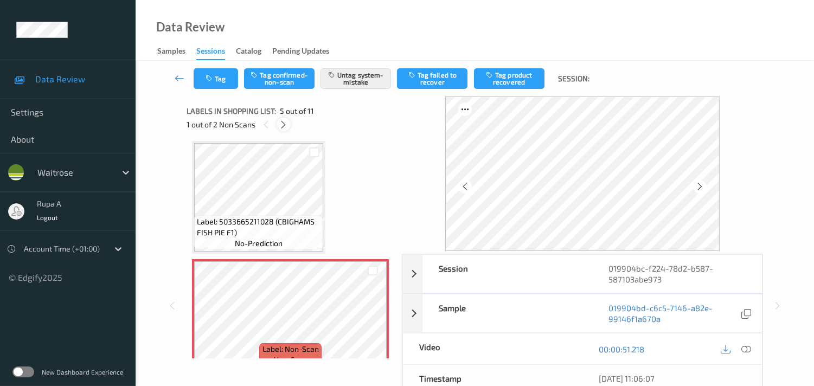
click at [277, 125] on div at bounding box center [284, 125] width 14 height 14
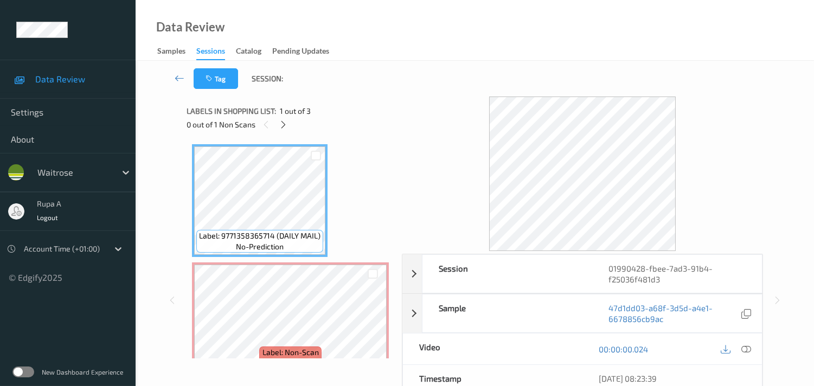
click at [348, 109] on div "Labels in shopping list: 1 out of 3" at bounding box center [291, 111] width 208 height 14
click at [280, 127] on icon at bounding box center [283, 125] width 9 height 10
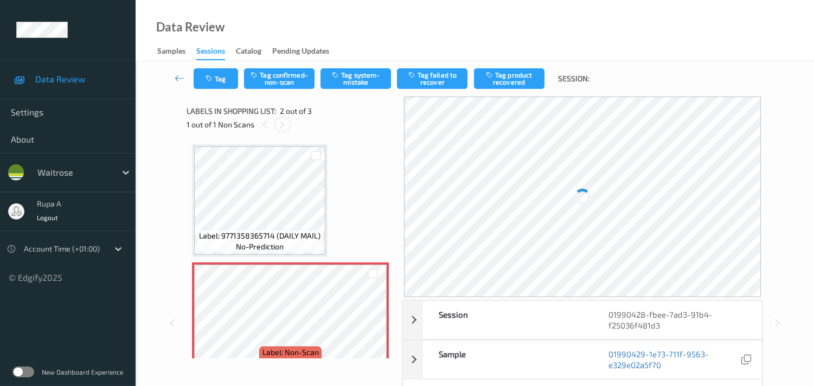
scroll to position [5, 0]
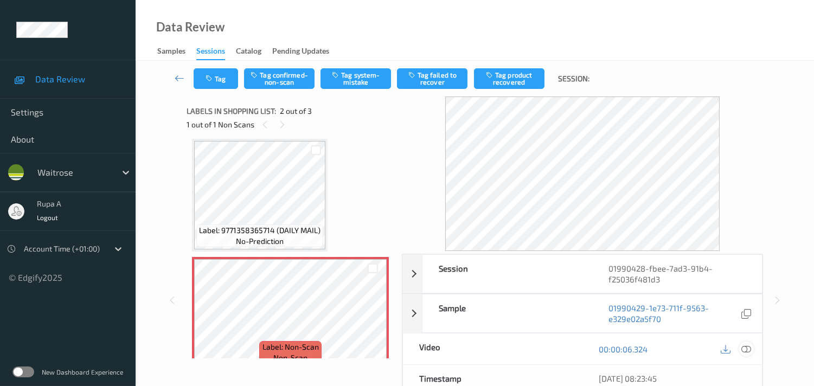
click at [742, 349] on icon at bounding box center [747, 350] width 10 height 10
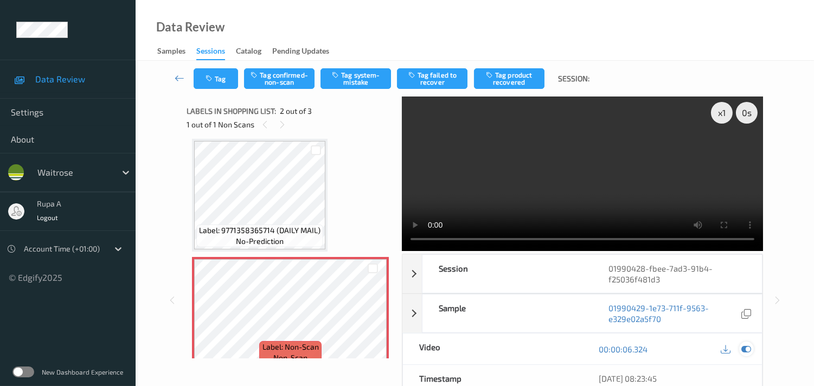
click at [745, 346] on icon at bounding box center [747, 350] width 10 height 10
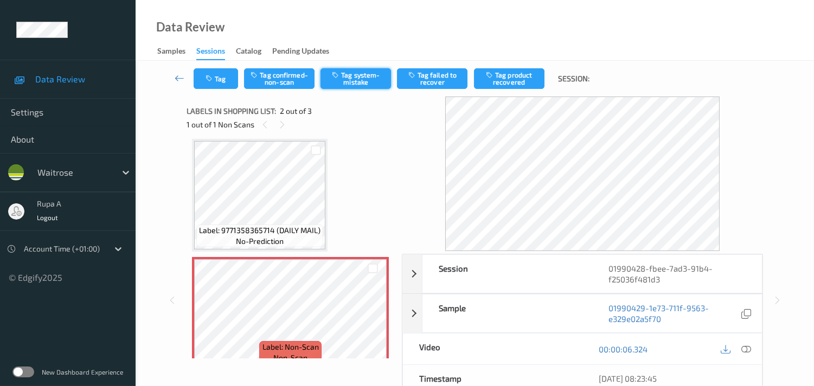
click at [338, 80] on button "Tag system-mistake" at bounding box center [356, 78] width 71 height 21
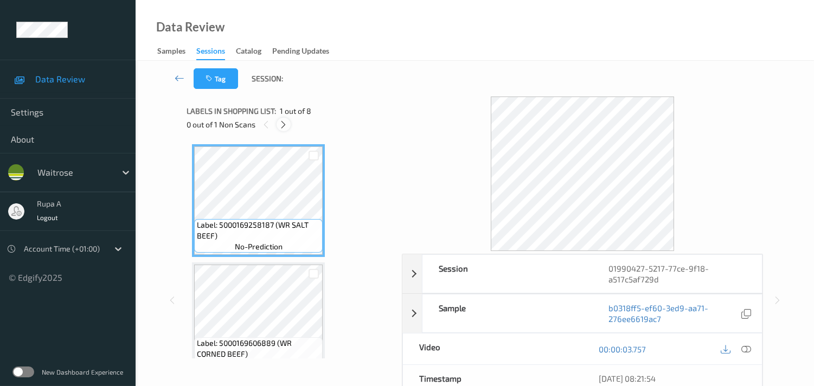
click at [280, 123] on icon at bounding box center [283, 125] width 9 height 10
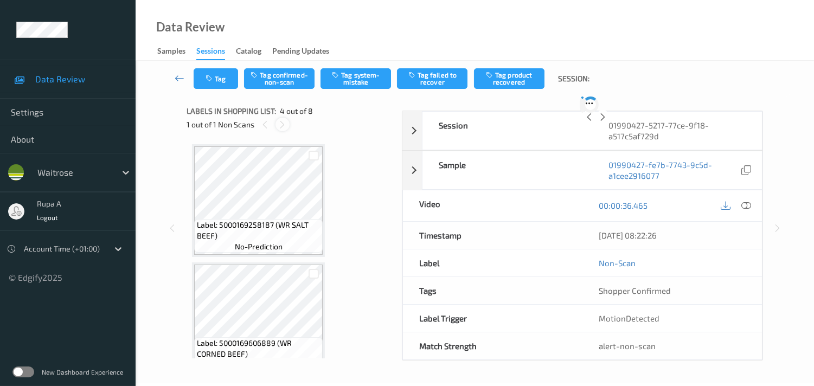
scroll to position [240, 0]
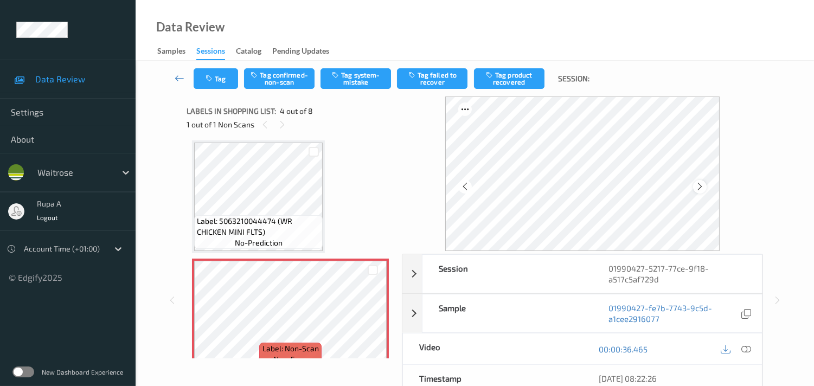
click at [703, 183] on icon at bounding box center [700, 187] width 9 height 10
click at [366, 82] on button "Tag system-mistake" at bounding box center [356, 78] width 71 height 21
click at [223, 82] on button "Tag" at bounding box center [216, 78] width 44 height 21
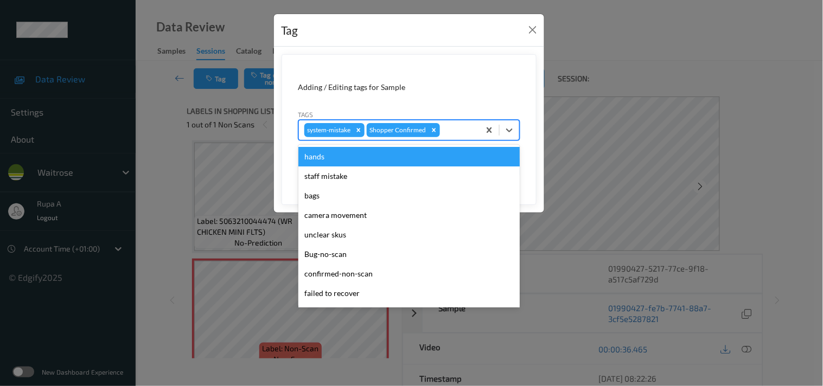
click at [468, 136] on div at bounding box center [458, 130] width 32 height 13
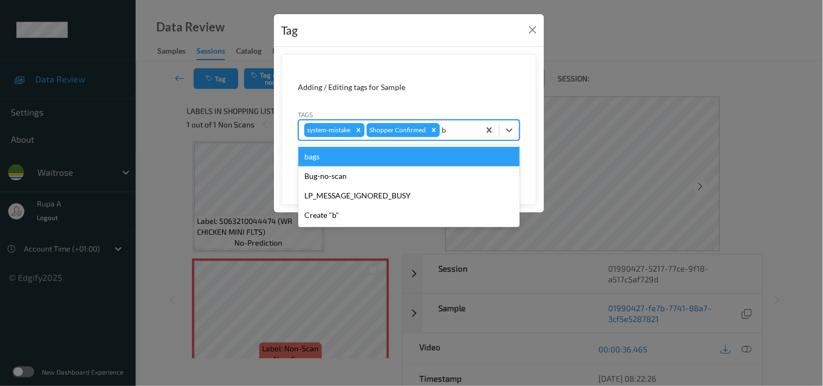
type input "ba"
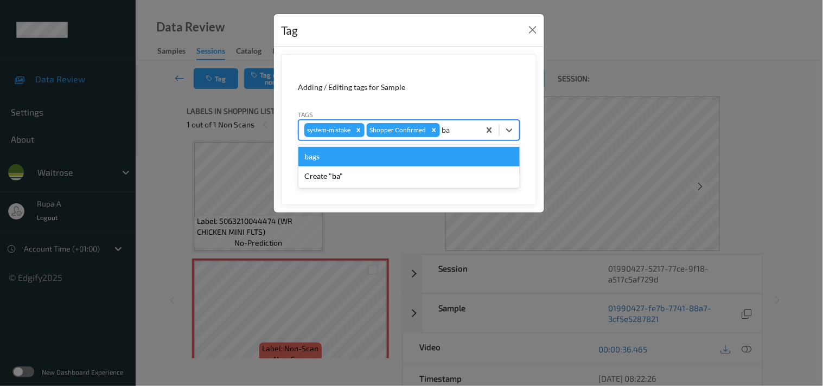
click at [321, 161] on div "bags" at bounding box center [408, 157] width 221 height 20
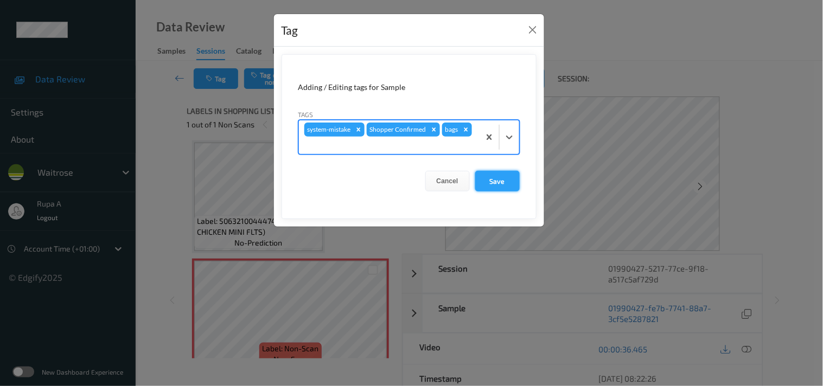
click at [495, 186] on button "Save" at bounding box center [497, 181] width 44 height 21
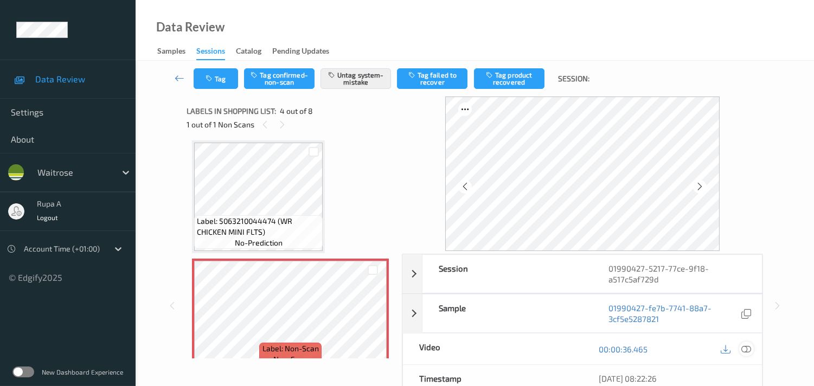
click at [742, 349] on icon at bounding box center [747, 350] width 10 height 10
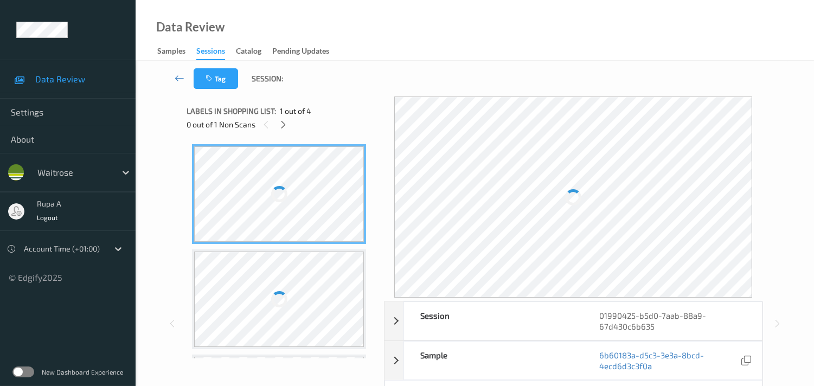
click at [348, 101] on div "Labels in shopping list: 1 out of 4 0 out of 1 Non Scans" at bounding box center [282, 118] width 190 height 42
click at [283, 125] on icon at bounding box center [283, 125] width 9 height 10
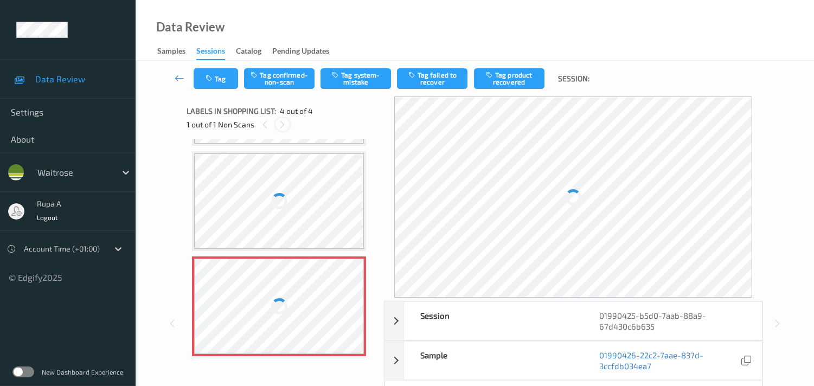
scroll to position [231, 0]
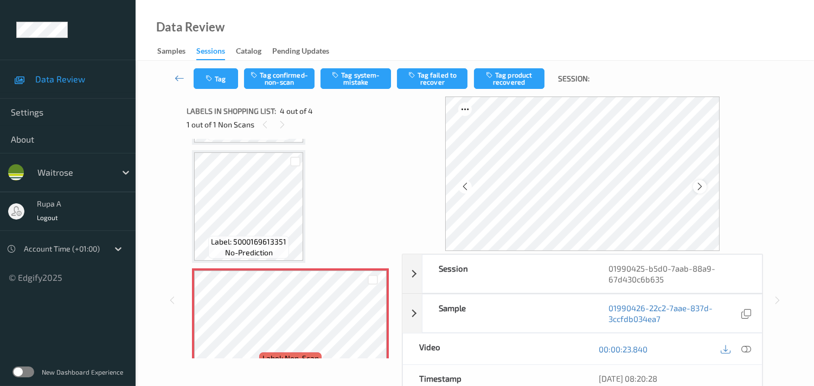
click at [703, 183] on icon at bounding box center [700, 187] width 9 height 10
click at [703, 182] on icon at bounding box center [700, 187] width 9 height 10
click at [749, 350] on icon at bounding box center [747, 350] width 10 height 10
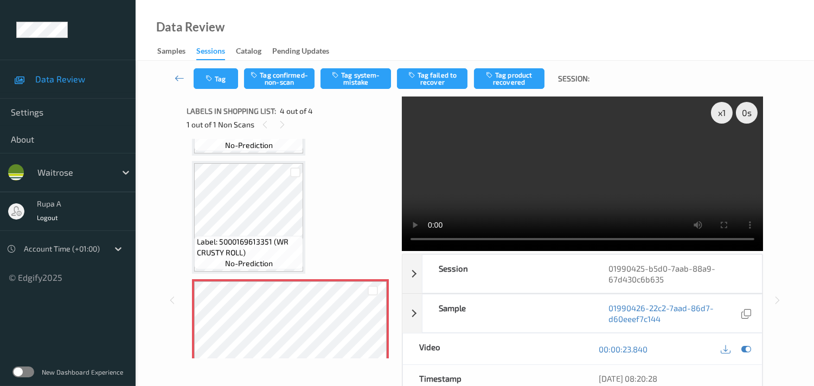
scroll to position [179, 0]
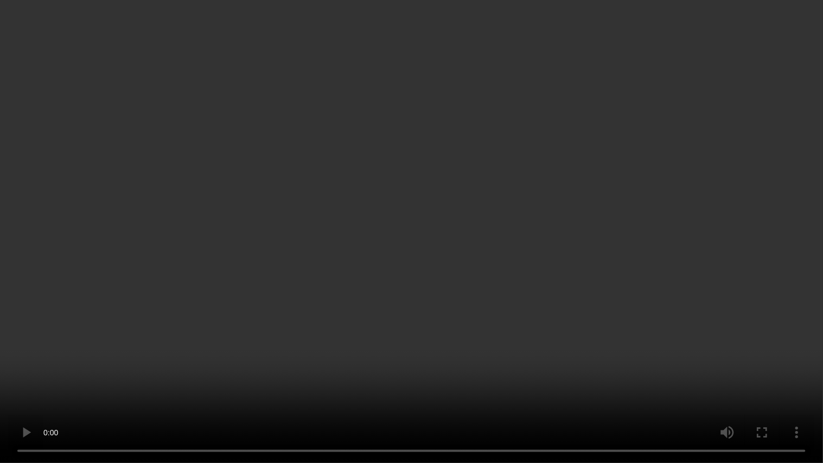
click at [762, 376] on video at bounding box center [411, 231] width 823 height 463
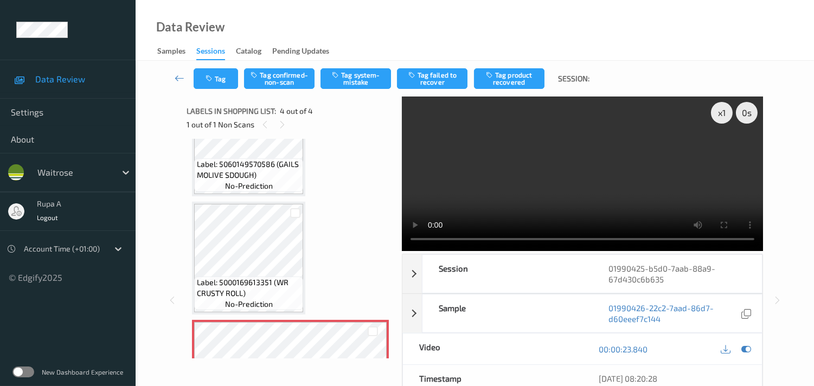
click at [754, 352] on div "00:00:23.840" at bounding box center [673, 349] width 180 height 31
click at [748, 349] on icon at bounding box center [747, 350] width 10 height 10
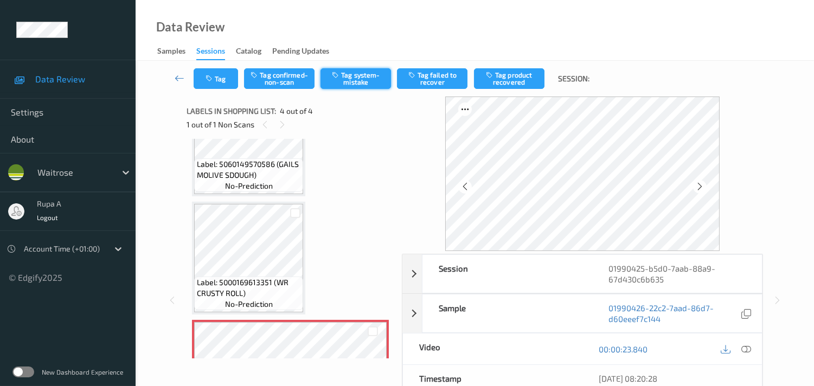
click at [347, 88] on button "Tag system-mistake" at bounding box center [356, 78] width 71 height 21
click at [224, 82] on button "Tag" at bounding box center [216, 78] width 44 height 21
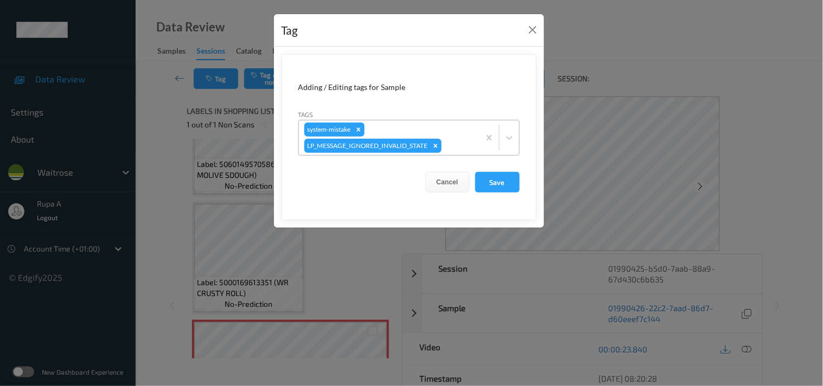
click at [456, 134] on div "system-mistake LP_MESSAGE_IGNORED_INVALID_STATE" at bounding box center [389, 137] width 181 height 35
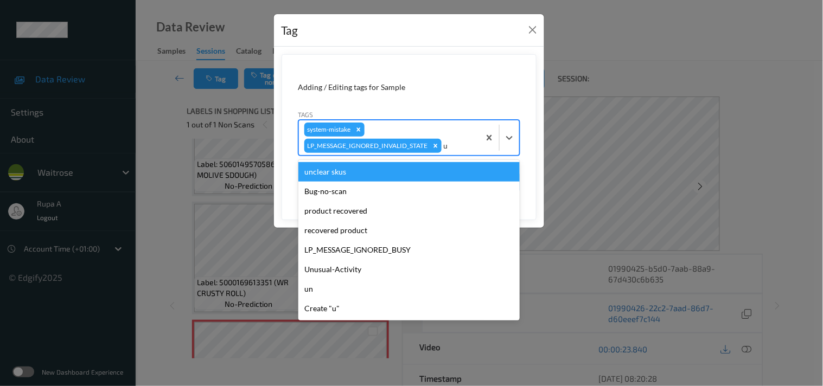
type input "un"
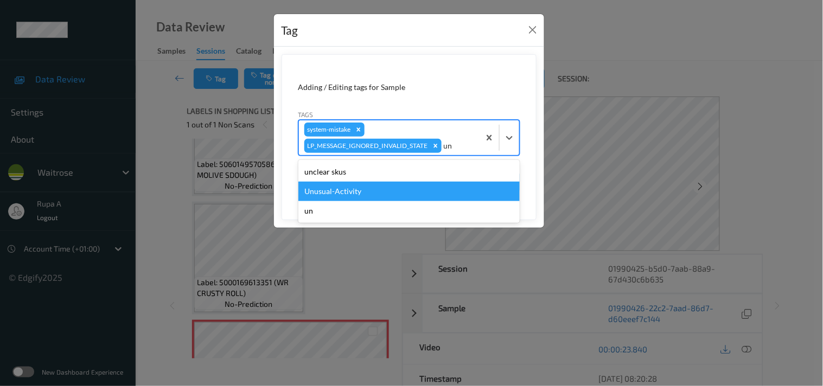
click at [345, 189] on div "Unusual-Activity" at bounding box center [408, 192] width 221 height 20
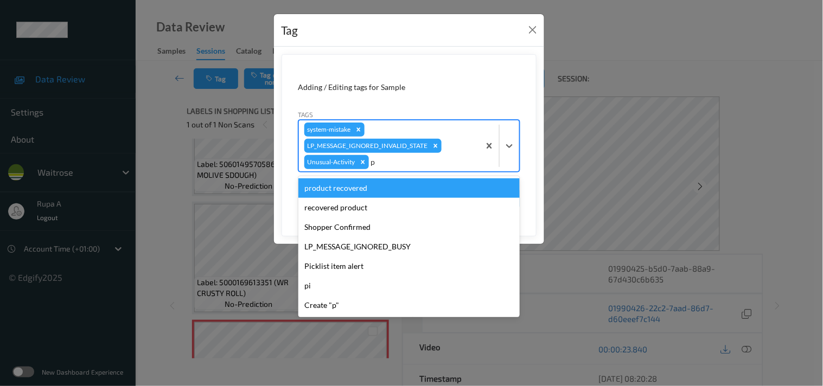
type input "pi"
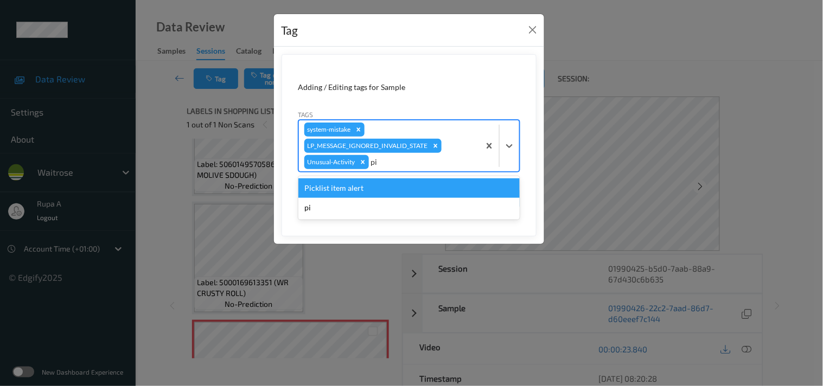
click at [354, 185] on div "Picklist item alert" at bounding box center [408, 188] width 221 height 20
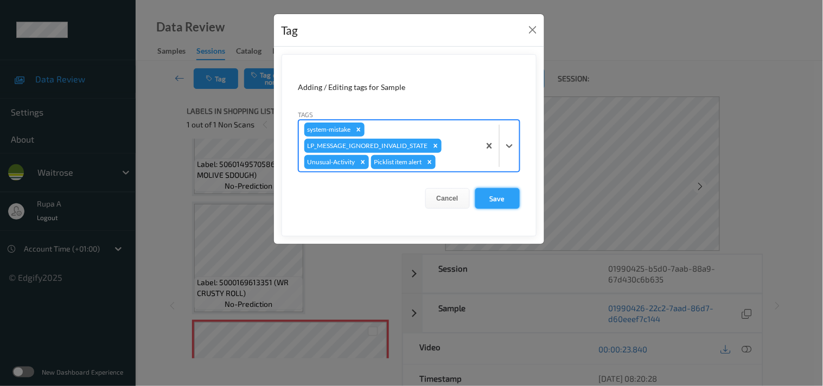
click at [501, 201] on button "Save" at bounding box center [497, 198] width 44 height 21
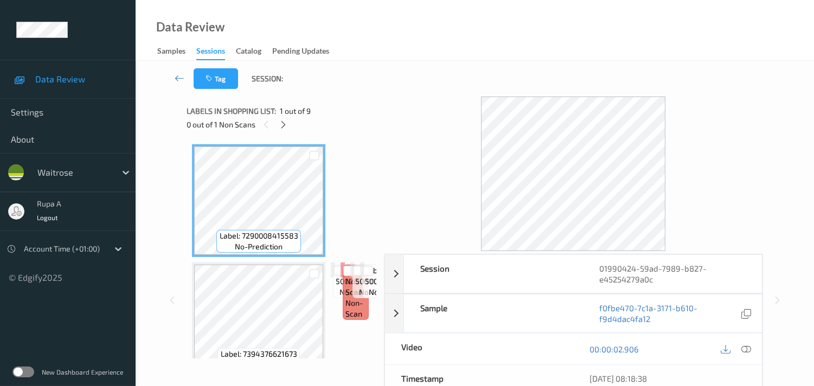
drag, startPoint x: 348, startPoint y: 133, endPoint x: 298, endPoint y: 137, distance: 49.5
click at [347, 133] on div "Labels in shopping list: 1 out of 9 0 out of 1 Non Scans" at bounding box center [282, 118] width 190 height 42
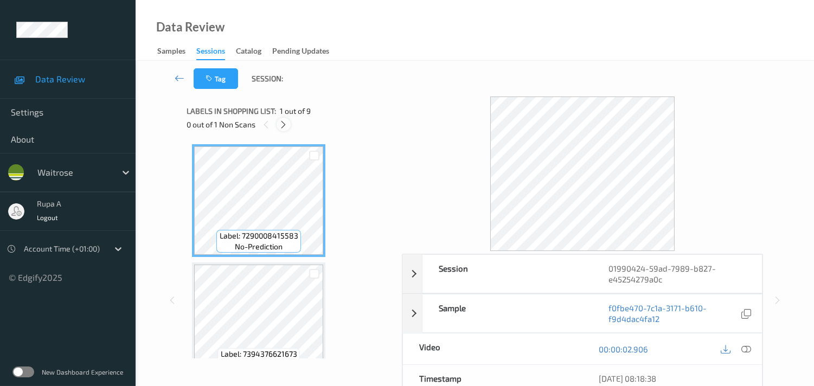
click at [281, 126] on icon at bounding box center [283, 125] width 9 height 10
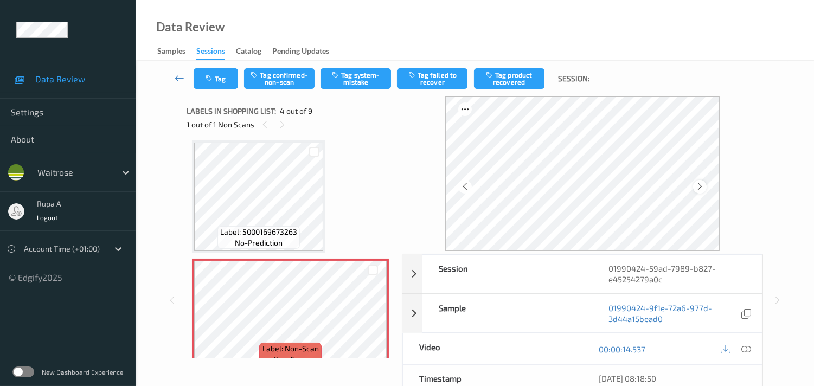
click at [704, 187] on icon at bounding box center [700, 187] width 9 height 10
click at [748, 348] on icon at bounding box center [747, 350] width 10 height 10
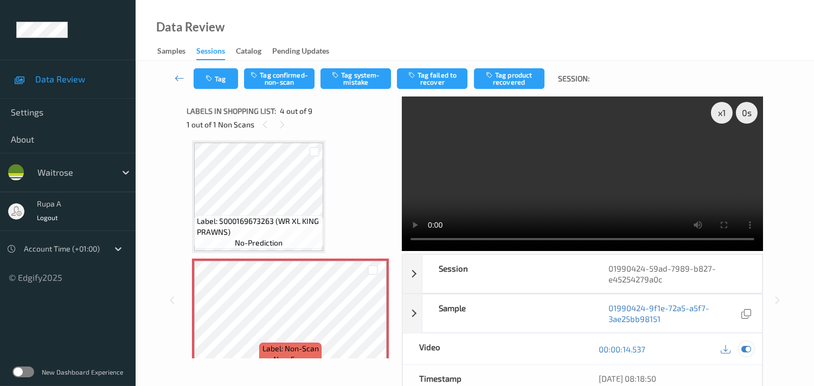
click at [747, 350] on icon at bounding box center [747, 350] width 10 height 10
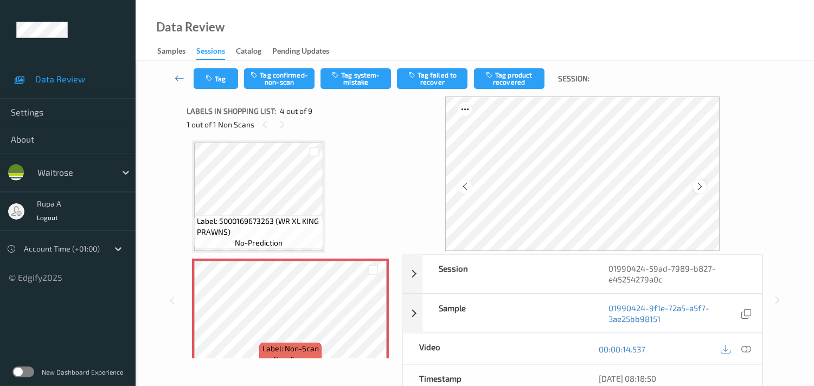
click at [703, 188] on icon at bounding box center [700, 187] width 9 height 10
click at [372, 72] on button "Tag system-mistake" at bounding box center [356, 78] width 71 height 21
click at [359, 80] on button "Tag system-mistake" at bounding box center [356, 78] width 71 height 21
click at [369, 80] on button "Tag system-mistake" at bounding box center [356, 78] width 71 height 21
click at [204, 85] on button "Tag" at bounding box center [216, 78] width 44 height 21
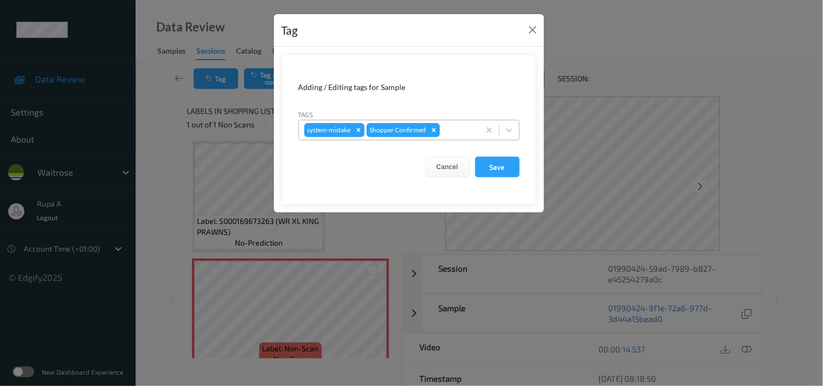
click at [460, 136] on div at bounding box center [458, 130] width 32 height 13
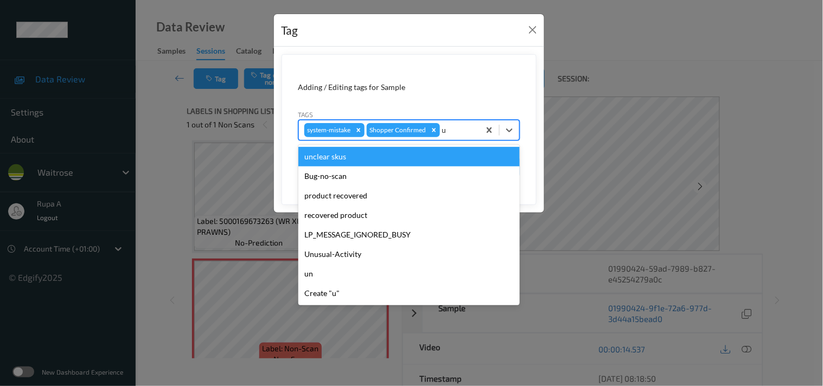
type input "un"
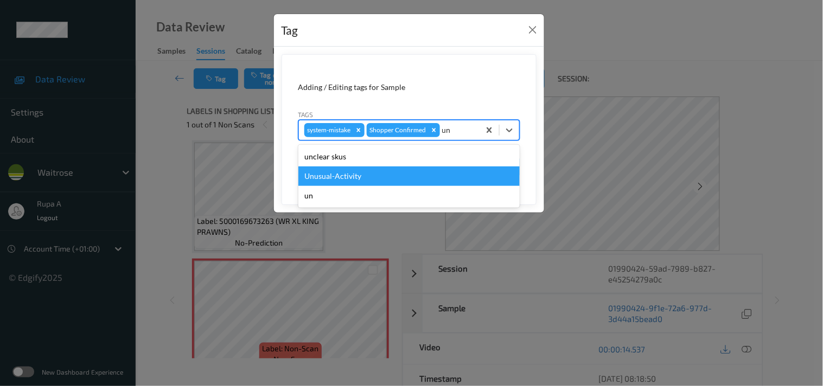
click at [375, 170] on div "Unusual-Activity" at bounding box center [408, 177] width 221 height 20
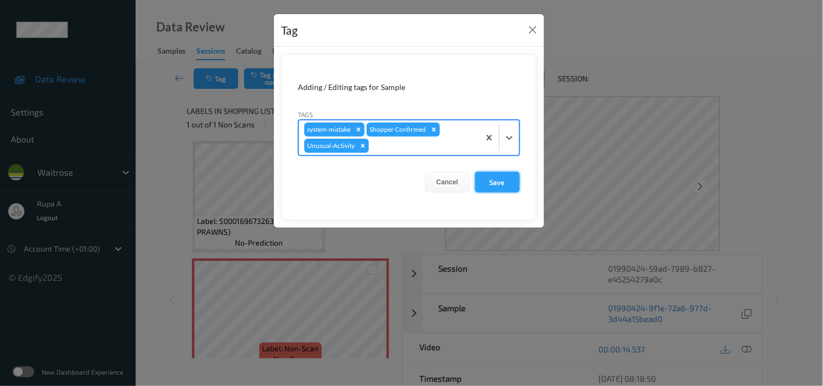
click at [484, 175] on button "Save" at bounding box center [497, 182] width 44 height 21
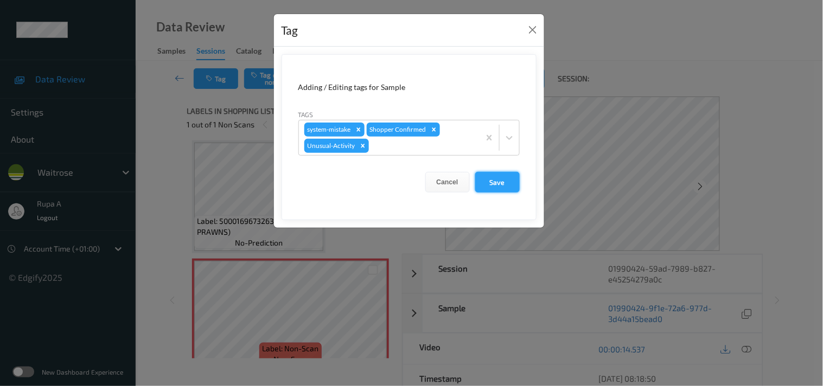
click at [508, 184] on button "Save" at bounding box center [497, 182] width 44 height 21
click at [501, 176] on button "Save" at bounding box center [497, 182] width 44 height 21
click at [494, 182] on button "Save" at bounding box center [497, 182] width 44 height 21
click at [494, 181] on button "Save" at bounding box center [497, 182] width 44 height 21
click at [491, 183] on button "Save" at bounding box center [497, 182] width 44 height 21
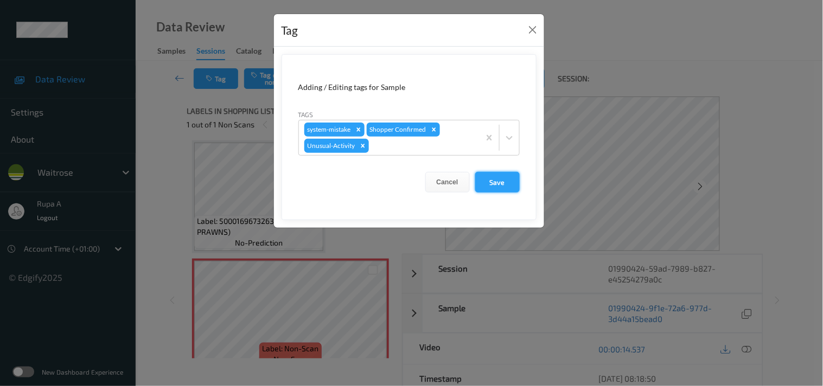
click at [491, 183] on button "Save" at bounding box center [497, 182] width 44 height 21
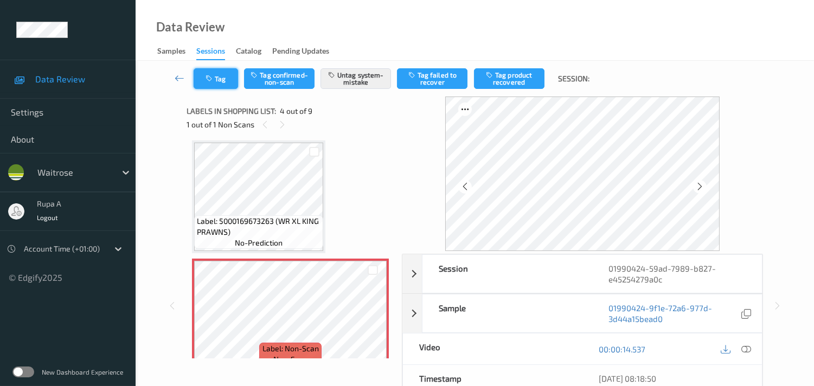
click at [213, 82] on button "Tag" at bounding box center [216, 78] width 44 height 21
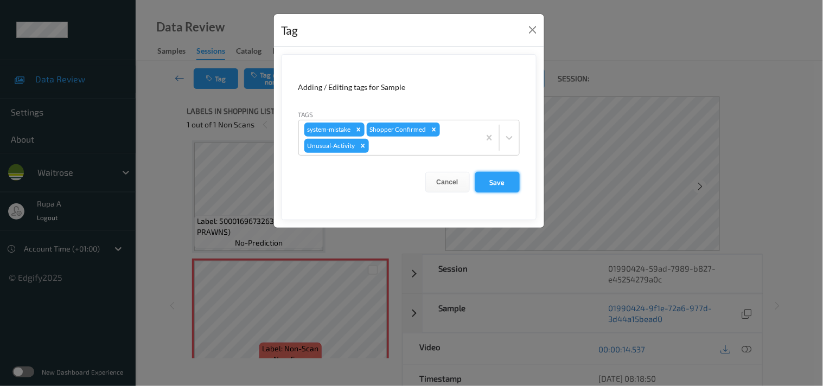
click at [502, 187] on button "Save" at bounding box center [497, 182] width 44 height 21
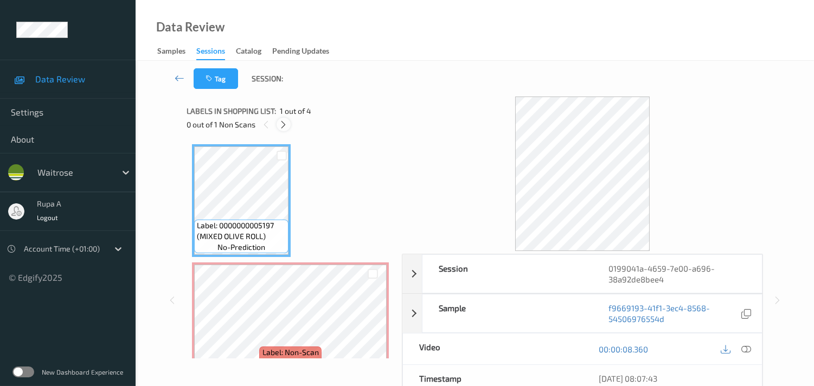
click at [285, 129] on div at bounding box center [284, 125] width 14 height 14
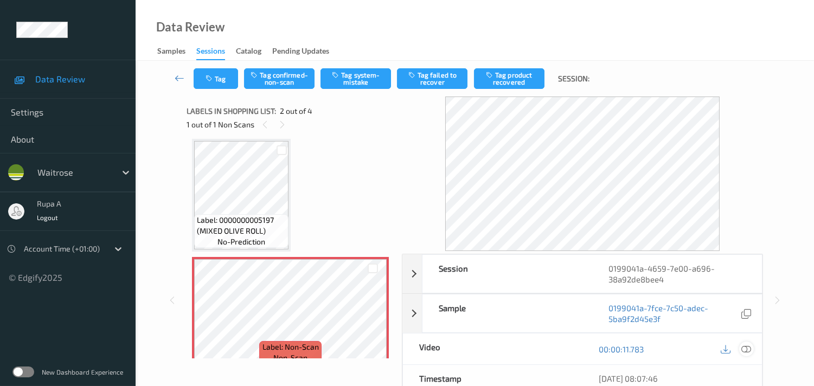
click at [744, 353] on icon at bounding box center [747, 350] width 10 height 10
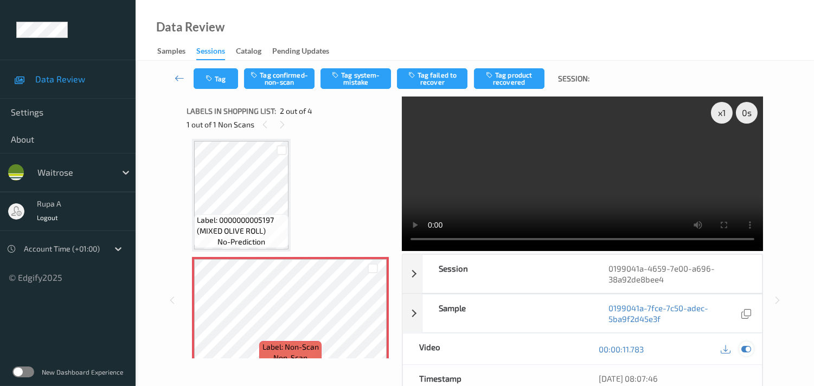
click at [745, 348] on icon at bounding box center [747, 350] width 10 height 10
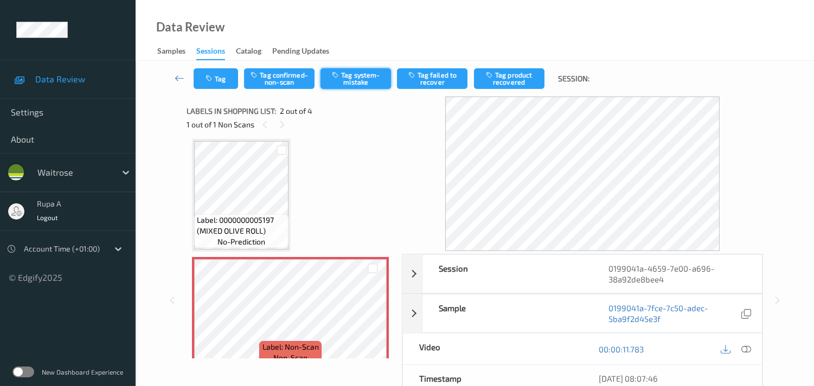
click at [348, 88] on button "Tag system-mistake" at bounding box center [356, 78] width 71 height 21
click at [232, 74] on button "Tag" at bounding box center [216, 78] width 44 height 21
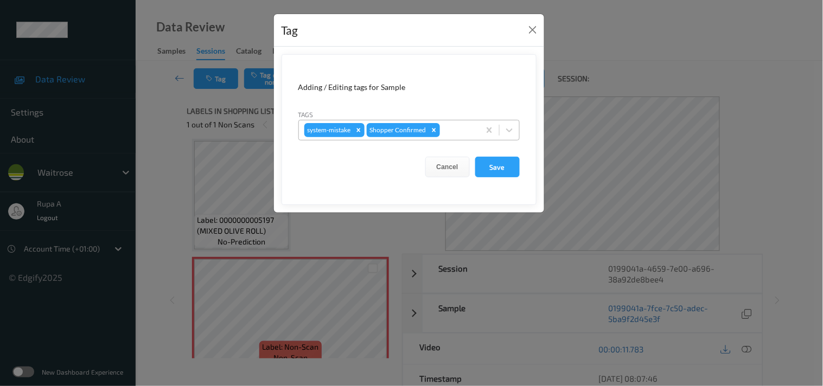
click at [449, 129] on div at bounding box center [458, 130] width 32 height 13
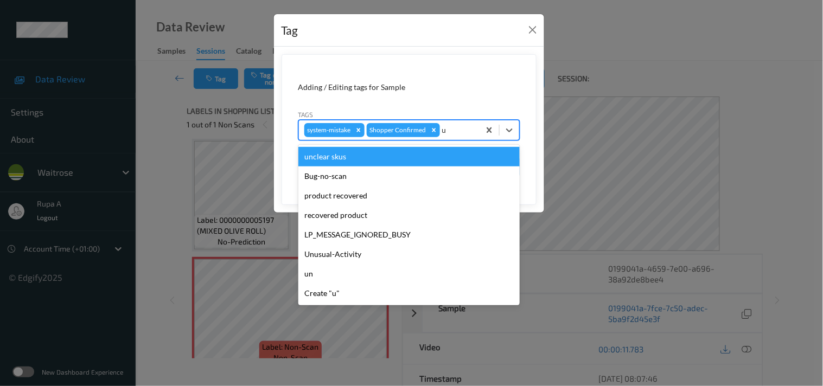
type input "un"
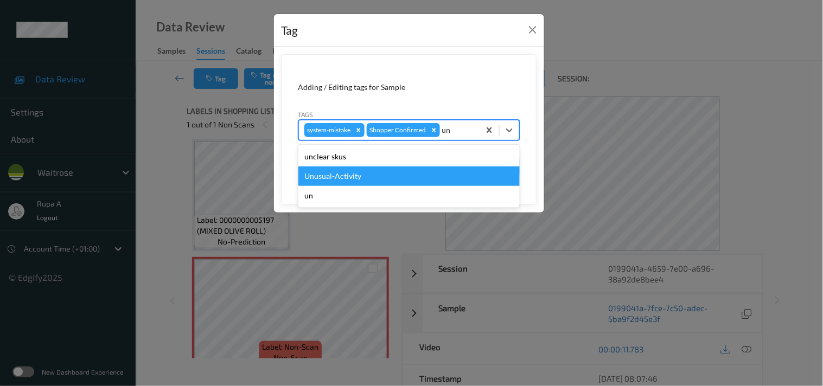
click at [366, 173] on div "Unusual-Activity" at bounding box center [408, 177] width 221 height 20
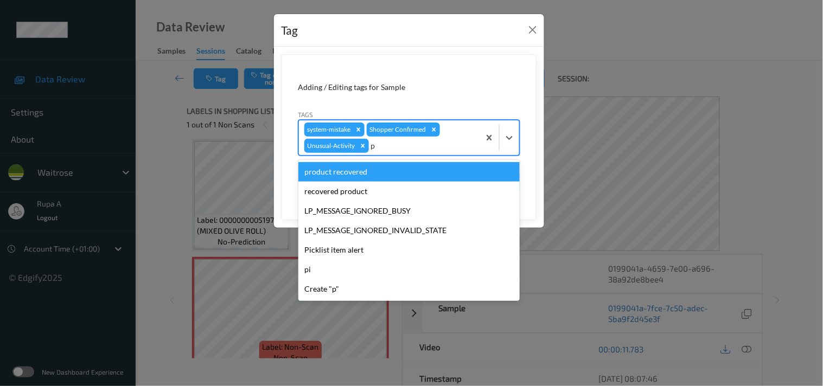
type input "pi"
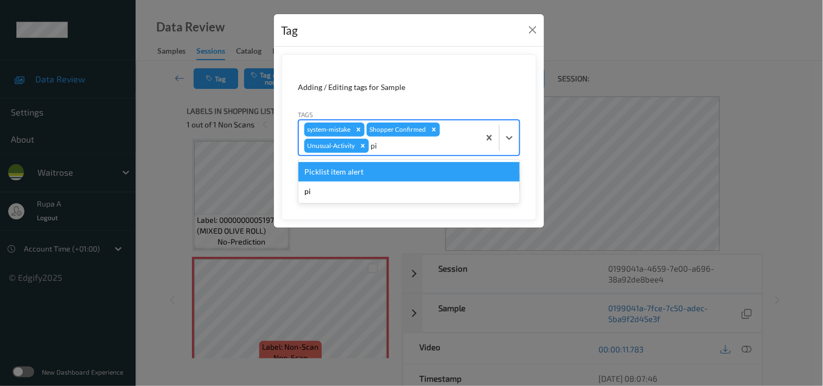
click at [372, 172] on div "Picklist item alert" at bounding box center [408, 172] width 221 height 20
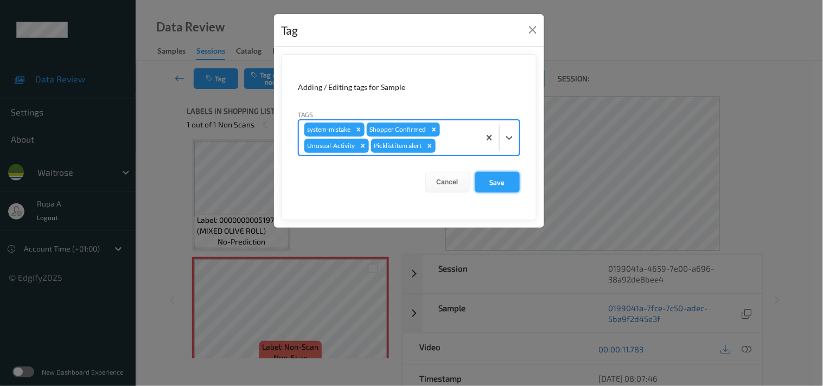
click at [496, 182] on button "Save" at bounding box center [497, 182] width 44 height 21
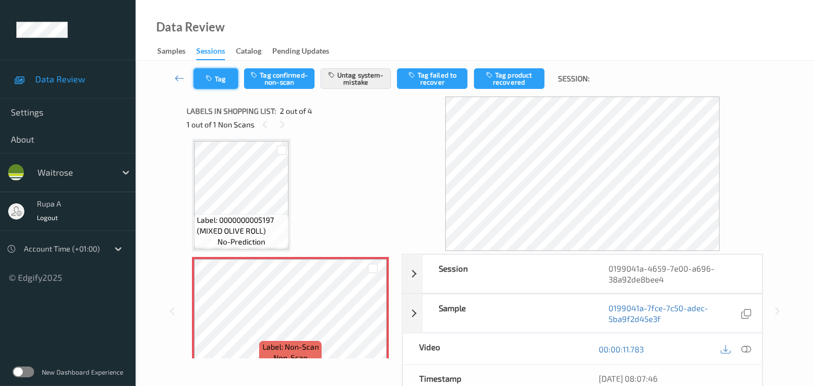
click at [222, 82] on button "Tag" at bounding box center [216, 78] width 44 height 21
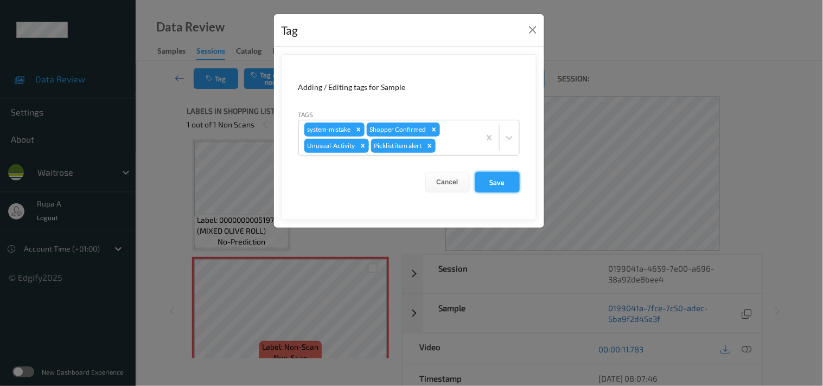
click at [497, 179] on button "Save" at bounding box center [497, 182] width 44 height 21
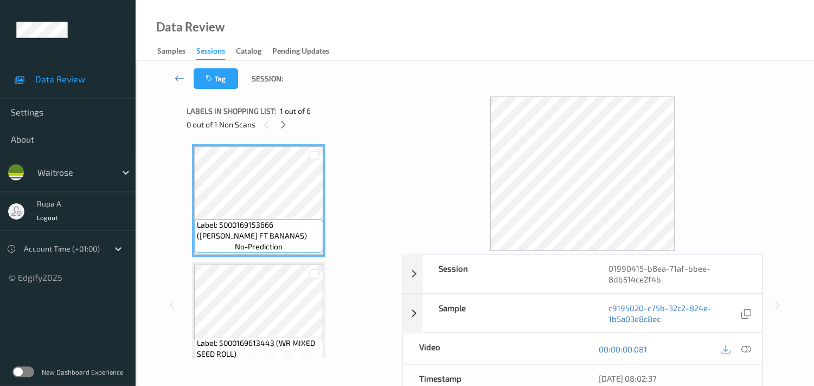
click at [283, 126] on icon at bounding box center [283, 125] width 9 height 10
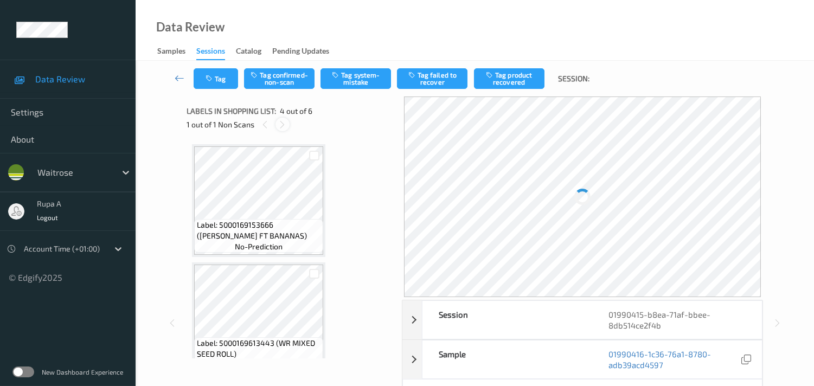
scroll to position [240, 0]
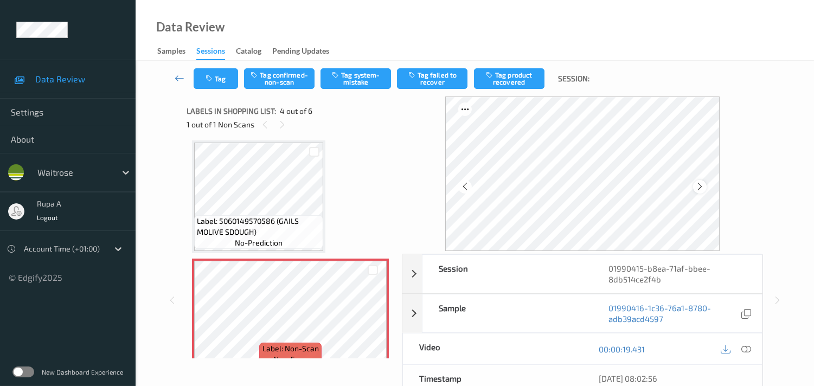
click at [703, 192] on div at bounding box center [700, 187] width 14 height 14
click at [703, 190] on icon at bounding box center [700, 187] width 9 height 10
click at [745, 348] on icon at bounding box center [747, 350] width 10 height 10
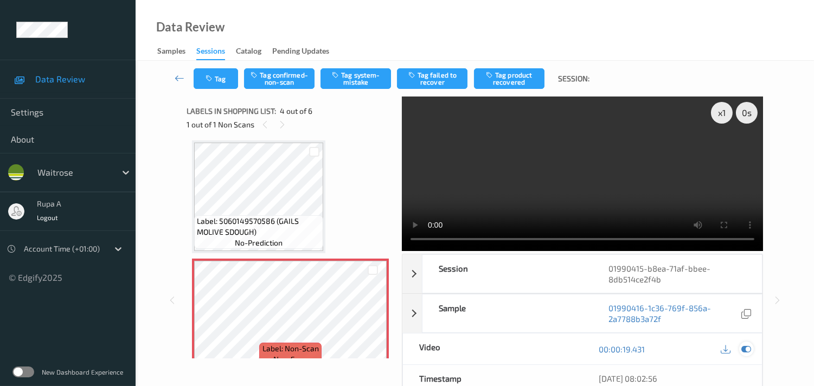
click at [749, 350] on icon at bounding box center [747, 350] width 10 height 10
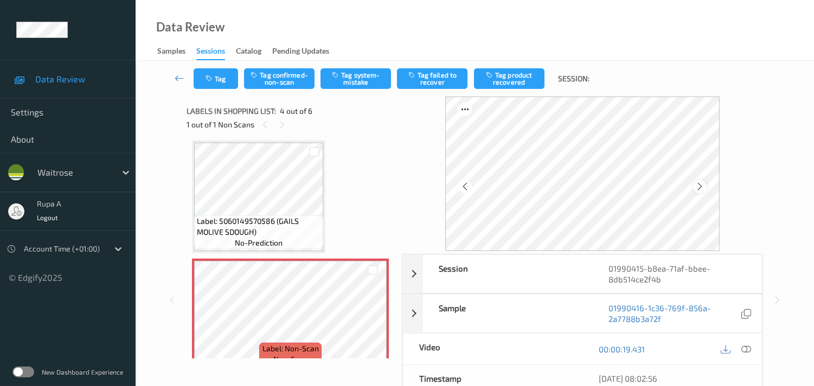
click at [703, 183] on icon at bounding box center [700, 187] width 9 height 10
click at [746, 350] on icon at bounding box center [747, 350] width 10 height 10
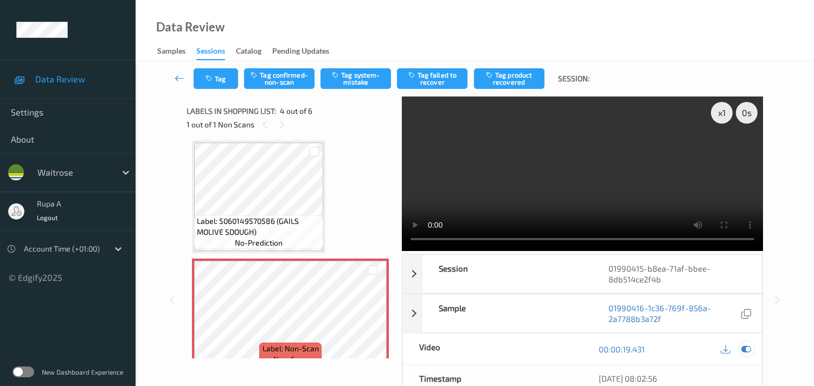
click at [747, 352] on icon at bounding box center [747, 350] width 10 height 10
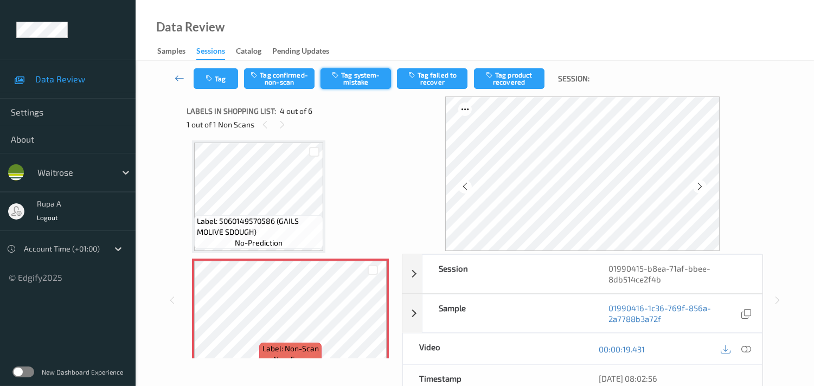
click at [350, 82] on button "Tag system-mistake" at bounding box center [356, 78] width 71 height 21
click at [204, 80] on button "Tag" at bounding box center [216, 78] width 44 height 21
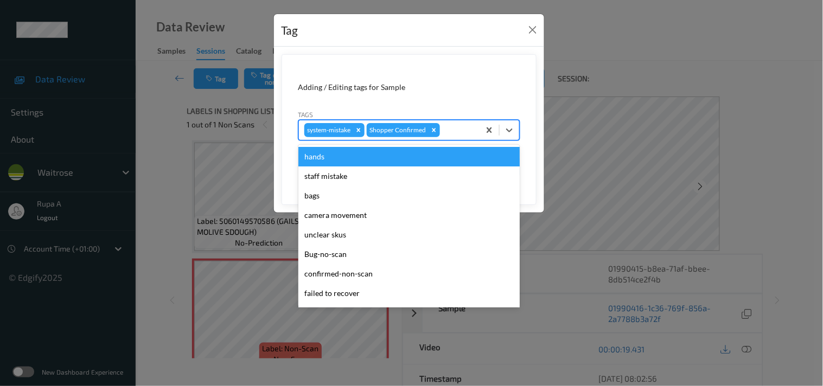
click at [460, 131] on div at bounding box center [458, 130] width 32 height 13
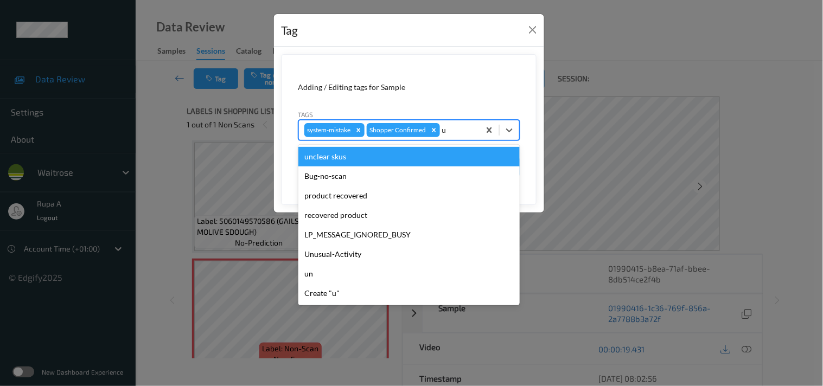
type input "un"
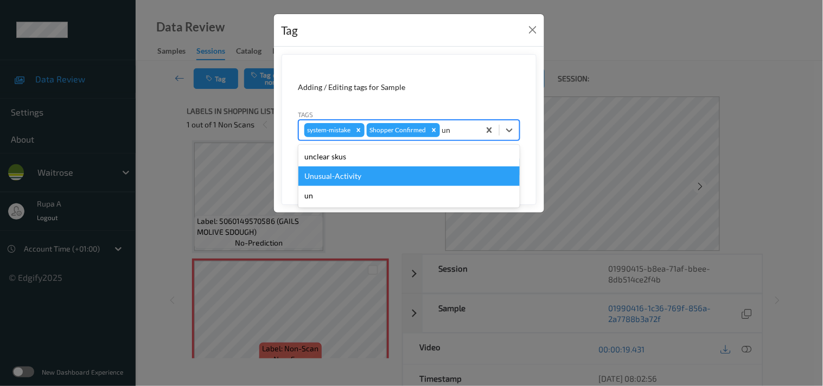
click at [335, 172] on div "Unusual-Activity" at bounding box center [408, 177] width 221 height 20
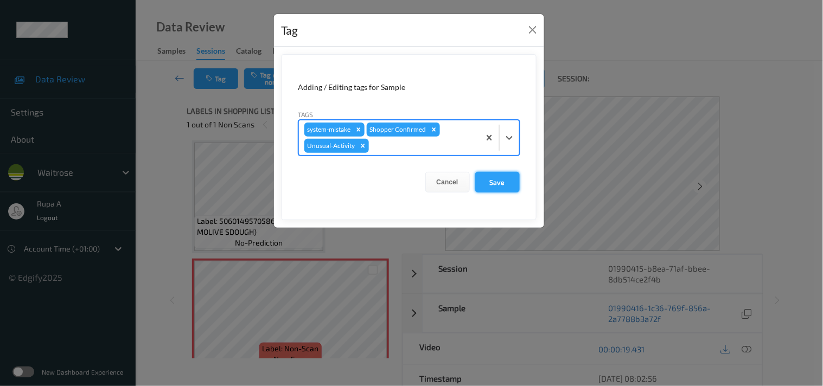
click at [506, 183] on button "Save" at bounding box center [497, 182] width 44 height 21
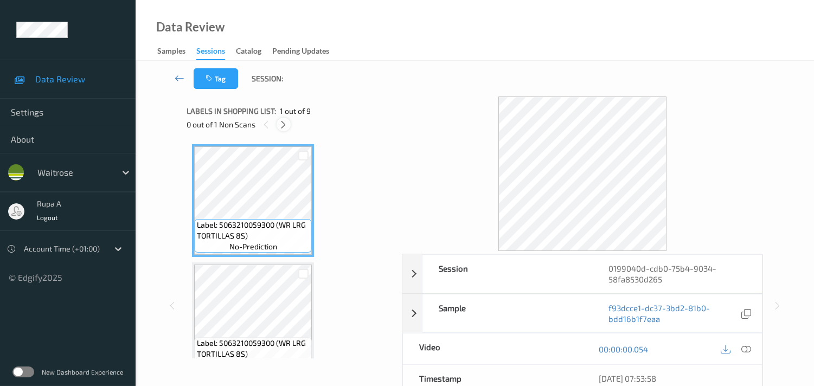
click at [278, 124] on div at bounding box center [284, 125] width 14 height 14
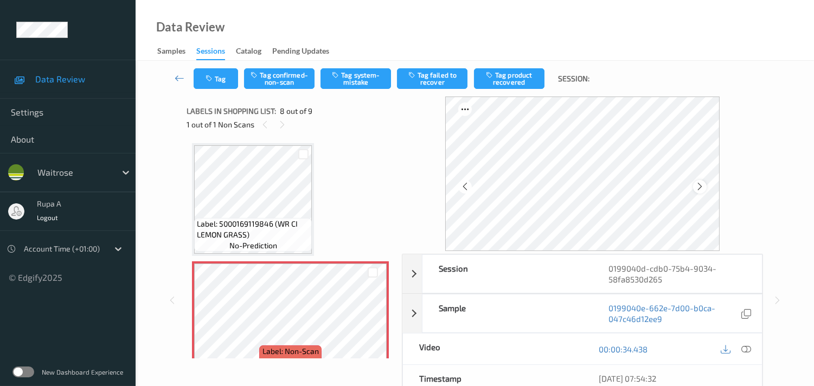
click at [703, 187] on icon at bounding box center [700, 187] width 9 height 10
click at [746, 347] on icon at bounding box center [747, 350] width 10 height 10
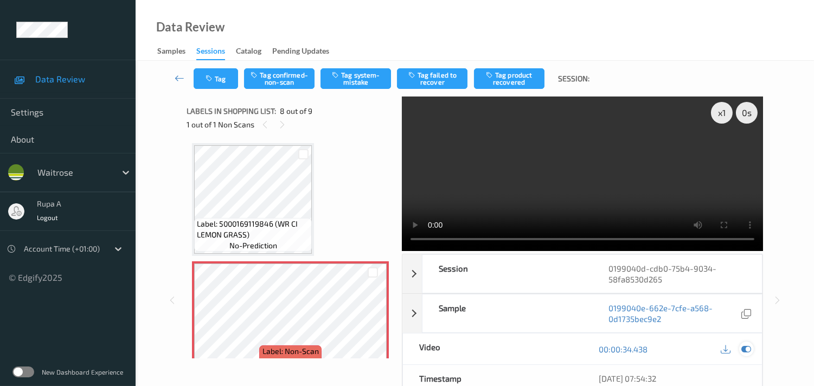
click at [752, 350] on div at bounding box center [746, 349] width 15 height 15
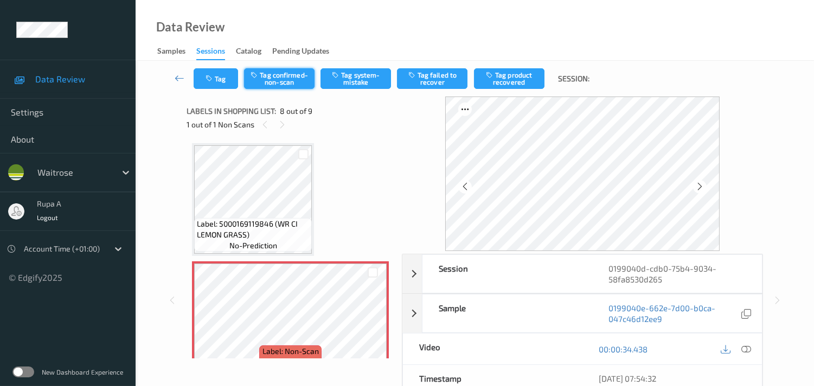
click at [270, 80] on button "Tag confirmed-non-scan" at bounding box center [279, 78] width 71 height 21
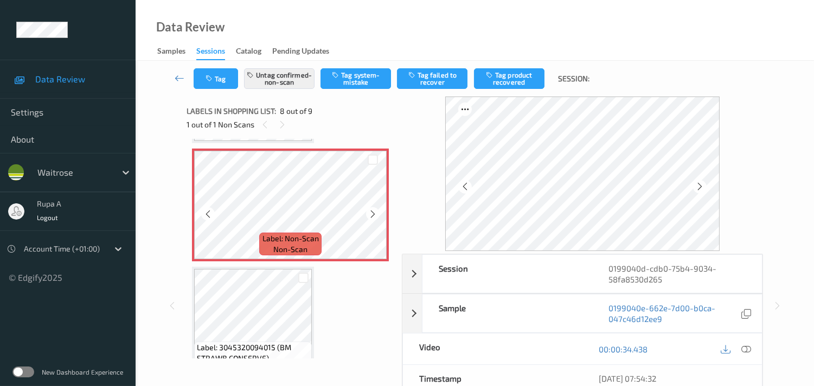
scroll to position [831, 0]
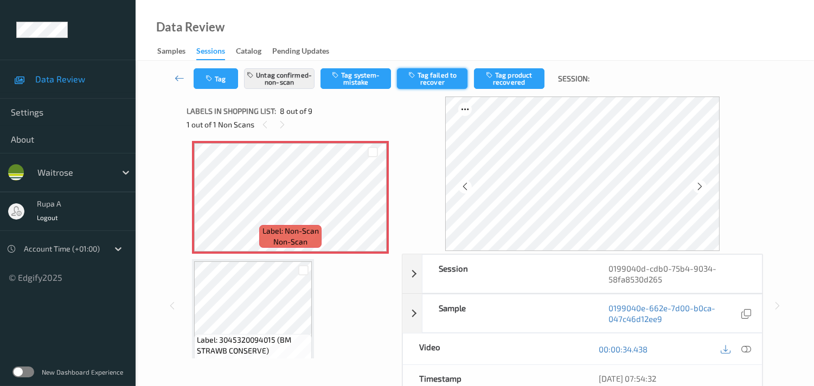
click at [454, 80] on button "Tag failed to recover" at bounding box center [432, 78] width 71 height 21
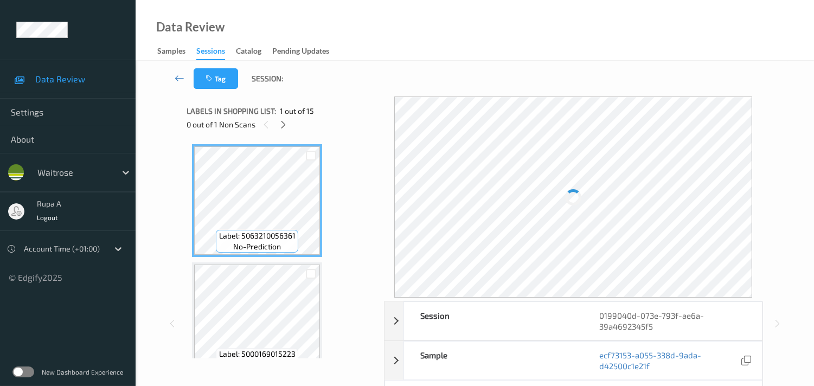
click at [340, 138] on div "Labels in shopping list: 1 out of 15 0 out of 1 Non Scans" at bounding box center [282, 118] width 190 height 42
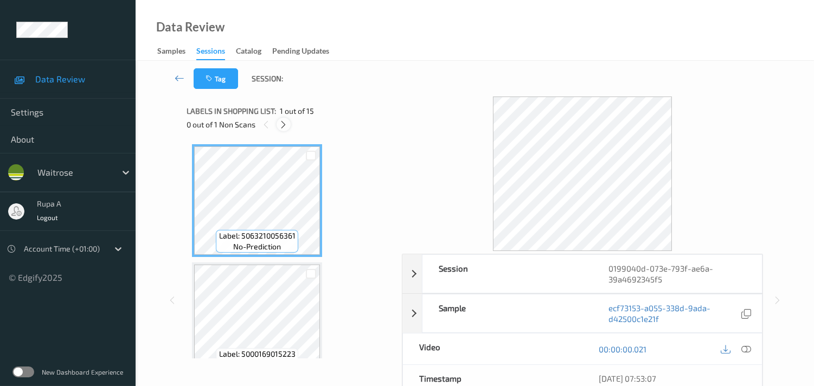
click at [283, 125] on icon at bounding box center [283, 125] width 9 height 10
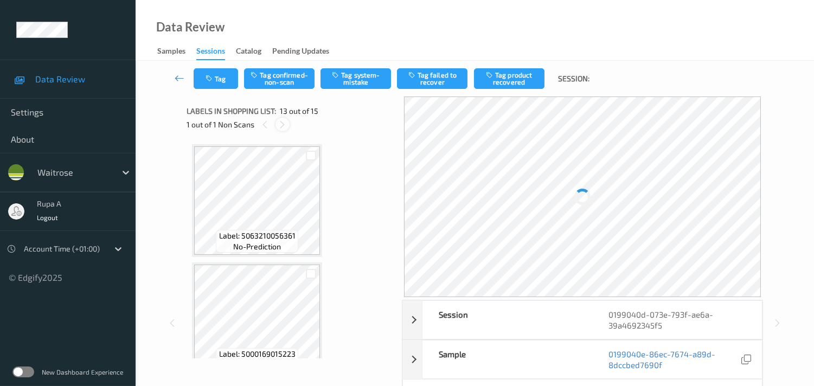
scroll to position [1298, 0]
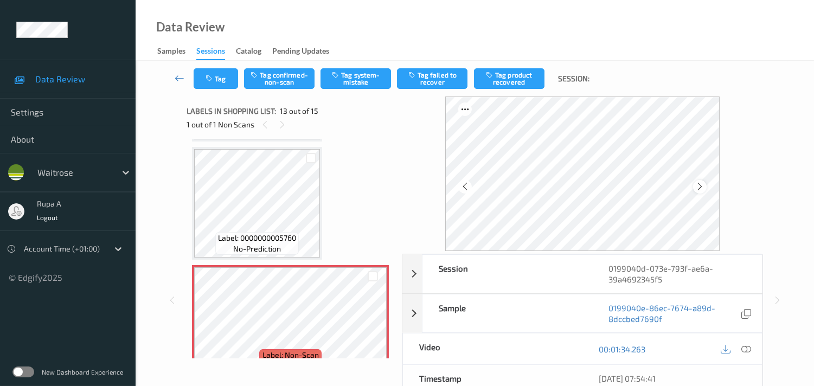
click at [699, 187] on icon at bounding box center [700, 187] width 9 height 10
click at [699, 186] on icon at bounding box center [700, 187] width 9 height 10
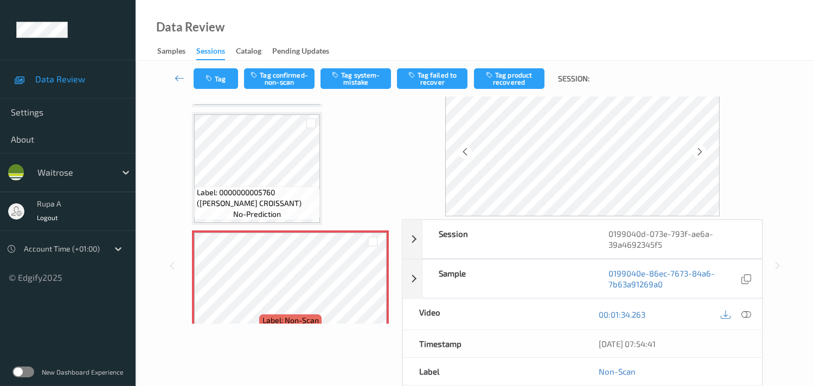
scroll to position [0, 0]
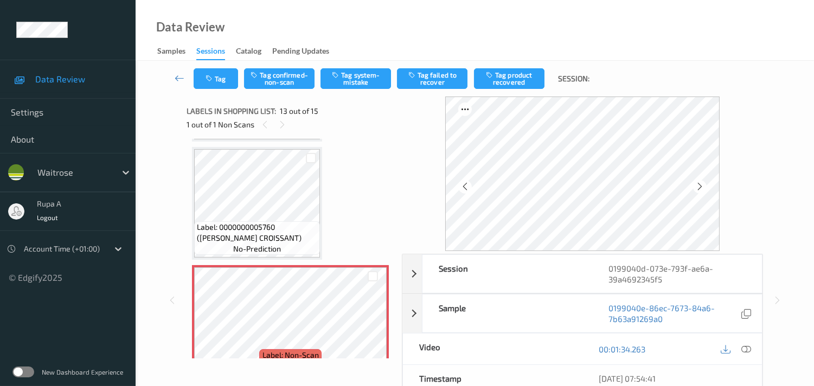
click at [745, 346] on icon at bounding box center [747, 350] width 10 height 10
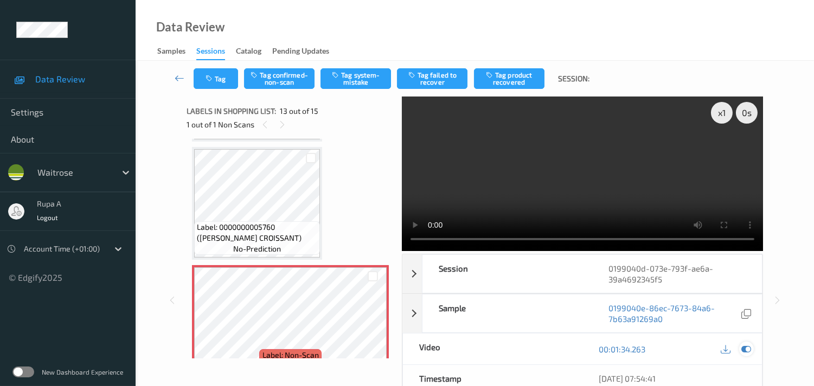
click at [747, 348] on icon at bounding box center [747, 350] width 10 height 10
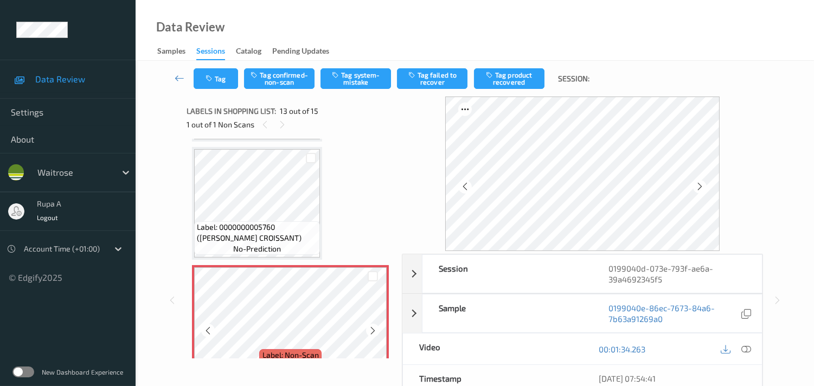
scroll to position [1358, 0]
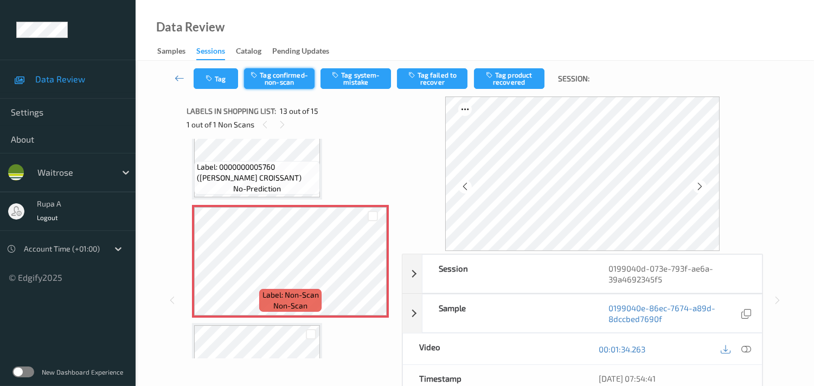
click at [277, 79] on button "Tag confirmed-non-scan" at bounding box center [279, 78] width 71 height 21
click at [215, 85] on button "Tag" at bounding box center [216, 78] width 44 height 21
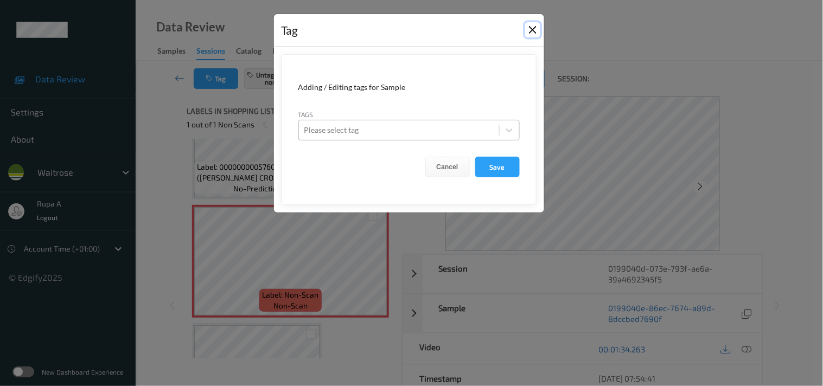
click at [539, 29] on button "Close" at bounding box center [532, 29] width 15 height 15
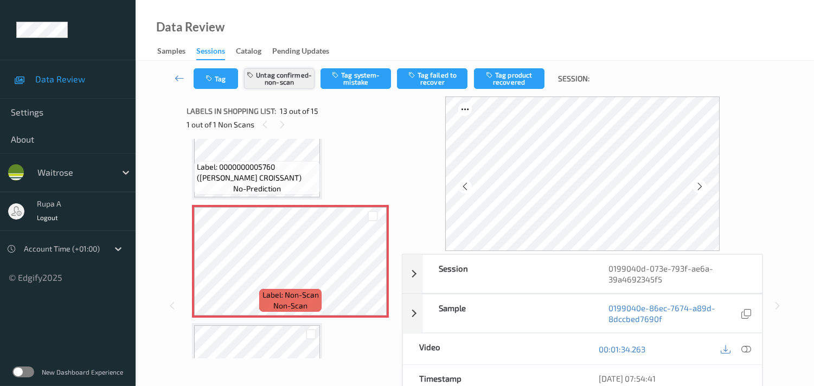
click at [299, 80] on button "Untag confirmed-non-scan" at bounding box center [279, 78] width 71 height 21
click at [345, 79] on button "Tag system-mistake" at bounding box center [356, 78] width 71 height 21
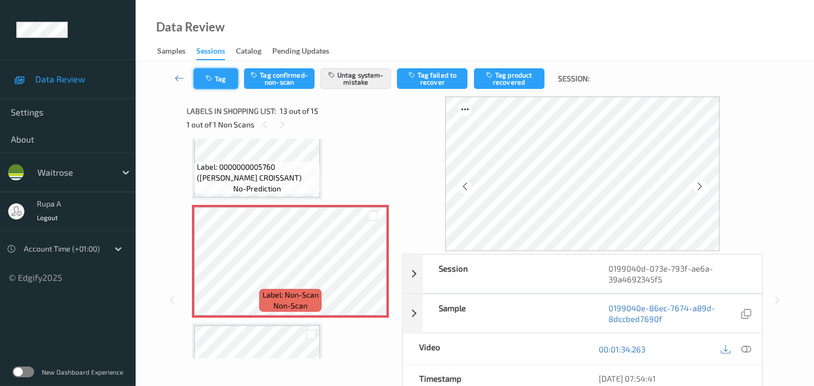
click at [233, 89] on div "Tag Tag confirmed-non-scan Untag system-mistake Tag failed to recover Tag produ…" at bounding box center [475, 79] width 634 height 36
click at [208, 78] on icon "button" at bounding box center [210, 79] width 9 height 8
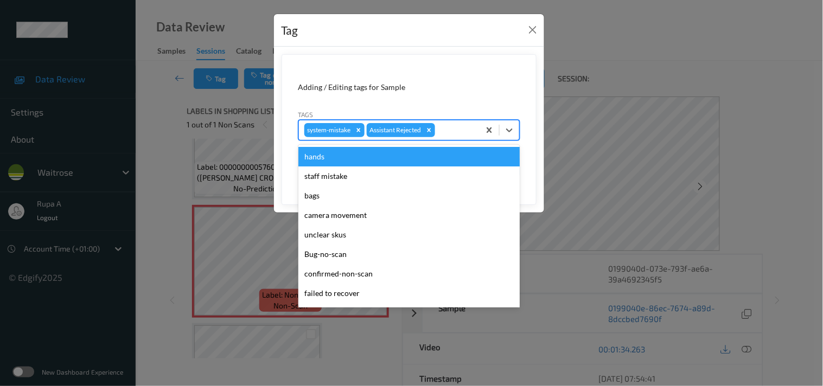
click at [454, 131] on div at bounding box center [455, 130] width 37 height 13
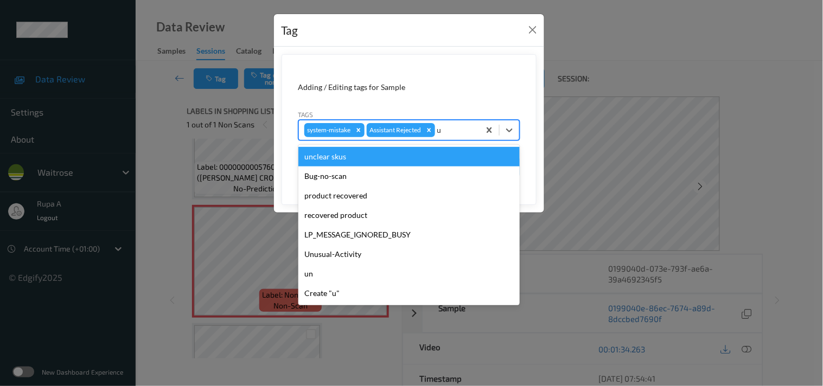
type input "un"
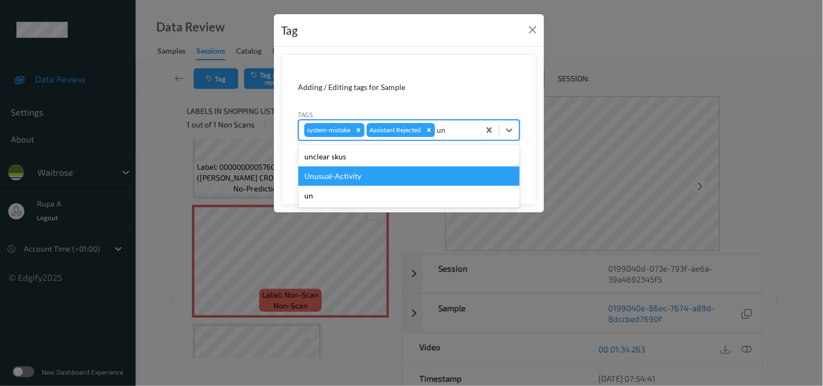
click at [373, 177] on div "Unusual-Activity" at bounding box center [408, 177] width 221 height 20
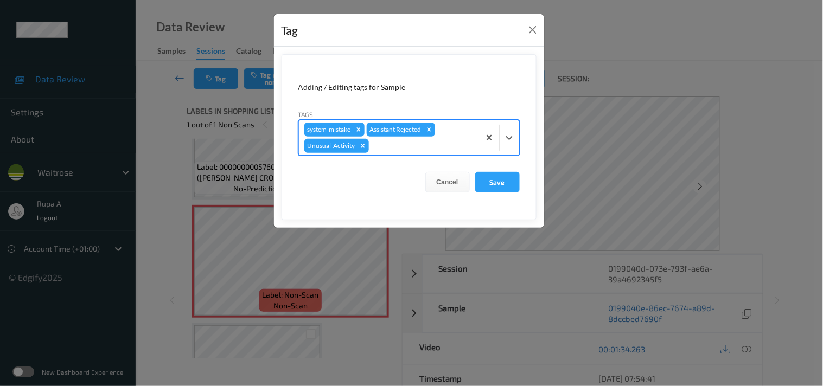
click at [407, 149] on div at bounding box center [422, 145] width 103 height 13
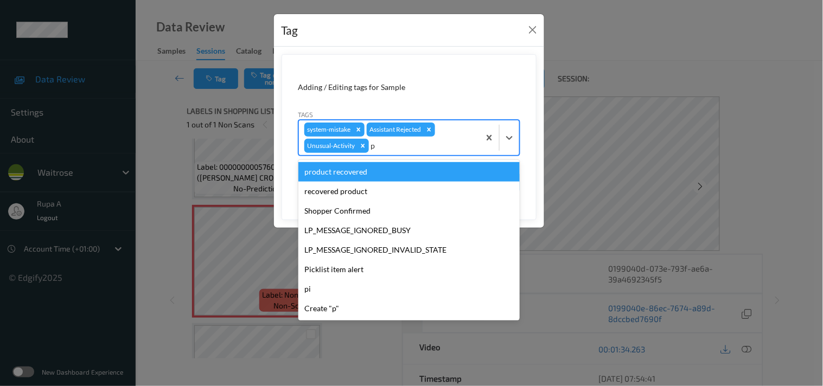
type input "pi"
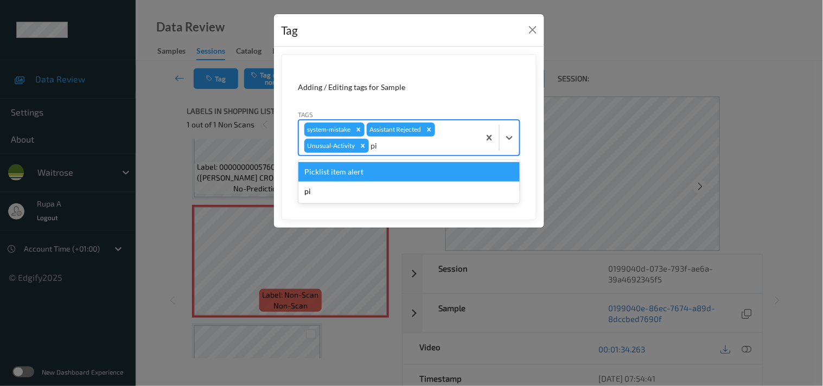
click at [375, 170] on div "Picklist item alert" at bounding box center [408, 172] width 221 height 20
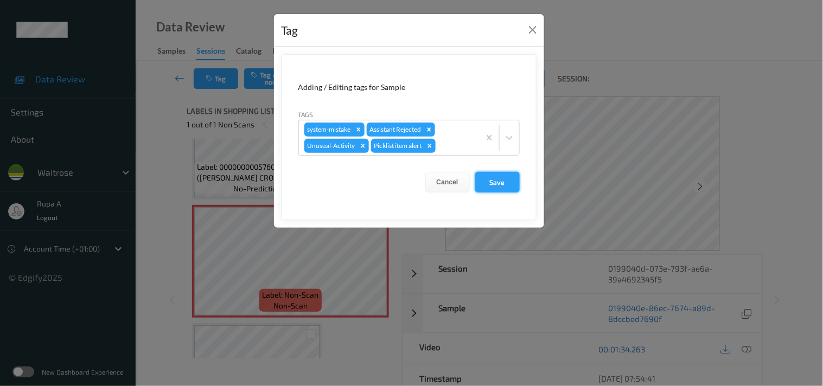
click at [512, 188] on button "Save" at bounding box center [497, 182] width 44 height 21
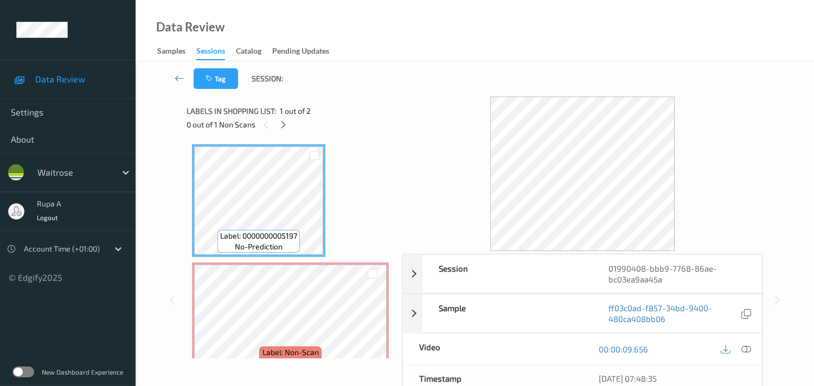
click at [340, 109] on div "Labels in shopping list: 1 out of 2" at bounding box center [291, 111] width 208 height 14
click at [286, 127] on icon at bounding box center [283, 125] width 9 height 10
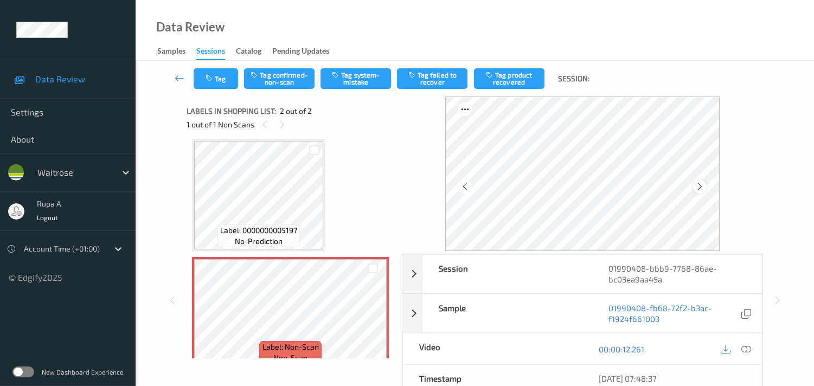
click at [700, 184] on icon at bounding box center [700, 187] width 9 height 10
click at [703, 181] on div at bounding box center [700, 187] width 14 height 14
click at [365, 81] on button "Tag system-mistake" at bounding box center [356, 78] width 71 height 21
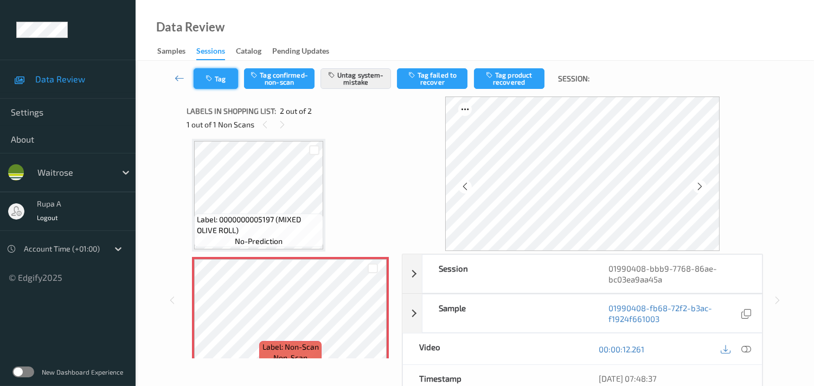
click at [219, 80] on button "Tag" at bounding box center [216, 78] width 44 height 21
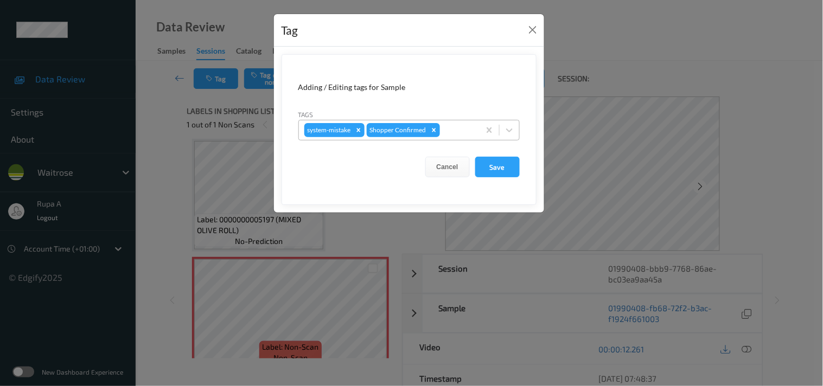
click at [476, 132] on div "system-mistake Shopper Confirmed" at bounding box center [389, 130] width 181 height 18
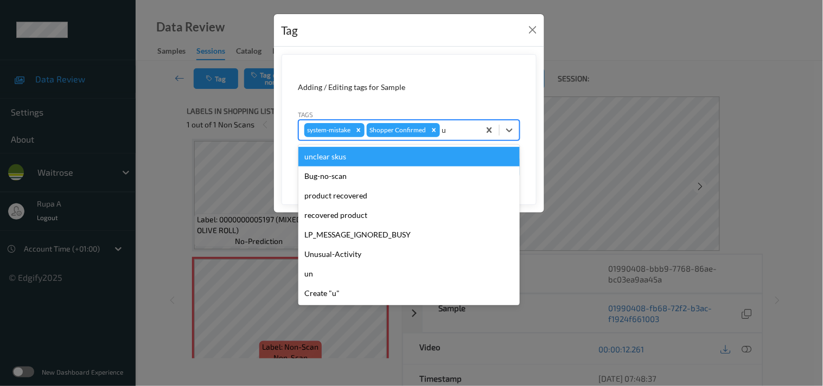
type input "un"
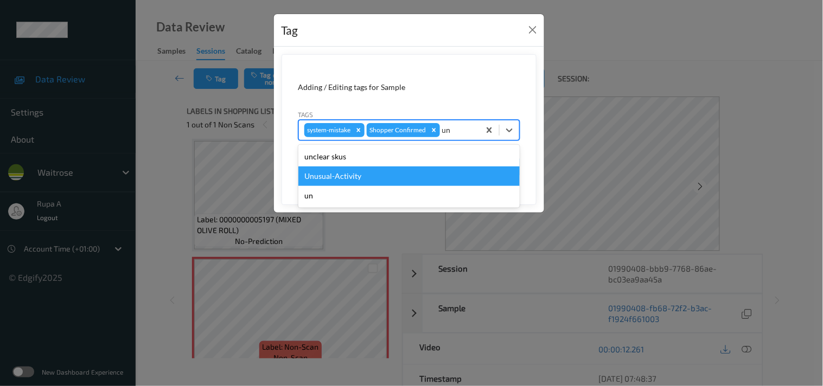
click at [329, 177] on div "Unusual-Activity" at bounding box center [408, 177] width 221 height 20
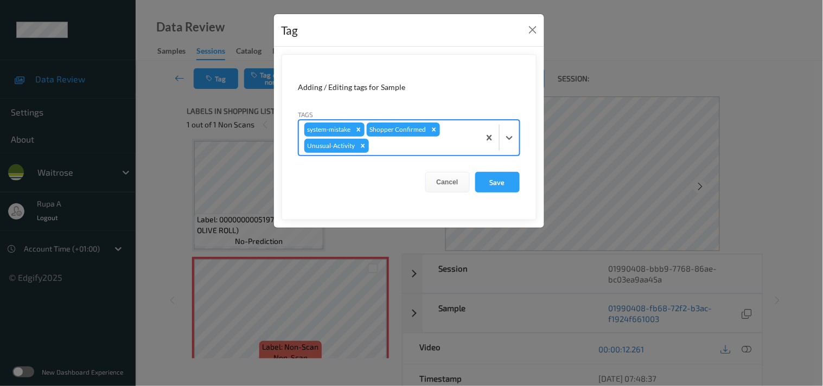
click at [380, 148] on div at bounding box center [422, 145] width 103 height 13
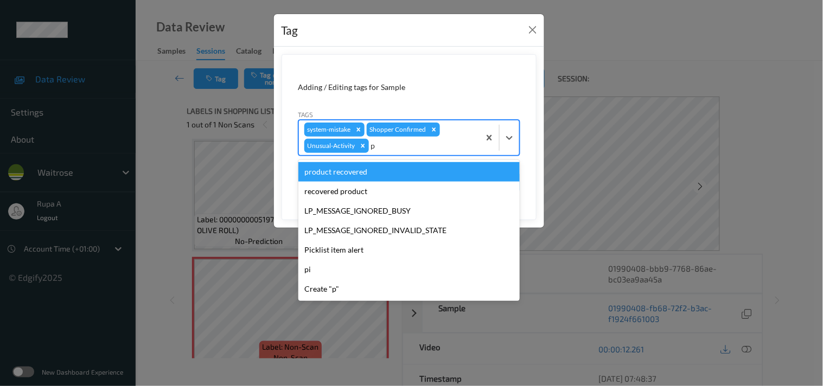
type input "pi"
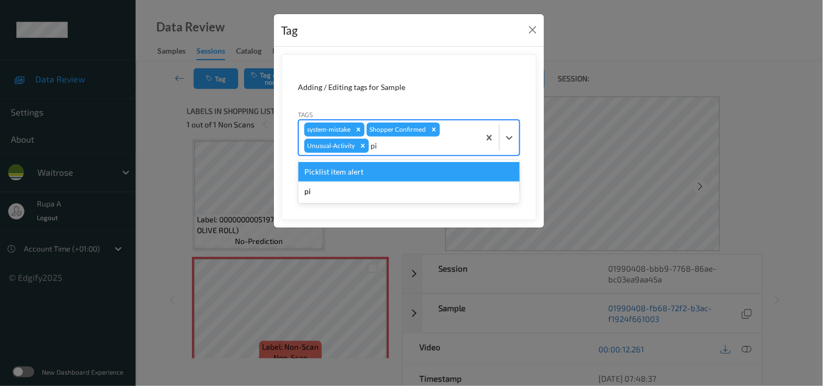
click at [346, 175] on div "Picklist item alert" at bounding box center [408, 172] width 221 height 20
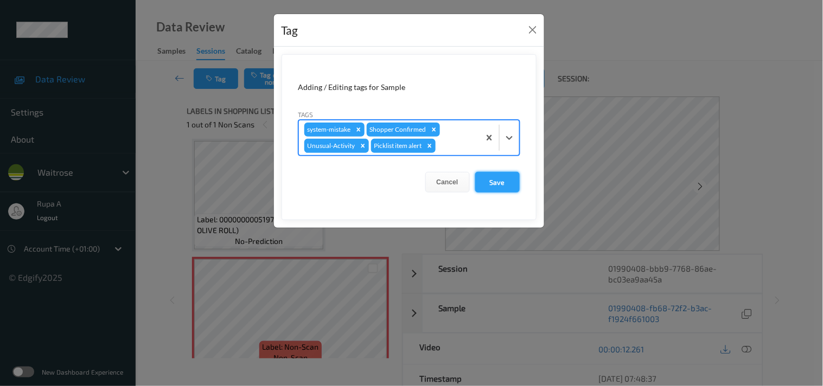
click at [500, 184] on button "Save" at bounding box center [497, 182] width 44 height 21
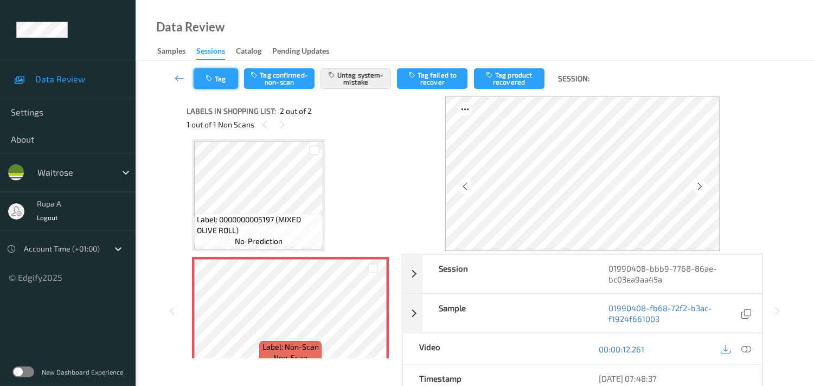
click at [231, 85] on button "Tag" at bounding box center [216, 78] width 44 height 21
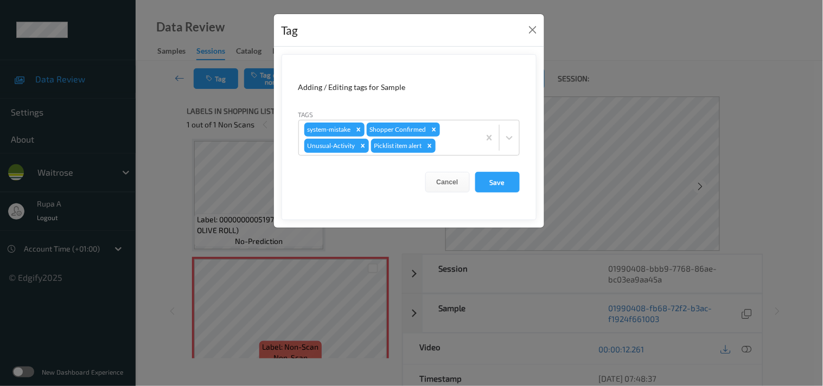
drag, startPoint x: 491, startPoint y: 181, endPoint x: 175, endPoint y: 8, distance: 359.8
click at [492, 181] on button "Save" at bounding box center [497, 182] width 44 height 21
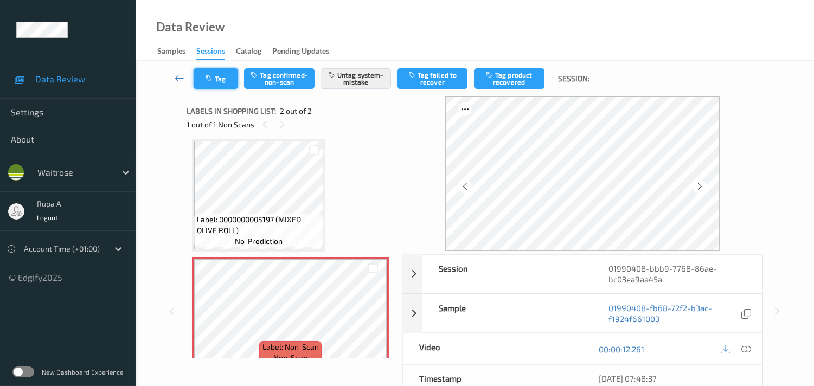
click at [219, 83] on button "Tag" at bounding box center [216, 78] width 44 height 21
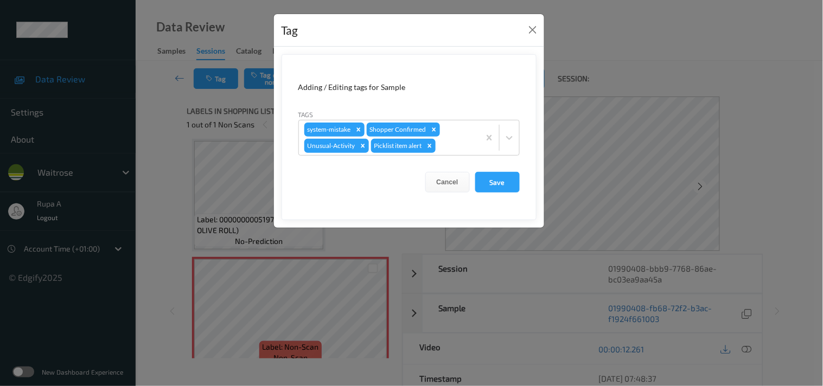
click at [496, 170] on form "Adding / Editing tags for Sample Tags system-mistake Shopper Confirmed Unusual-…" at bounding box center [409, 137] width 255 height 166
click at [494, 180] on button "Save" at bounding box center [497, 182] width 44 height 21
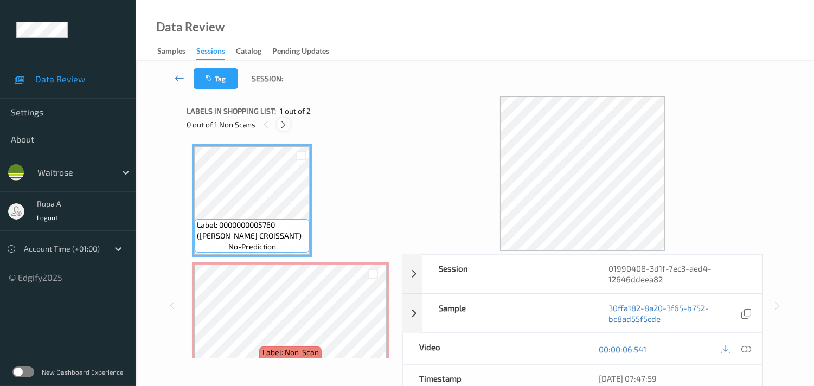
click at [284, 128] on icon at bounding box center [283, 125] width 9 height 10
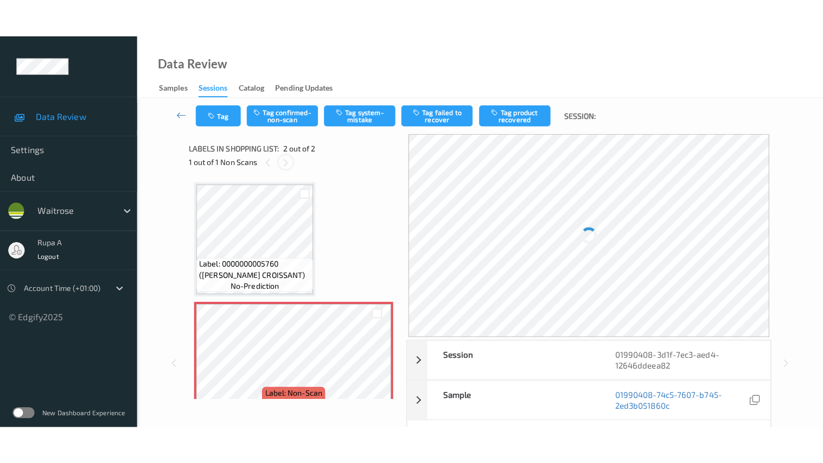
scroll to position [5, 0]
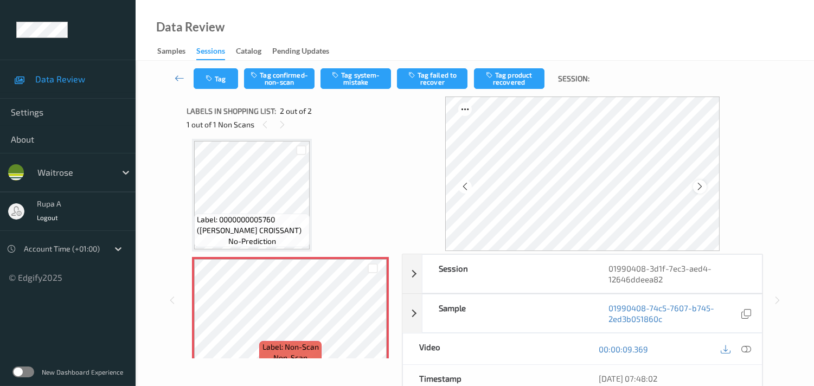
click at [704, 185] on icon at bounding box center [700, 187] width 9 height 10
click at [703, 185] on icon at bounding box center [700, 187] width 9 height 10
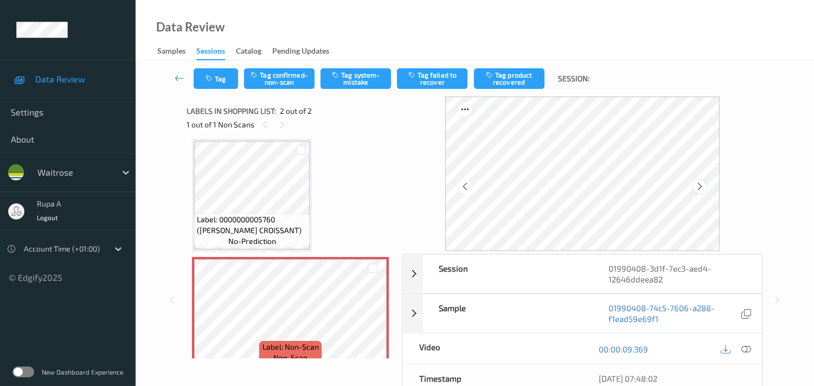
click at [700, 183] on icon at bounding box center [700, 187] width 9 height 10
click at [751, 347] on icon at bounding box center [747, 350] width 10 height 10
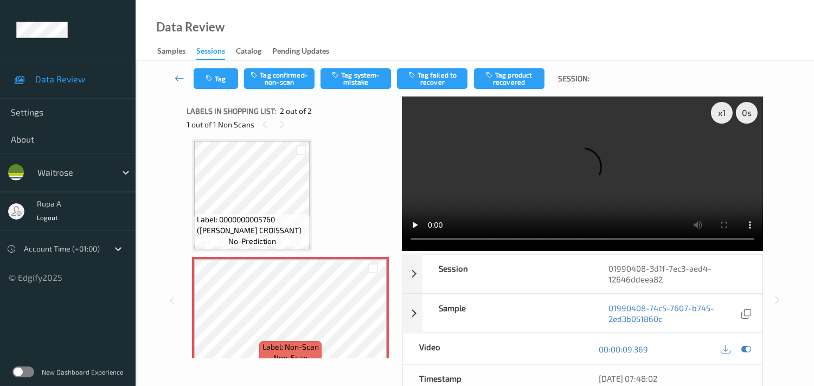
scroll to position [0, 0]
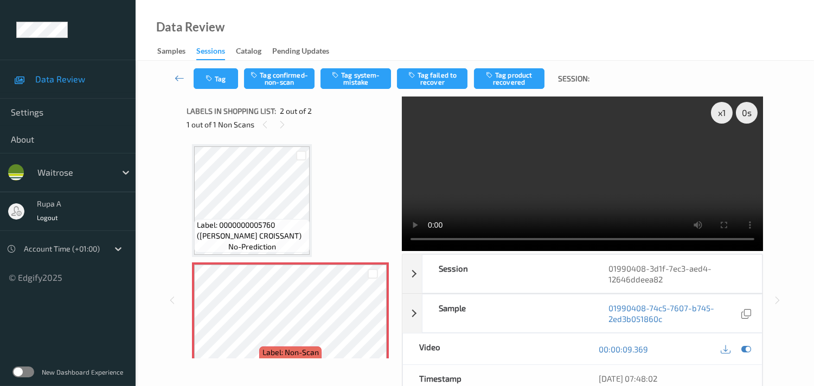
click at [741, 342] on div at bounding box center [736, 349] width 35 height 15
click at [750, 348] on icon at bounding box center [747, 350] width 10 height 10
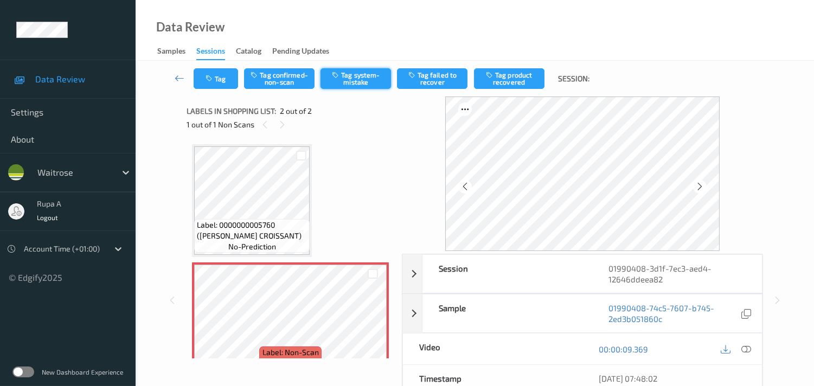
click at [365, 87] on button "Tag system-mistake" at bounding box center [356, 78] width 71 height 21
click at [228, 83] on button "Tag" at bounding box center [216, 78] width 44 height 21
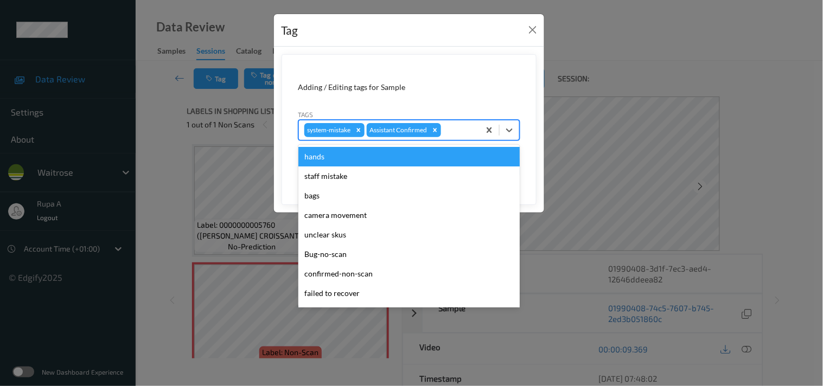
click at [447, 134] on div at bounding box center [458, 130] width 31 height 13
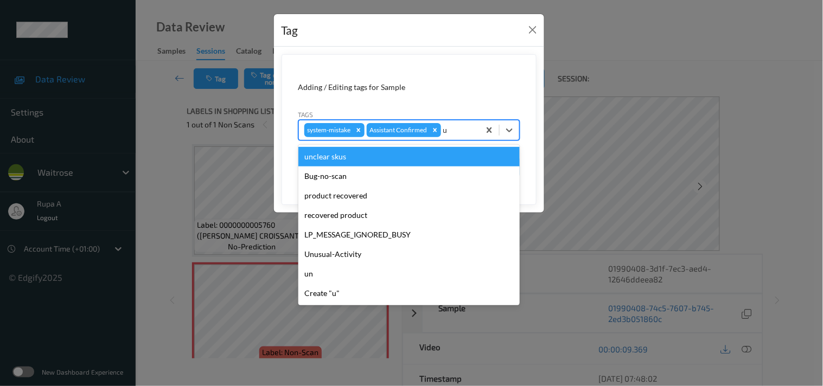
type input "un"
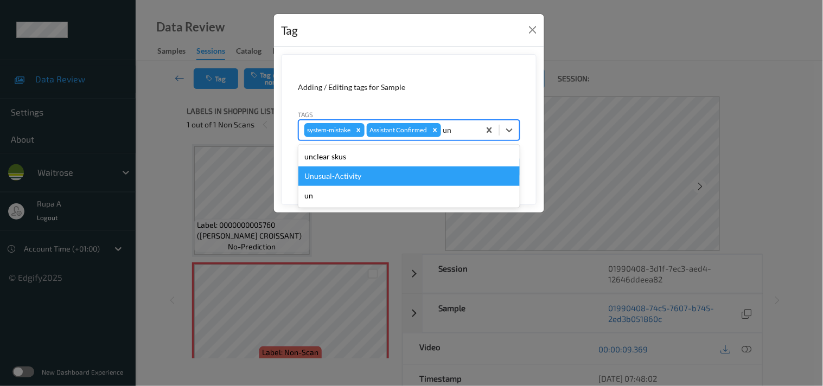
click at [380, 175] on div "Unusual-Activity" at bounding box center [408, 177] width 221 height 20
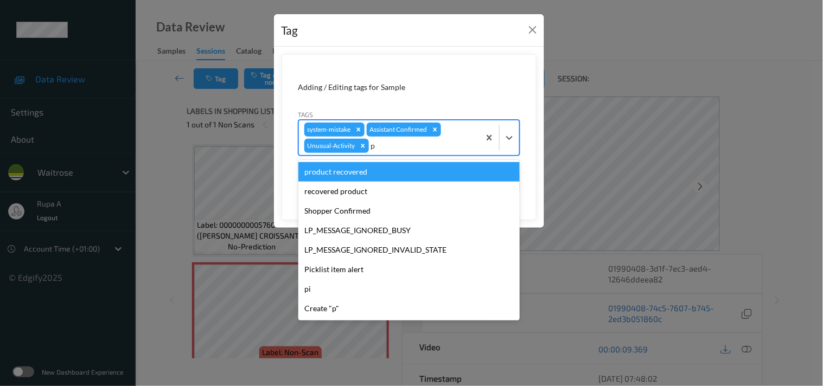
type input "pi"
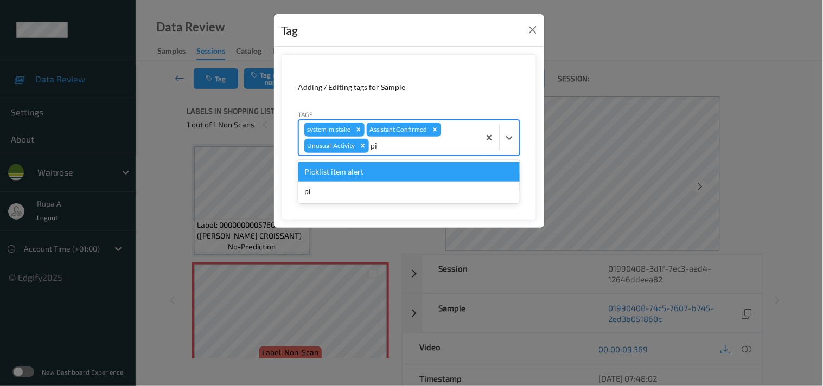
click at [363, 175] on div "Picklist item alert" at bounding box center [408, 172] width 221 height 20
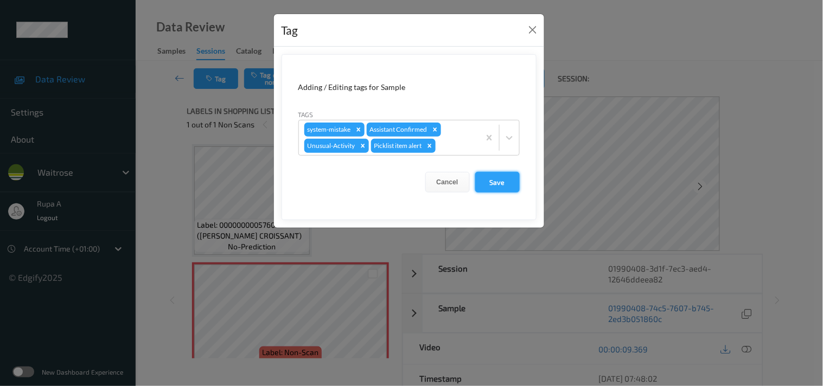
click at [496, 185] on button "Save" at bounding box center [497, 182] width 44 height 21
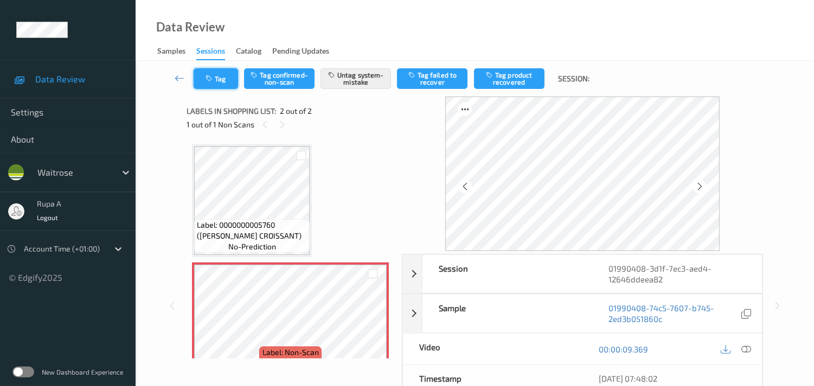
click at [212, 86] on button "Tag" at bounding box center [216, 78] width 44 height 21
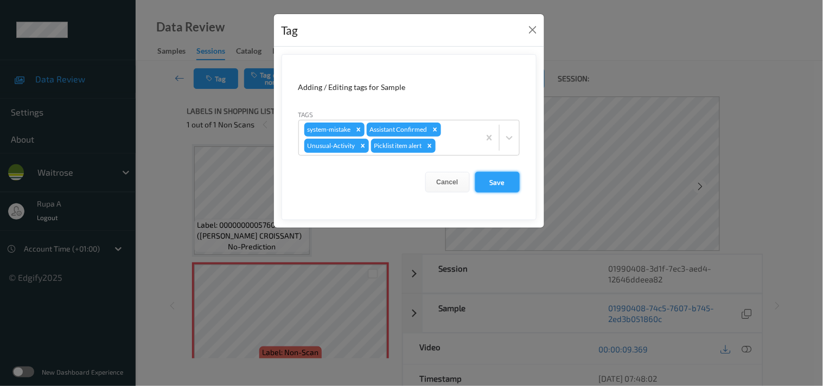
click at [488, 177] on button "Save" at bounding box center [497, 182] width 44 height 21
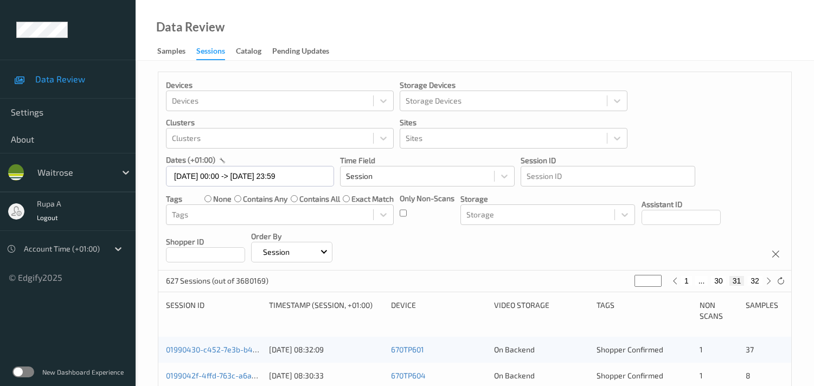
scroll to position [516, 0]
